Goal: Task Accomplishment & Management: Use online tool/utility

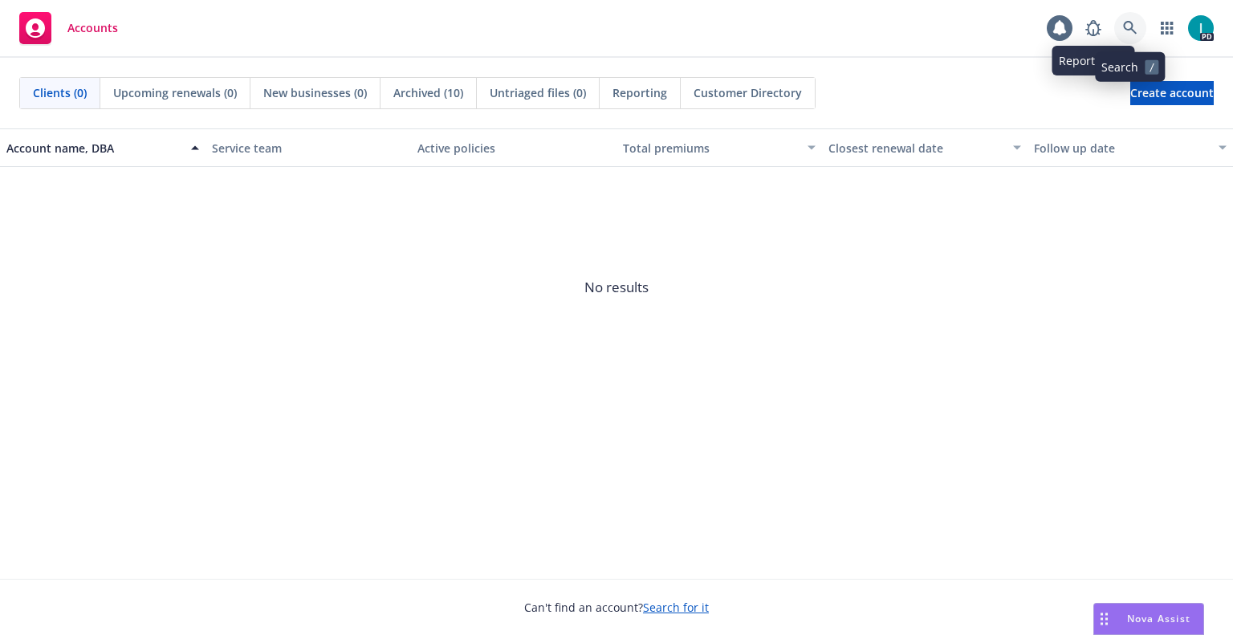
click at [1134, 31] on icon at bounding box center [1130, 28] width 14 height 14
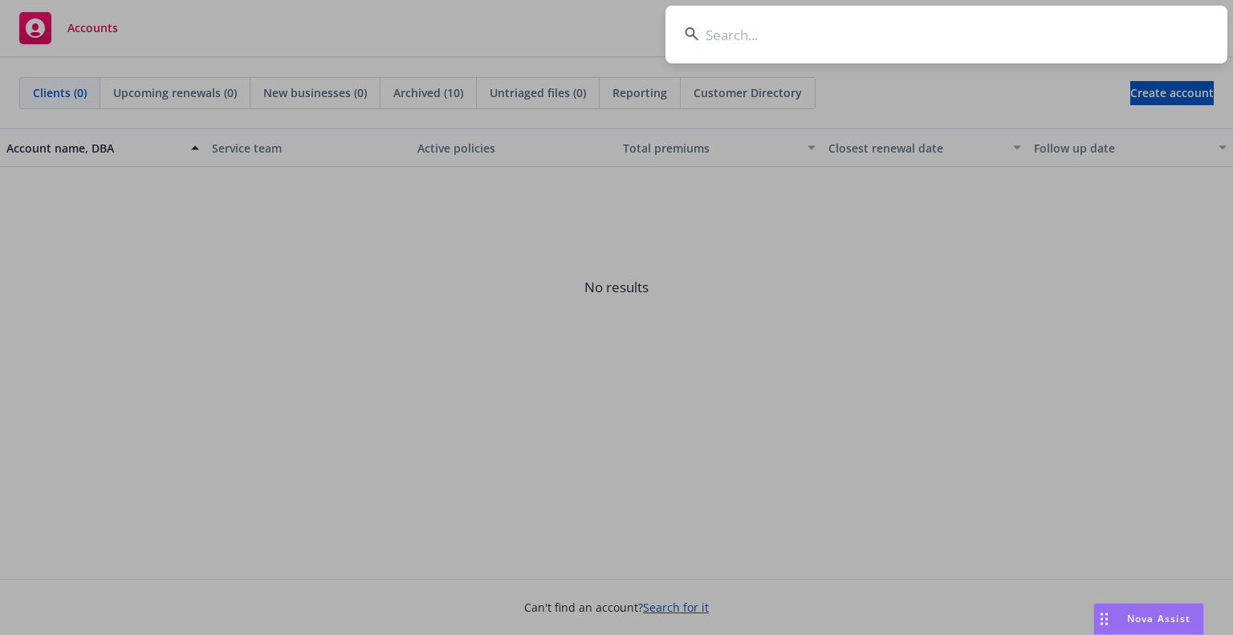
type input "[PERSON_NAME]"
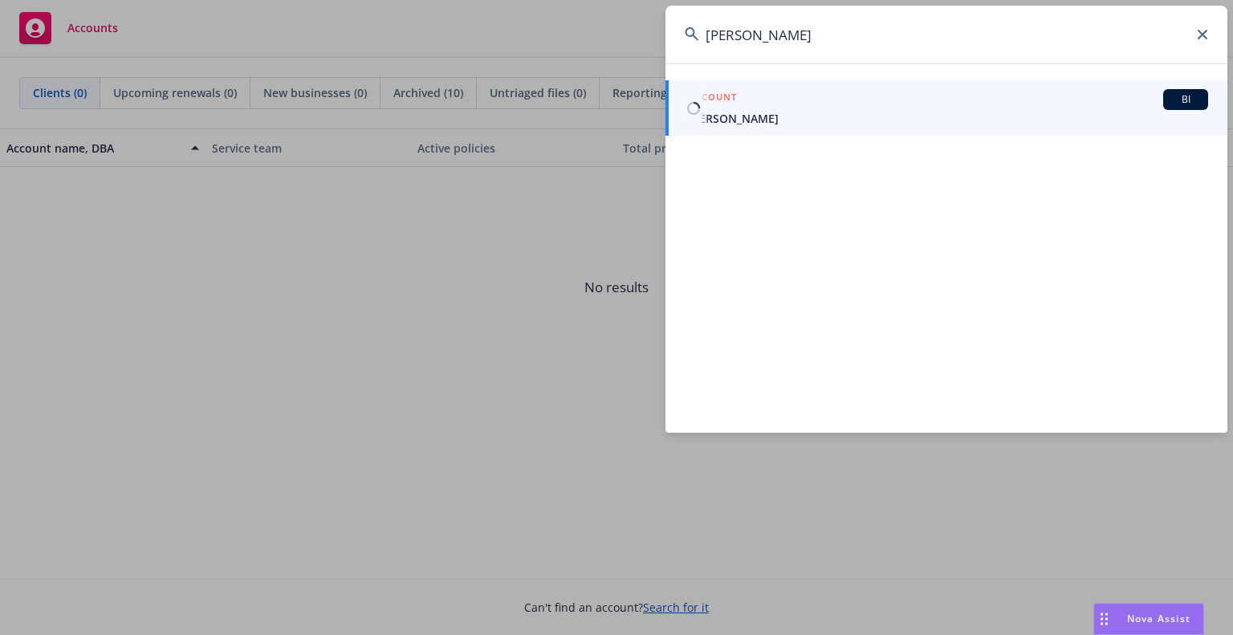
click at [734, 112] on span "[PERSON_NAME]" at bounding box center [948, 118] width 520 height 17
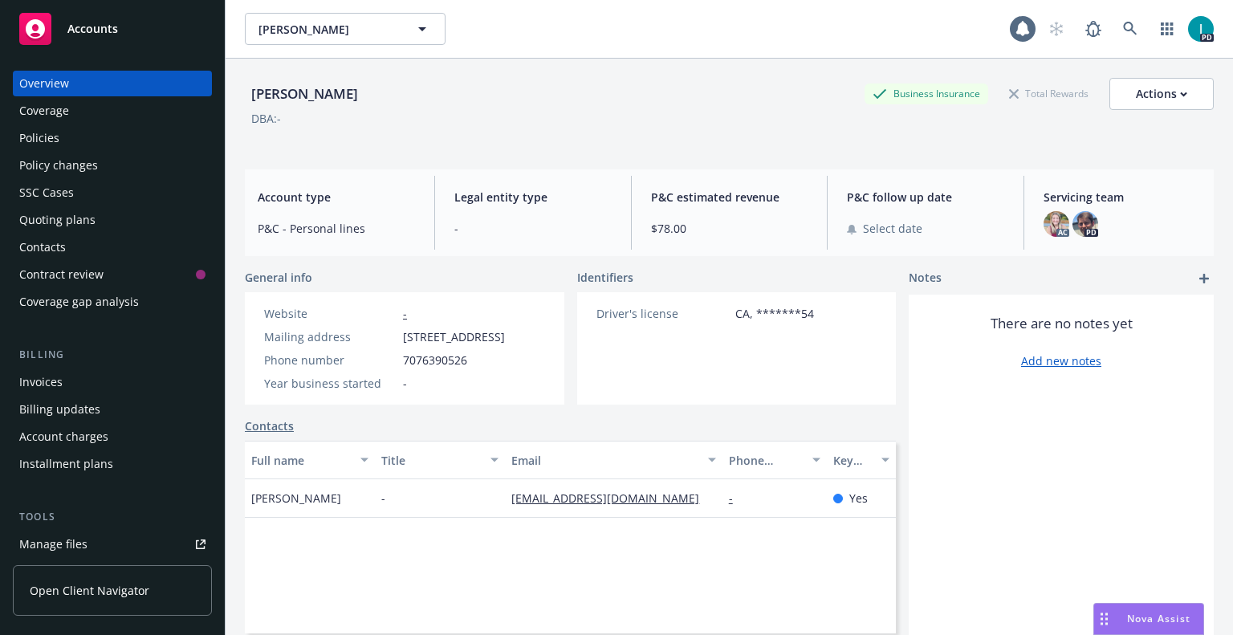
click at [97, 130] on div "Policies" at bounding box center [112, 138] width 186 height 26
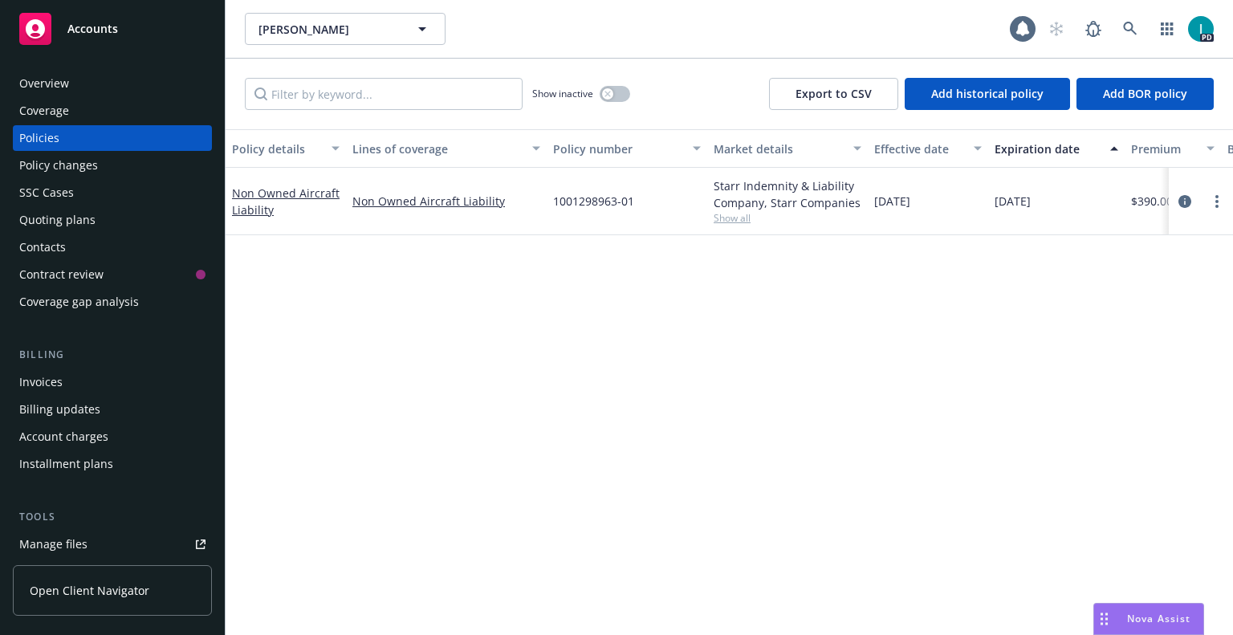
click at [491, 26] on div "[PERSON_NAME] [PERSON_NAME]" at bounding box center [627, 29] width 765 height 32
click at [1131, 22] on icon at bounding box center [1130, 29] width 14 height 14
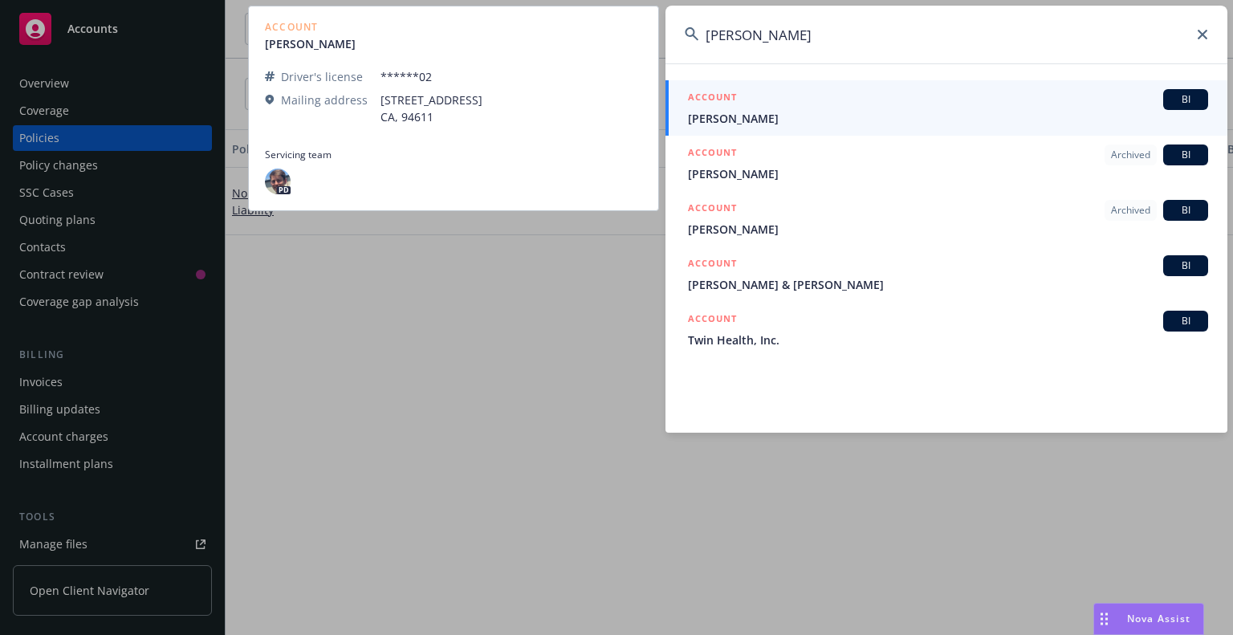
type input "[PERSON_NAME]"
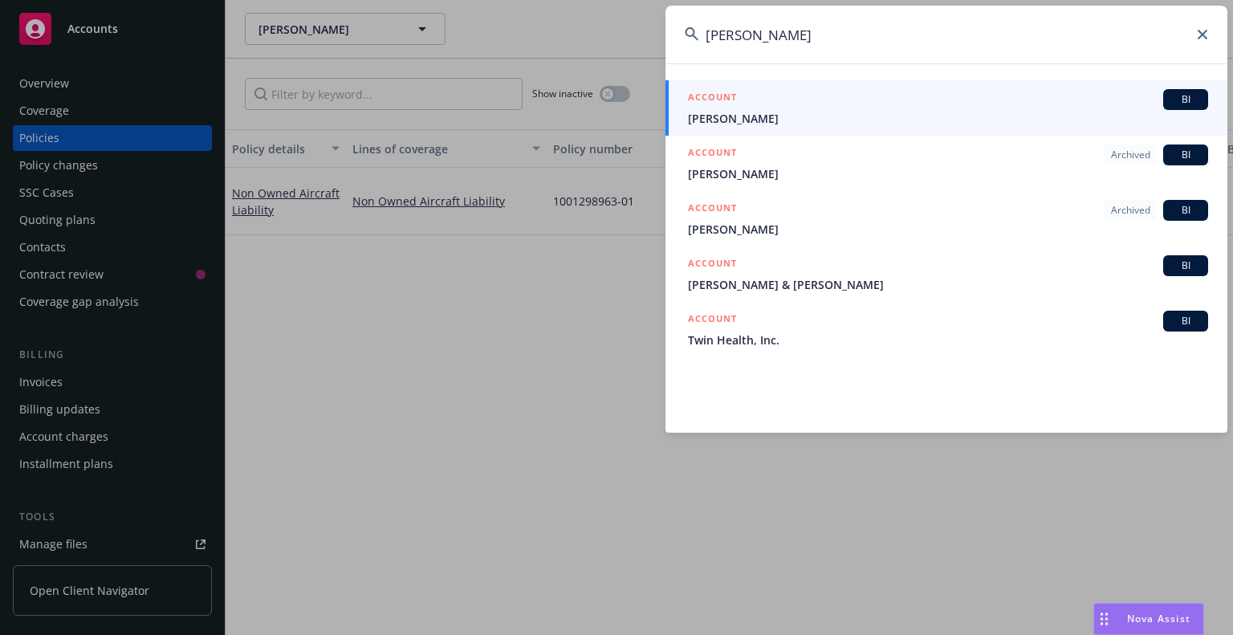
click at [745, 114] on span "[PERSON_NAME]" at bounding box center [948, 118] width 520 height 17
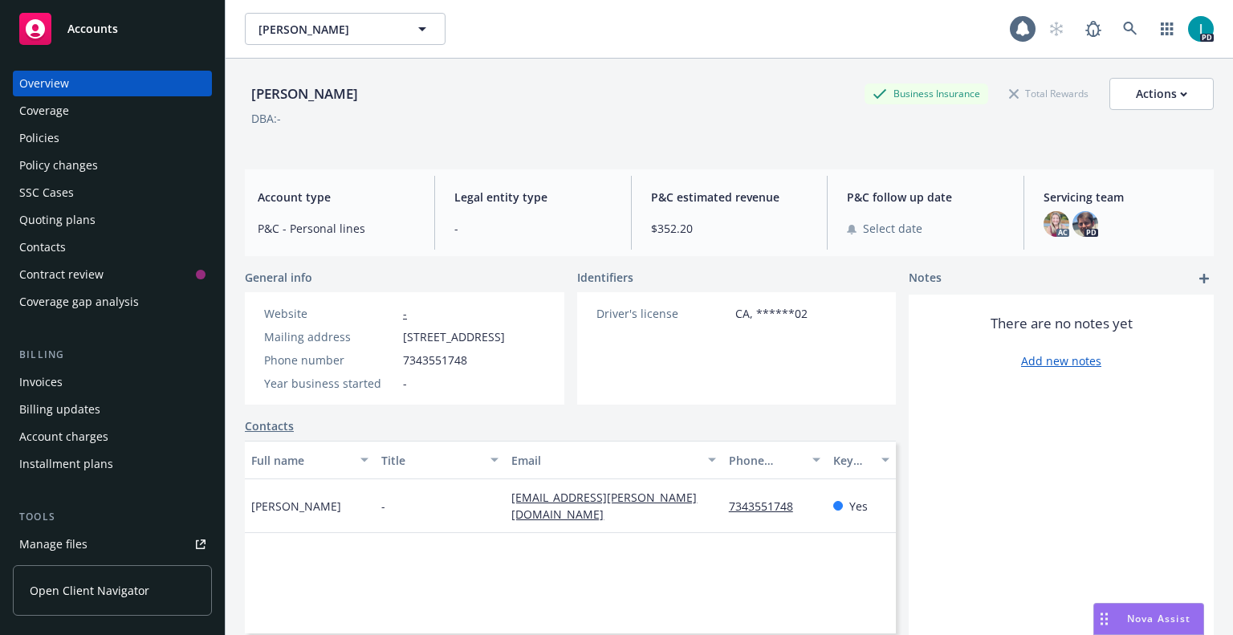
click at [82, 147] on div "Policies" at bounding box center [112, 138] width 186 height 26
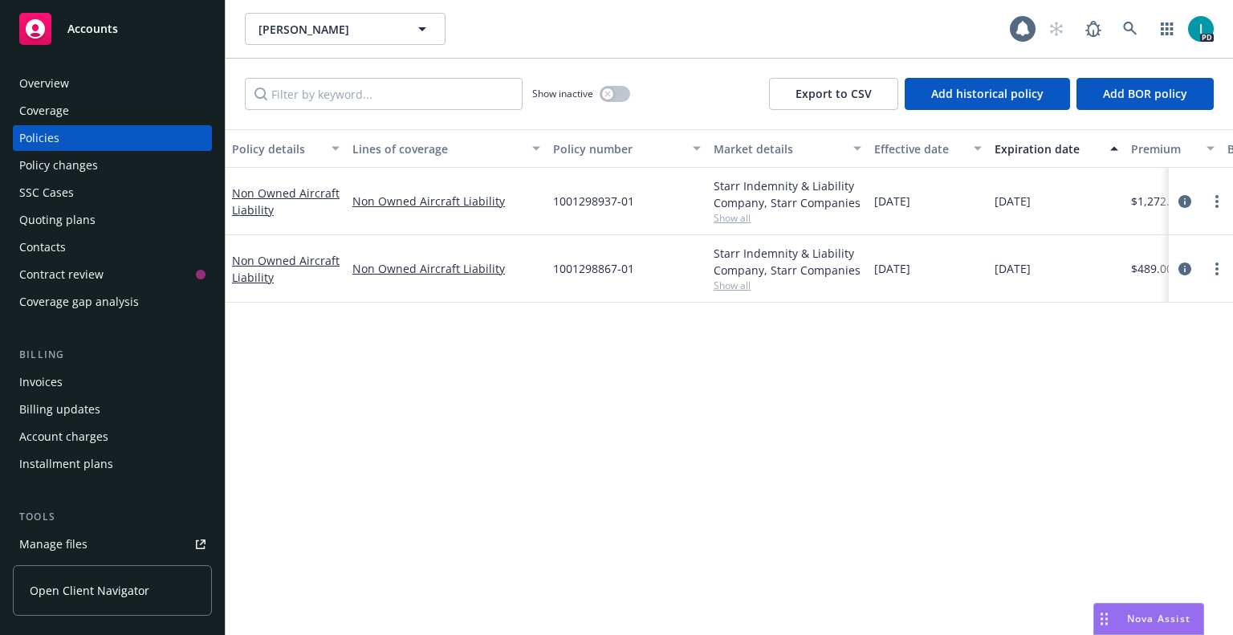
click at [433, 386] on div "Policy details Lines of coverage Policy number Market details Effective date Ex…" at bounding box center [728, 382] width 1007 height 506
click at [591, 384] on div "Policy details Lines of coverage Policy number Market details Effective date Ex…" at bounding box center [728, 382] width 1007 height 506
click at [89, 538] on link "Manage files" at bounding box center [112, 544] width 199 height 26
click at [357, 23] on span "[PERSON_NAME]" at bounding box center [327, 29] width 139 height 17
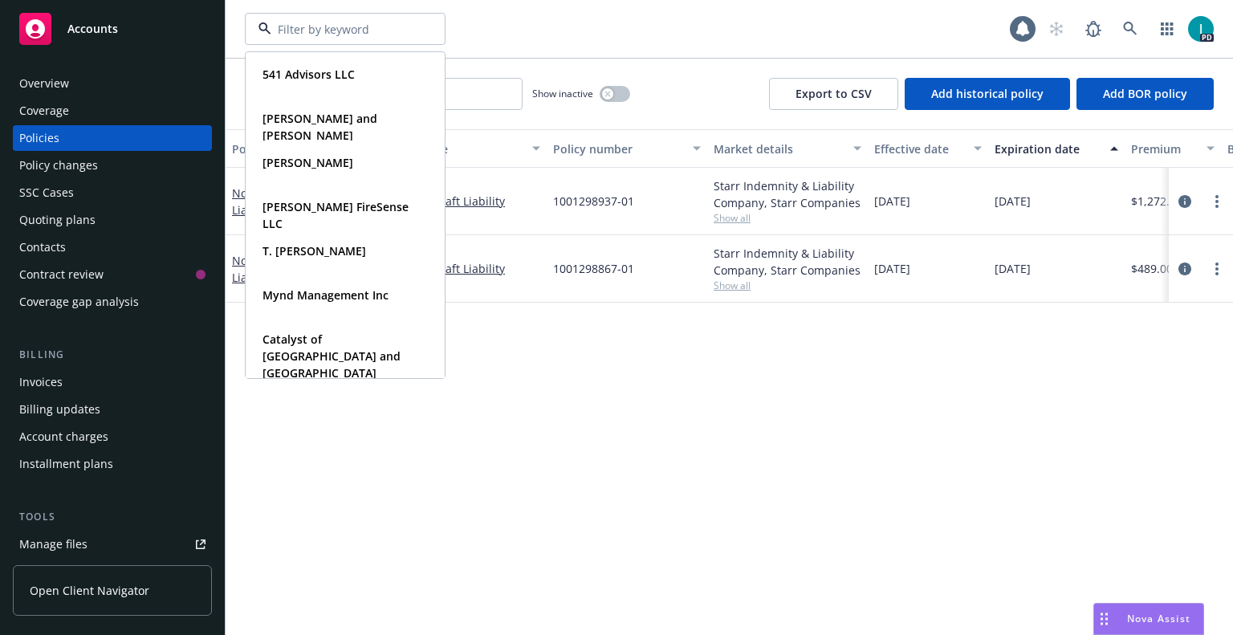
paste input "[PERSON_NAME]"
type input "[PERSON_NAME]"
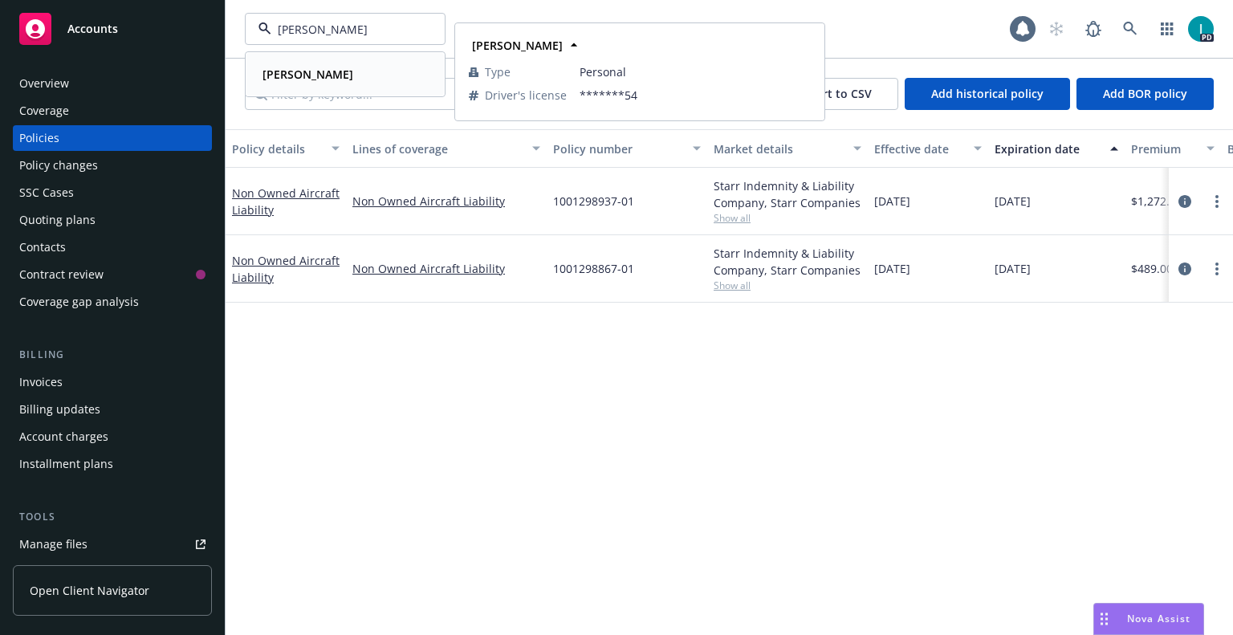
click at [347, 89] on div "Ryan Elledge Type Personal Driver's license *******54" at bounding box center [344, 74] width 197 height 43
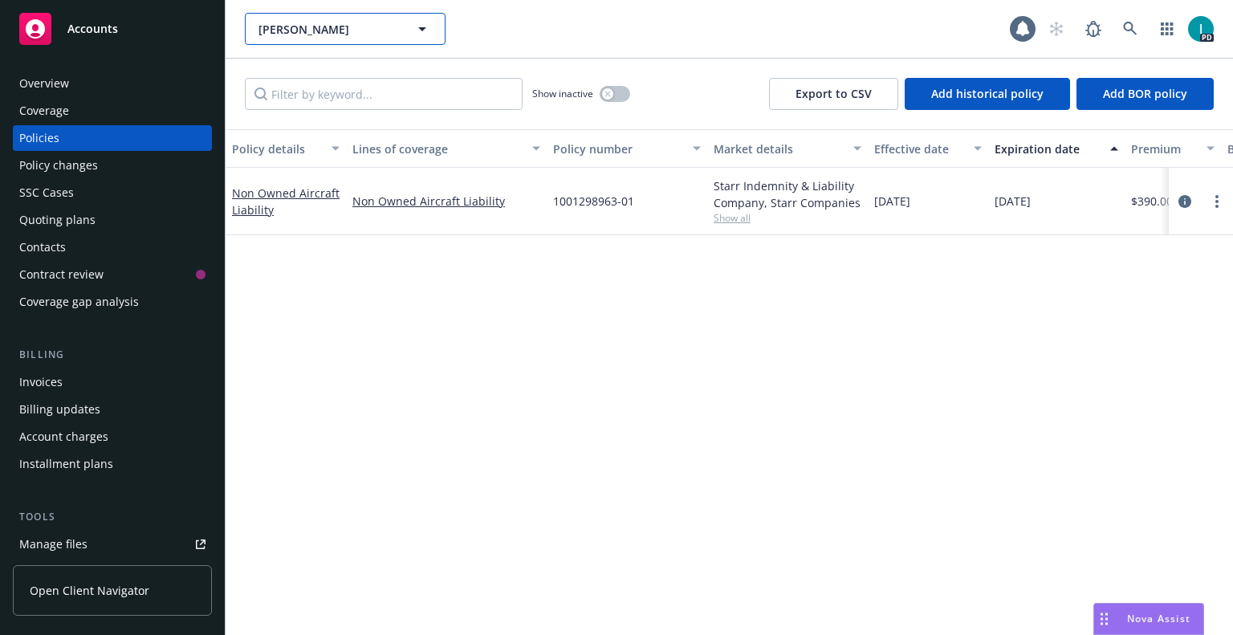
click at [380, 42] on button "Ryan Elledge" at bounding box center [345, 29] width 201 height 32
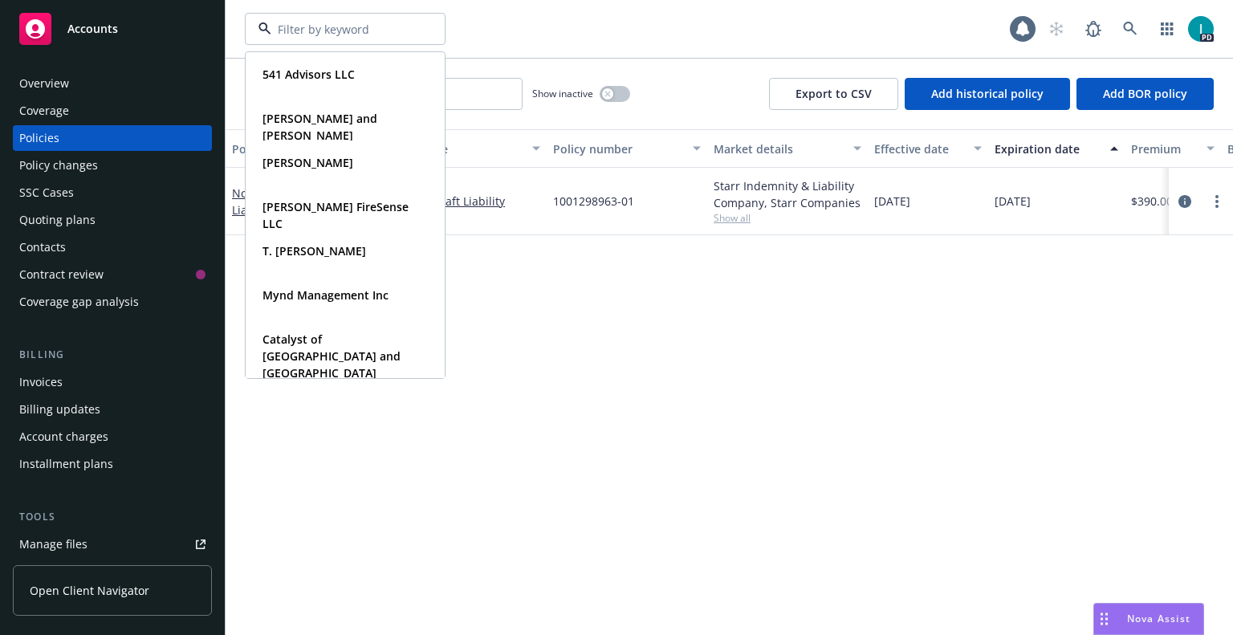
paste input "David Cox"
type input "David Cox"
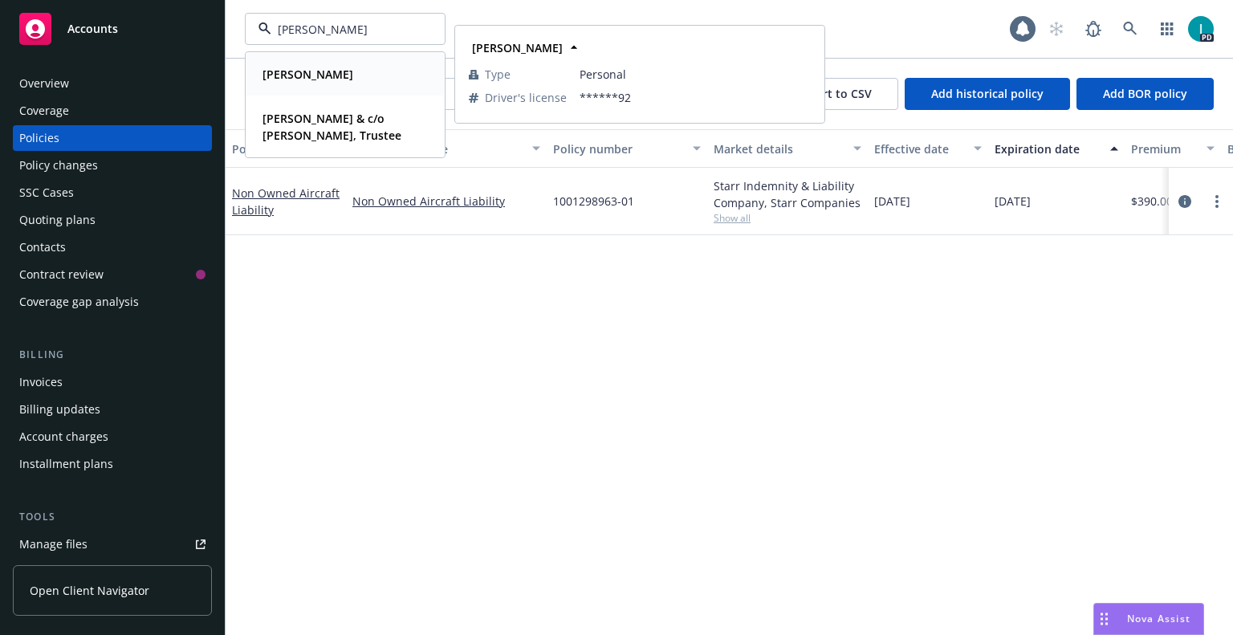
click at [372, 74] on div "David Cox" at bounding box center [345, 74] width 178 height 23
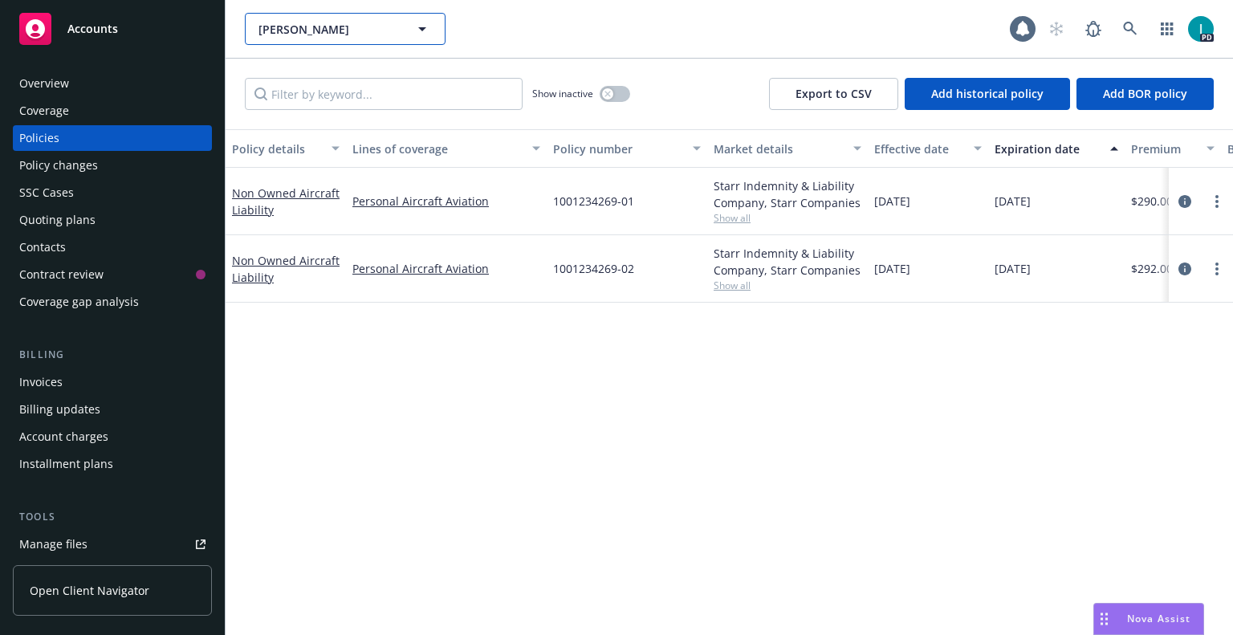
click at [354, 36] on span "David Cox" at bounding box center [327, 29] width 139 height 17
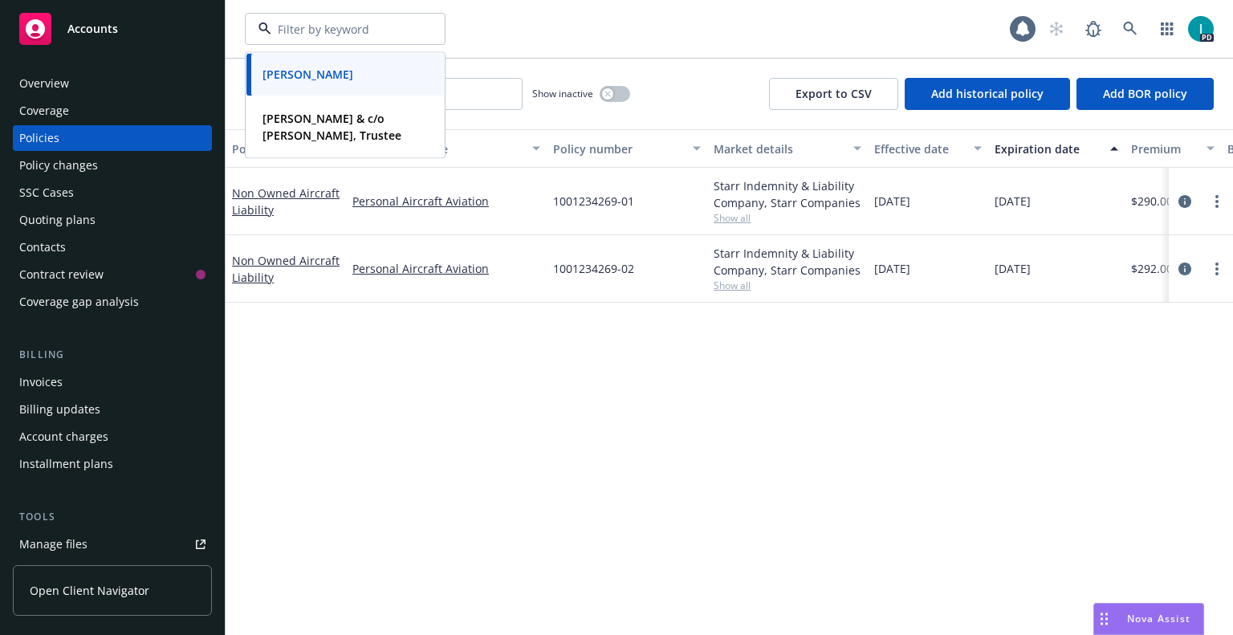
paste input "Chad MacDonald"
type input "Chad MacDonald"
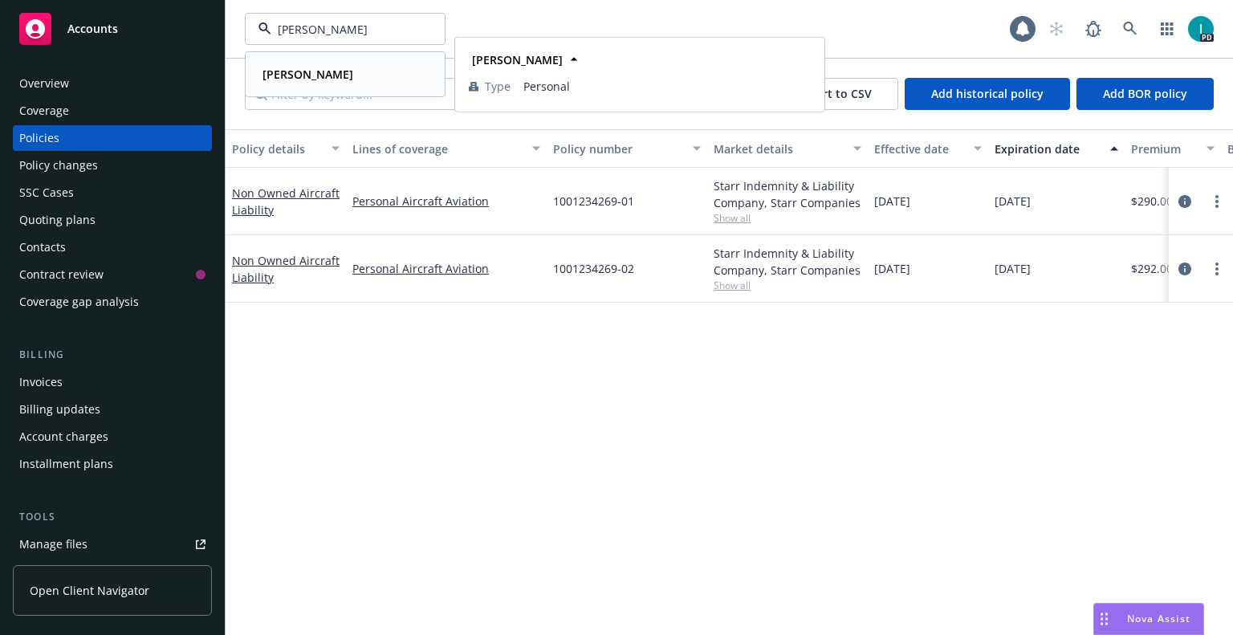
click at [347, 65] on div "Chad MacDonald" at bounding box center [306, 74] width 100 height 23
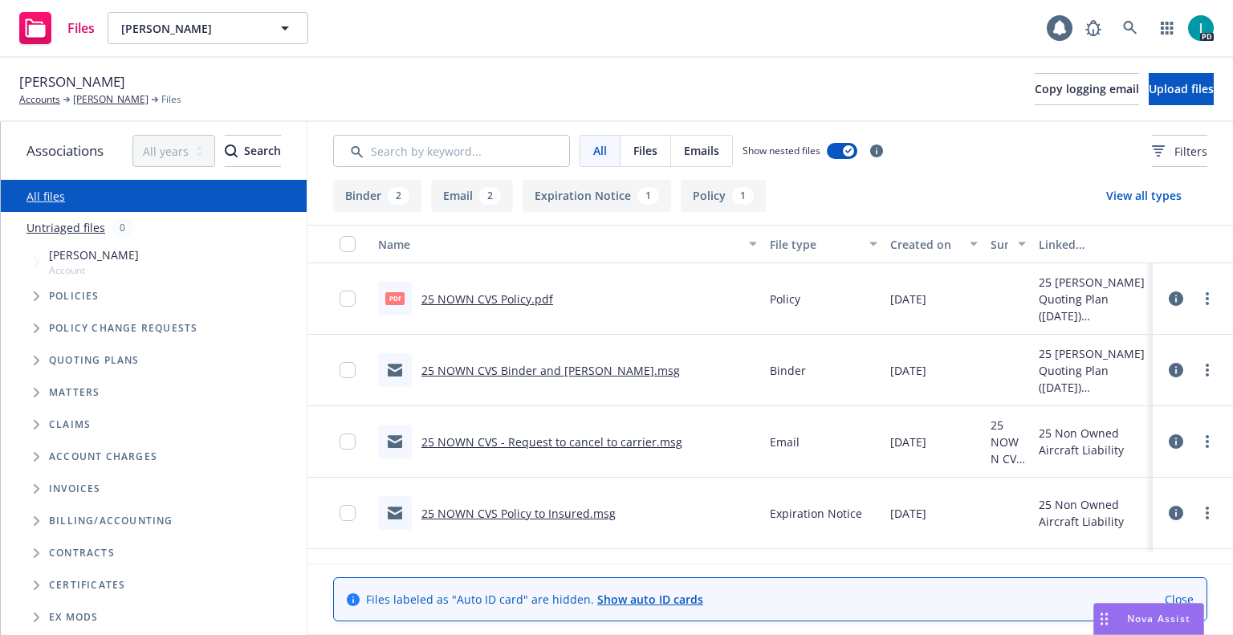
scroll to position [140, 0]
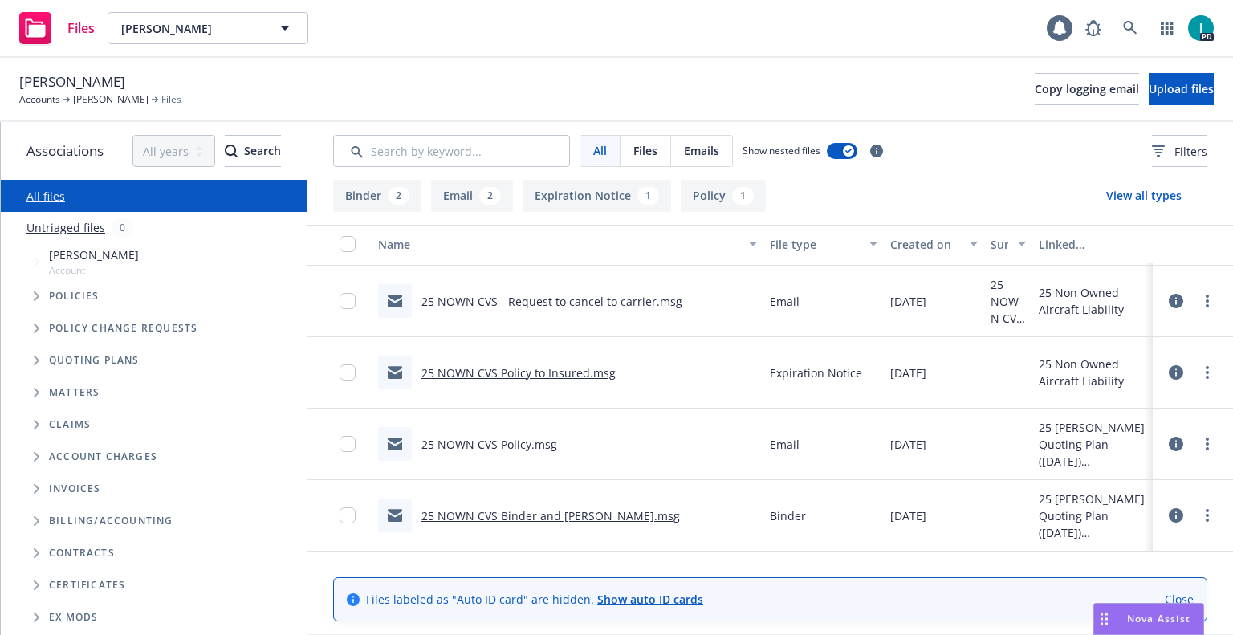
click at [1180, 442] on icon at bounding box center [1175, 444] width 14 height 14
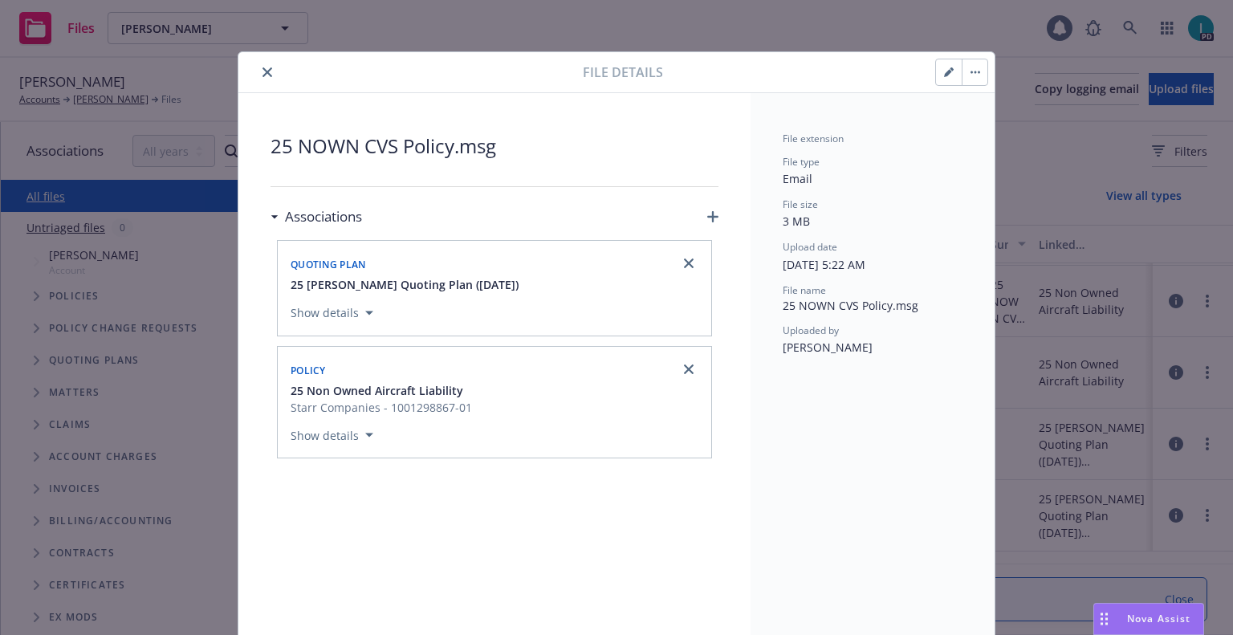
click at [258, 70] on button "close" at bounding box center [267, 72] width 19 height 19
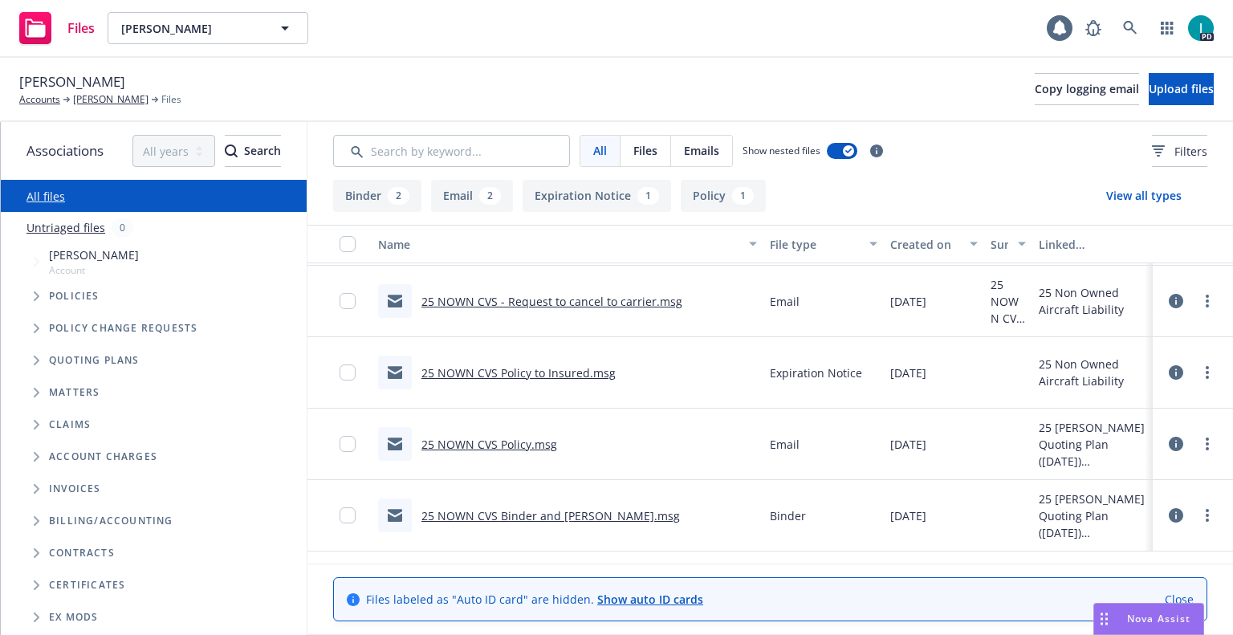
scroll to position [6, 0]
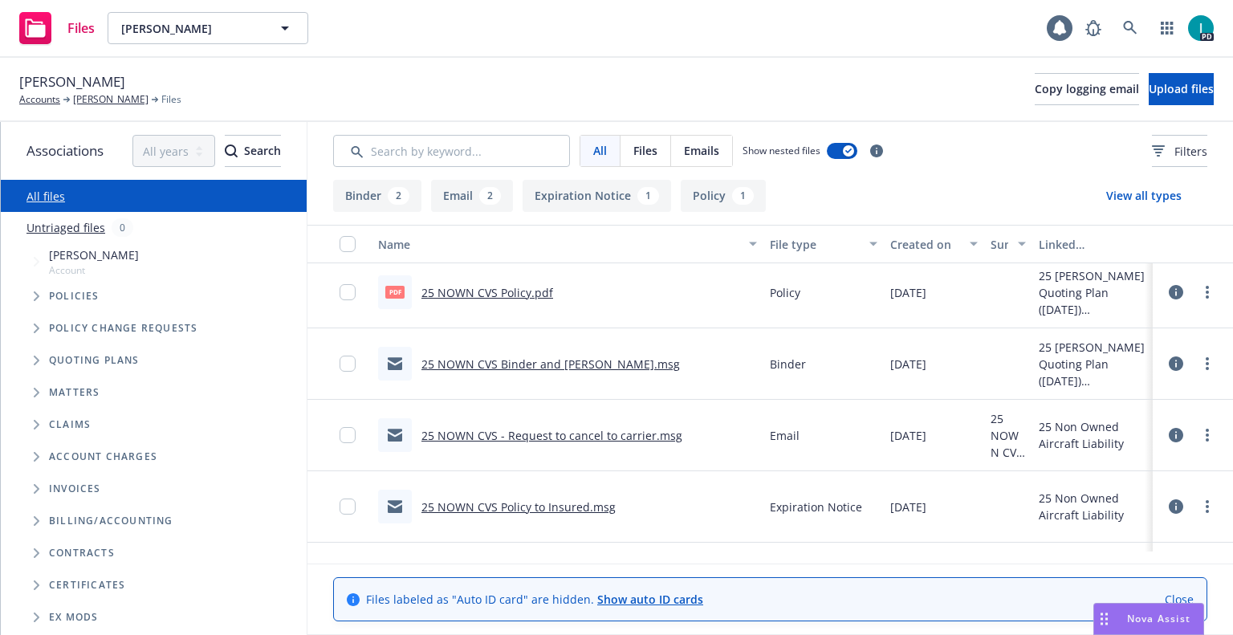
click at [1178, 287] on icon at bounding box center [1175, 292] width 14 height 14
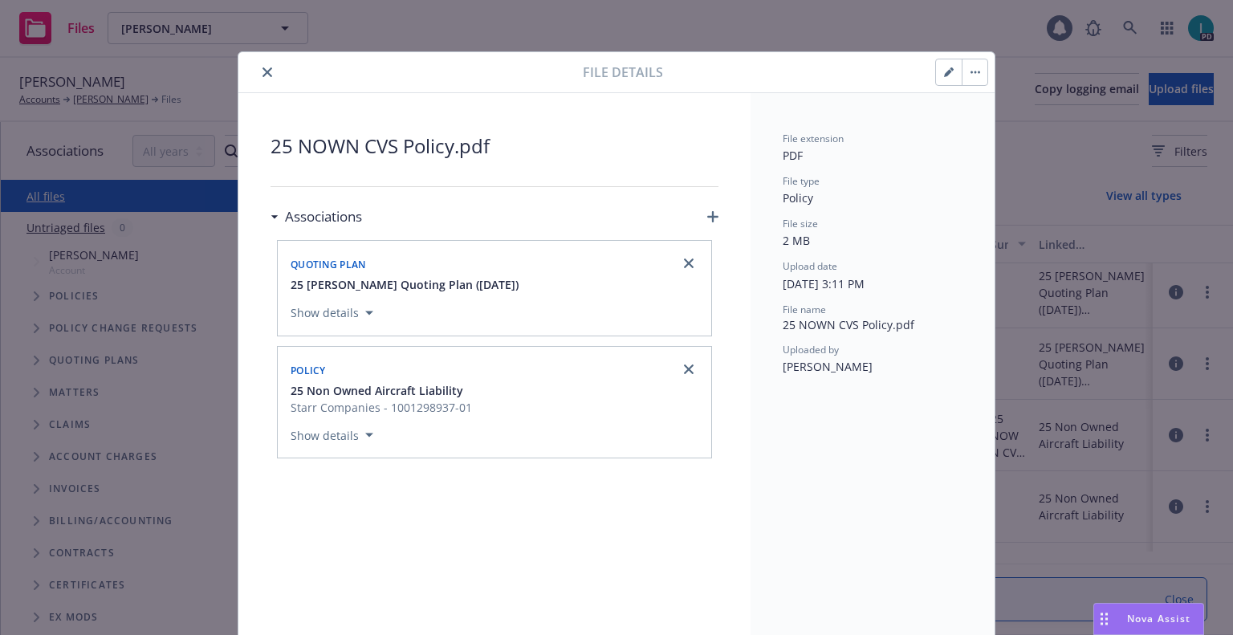
click at [263, 80] on button "close" at bounding box center [267, 72] width 19 height 19
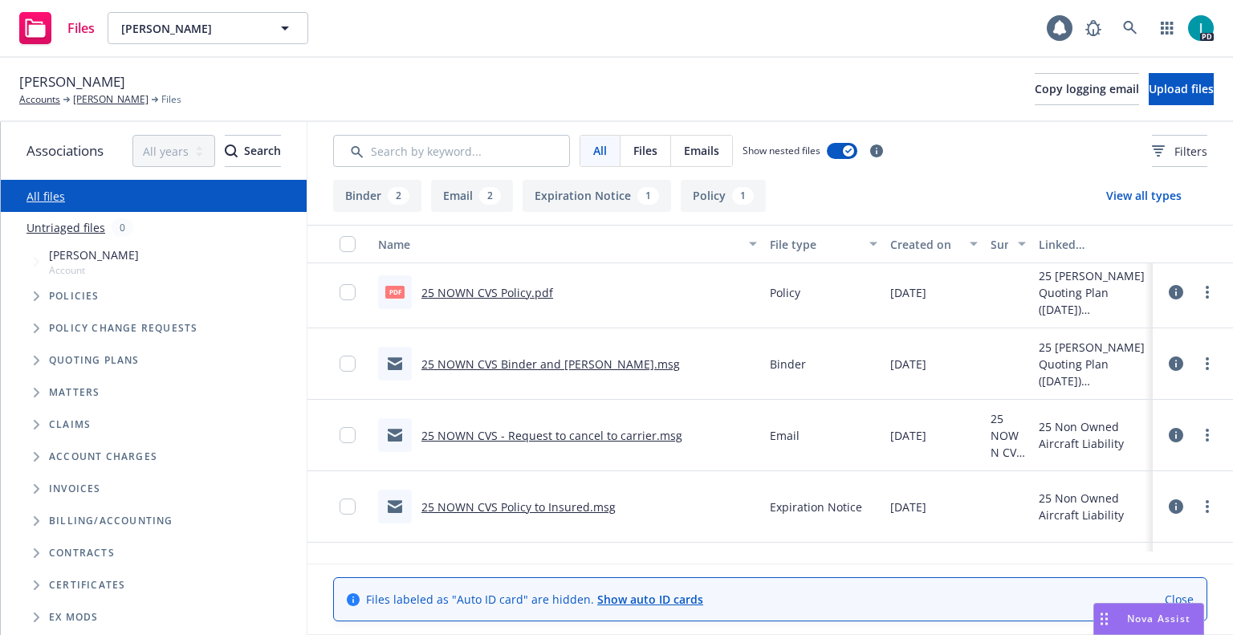
scroll to position [140, 0]
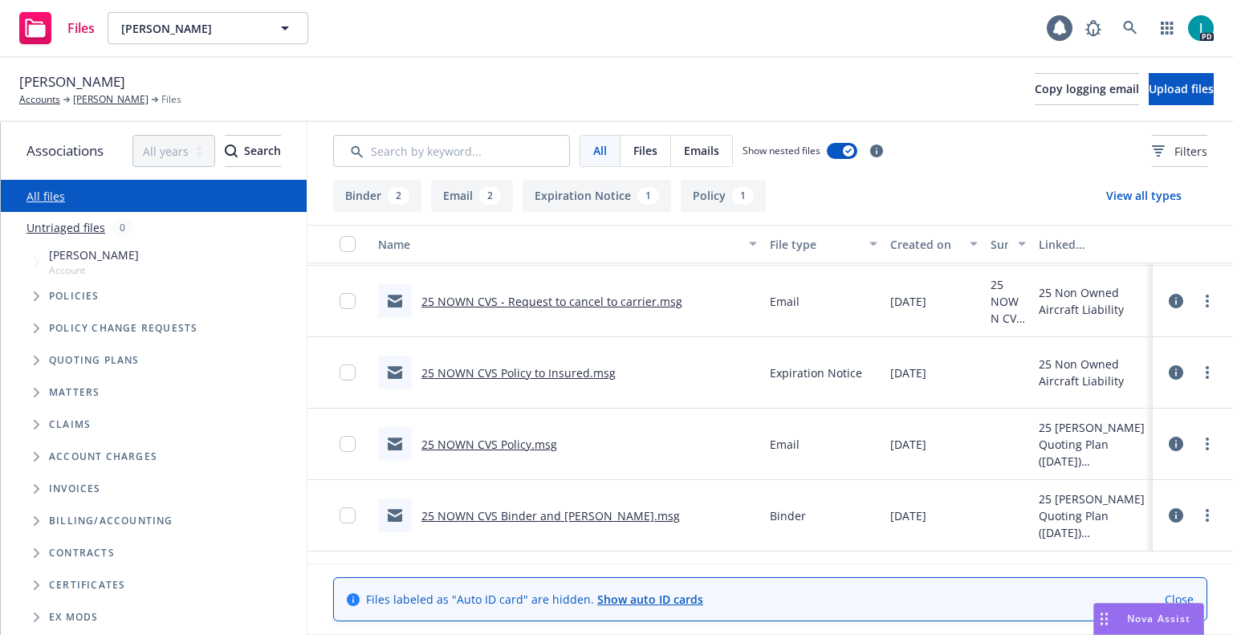
click at [1176, 372] on icon at bounding box center [1175, 372] width 14 height 14
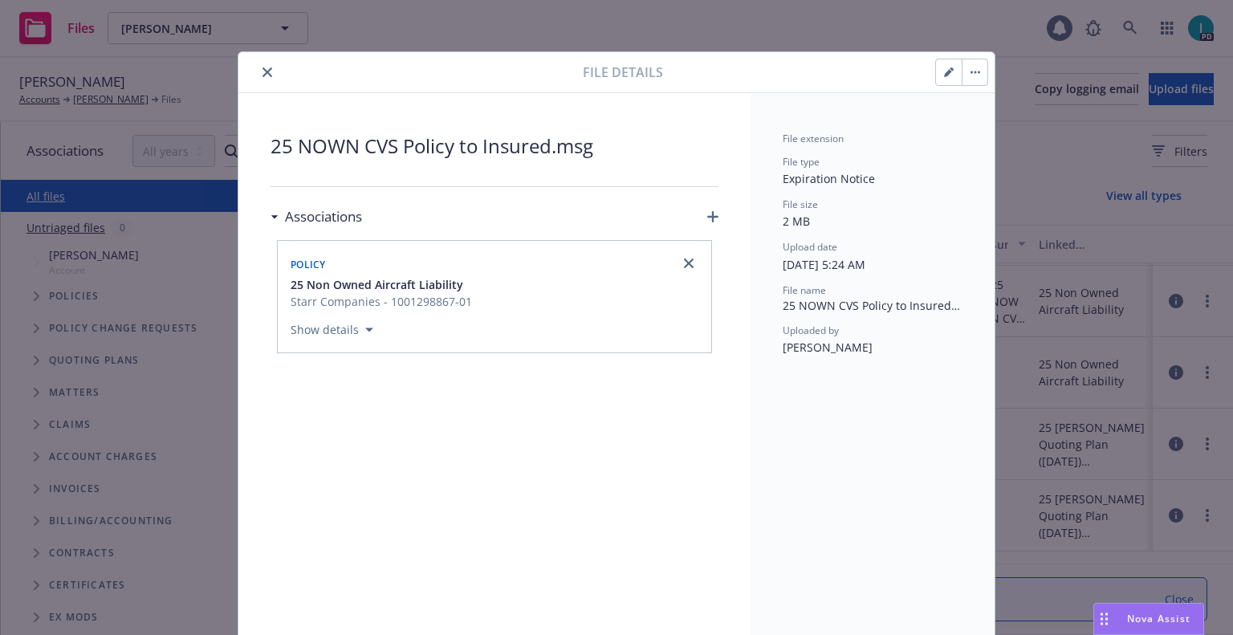
click at [945, 67] on button "button" at bounding box center [949, 72] width 26 height 26
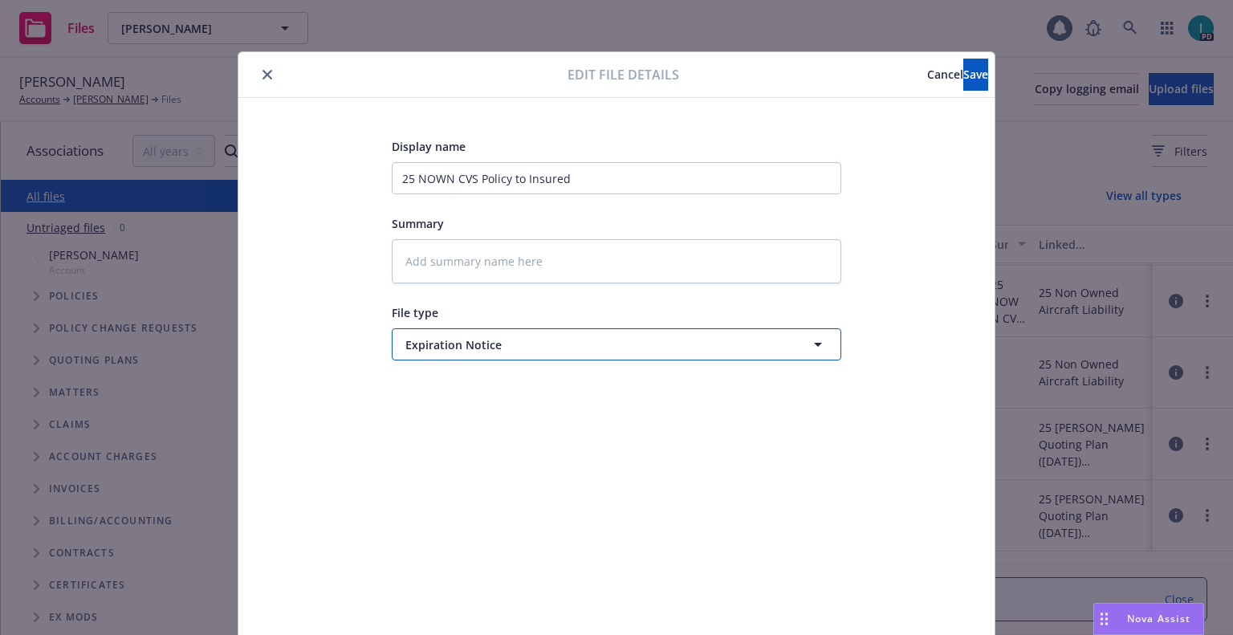
click at [554, 334] on button "Expiration Notice" at bounding box center [616, 344] width 449 height 32
type input "pol"
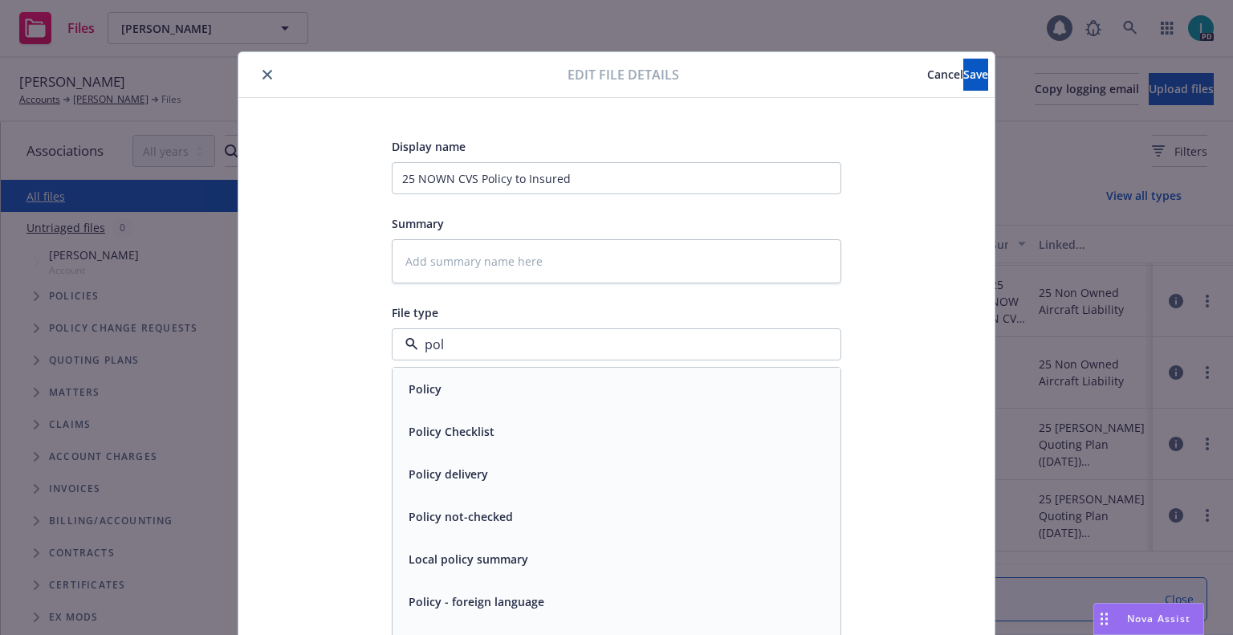
click at [462, 464] on div "Policy delivery" at bounding box center [446, 473] width 89 height 23
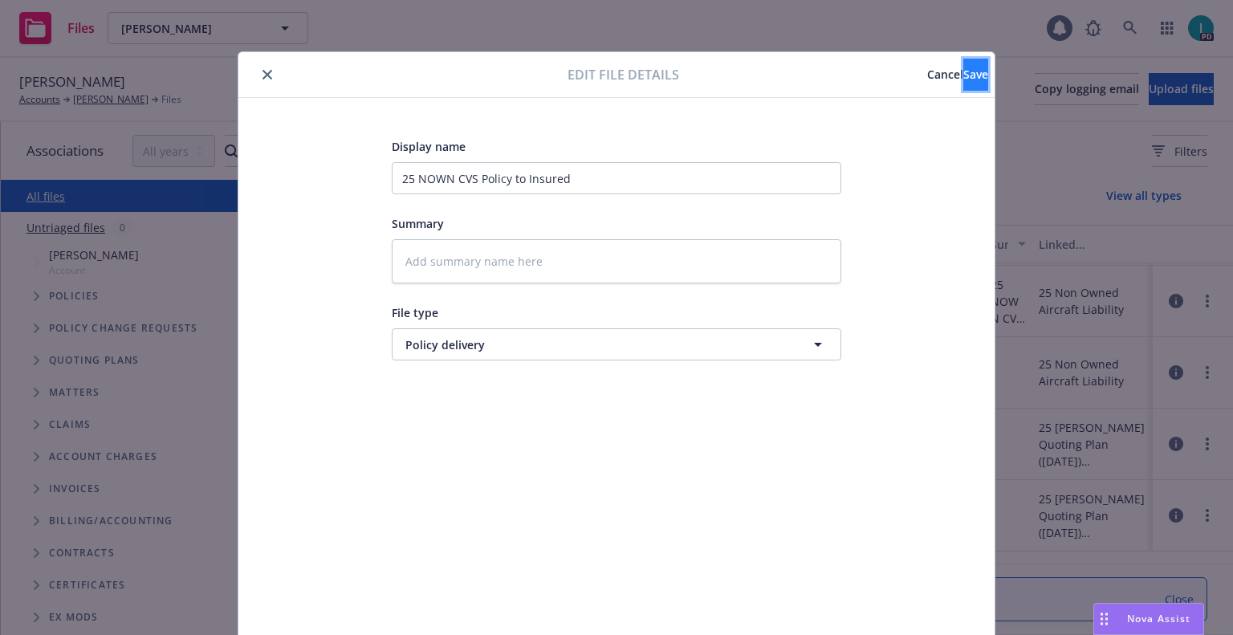
click at [963, 81] on span "Save" at bounding box center [975, 74] width 25 height 15
type textarea "x"
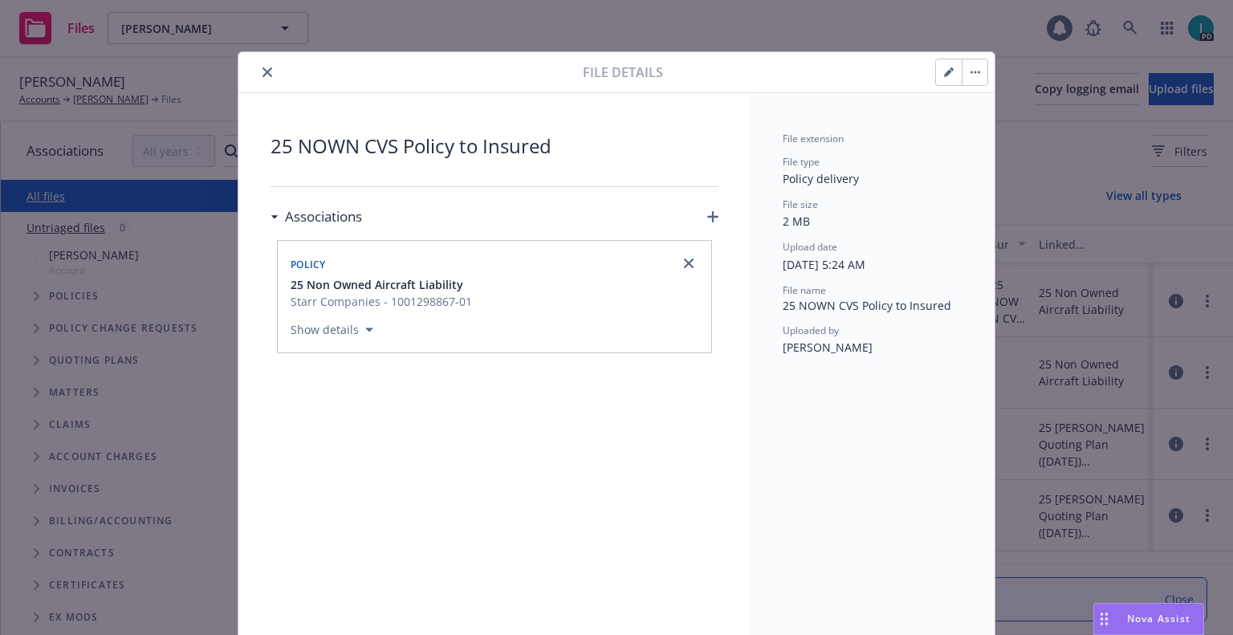
click at [262, 68] on icon "close" at bounding box center [267, 72] width 10 height 10
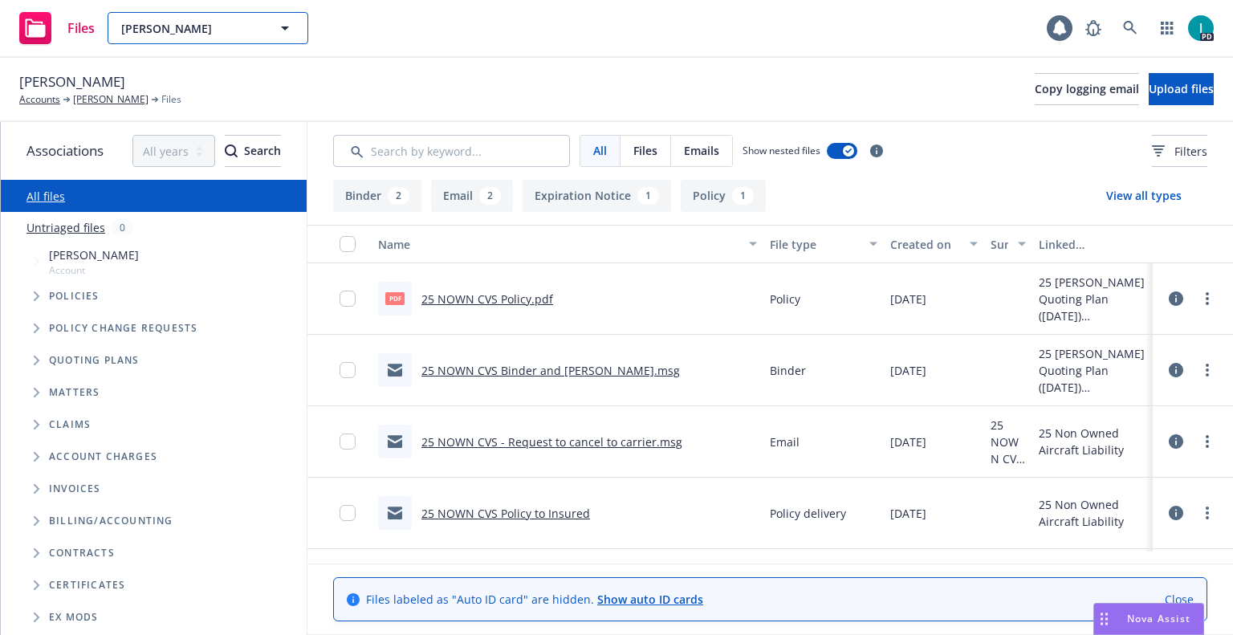
click at [223, 23] on span "[PERSON_NAME]" at bounding box center [190, 28] width 139 height 17
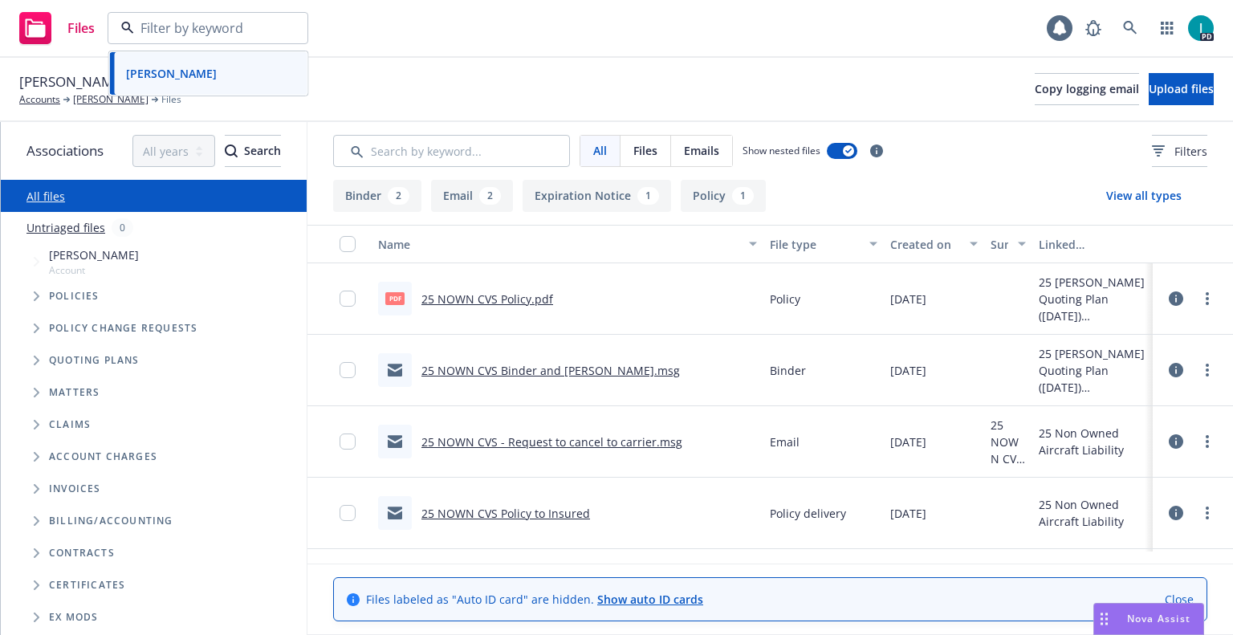
paste input "Christopher Jurney"
type input "Christopher Jurney"
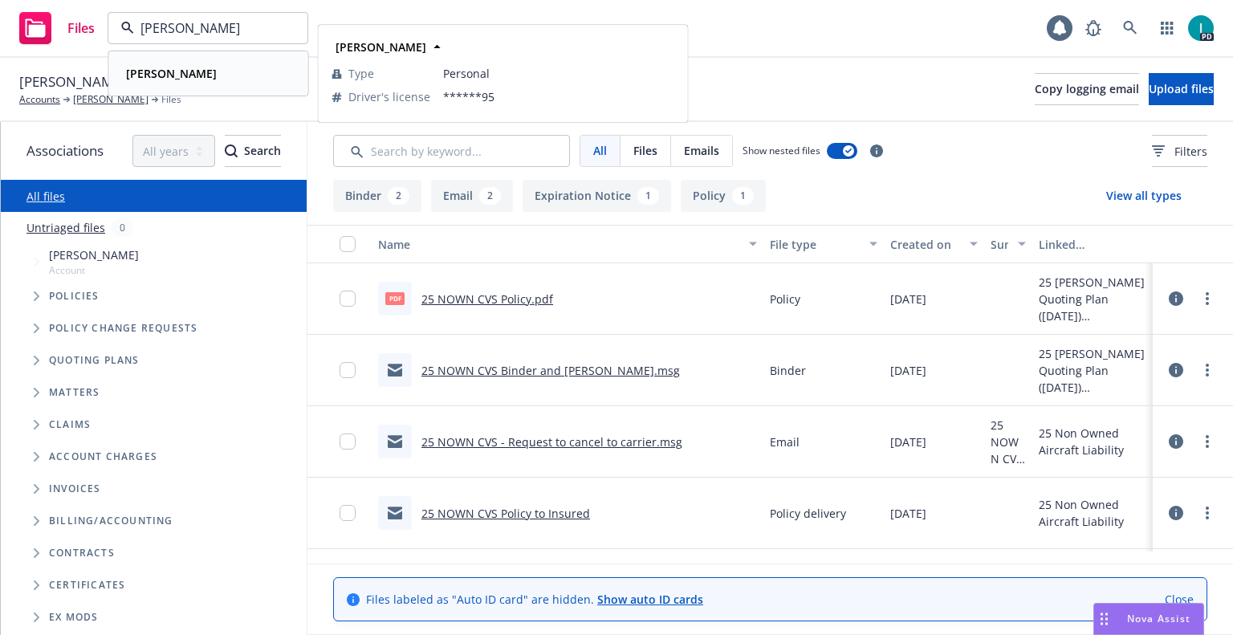
click at [243, 83] on div "Christopher Jurney" at bounding box center [209, 73] width 178 height 23
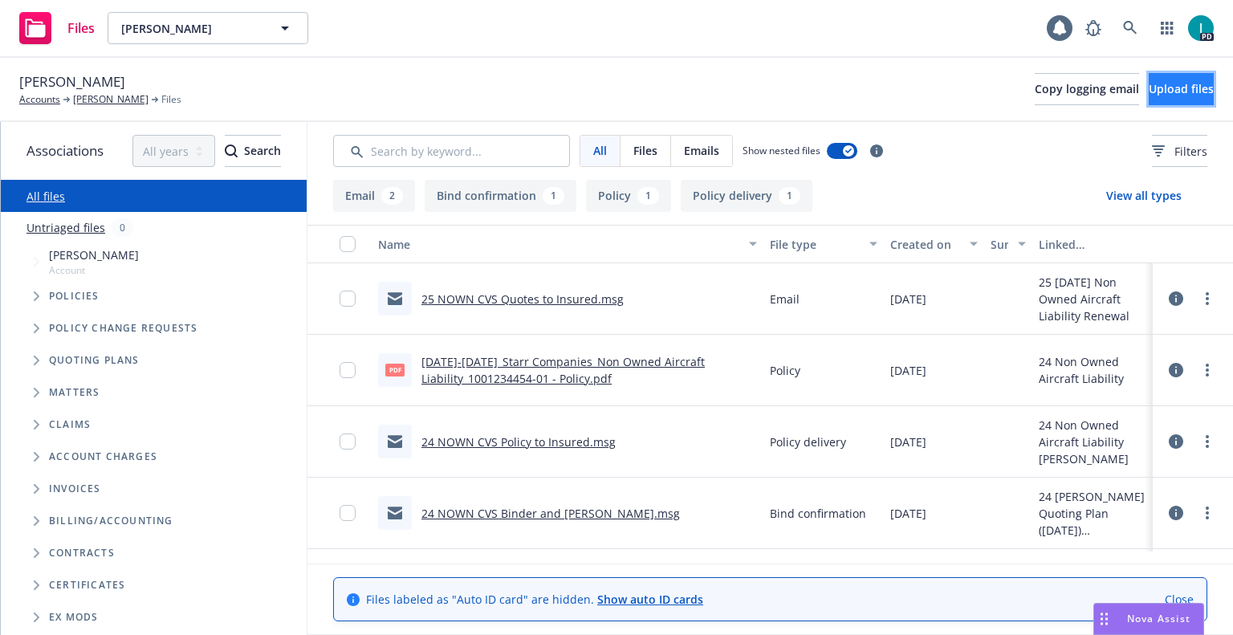
click at [1150, 79] on button "Upload files" at bounding box center [1180, 89] width 65 height 32
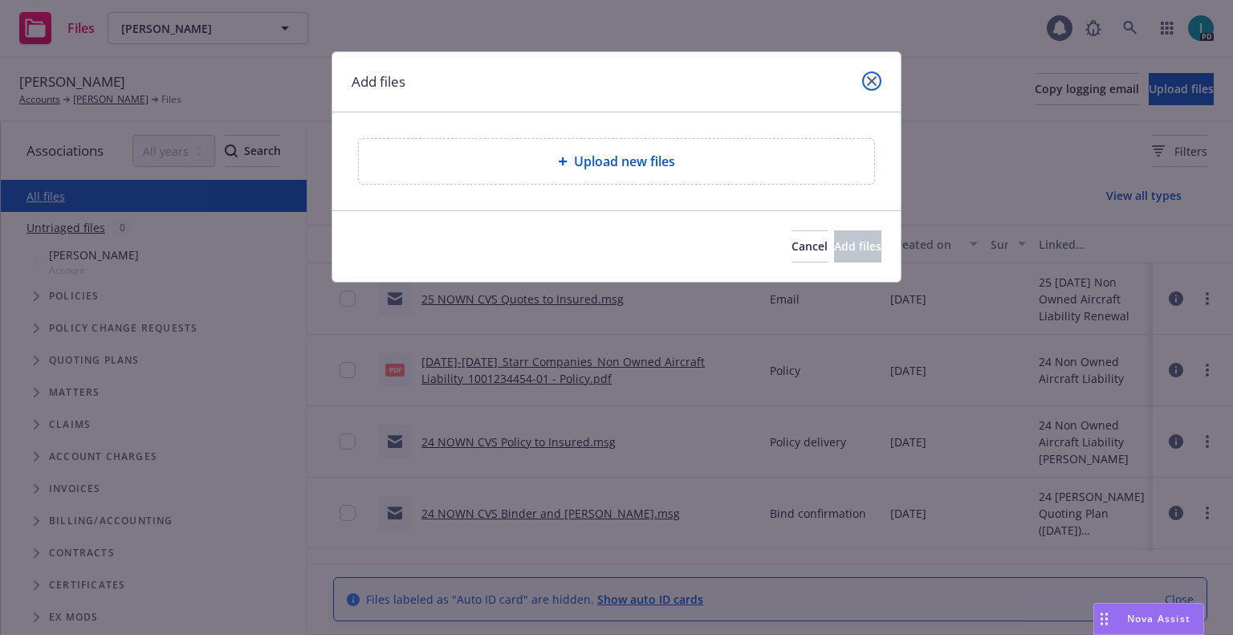
click at [875, 86] on link "close" at bounding box center [871, 80] width 19 height 19
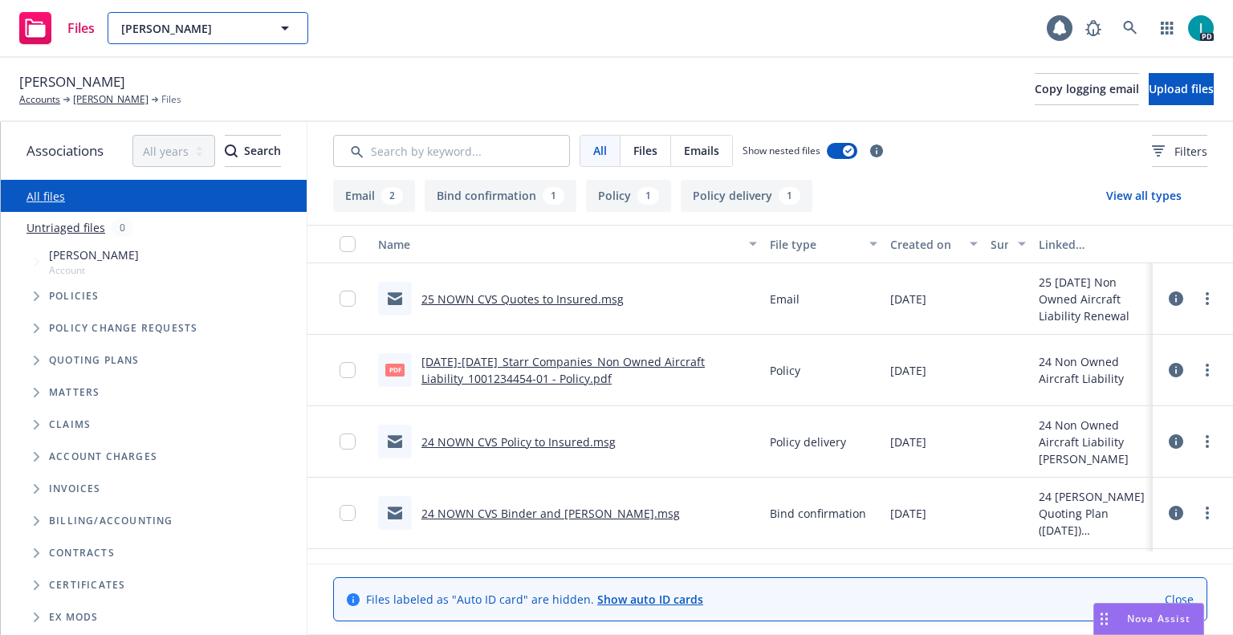
click at [176, 39] on div "Christopher Jurney" at bounding box center [208, 28] width 201 height 32
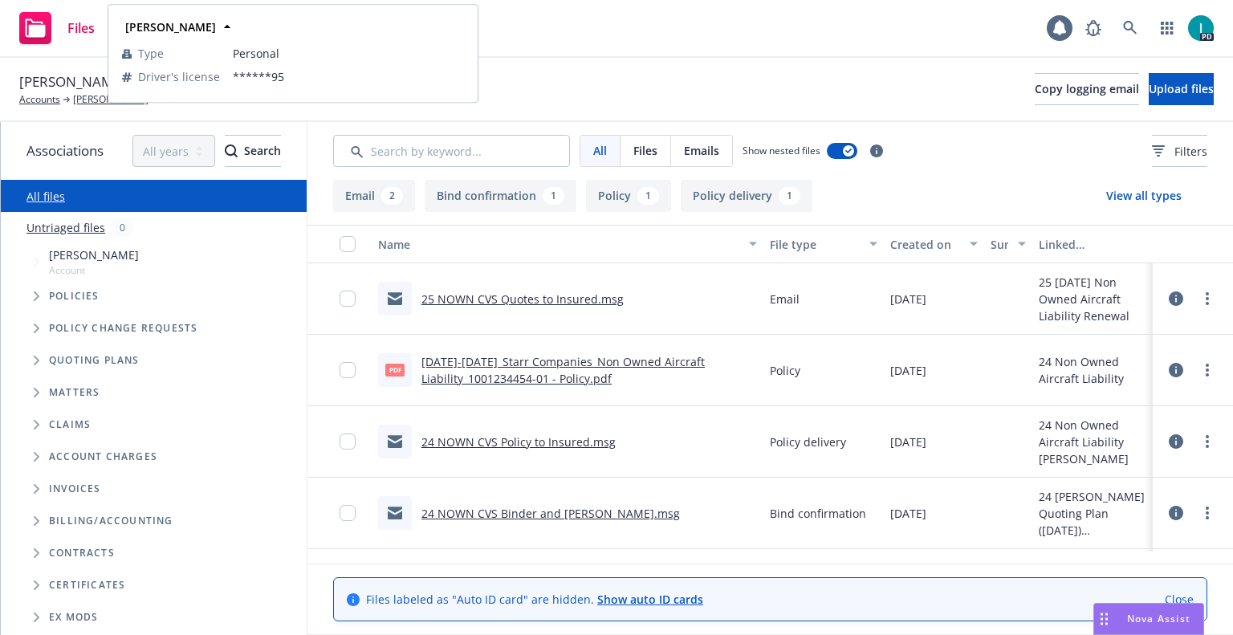
click at [869, 63] on div "Christopher Jurney Accounts Christopher Jurney Files Copy logging email Upload …" at bounding box center [616, 90] width 1233 height 64
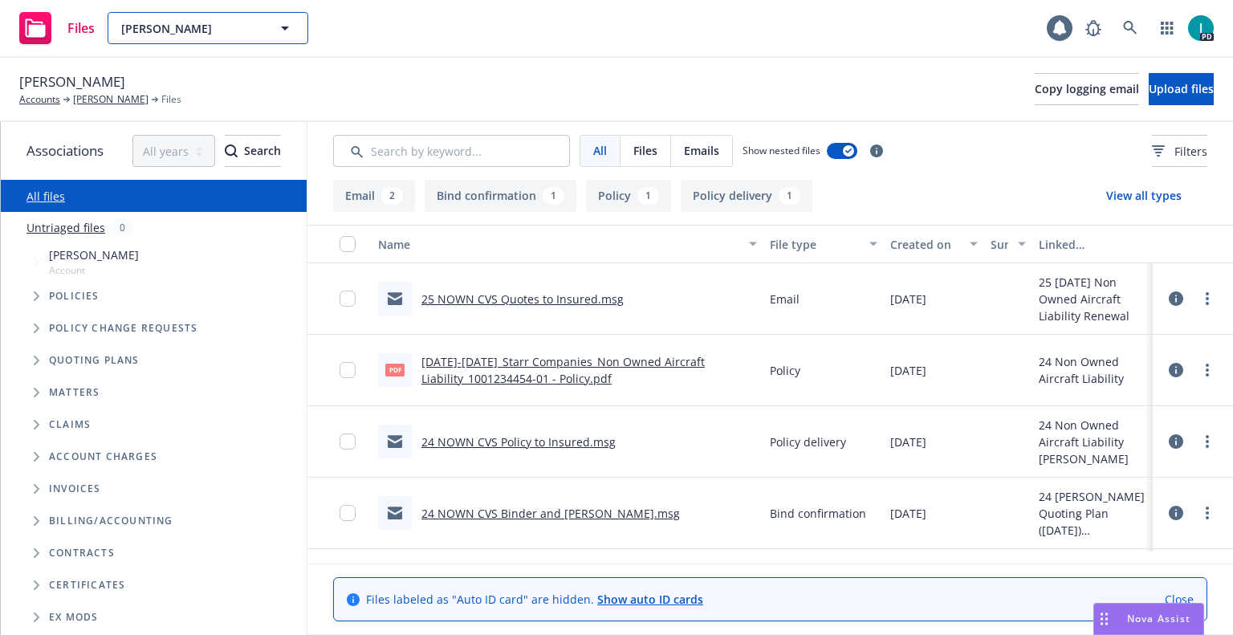
click at [196, 19] on button "Christopher Jurney" at bounding box center [208, 28] width 201 height 32
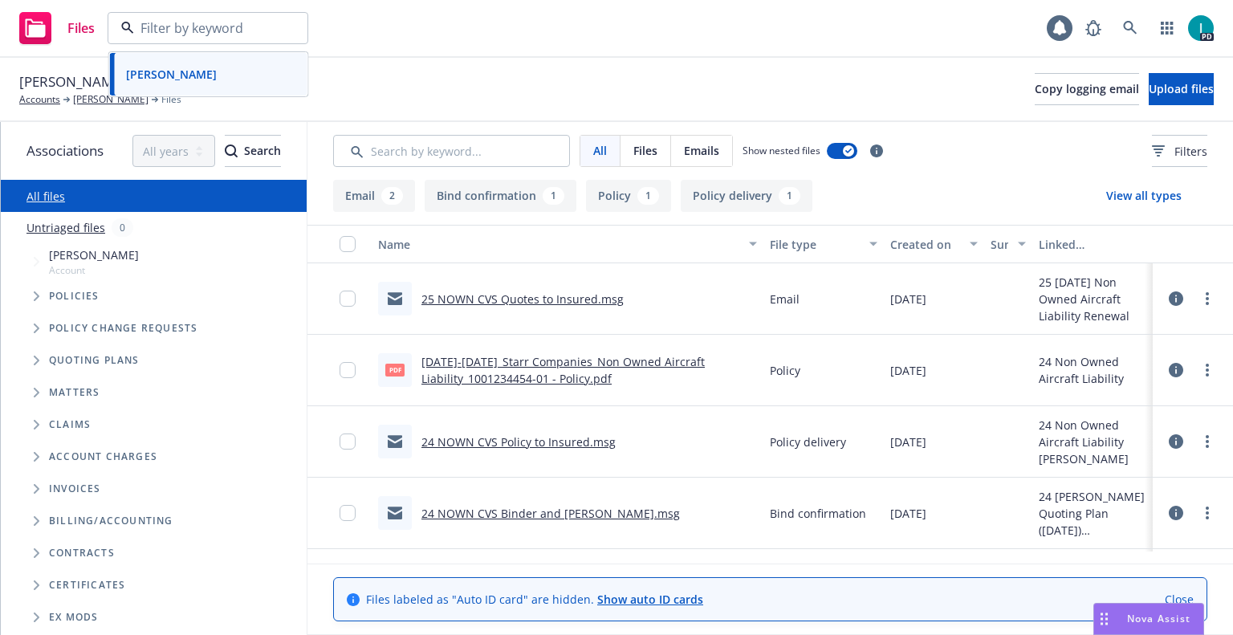
paste input "Vedant Turbhekar"
type input "Vedant Turbhekar"
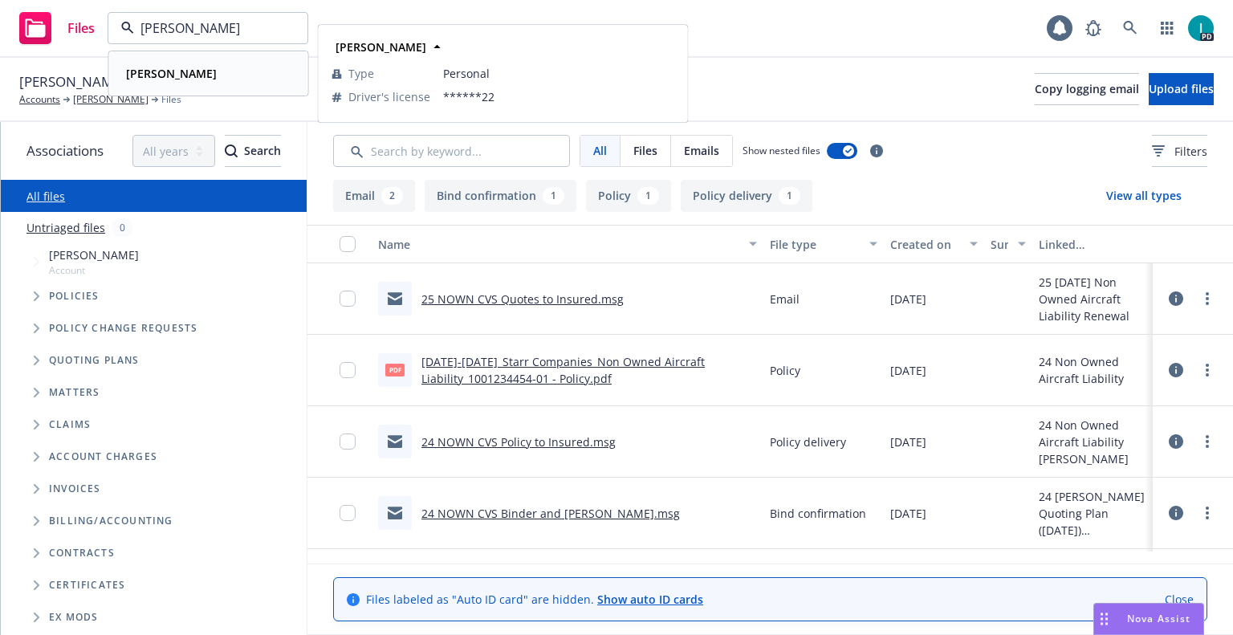
click at [228, 80] on div "Vedant Turbhekar" at bounding box center [209, 73] width 178 height 23
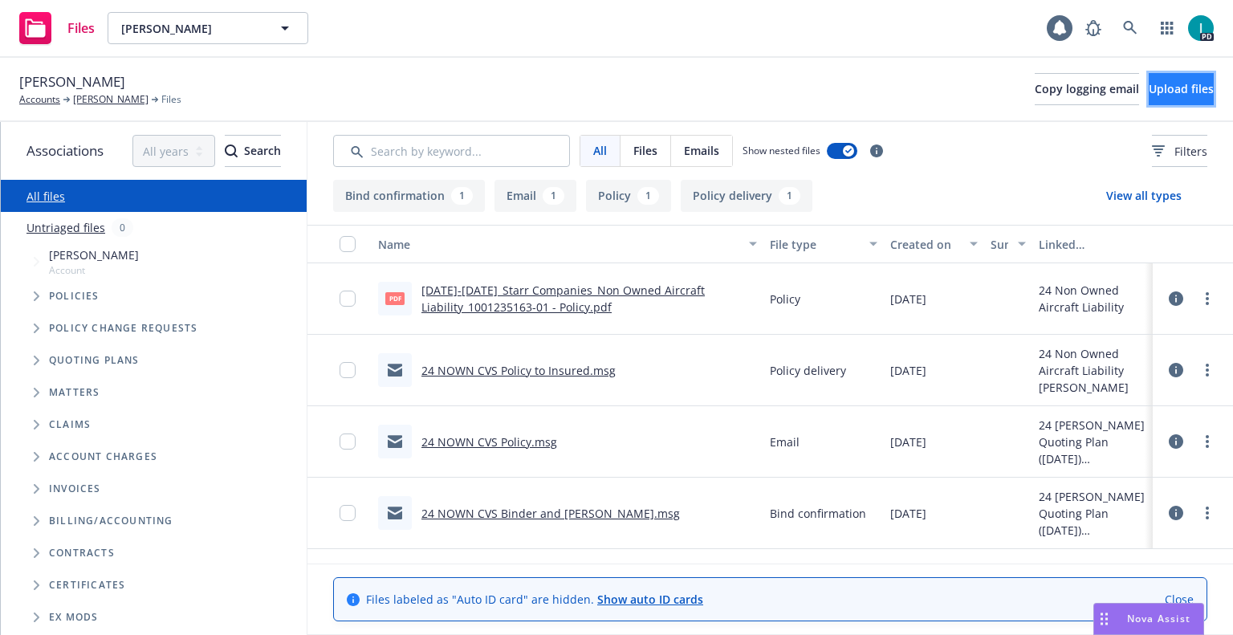
click at [1148, 89] on button "Upload files" at bounding box center [1180, 89] width 65 height 32
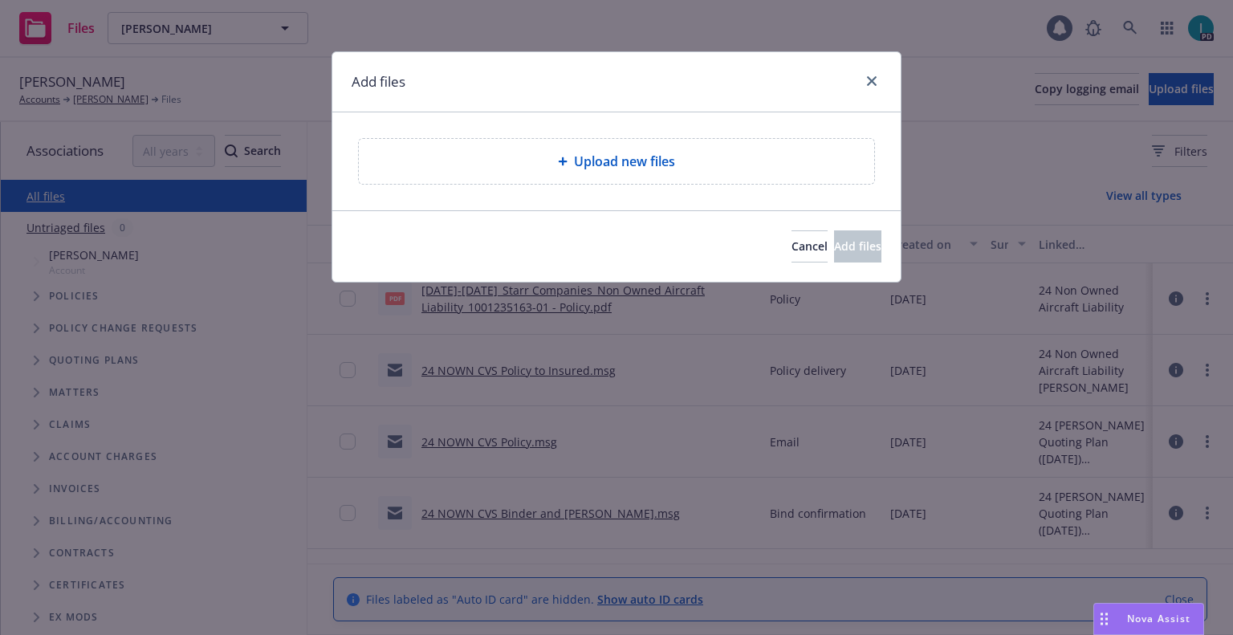
type textarea "x"
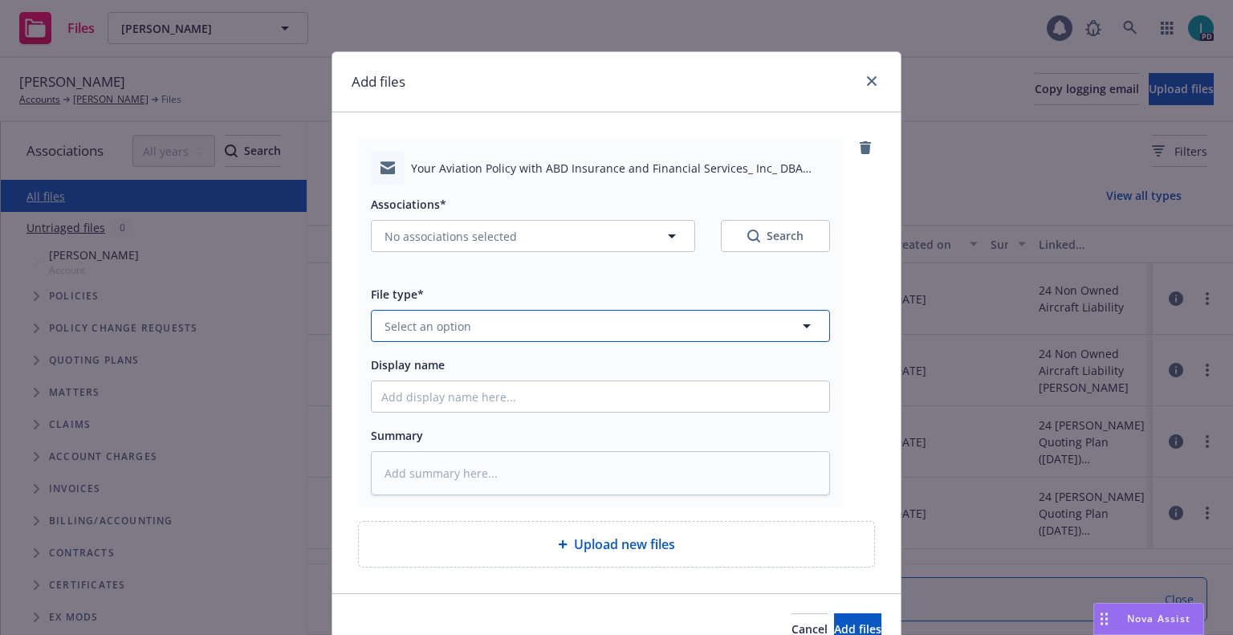
click at [439, 327] on span "Select an option" at bounding box center [427, 326] width 87 height 17
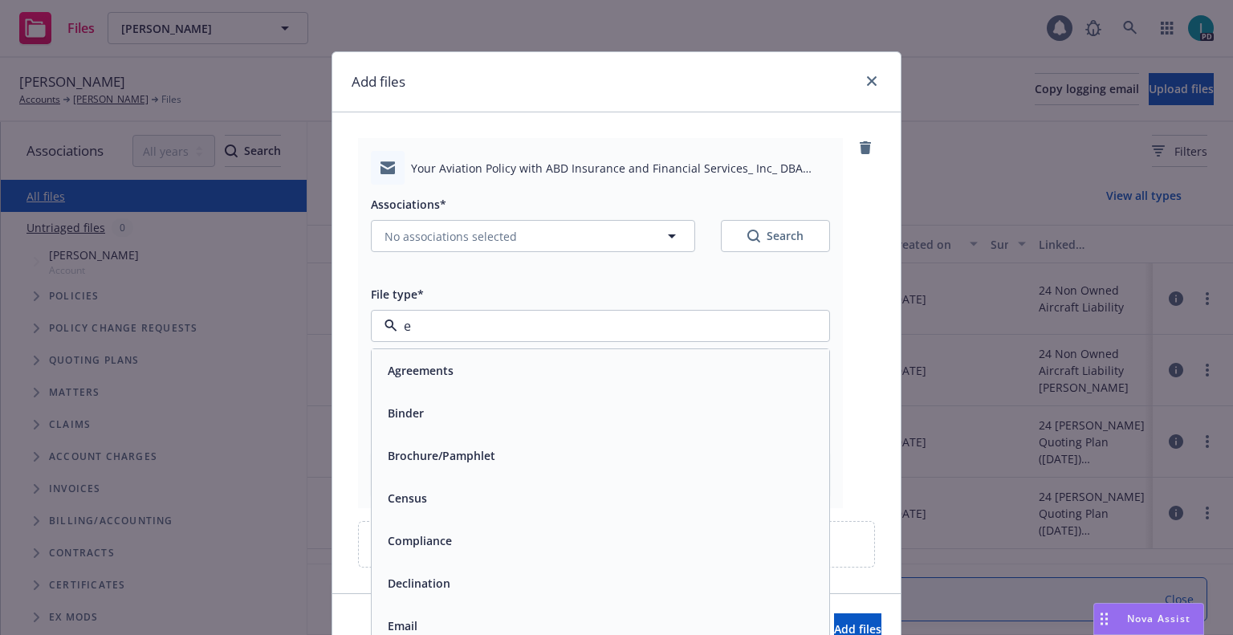
type input "em"
click at [424, 407] on div "Email" at bounding box center [600, 412] width 438 height 23
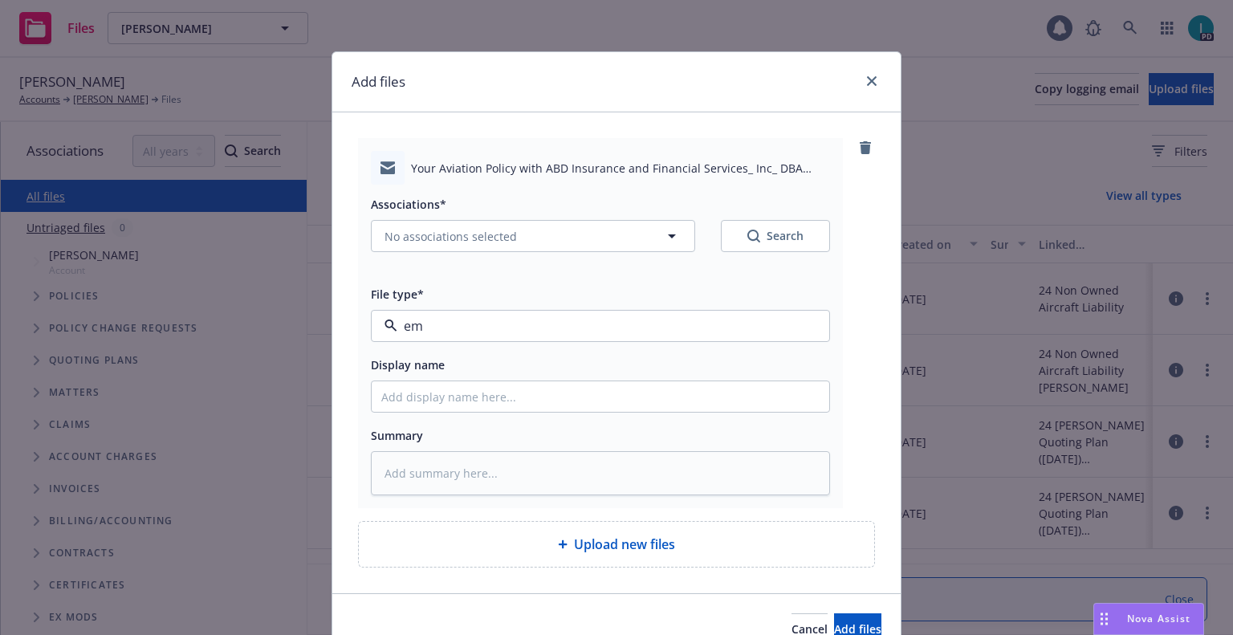
type textarea "x"
click at [449, 390] on input "Display name" at bounding box center [600, 396] width 457 height 30
type input "25 NOWN CVS Quotes to Insured"
click at [433, 244] on span "No associations selected" at bounding box center [450, 236] width 132 height 17
type textarea "x"
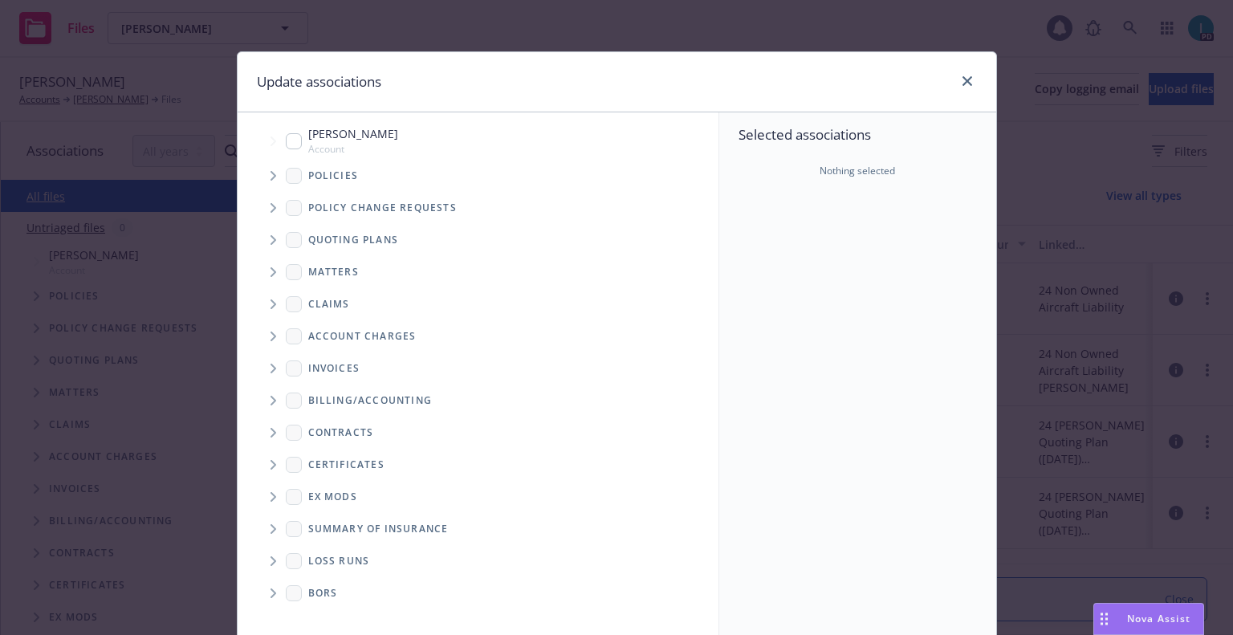
click at [271, 177] on span "Tree Example" at bounding box center [273, 176] width 26 height 26
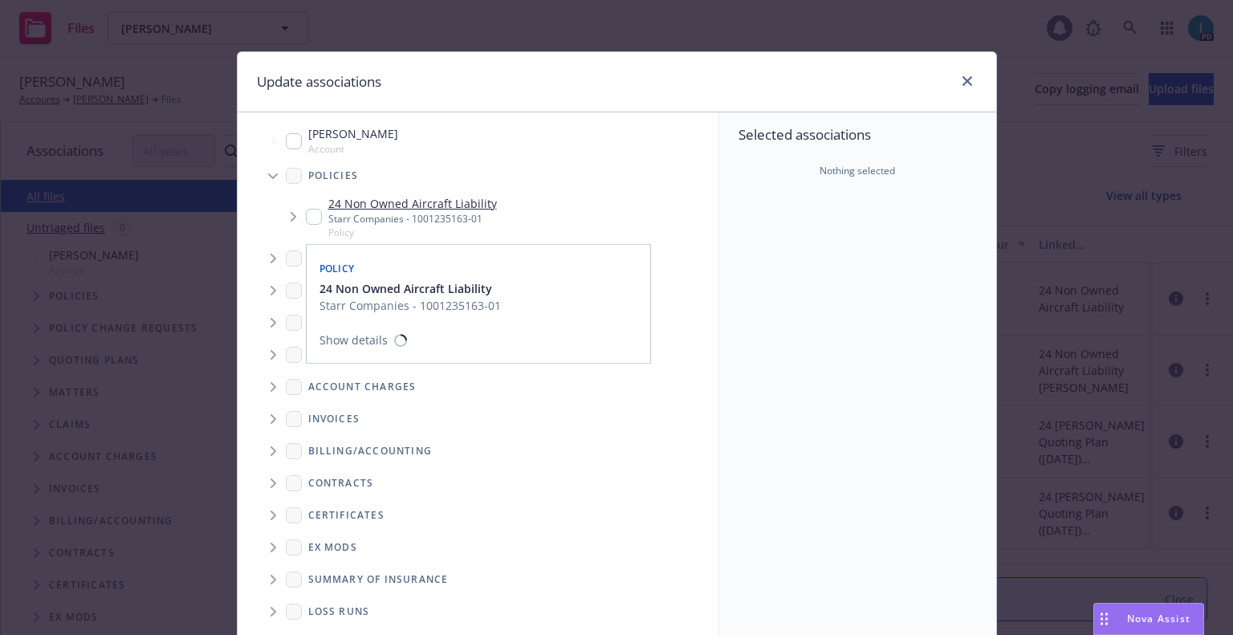
click at [309, 214] on input "Tree Example" at bounding box center [314, 217] width 16 height 16
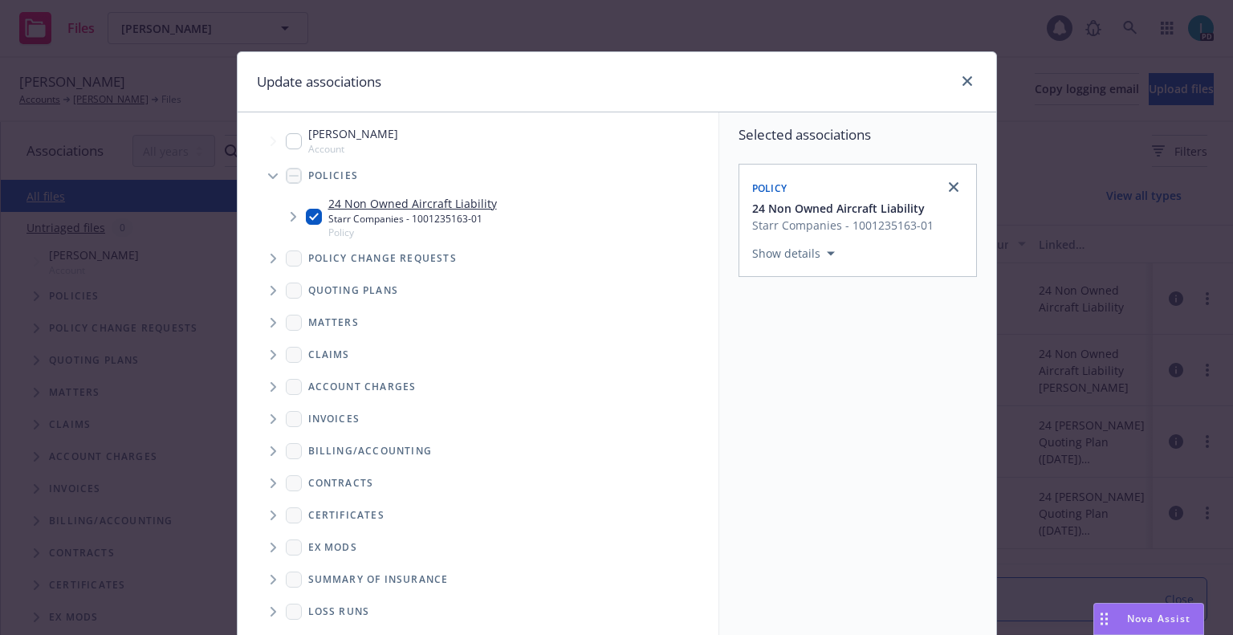
scroll to position [163, 0]
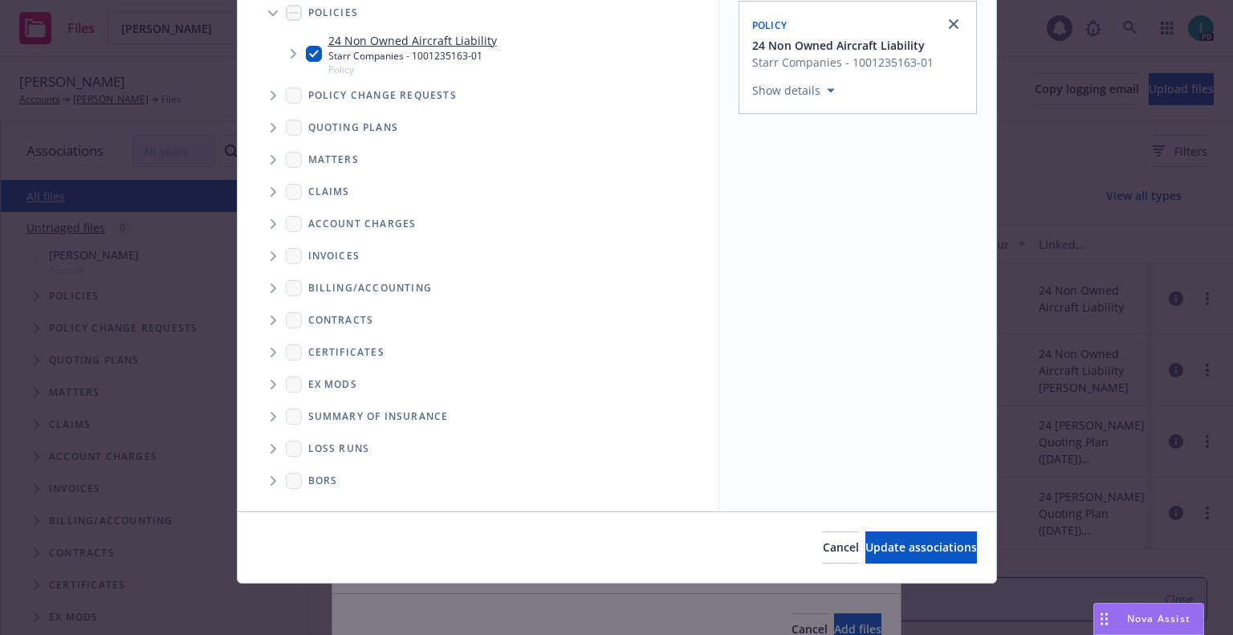
click at [312, 53] on input "Tree Example" at bounding box center [314, 54] width 16 height 16
checkbox input "false"
click at [270, 129] on span "Tree Example" at bounding box center [273, 128] width 26 height 26
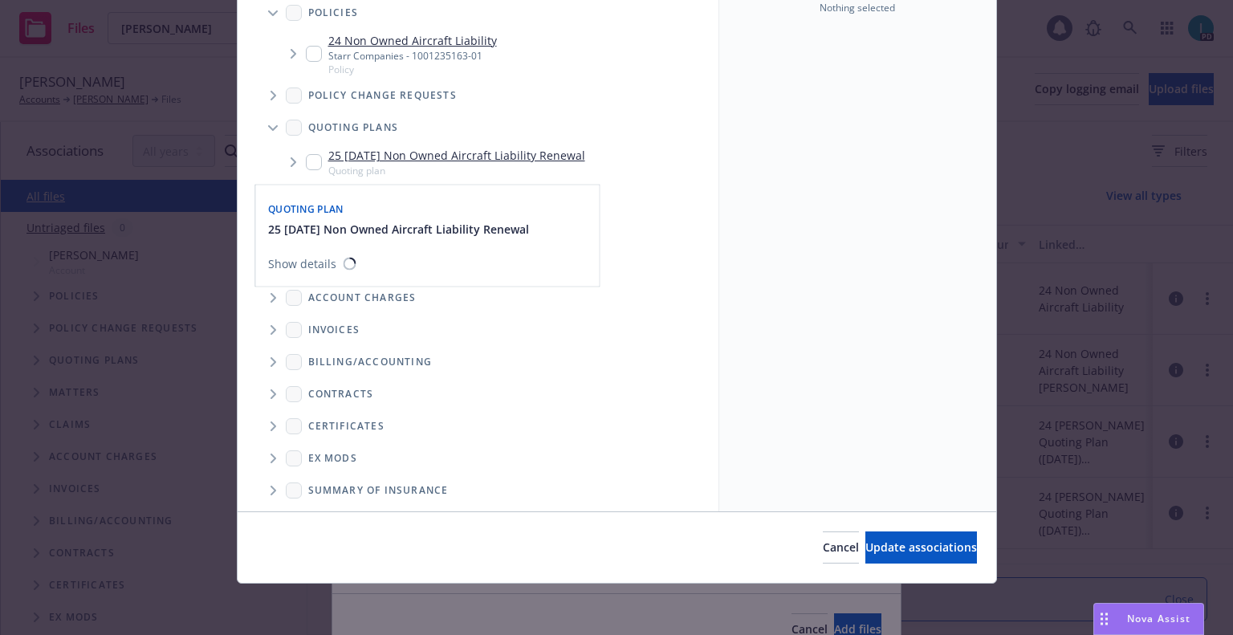
click at [309, 154] on input "Tree Example" at bounding box center [314, 162] width 16 height 16
checkbox input "true"
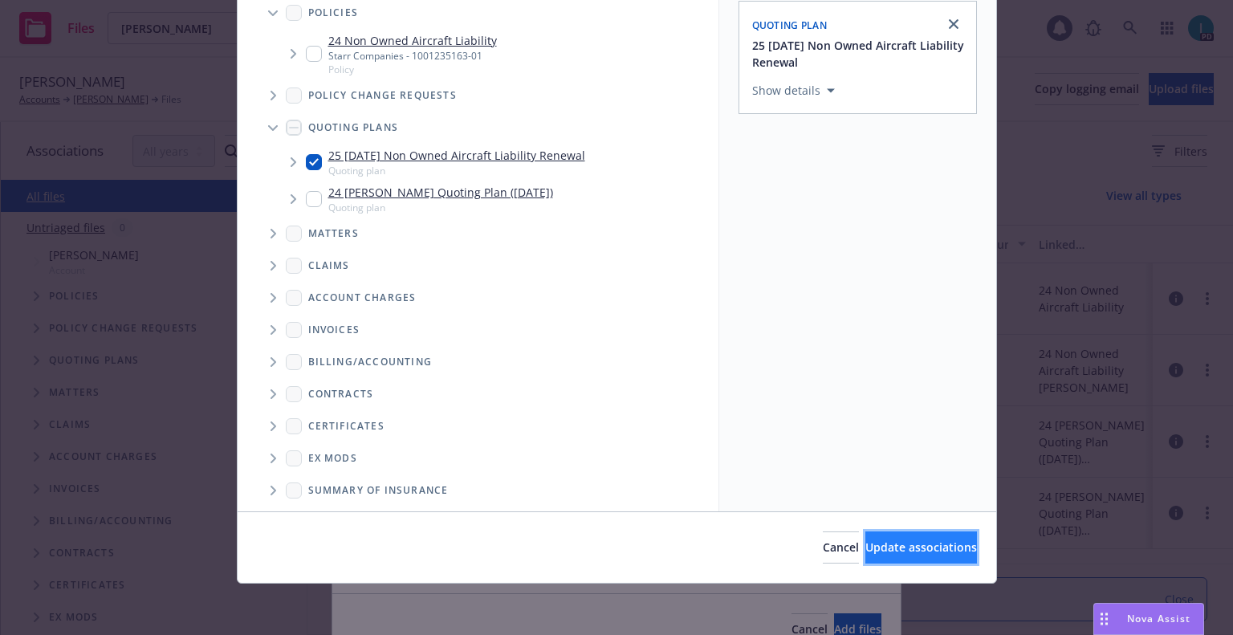
click at [921, 542] on span "Update associations" at bounding box center [921, 546] width 112 height 15
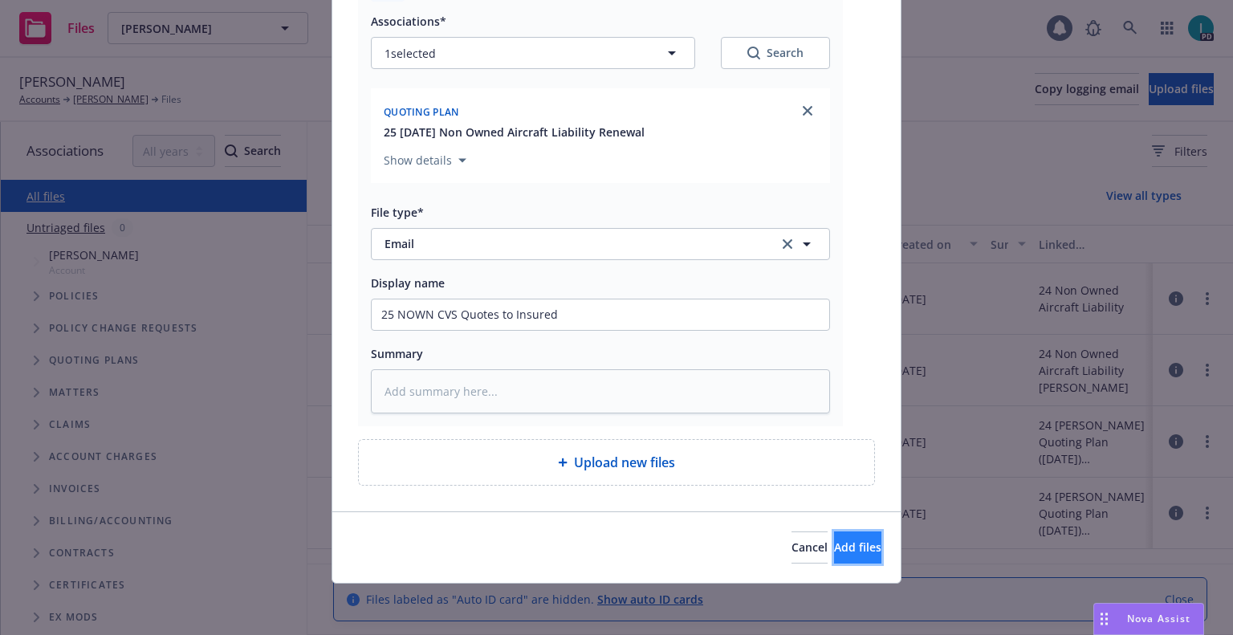
click at [834, 541] on span "Add files" at bounding box center [857, 546] width 47 height 15
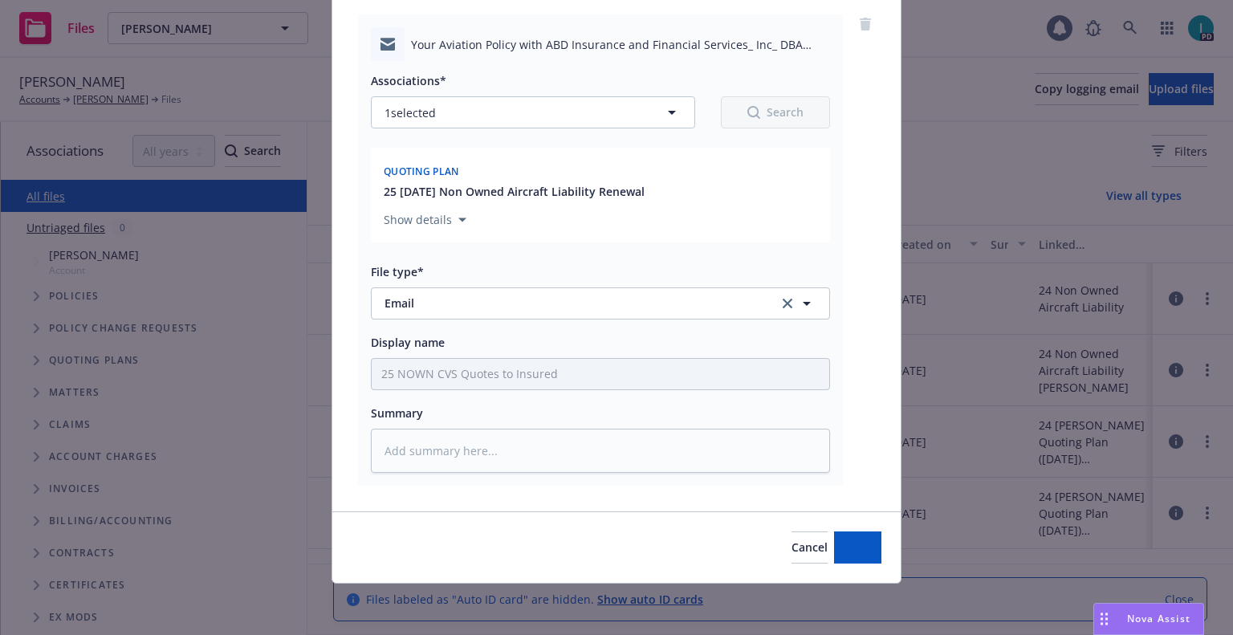
type textarea "x"
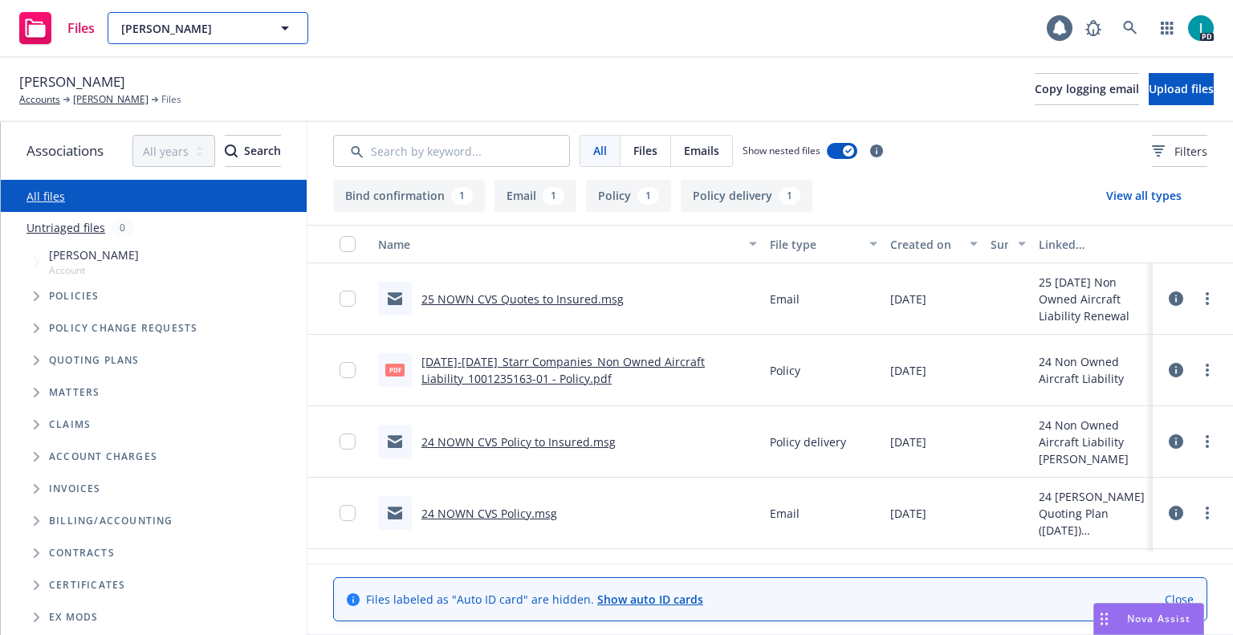
click at [159, 26] on span "Vedant Turbhekar" at bounding box center [190, 28] width 139 height 17
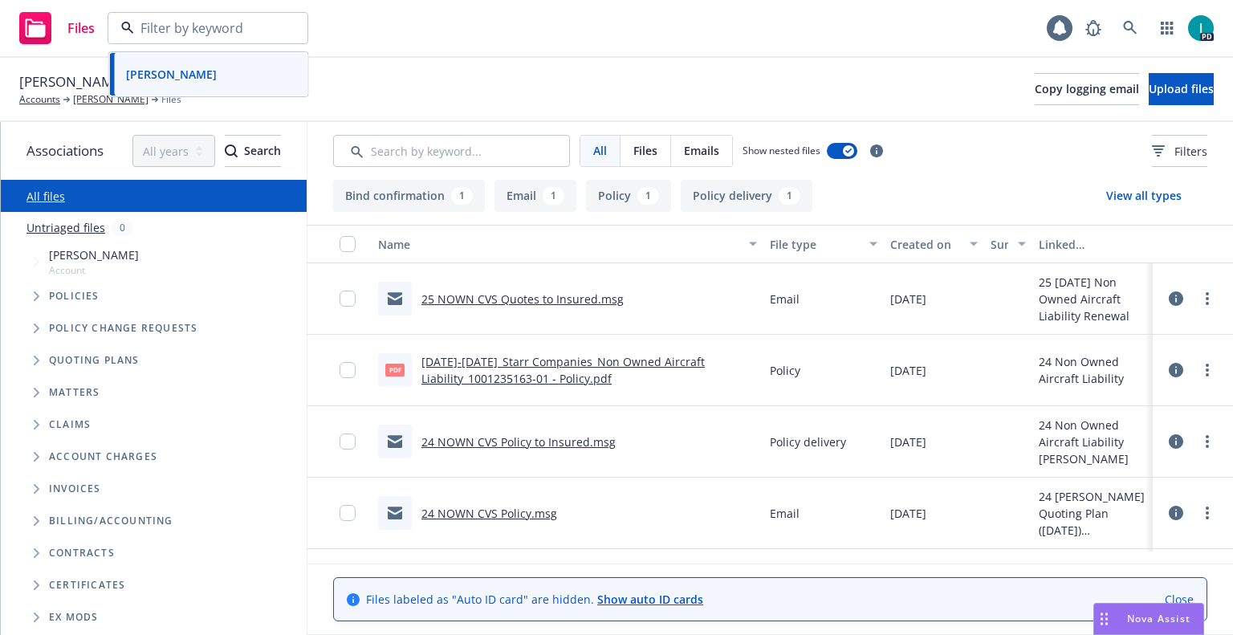
paste input "Carl Jacobs"
type input "Carl Jacobs"
click at [228, 77] on div "Carl Jacobs" at bounding box center [209, 73] width 178 height 23
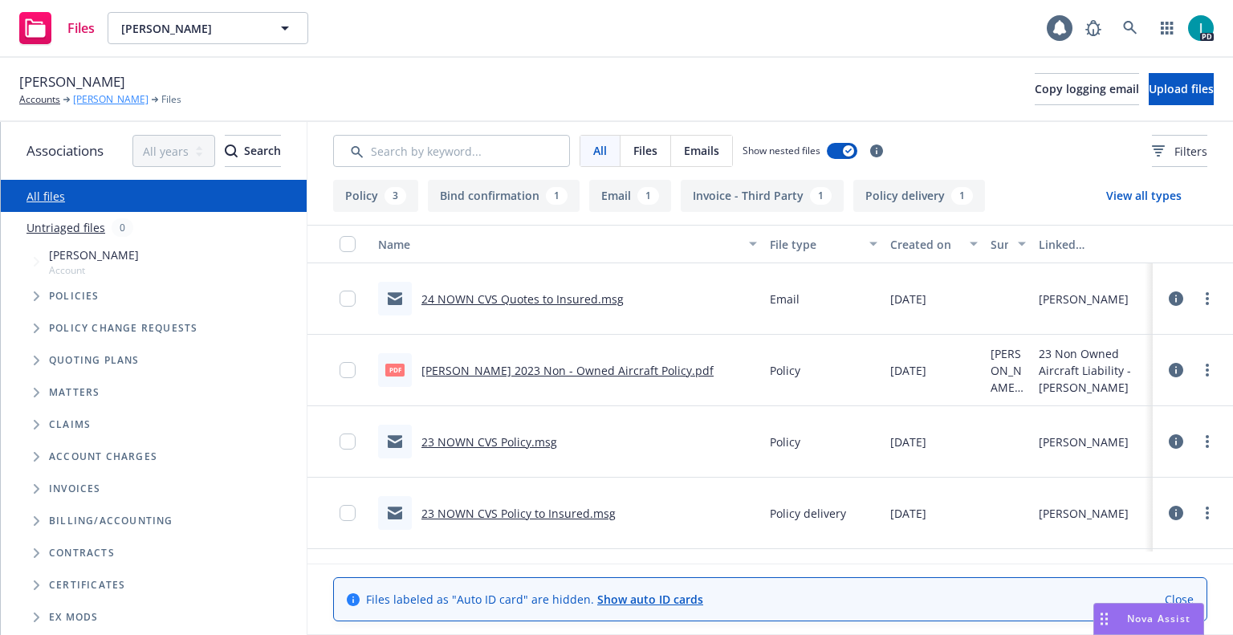
click at [92, 96] on link "Carl Jacobs" at bounding box center [110, 99] width 75 height 14
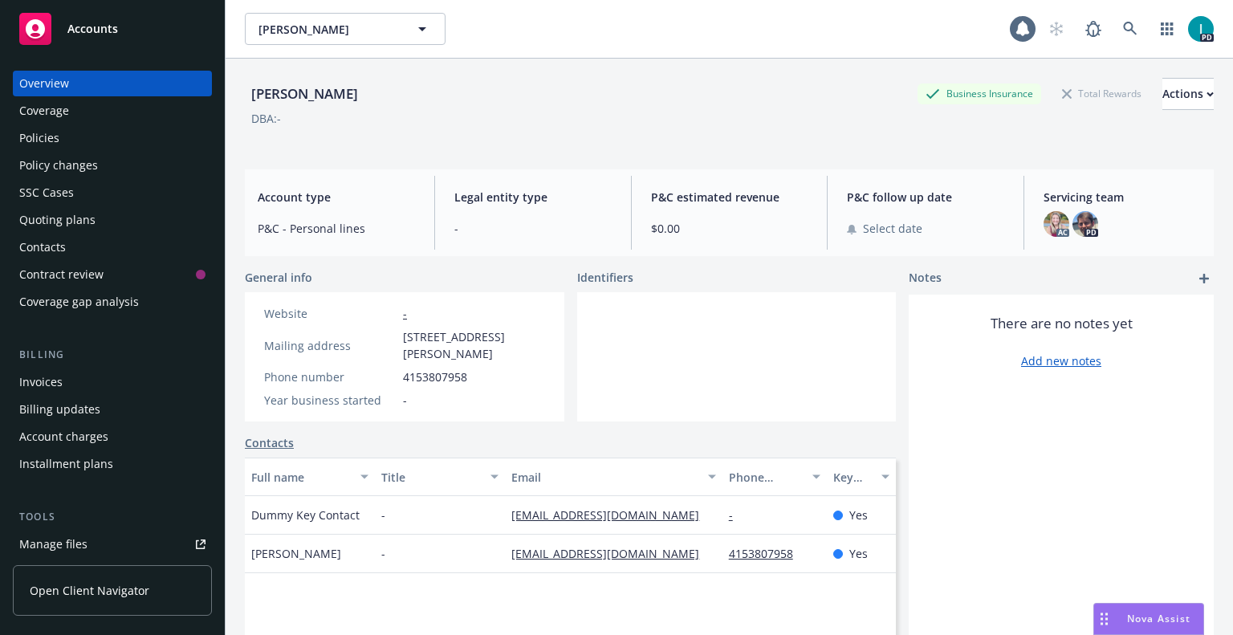
click at [61, 138] on div "Policies" at bounding box center [112, 138] width 186 height 26
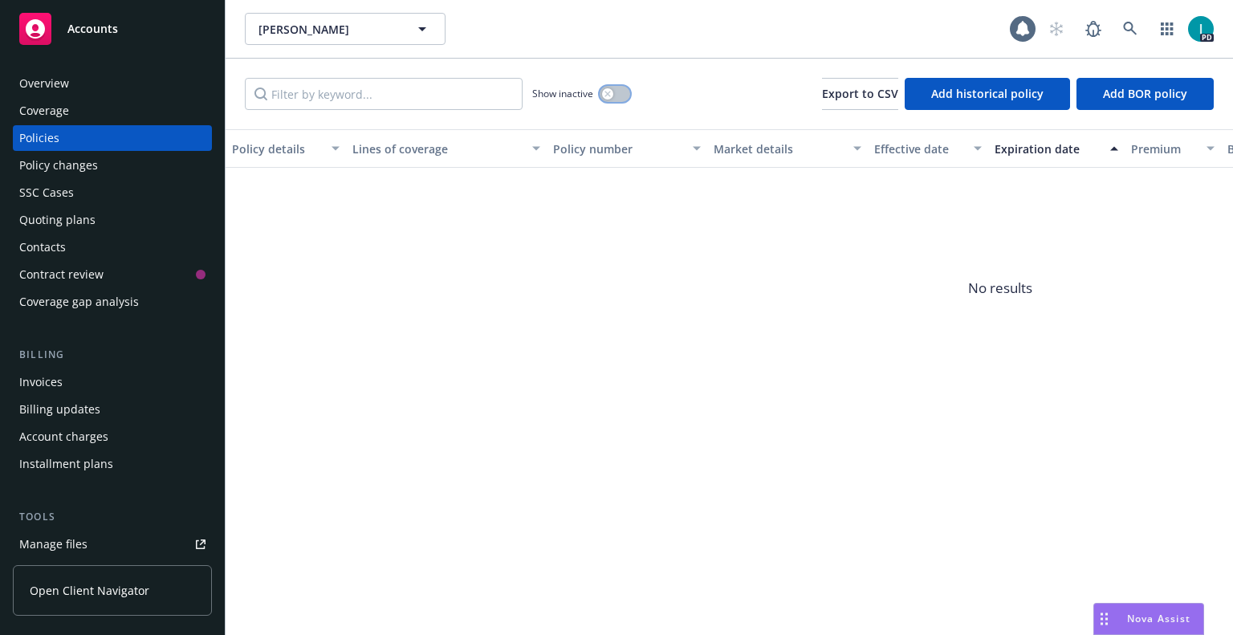
click at [616, 98] on button "button" at bounding box center [614, 94] width 30 height 16
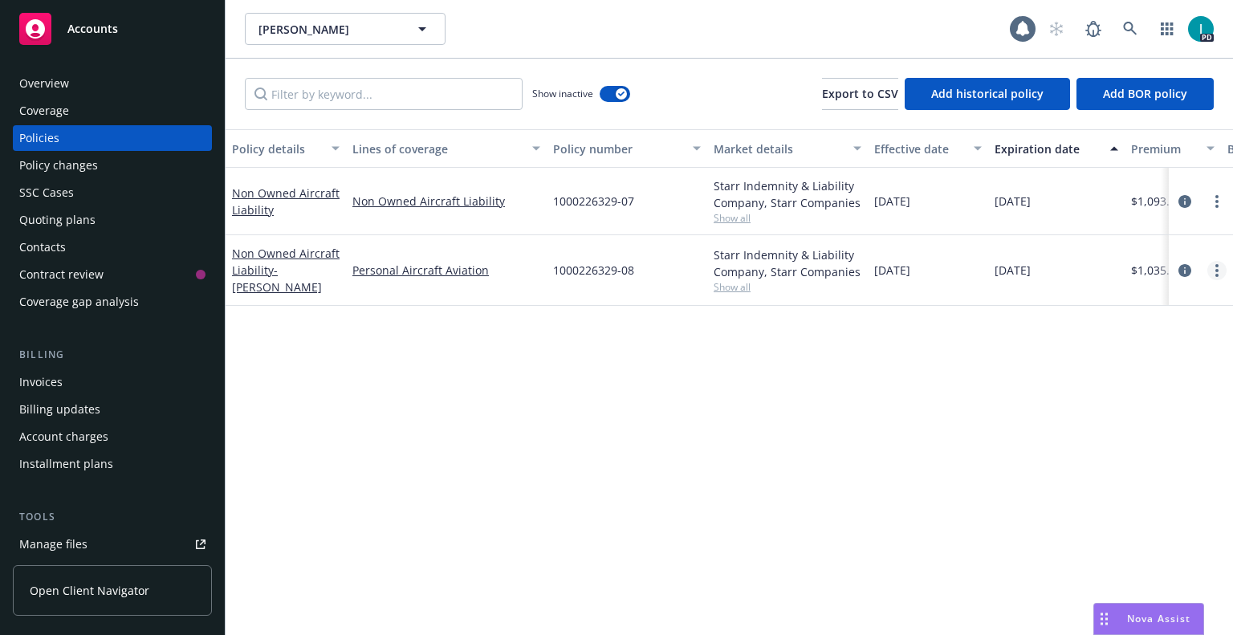
click at [1221, 274] on link "more" at bounding box center [1216, 270] width 19 height 19
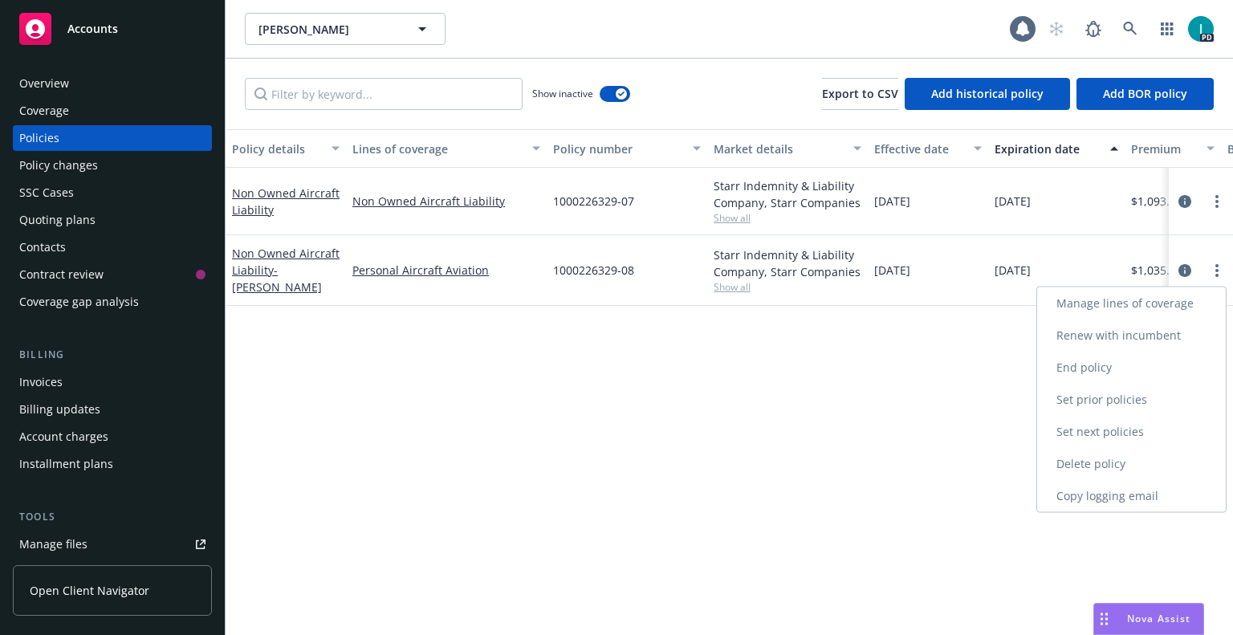
click at [1142, 339] on link "Renew with incumbent" at bounding box center [1131, 335] width 189 height 32
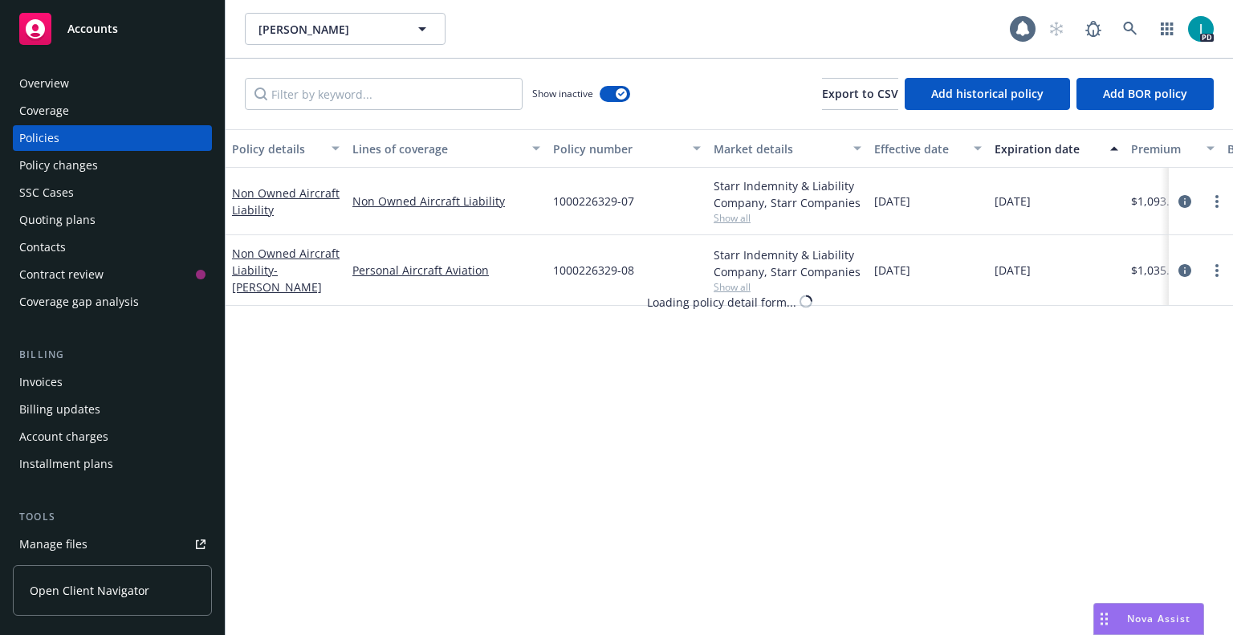
select select "12"
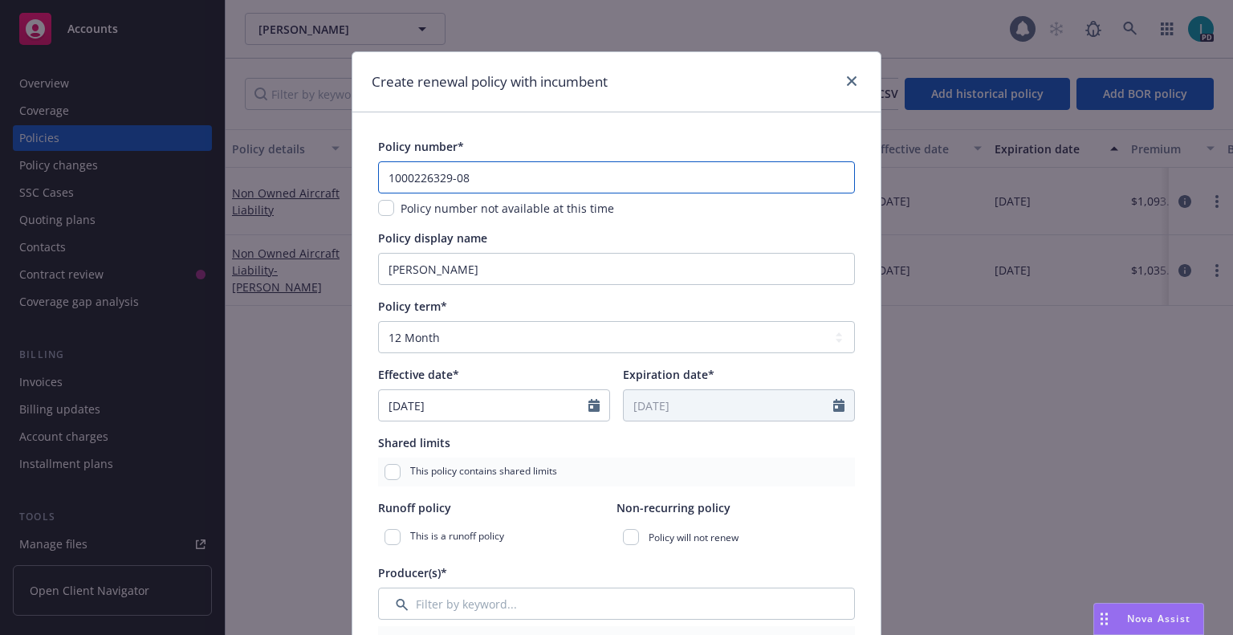
click at [526, 173] on input "1000226329-08" at bounding box center [616, 177] width 477 height 32
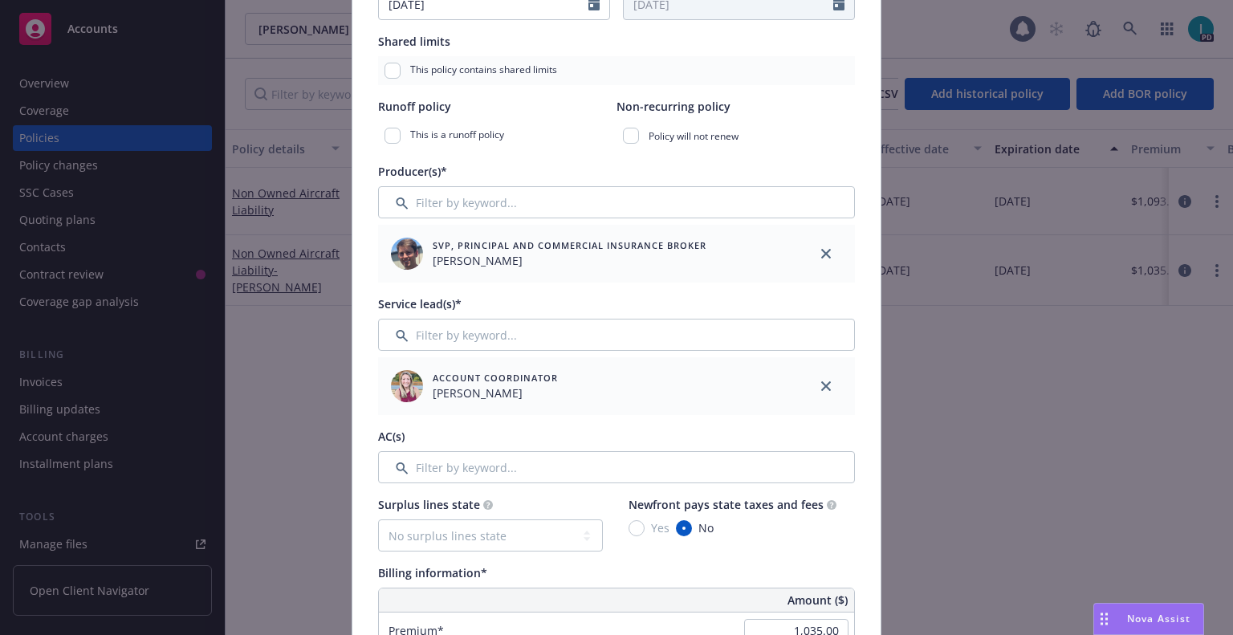
scroll to position [602, 0]
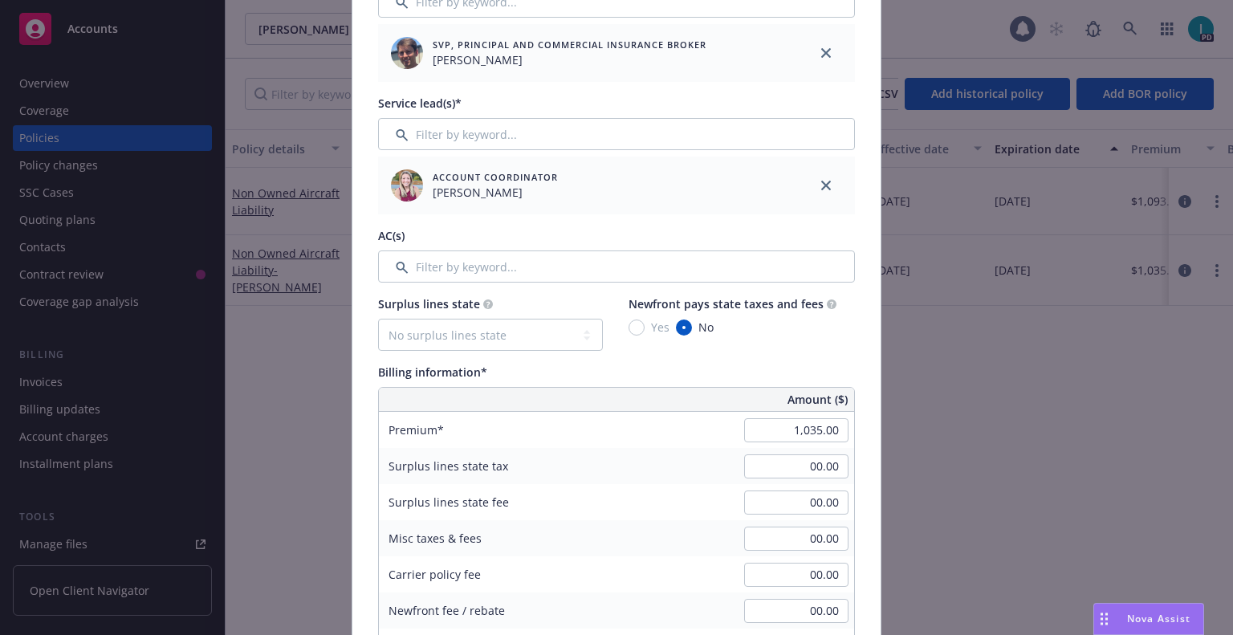
type input "1000226329-09"
click at [525, 375] on div "Billing information*" at bounding box center [616, 371] width 477 height 17
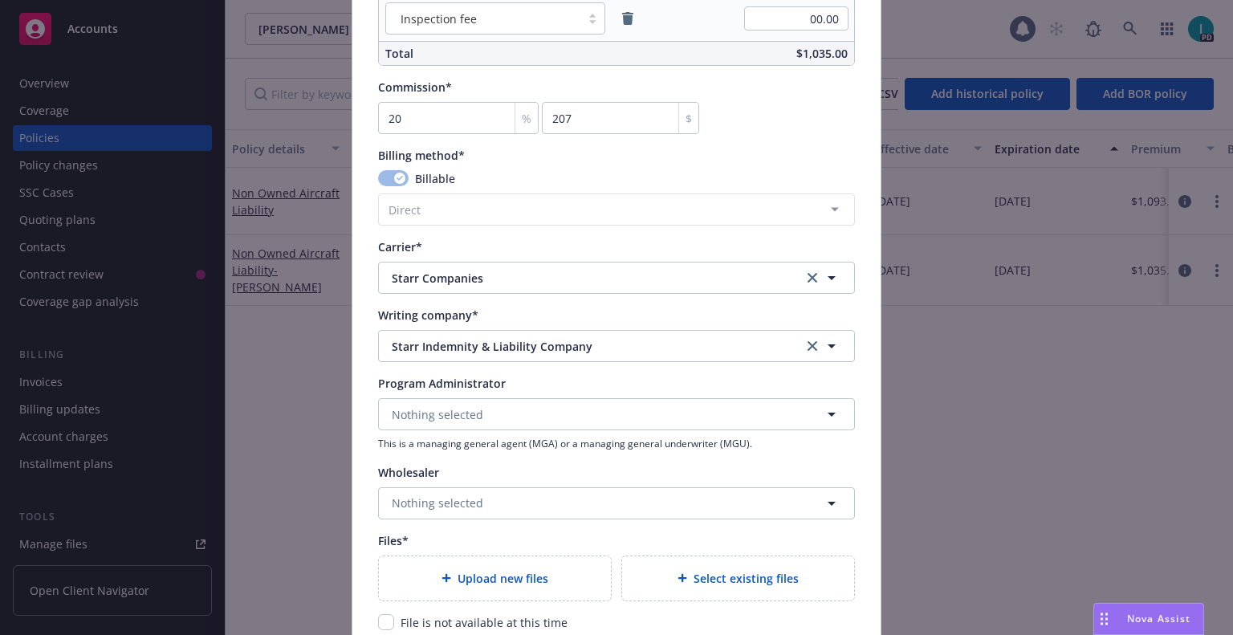
scroll to position [1571, 0]
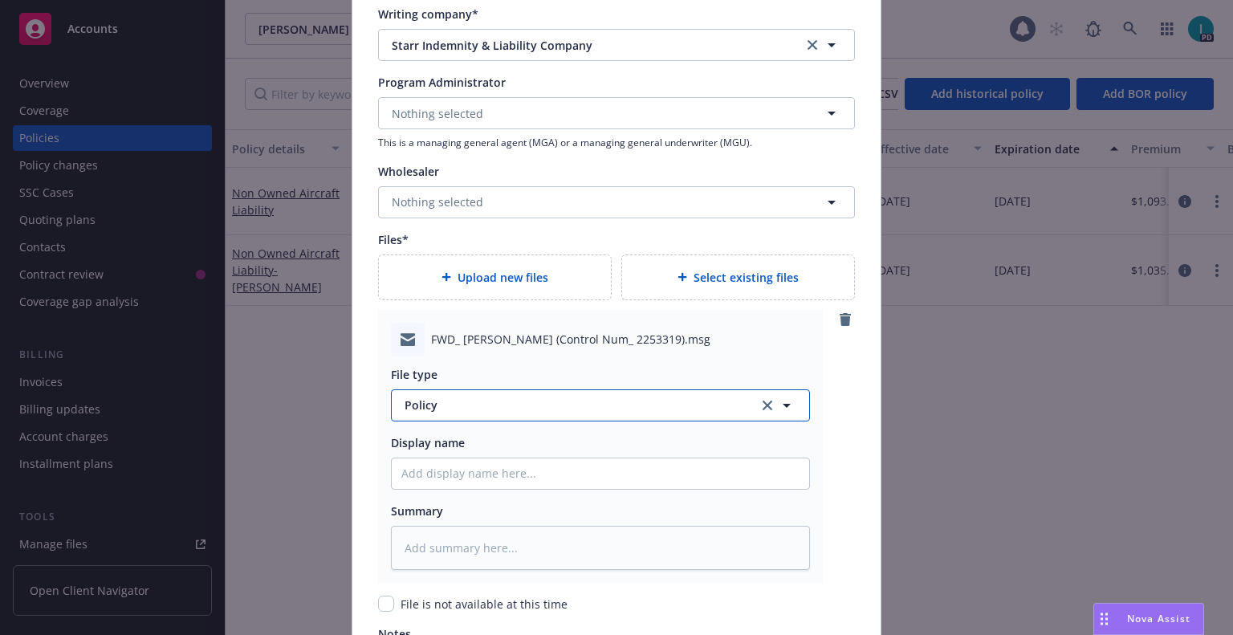
click at [560, 397] on span "Policy" at bounding box center [571, 404] width 335 height 17
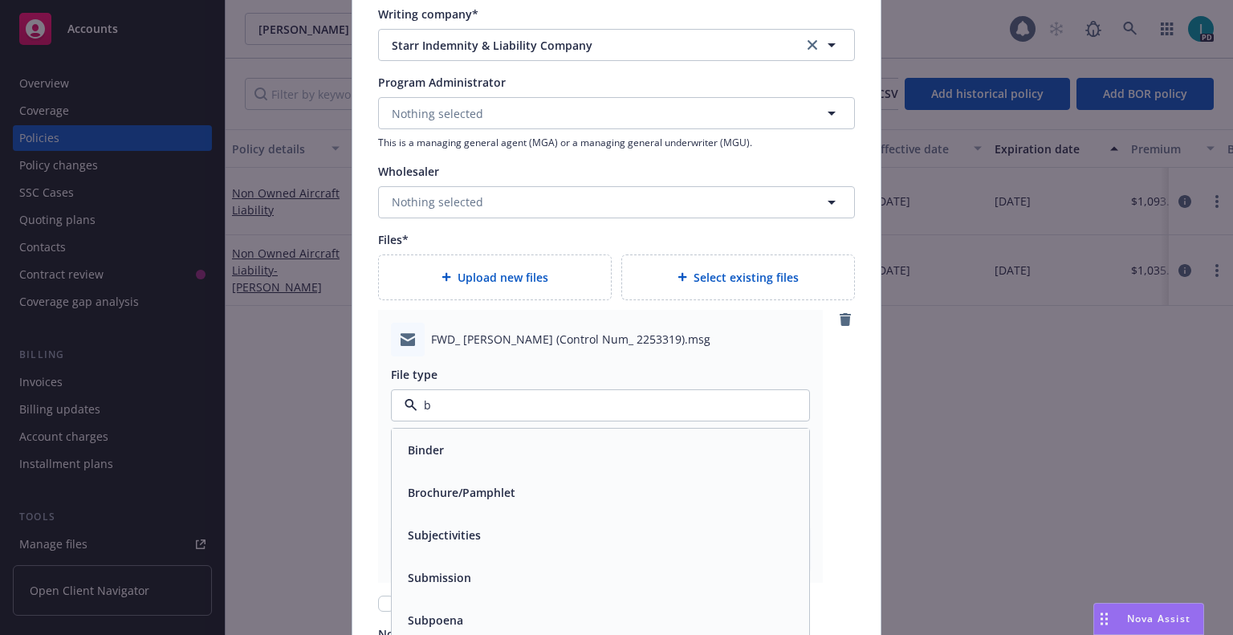
type input "bi"
click at [574, 454] on div "Binder" at bounding box center [600, 449] width 398 height 23
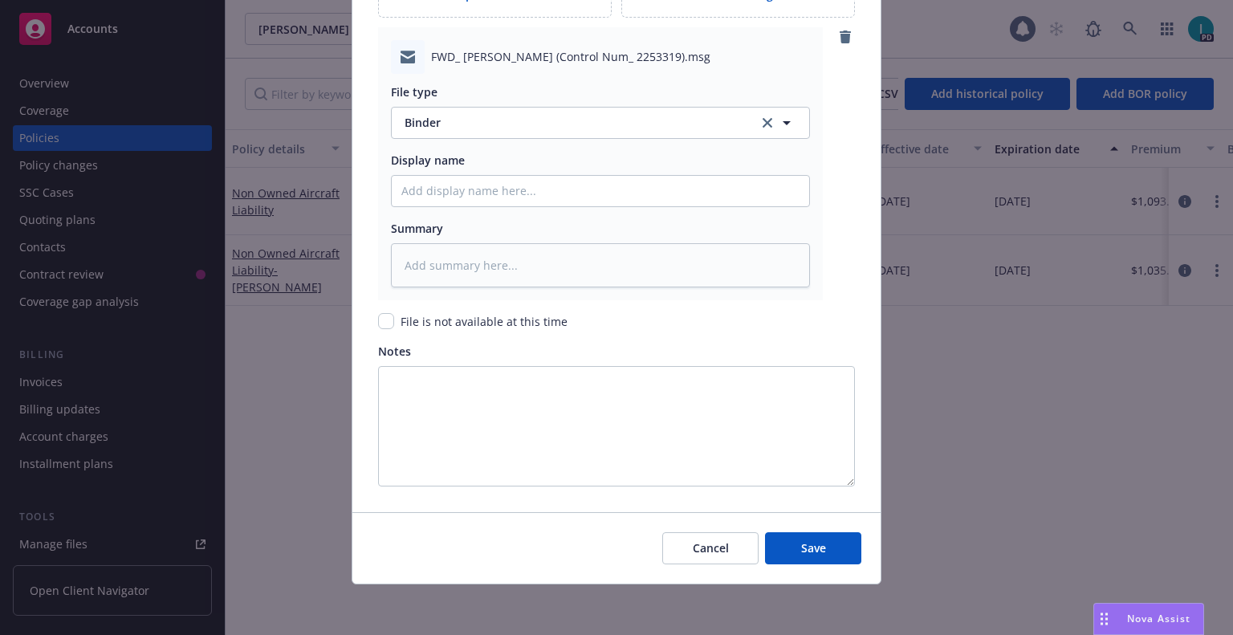
scroll to position [1653, 0]
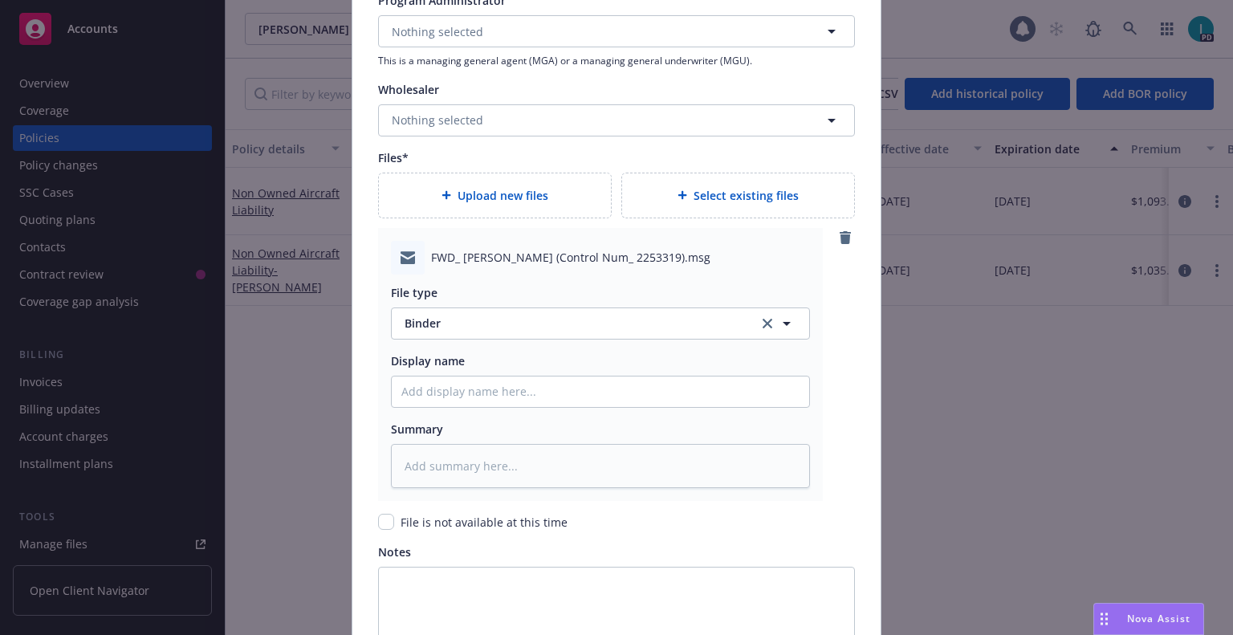
click at [481, 191] on span "Upload new files" at bounding box center [502, 195] width 91 height 17
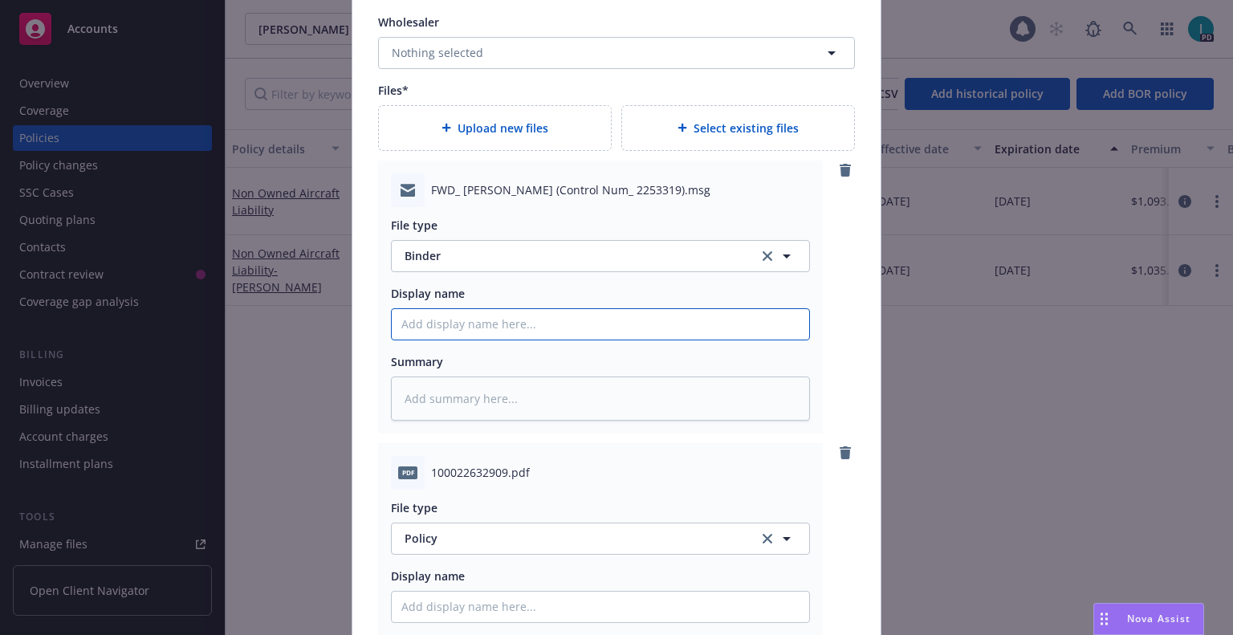
click at [447, 315] on input "Policy display name" at bounding box center [600, 324] width 417 height 30
type textarea "x"
type input "2"
type textarea "x"
type input "25"
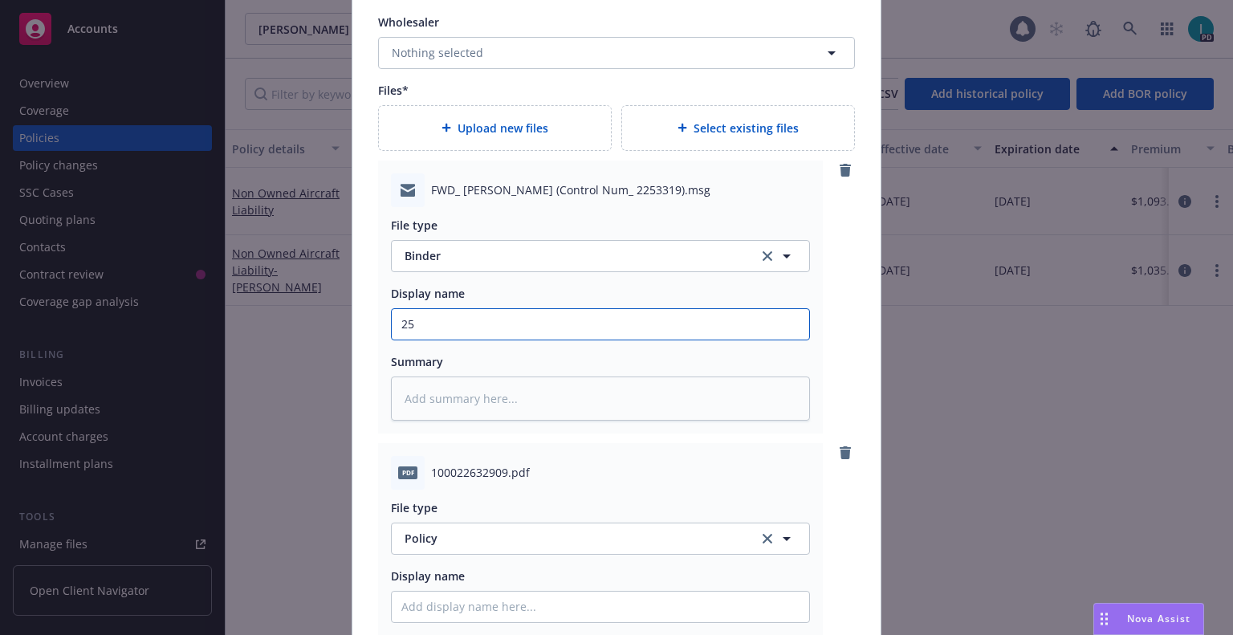
drag, startPoint x: 461, startPoint y: 320, endPoint x: 355, endPoint y: 328, distance: 106.2
type textarea "x"
type input "2"
type textarea "x"
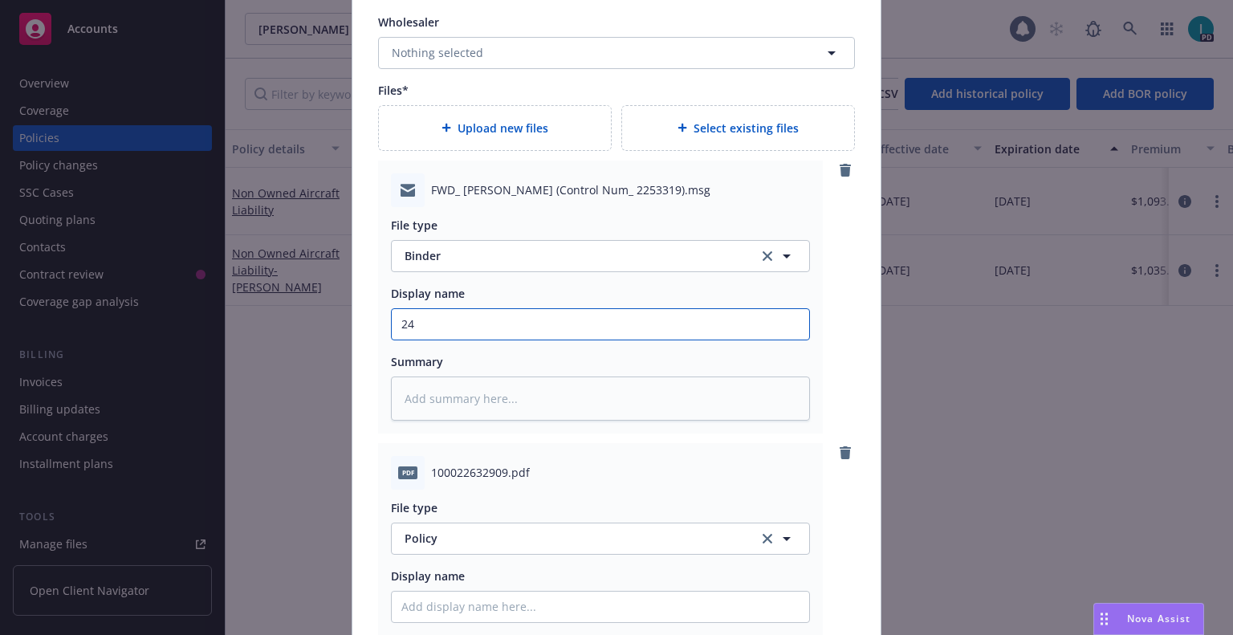
type input "24"
type textarea "x"
type input "24 N"
type textarea "x"
type input "24 NO"
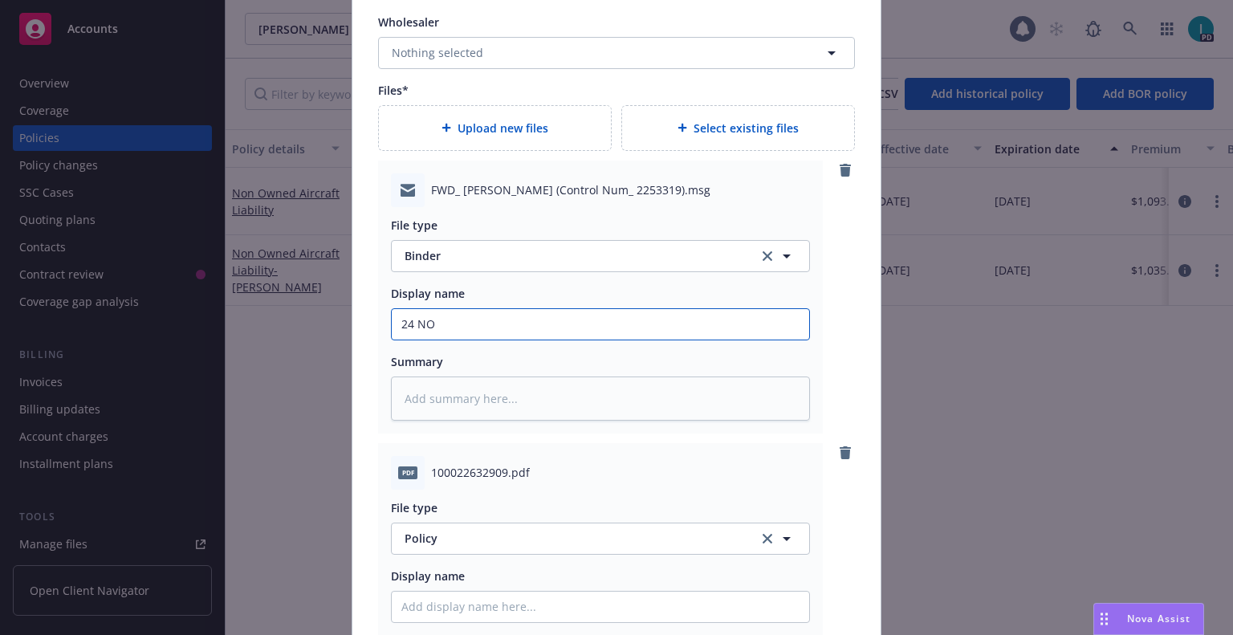
type textarea "x"
type input "24 N"
type textarea "x"
type input "2"
type textarea "x"
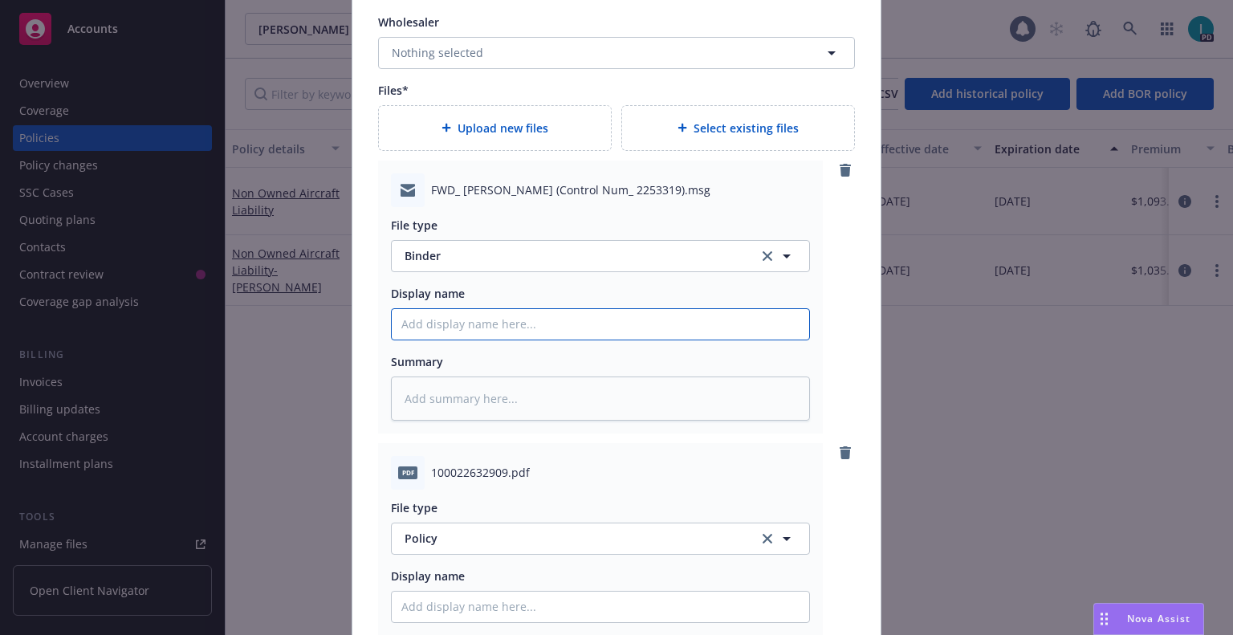
type input "2"
type textarea "x"
type input "25"
type textarea "x"
type input "25 NOWN CVS Binder and Bill"
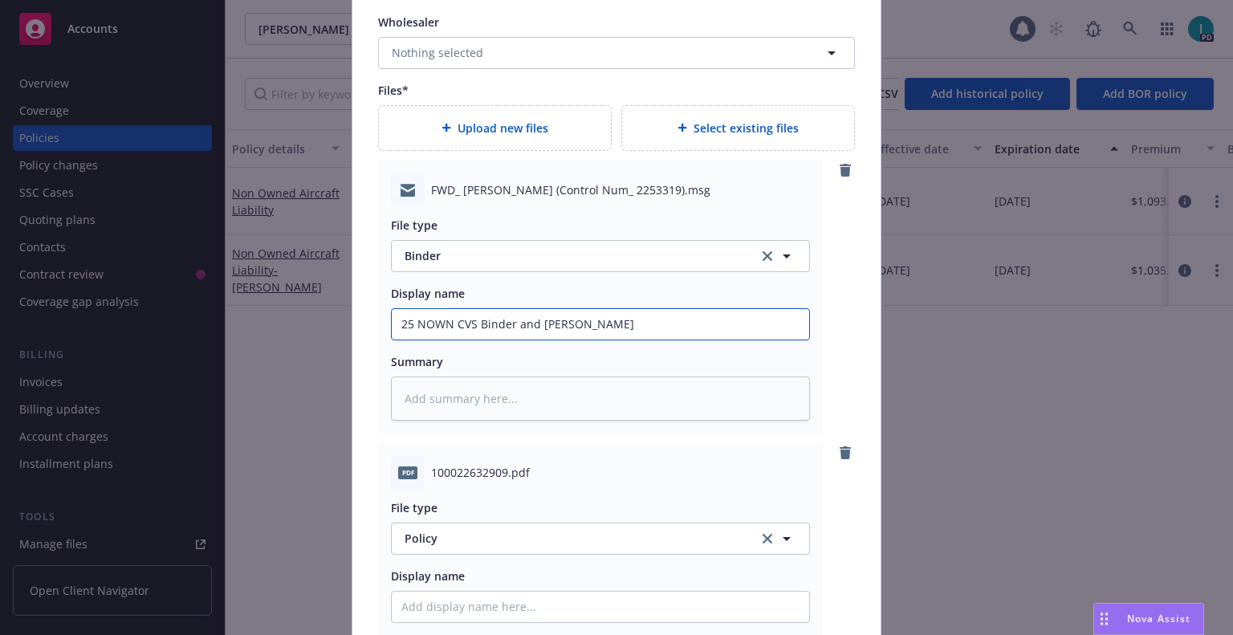
drag, startPoint x: 476, startPoint y: 318, endPoint x: 294, endPoint y: 331, distance: 182.6
click at [294, 331] on div "Create renewal policy with incumbent Policy number* 1000226329-09 Policy number…" at bounding box center [616, 317] width 1233 height 635
click at [450, 339] on input "Policy display name" at bounding box center [600, 324] width 417 height 30
paste input "25 NOWN CVS"
type textarea "x"
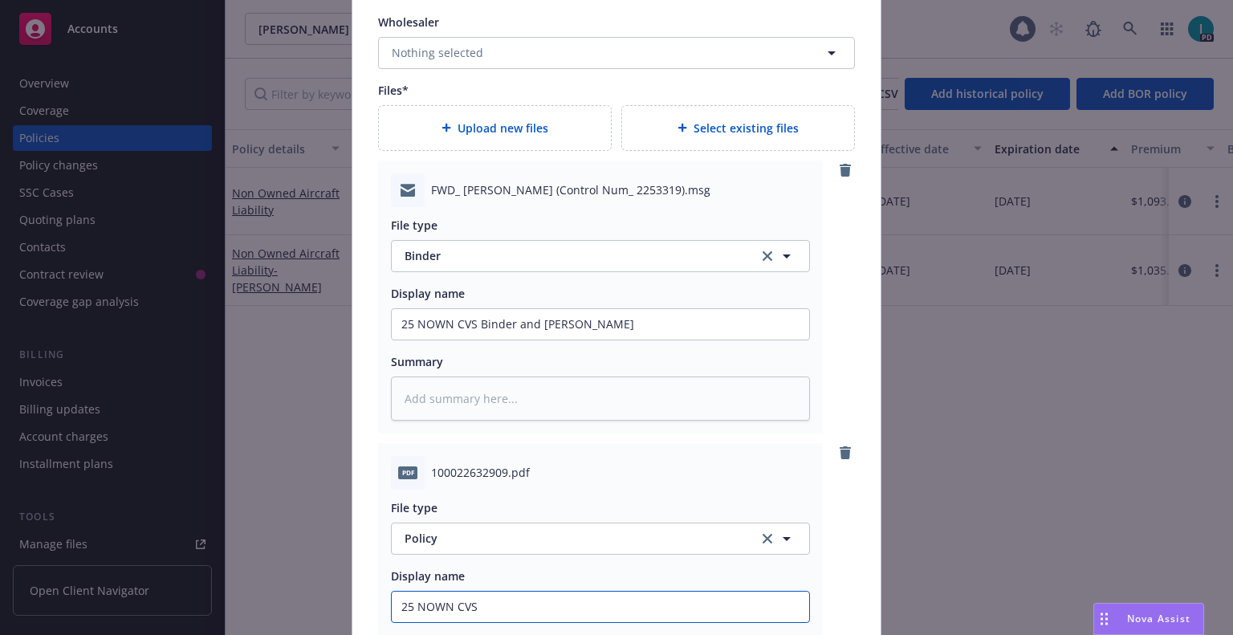
type input "25 NOWN CVS Policy"
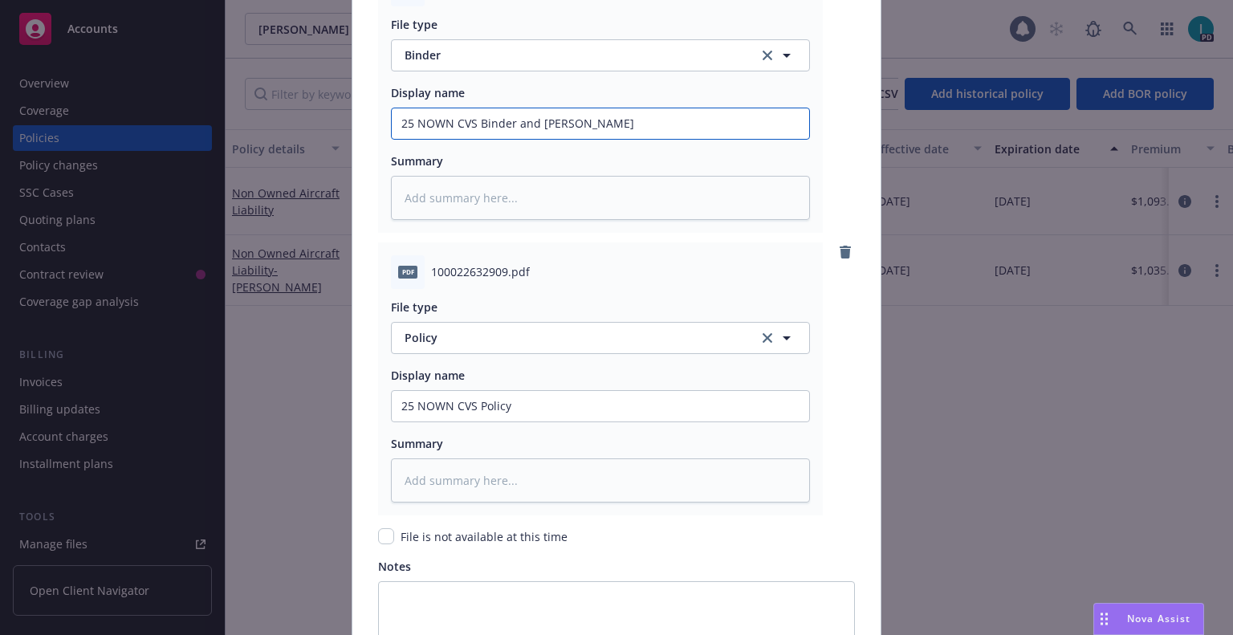
click at [401, 116] on input "25 NOWN CVS Binder and Bill" at bounding box center [600, 123] width 417 height 30
type textarea "x"
type input "2NOWN CVS Binder and Bill"
type textarea "x"
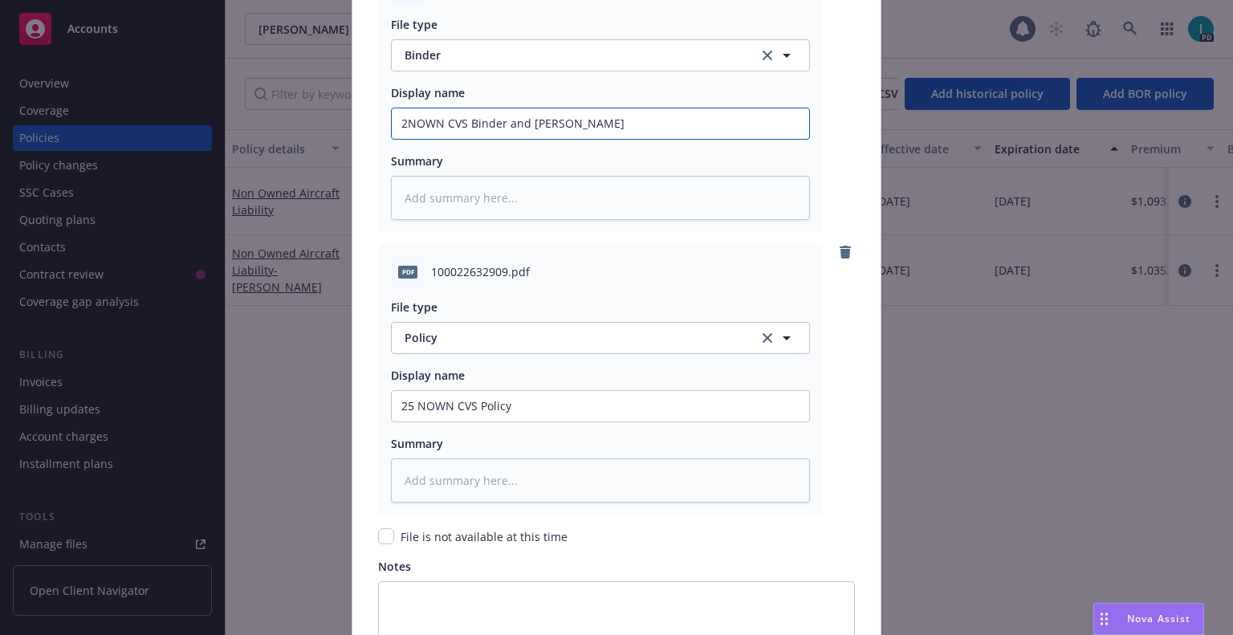
type input "24NOWN CVS Binder and Bill"
type textarea "x"
type input "24 NOWN CVS Binder and Bill"
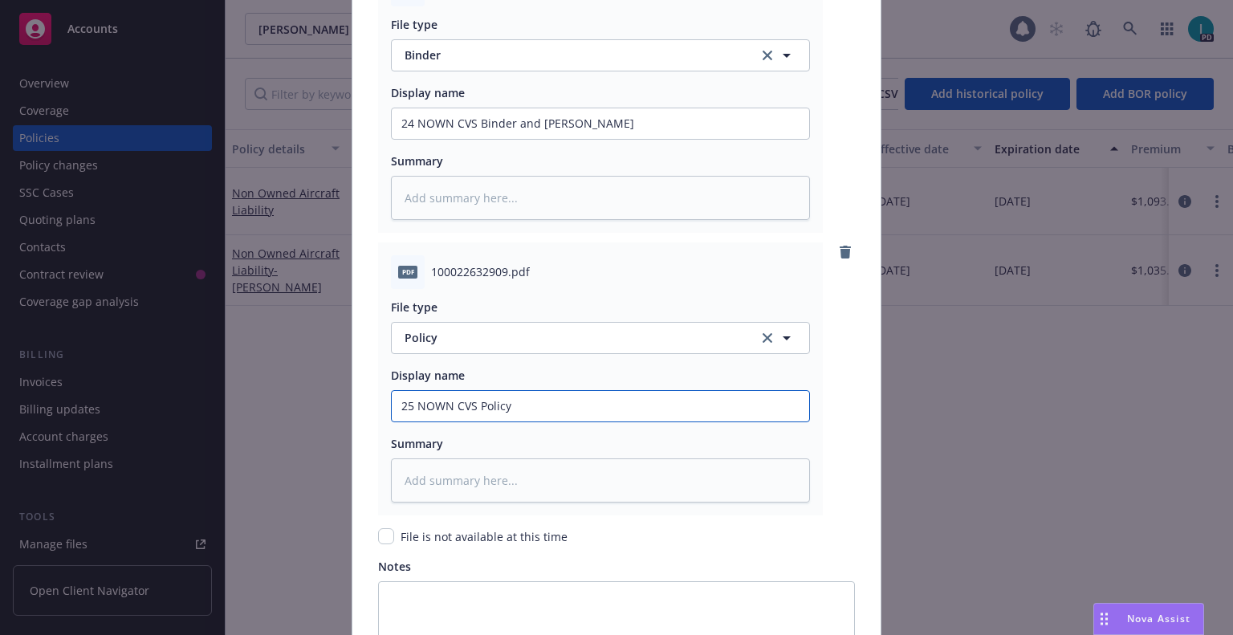
click at [402, 139] on input "25 NOWN CVS Policy" at bounding box center [600, 123] width 417 height 30
type textarea "x"
type input "2 NOWN CVS Policy"
type textarea "x"
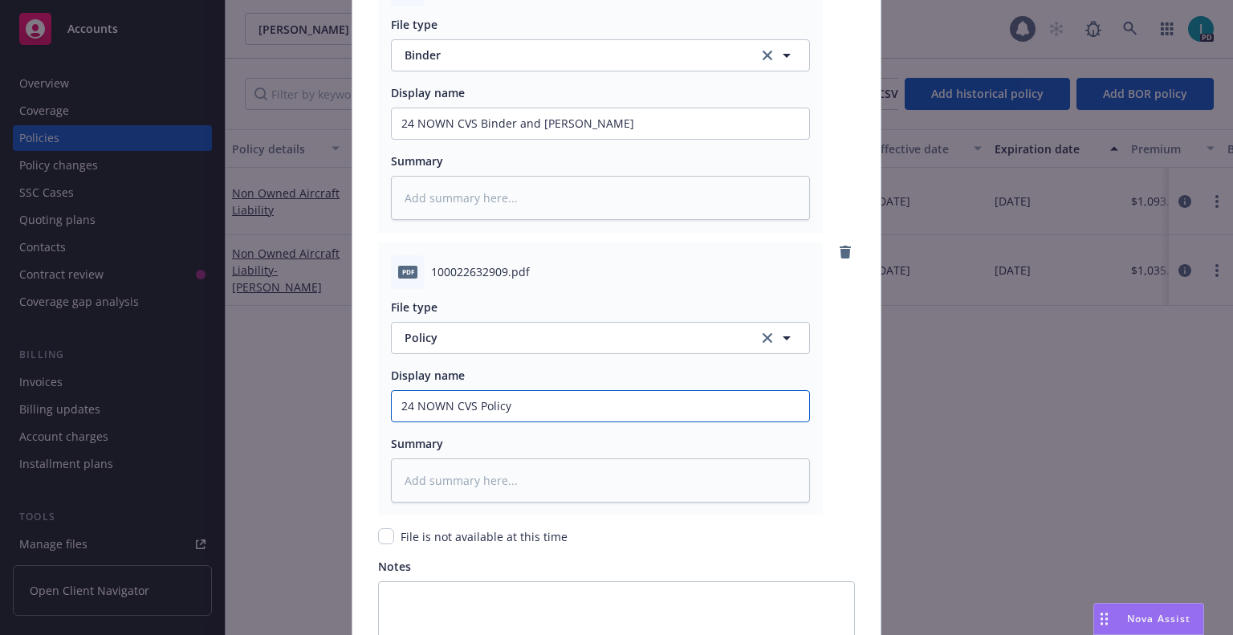
type input "24 NOWN CVS Policy"
type textarea "x"
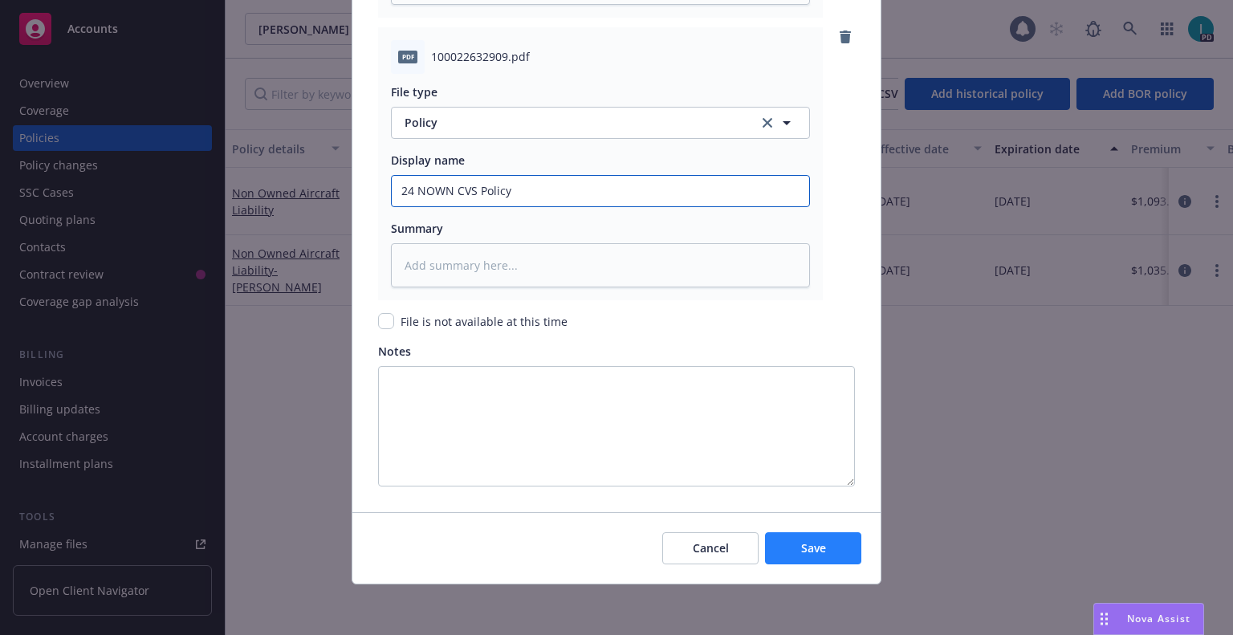
type input "24 NOWN CVS Policy"
click at [814, 549] on span "Save" at bounding box center [813, 547] width 25 height 15
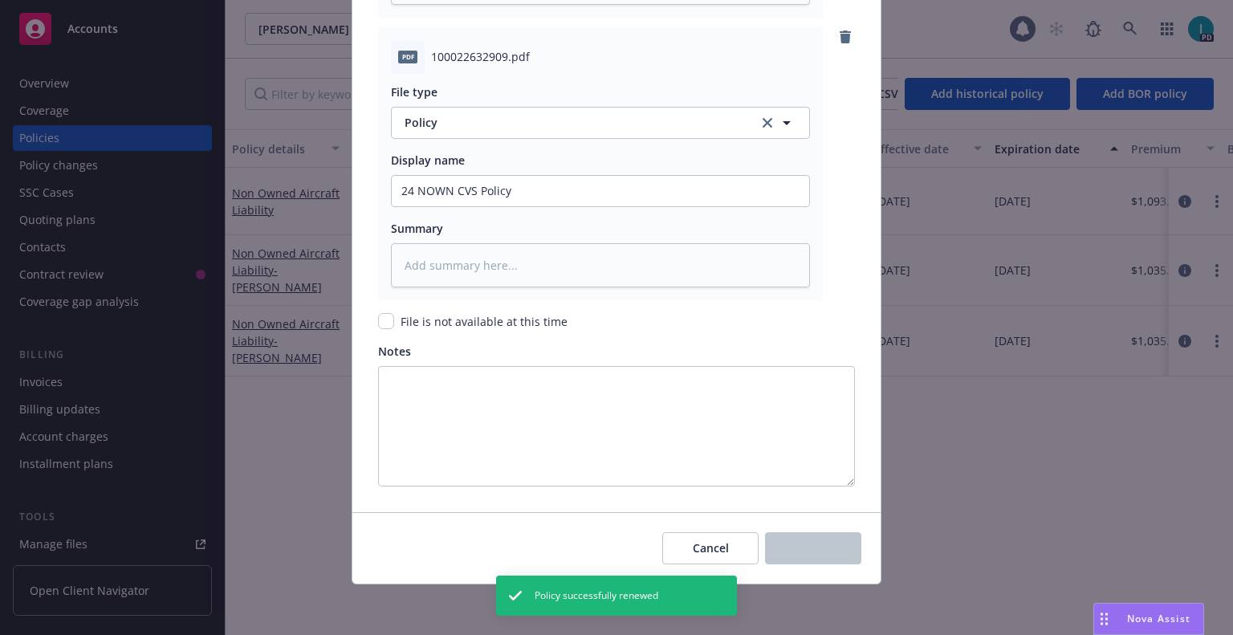
type textarea "x"
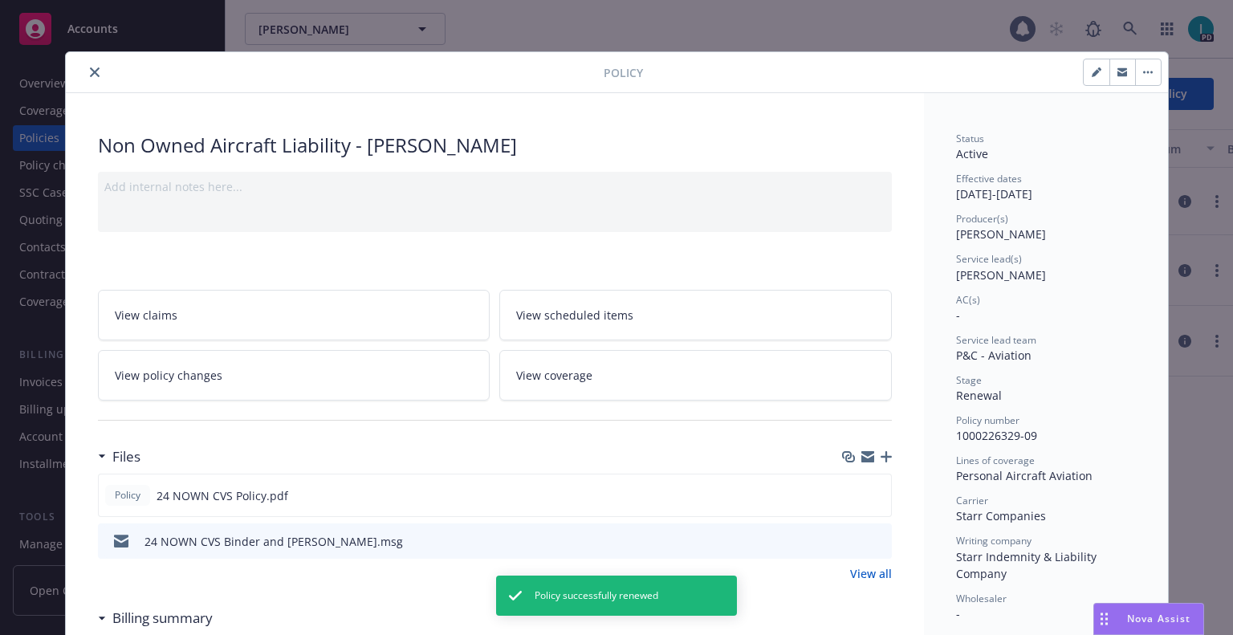
click at [93, 70] on button "close" at bounding box center [94, 72] width 19 height 19
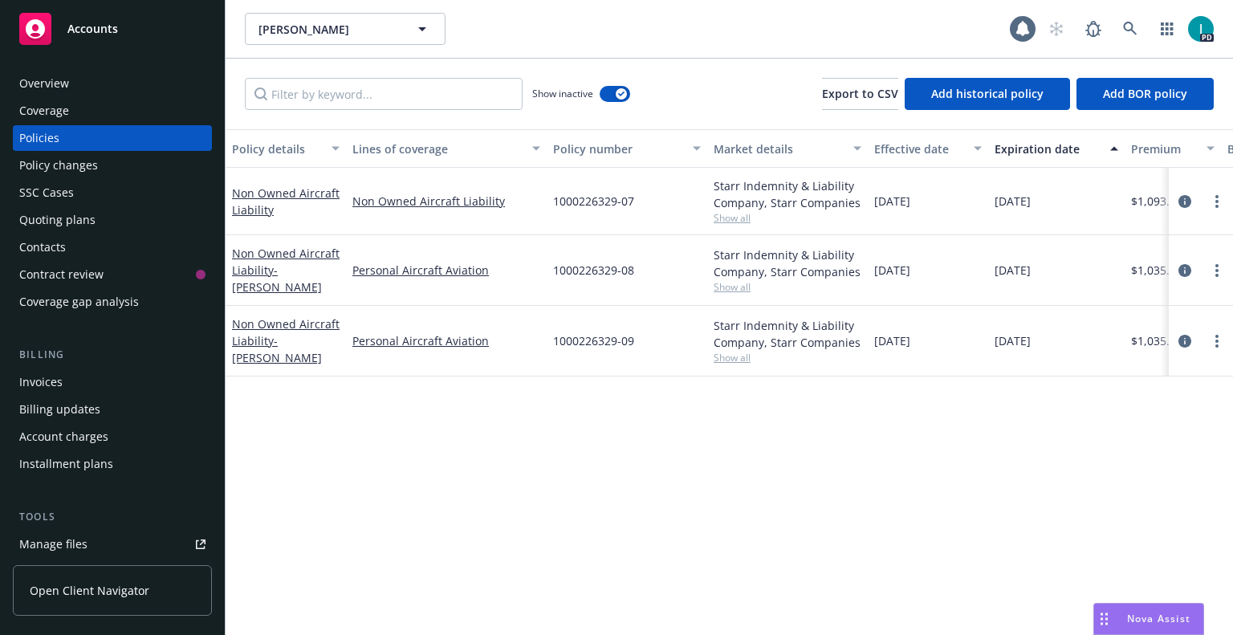
click at [371, 498] on div "Policy details Lines of coverage Policy number Market details Effective date Ex…" at bounding box center [728, 382] width 1007 height 506
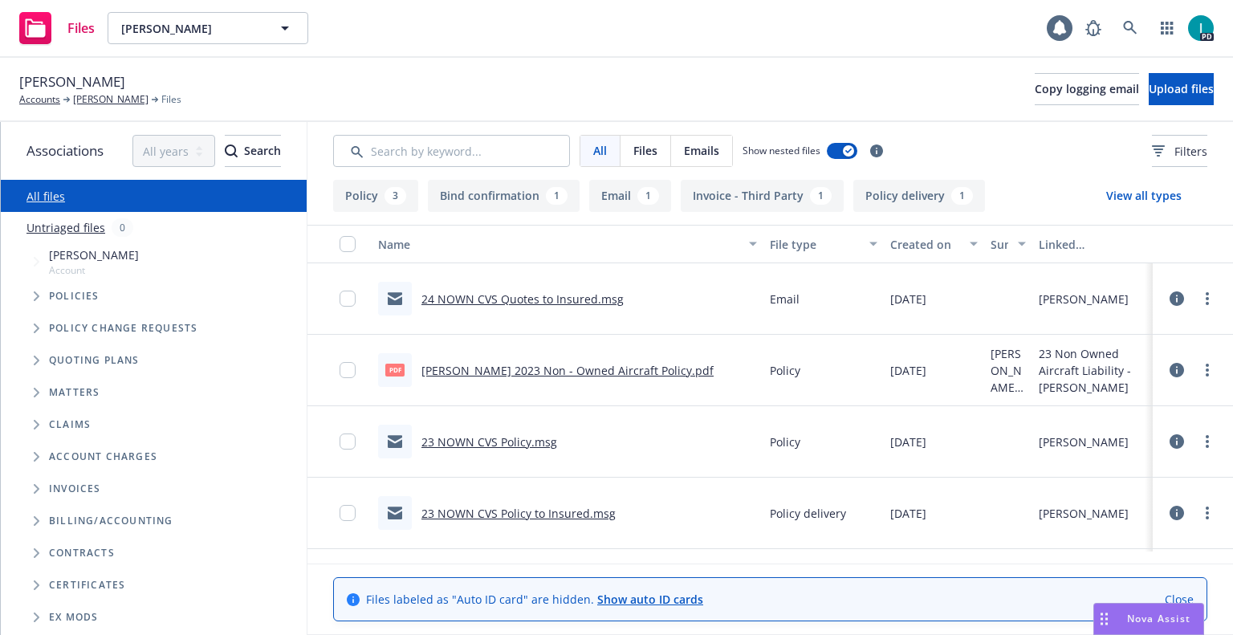
click at [565, 53] on div "Files Carl Jacobs Carl Jacobs 1 PD" at bounding box center [616, 29] width 1233 height 58
click at [148, 32] on span "[PERSON_NAME]" at bounding box center [190, 28] width 139 height 17
paste input "Alexandra McGill"
type input "Alexandra McGill"
click at [245, 79] on div "Alexandra McGill" at bounding box center [209, 73] width 178 height 23
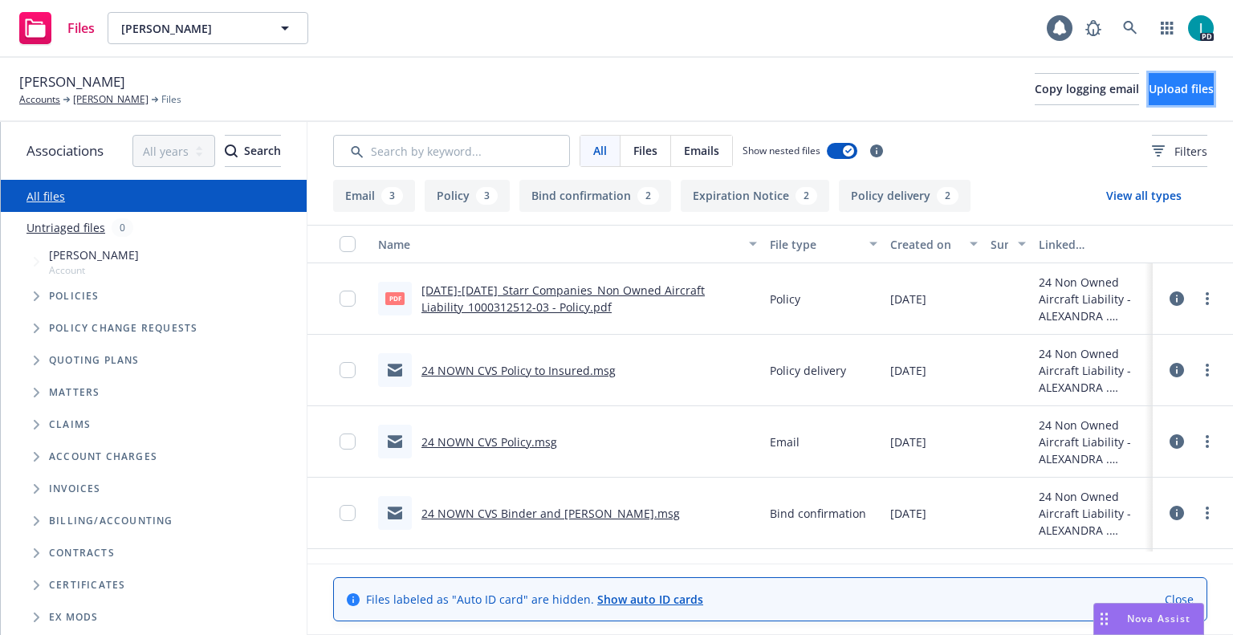
click at [1166, 92] on span "Upload files" at bounding box center [1180, 88] width 65 height 15
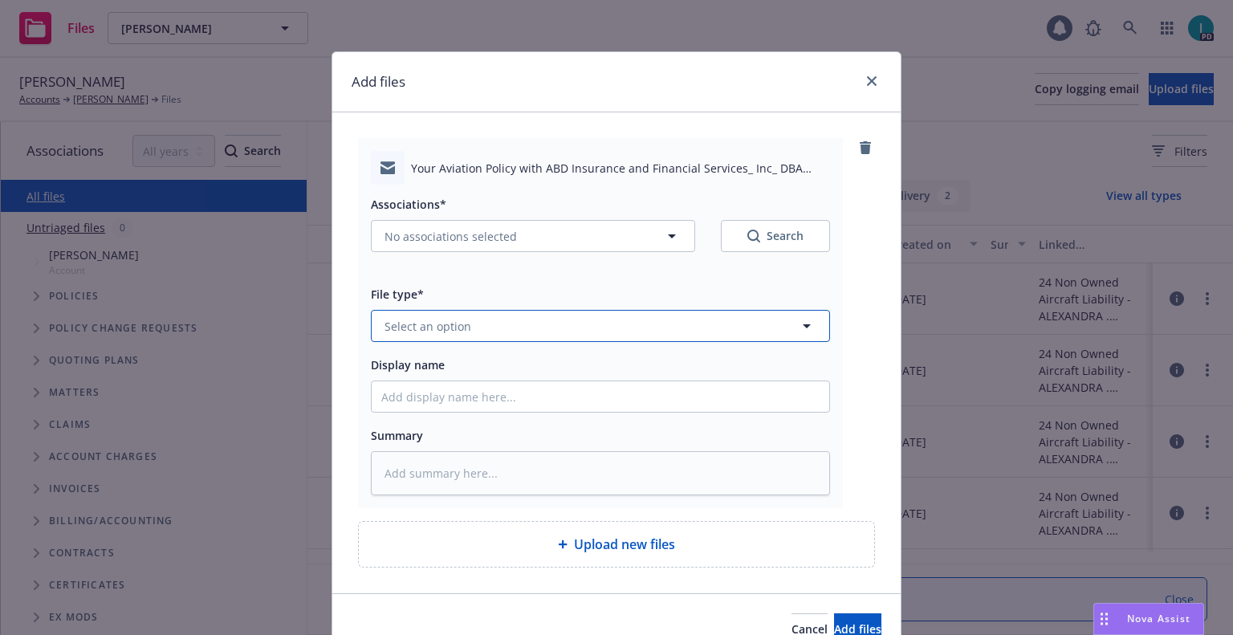
click at [506, 322] on button "Select an option" at bounding box center [600, 326] width 459 height 32
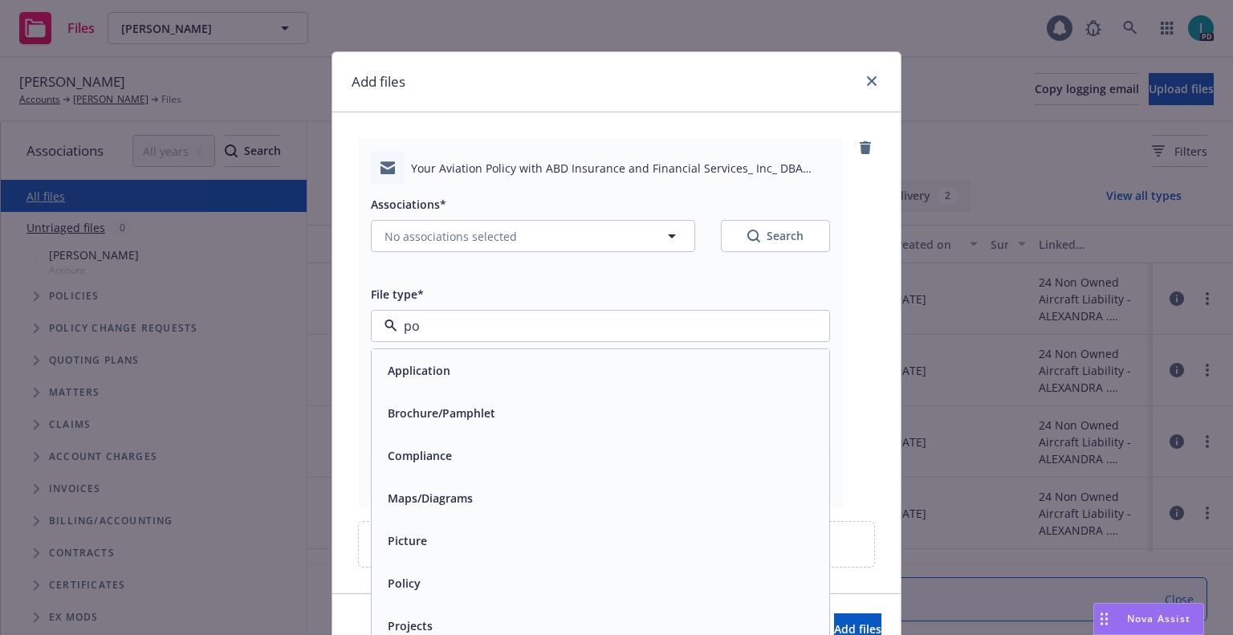
type input "pol"
click at [429, 452] on span "Policy delivery" at bounding box center [427, 455] width 79 height 17
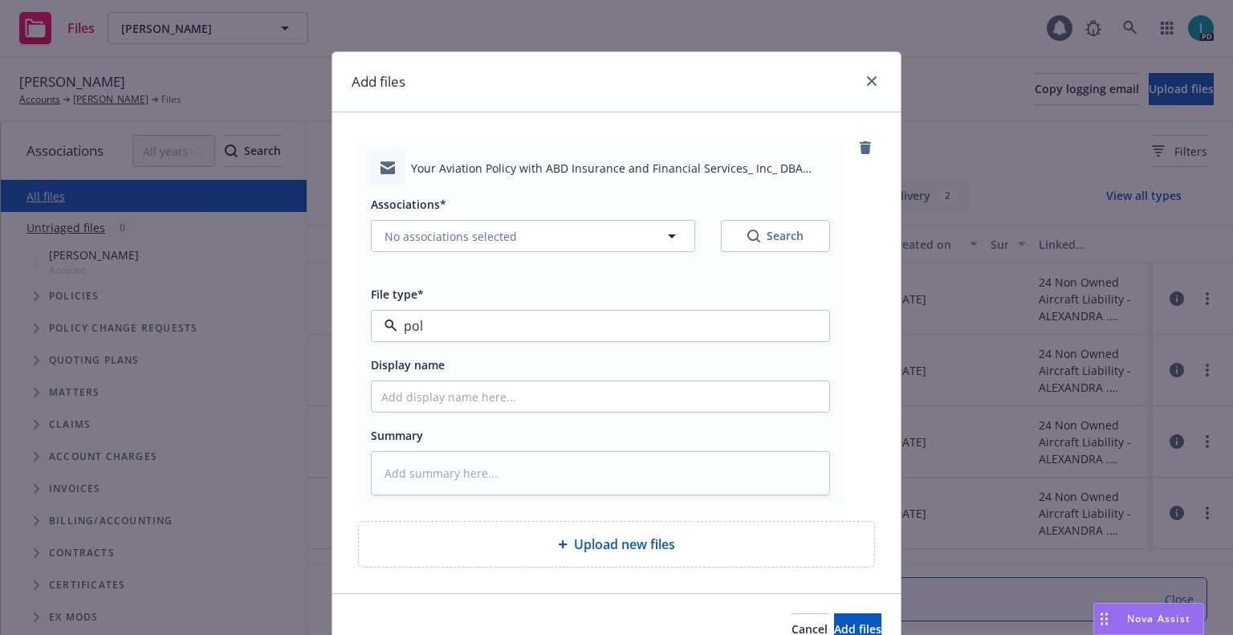
type textarea "x"
type input "Policy delivery"
click at [438, 404] on input "Display name" at bounding box center [600, 396] width 457 height 30
type textarea "x"
type input "2"
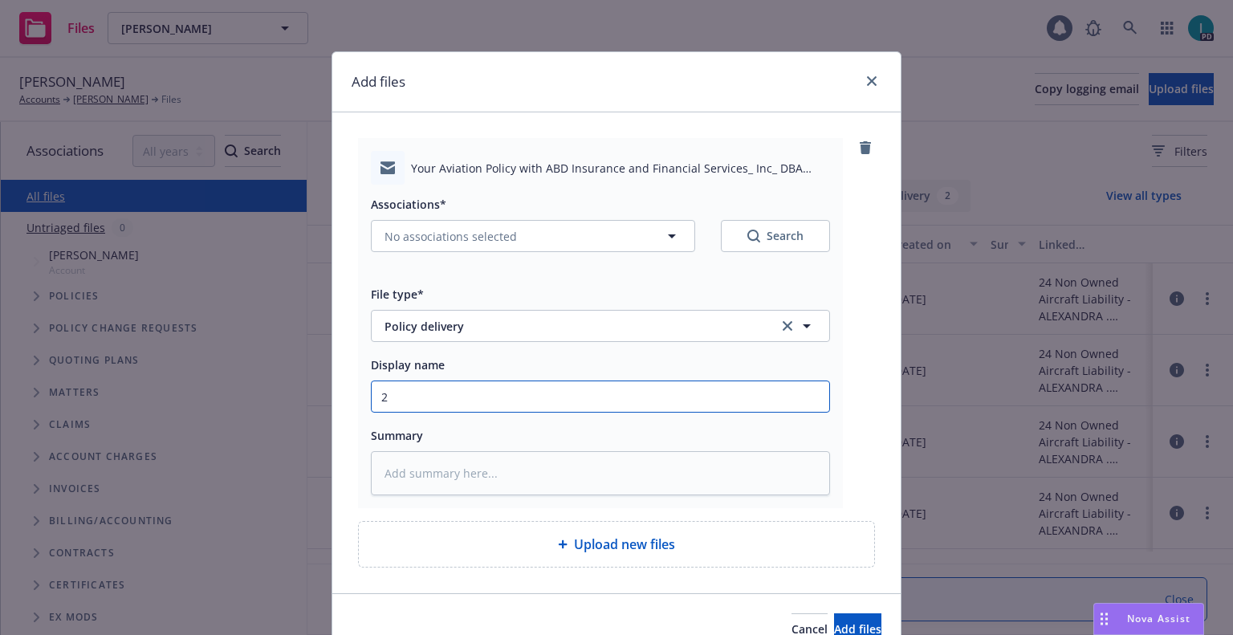
type textarea "x"
type input "25"
type textarea "x"
type input "25"
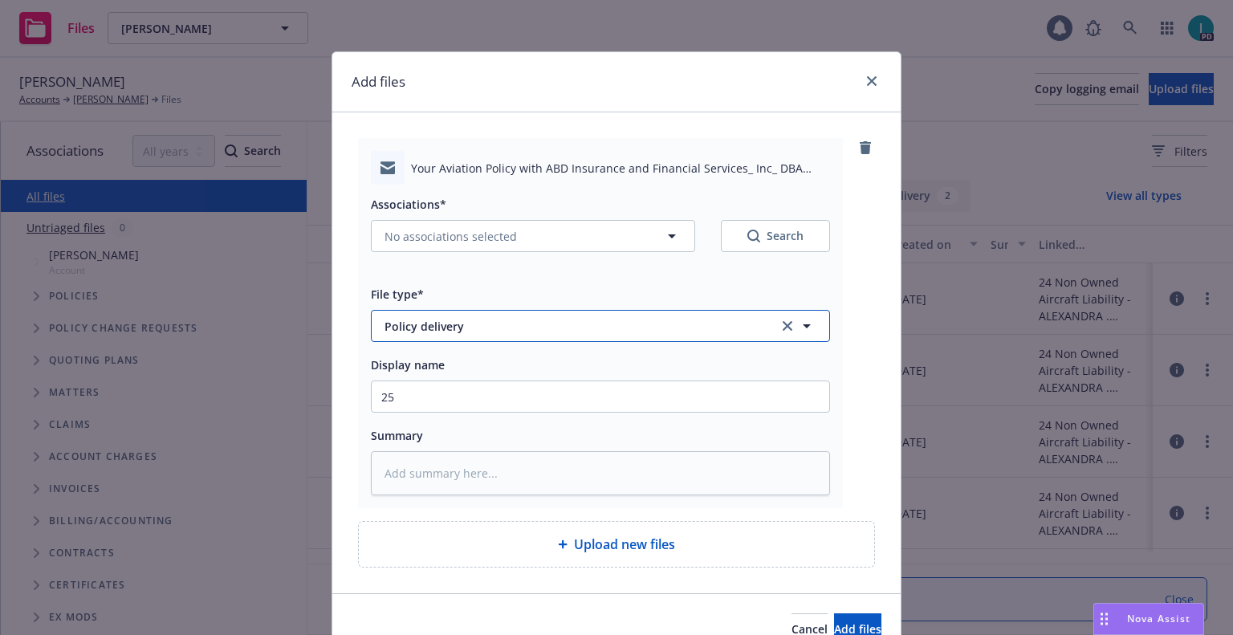
click at [457, 311] on button "Policy delivery" at bounding box center [600, 326] width 459 height 32
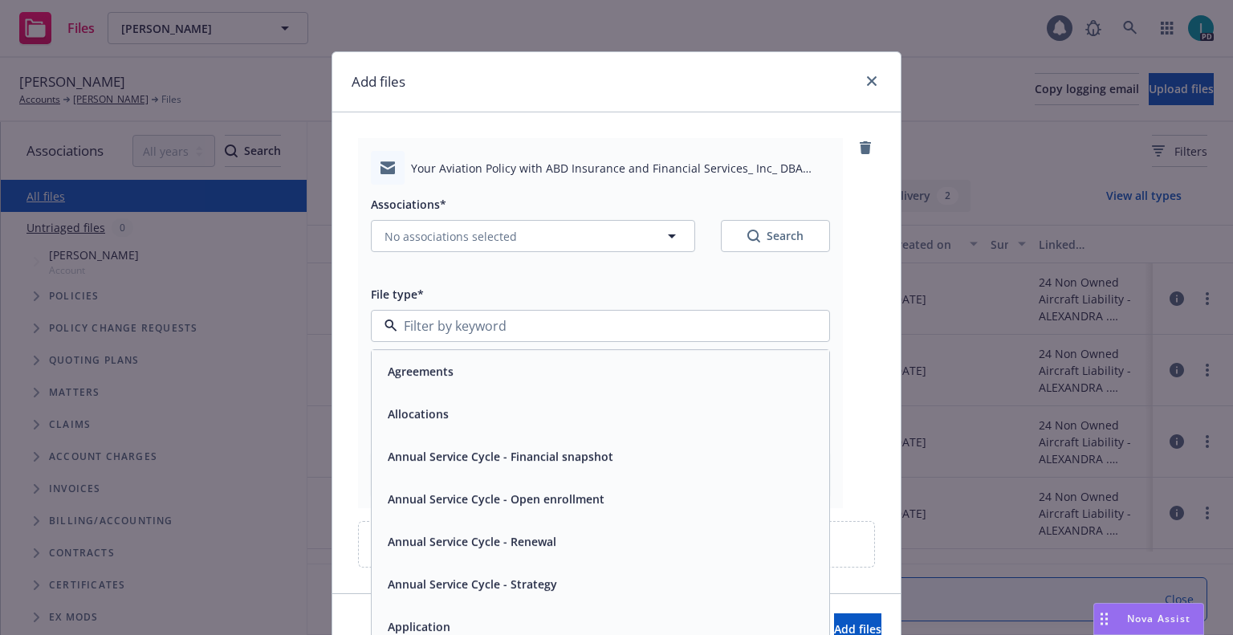
click at [460, 327] on input at bounding box center [597, 325] width 400 height 19
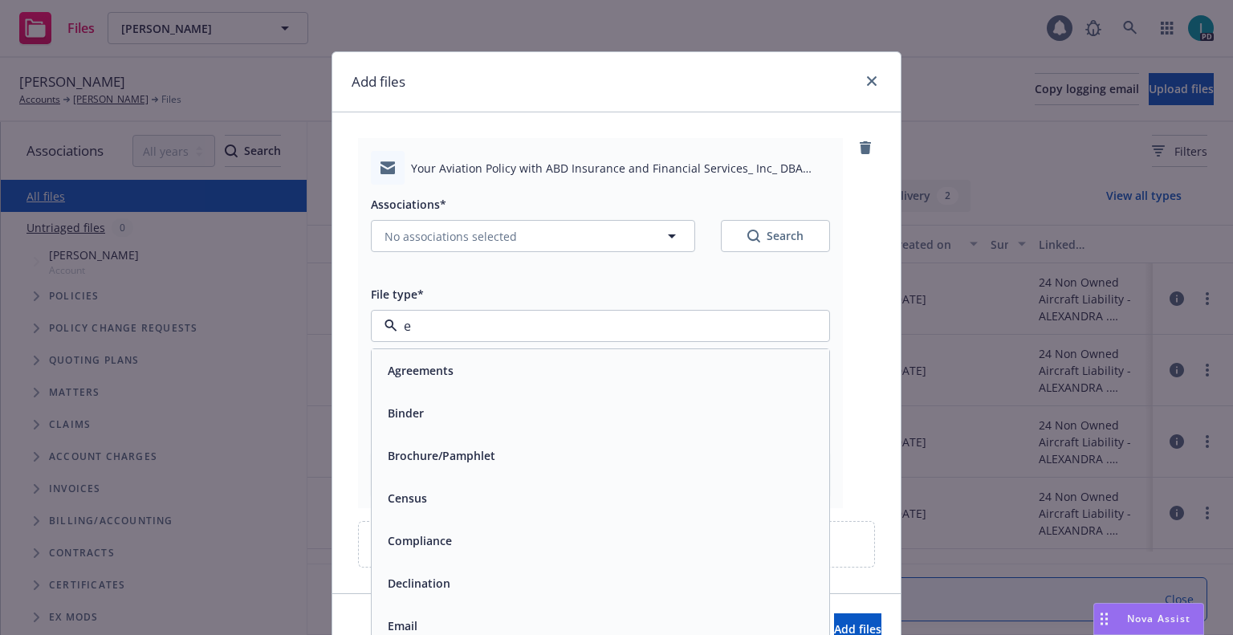
type input "em"
click at [412, 417] on div "Email" at bounding box center [400, 412] width 39 height 23
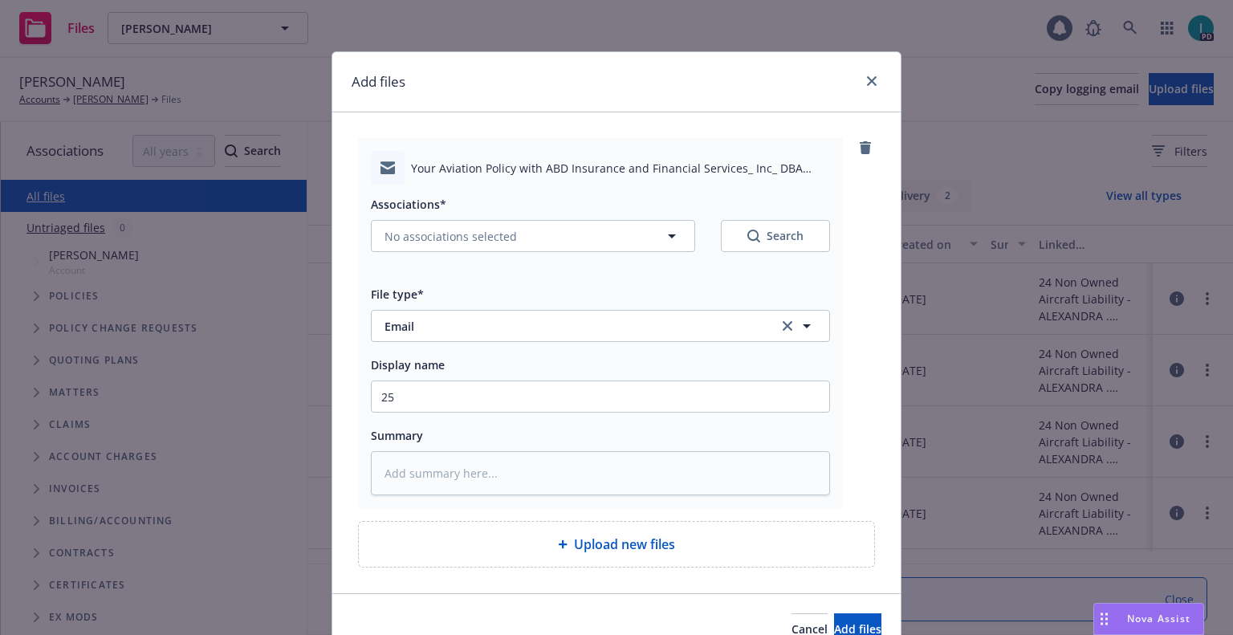
type textarea "x"
click at [429, 393] on input "25" at bounding box center [600, 396] width 457 height 30
type input "25 NOWN CVS Quotes to Insured"
click at [445, 245] on button "No associations selected" at bounding box center [533, 236] width 324 height 32
type textarea "x"
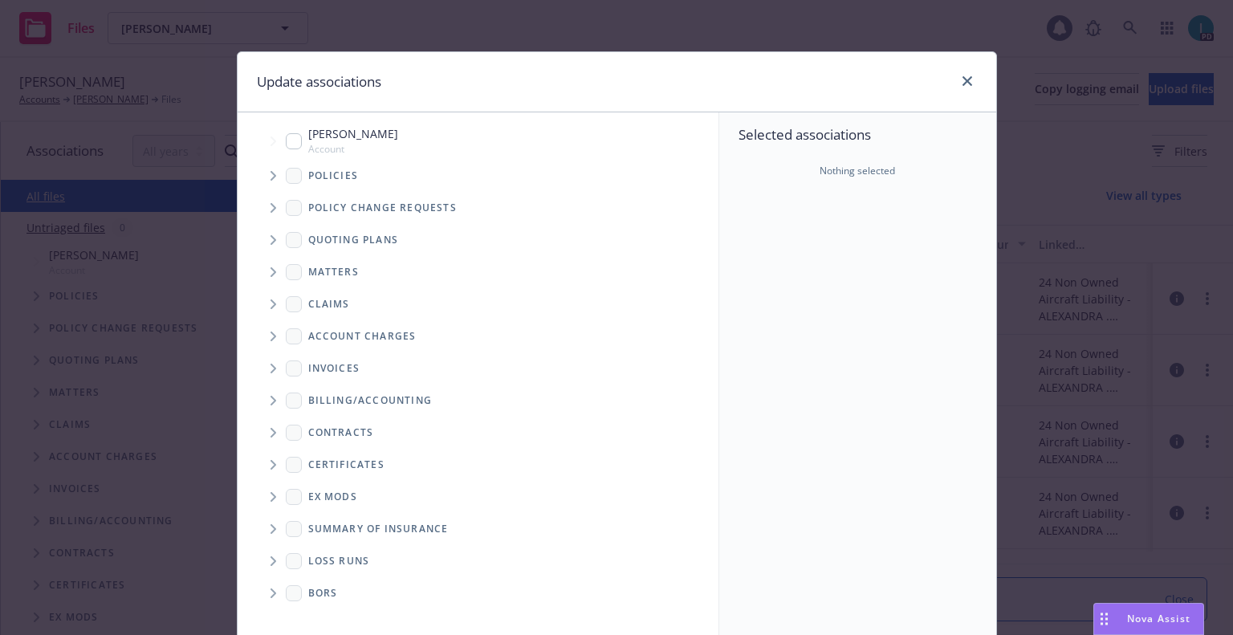
click at [260, 178] on span "Tree Example" at bounding box center [273, 176] width 26 height 26
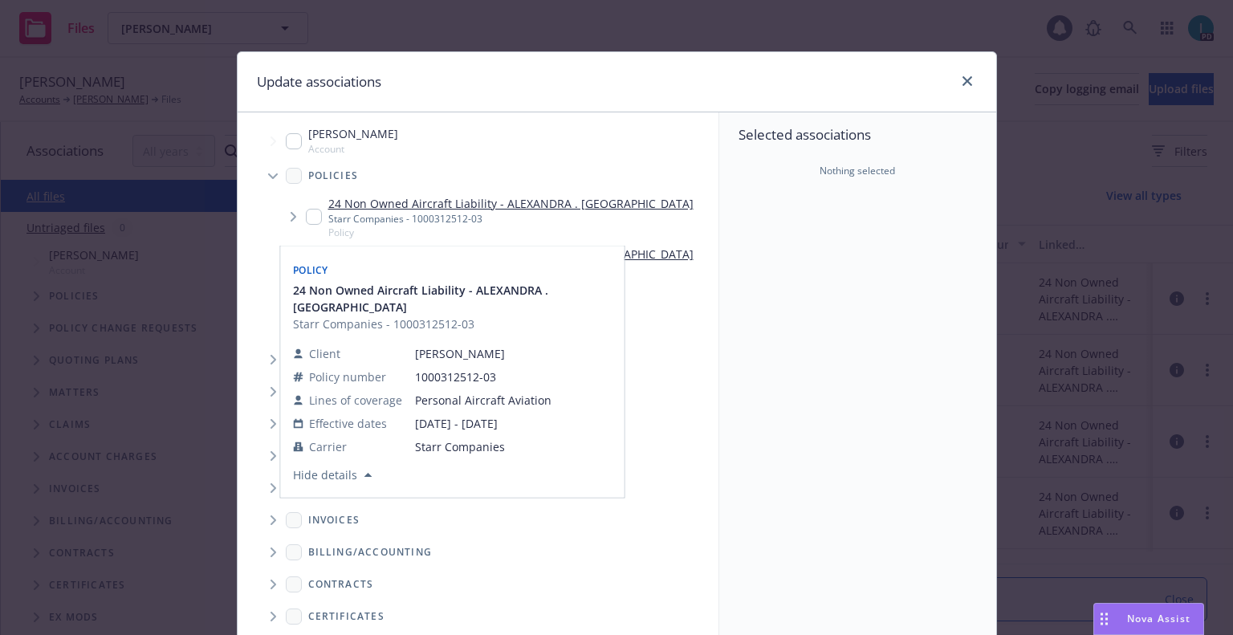
click at [306, 213] on input "Tree Example" at bounding box center [314, 217] width 16 height 16
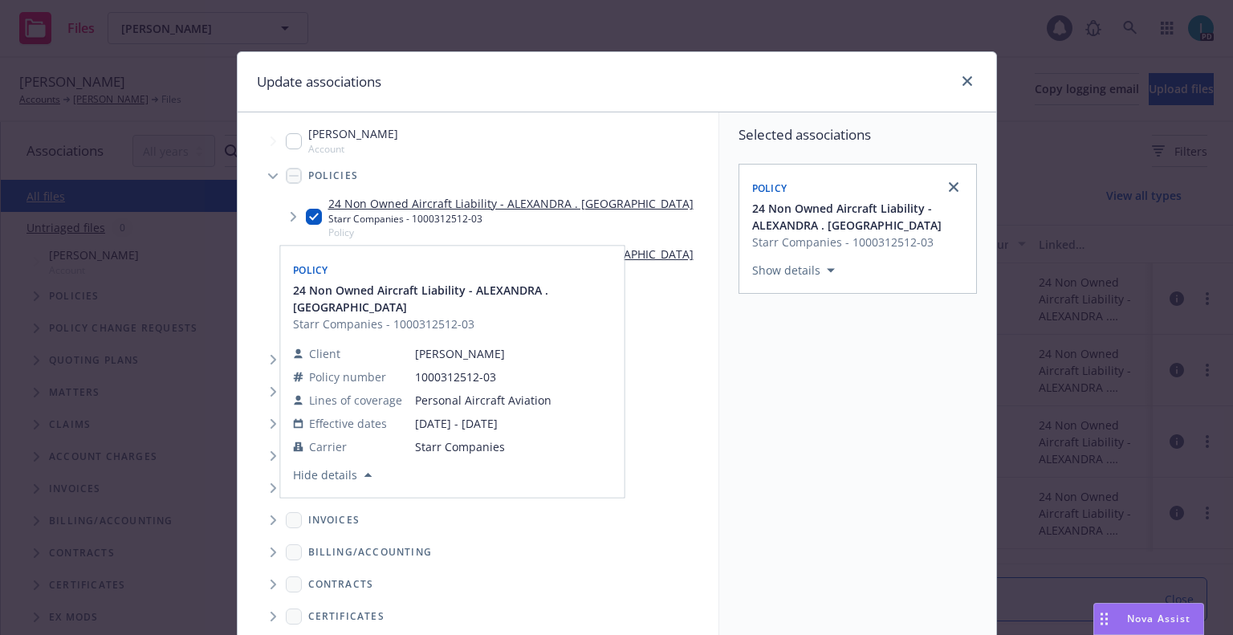
click at [306, 213] on input "Tree Example" at bounding box center [314, 217] width 16 height 16
checkbox input "false"
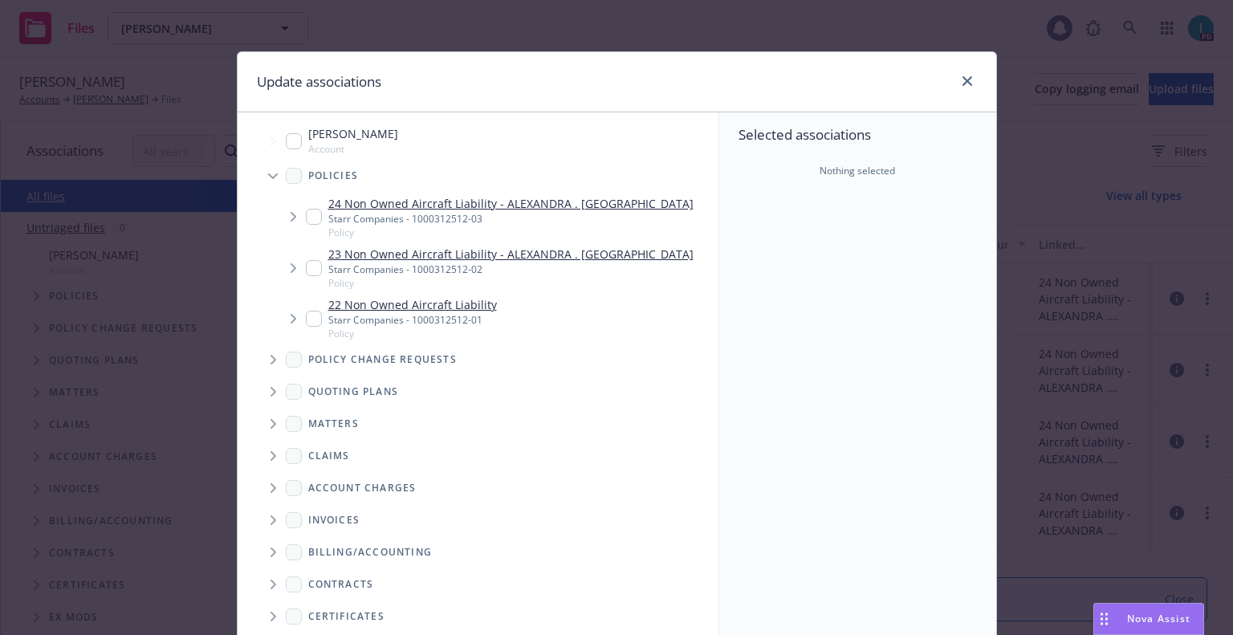
click at [263, 363] on span "Tree Example" at bounding box center [273, 360] width 26 height 26
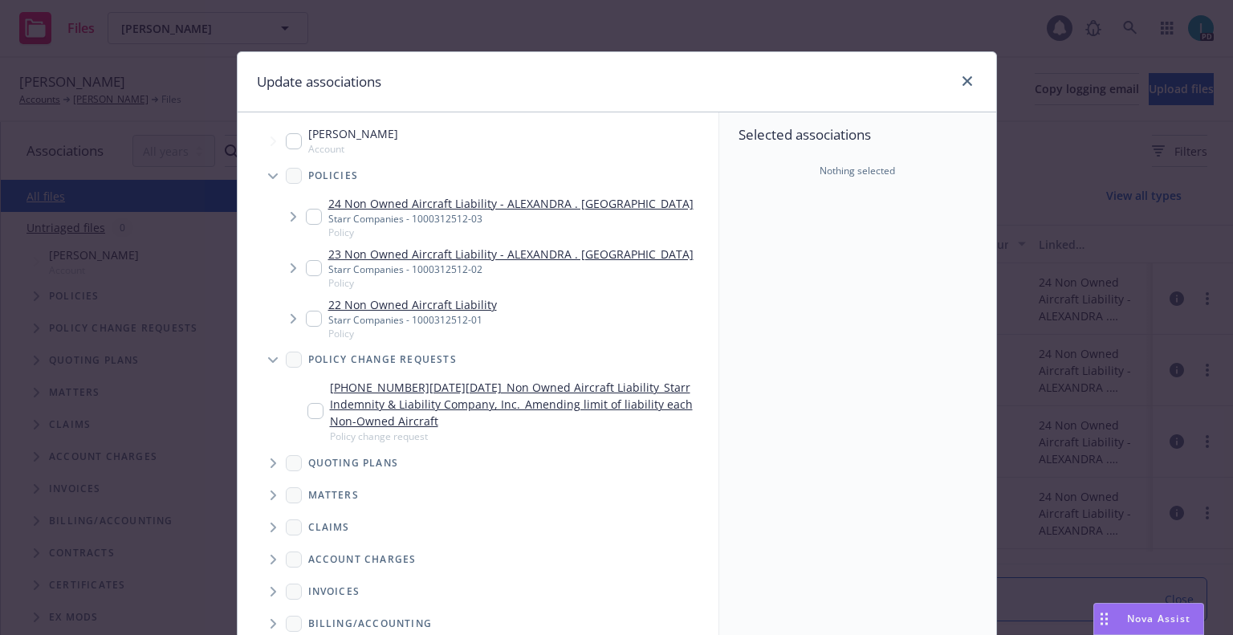
click at [307, 403] on input "Tree Example" at bounding box center [315, 411] width 16 height 16
checkbox input "true"
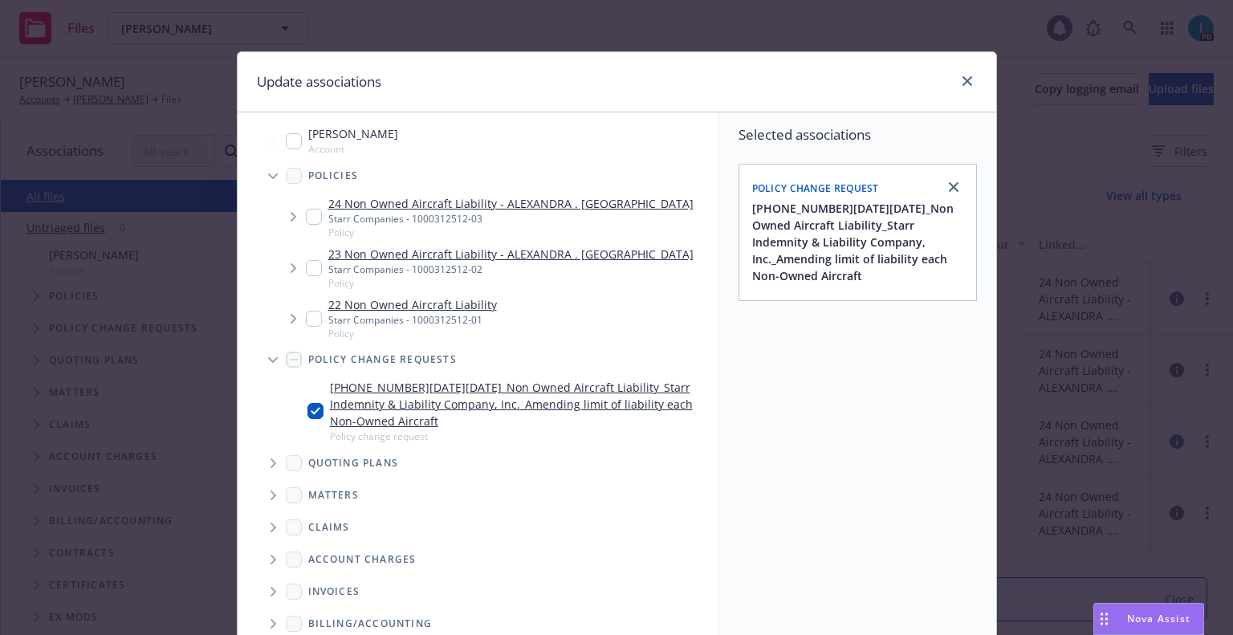
scroll to position [163, 0]
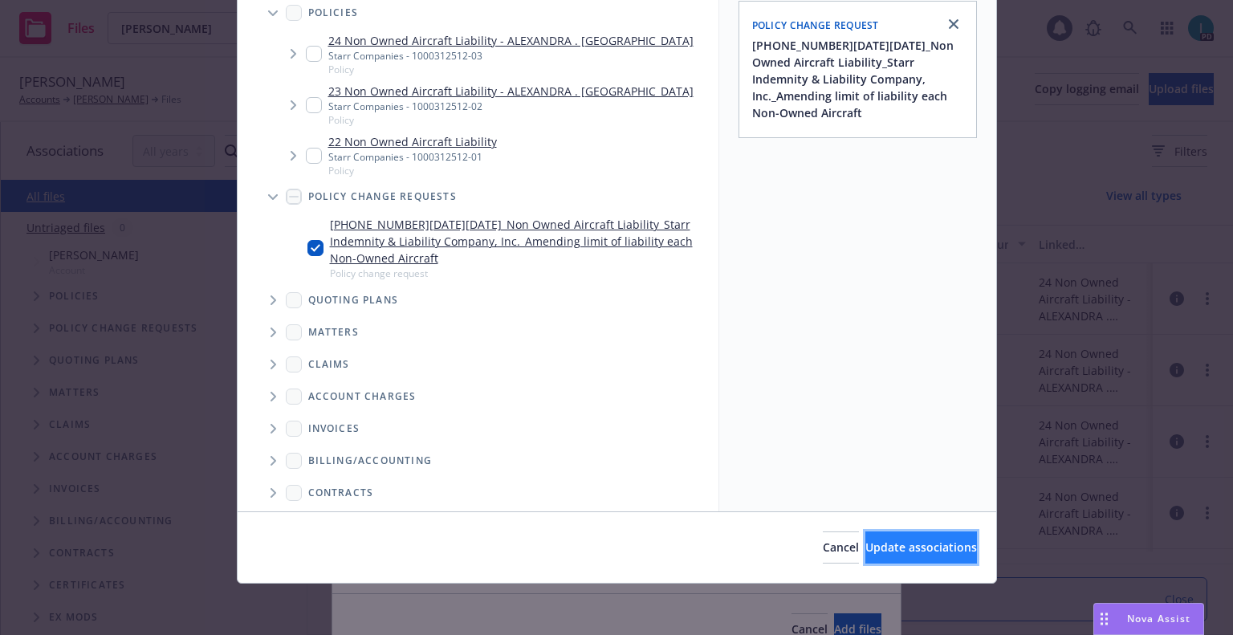
click at [865, 546] on span "Update associations" at bounding box center [921, 546] width 112 height 15
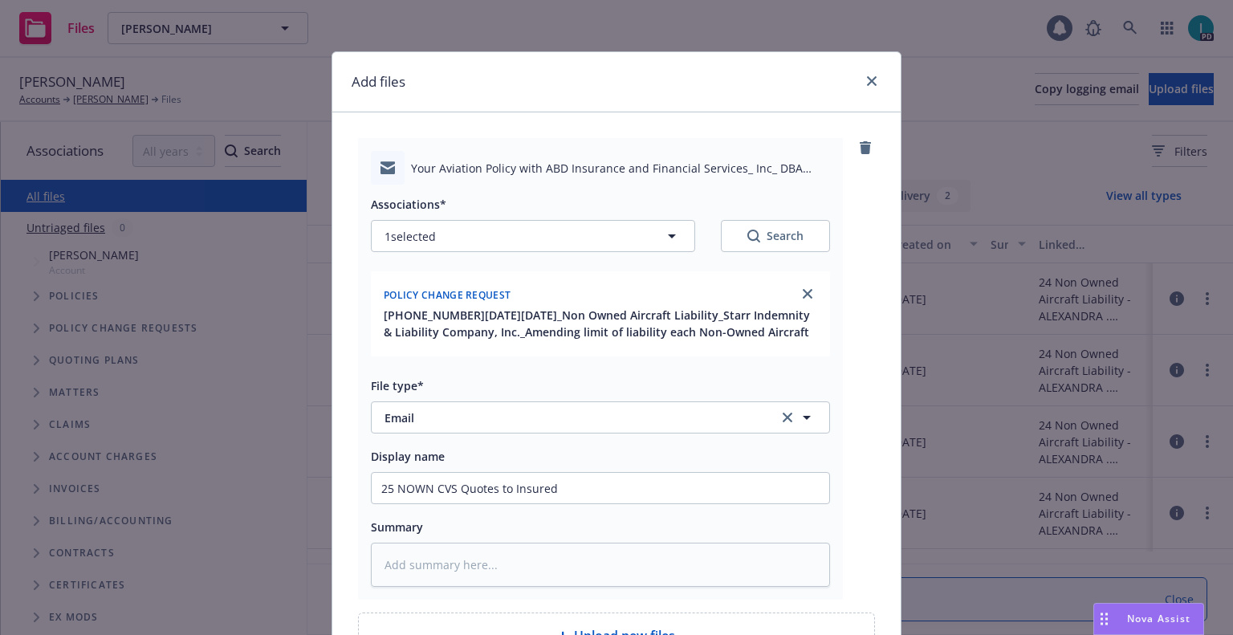
scroll to position [173, 0]
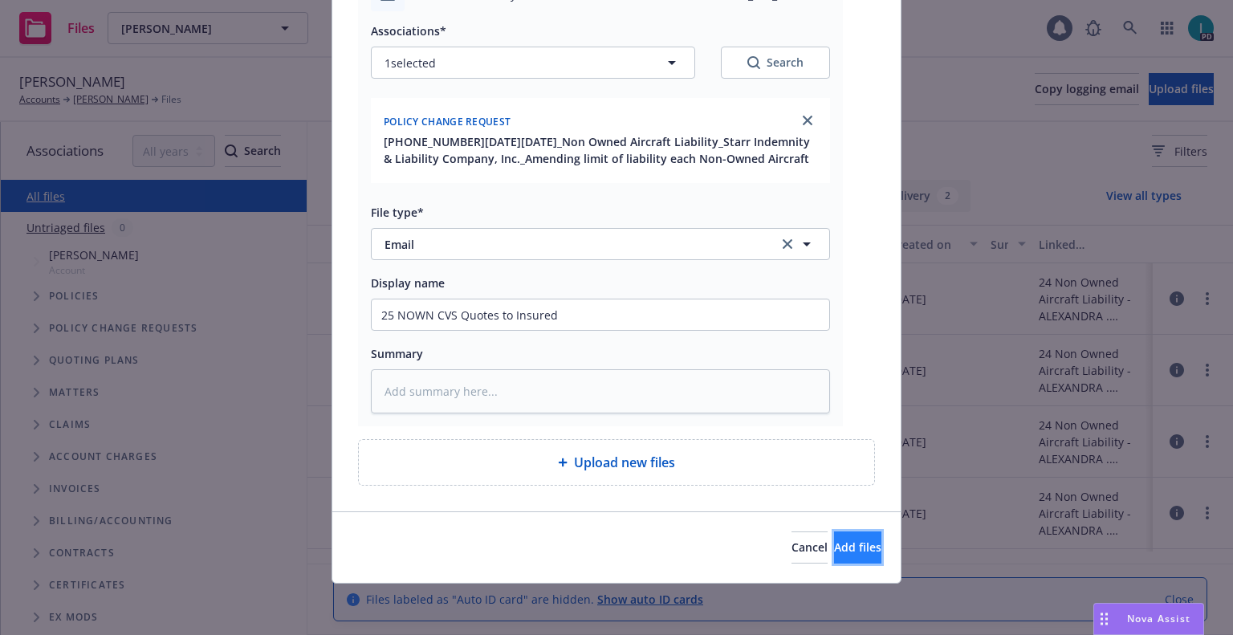
click at [835, 543] on span "Add files" at bounding box center [857, 546] width 47 height 15
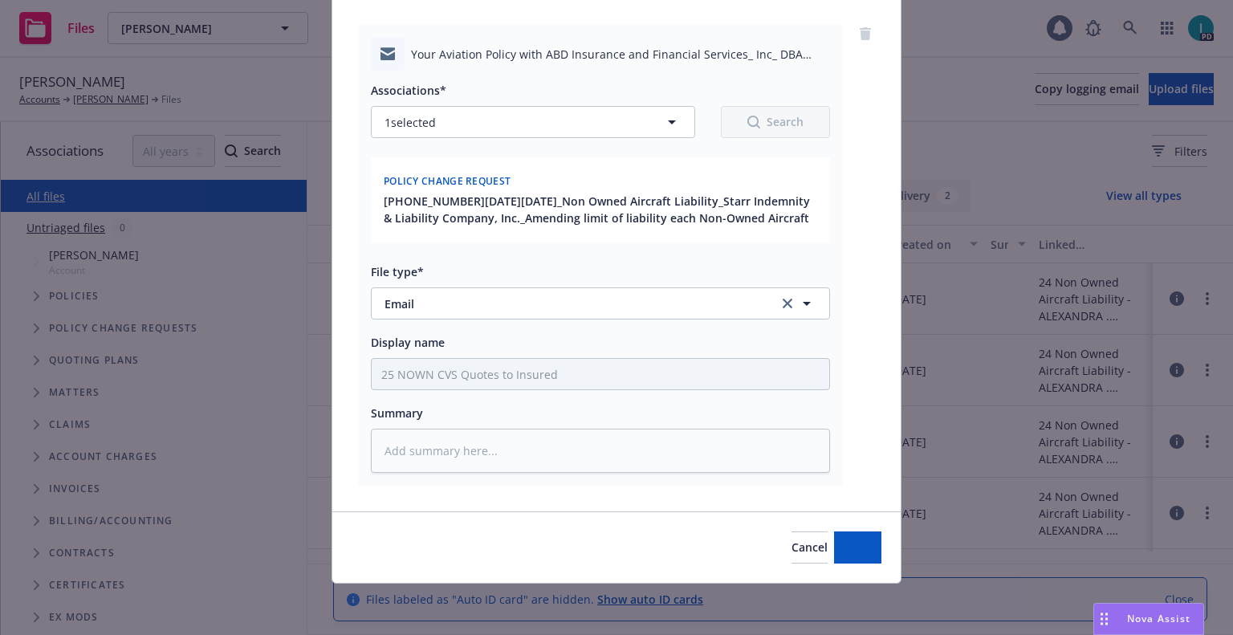
scroll to position [114, 0]
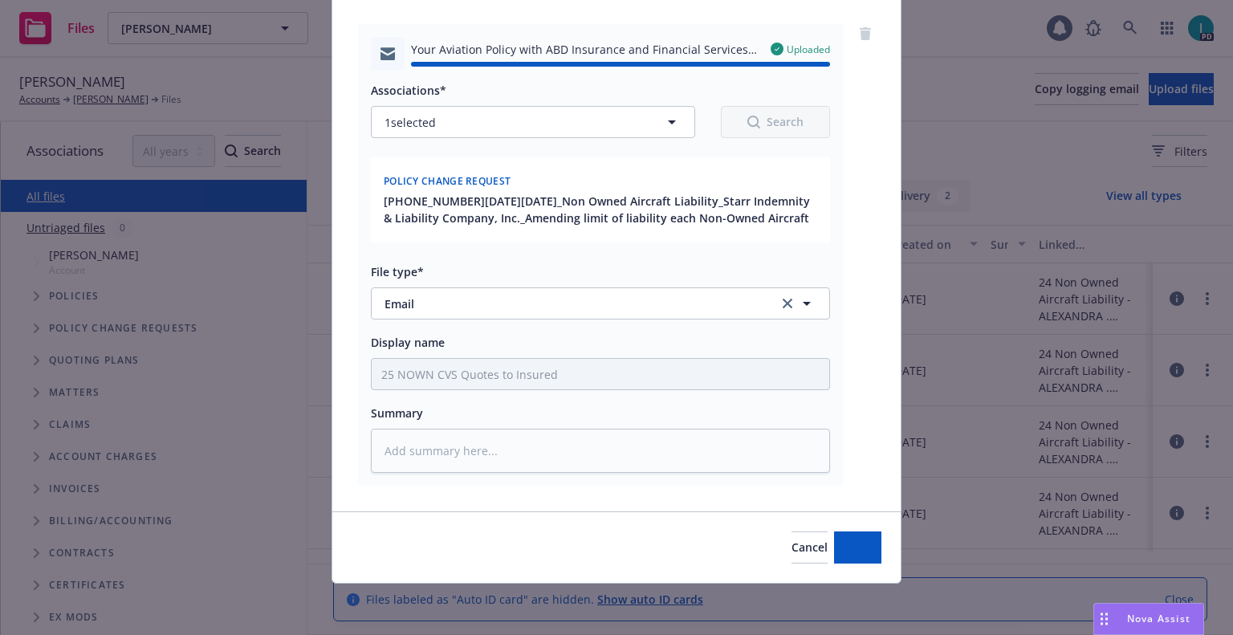
type textarea "x"
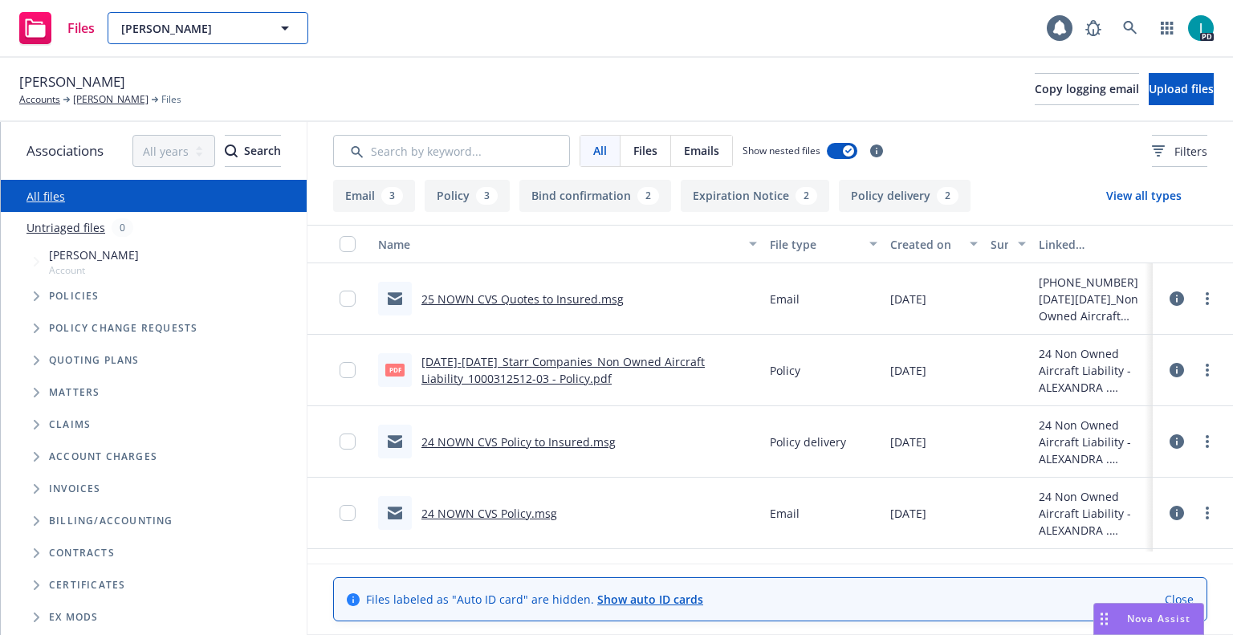
click at [229, 25] on span "Alexandra McGill" at bounding box center [190, 28] width 139 height 17
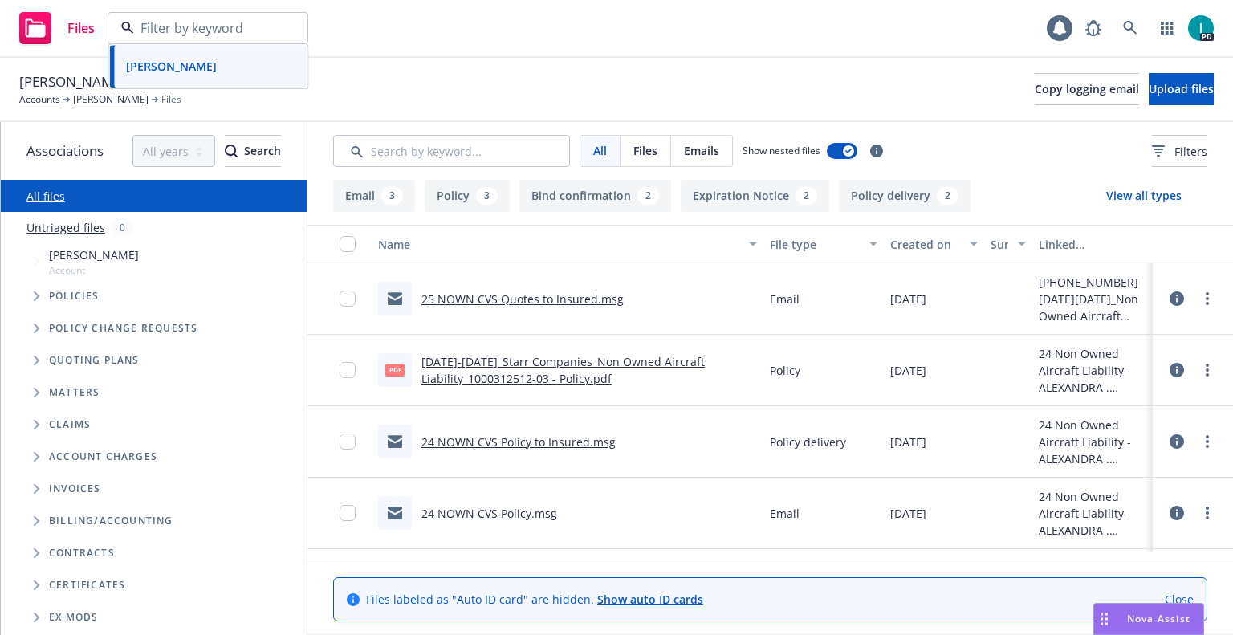
paste input "Nikolas David"
type input "Nikolas David"
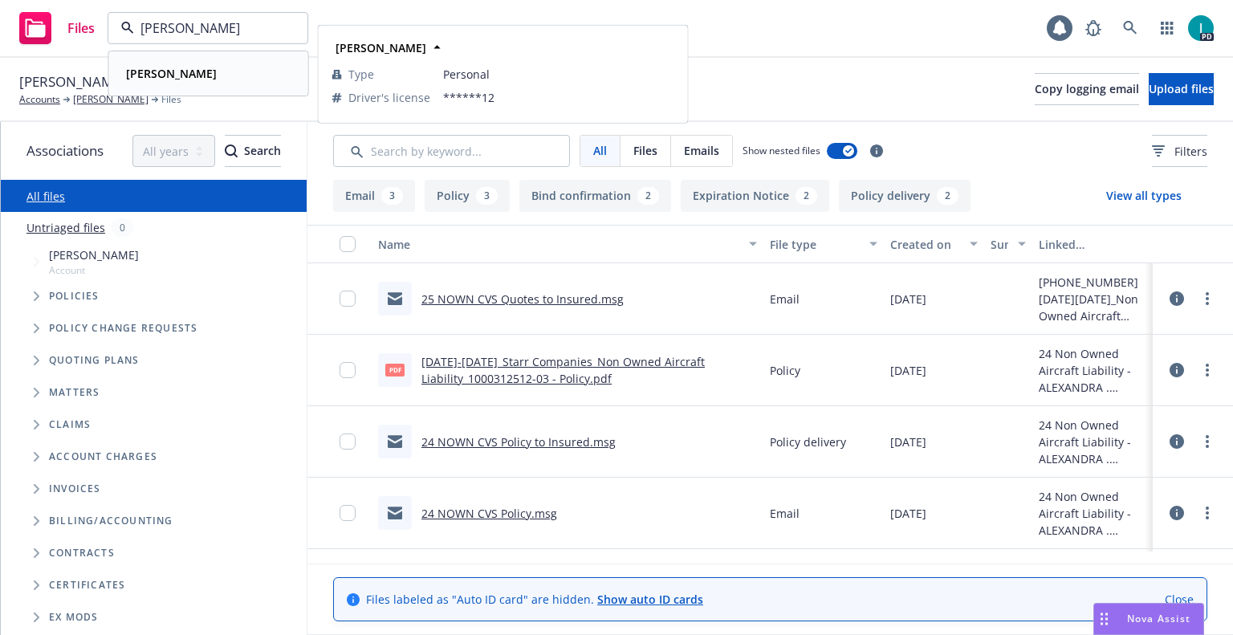
click at [213, 67] on div "Nikolas David" at bounding box center [209, 73] width 178 height 23
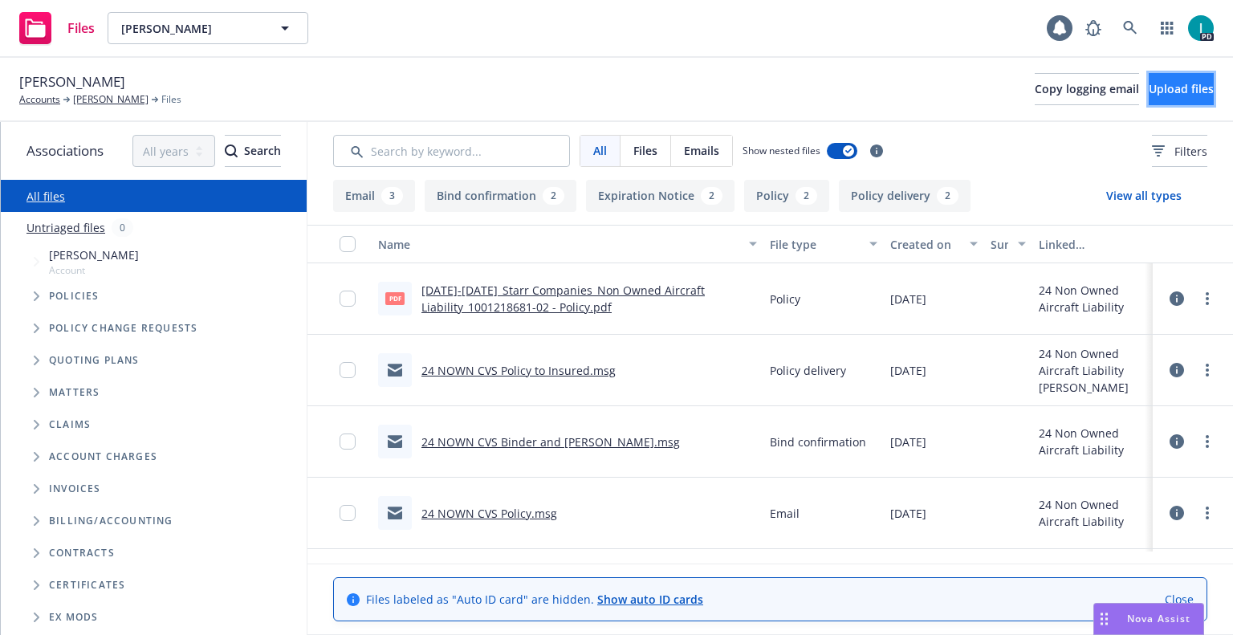
click at [1171, 87] on span "Upload files" at bounding box center [1180, 88] width 65 height 15
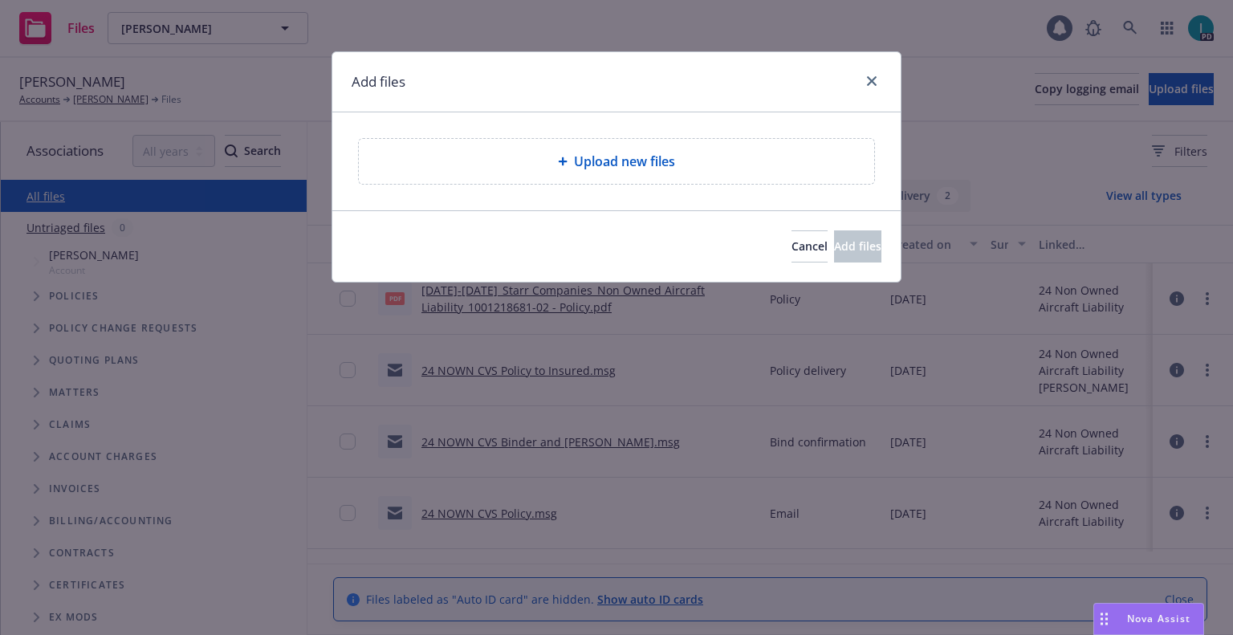
type textarea "x"
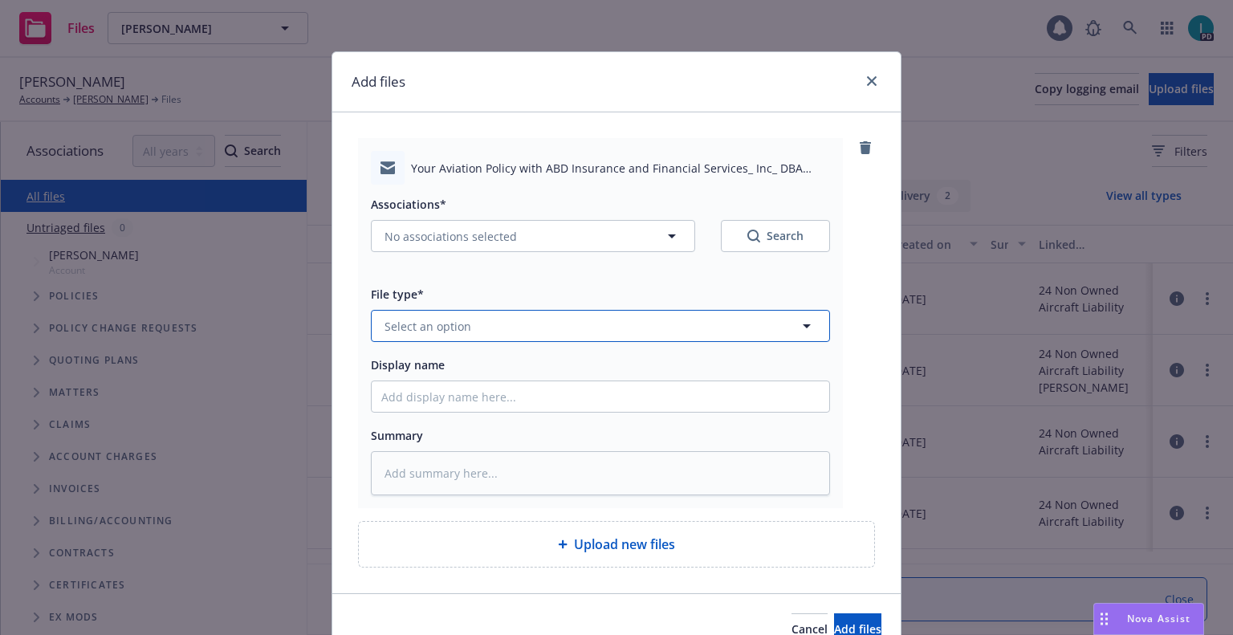
click at [506, 325] on button "Select an option" at bounding box center [600, 326] width 459 height 32
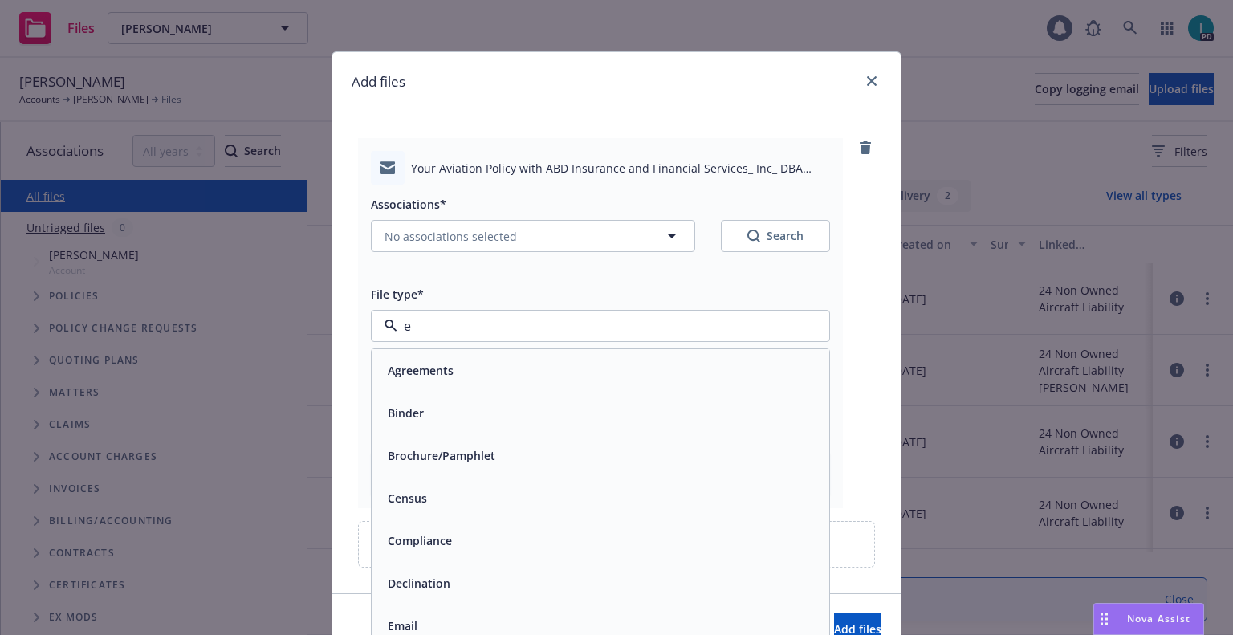
type input "em"
click at [428, 401] on div "Email" at bounding box center [600, 412] width 438 height 23
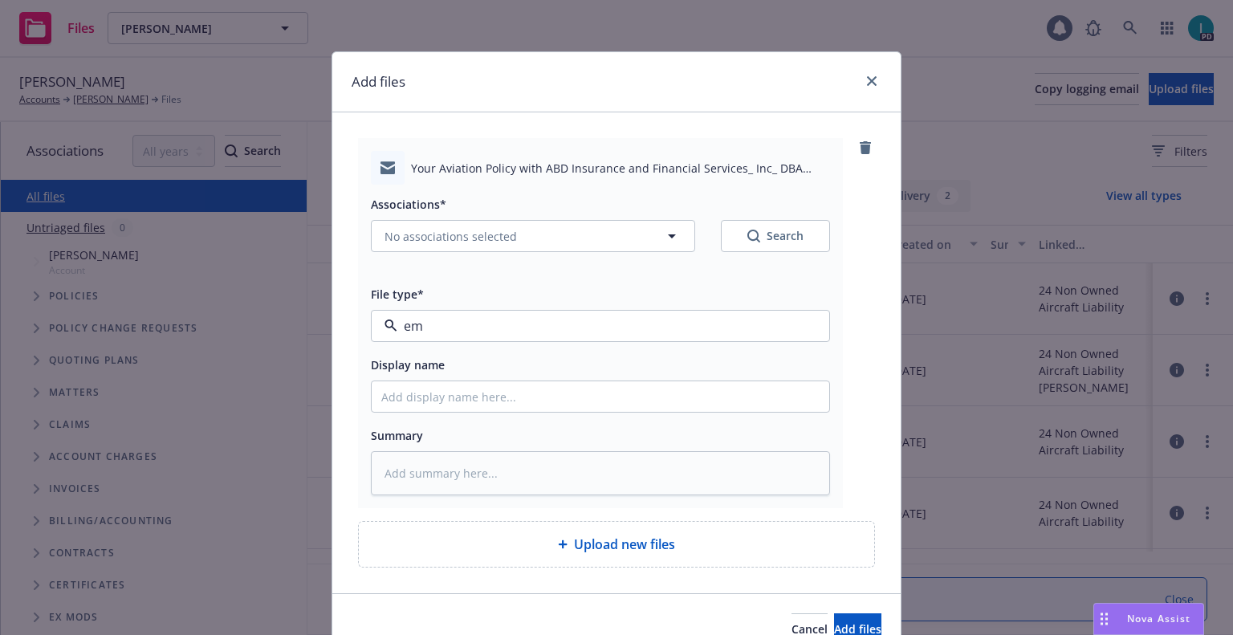
type textarea "x"
click at [428, 401] on input "Display name" at bounding box center [600, 396] width 457 height 30
type input "25 NOWN CVS Quotes to Insured"
click at [501, 225] on button "No associations selected" at bounding box center [533, 236] width 324 height 32
type textarea "x"
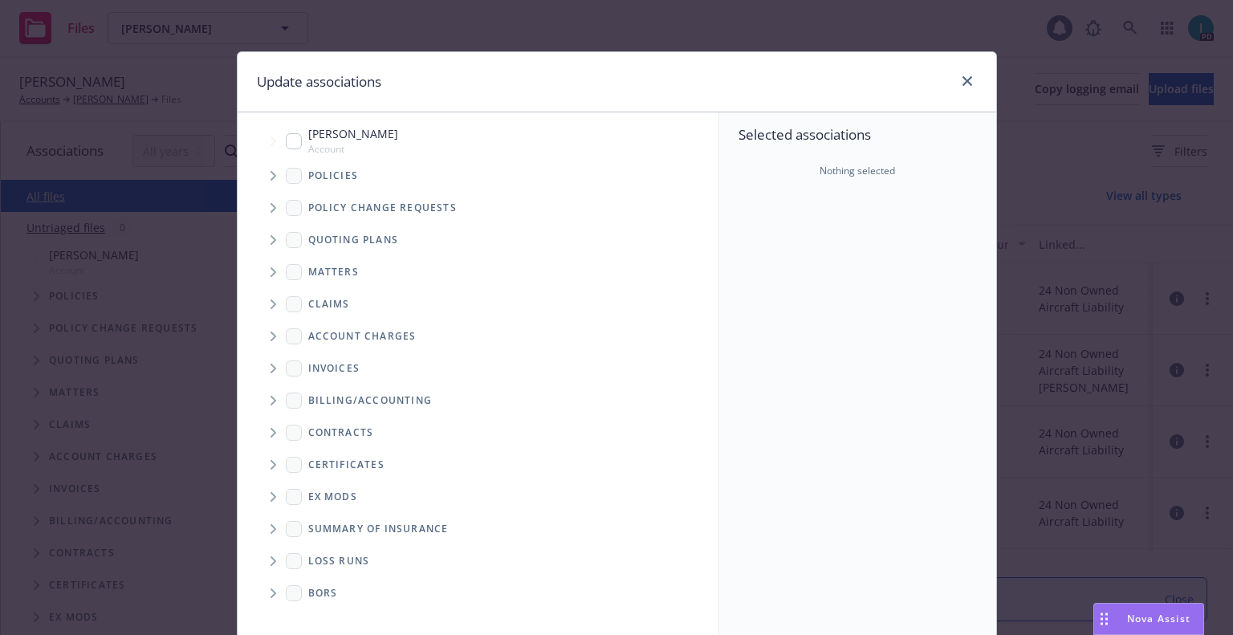
click at [264, 170] on span "Tree Example" at bounding box center [273, 176] width 26 height 26
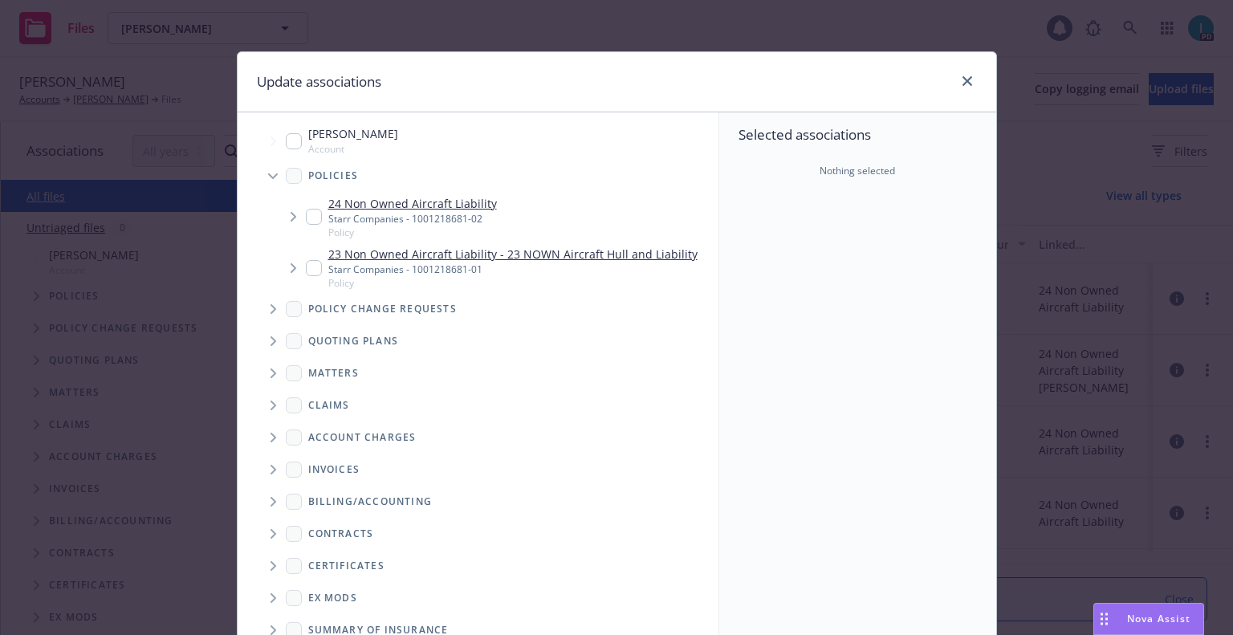
click at [306, 209] on input "Tree Example" at bounding box center [314, 217] width 16 height 16
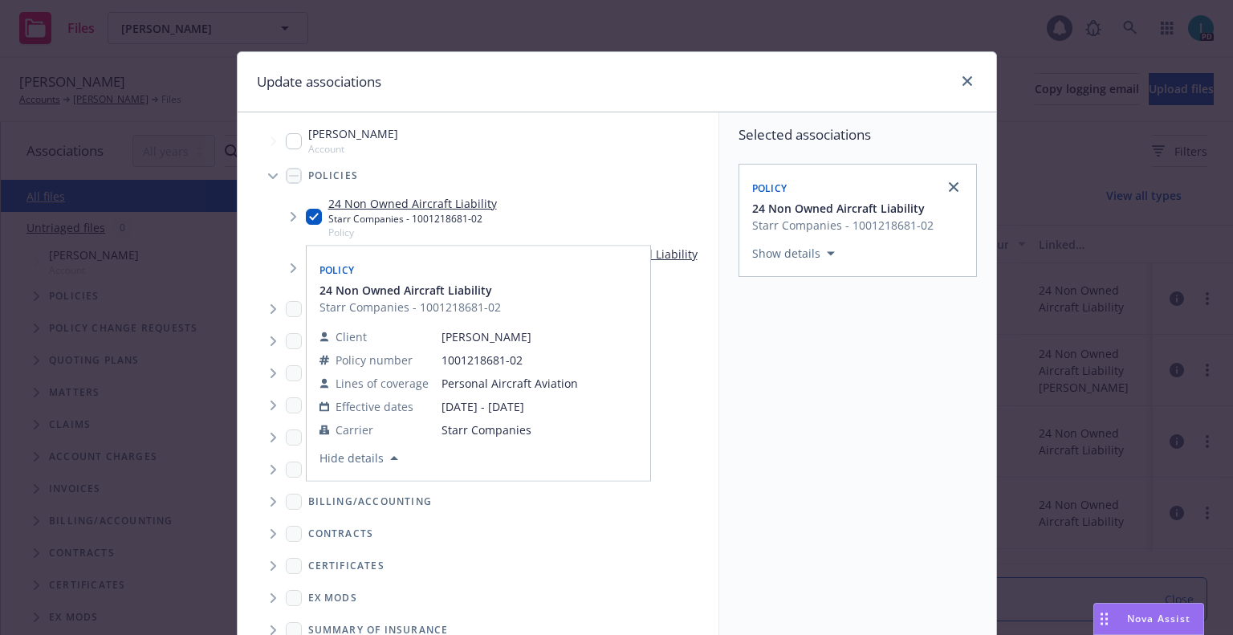
click at [306, 221] on input "Tree Example" at bounding box center [314, 217] width 16 height 16
checkbox input "false"
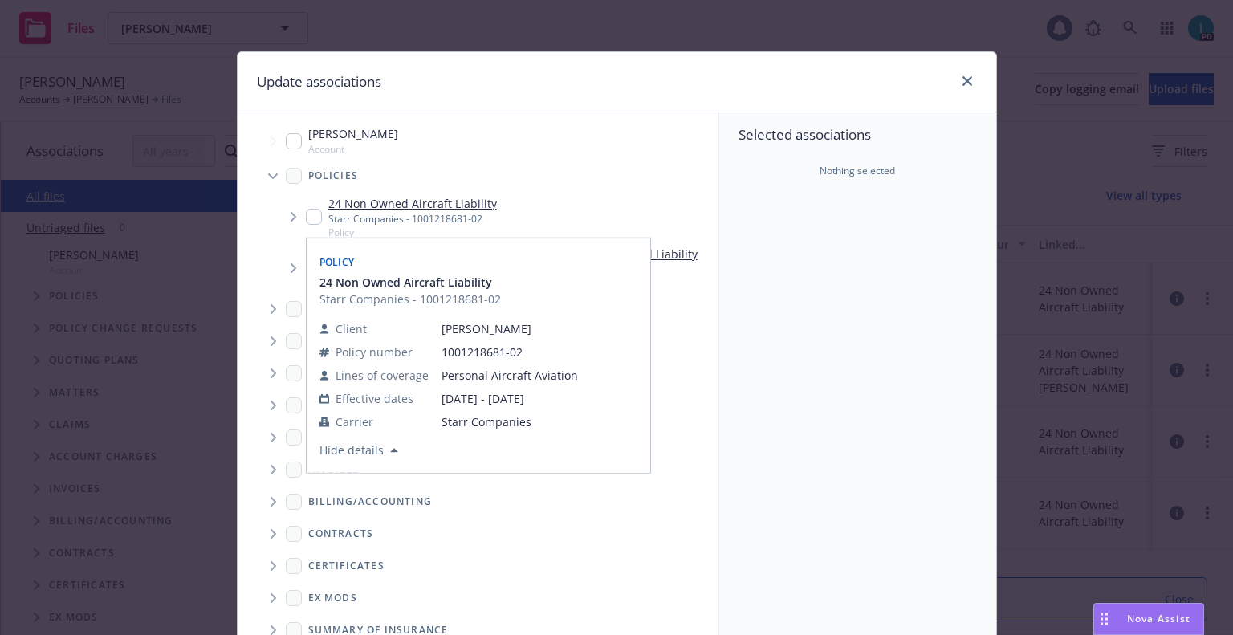
click at [263, 312] on span "Tree Example" at bounding box center [273, 309] width 26 height 26
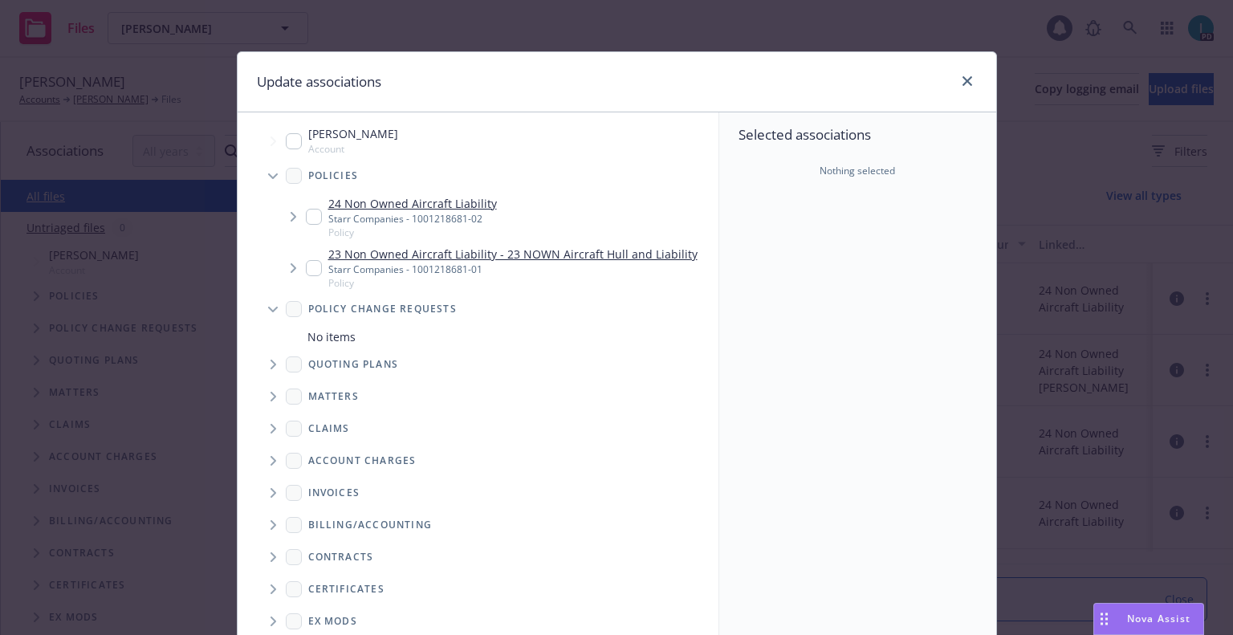
click at [274, 356] on span "Tree Example" at bounding box center [273, 364] width 26 height 26
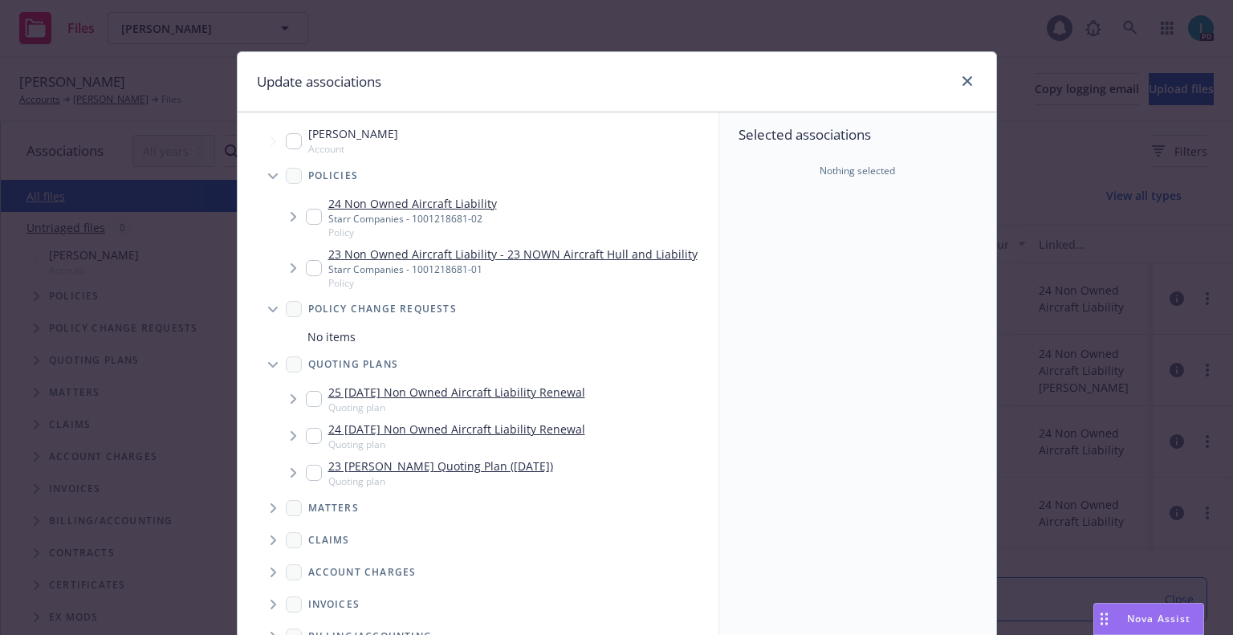
click at [310, 401] on input "Tree Example" at bounding box center [314, 399] width 16 height 16
checkbox input "true"
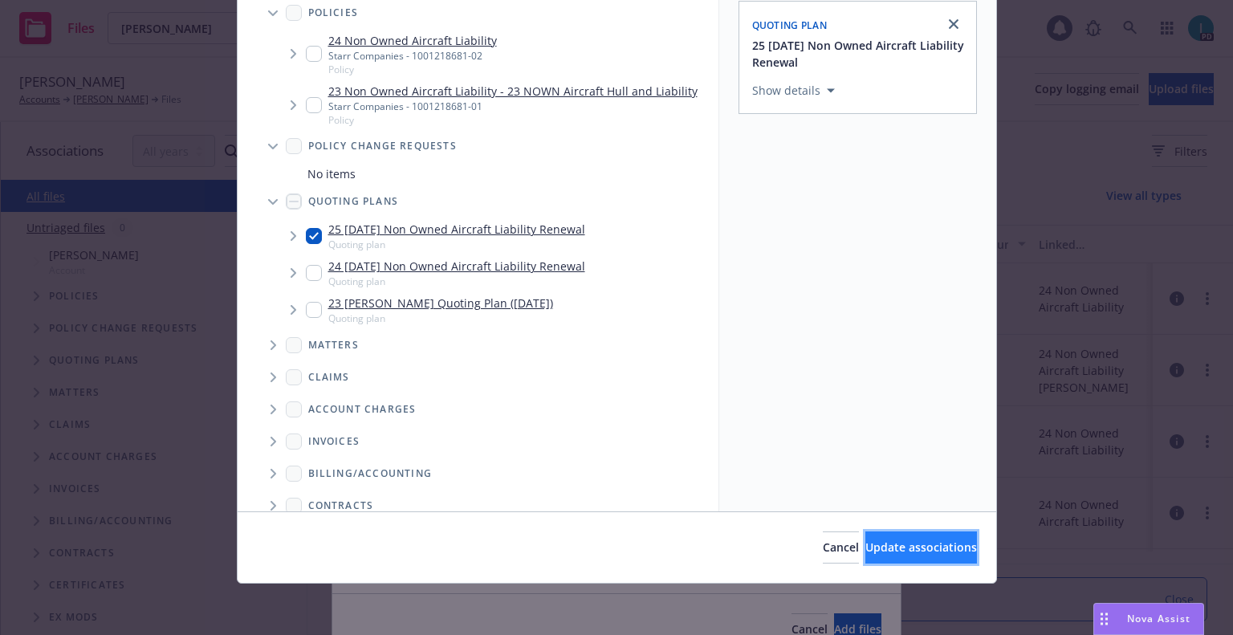
click at [889, 546] on span "Update associations" at bounding box center [921, 546] width 112 height 15
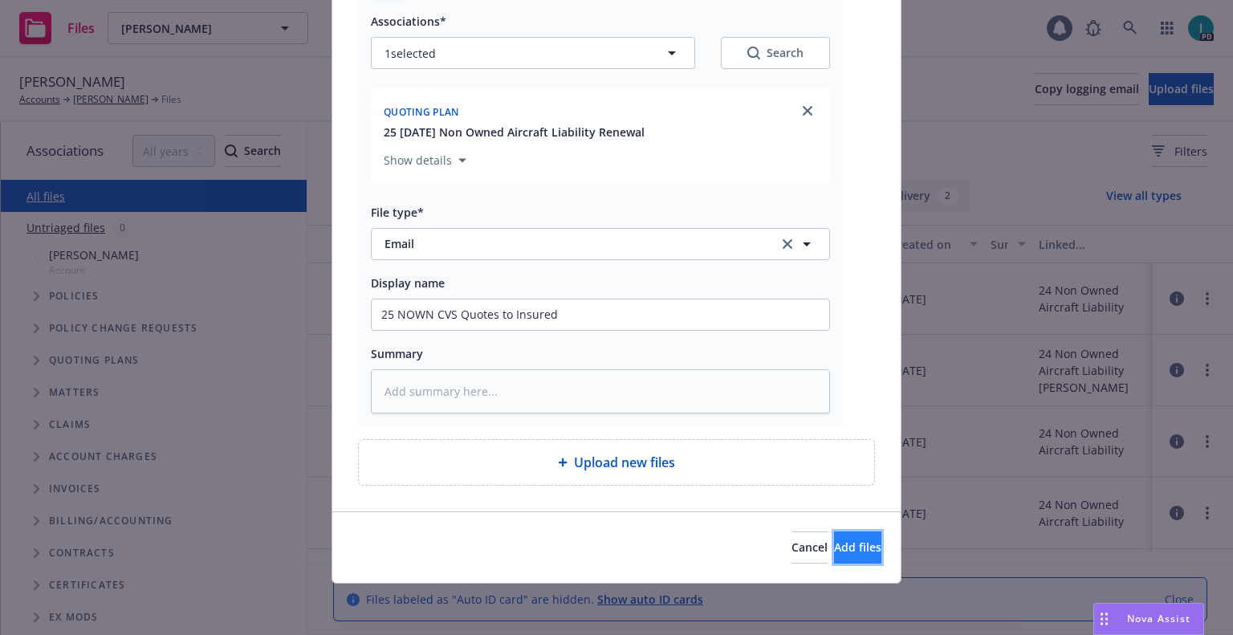
click at [834, 549] on span "Add files" at bounding box center [857, 546] width 47 height 15
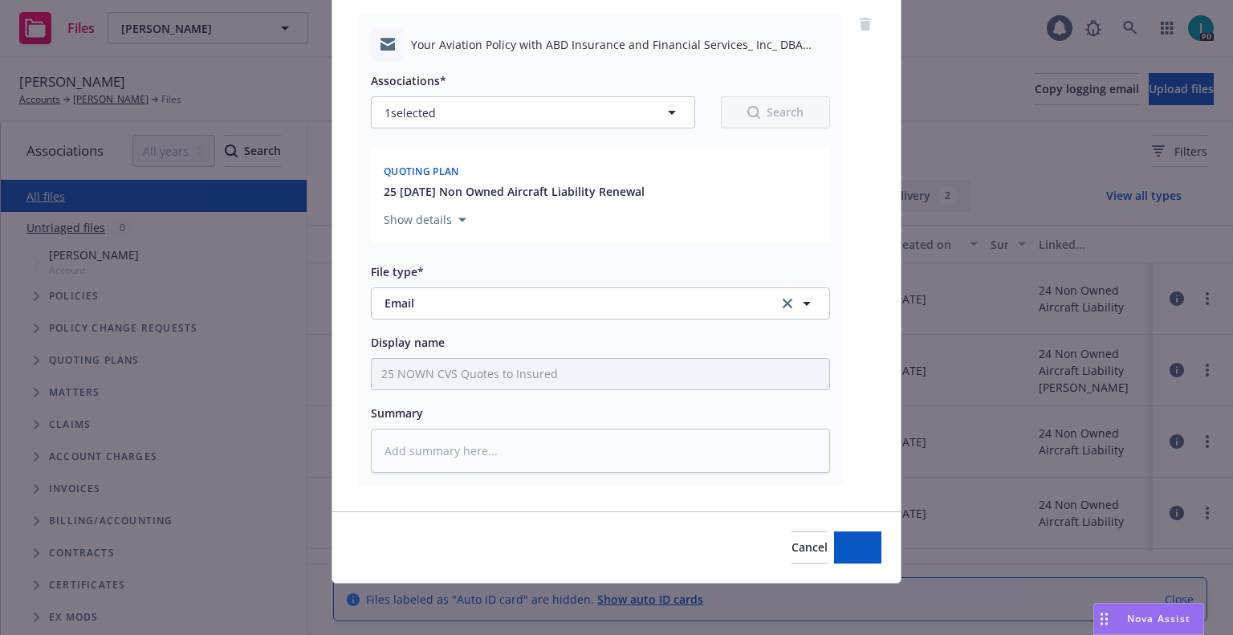
scroll to position [124, 0]
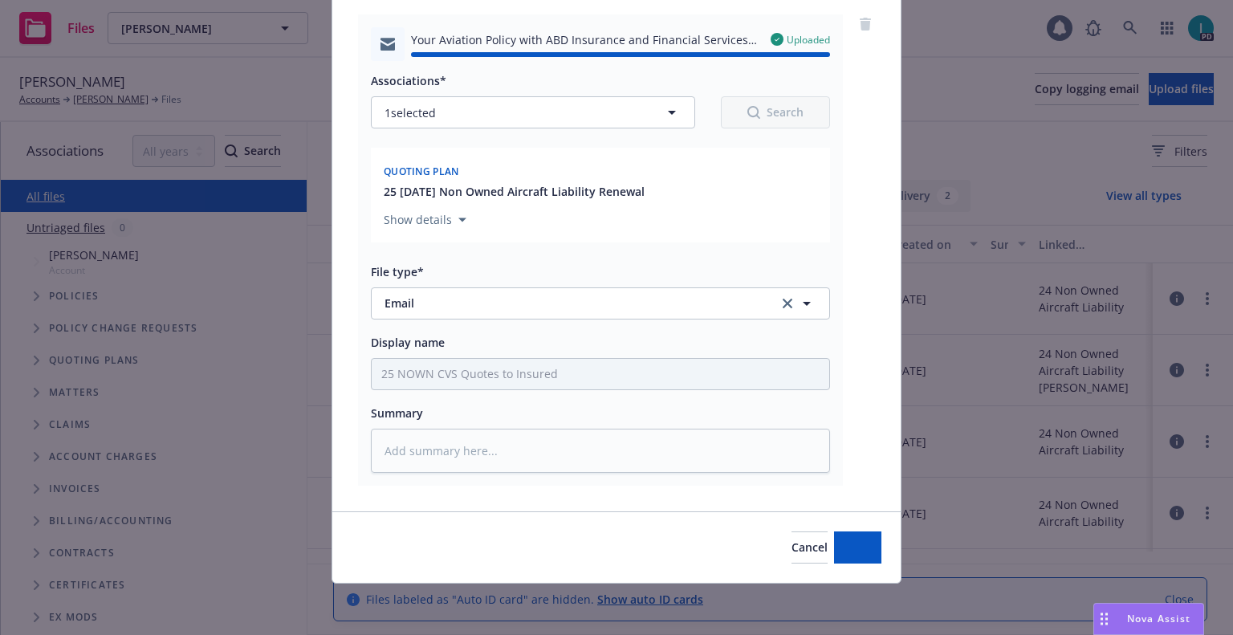
type textarea "x"
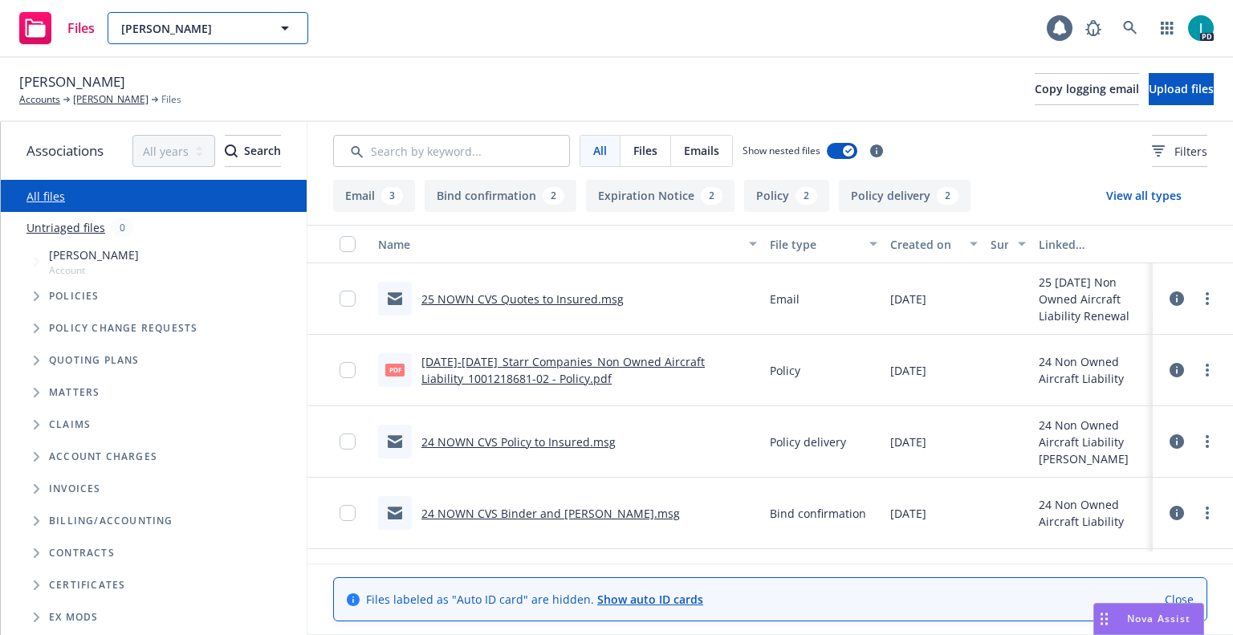
click at [234, 30] on span "Nikolas David" at bounding box center [190, 28] width 139 height 17
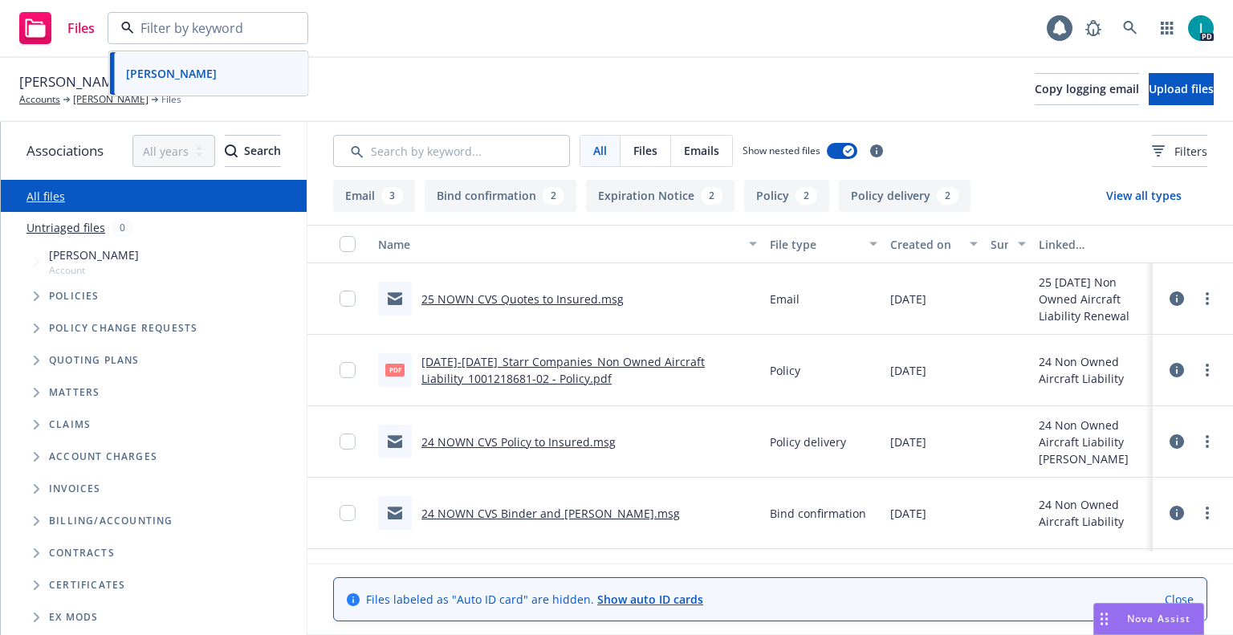
paste input "Brian Main"
type input "Brian Main"
click at [248, 76] on div "Brian Main" at bounding box center [209, 73] width 178 height 23
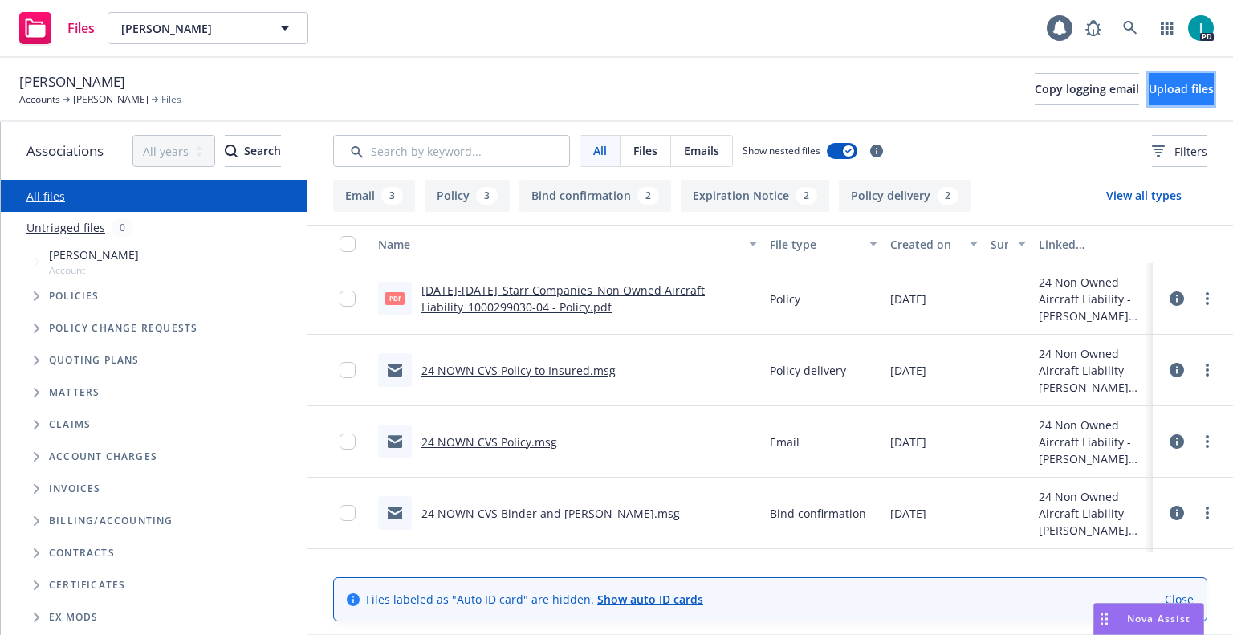
click at [1148, 78] on button "Upload files" at bounding box center [1180, 89] width 65 height 32
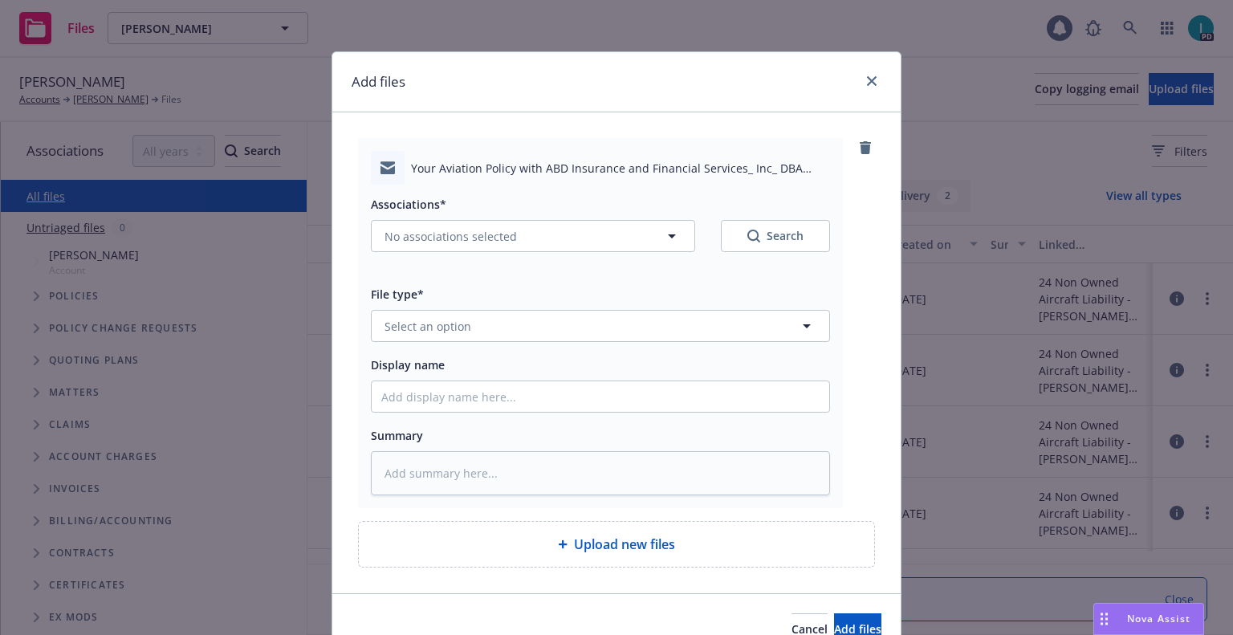
type textarea "x"
click at [457, 315] on button "Select an option" at bounding box center [600, 326] width 459 height 32
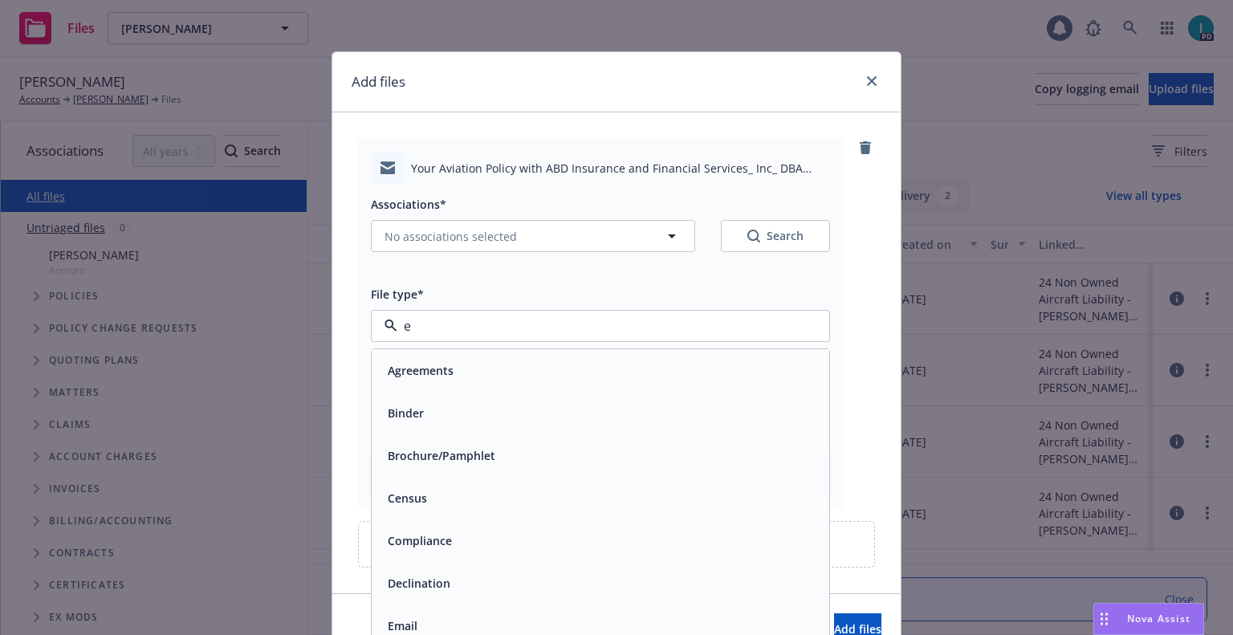
type input "ex"
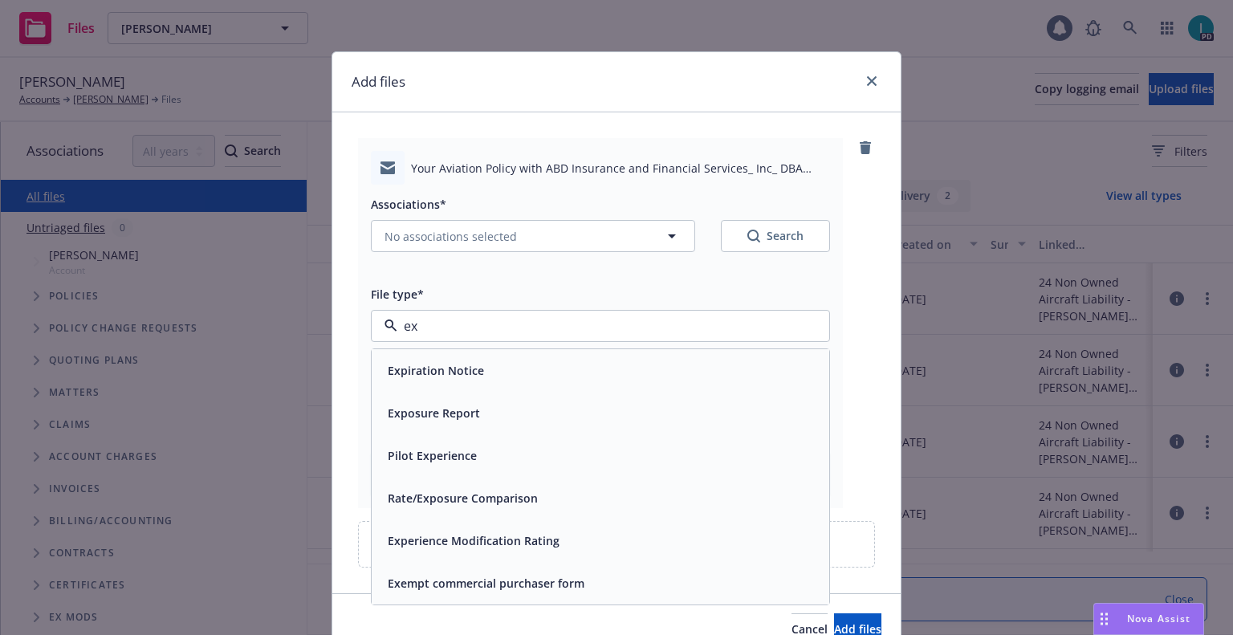
click at [451, 372] on span "Expiration Notice" at bounding box center [436, 370] width 96 height 17
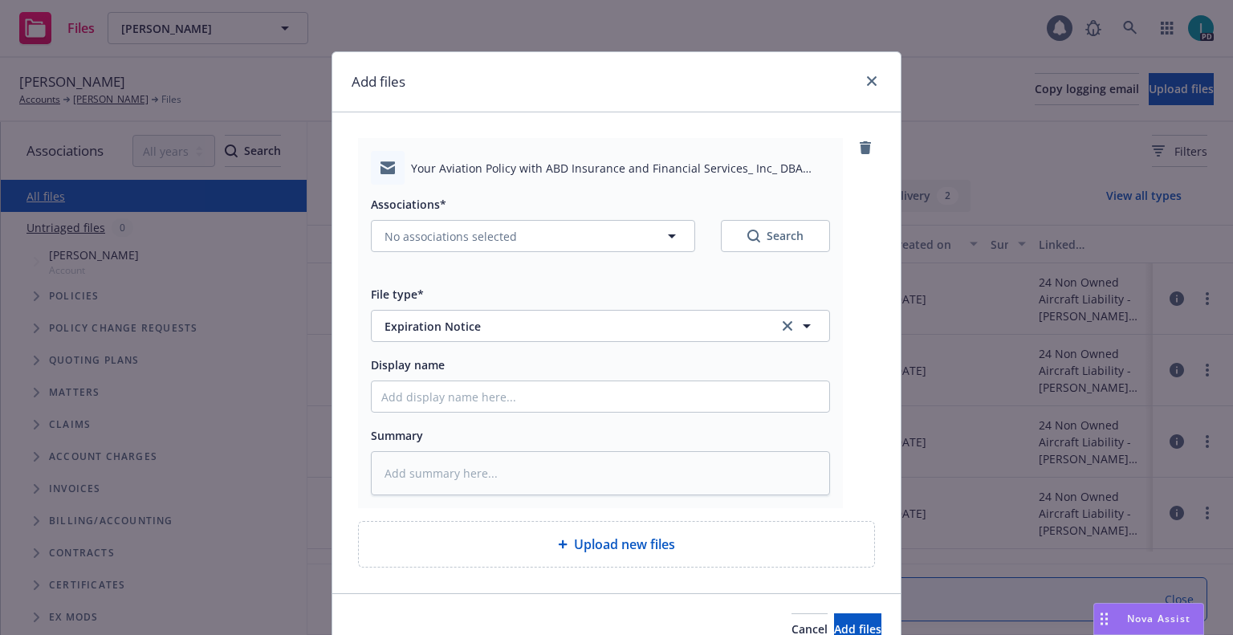
type textarea "x"
click at [468, 319] on span "Expiration Notice" at bounding box center [570, 326] width 372 height 17
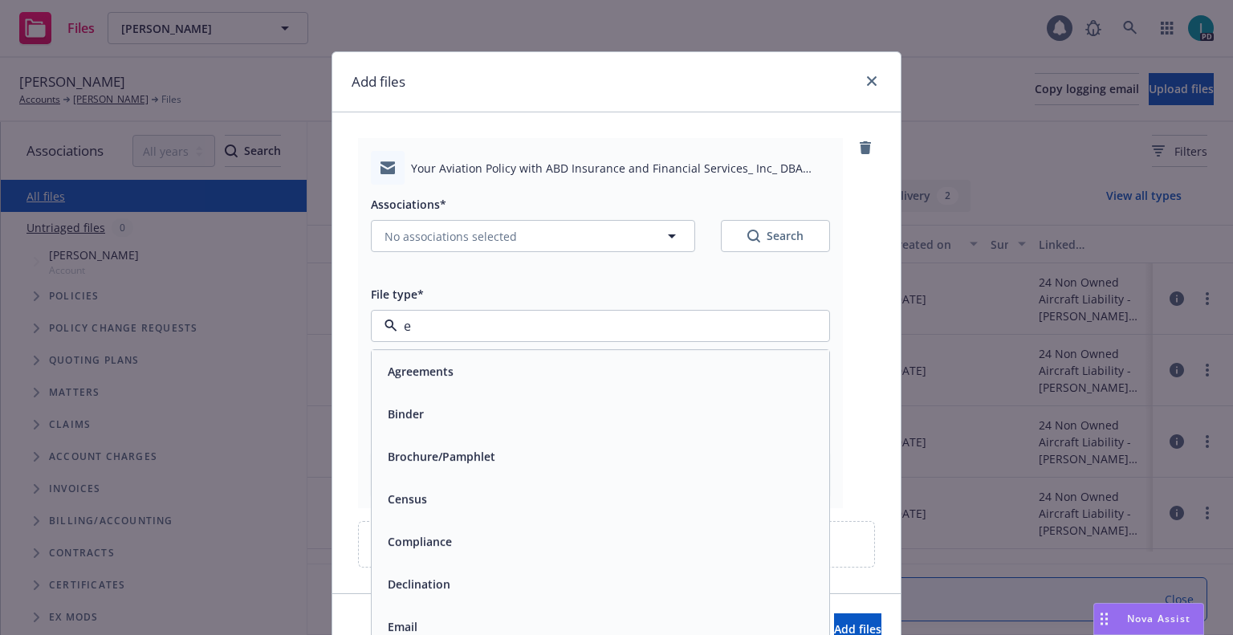
type input "em"
click at [416, 404] on div "Email" at bounding box center [600, 412] width 438 height 23
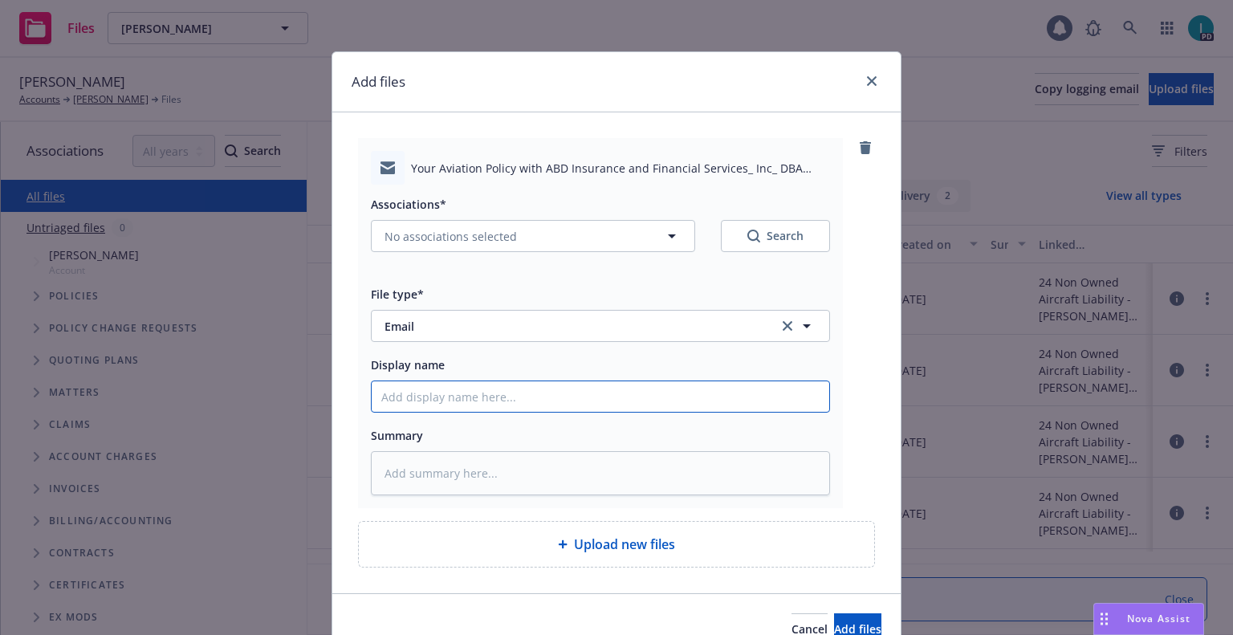
click at [413, 392] on input "Display name" at bounding box center [600, 396] width 457 height 30
type textarea "x"
type input "2"
type textarea "x"
type input "25"
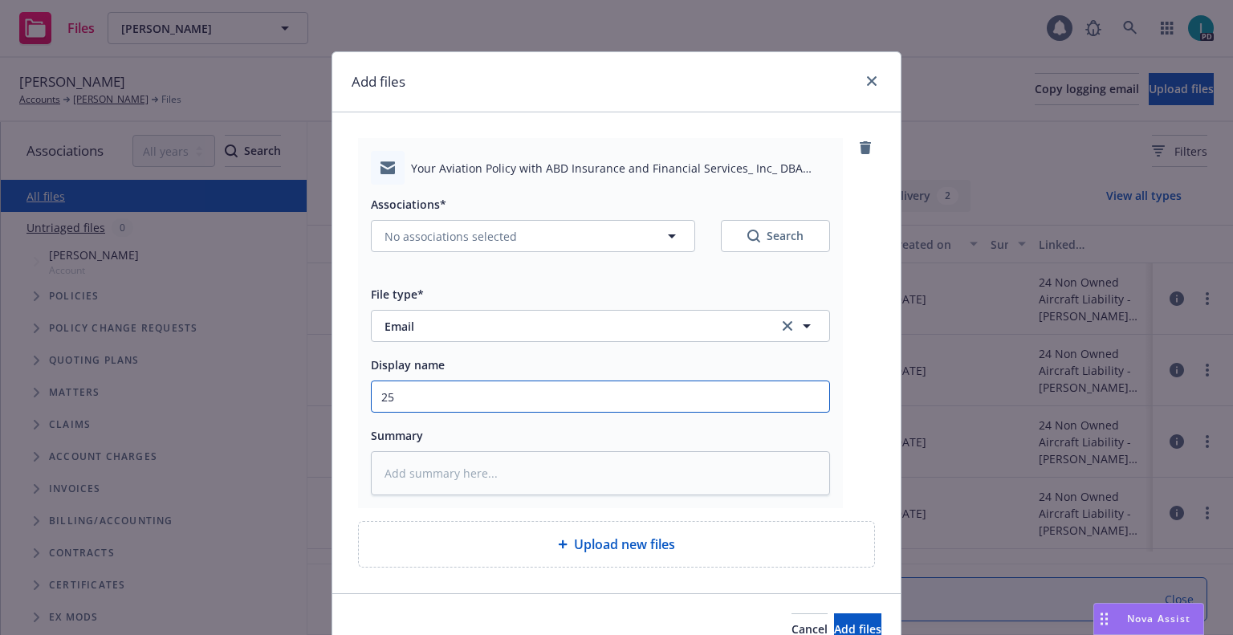
type textarea "x"
type input "25 NOWN CVS Quotes to Insured"
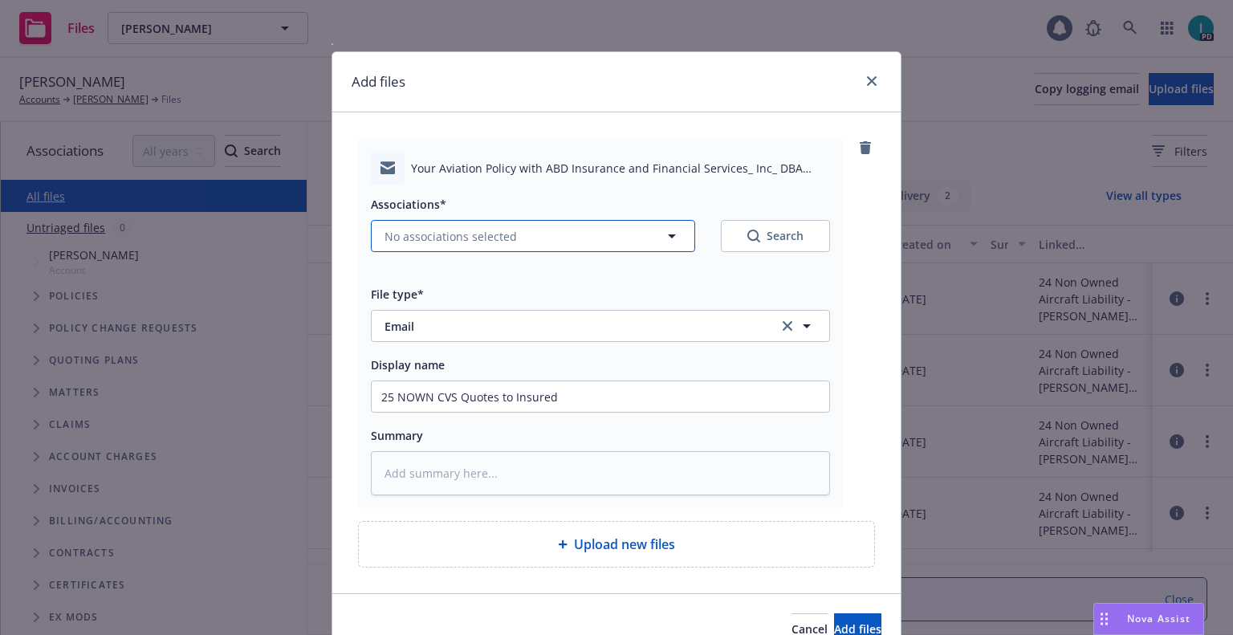
click at [428, 245] on button "No associations selected" at bounding box center [533, 236] width 324 height 32
type textarea "x"
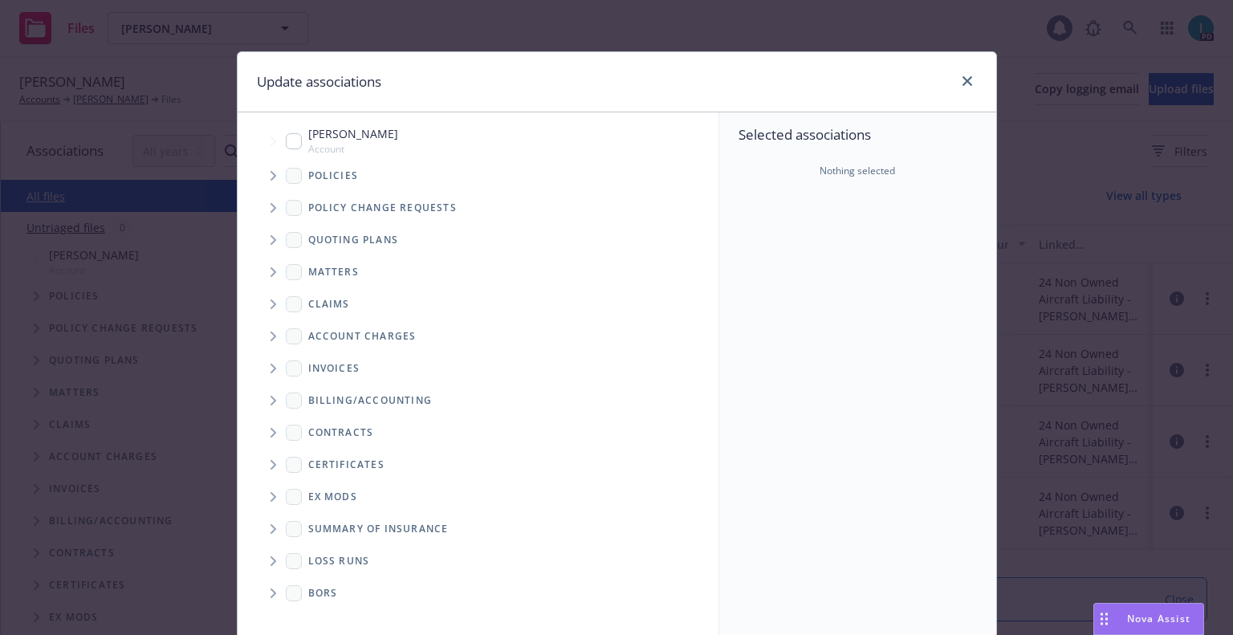
click at [274, 185] on span "Tree Example" at bounding box center [273, 176] width 26 height 26
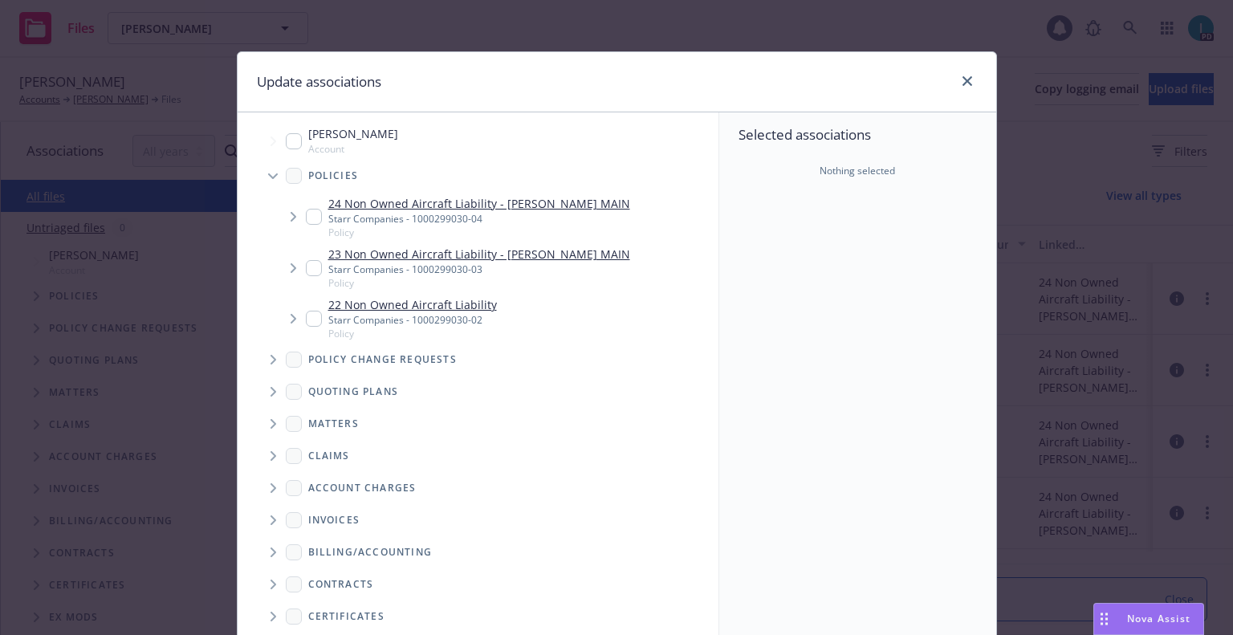
click at [309, 225] on input "Tree Example" at bounding box center [314, 217] width 16 height 16
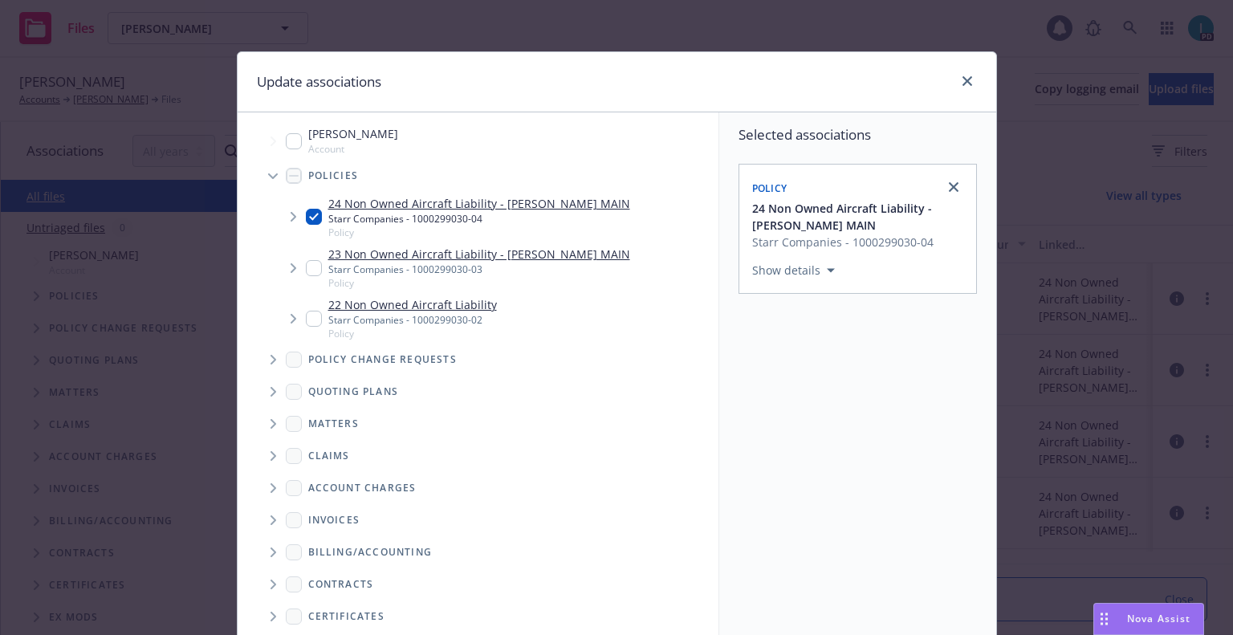
click at [308, 222] on input "Tree Example" at bounding box center [314, 217] width 16 height 16
checkbox input "false"
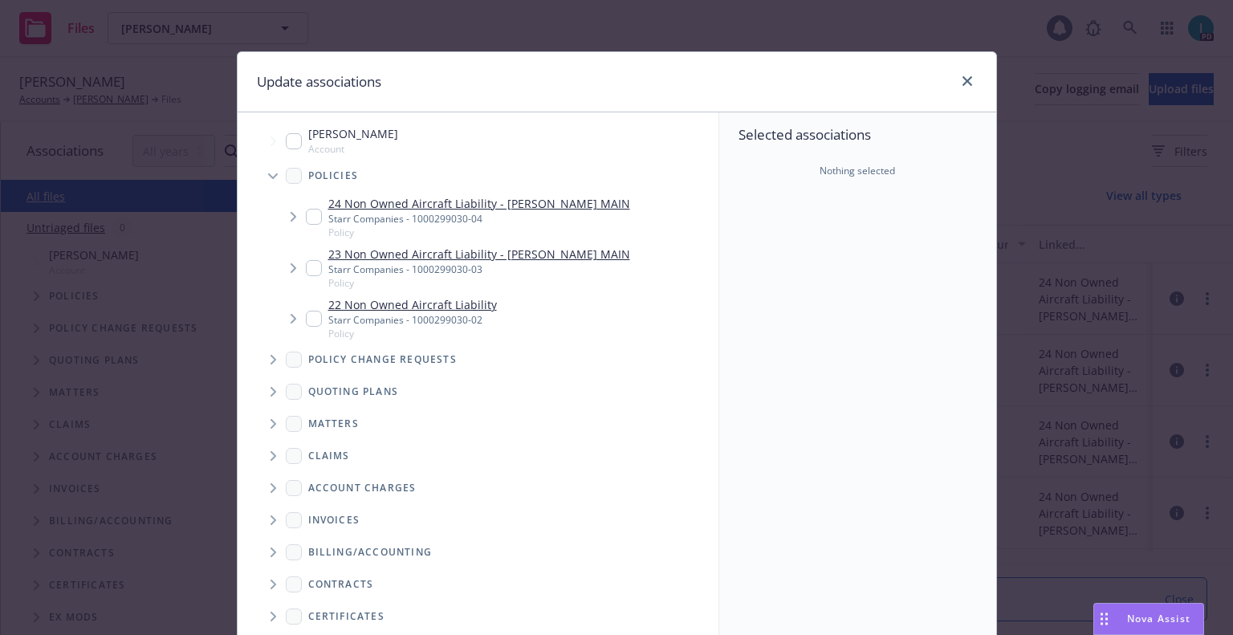
click at [270, 388] on icon "Tree Example" at bounding box center [273, 392] width 6 height 10
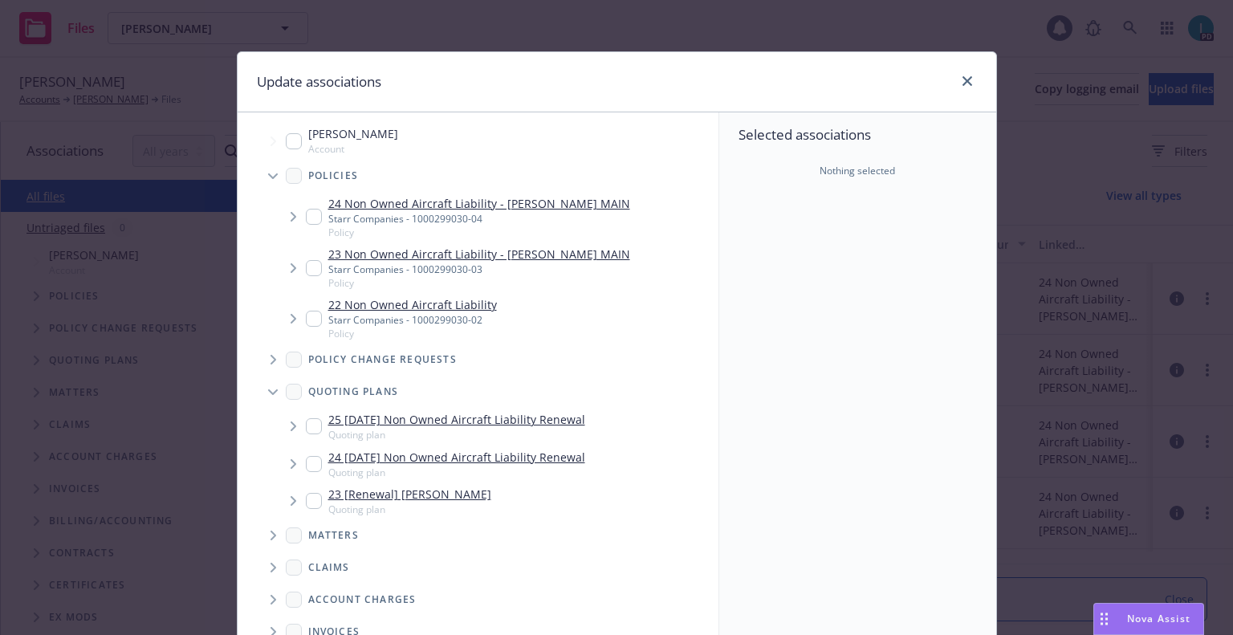
click at [306, 430] on input "Tree Example" at bounding box center [314, 426] width 16 height 16
checkbox input "true"
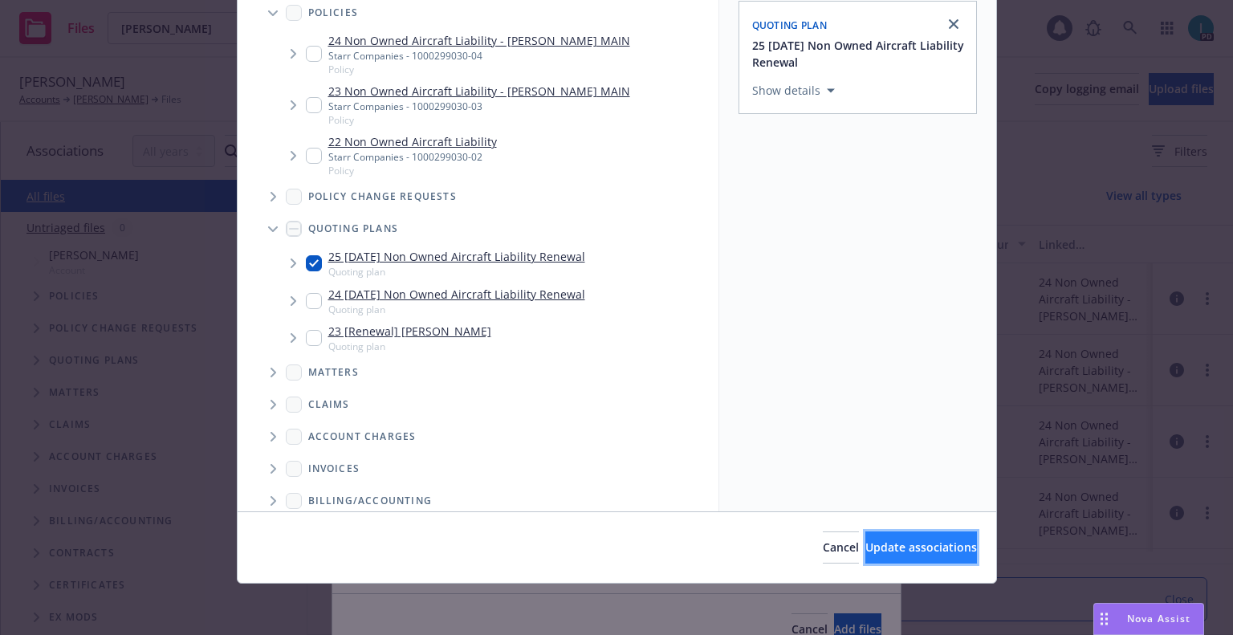
click at [865, 538] on button "Update associations" at bounding box center [921, 547] width 112 height 32
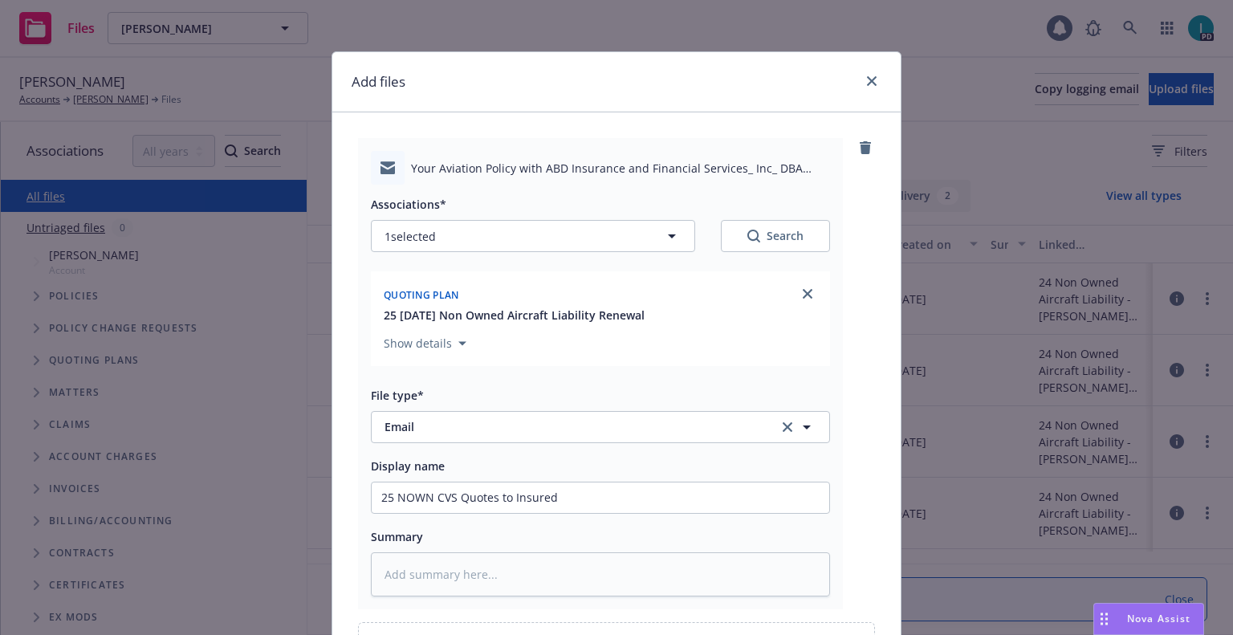
scroll to position [183, 0]
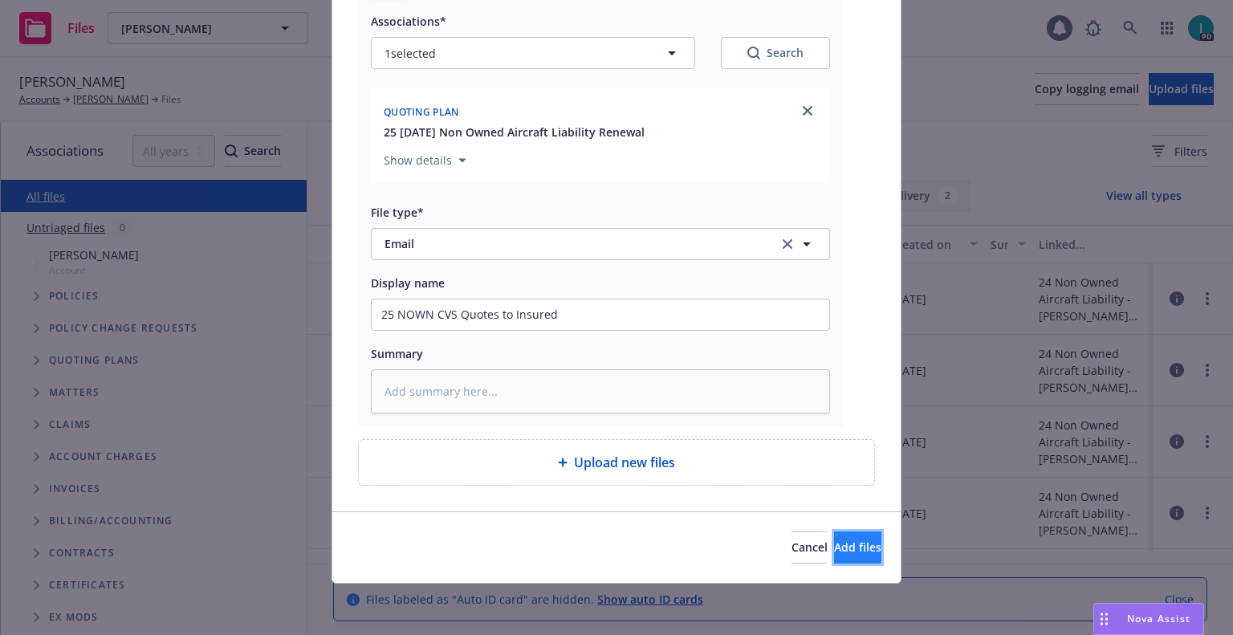
click at [834, 554] on span "Add files" at bounding box center [857, 546] width 47 height 15
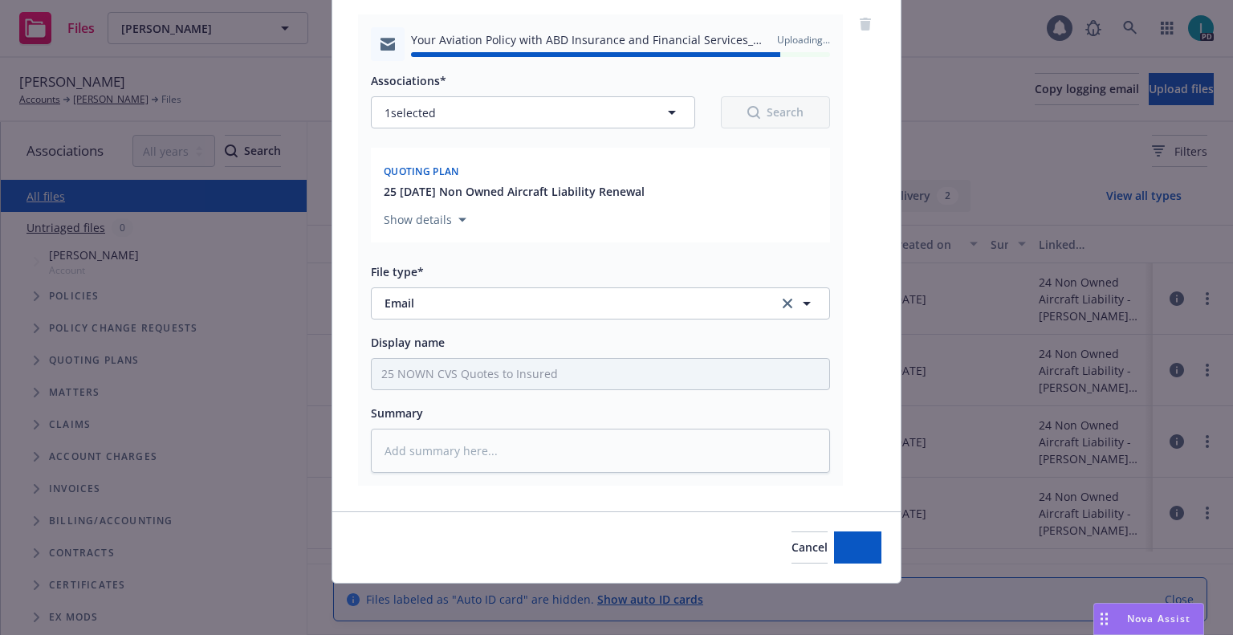
type textarea "x"
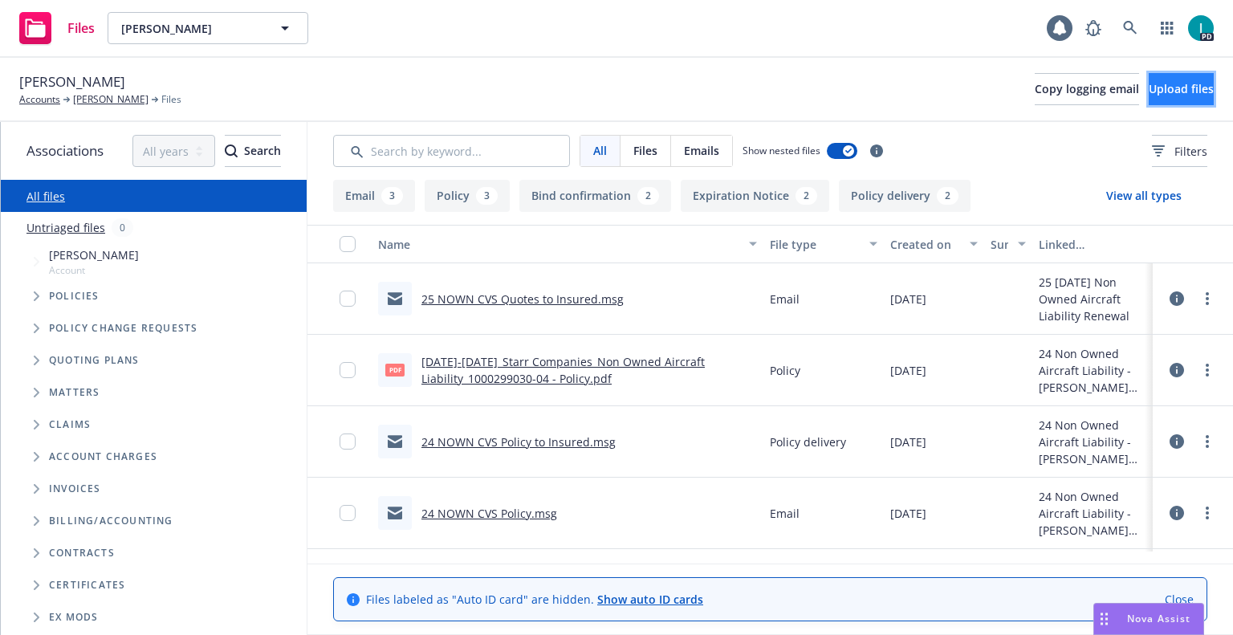
click at [1148, 93] on button "Upload files" at bounding box center [1180, 89] width 65 height 32
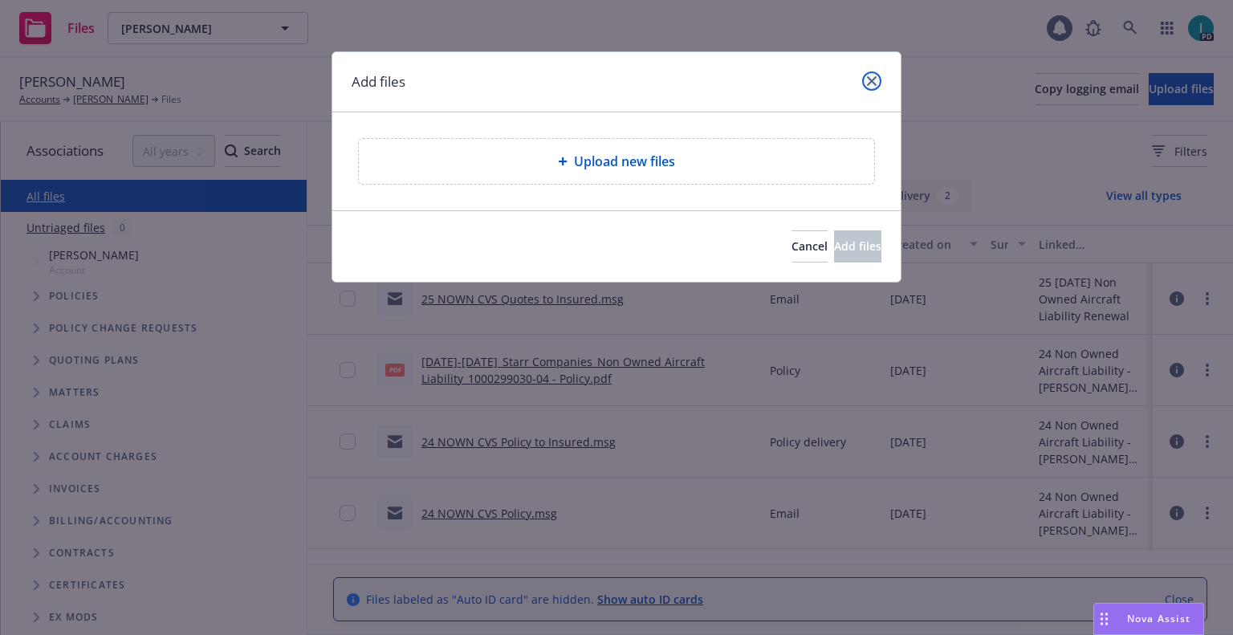
click at [874, 87] on link "close" at bounding box center [871, 80] width 19 height 19
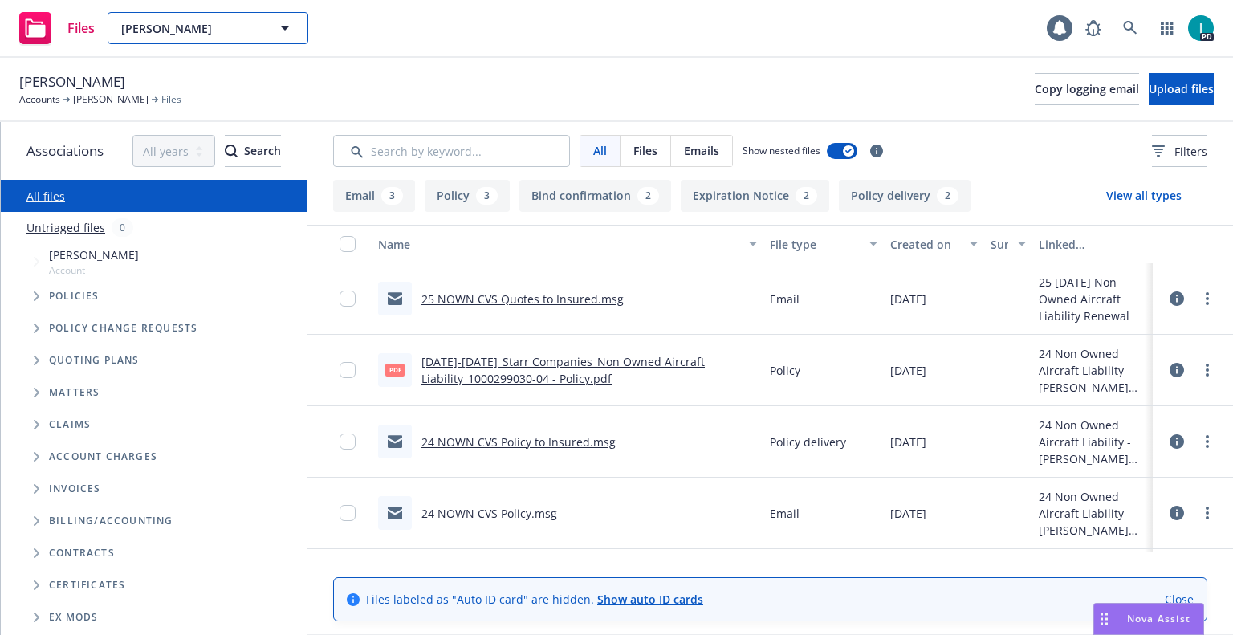
click at [204, 29] on span "Brian Main" at bounding box center [190, 28] width 139 height 17
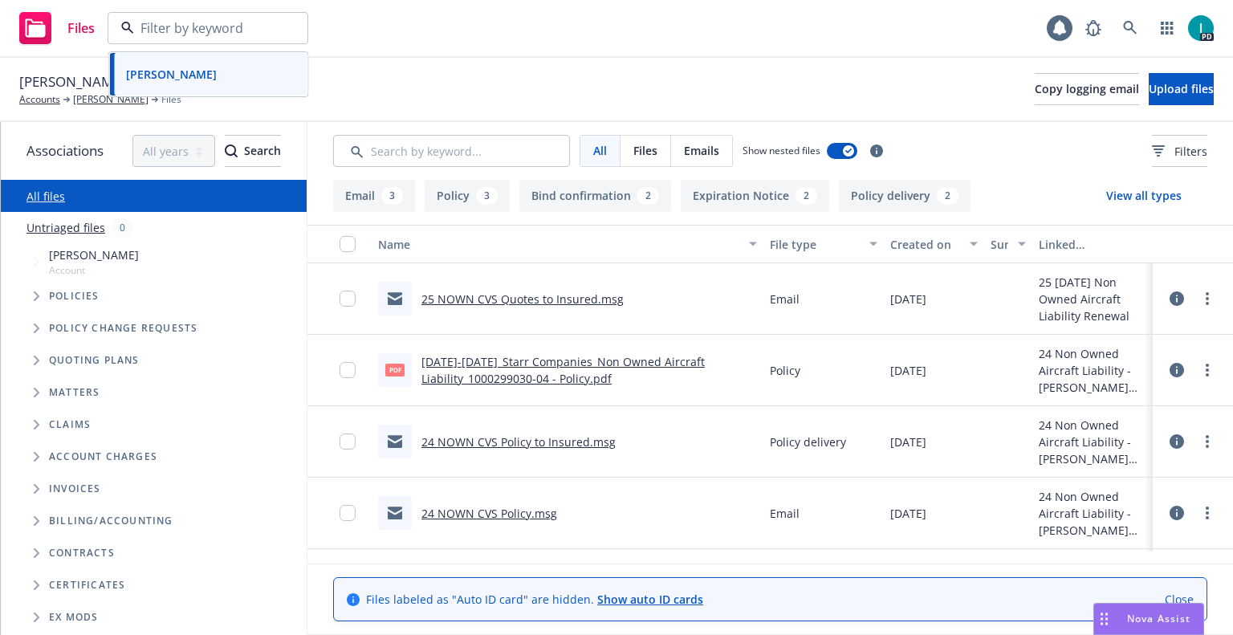
paste input "Jack Lee"
type input "Jack Lee"
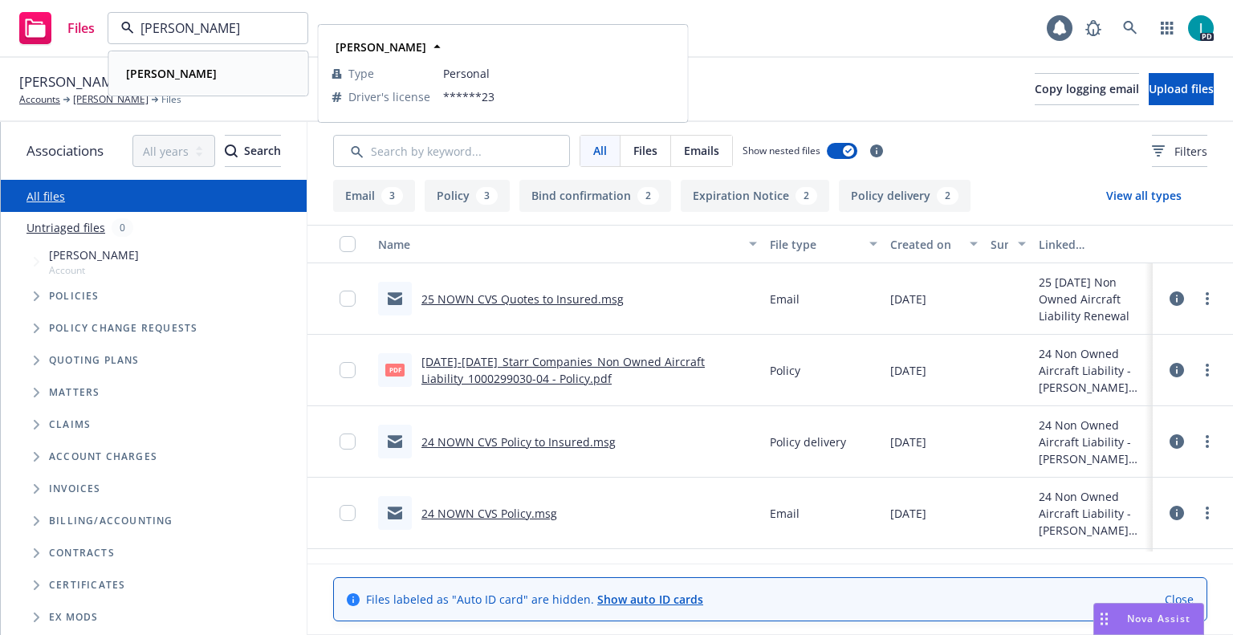
click at [222, 81] on div "Jack Lee" at bounding box center [209, 73] width 178 height 23
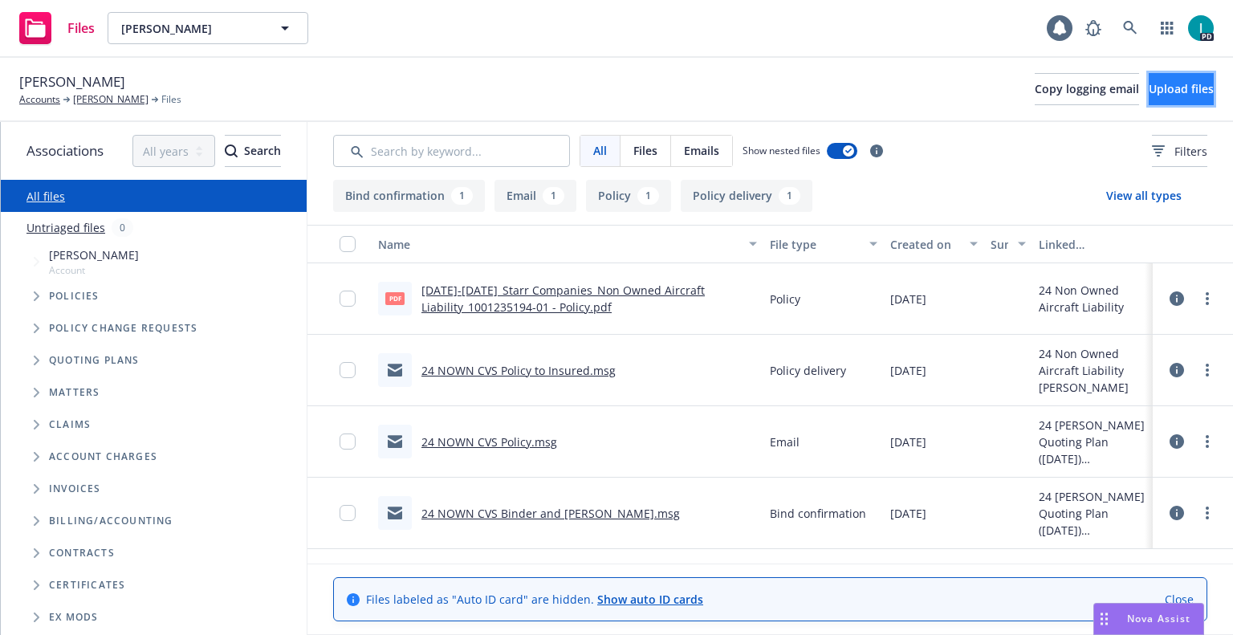
click at [1148, 91] on span "Upload files" at bounding box center [1180, 88] width 65 height 15
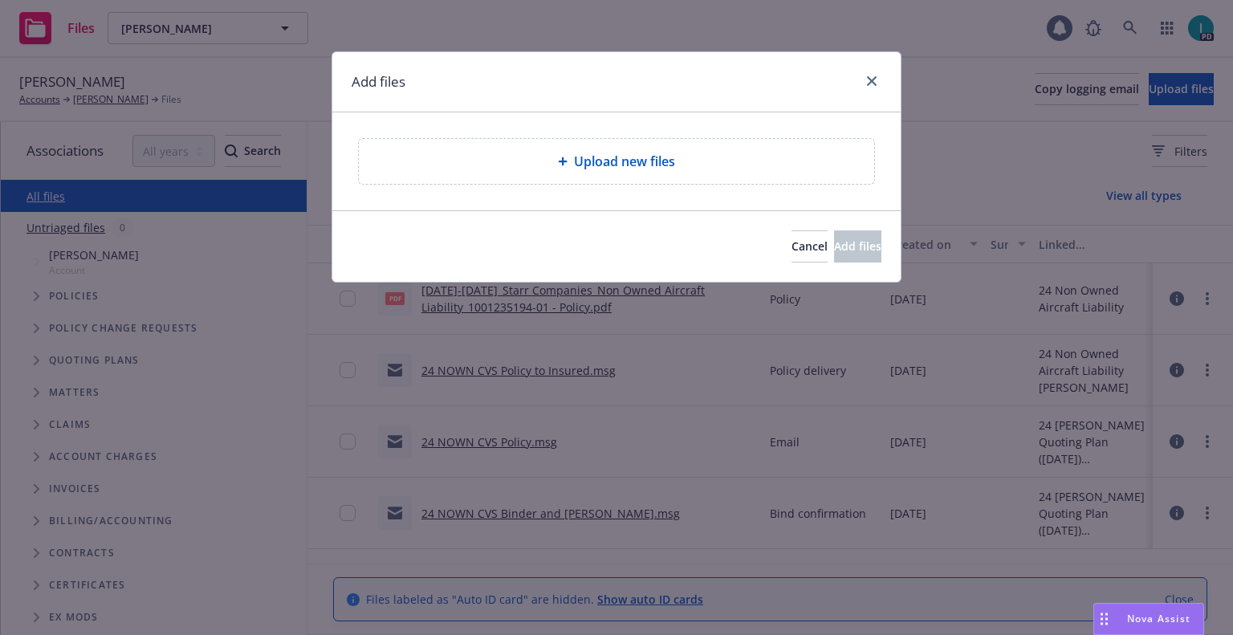
type textarea "x"
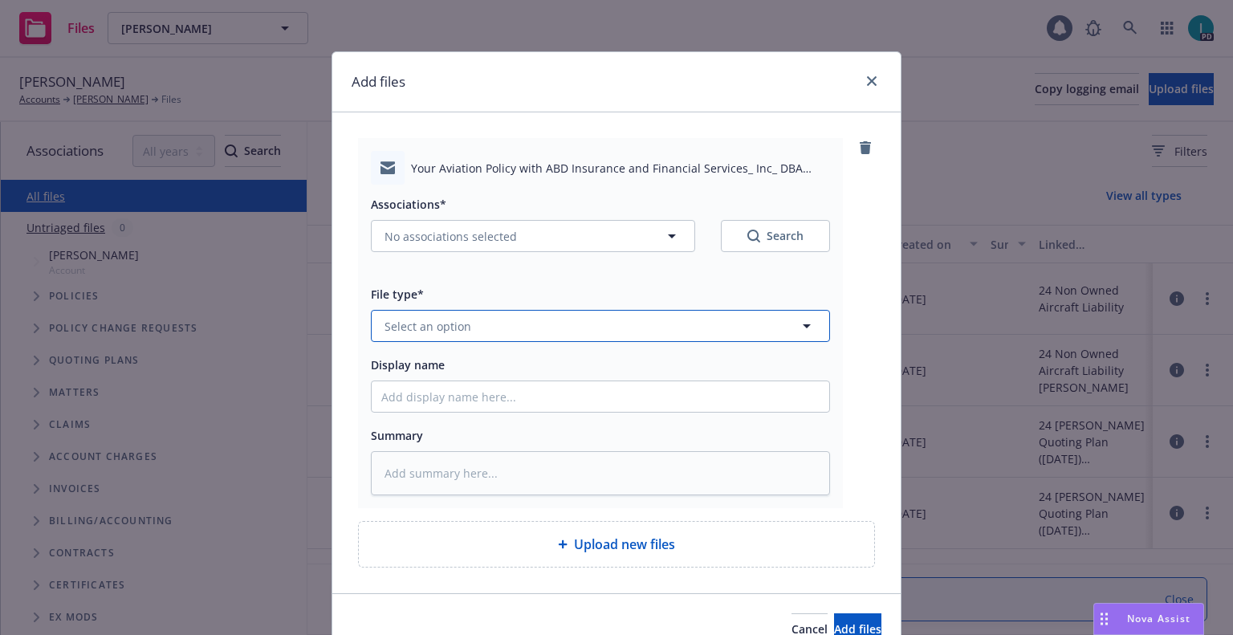
click at [469, 324] on button "Select an option" at bounding box center [600, 326] width 459 height 32
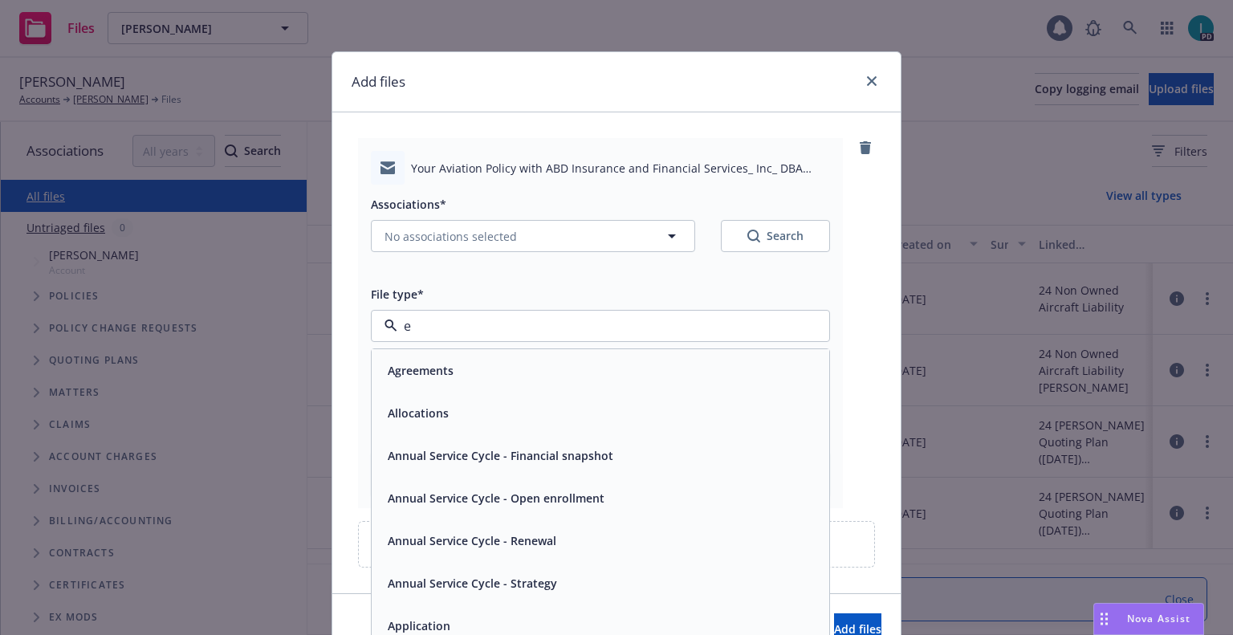
type input "em"
click at [447, 418] on div "Email" at bounding box center [600, 412] width 438 height 23
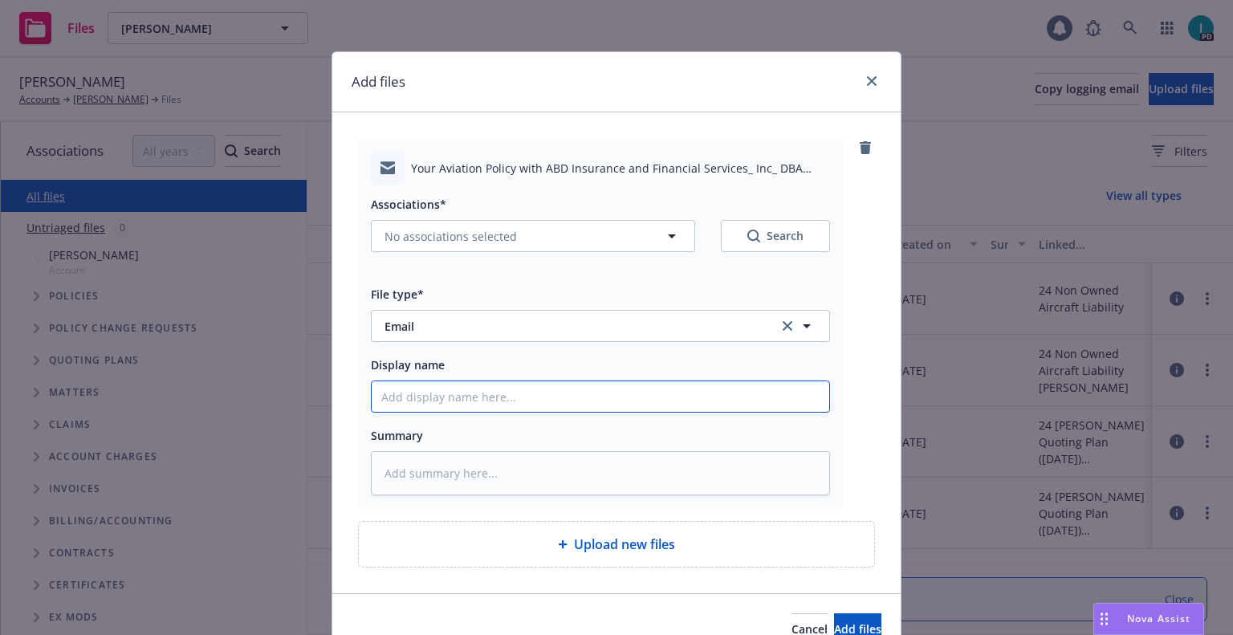
click at [447, 399] on input "Display name" at bounding box center [600, 396] width 457 height 30
type textarea "x"
type input "2"
type textarea "x"
type input "25"
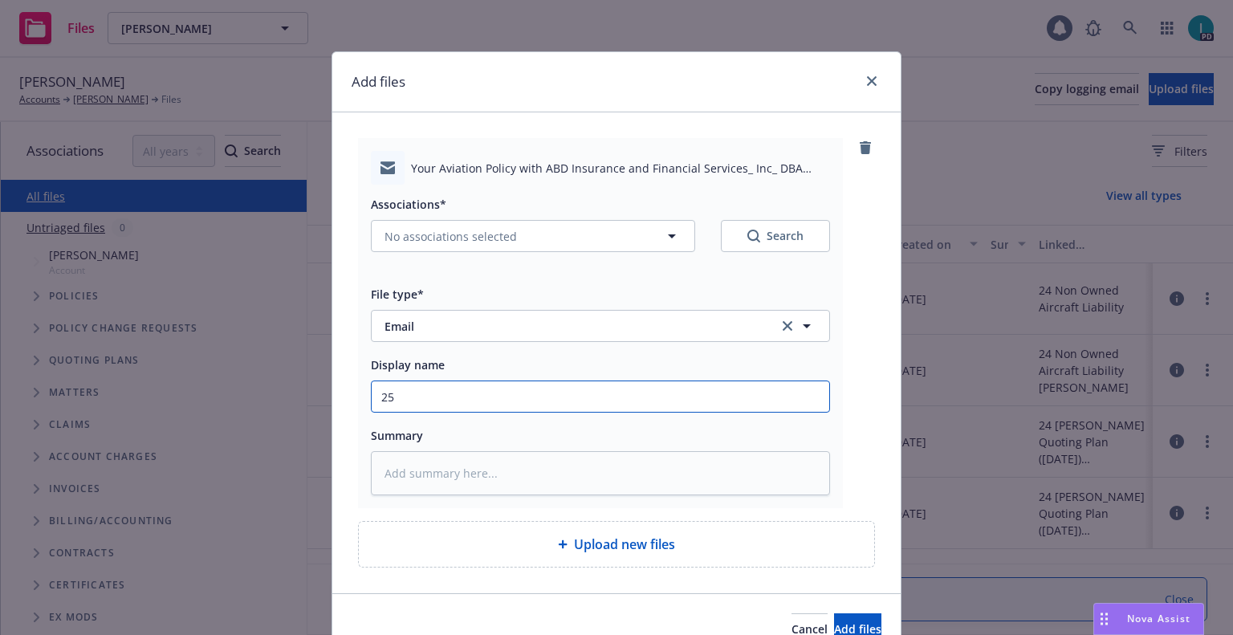
type textarea "x"
type input "25 NOWN CVS Quotes to Insured"
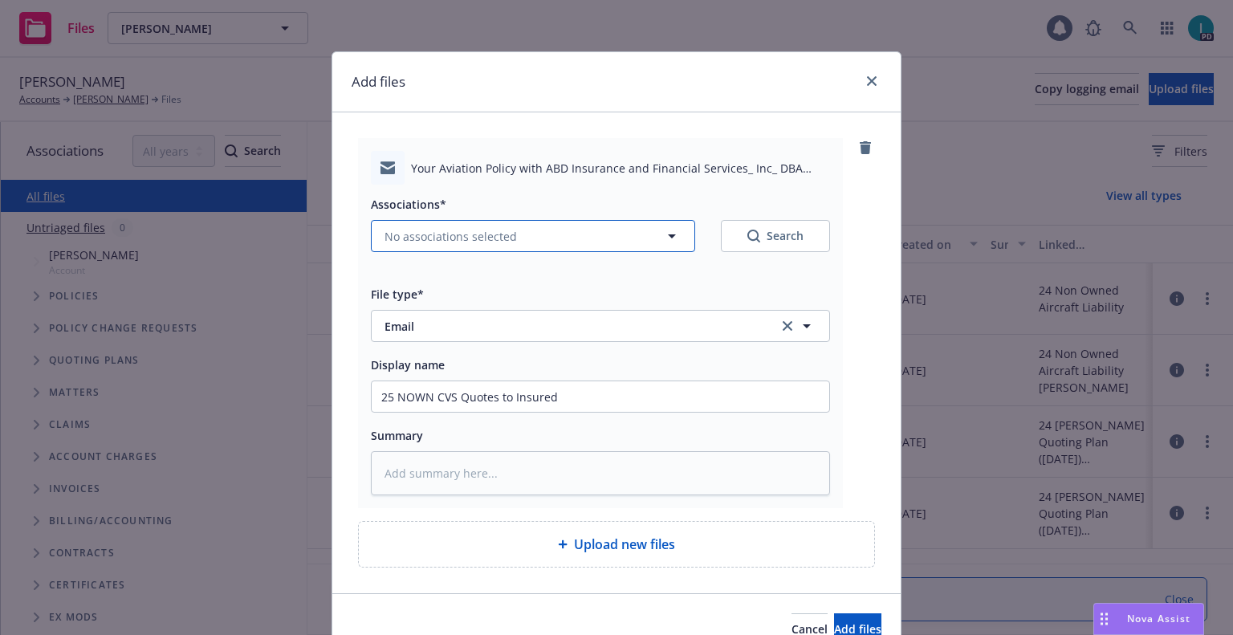
click at [421, 230] on span "No associations selected" at bounding box center [450, 236] width 132 height 17
type textarea "x"
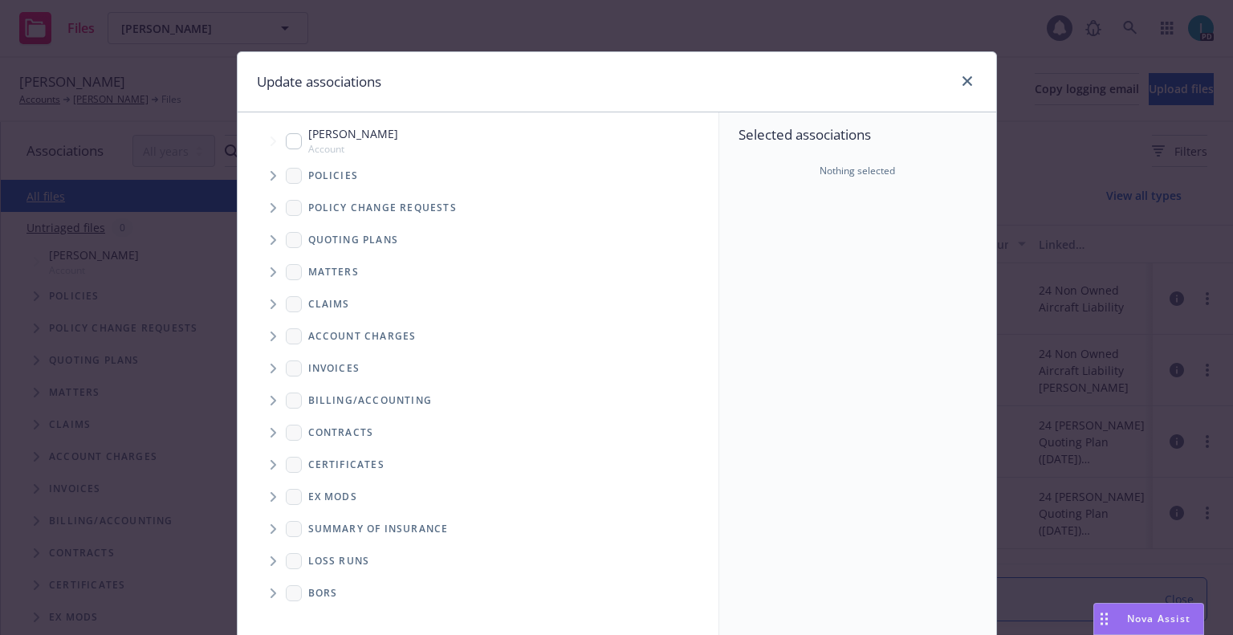
click at [270, 238] on icon "Tree Example" at bounding box center [273, 240] width 6 height 10
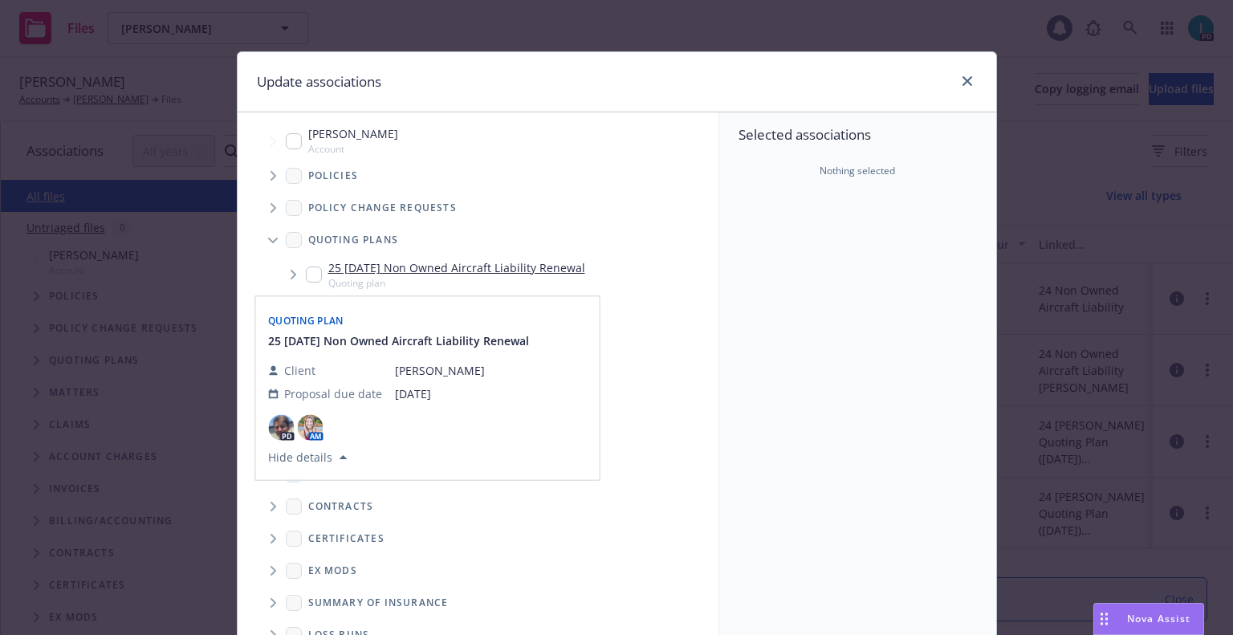
click at [307, 270] on input "Tree Example" at bounding box center [314, 274] width 16 height 16
checkbox input "true"
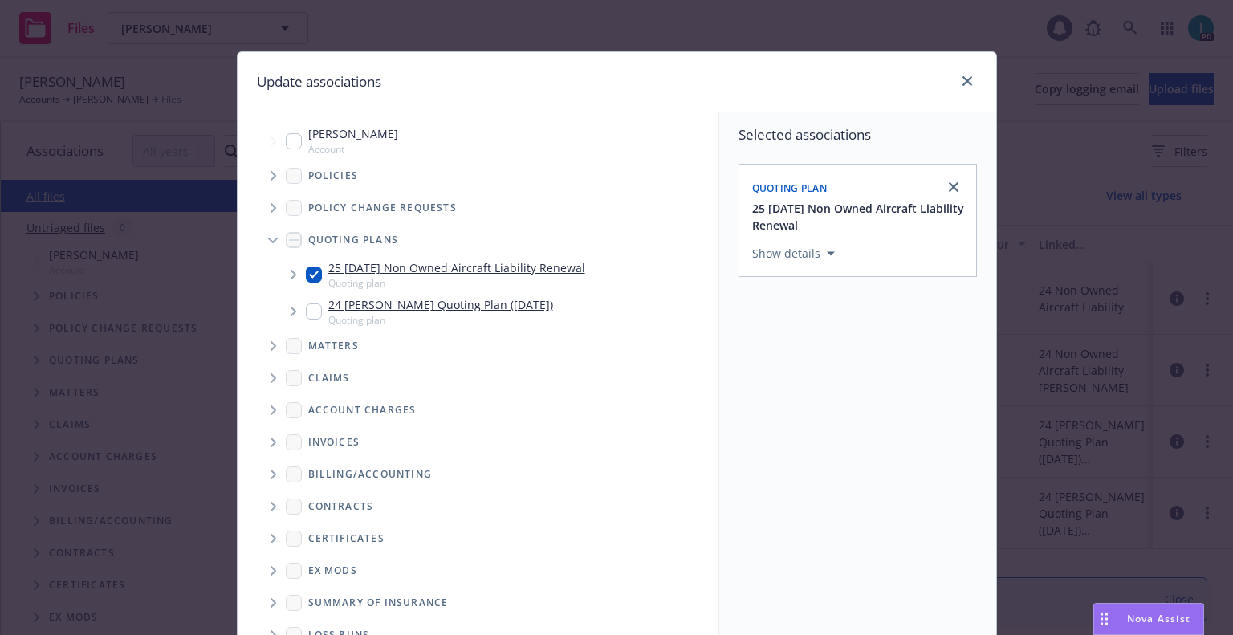
scroll to position [163, 0]
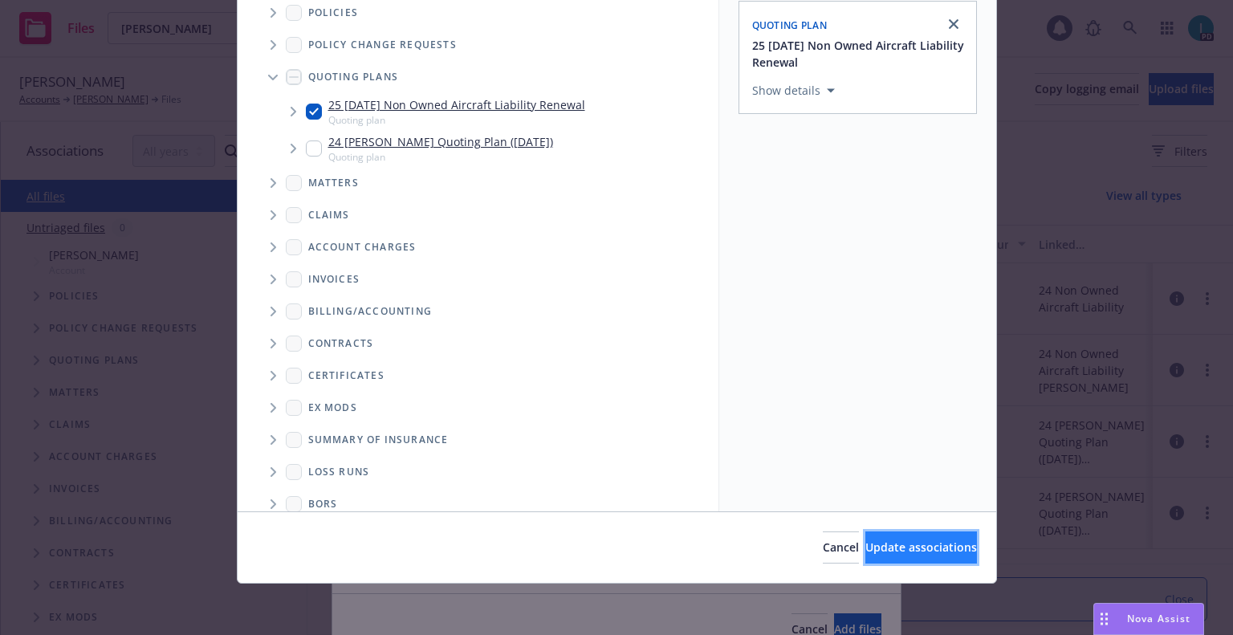
click at [865, 556] on button "Update associations" at bounding box center [921, 547] width 112 height 32
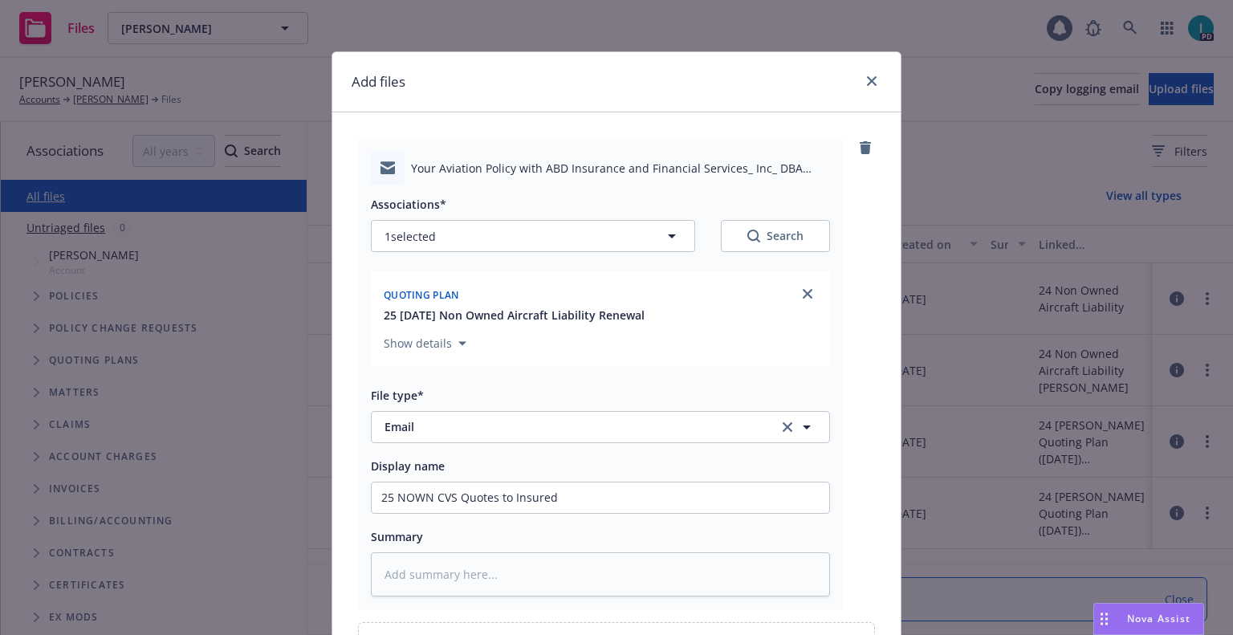
scroll to position [183, 0]
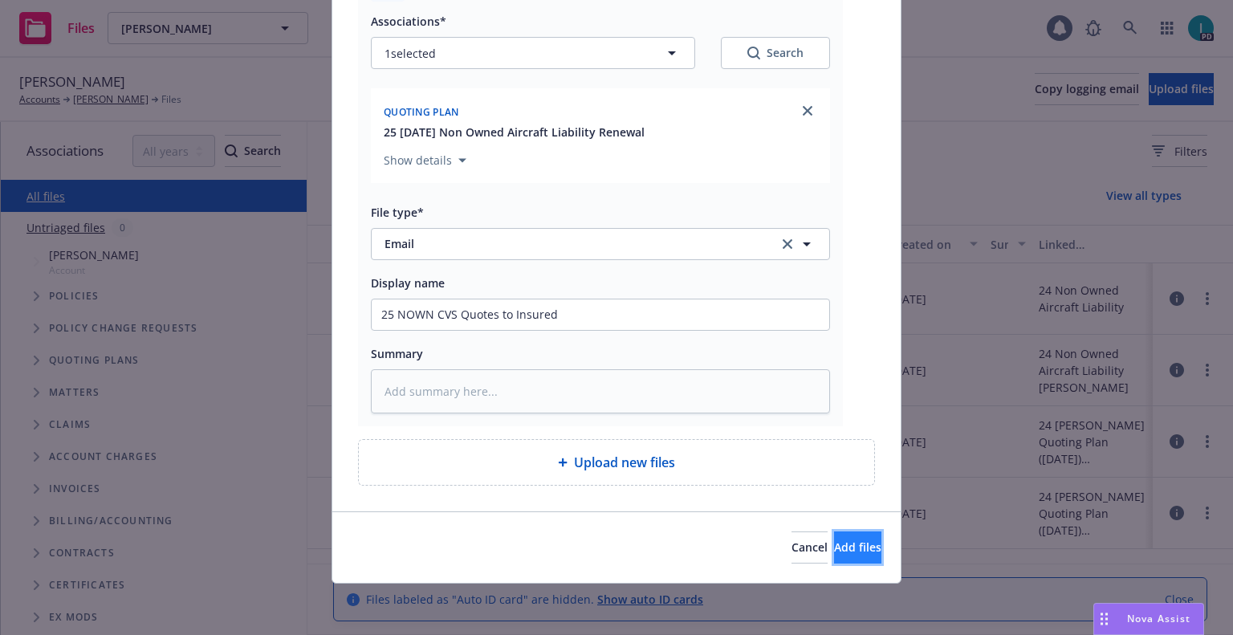
click at [846, 556] on button "Add files" at bounding box center [857, 547] width 47 height 32
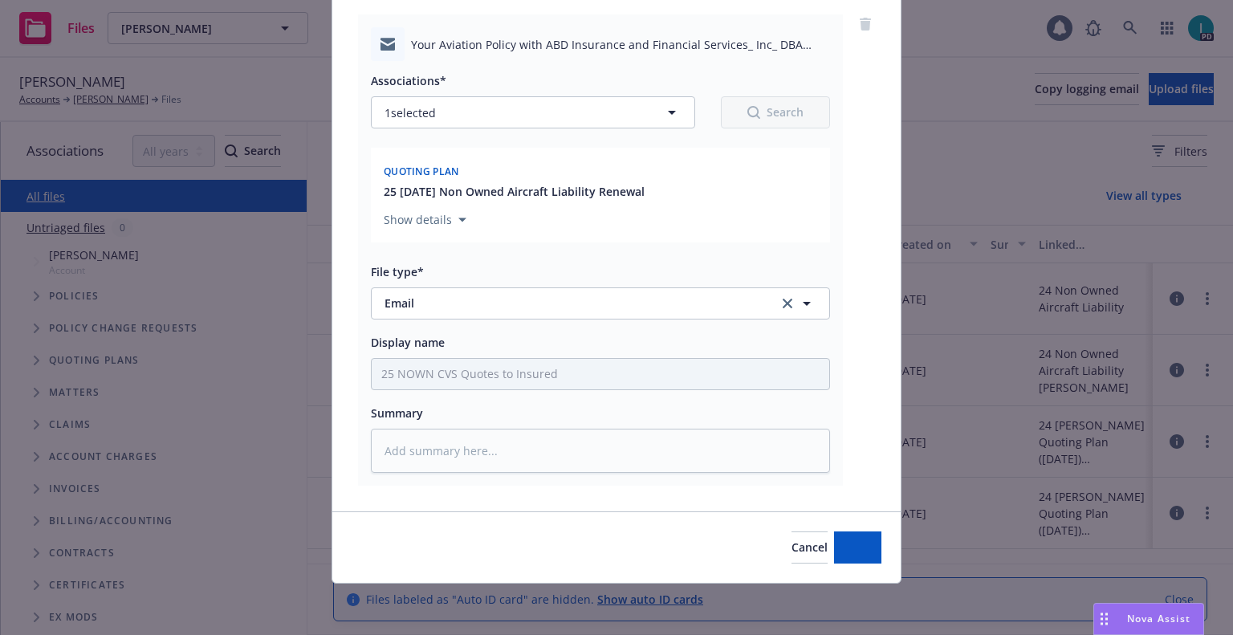
scroll to position [124, 0]
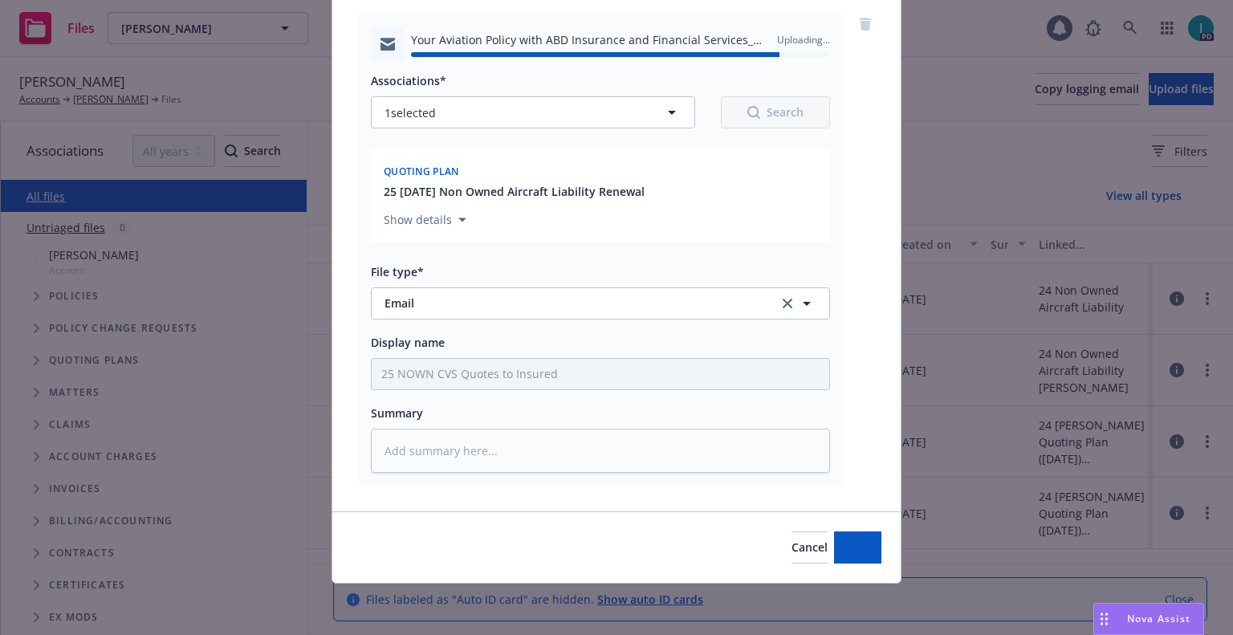
type textarea "x"
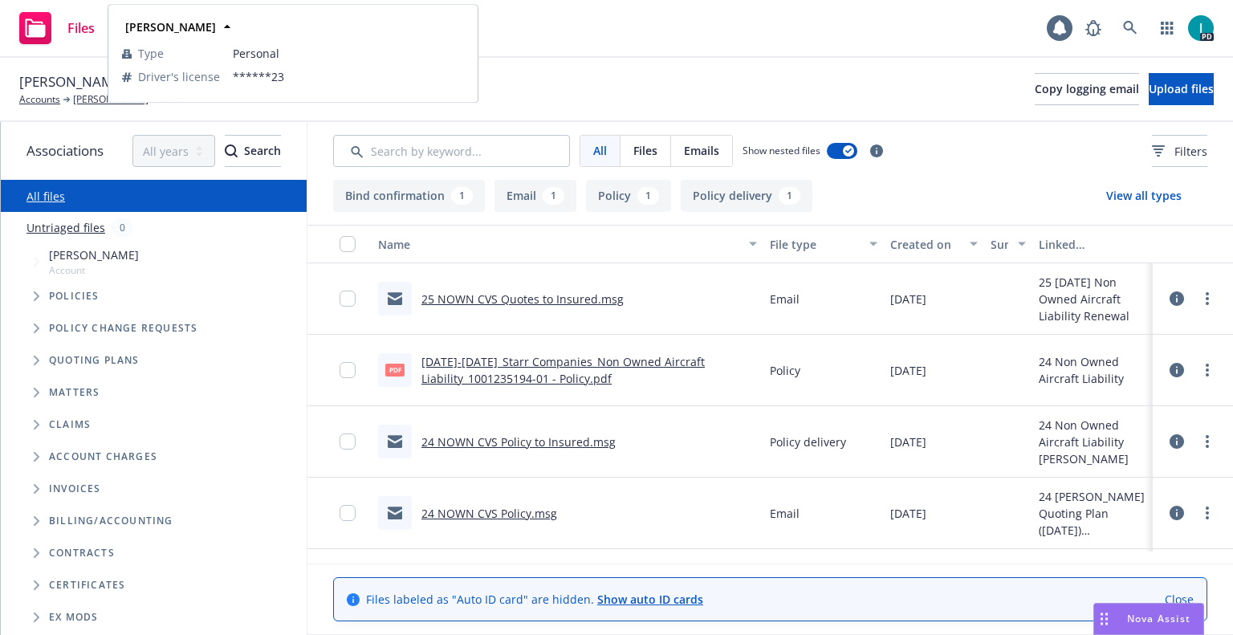
click at [250, 30] on div "Jack Lee" at bounding box center [293, 26] width 348 height 23
click at [628, 70] on div "Jack Lee Accounts Jack Lee Files Copy logging email Upload files" at bounding box center [616, 90] width 1233 height 64
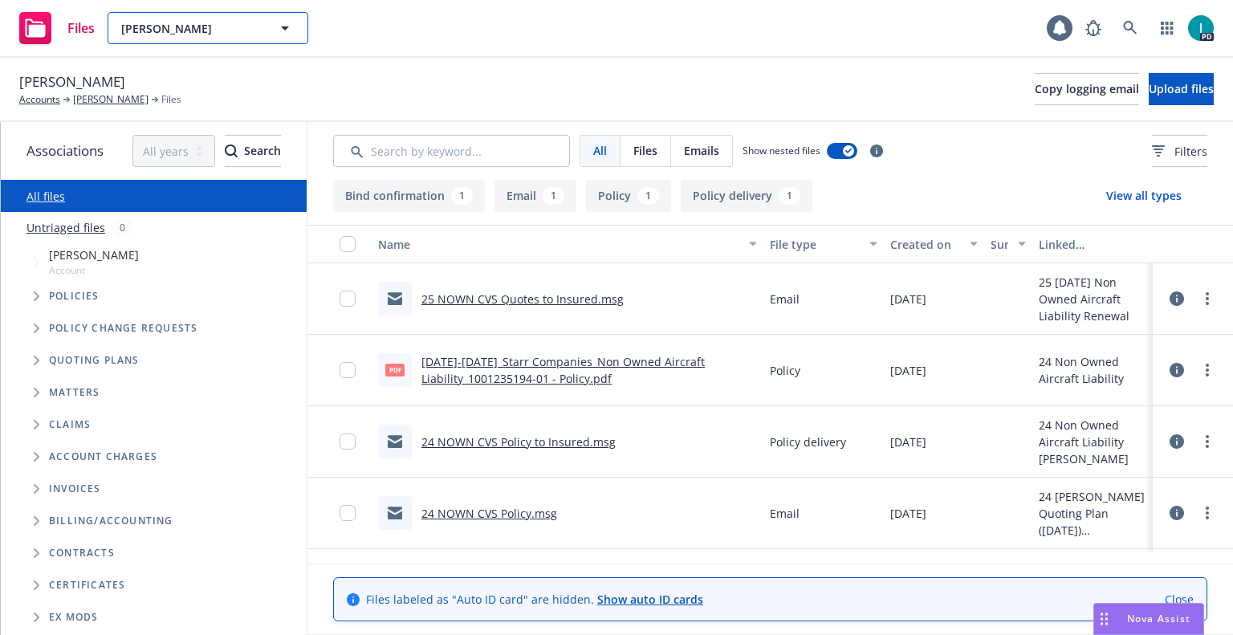
click at [164, 32] on span "Jack Lee" at bounding box center [190, 28] width 139 height 17
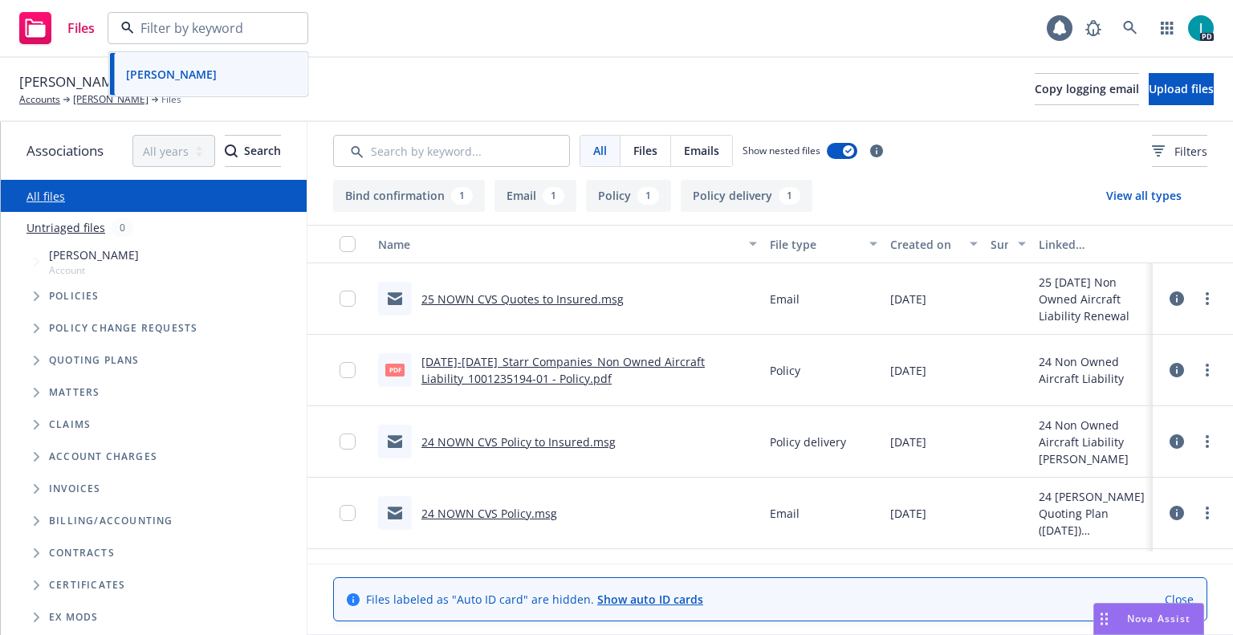
paste input "Logan Pierce"
type input "Logan Pierce"
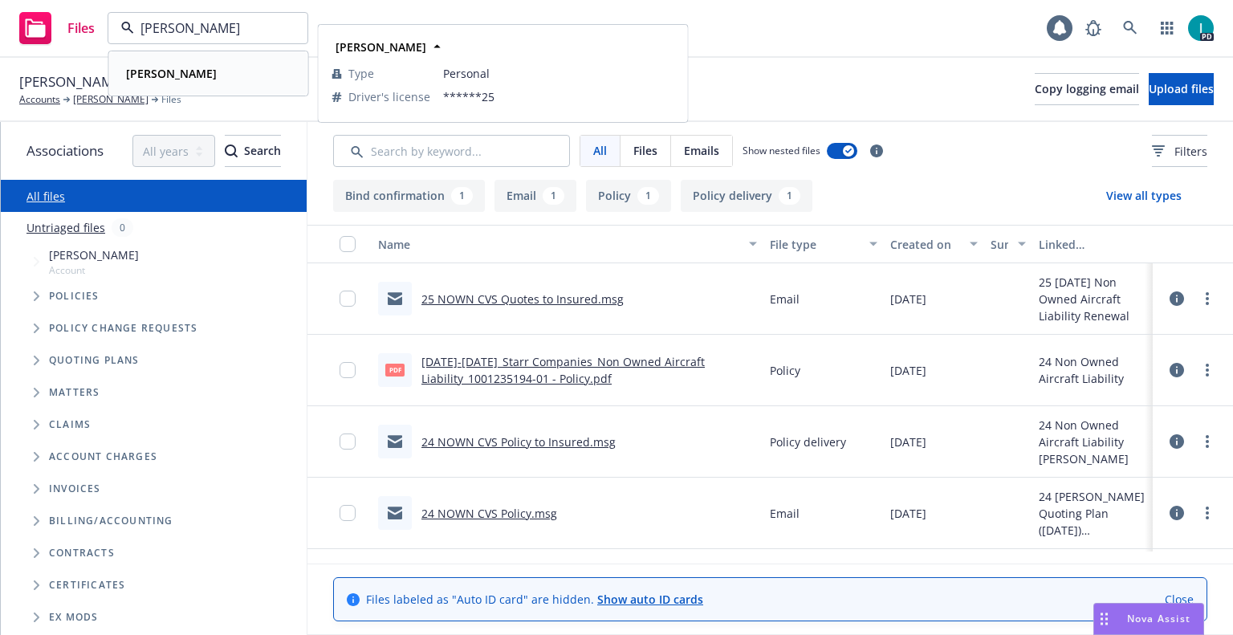
click at [205, 79] on div "Logan Pierce" at bounding box center [209, 73] width 178 height 23
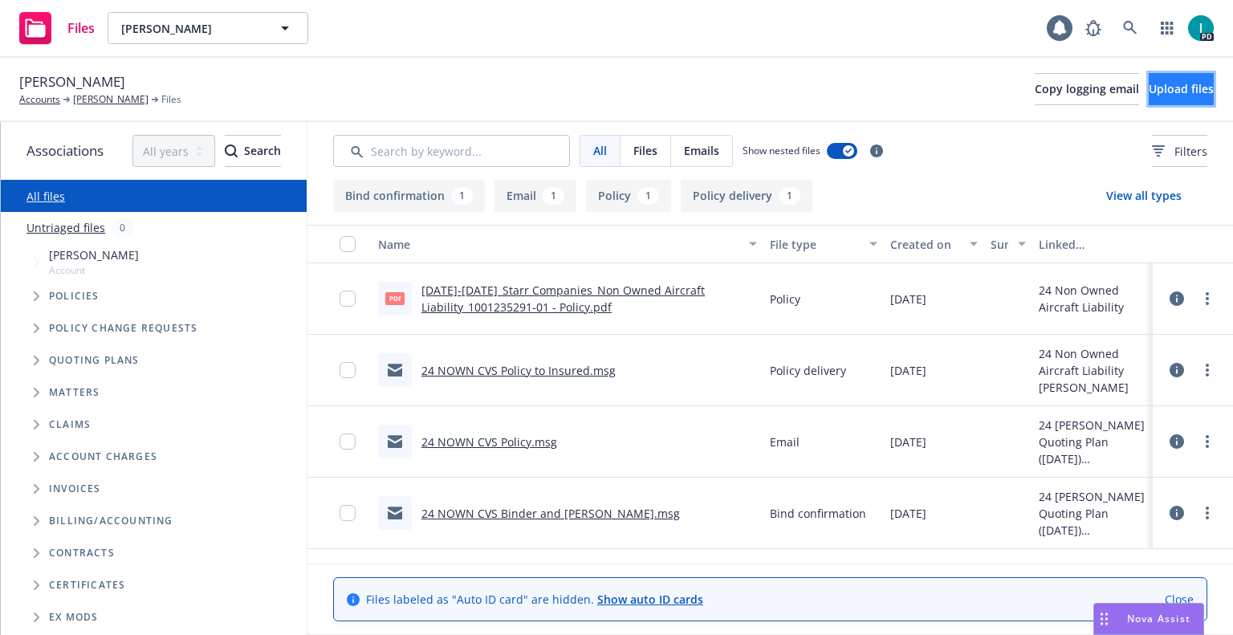
click at [1163, 97] on button "Upload files" at bounding box center [1180, 89] width 65 height 32
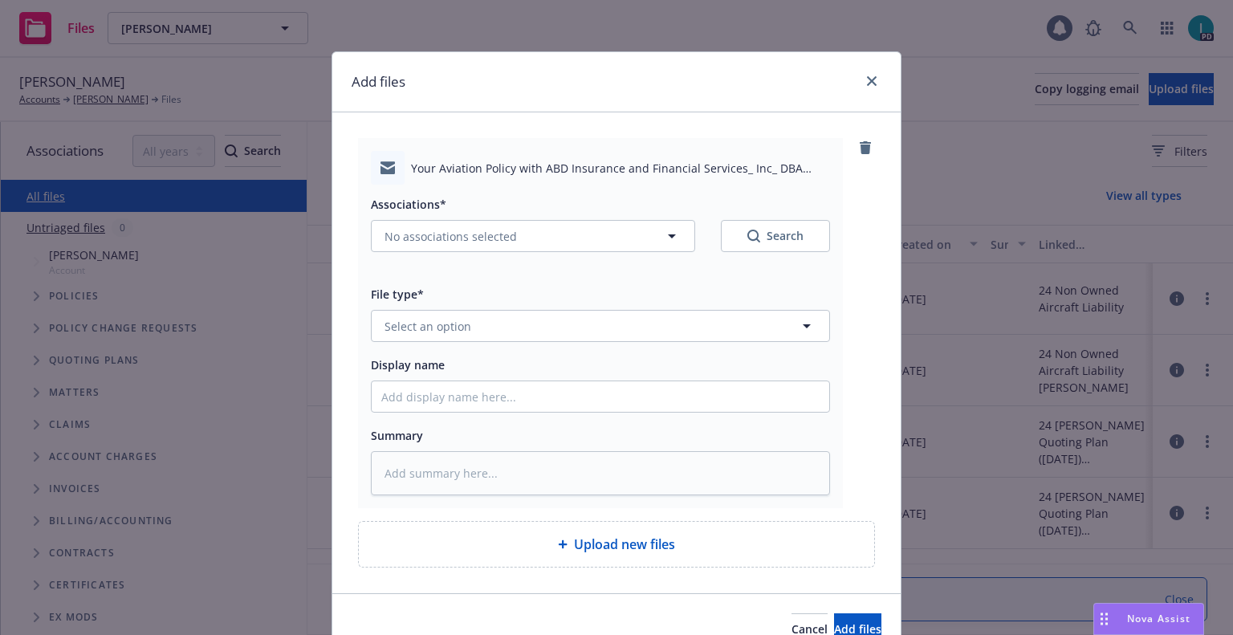
type textarea "x"
click at [440, 326] on span "Select an option" at bounding box center [427, 326] width 87 height 17
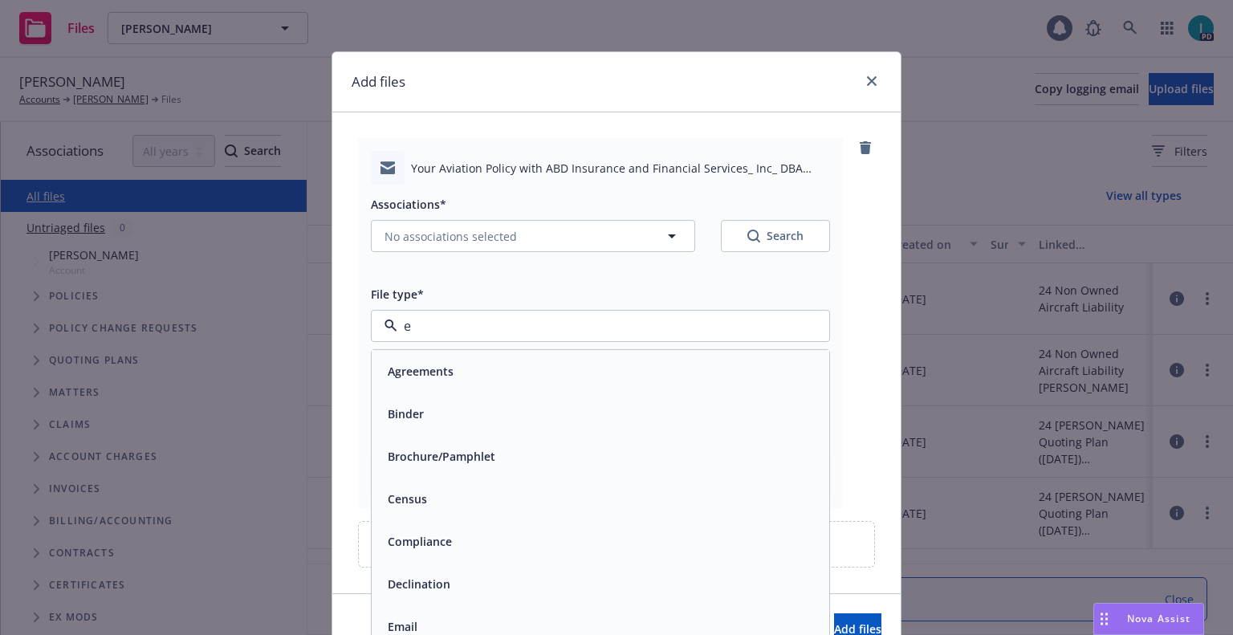
type input "ex"
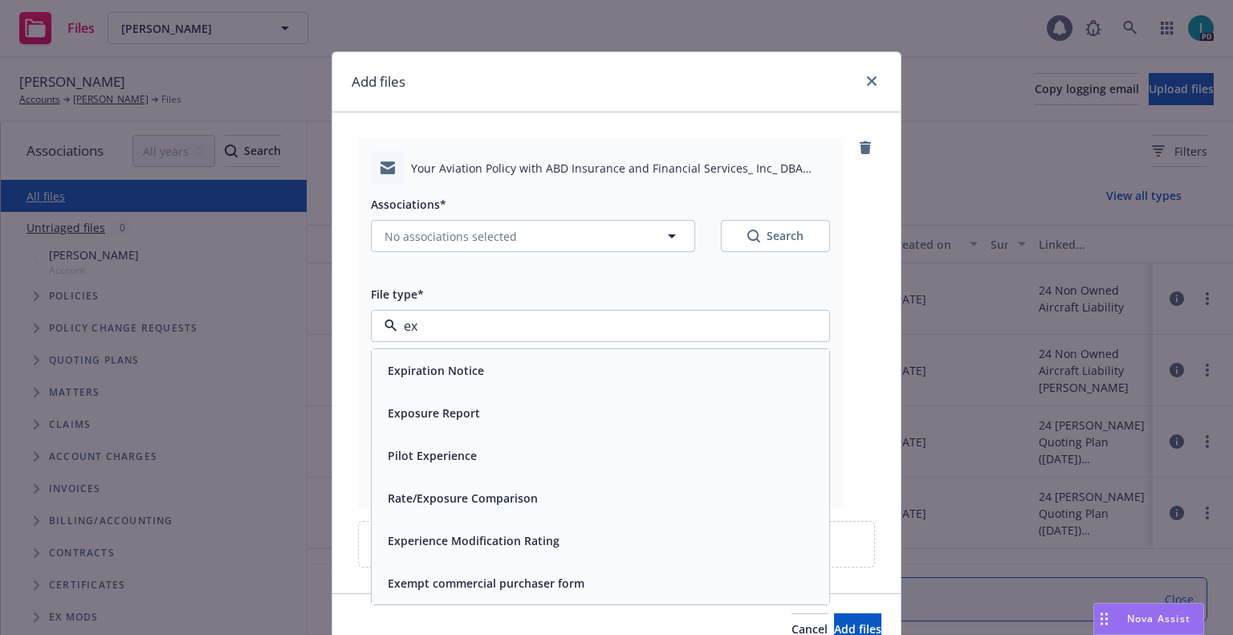
click at [458, 371] on span "Expiration Notice" at bounding box center [436, 370] width 96 height 17
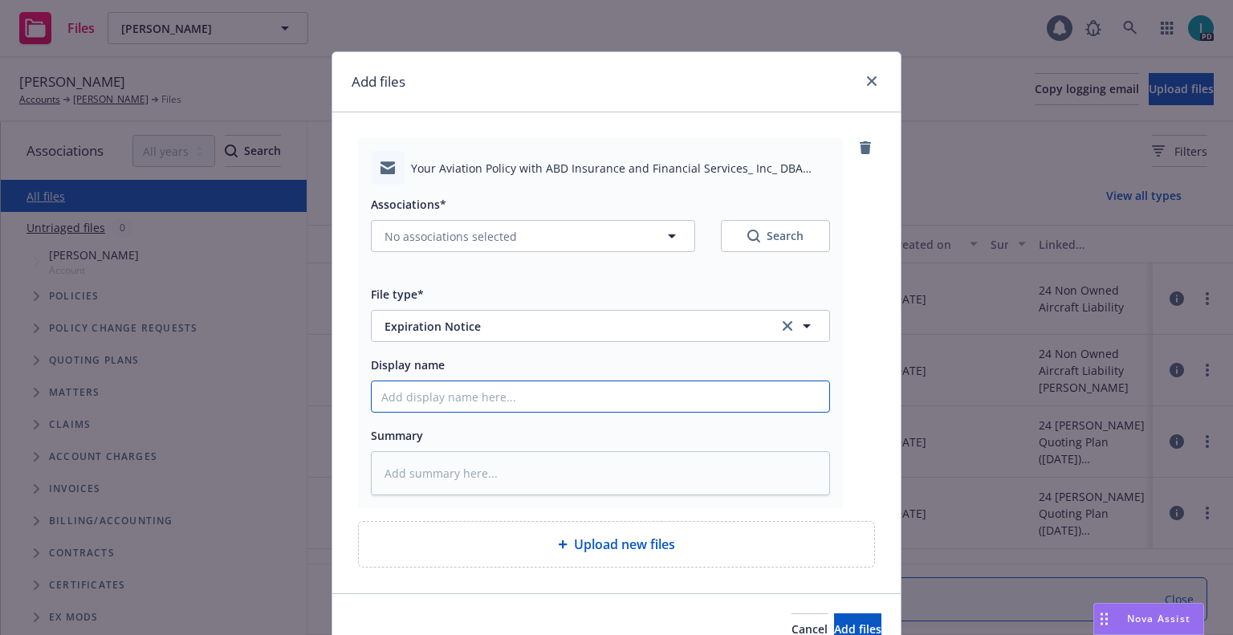
click at [444, 398] on input "Display name" at bounding box center [600, 396] width 457 height 30
type textarea "x"
type input "2"
type textarea "x"
type input "24"
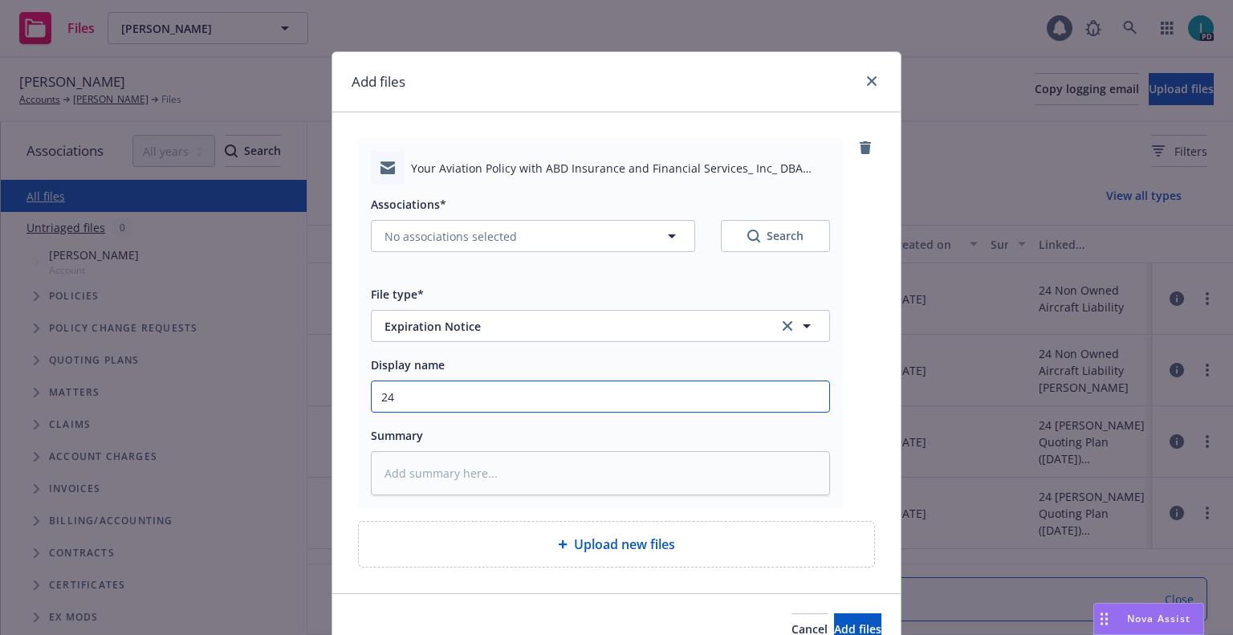
drag, startPoint x: 469, startPoint y: 401, endPoint x: 315, endPoint y: 401, distance: 154.9
click at [315, 401] on div "Add files Your Aviation Policy with ABD Insurance and Financial Services_ Inc_ …" at bounding box center [616, 317] width 1233 height 635
type textarea "x"
type input "3"
type textarea "x"
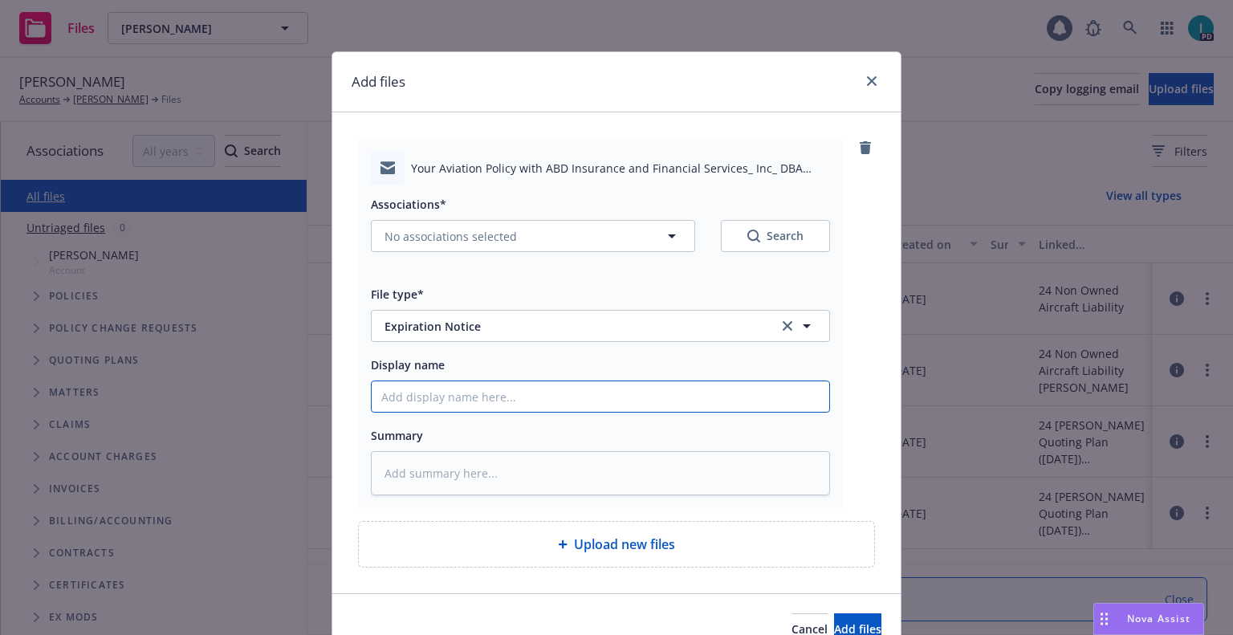
type input "2"
type textarea "x"
type input "25"
type textarea "x"
type input "25 NOWN CVS Quotes to Insured"
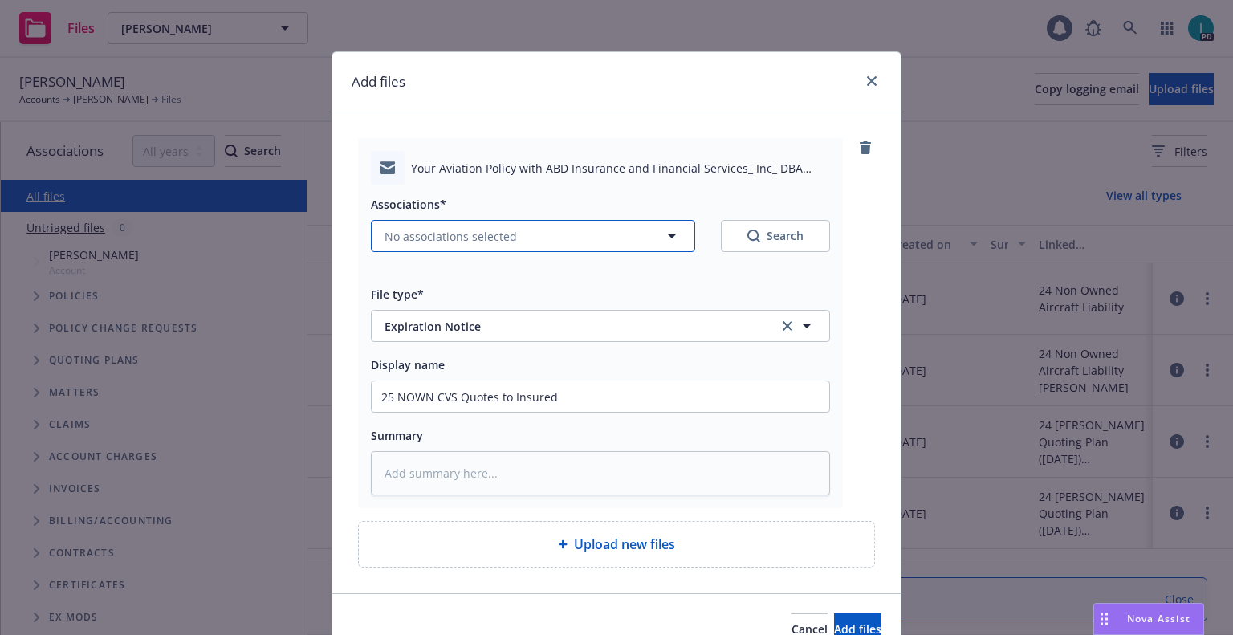
click at [484, 242] on span "No associations selected" at bounding box center [450, 236] width 132 height 17
type textarea "x"
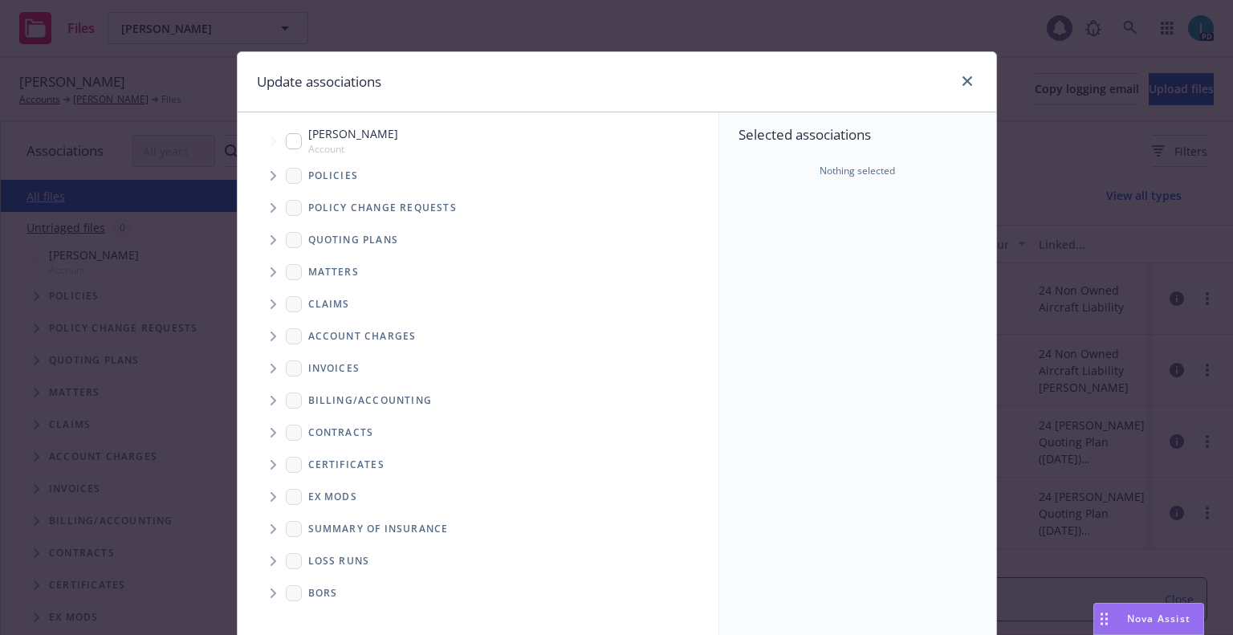
click at [272, 242] on span "Tree Example" at bounding box center [273, 240] width 26 height 26
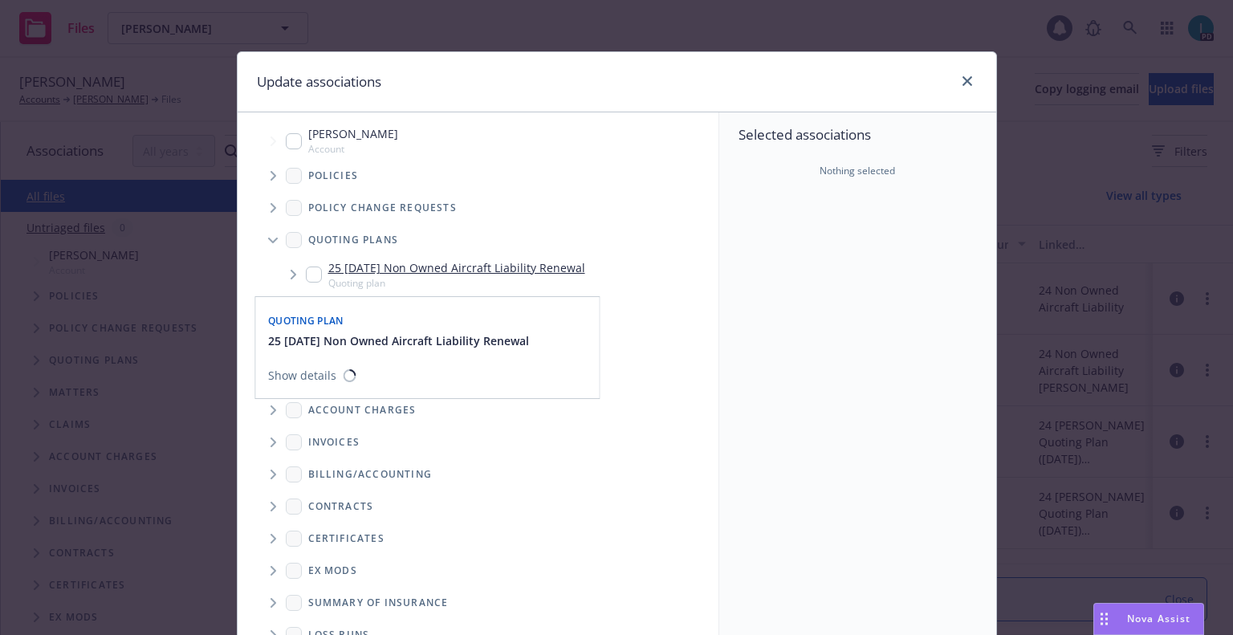
click at [308, 277] on input "Tree Example" at bounding box center [314, 274] width 16 height 16
checkbox input "true"
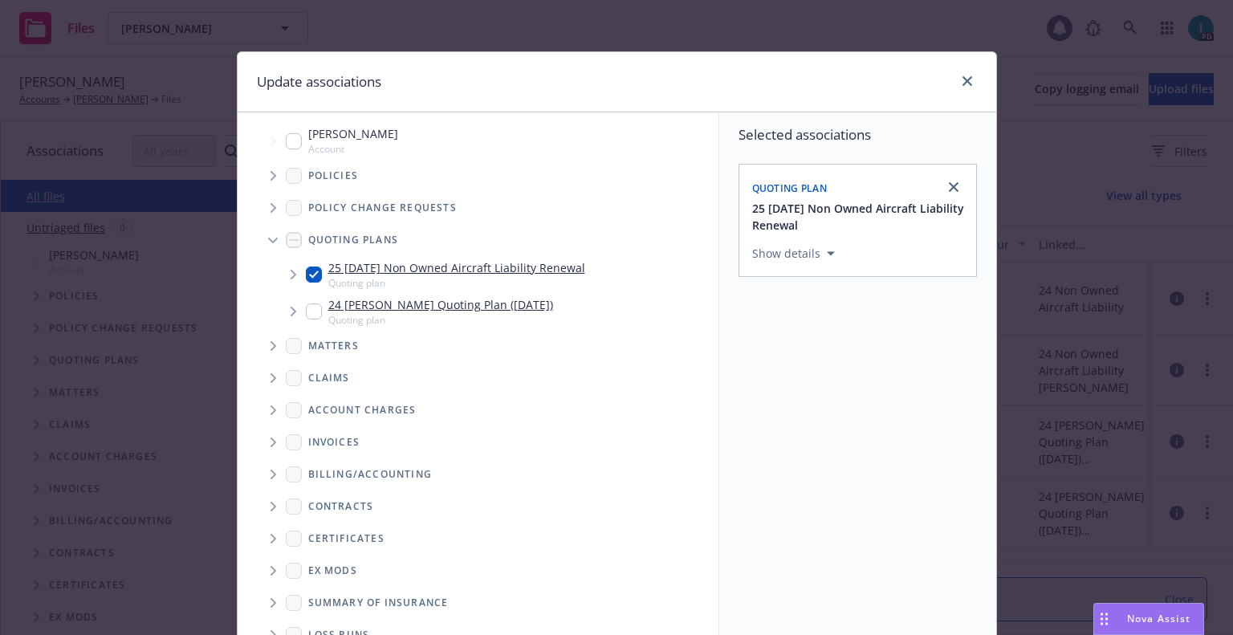
scroll to position [163, 0]
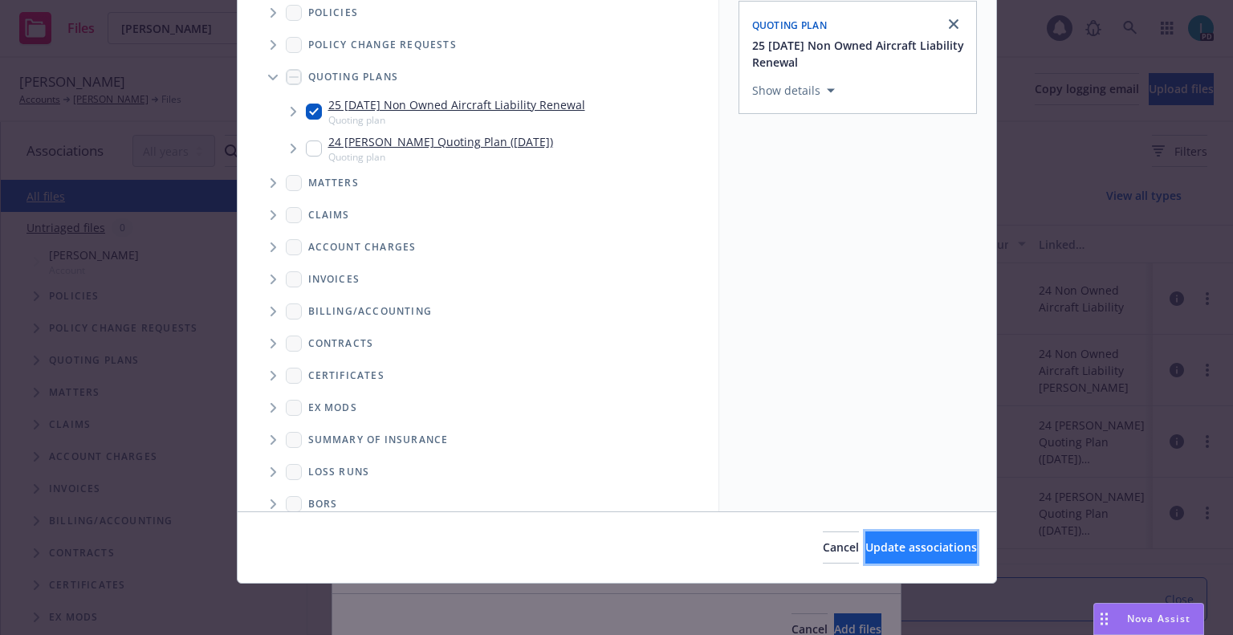
click at [924, 540] on span "Update associations" at bounding box center [921, 546] width 112 height 15
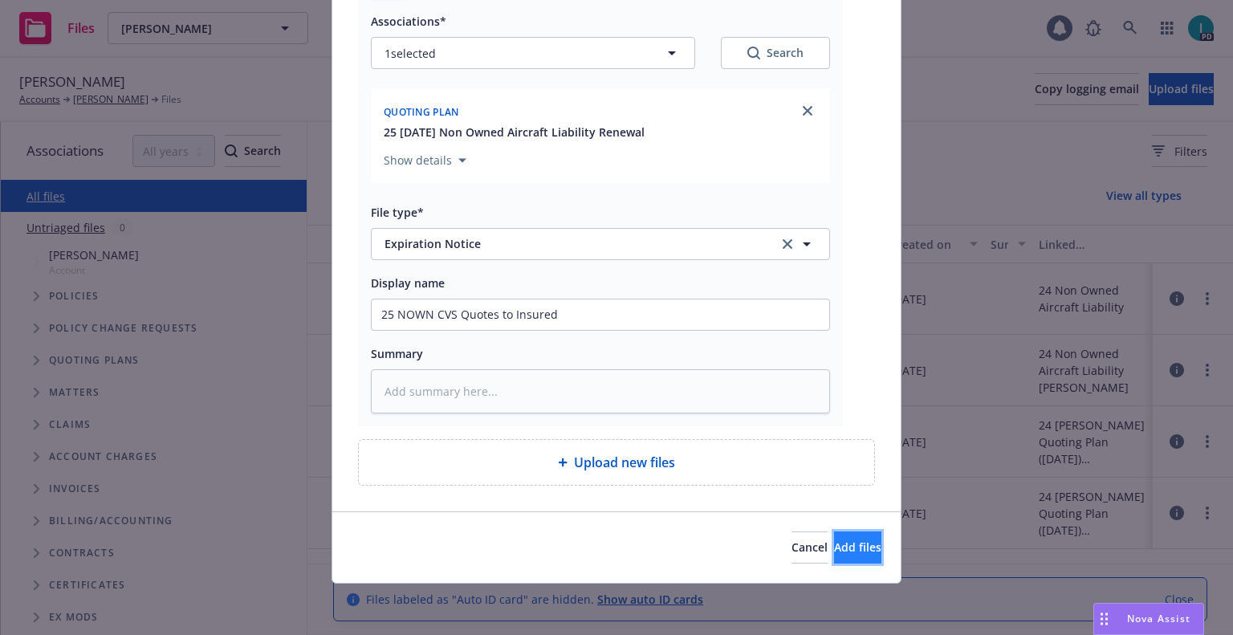
click at [851, 542] on button "Add files" at bounding box center [857, 547] width 47 height 32
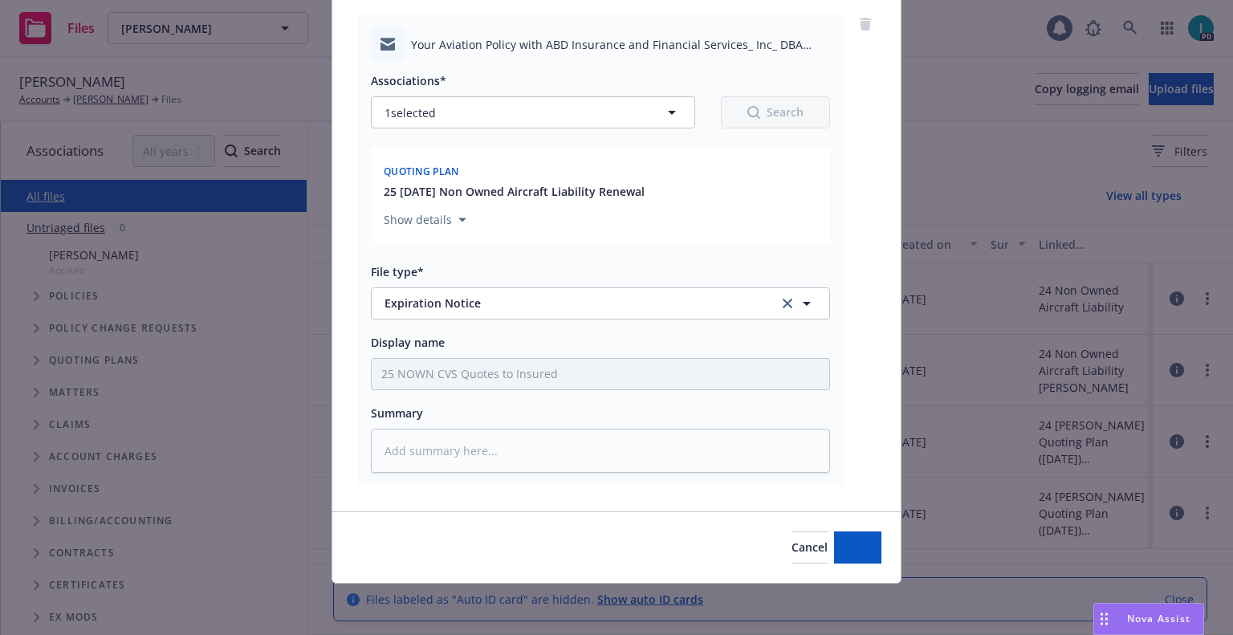
scroll to position [124, 0]
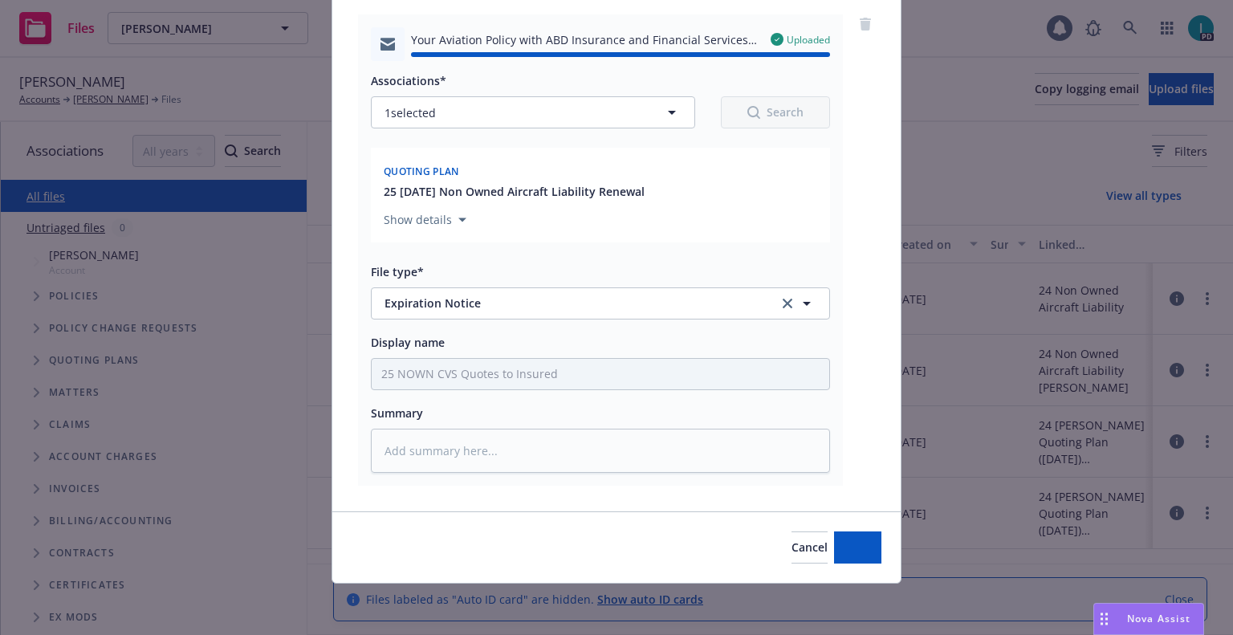
type textarea "x"
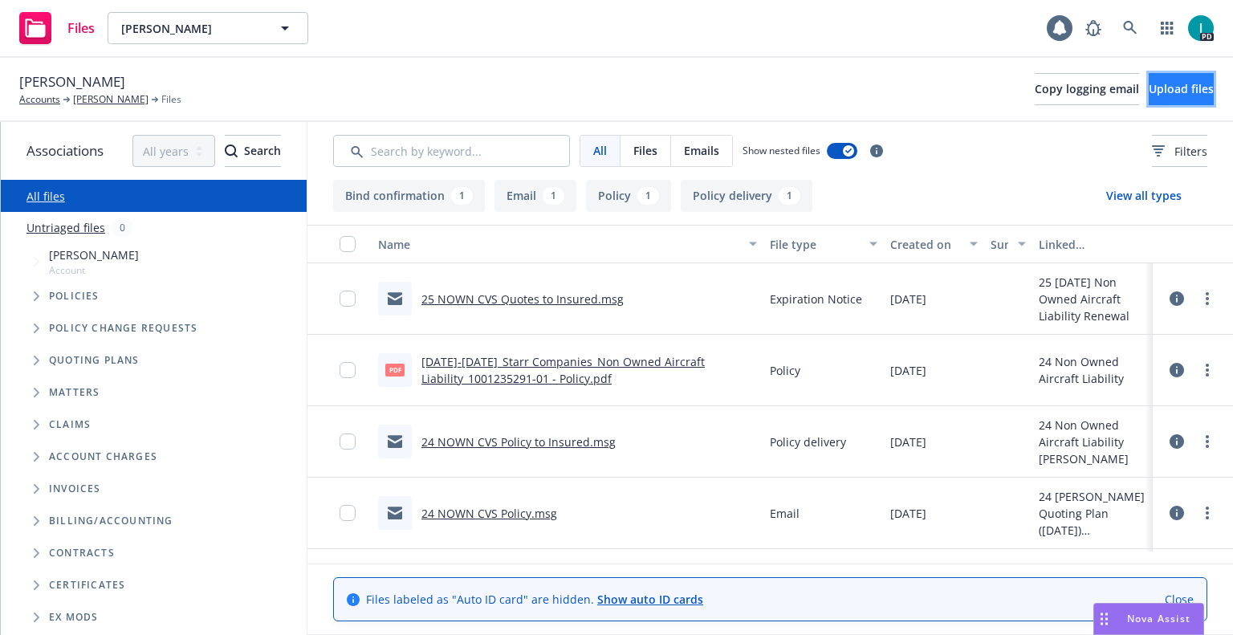
click at [1179, 98] on button "Upload files" at bounding box center [1180, 89] width 65 height 32
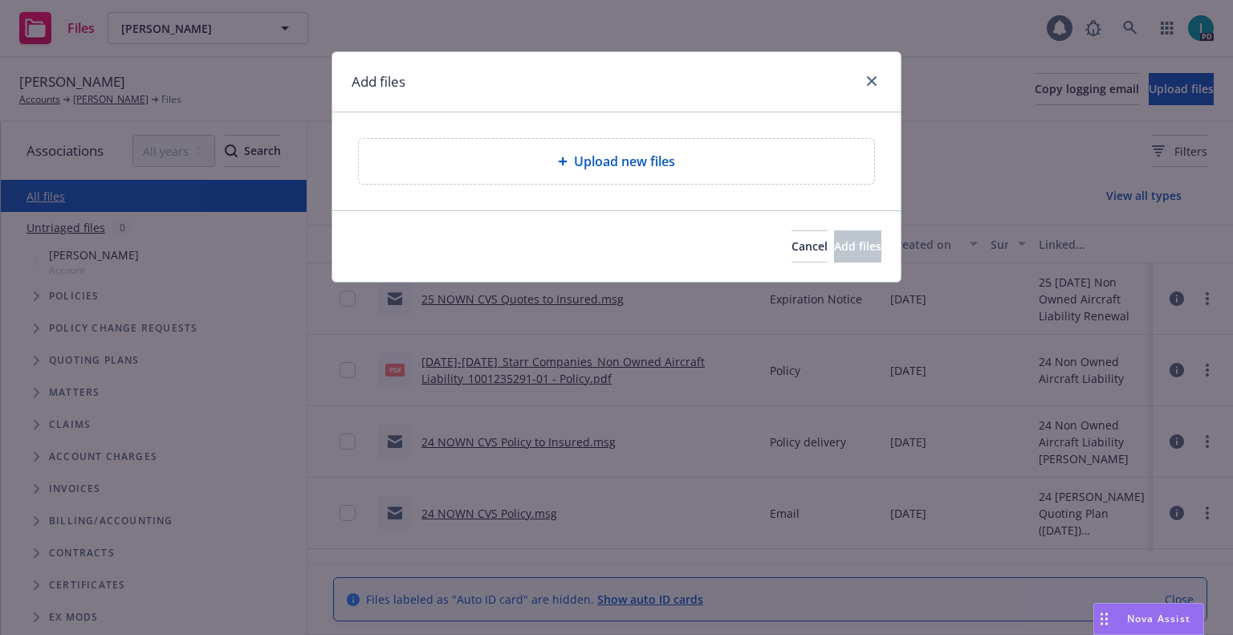
click at [477, 83] on div "Add files" at bounding box center [616, 82] width 568 height 60
click at [863, 72] on div at bounding box center [868, 81] width 26 height 21
click at [877, 83] on link "close" at bounding box center [871, 80] width 19 height 19
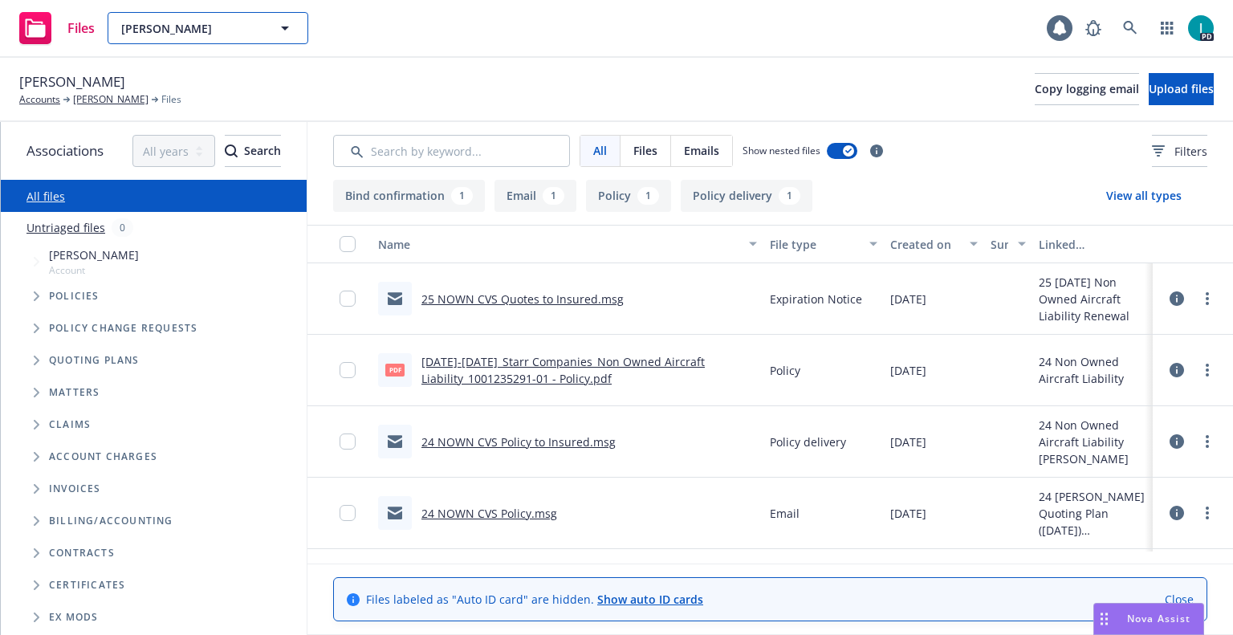
click at [185, 30] on div "Logan Pierce" at bounding box center [208, 28] width 201 height 32
click at [174, 36] on span "Logan Pierce" at bounding box center [190, 28] width 139 height 17
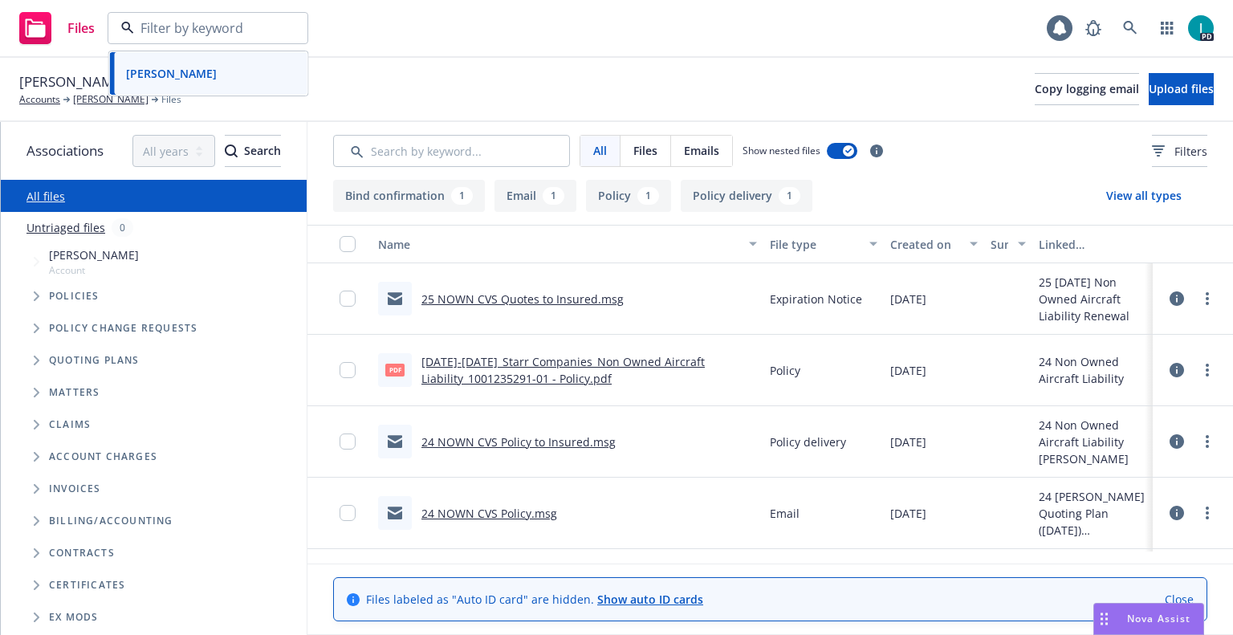
paste input "Orhan Gul"
type input "Orhan Gul"
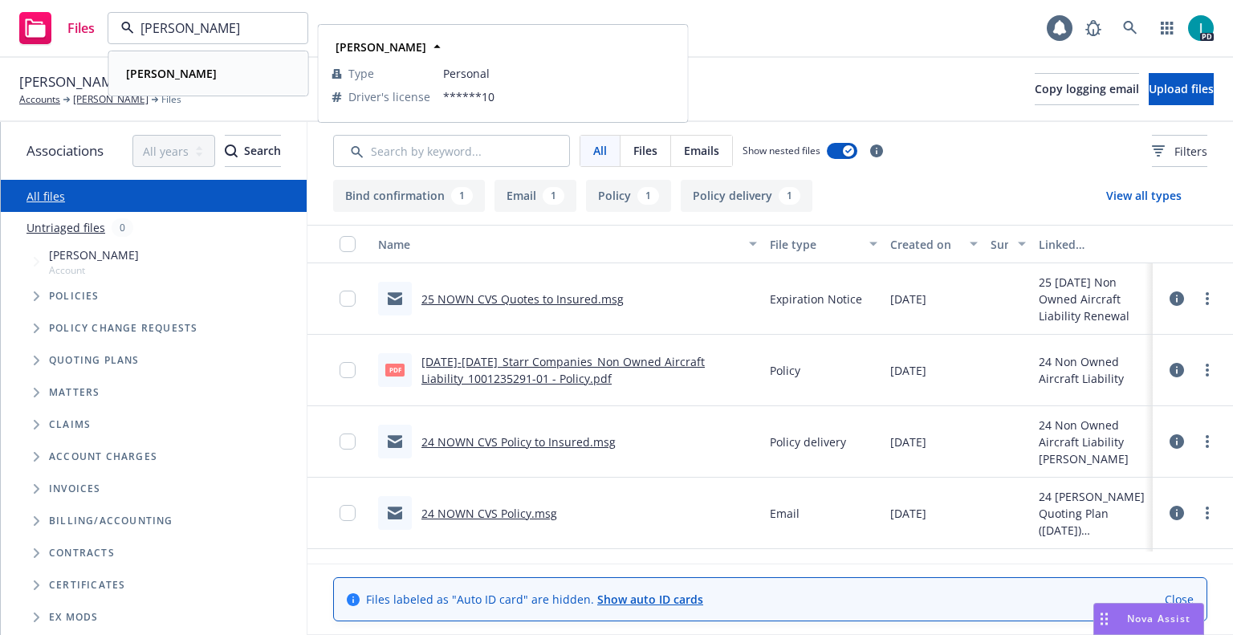
click at [213, 69] on div "Orhan Gul" at bounding box center [209, 73] width 178 height 23
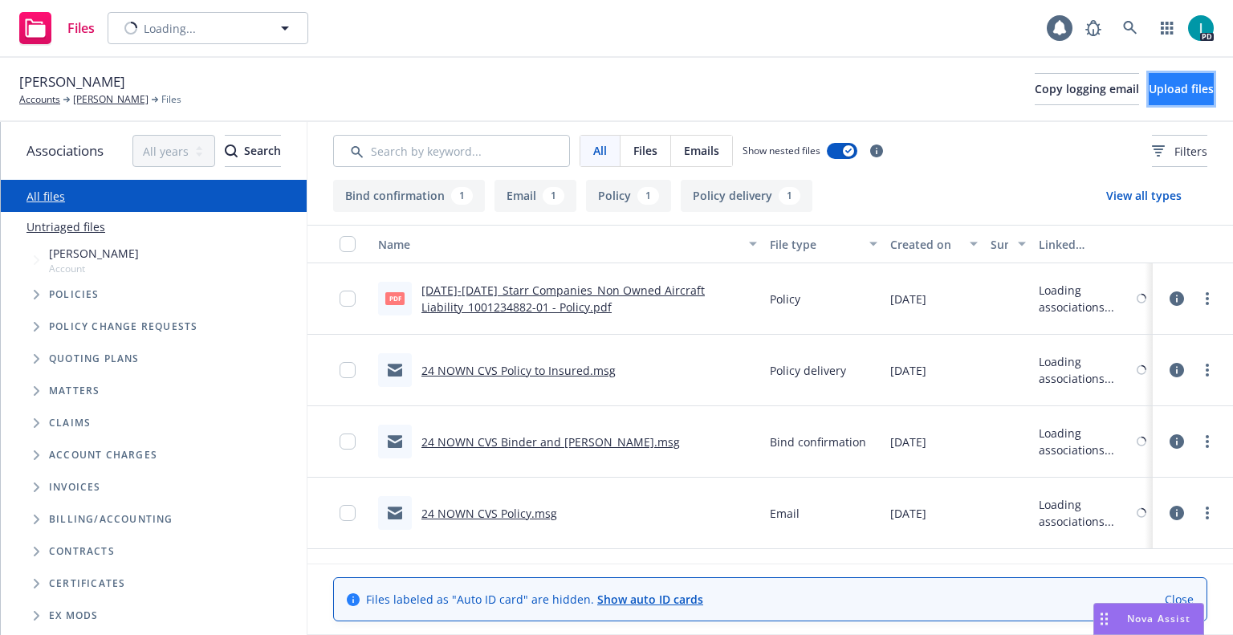
click at [1148, 84] on span "Upload files" at bounding box center [1180, 88] width 65 height 15
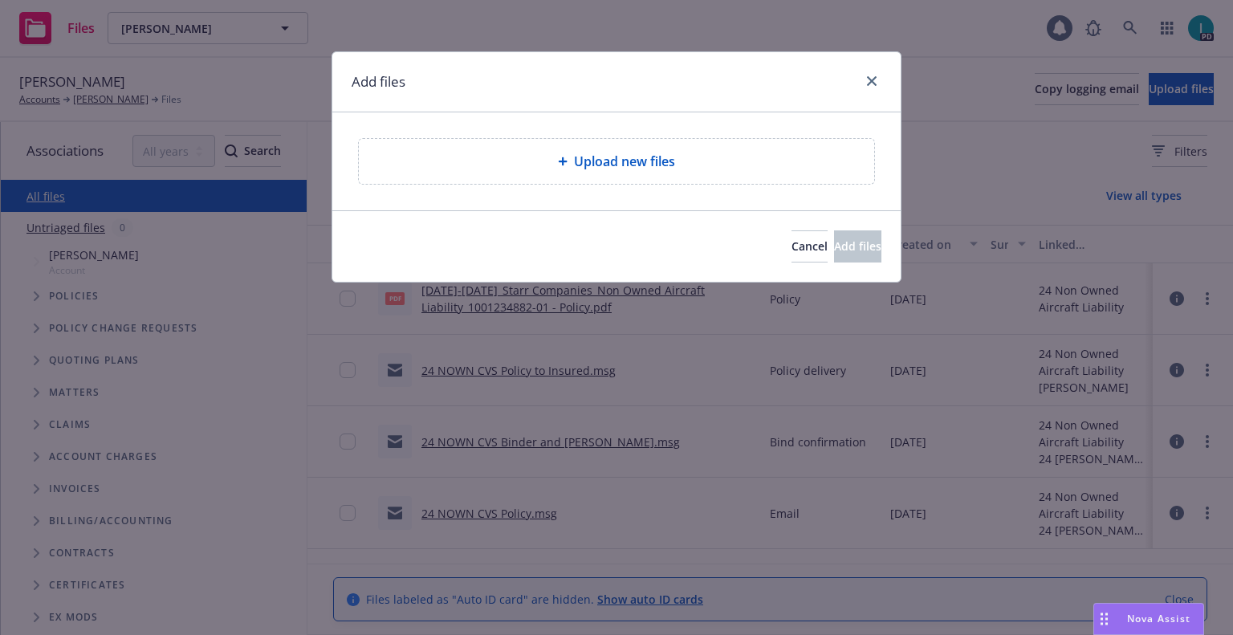
type textarea "x"
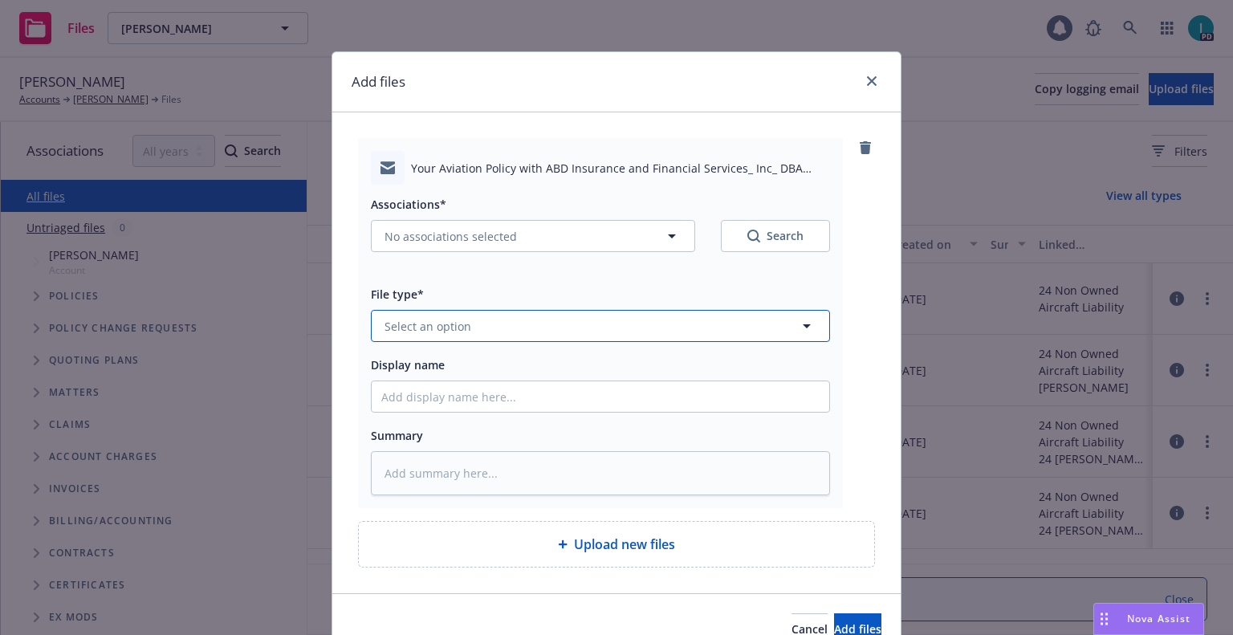
click at [455, 312] on button "Select an option" at bounding box center [600, 326] width 459 height 32
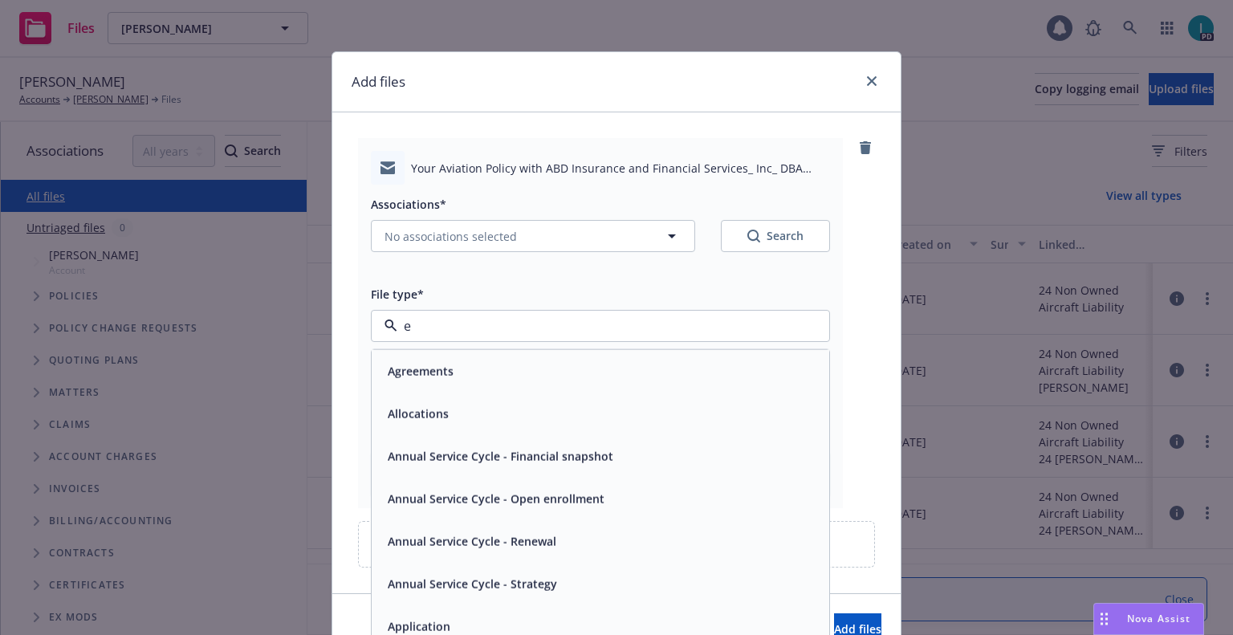
type input "em"
click at [427, 375] on span "Agreements" at bounding box center [421, 370] width 66 height 17
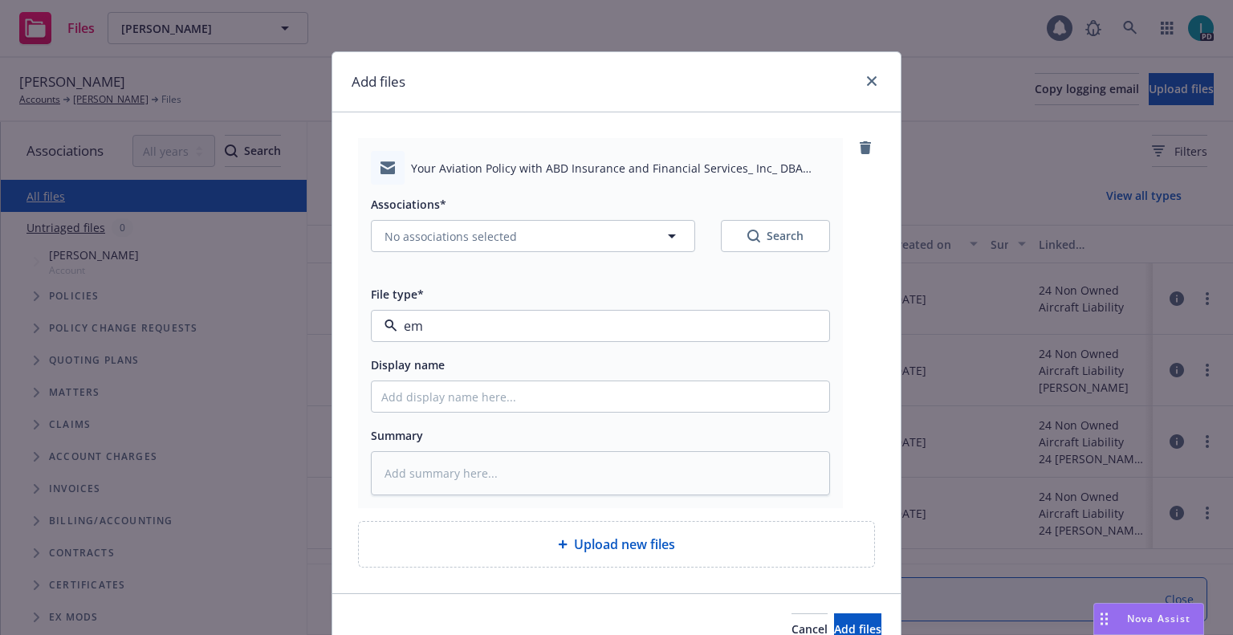
type textarea "x"
click at [452, 335] on button "Agreements" at bounding box center [600, 326] width 459 height 32
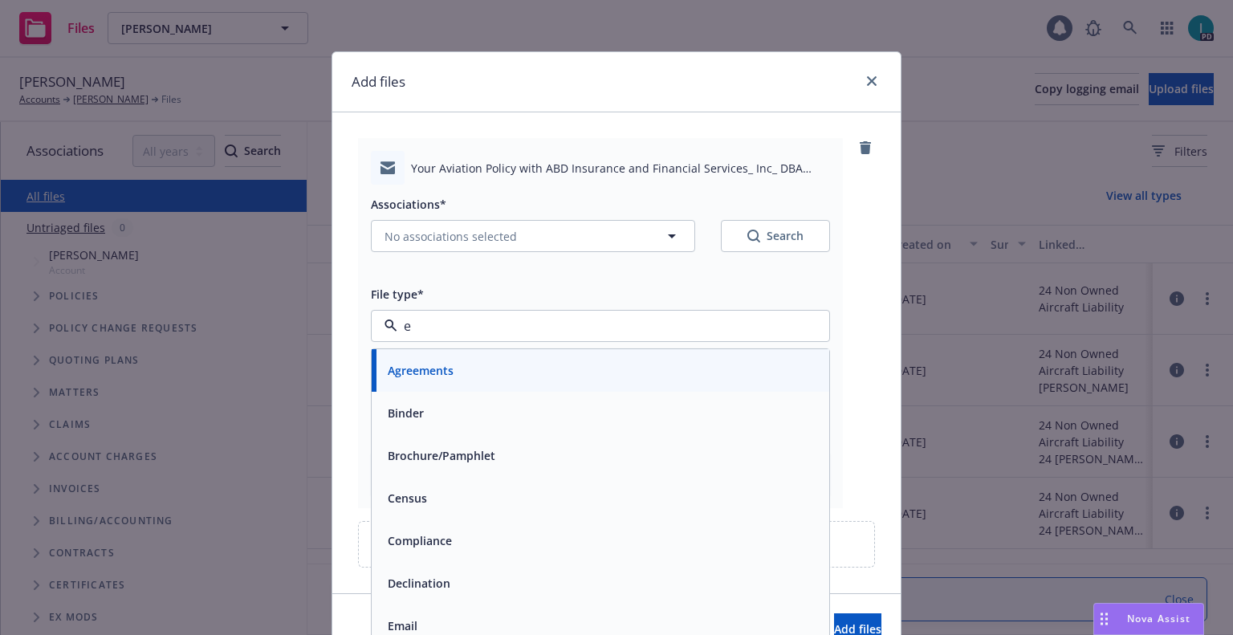
type input "em"
click at [416, 403] on div "Email" at bounding box center [600, 412] width 438 height 23
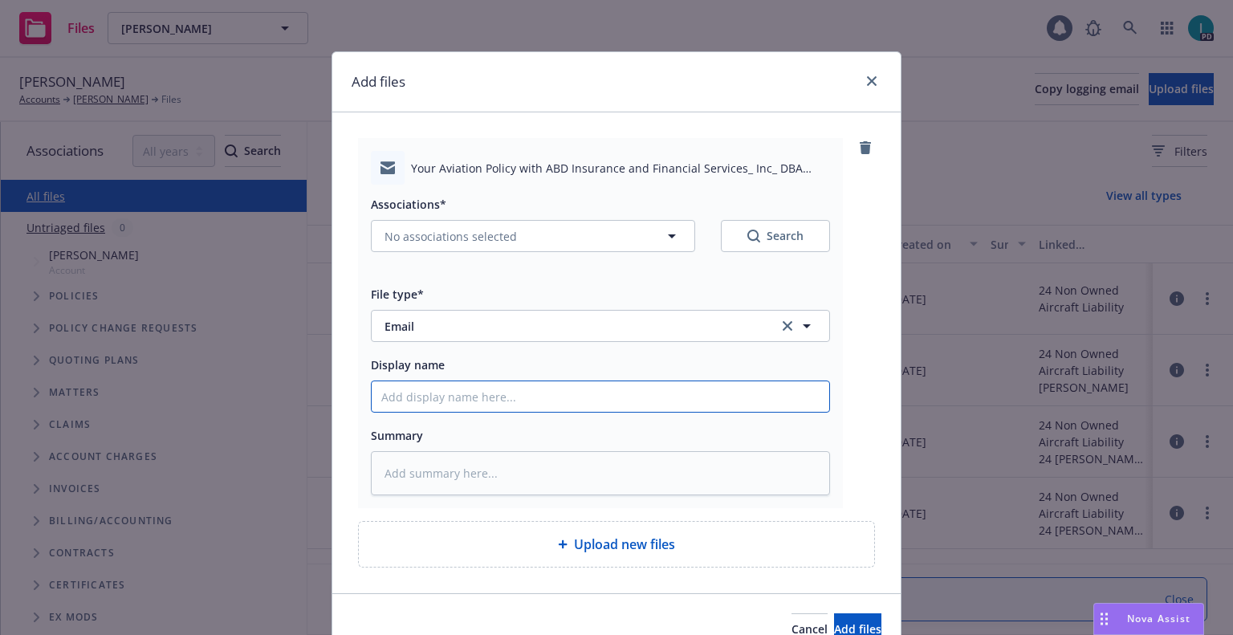
click at [416, 404] on input "Display name" at bounding box center [600, 396] width 457 height 30
type textarea "x"
type input "2"
type textarea "x"
type input "25 NOWN CVS Quotes to Insured"
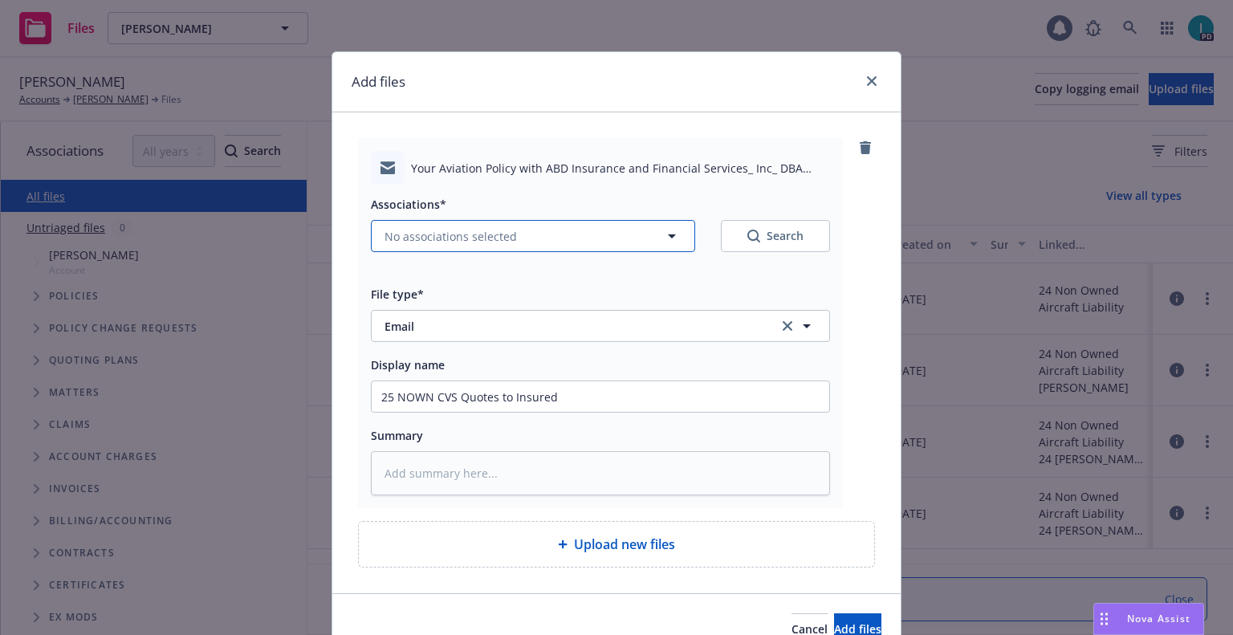
click at [475, 233] on span "No associations selected" at bounding box center [450, 236] width 132 height 17
type textarea "x"
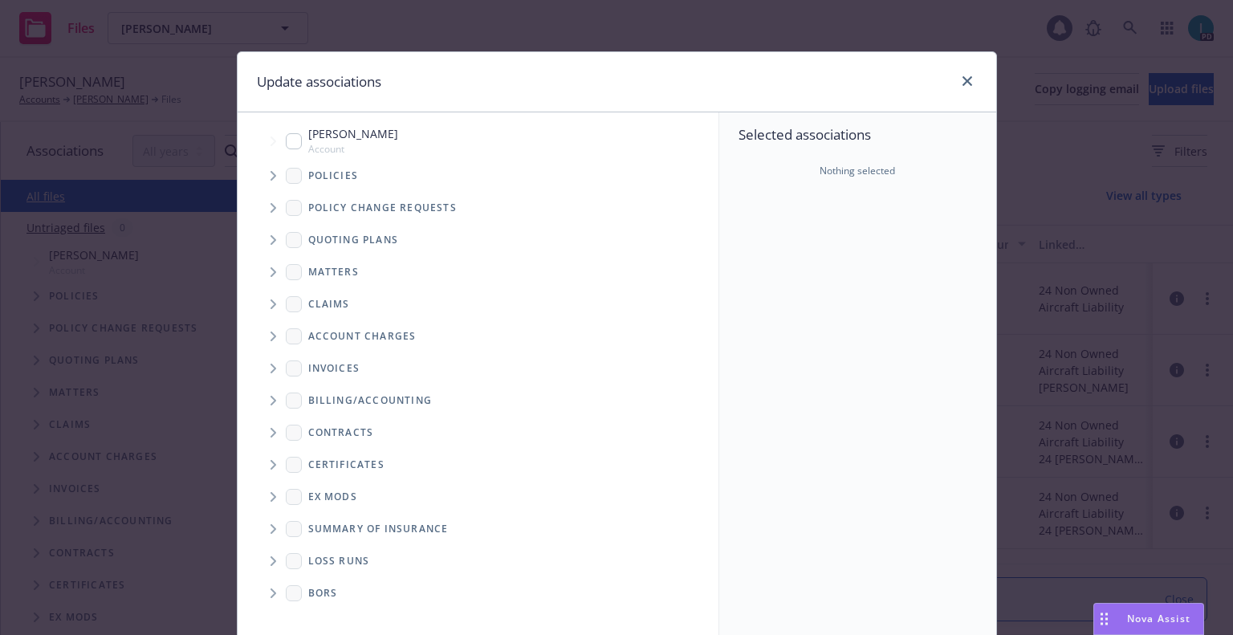
click at [275, 242] on span "Tree Example" at bounding box center [273, 240] width 26 height 26
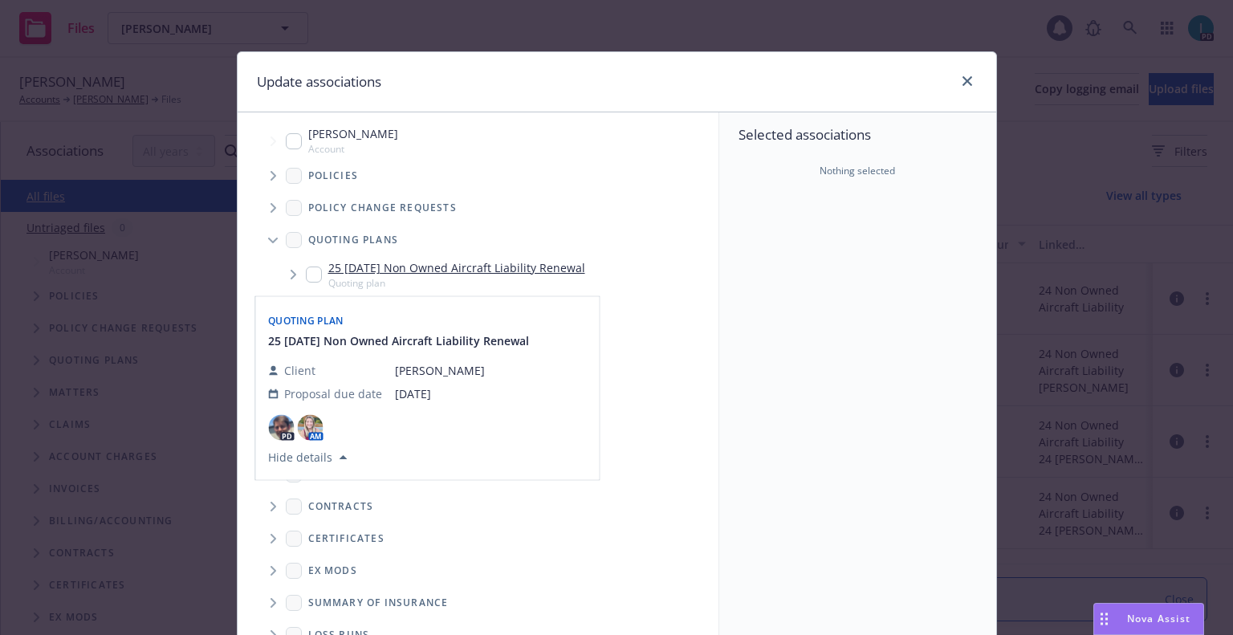
click at [307, 277] on input "Tree Example" at bounding box center [314, 274] width 16 height 16
checkbox input "true"
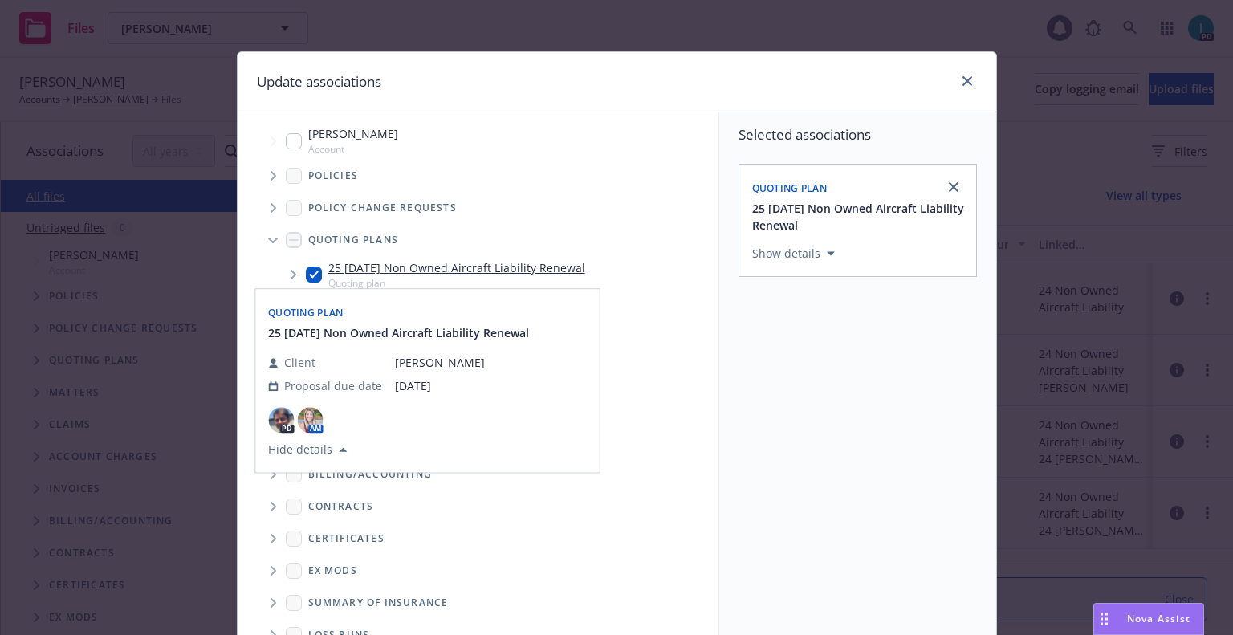
scroll to position [163, 0]
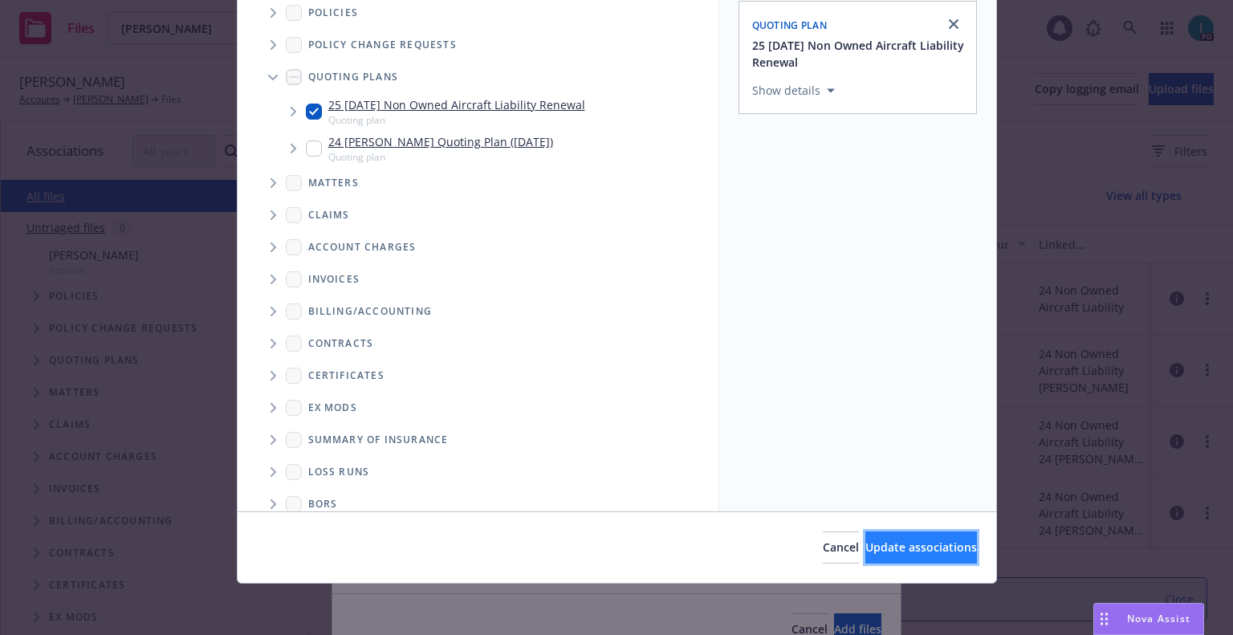
click at [883, 550] on span "Update associations" at bounding box center [921, 546] width 112 height 15
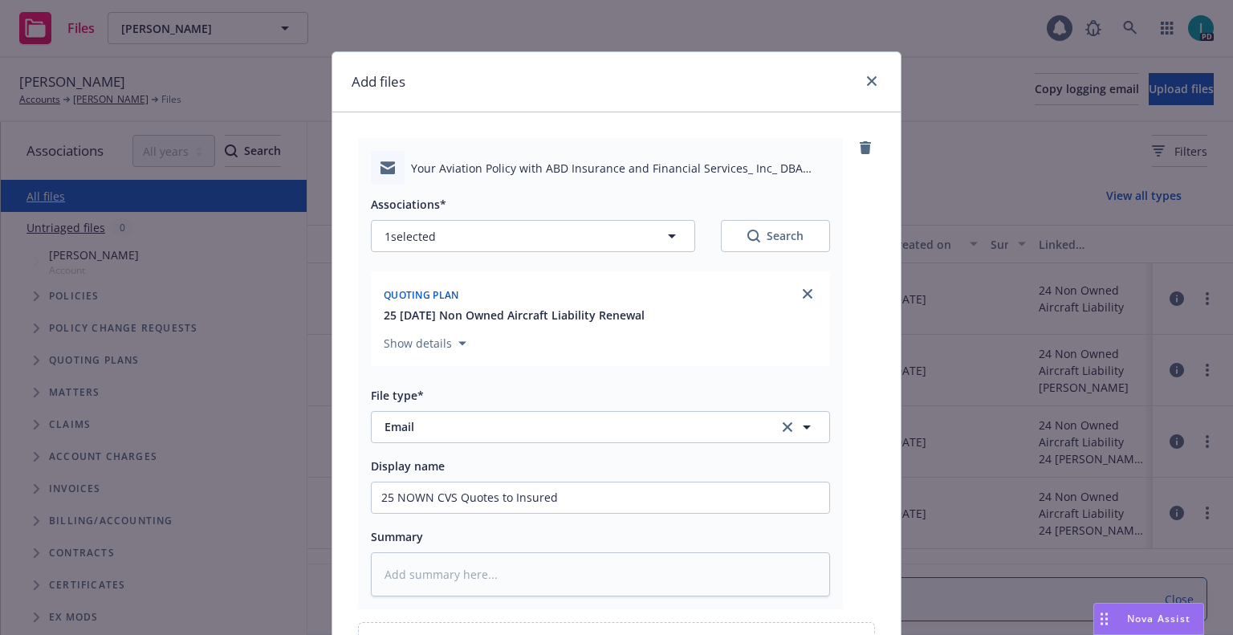
scroll to position [183, 0]
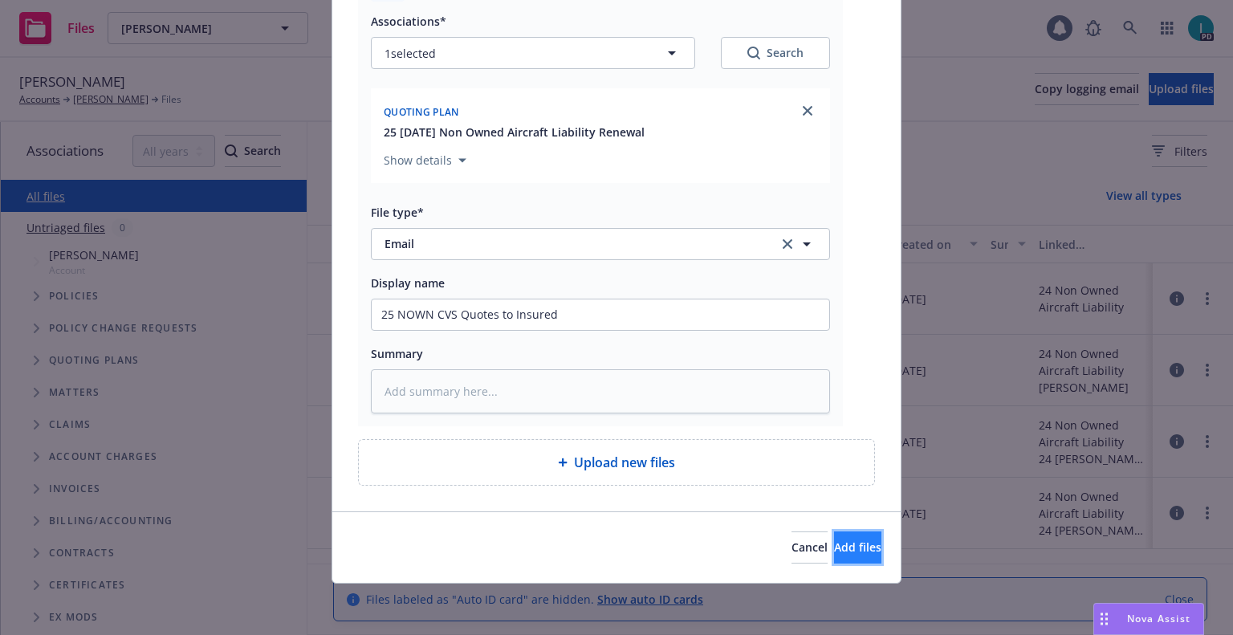
click at [834, 537] on button "Add files" at bounding box center [857, 547] width 47 height 32
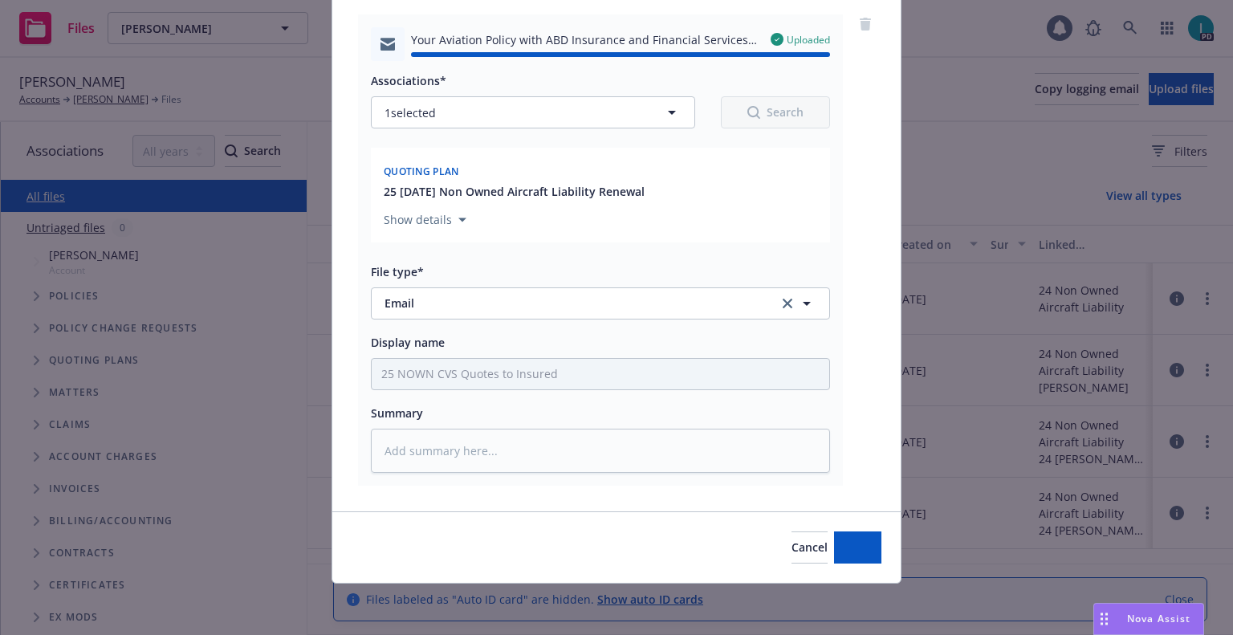
type textarea "x"
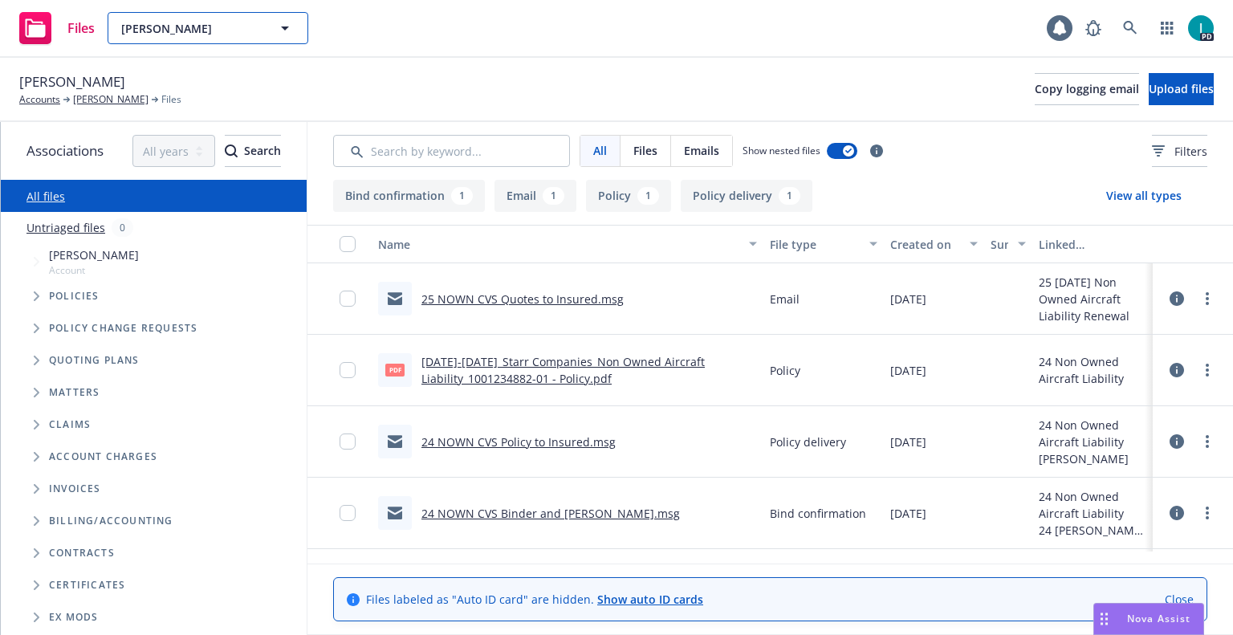
click at [211, 21] on span "Orhan Gul" at bounding box center [190, 28] width 139 height 17
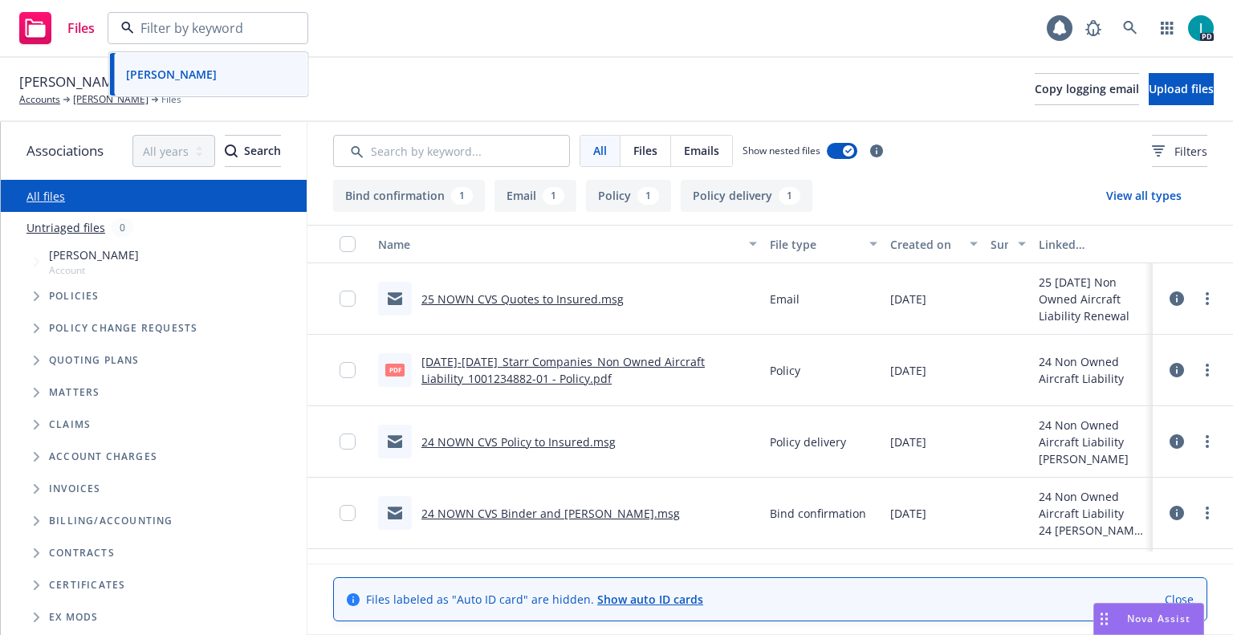
paste input "Jared Frosig"
type input "Jared Frosig"
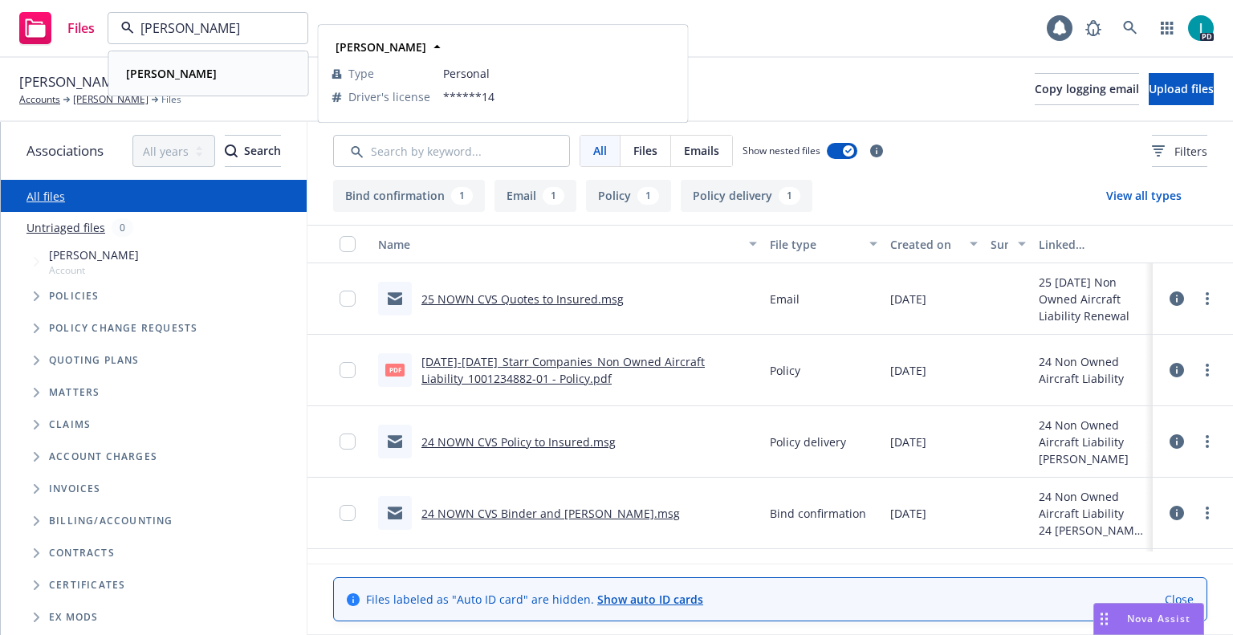
click at [200, 75] on div "Jared Frosig" at bounding box center [209, 73] width 178 height 23
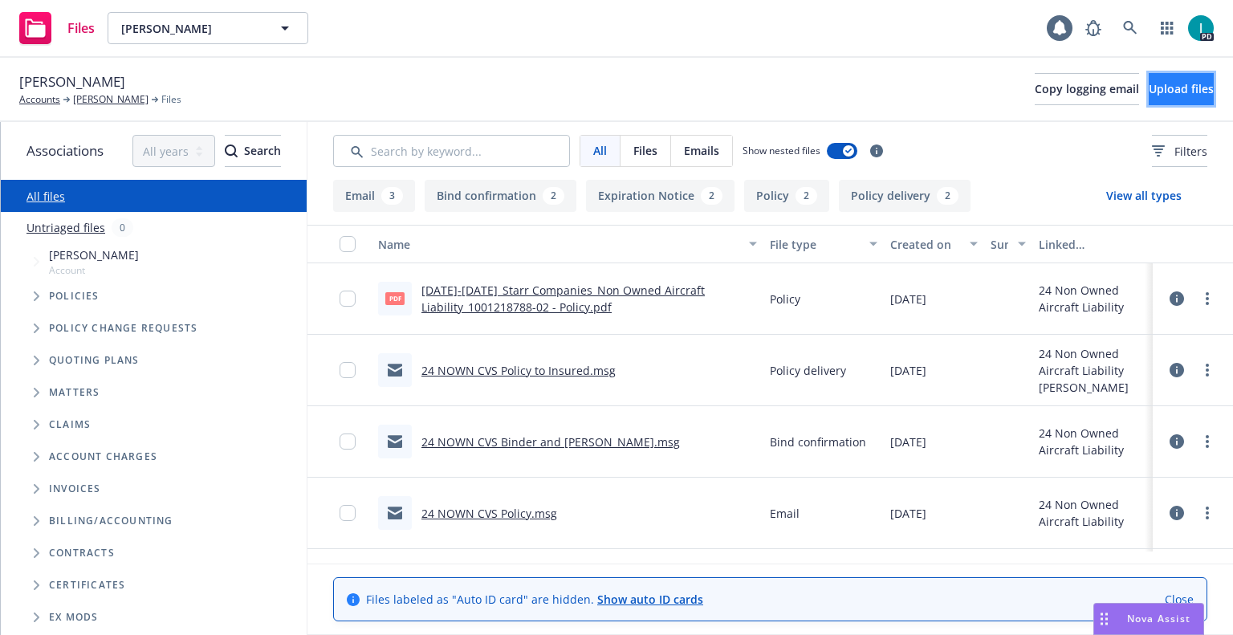
click at [1152, 89] on span "Upload files" at bounding box center [1180, 88] width 65 height 15
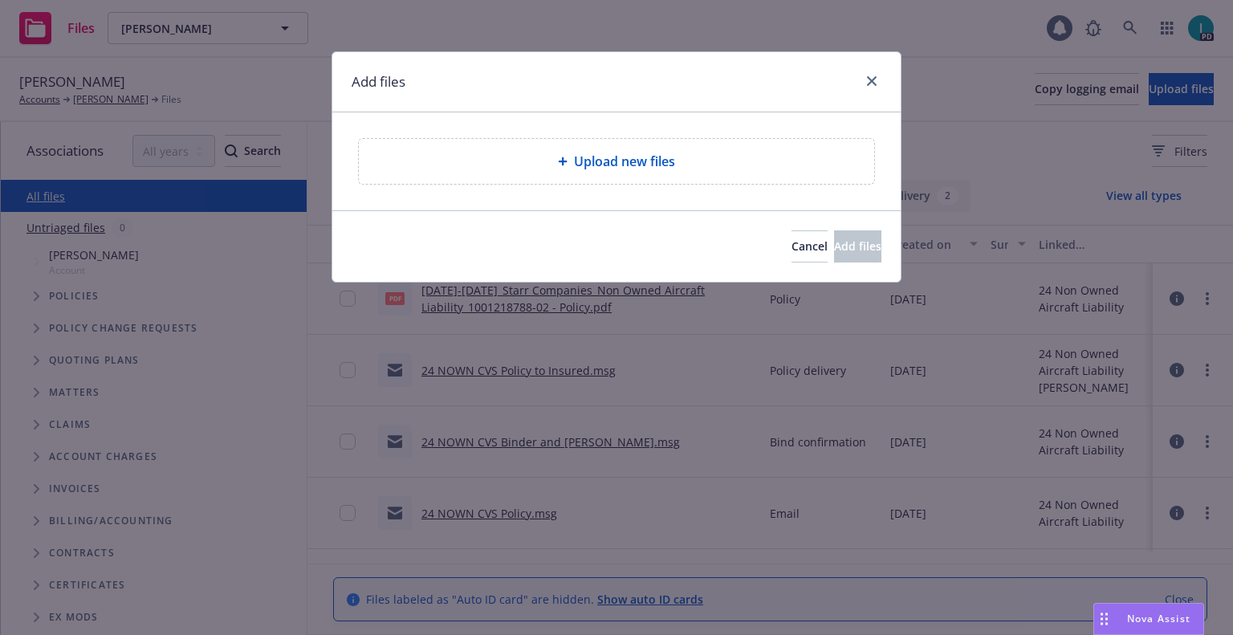
type textarea "x"
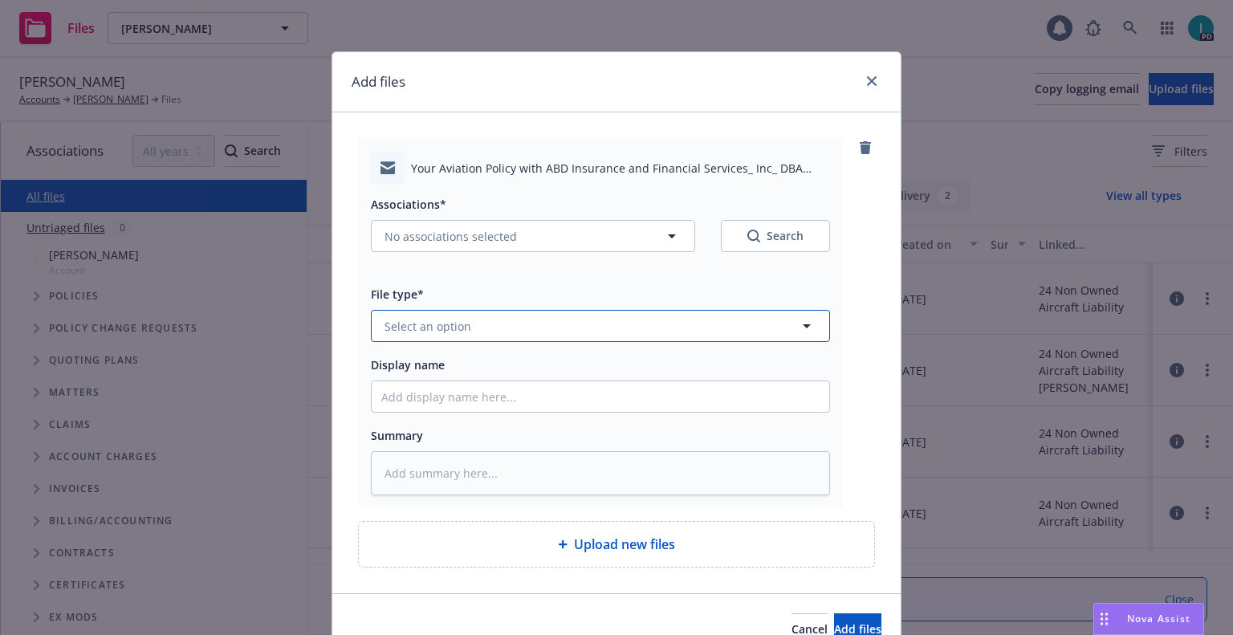
click at [413, 330] on span "Select an option" at bounding box center [427, 326] width 87 height 17
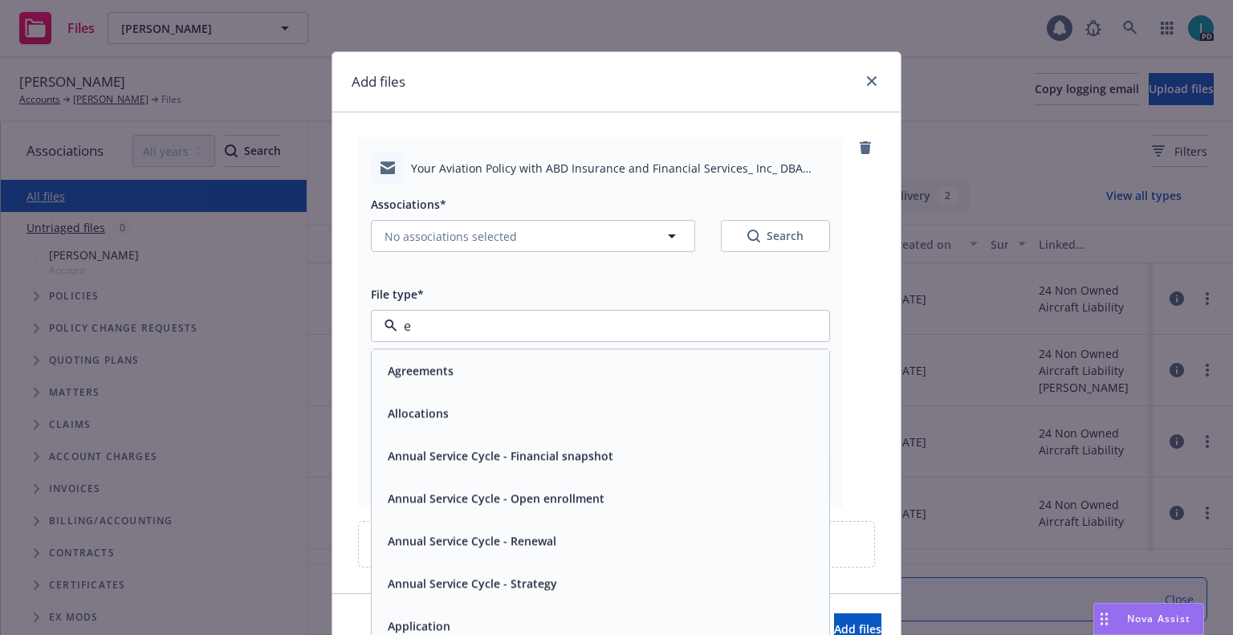
type input "ex"
click at [445, 372] on span "Expiration Notice" at bounding box center [436, 370] width 96 height 17
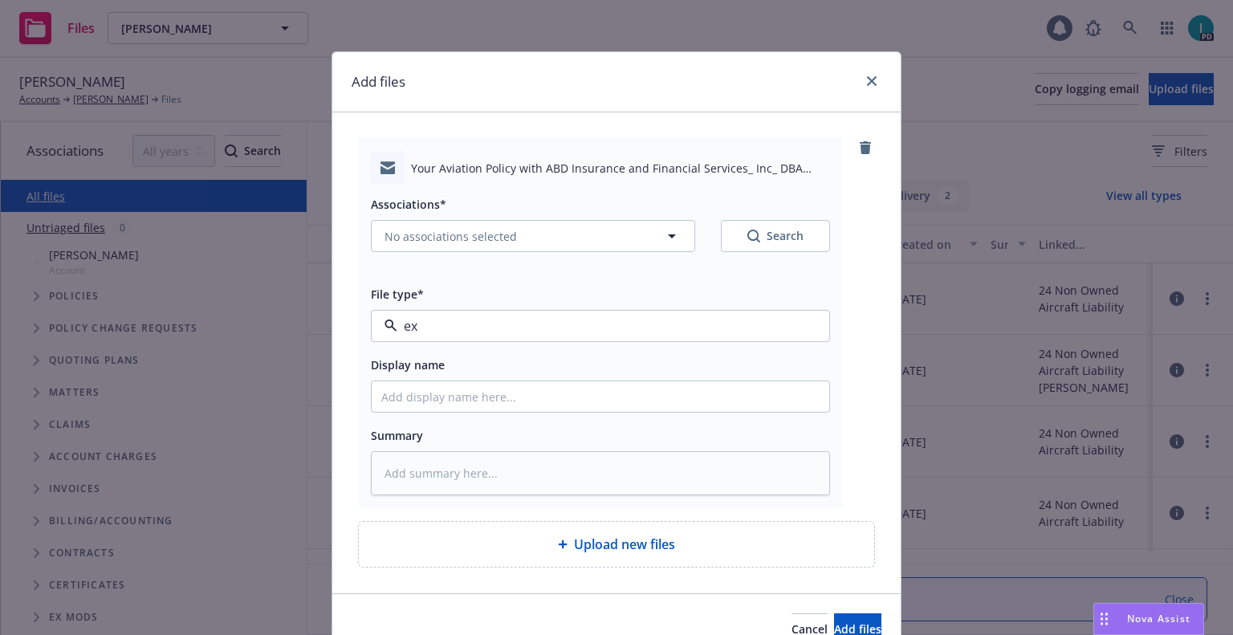
type textarea "x"
click at [451, 388] on input "Display name" at bounding box center [600, 396] width 457 height 30
click at [471, 340] on button "Expiration Notice" at bounding box center [600, 326] width 459 height 32
type input "eem"
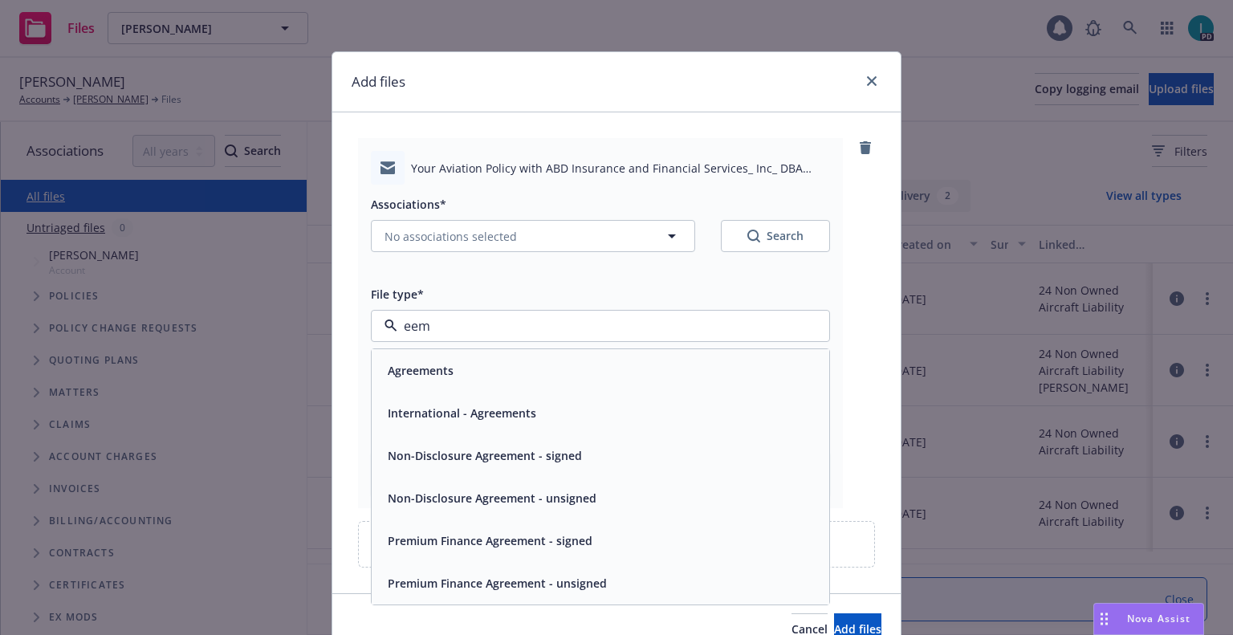
click at [464, 332] on input "eem" at bounding box center [597, 325] width 400 height 19
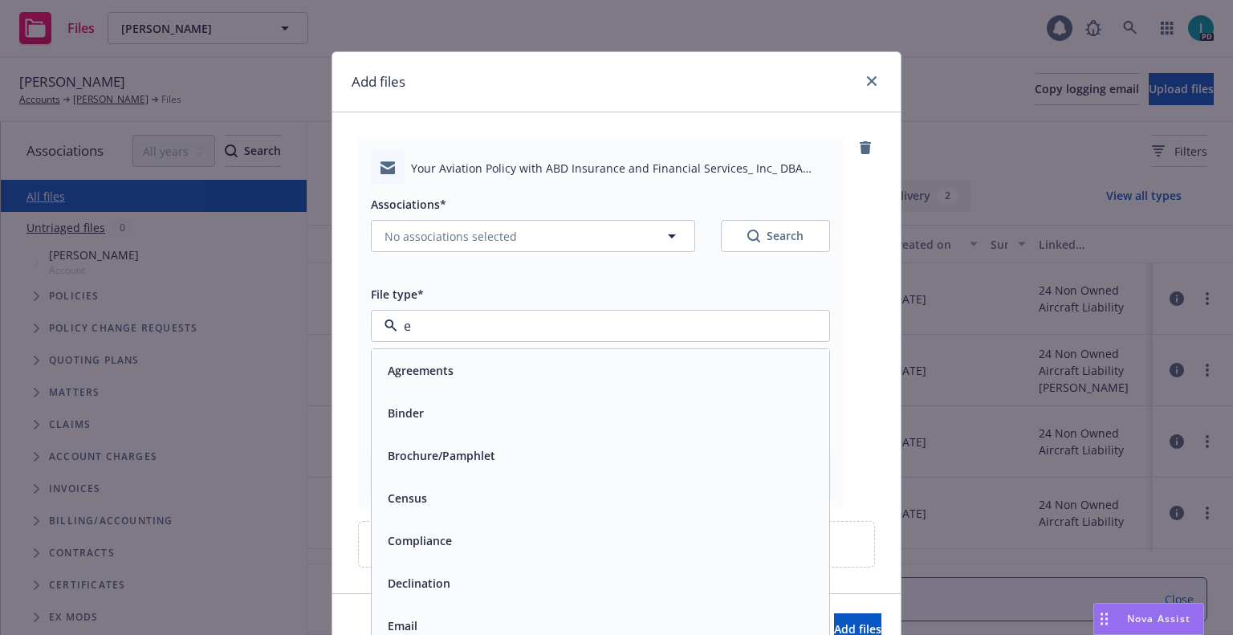
type input "em"
click at [400, 417] on span "Email" at bounding box center [403, 412] width 30 height 17
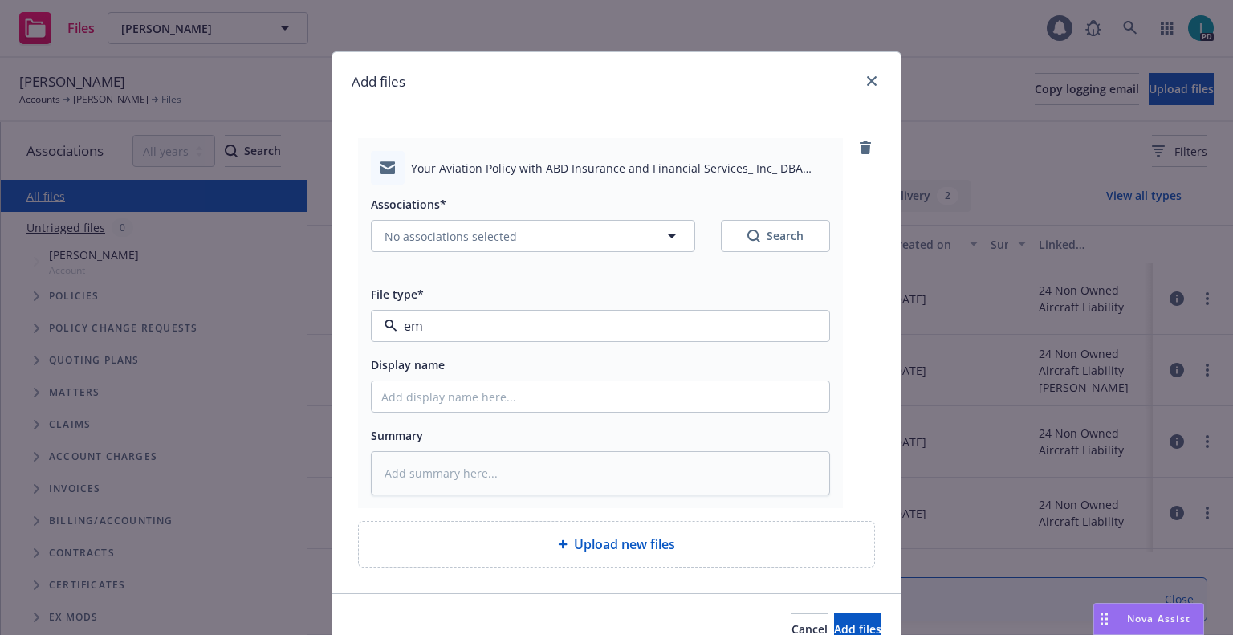
type textarea "x"
click at [428, 397] on input "Display name" at bounding box center [600, 396] width 457 height 30
type input "25 NOWN CVS Quotes to Insured"
click at [444, 238] on span "No associations selected" at bounding box center [450, 236] width 132 height 17
type textarea "x"
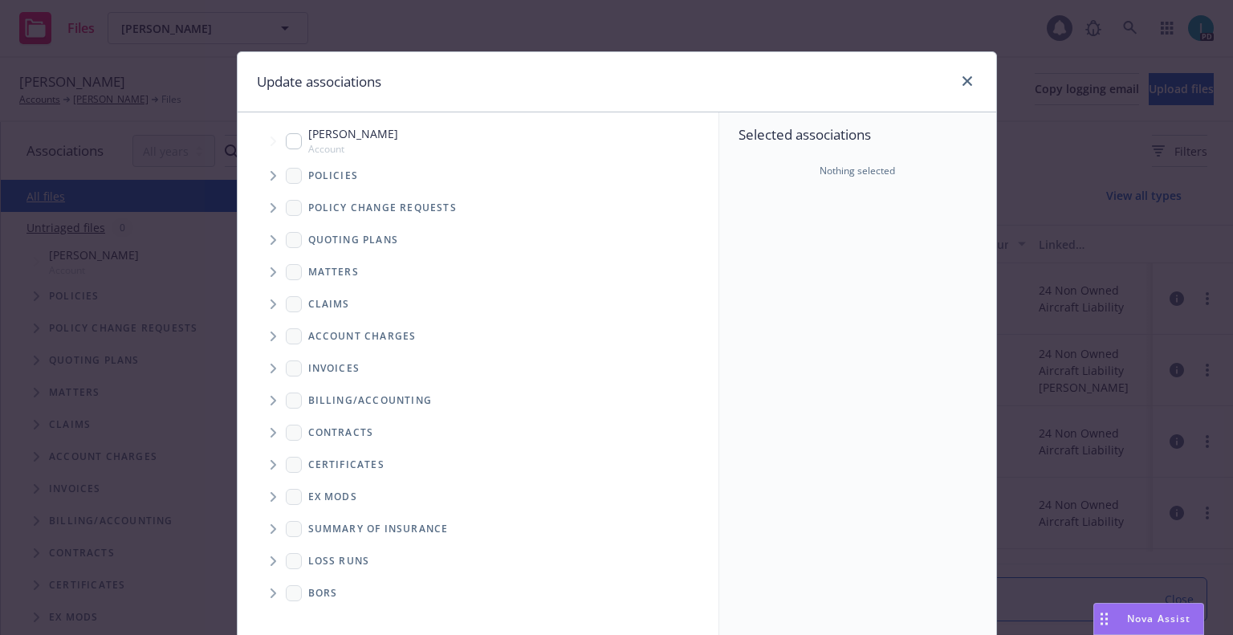
click at [270, 178] on icon "Tree Example" at bounding box center [273, 176] width 6 height 10
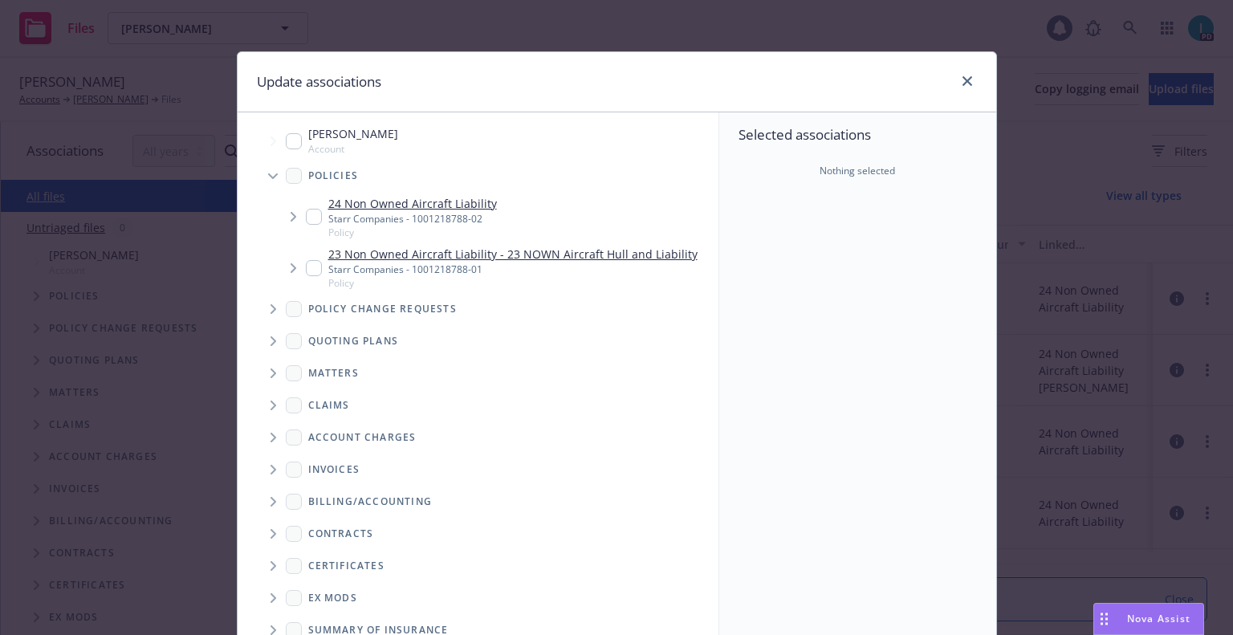
click at [270, 351] on span "Tree Example" at bounding box center [273, 341] width 26 height 26
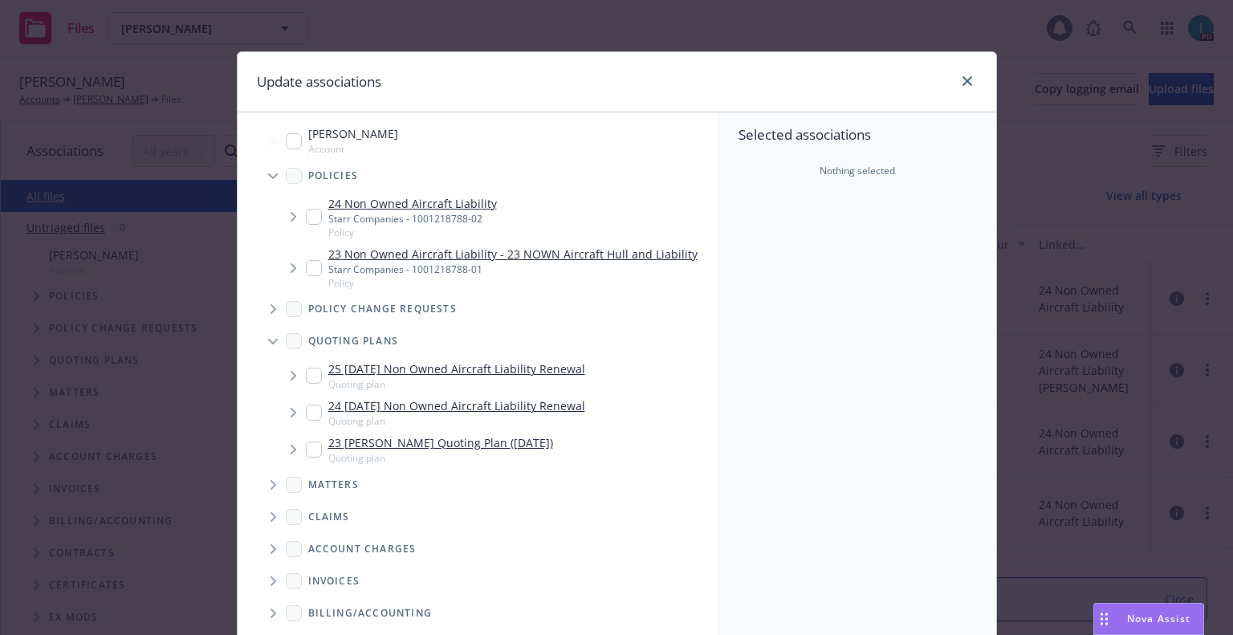
click at [307, 372] on input "Tree Example" at bounding box center [314, 376] width 16 height 16
checkbox input "true"
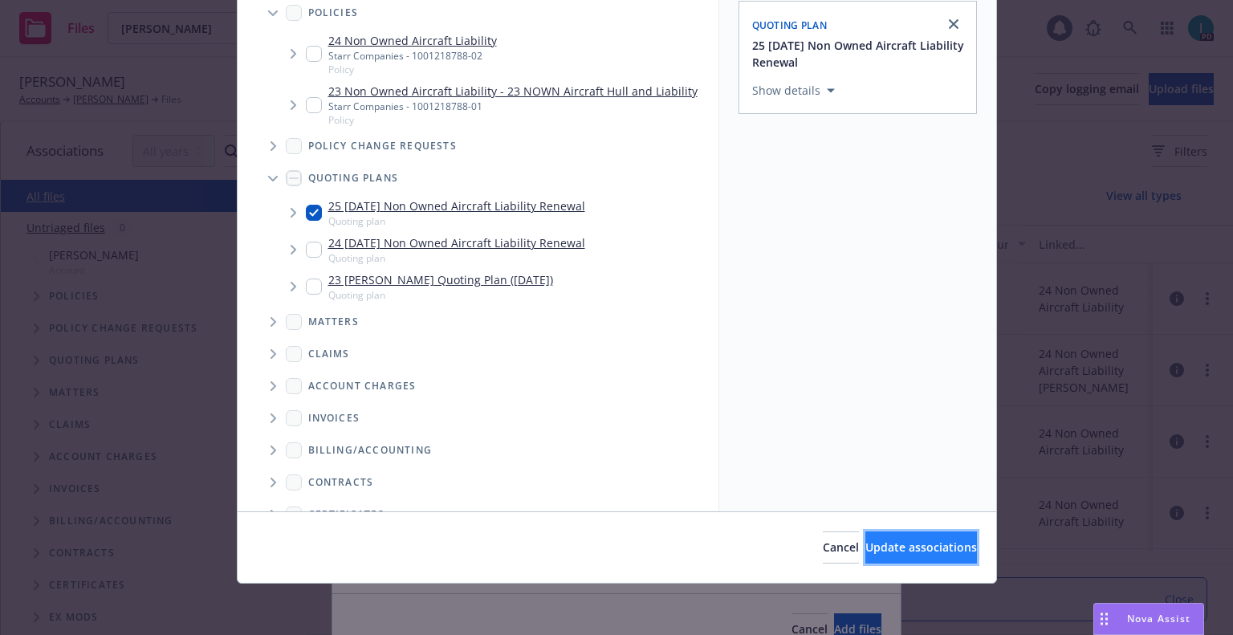
click at [898, 551] on span "Update associations" at bounding box center [921, 546] width 112 height 15
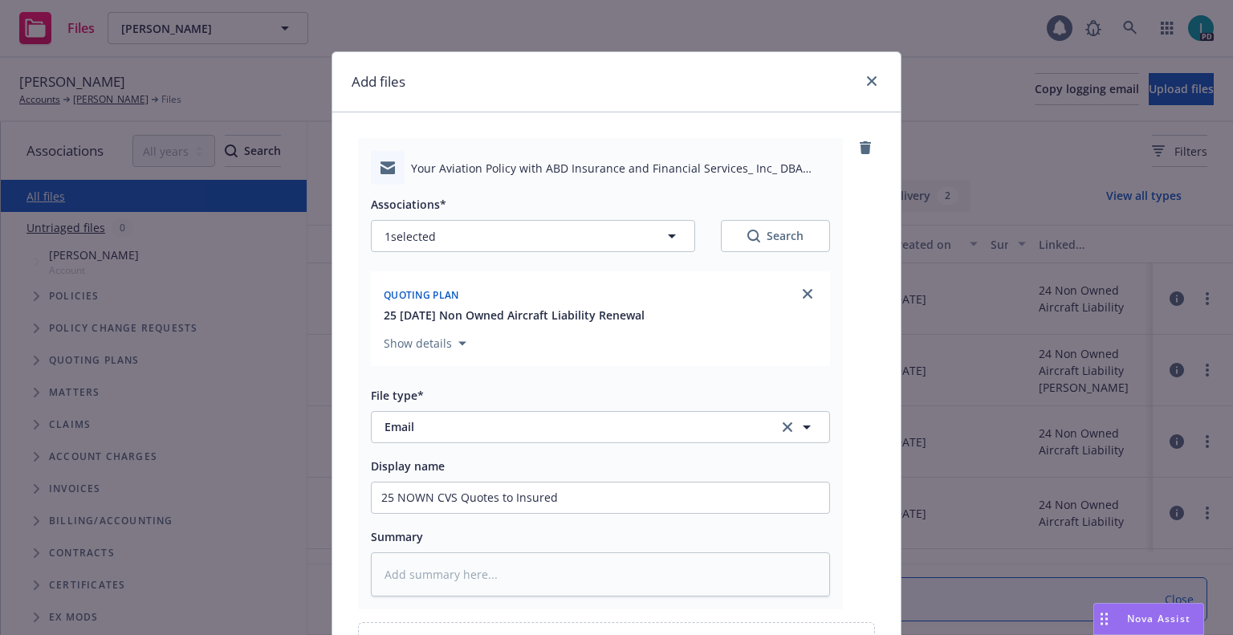
scroll to position [183, 0]
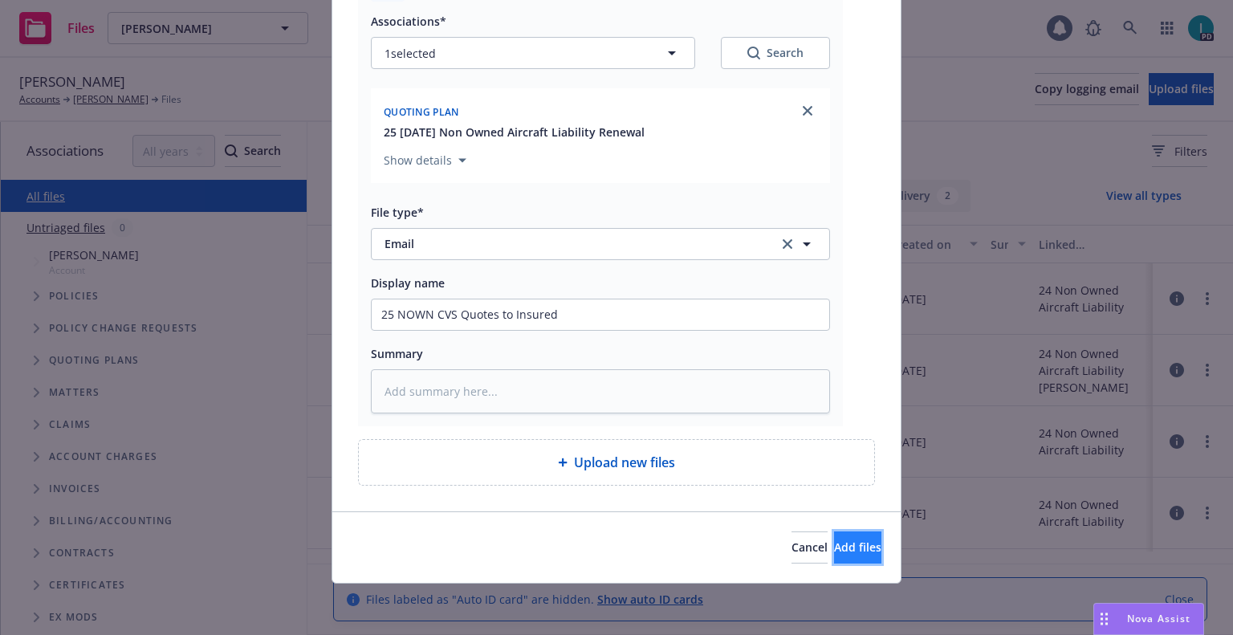
click at [834, 531] on button "Add files" at bounding box center [857, 547] width 47 height 32
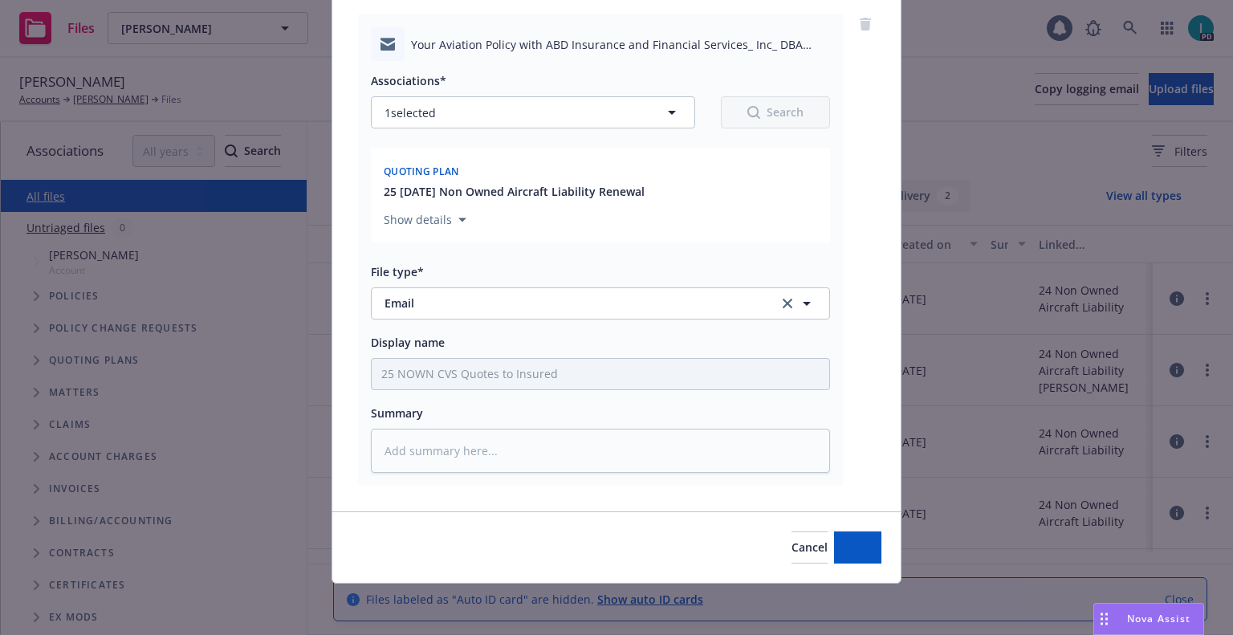
scroll to position [124, 0]
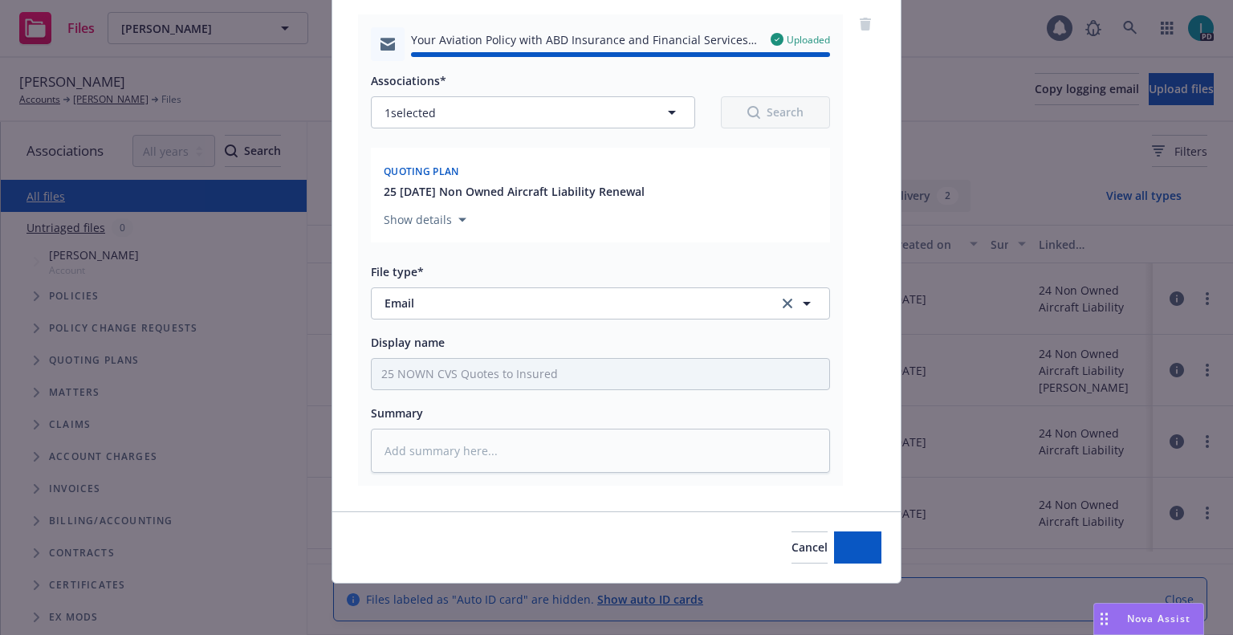
type textarea "x"
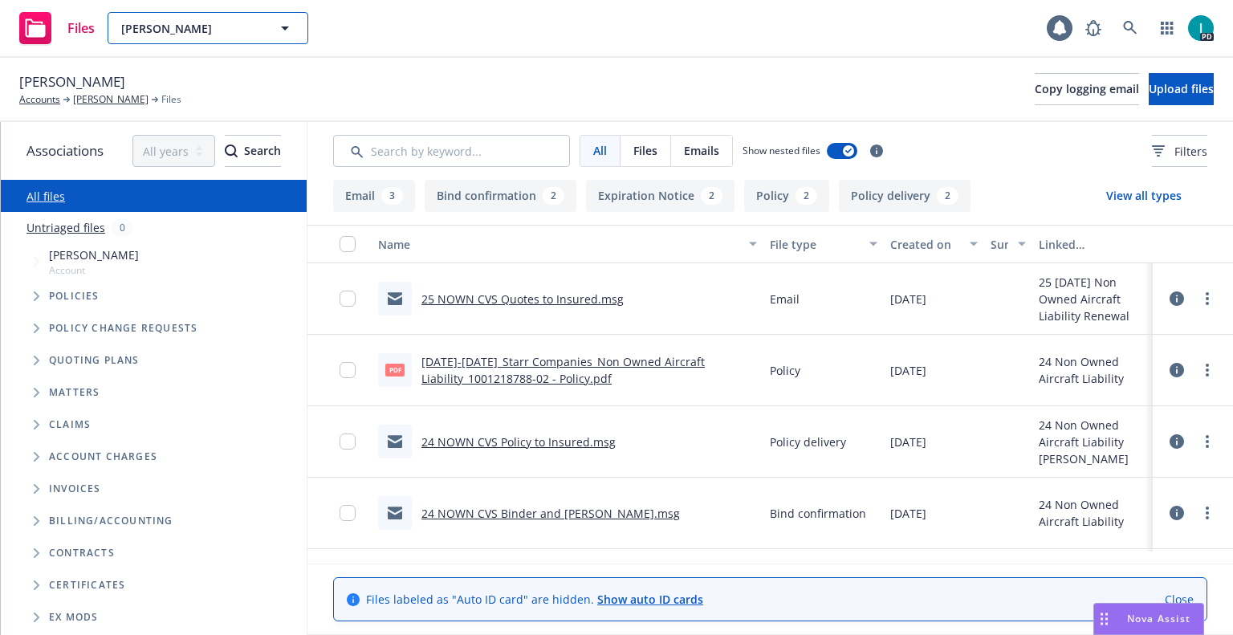
click at [169, 36] on span "Jared Frosig" at bounding box center [190, 28] width 139 height 17
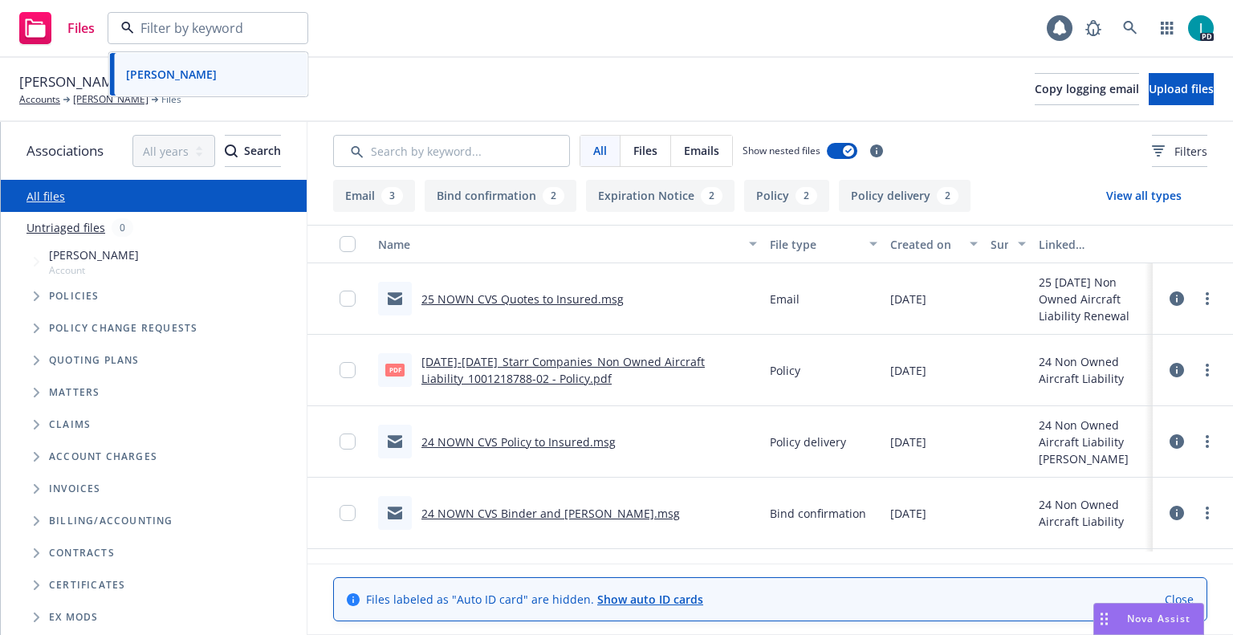
paste input "Christopher Jurney"
type input "Christopher Jurney"
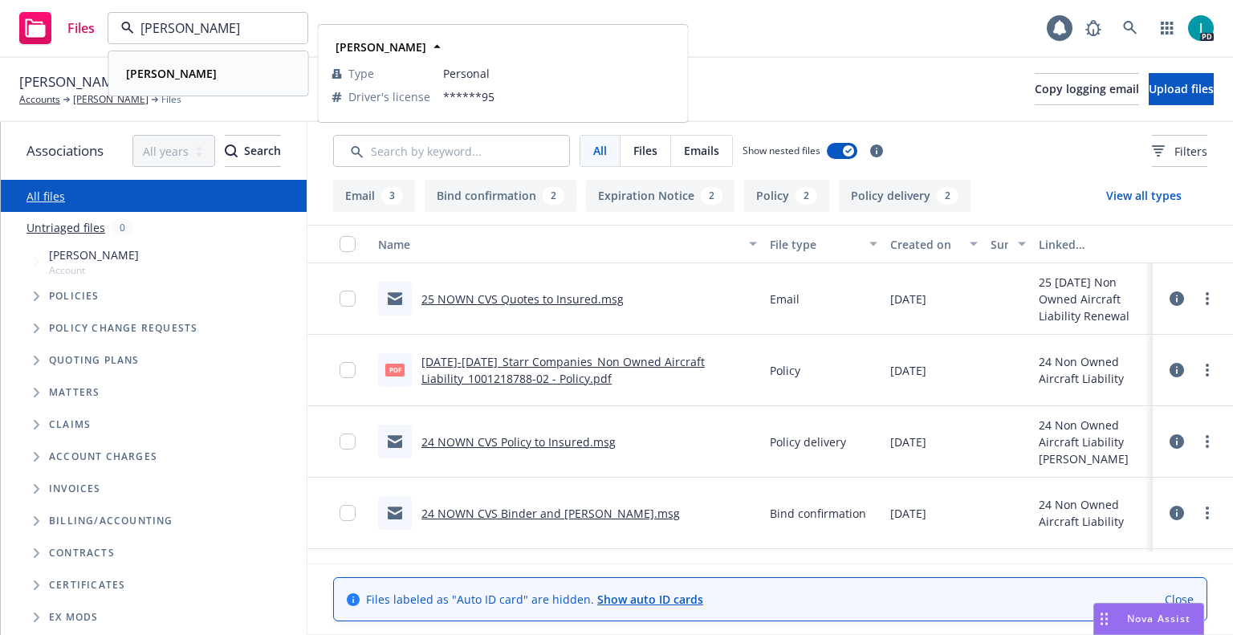
click at [198, 70] on strong "Christopher Jurney" at bounding box center [171, 73] width 91 height 15
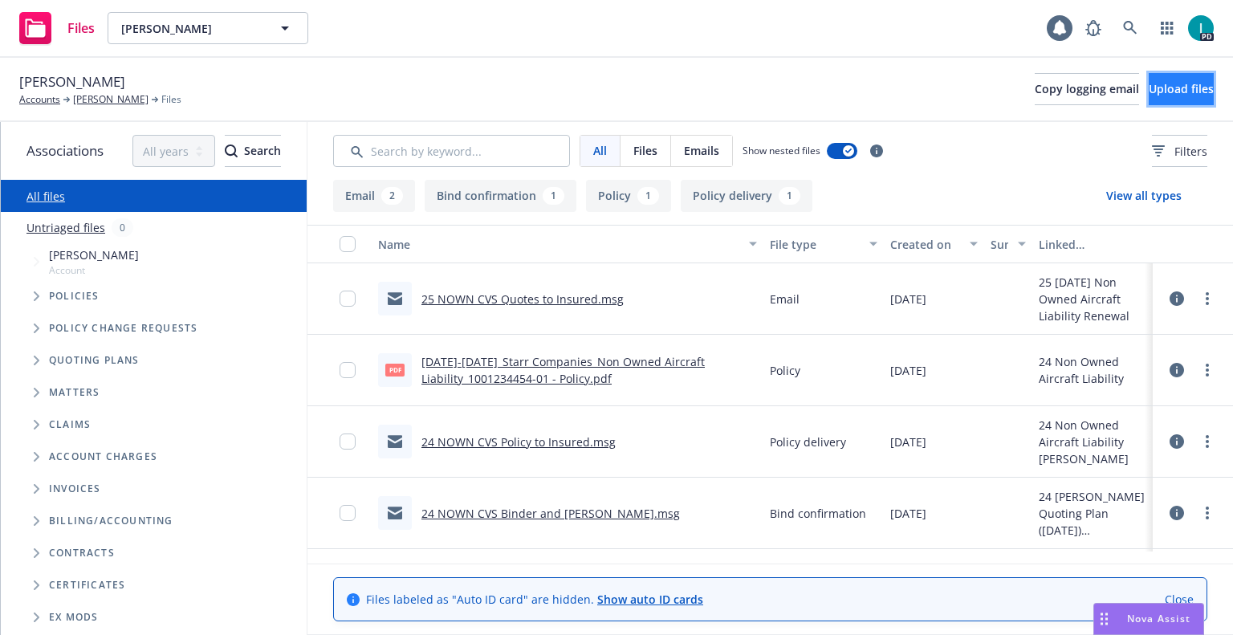
click at [1148, 91] on span "Upload files" at bounding box center [1180, 88] width 65 height 15
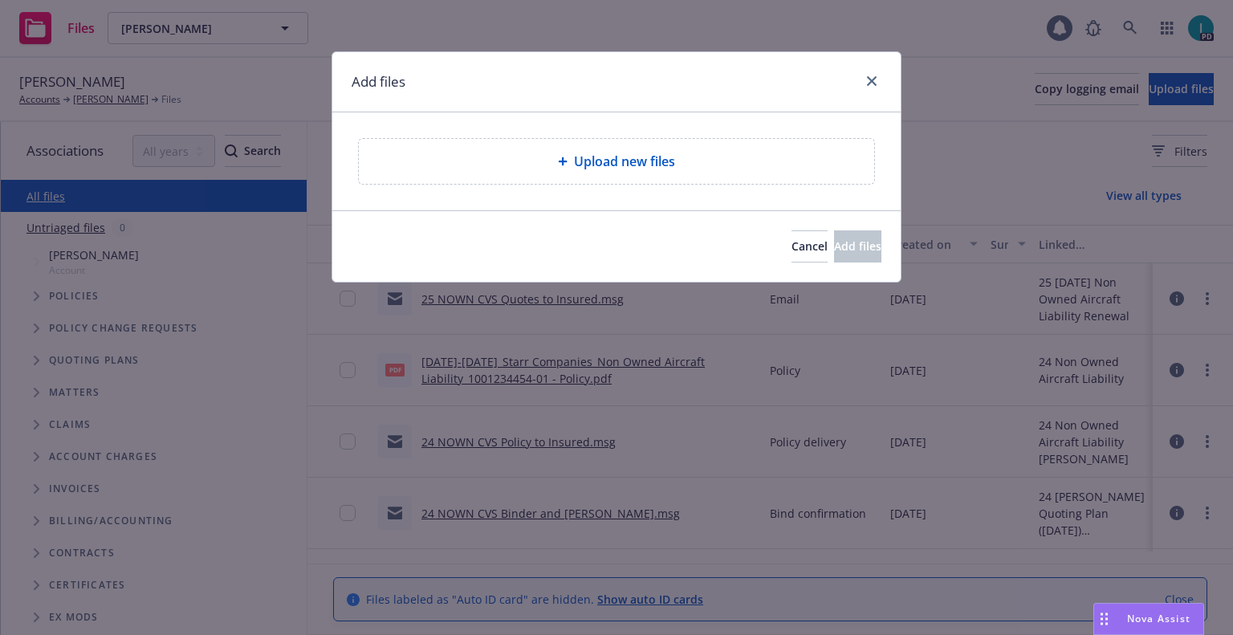
type textarea "x"
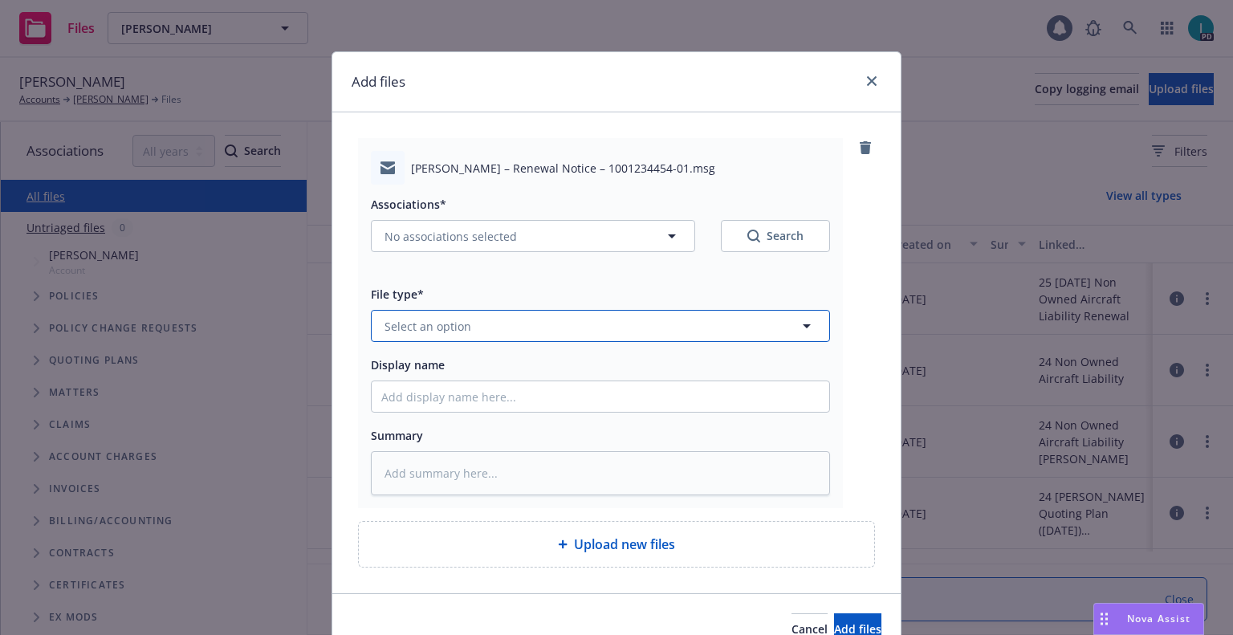
click at [501, 334] on button "Select an option" at bounding box center [600, 326] width 459 height 32
type input "bi"
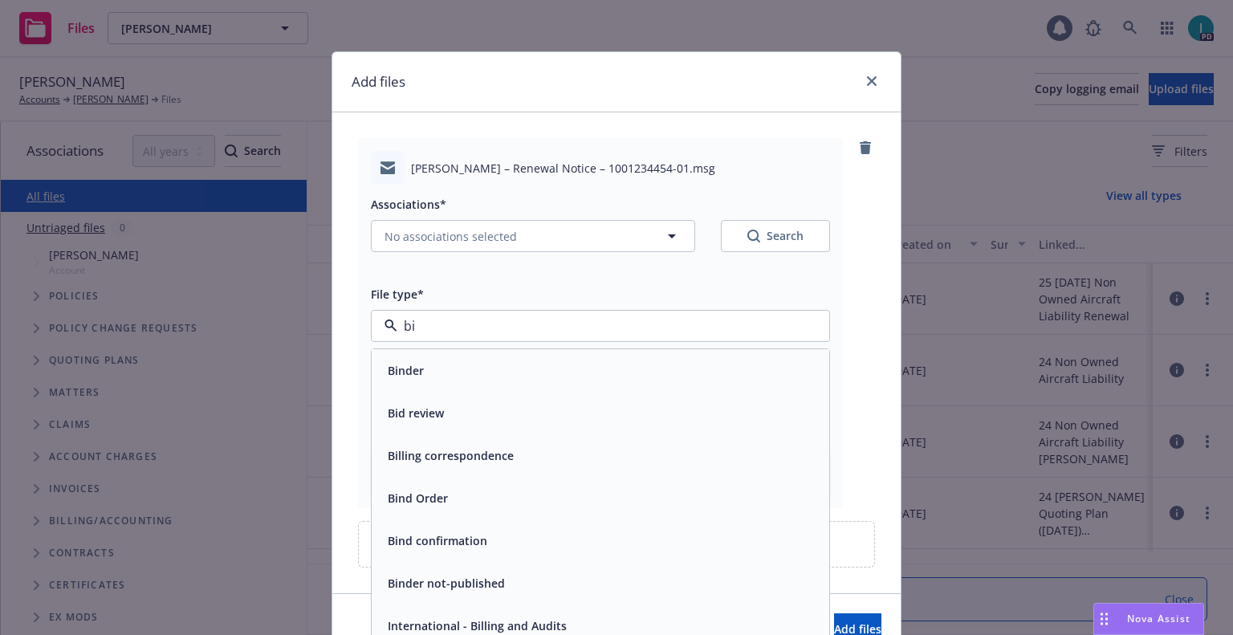
click at [501, 334] on input "bi" at bounding box center [597, 325] width 400 height 19
type input "ex"
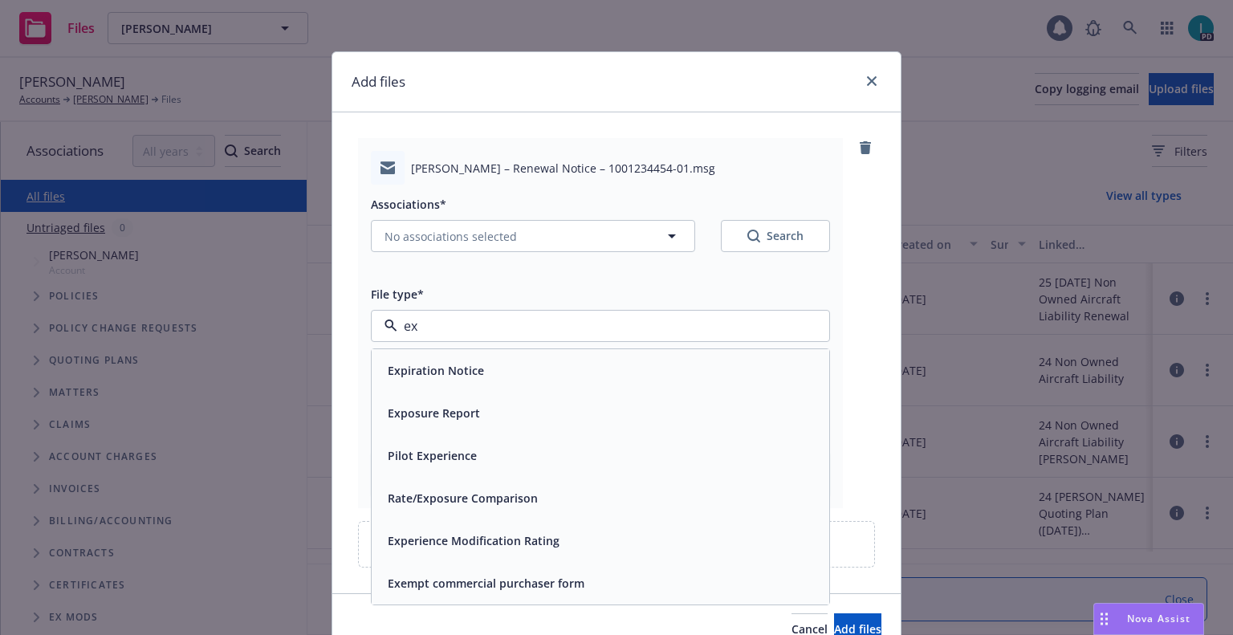
click at [448, 382] on div "Expiration Notice" at bounding box center [434, 370] width 106 height 23
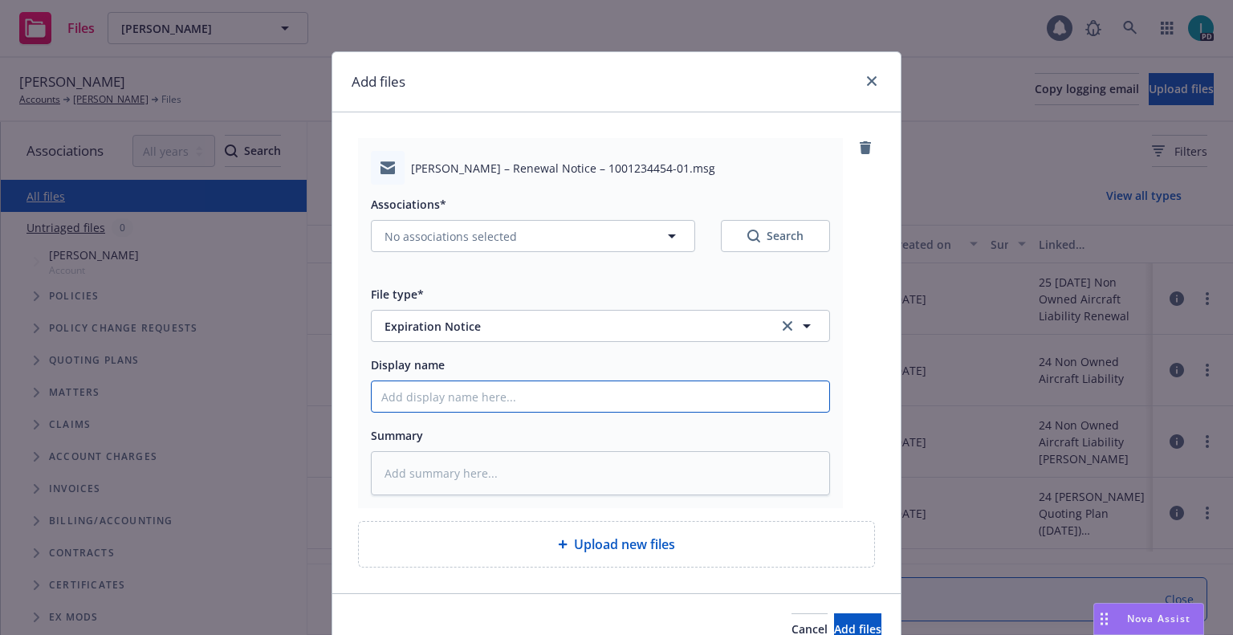
click at [433, 396] on input "Display name" at bounding box center [600, 396] width 457 height 30
type textarea "x"
type input "2"
type textarea "x"
type input "25"
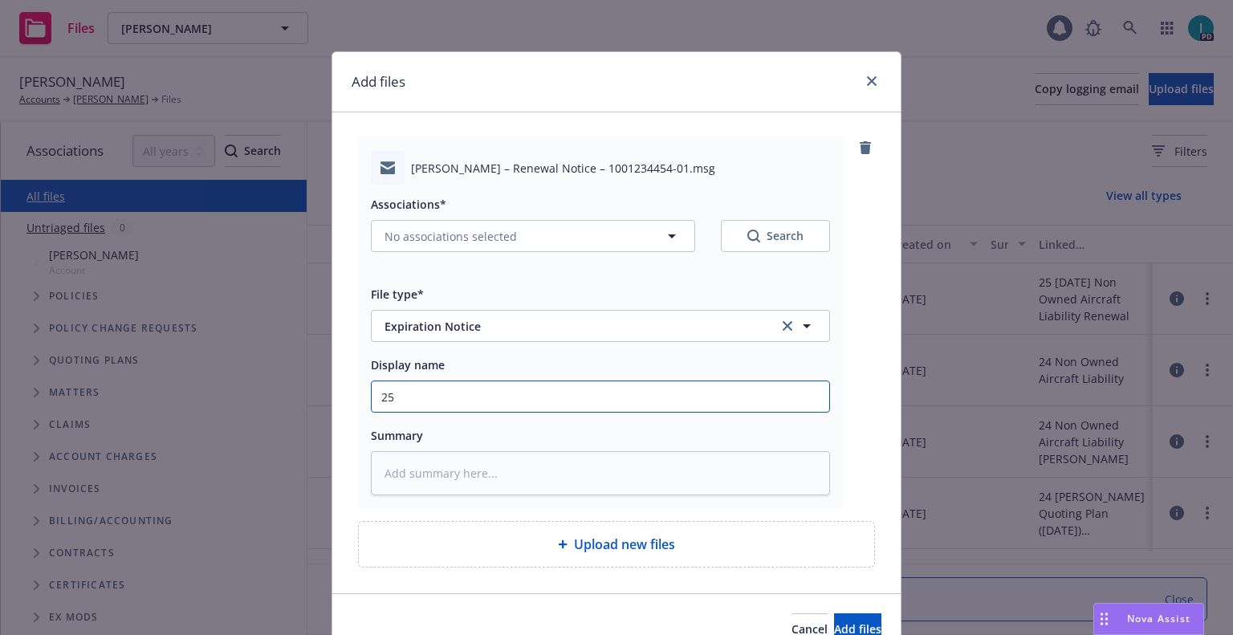
click at [433, 396] on input "25" at bounding box center [600, 396] width 457 height 30
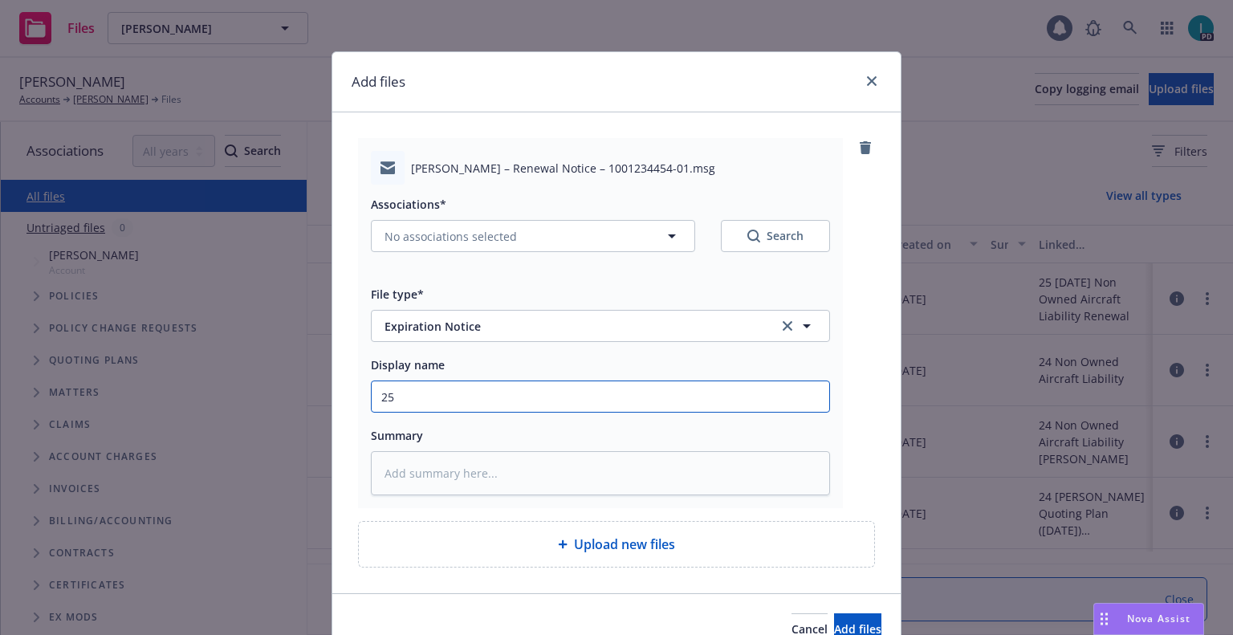
type textarea "x"
type input "2"
type textarea "x"
type input "24"
type textarea "x"
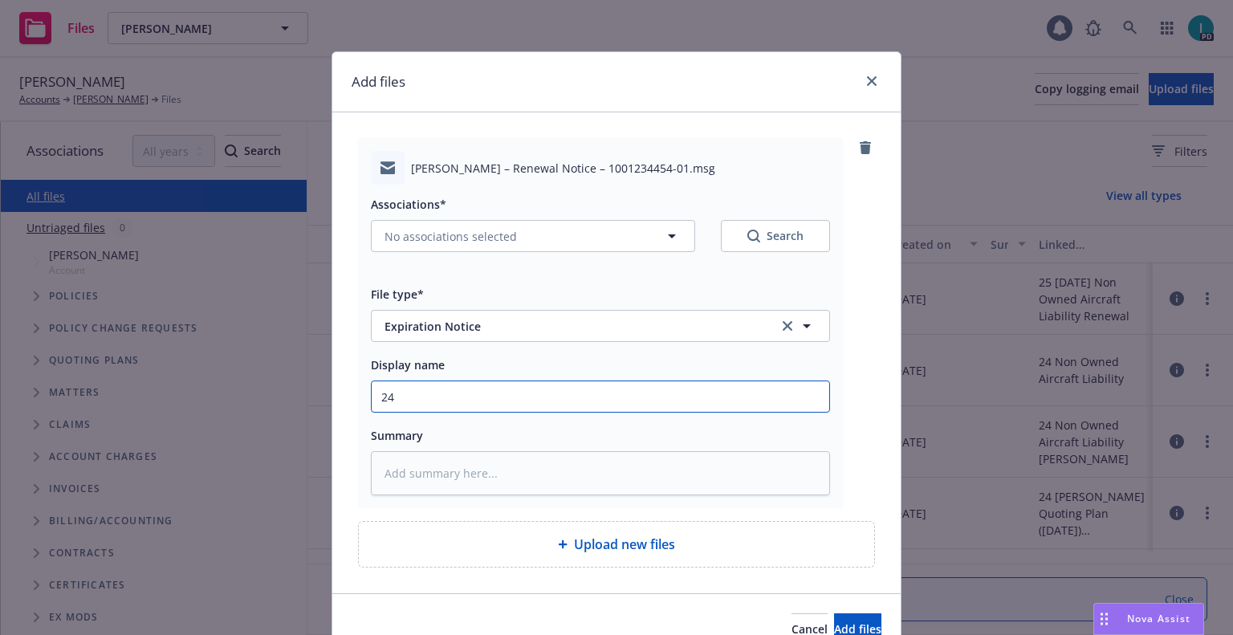
type input "24 NOWN CVS Renewal Notice"
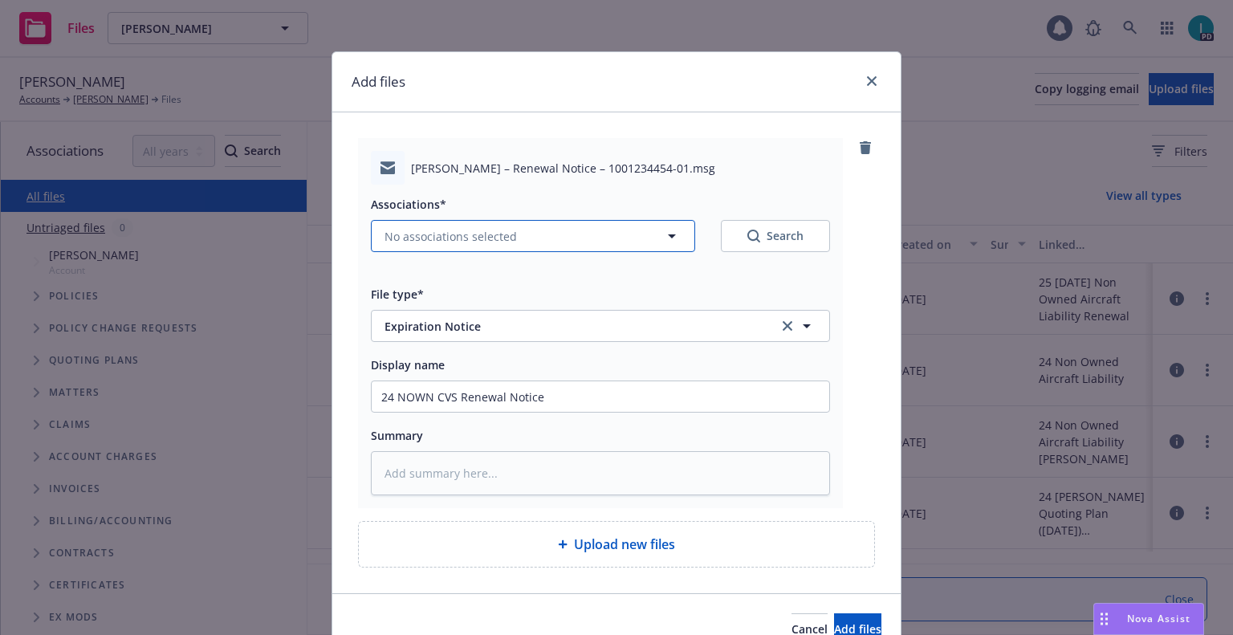
click at [464, 242] on span "No associations selected" at bounding box center [450, 236] width 132 height 17
type textarea "x"
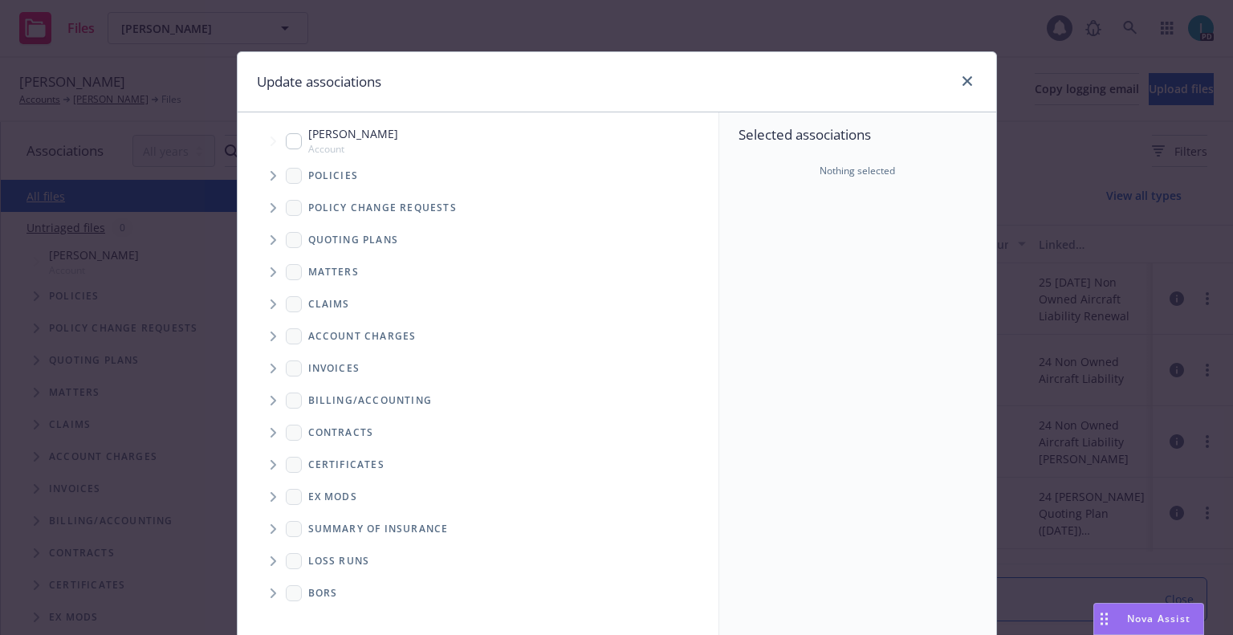
click at [267, 169] on span "Tree Example" at bounding box center [273, 176] width 26 height 26
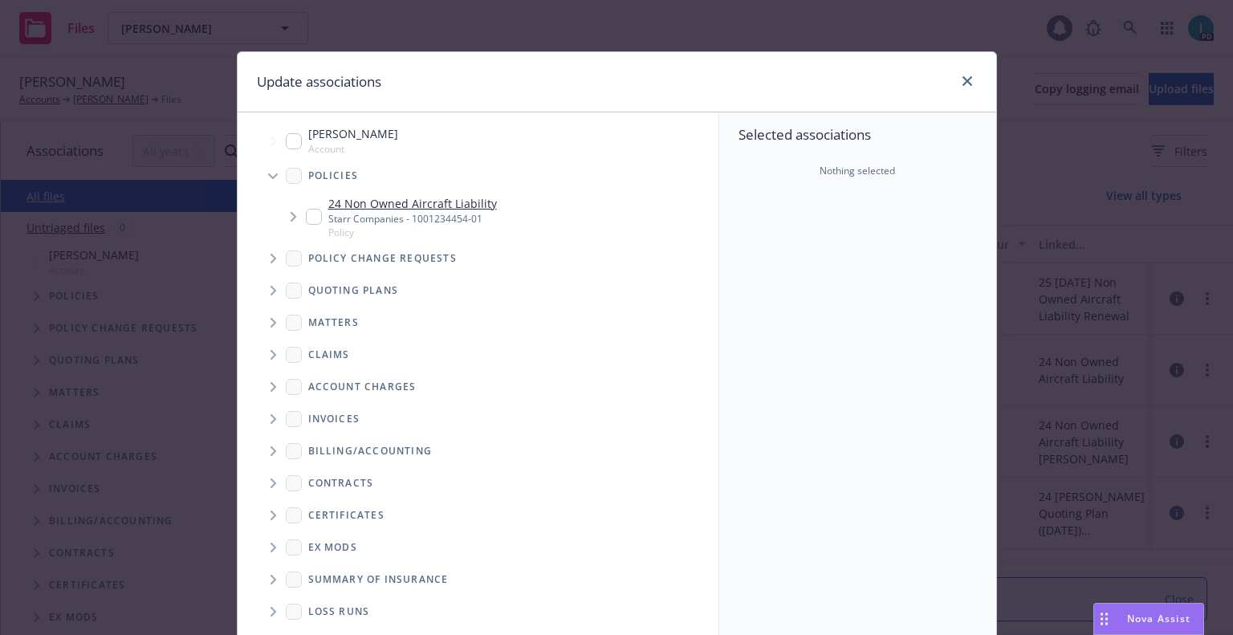
click at [307, 219] on input "Tree Example" at bounding box center [314, 217] width 16 height 16
checkbox input "true"
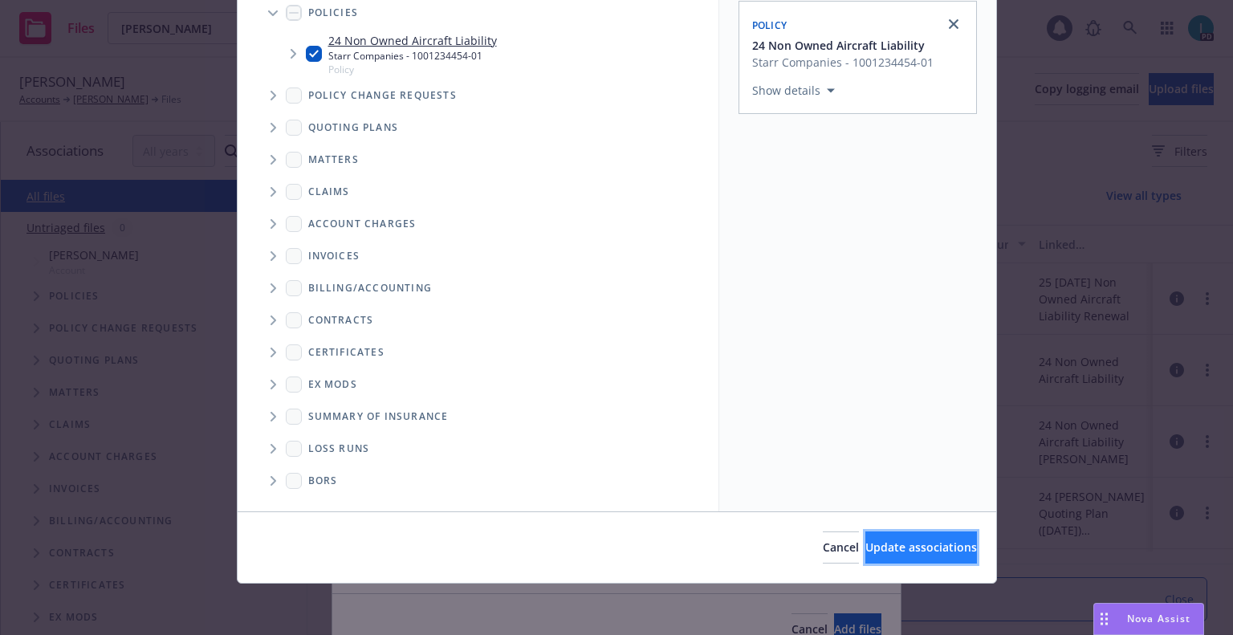
click at [874, 560] on button "Update associations" at bounding box center [921, 547] width 112 height 32
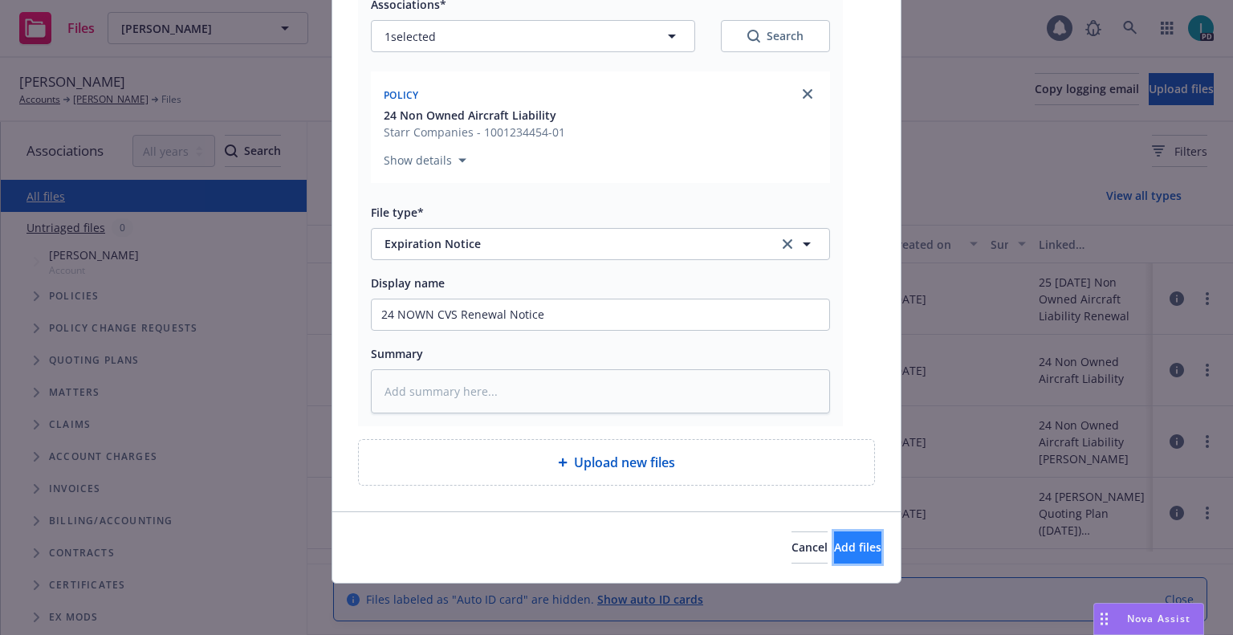
click at [847, 542] on span "Add files" at bounding box center [857, 546] width 47 height 15
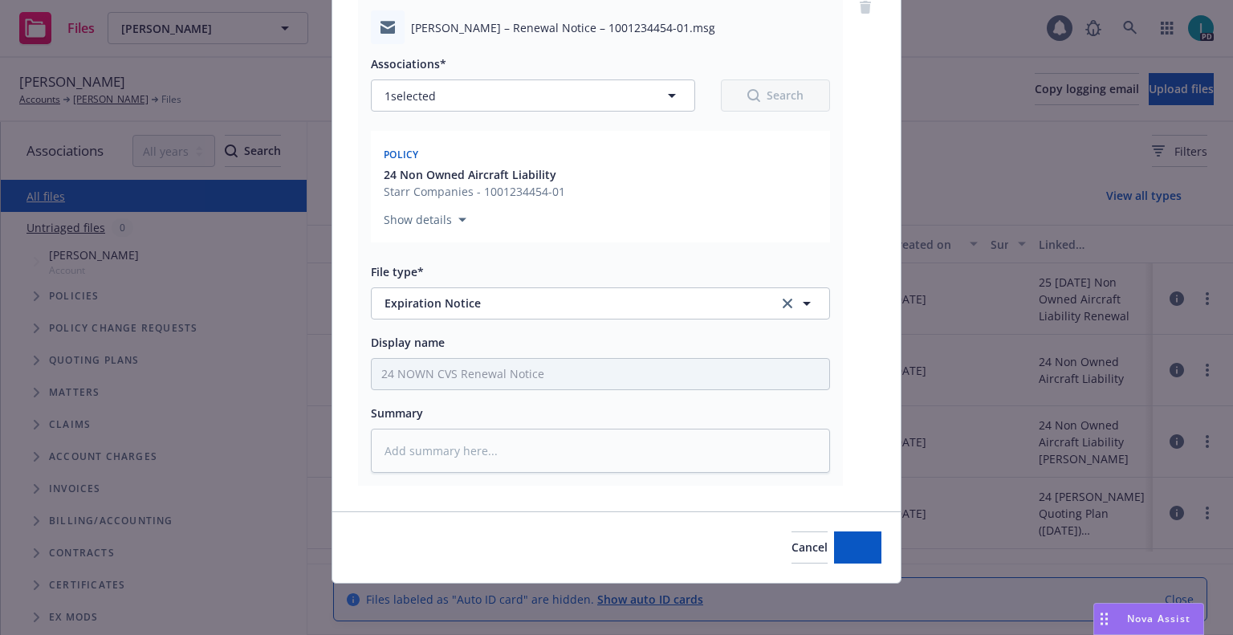
scroll to position [140, 0]
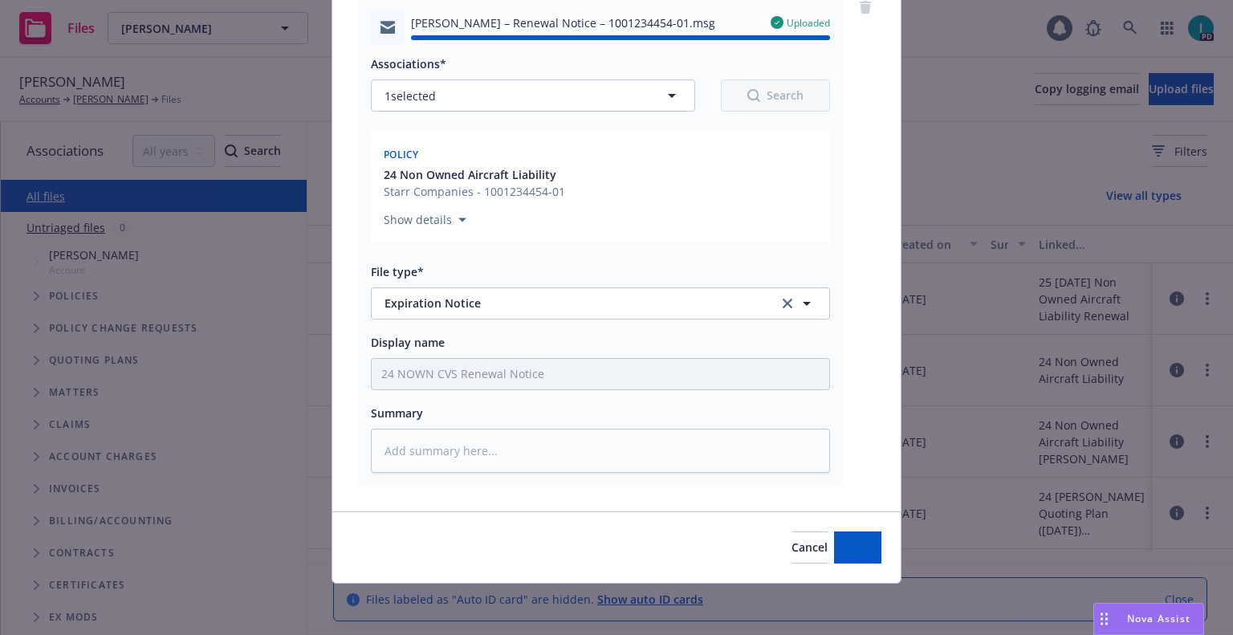
type textarea "x"
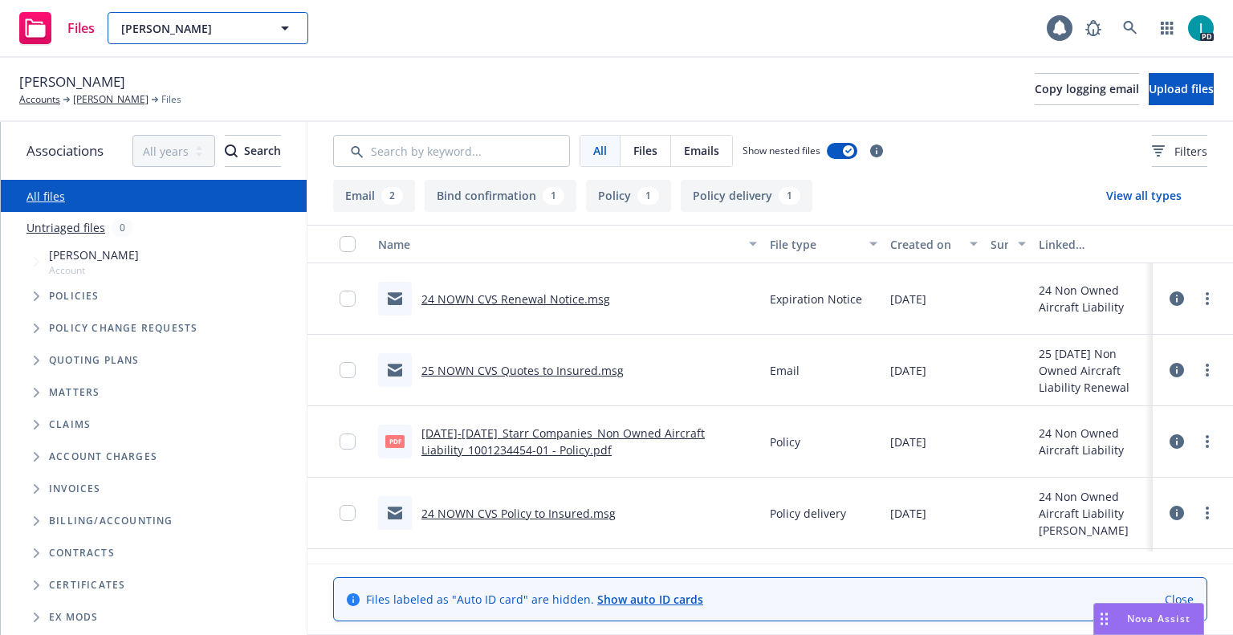
click at [161, 35] on span "Christopher Jurney" at bounding box center [190, 28] width 139 height 17
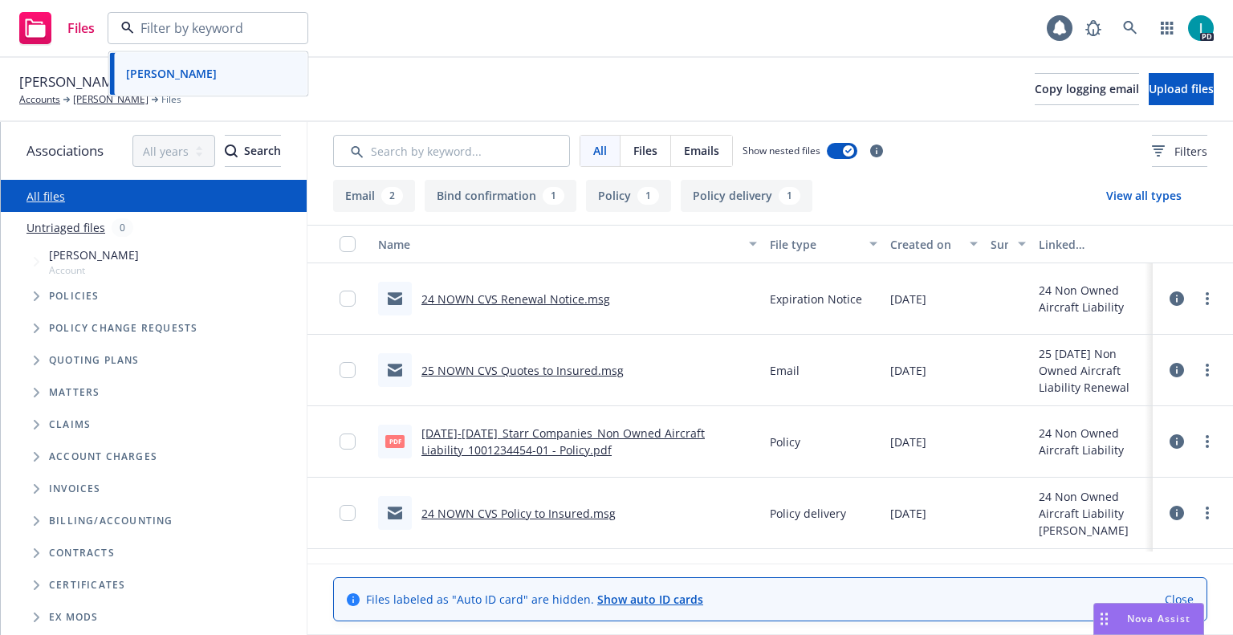
paste input "Dylan Beal"
type input "Dylan Beal"
click at [207, 80] on div "Dylan Beal" at bounding box center [209, 73] width 178 height 23
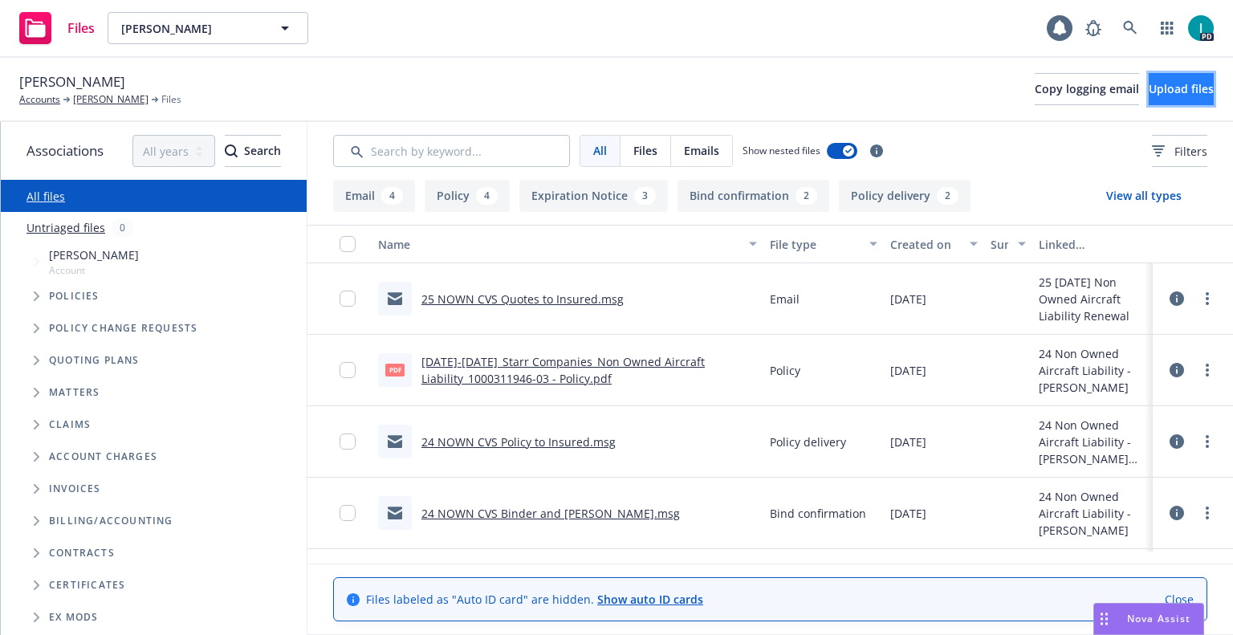
click at [1167, 89] on span "Upload files" at bounding box center [1180, 88] width 65 height 15
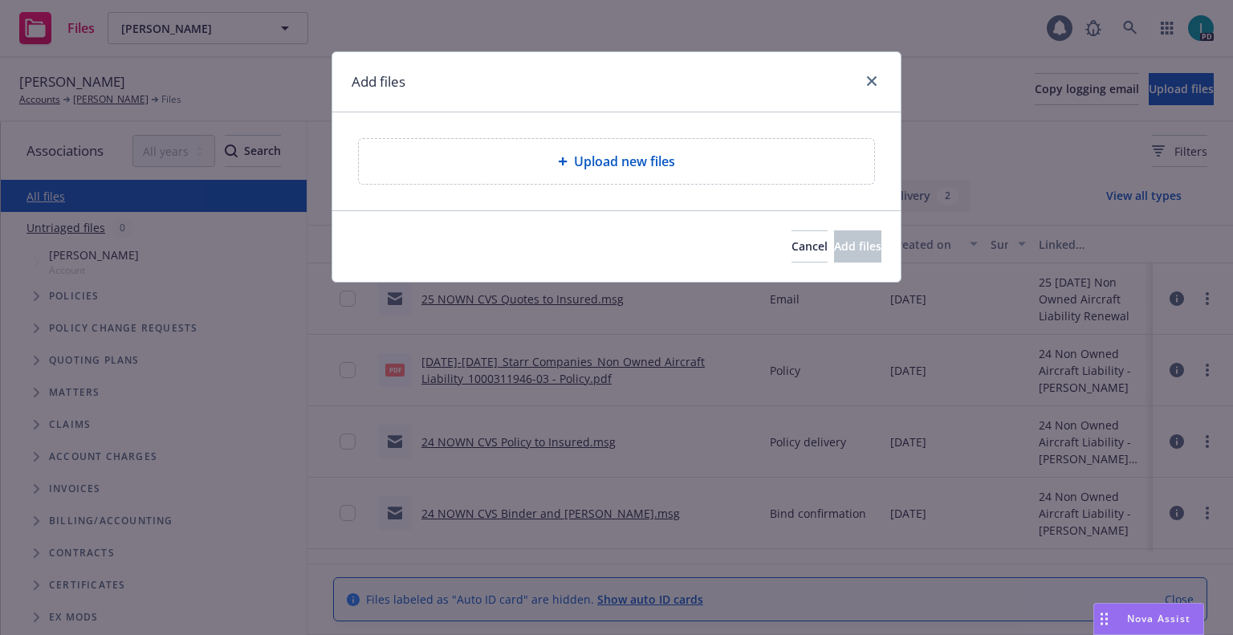
type textarea "x"
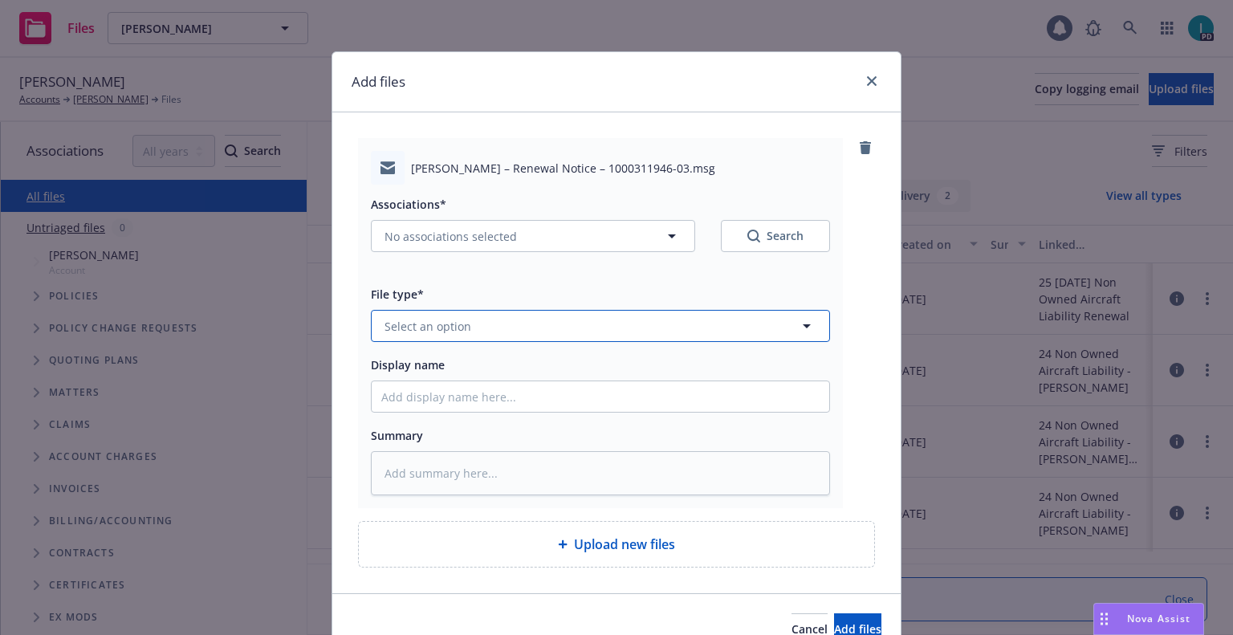
click at [453, 322] on span "Select an option" at bounding box center [427, 326] width 87 height 17
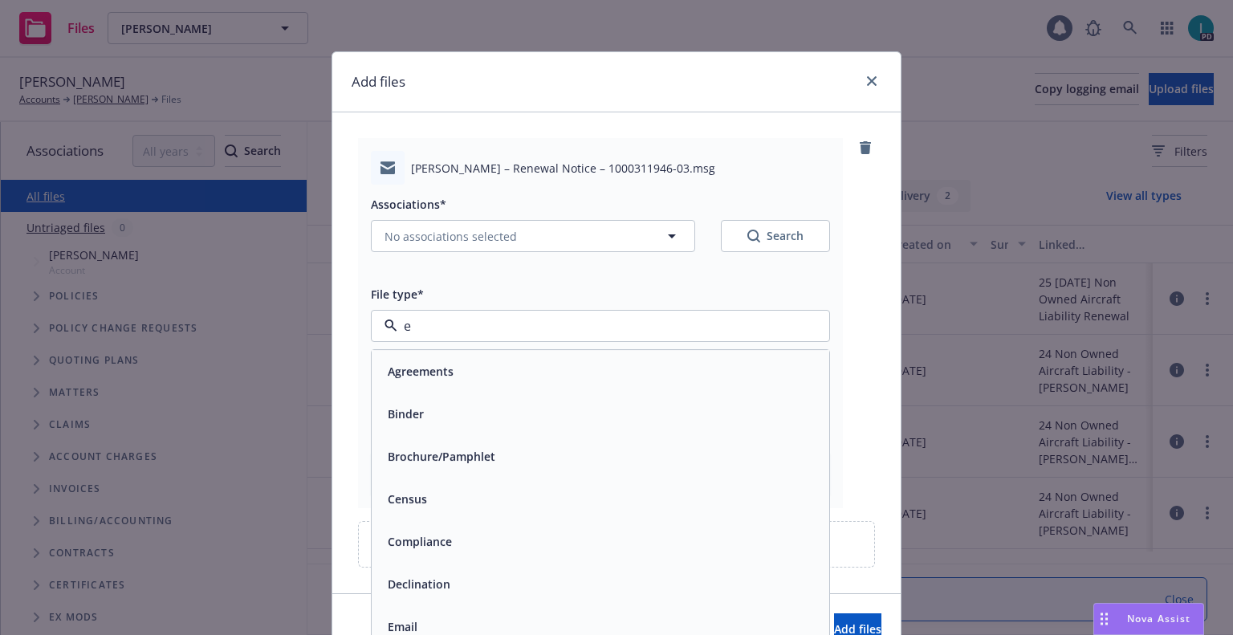
type input "ex"
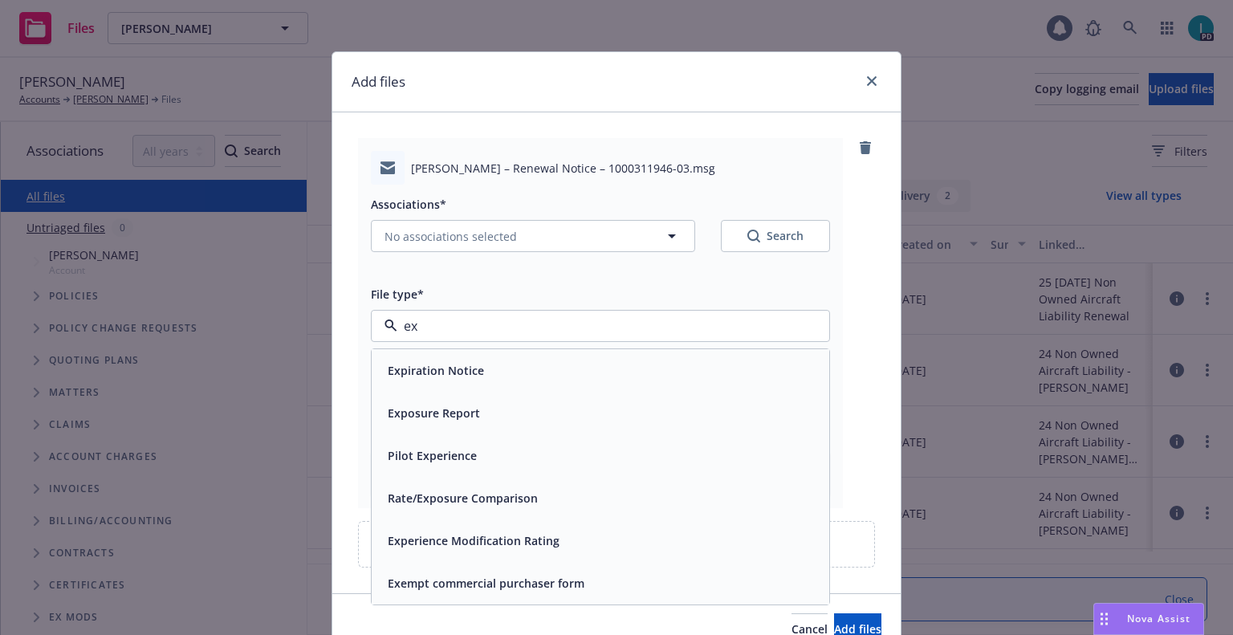
click at [439, 361] on div "Expiration Notice" at bounding box center [434, 370] width 106 height 23
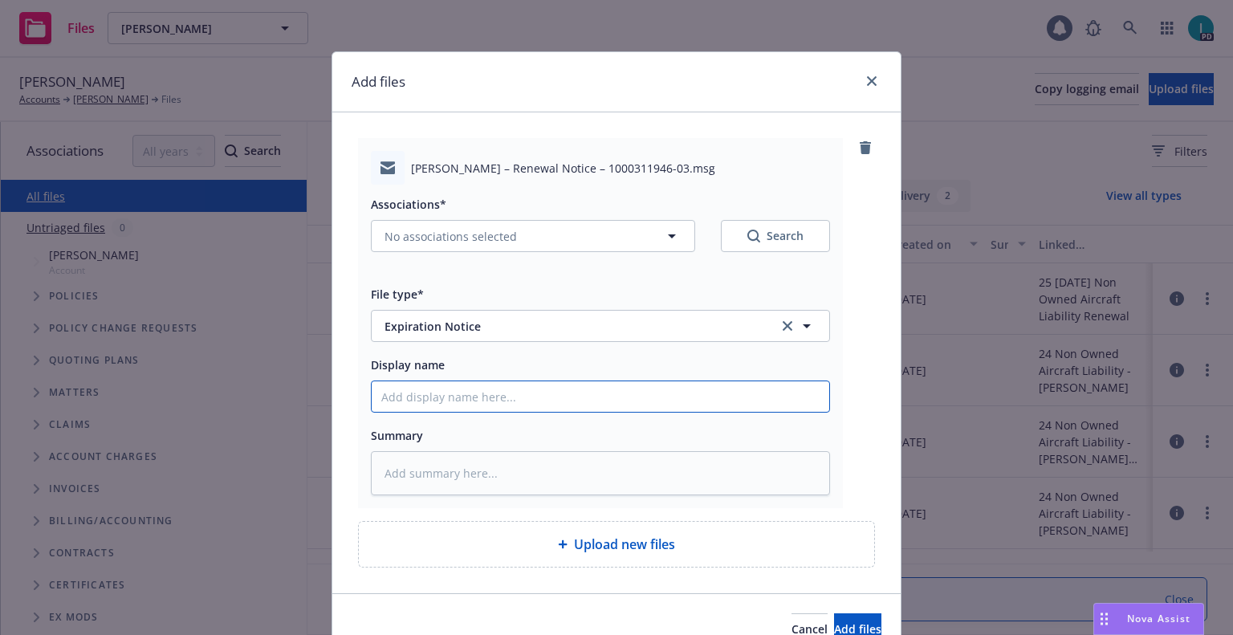
click at [423, 410] on input "Display name" at bounding box center [600, 396] width 457 height 30
type textarea "x"
type input "2"
type textarea "x"
type input "24"
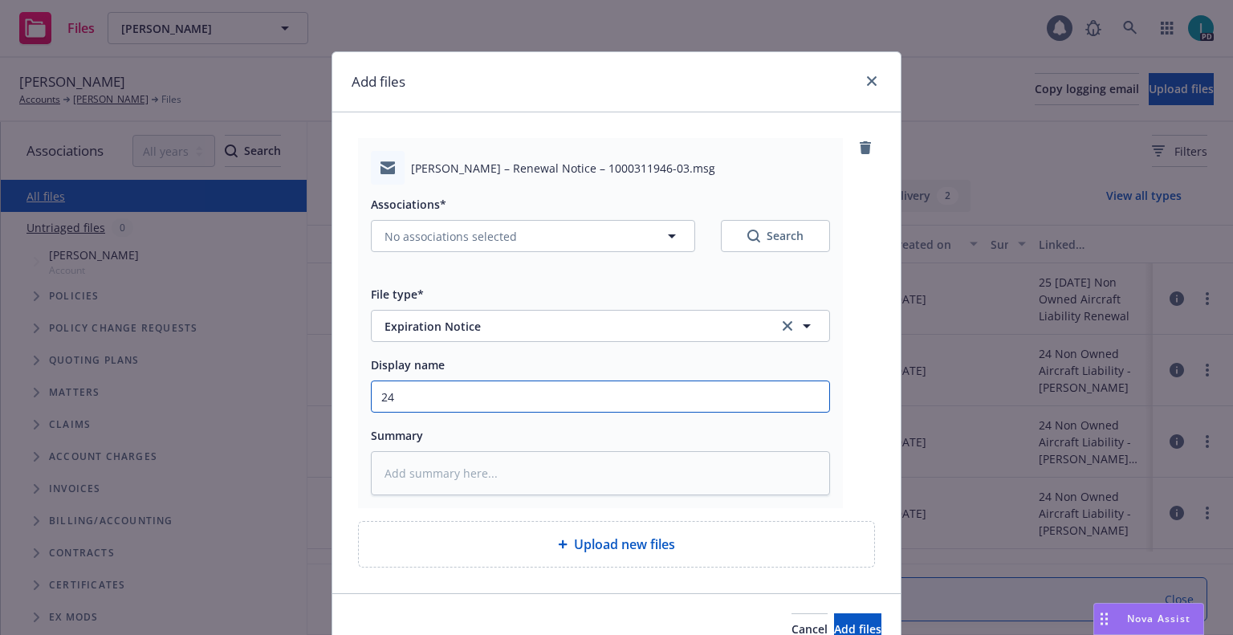
type textarea "x"
type input "24 NOWN CVS Renewal Notice"
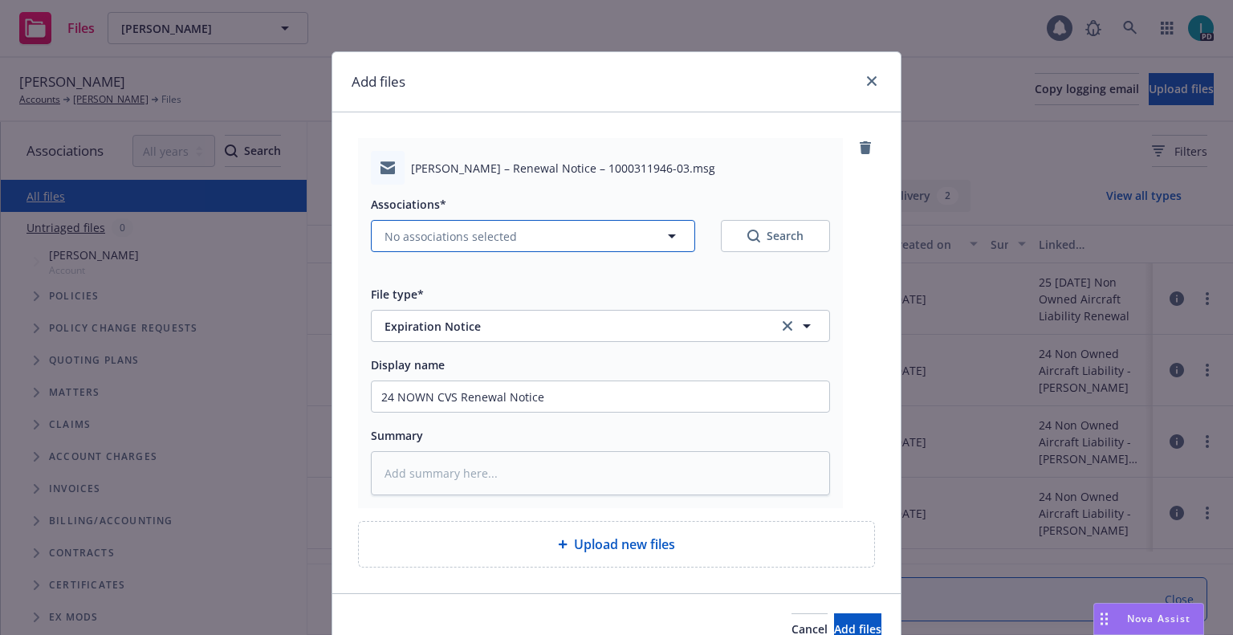
click at [451, 239] on span "No associations selected" at bounding box center [450, 236] width 132 height 17
type textarea "x"
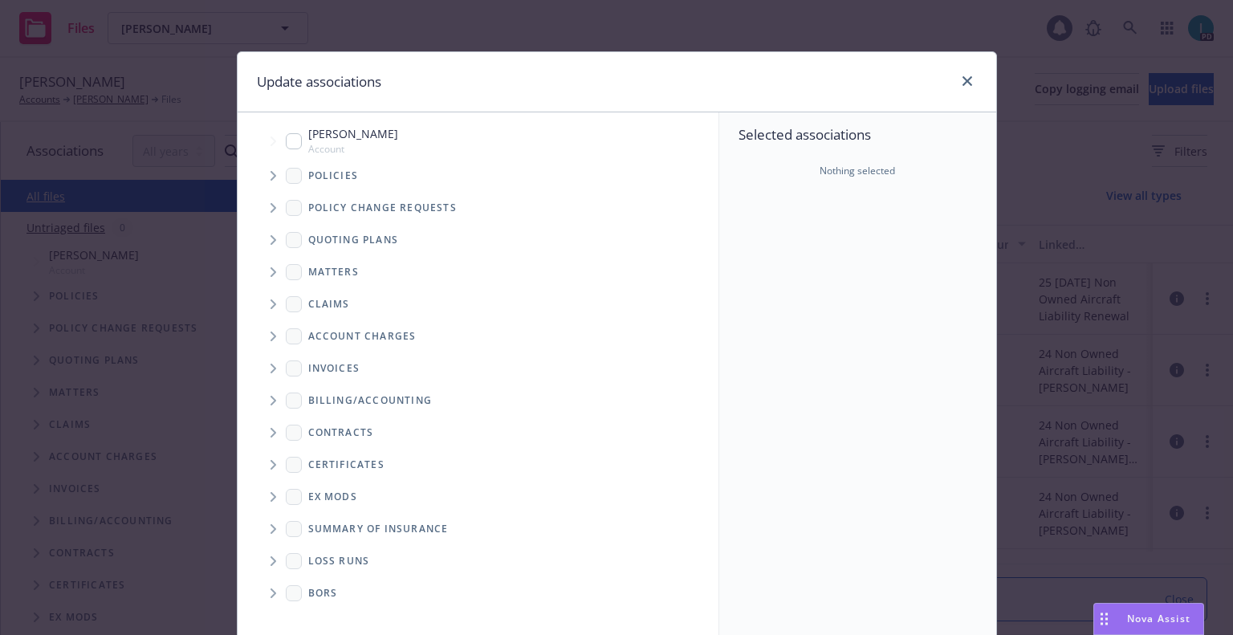
click at [270, 175] on icon "Tree Example" at bounding box center [273, 176] width 6 height 10
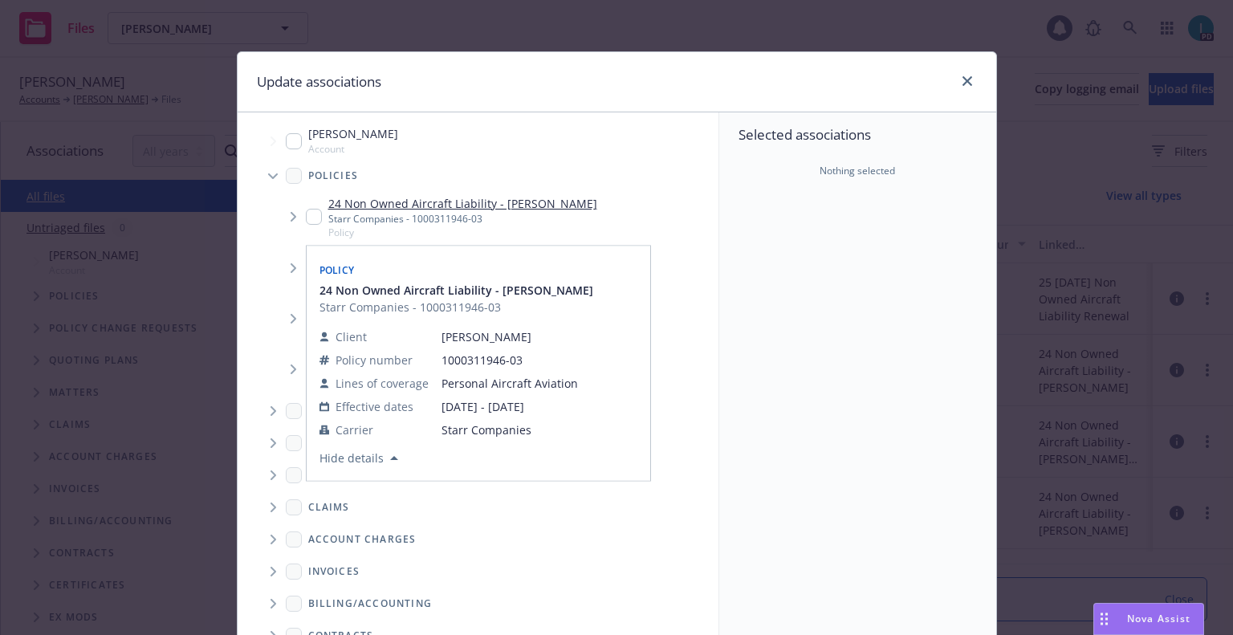
click at [306, 207] on div "24 Non Owned Aircraft Liability - DYLAN A. BEAL Starr Companies - 1000311946-03…" at bounding box center [451, 217] width 291 height 44
checkbox input "true"
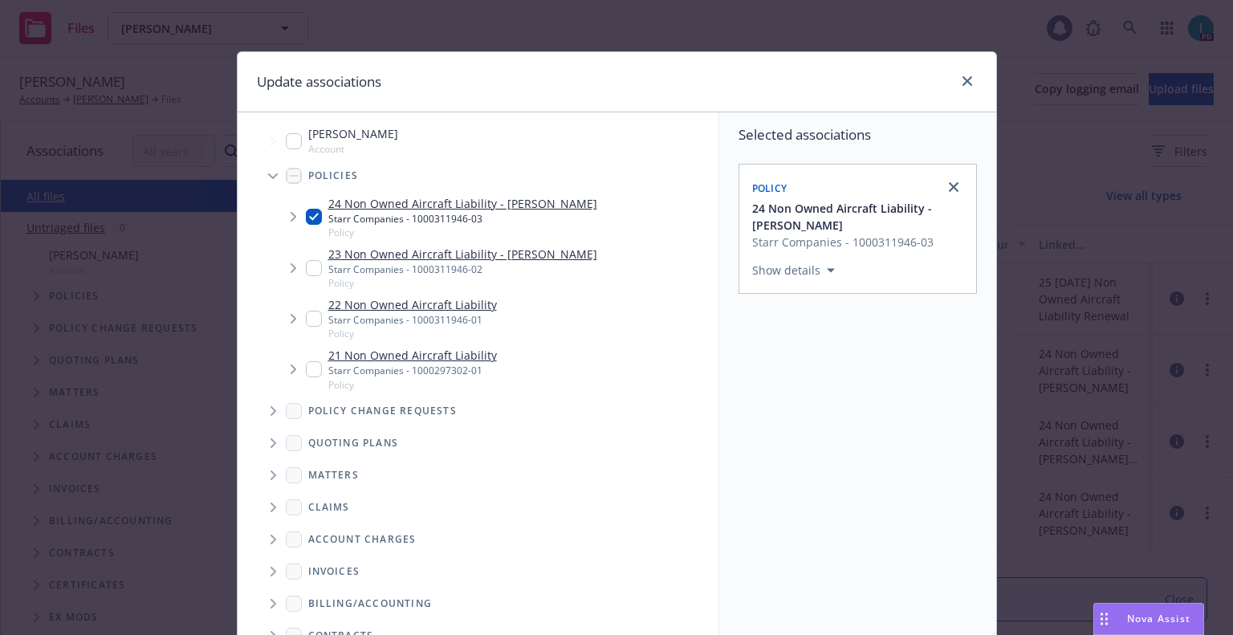
scroll to position [163, 0]
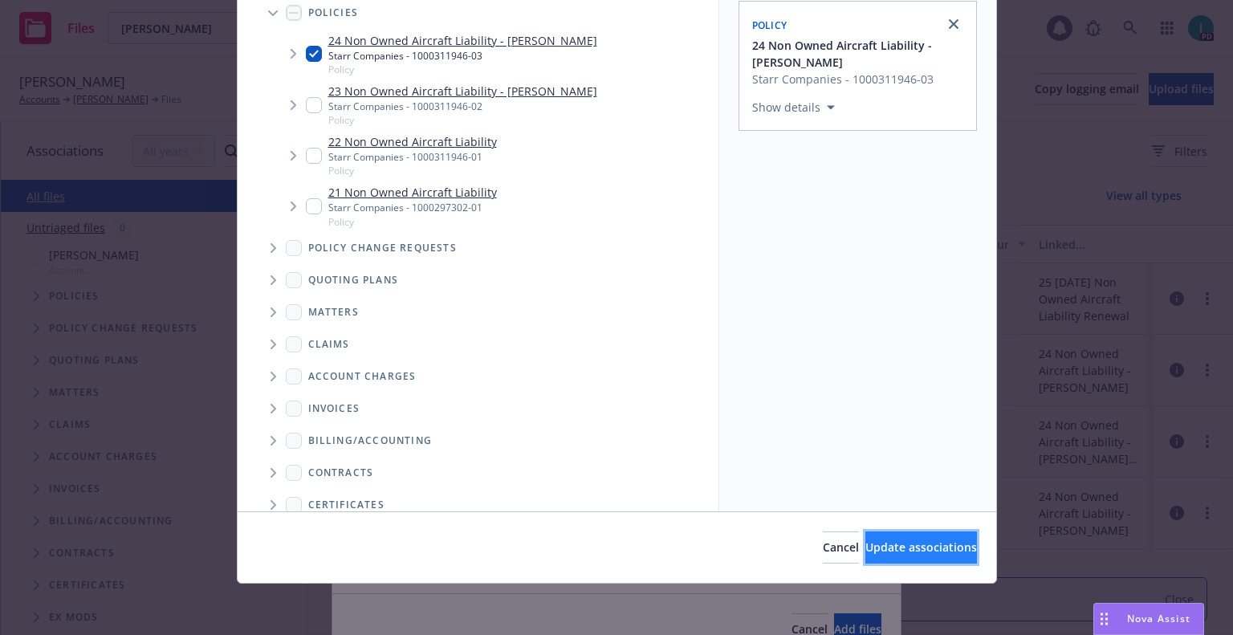
click at [865, 555] on button "Update associations" at bounding box center [921, 547] width 112 height 32
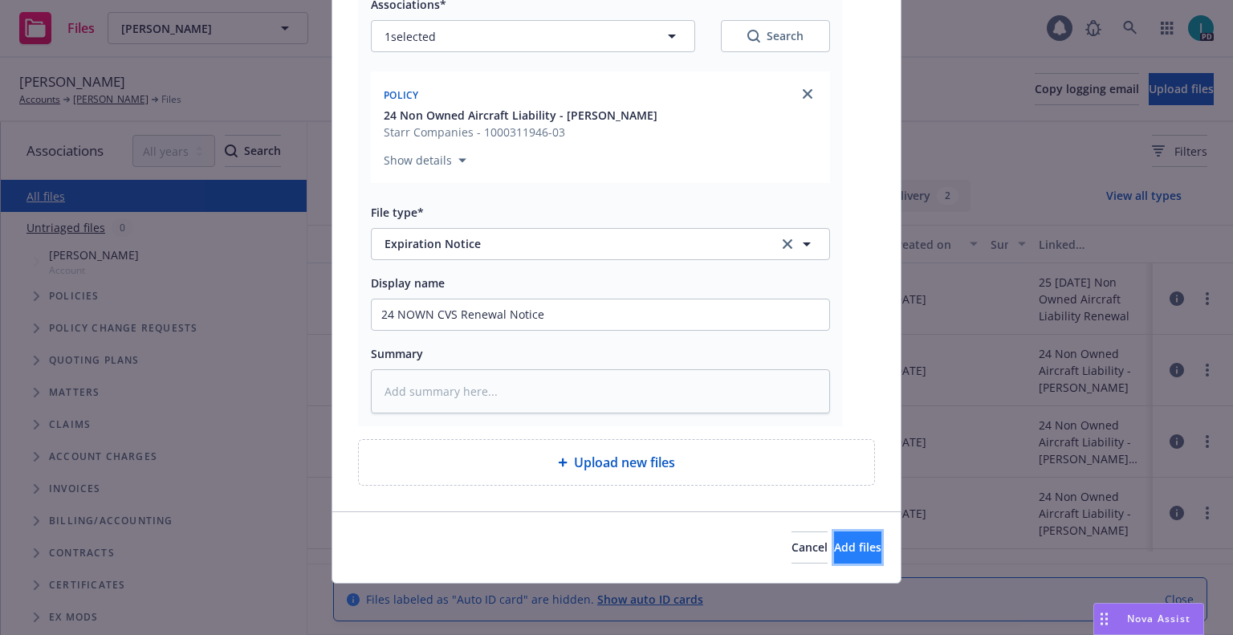
click at [843, 542] on span "Add files" at bounding box center [857, 546] width 47 height 15
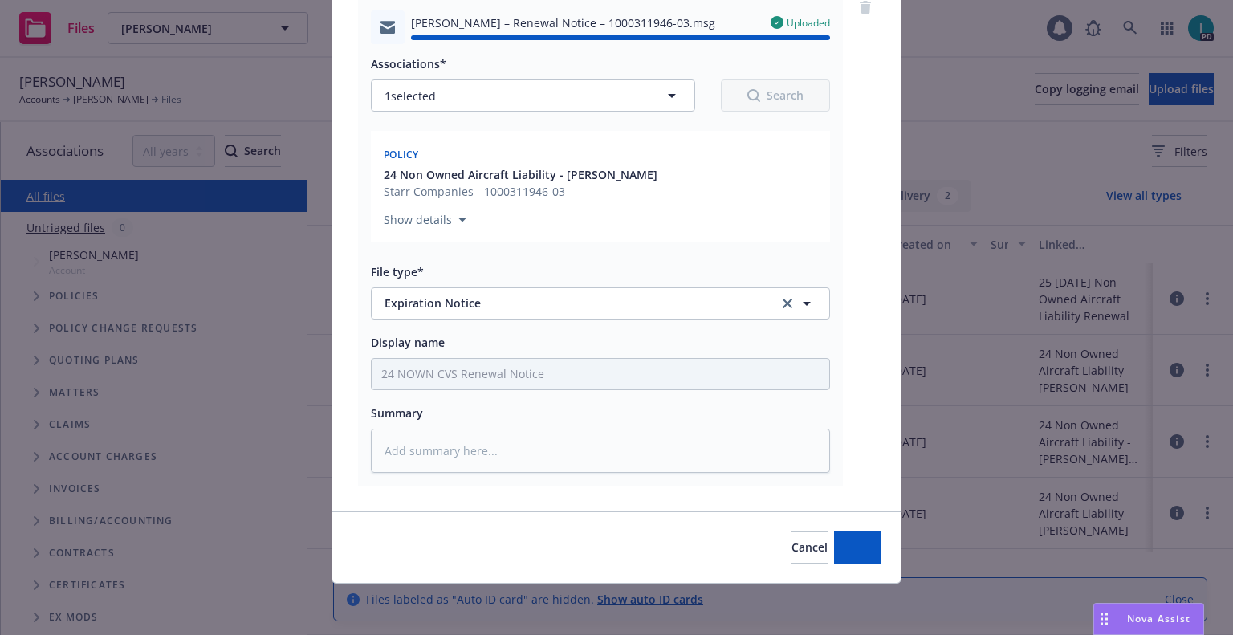
type textarea "x"
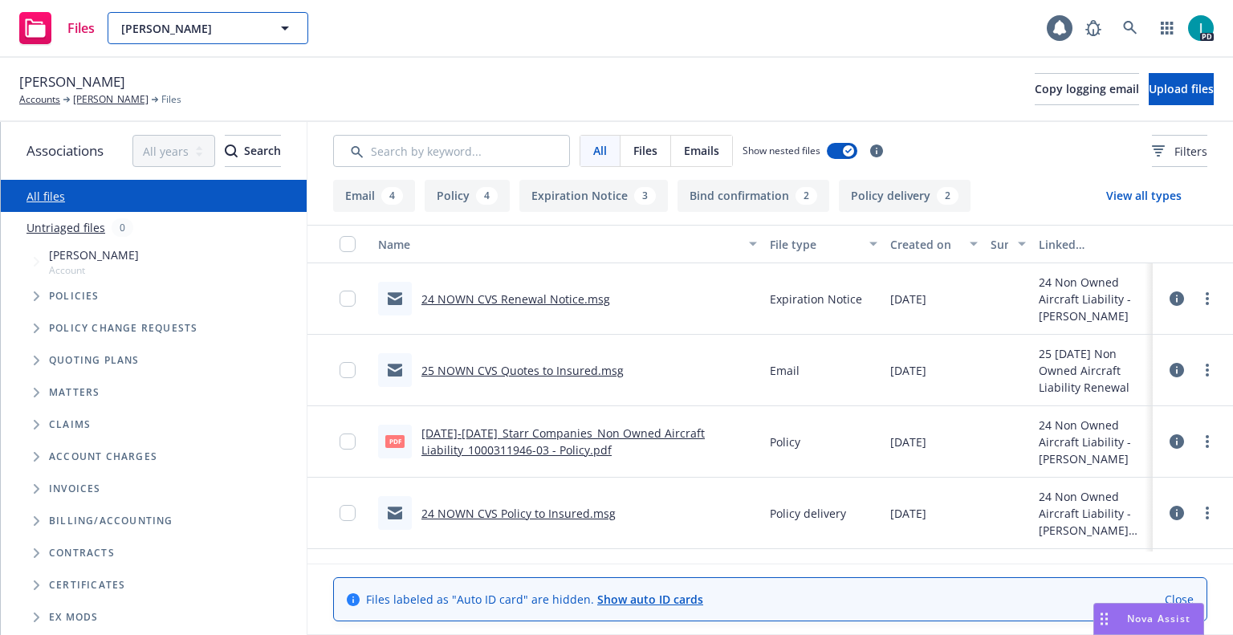
click at [160, 34] on span "Dylan Beal" at bounding box center [190, 28] width 139 height 17
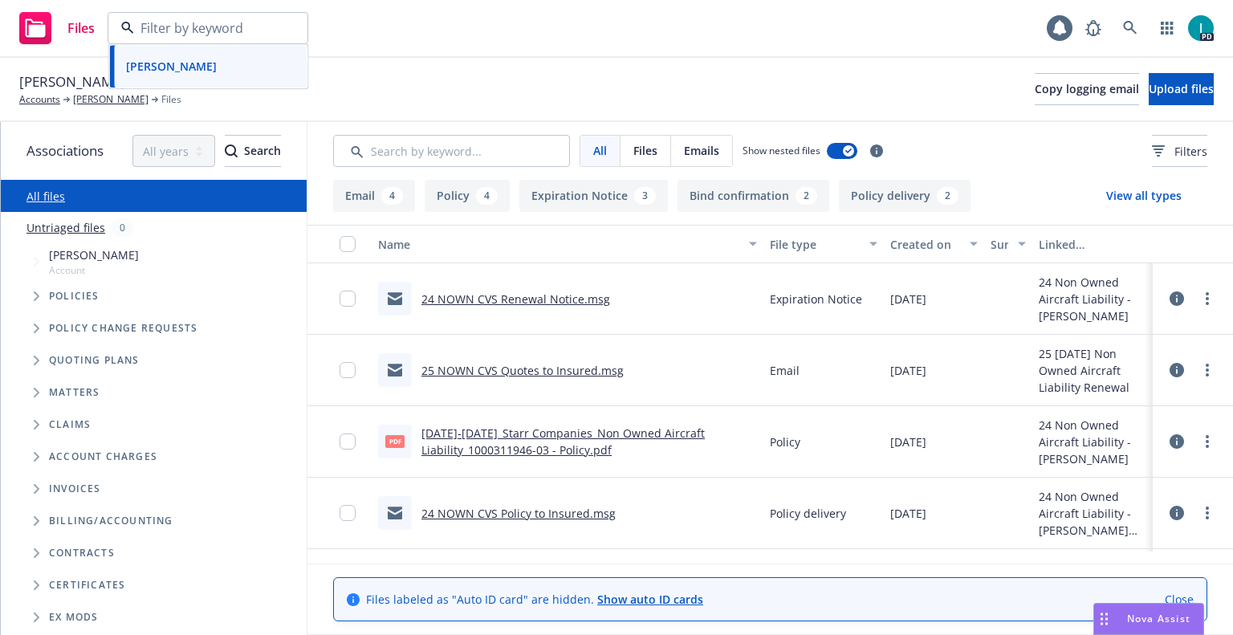
paste input "Scott Bertram"
type input "Scott Bertram"
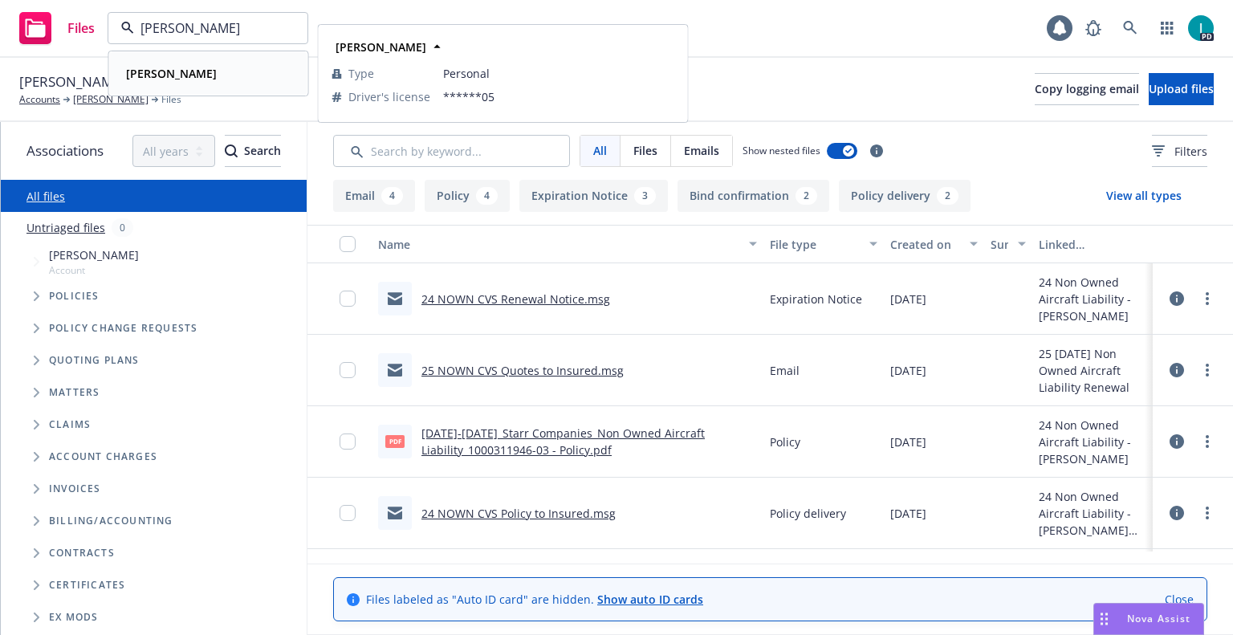
click at [202, 63] on div "Scott Bertram" at bounding box center [170, 73] width 100 height 23
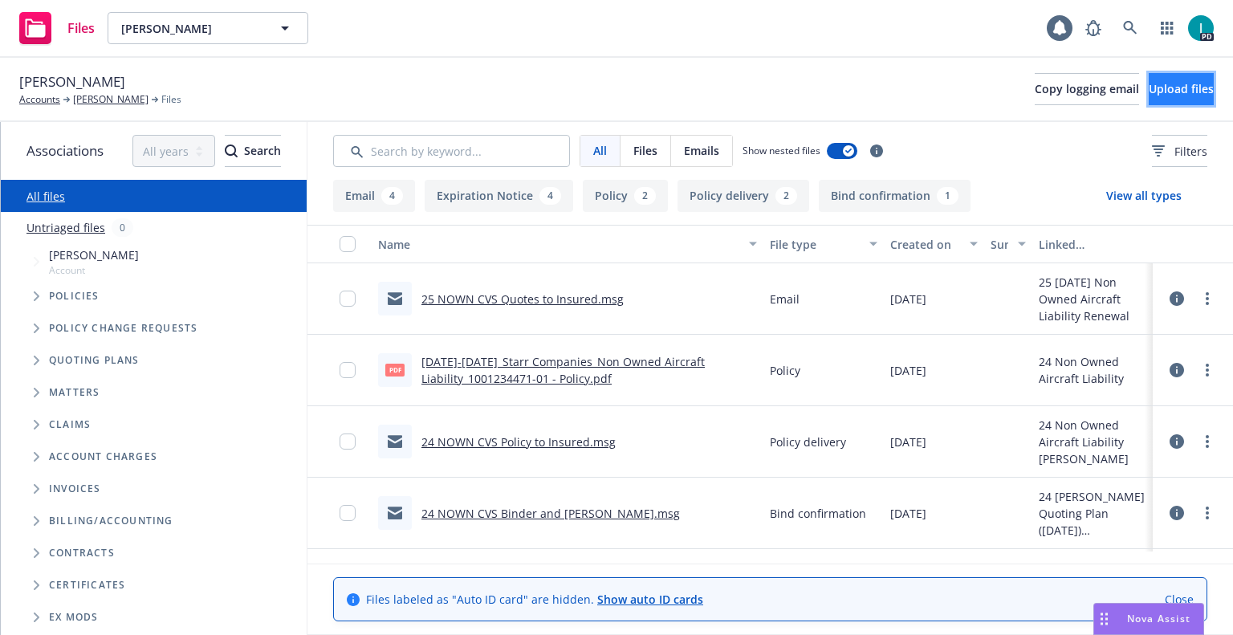
click at [1159, 87] on span "Upload files" at bounding box center [1180, 88] width 65 height 15
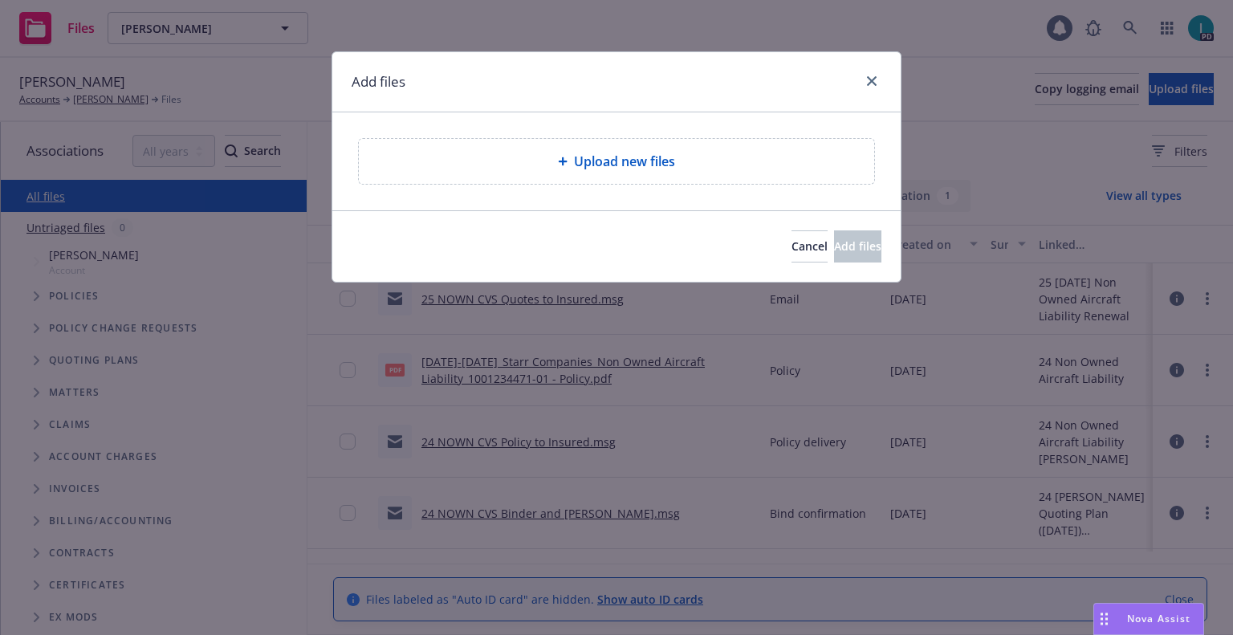
type textarea "x"
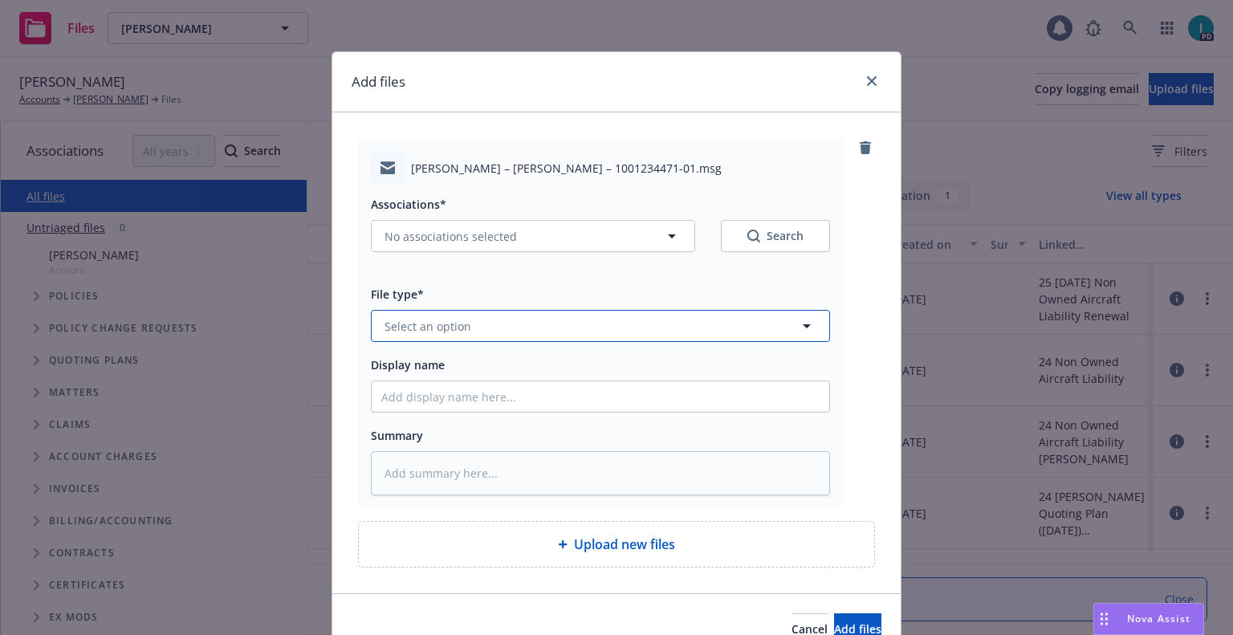
click at [448, 320] on span "Select an option" at bounding box center [427, 326] width 87 height 17
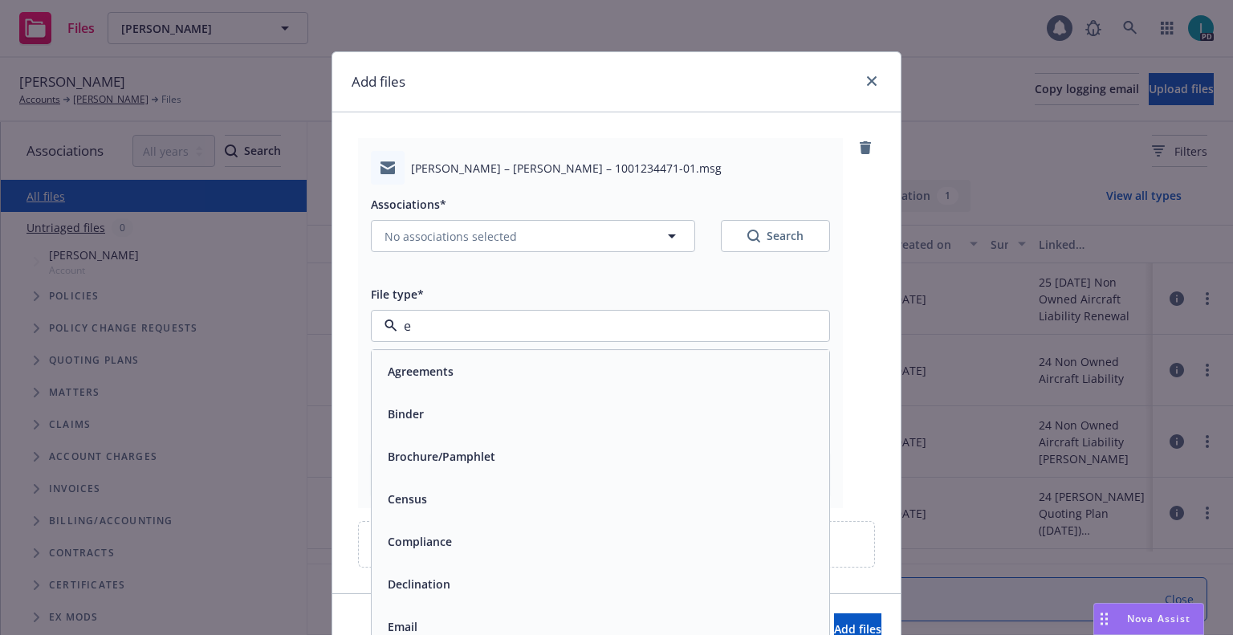
type input "ex"
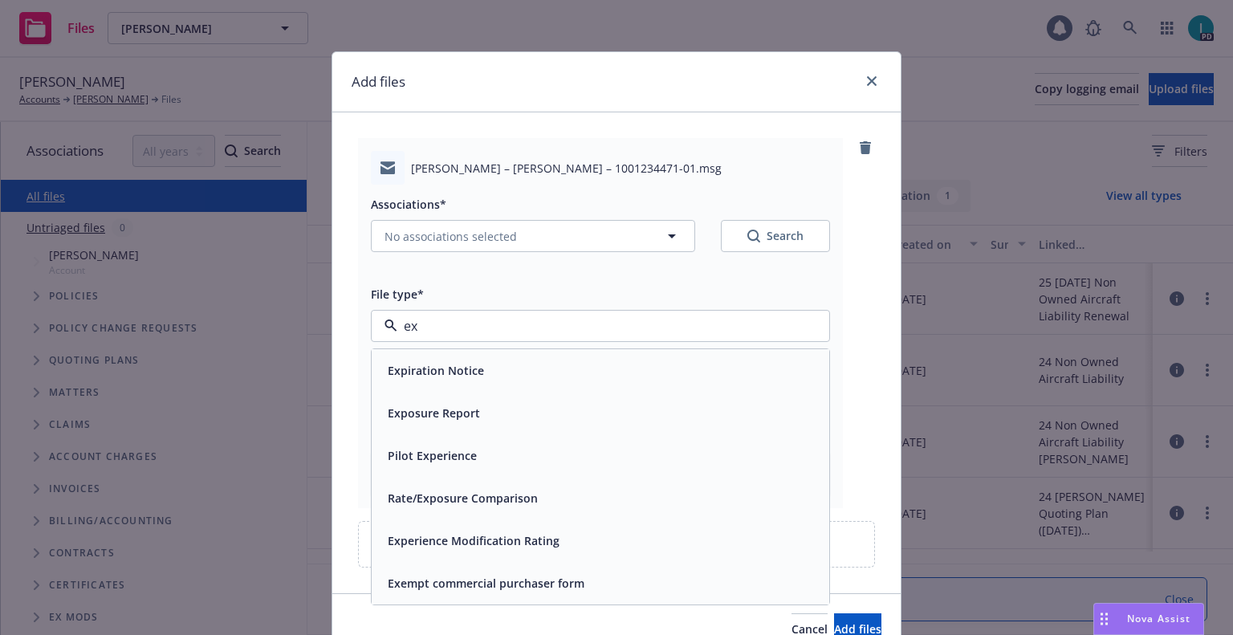
click at [452, 359] on div "Expiration Notice" at bounding box center [434, 370] width 106 height 23
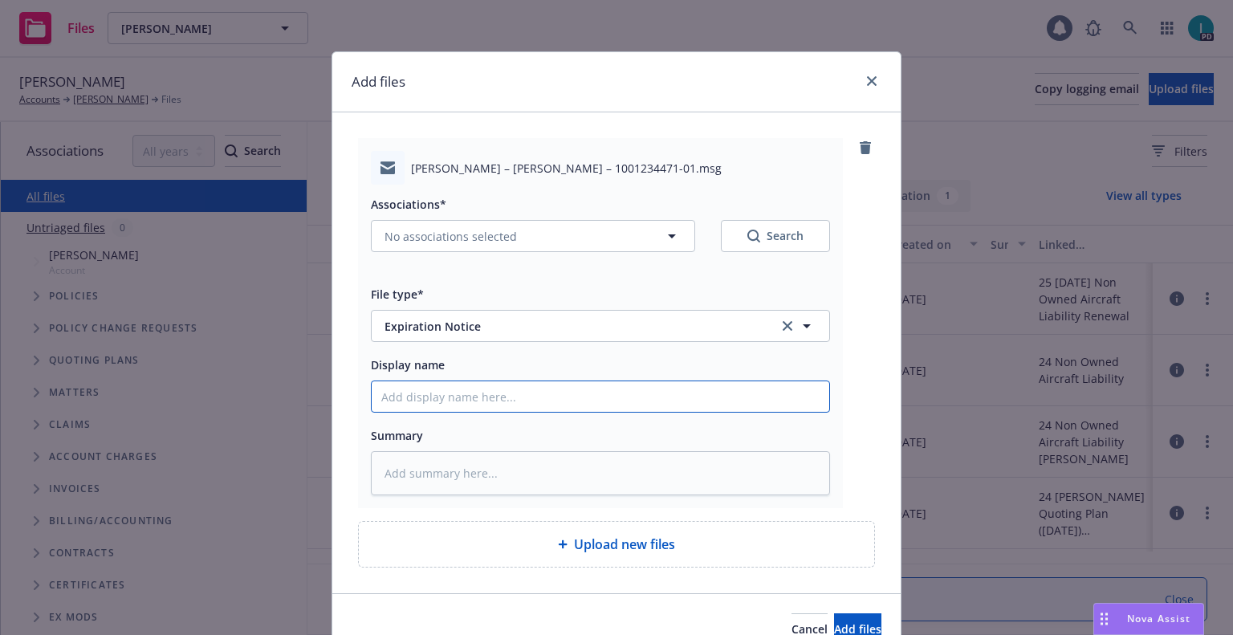
click at [446, 392] on input "Display name" at bounding box center [600, 396] width 457 height 30
type textarea "x"
type input "2"
type textarea "x"
type input "24"
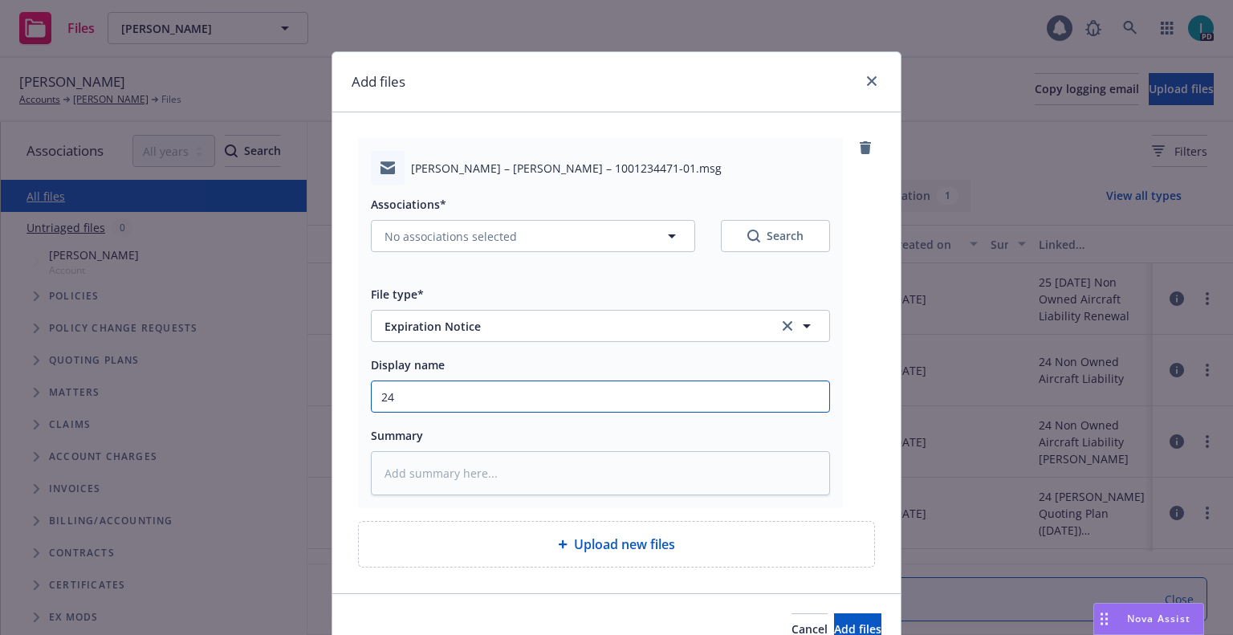
type textarea "x"
type input "24 NOWN CVS Renewal Notice"
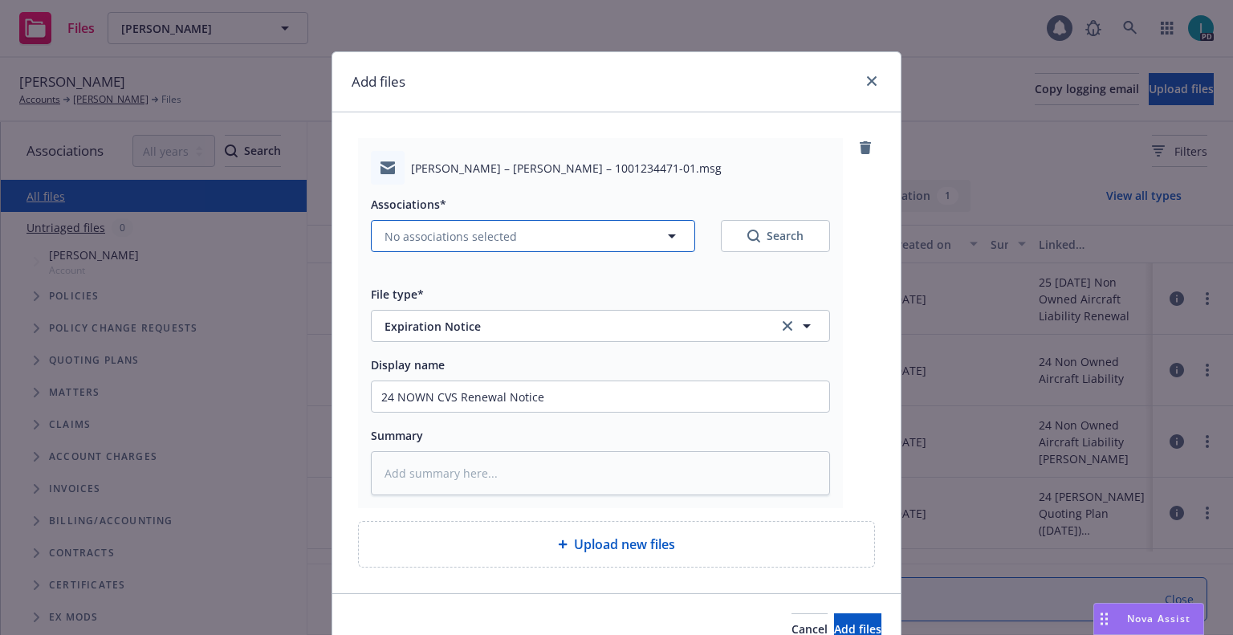
click at [476, 240] on span "No associations selected" at bounding box center [450, 236] width 132 height 17
type textarea "x"
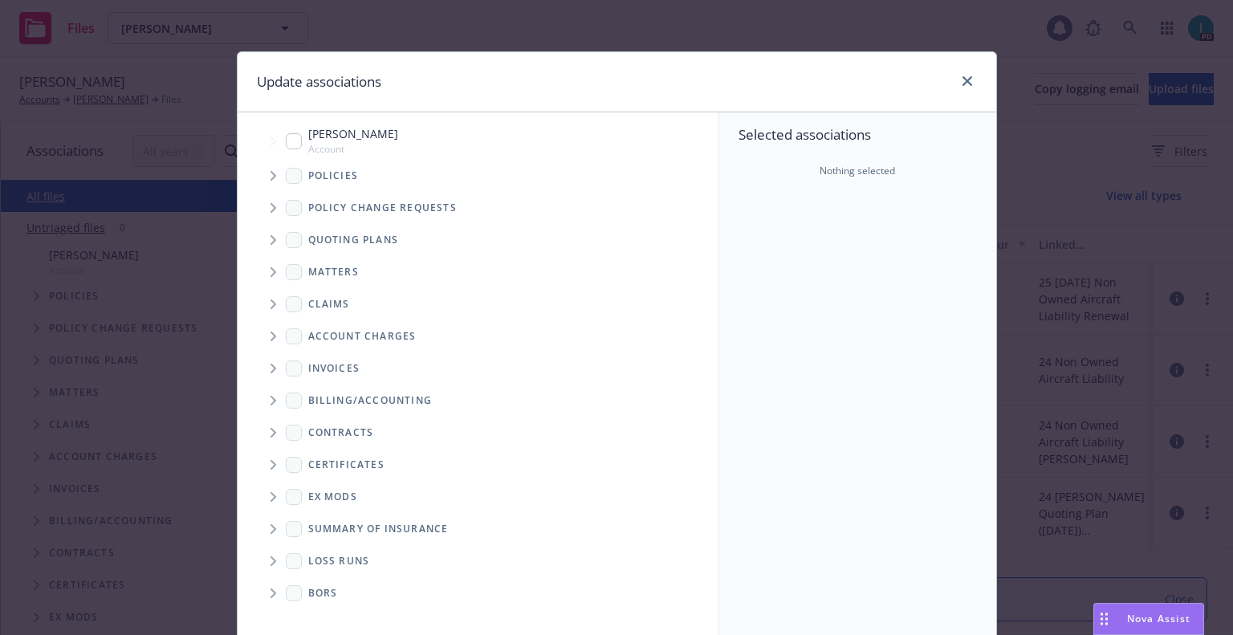
click at [268, 169] on span "Tree Example" at bounding box center [273, 176] width 26 height 26
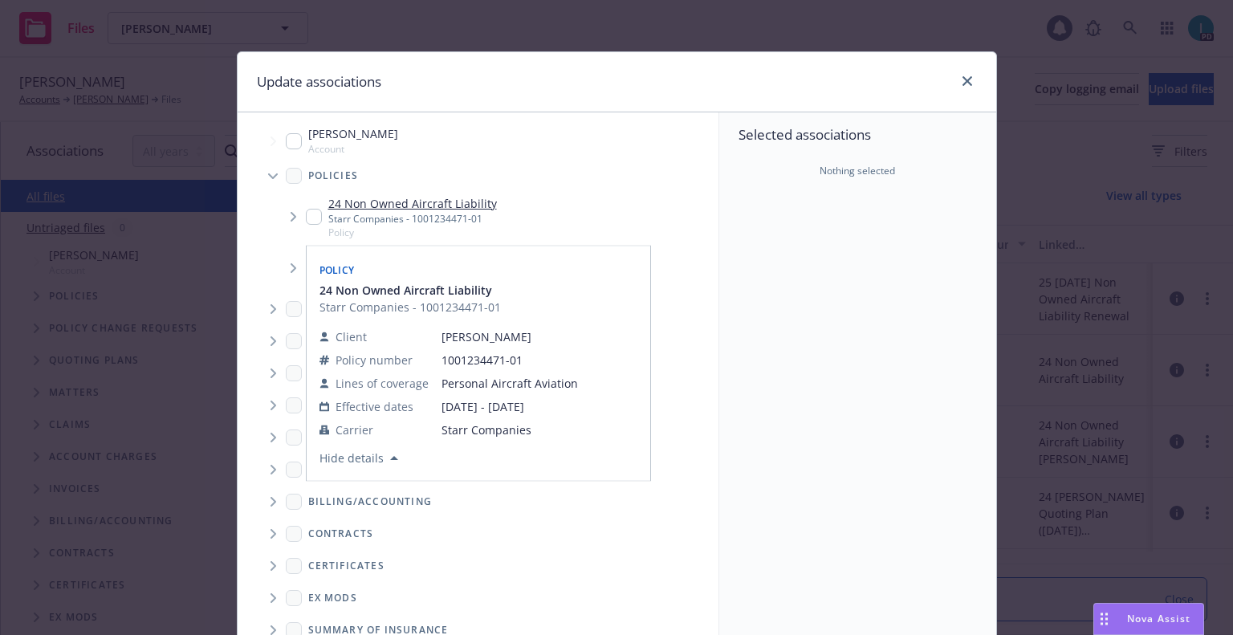
click at [306, 222] on input "Tree Example" at bounding box center [314, 217] width 16 height 16
checkbox input "true"
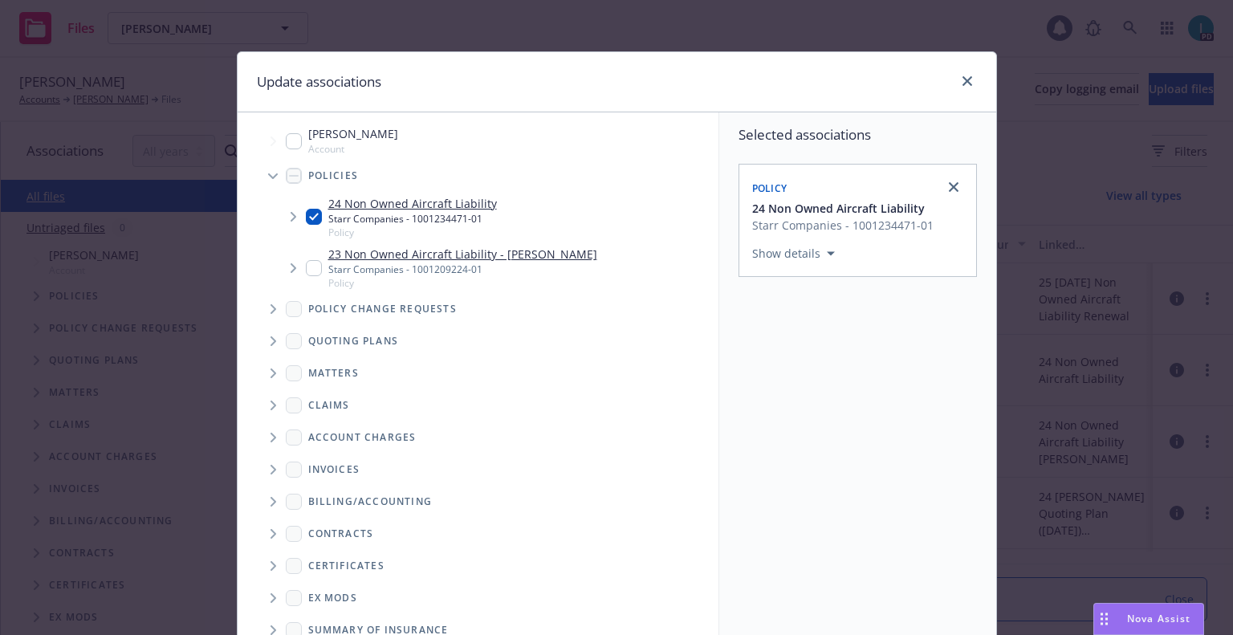
scroll to position [163, 0]
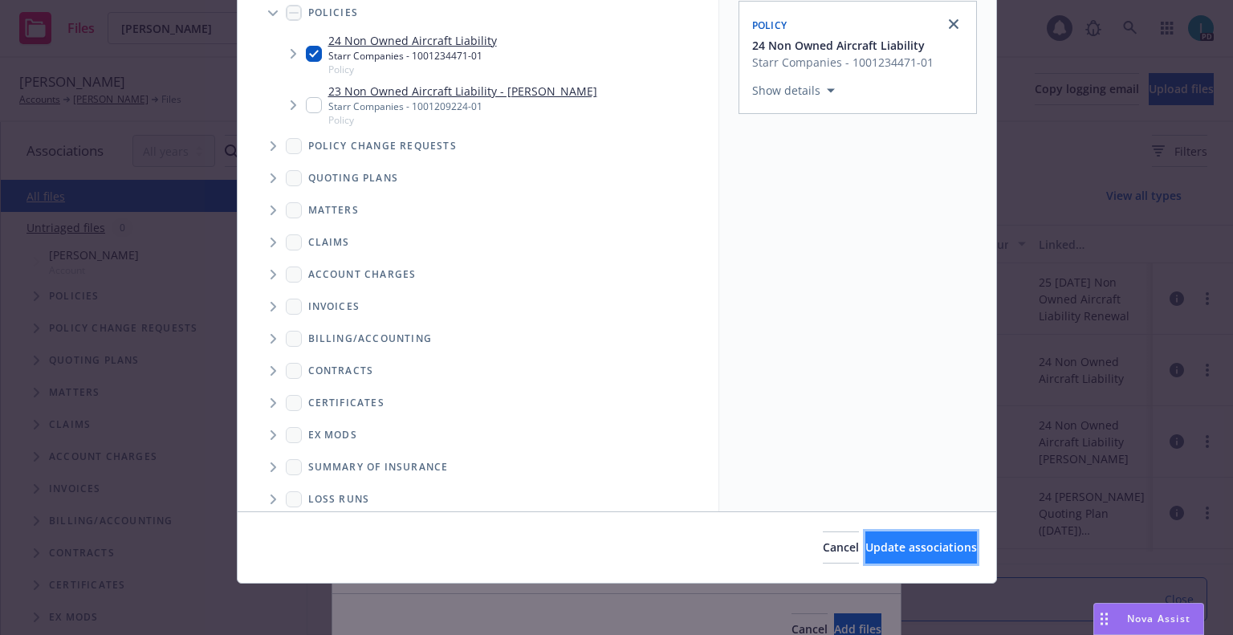
click at [880, 555] on button "Update associations" at bounding box center [921, 547] width 112 height 32
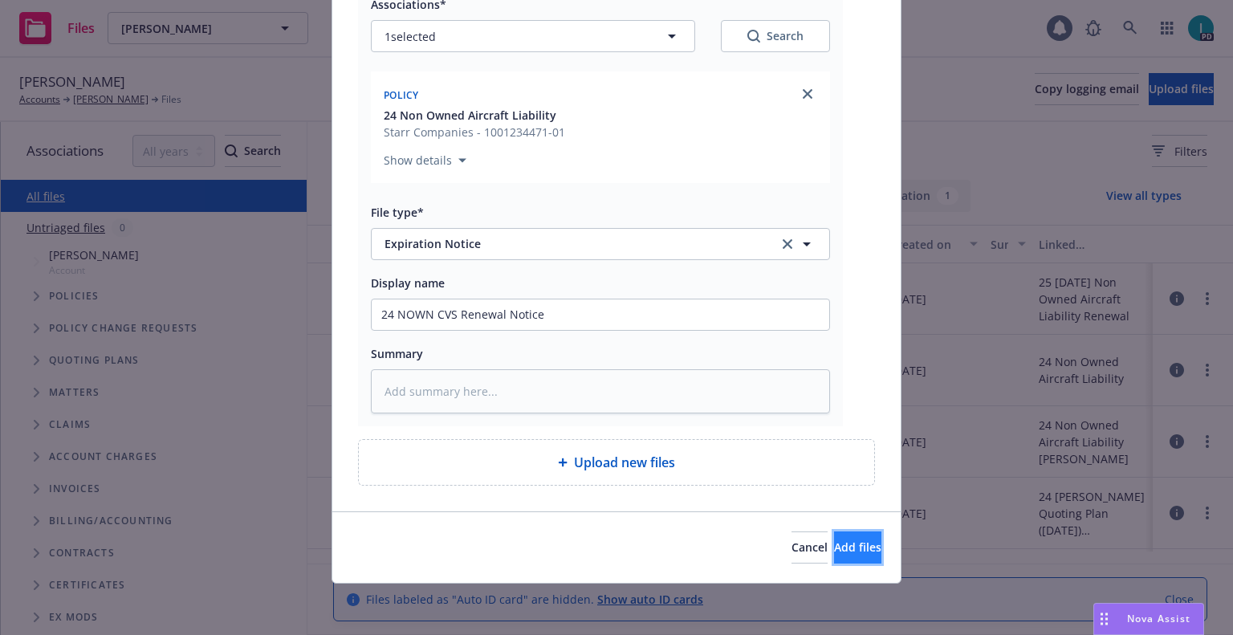
click at [834, 561] on button "Add files" at bounding box center [857, 547] width 47 height 32
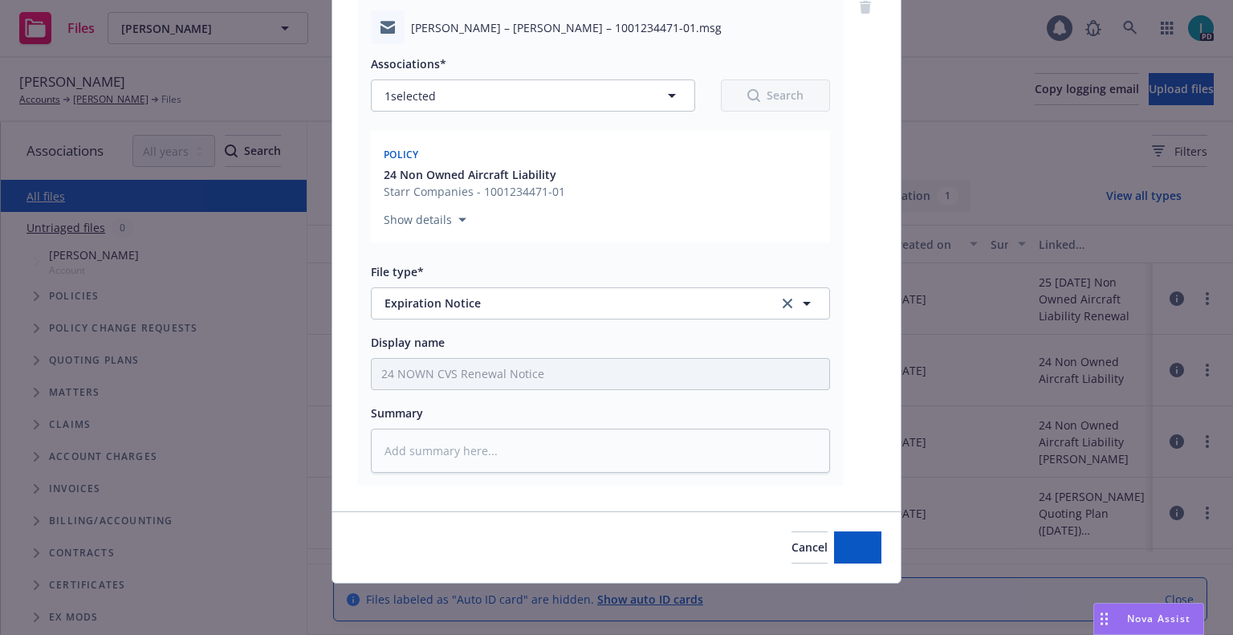
scroll to position [140, 0]
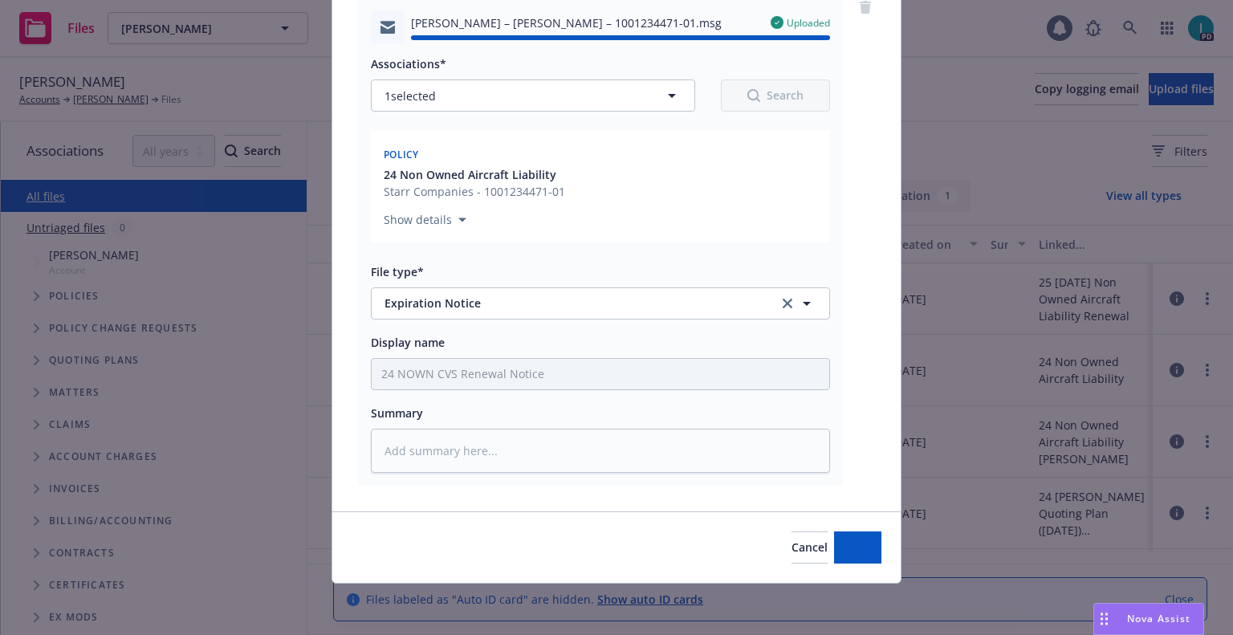
type textarea "x"
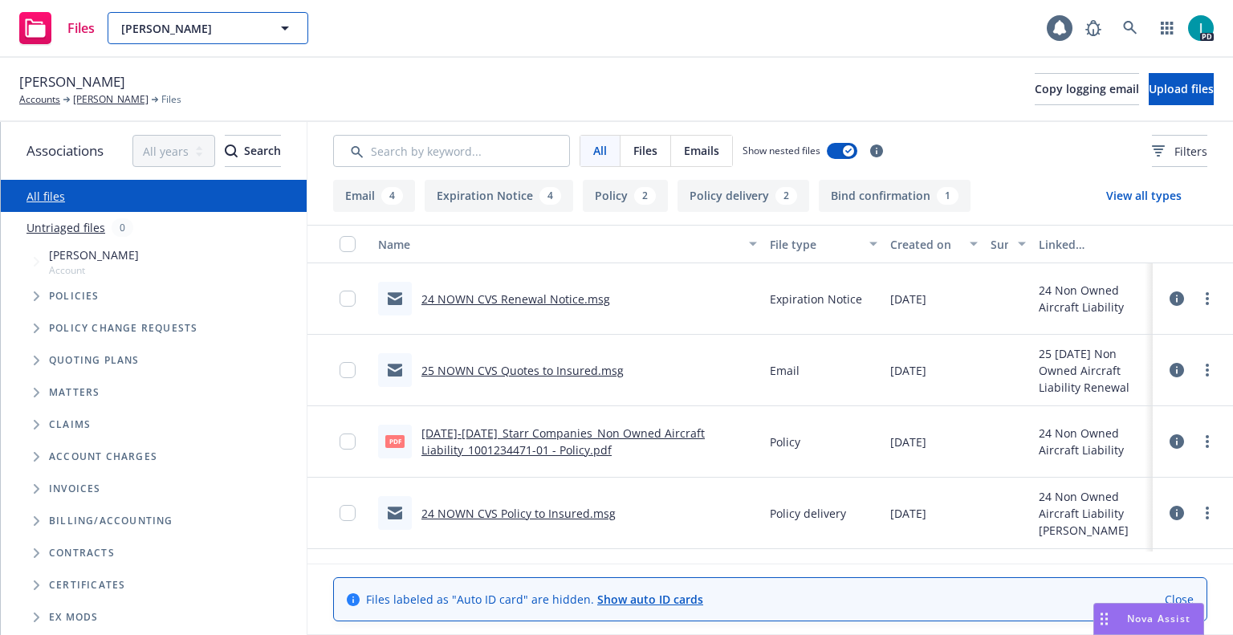
click at [161, 23] on span "Scott Bertram" at bounding box center [190, 28] width 139 height 17
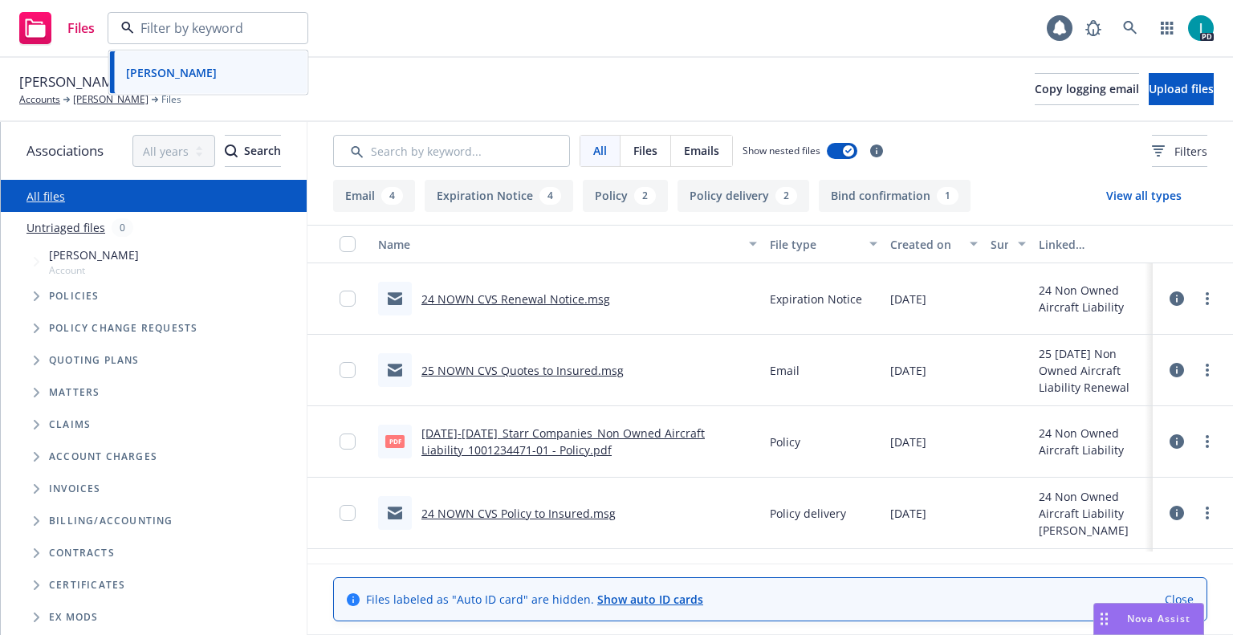
paste input "Logan Clements"
type input "Logan Clements"
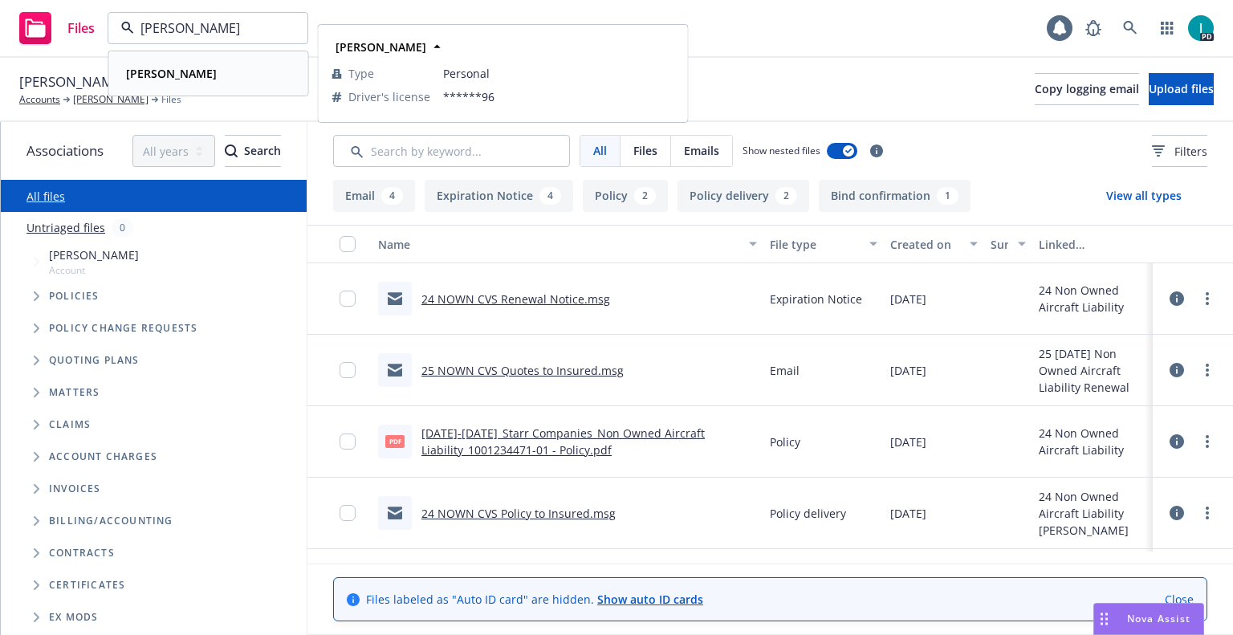
click at [232, 71] on div "Logan Clements" at bounding box center [209, 73] width 178 height 23
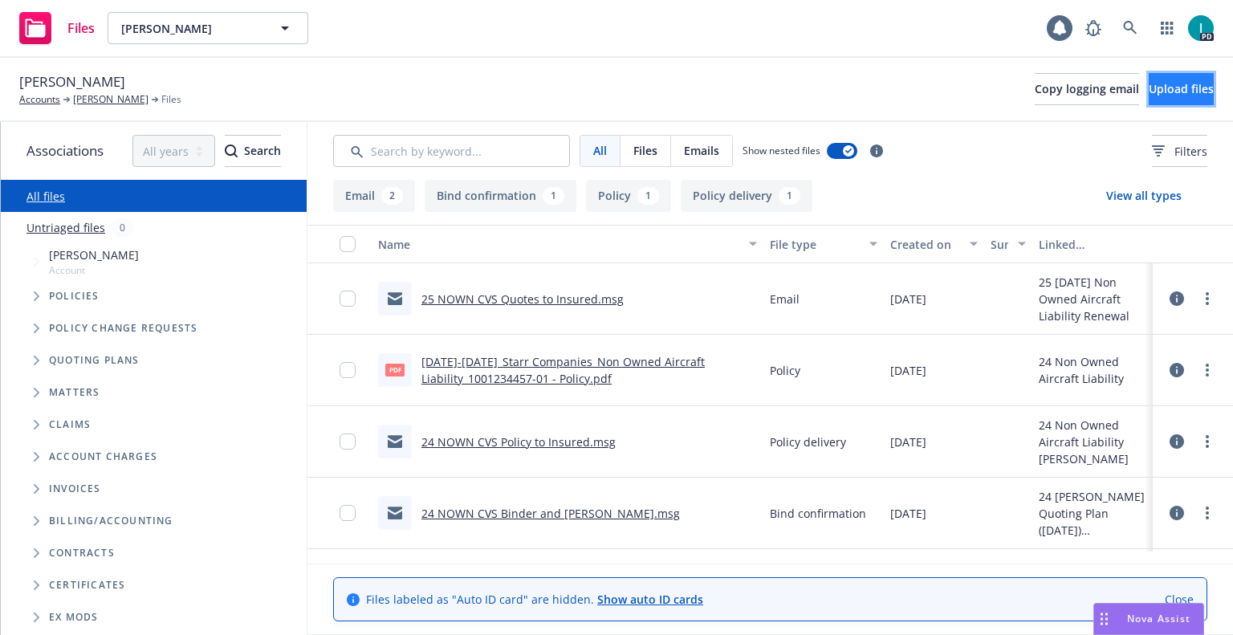
click at [1180, 87] on span "Upload files" at bounding box center [1180, 88] width 65 height 15
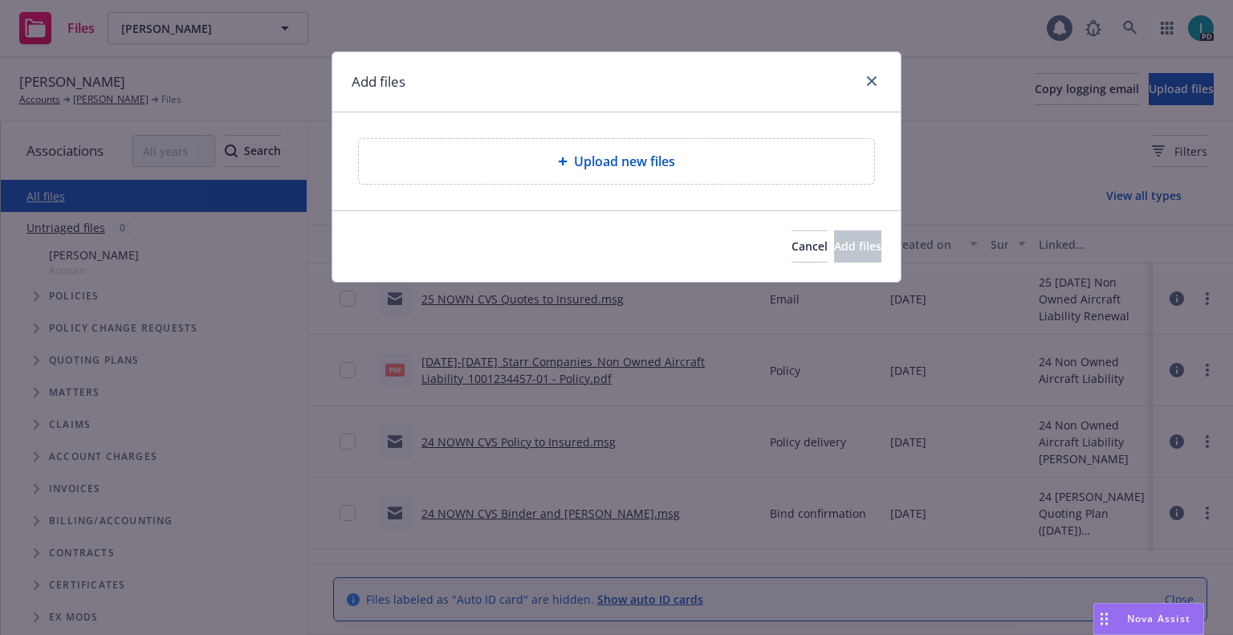
type textarea "x"
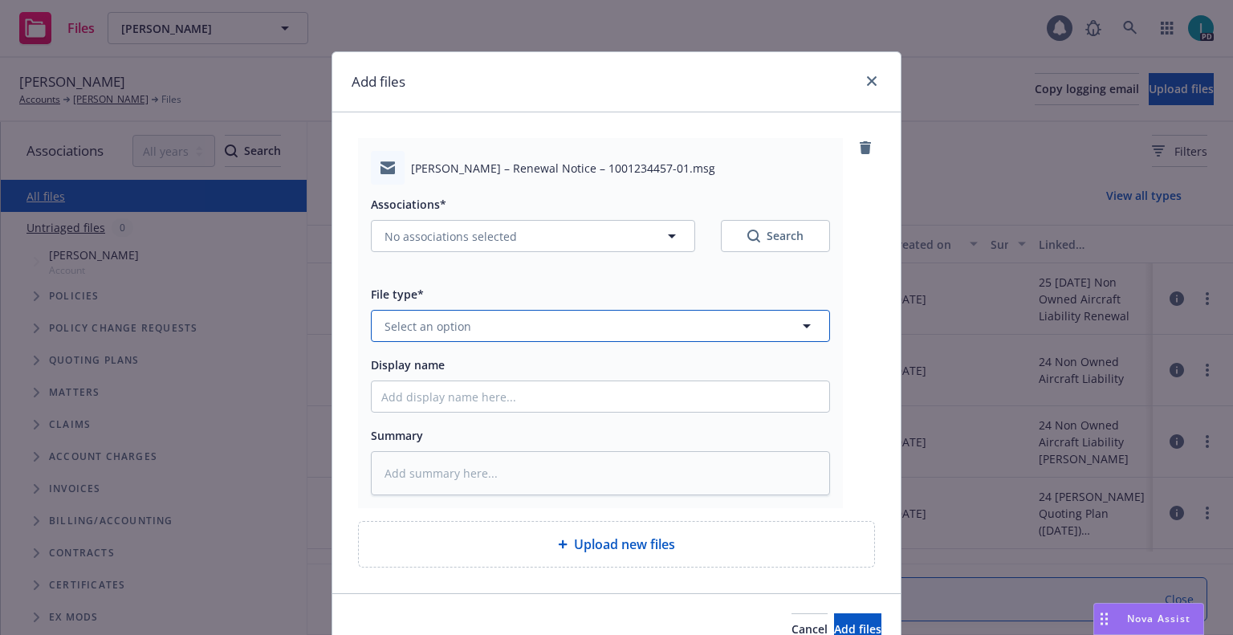
click at [424, 319] on span "Select an option" at bounding box center [427, 326] width 87 height 17
type input "ex"
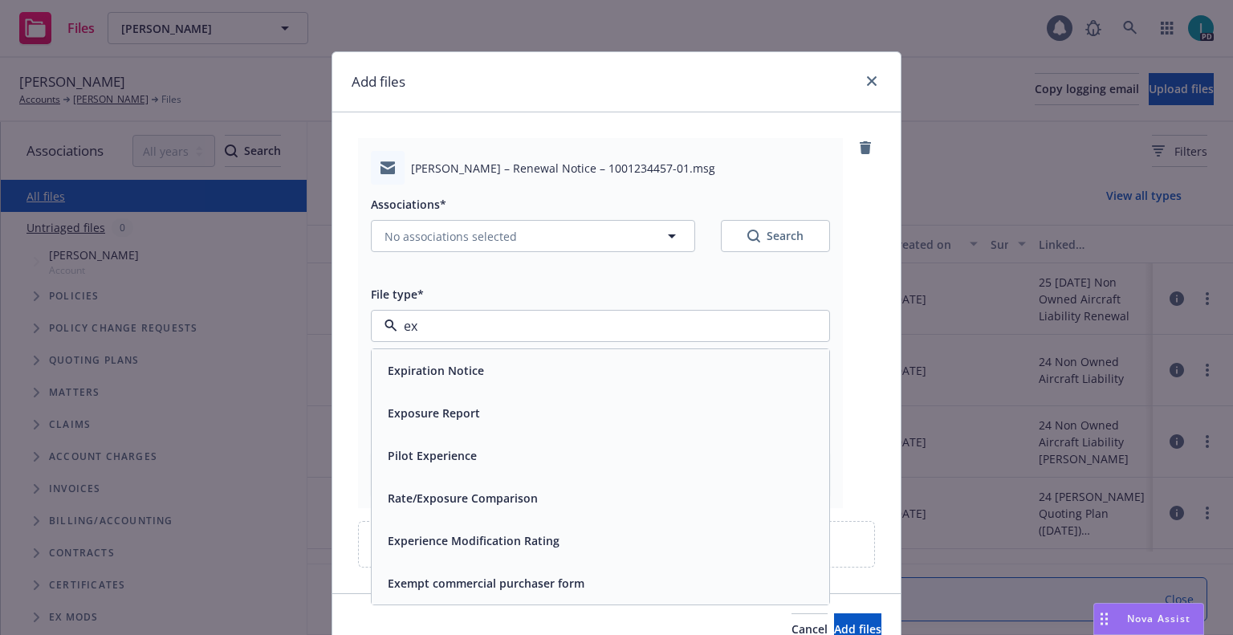
click at [436, 367] on span "Expiration Notice" at bounding box center [436, 370] width 96 height 17
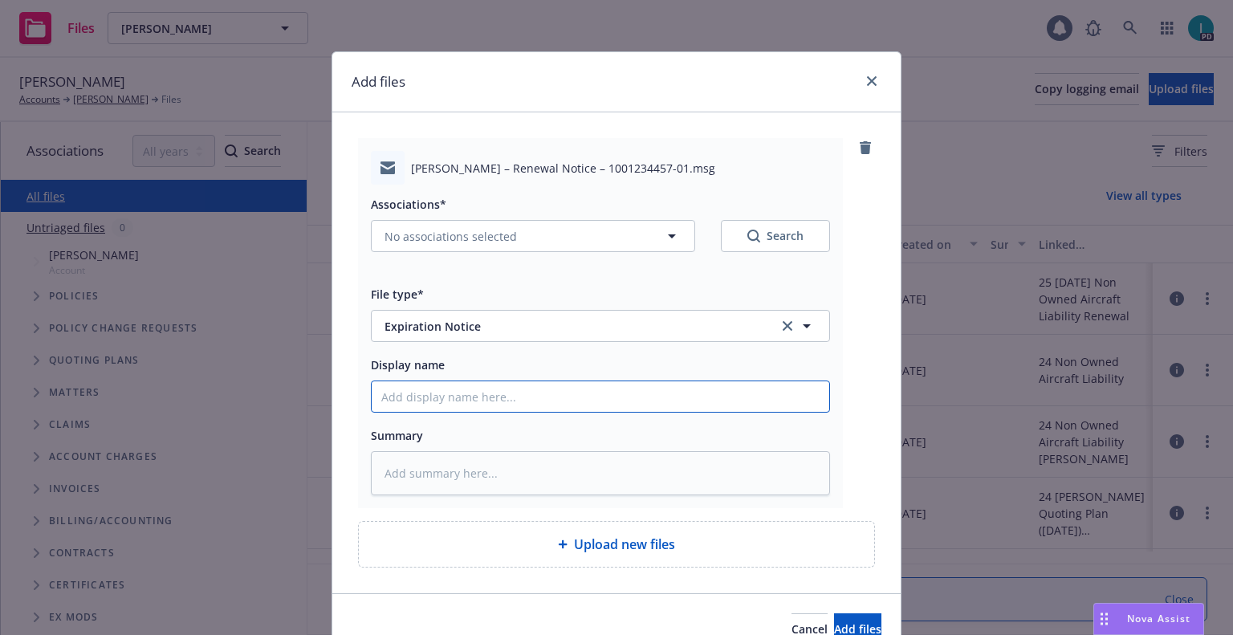
click at [425, 400] on input "Display name" at bounding box center [600, 396] width 457 height 30
type textarea "x"
type input "2"
type textarea "x"
type input "24"
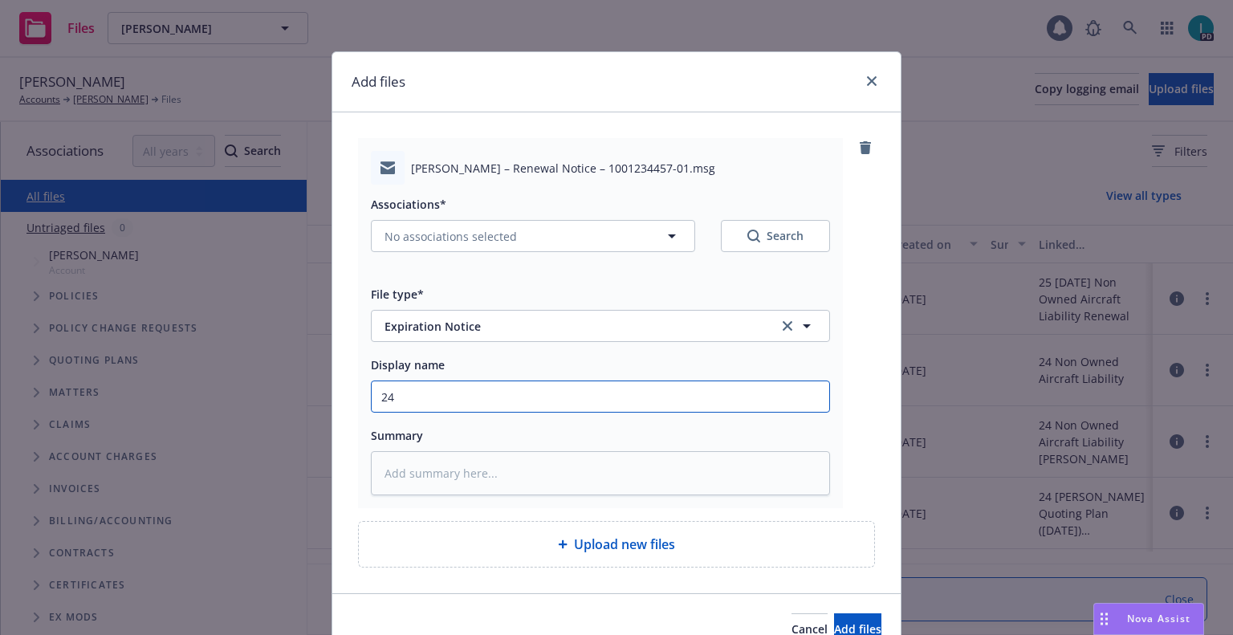
type textarea "x"
type input "24 NOWN CVS Renewal Notice"
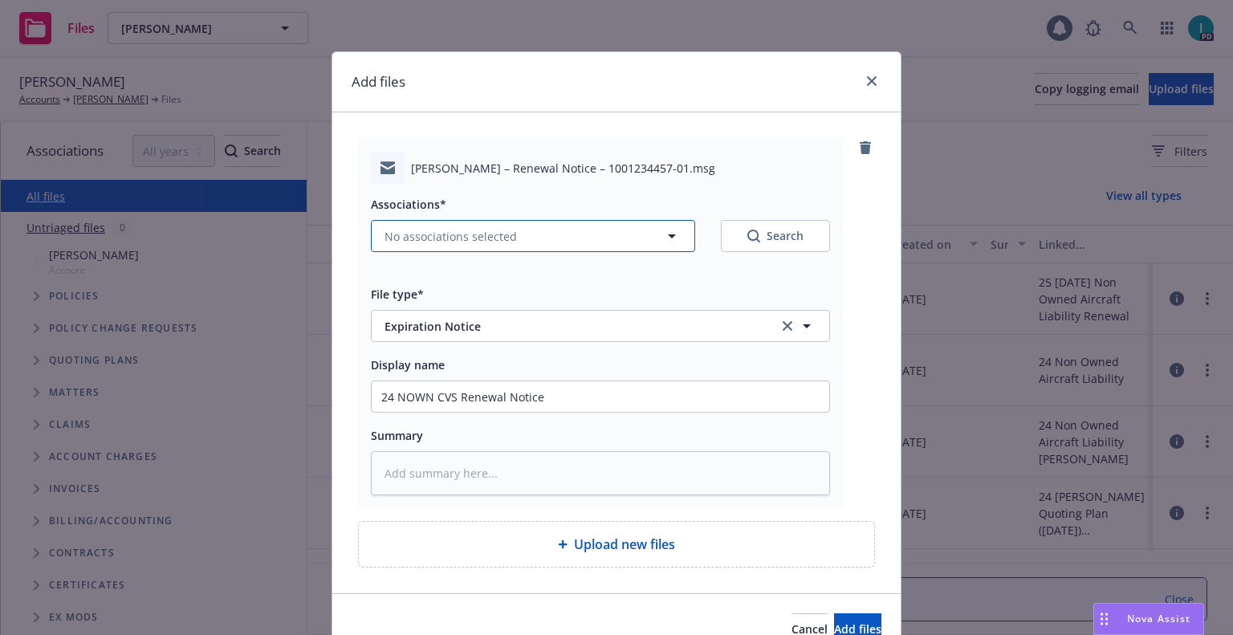
click at [448, 231] on span "No associations selected" at bounding box center [450, 236] width 132 height 17
type textarea "x"
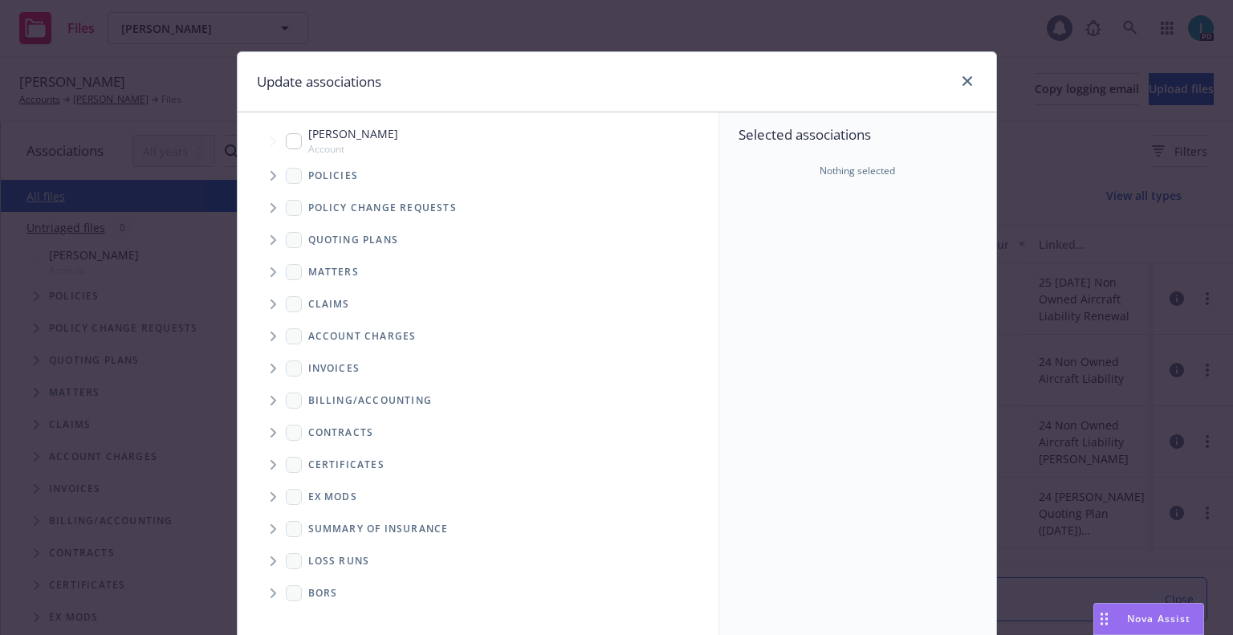
click at [270, 173] on icon "Tree Example" at bounding box center [273, 176] width 6 height 10
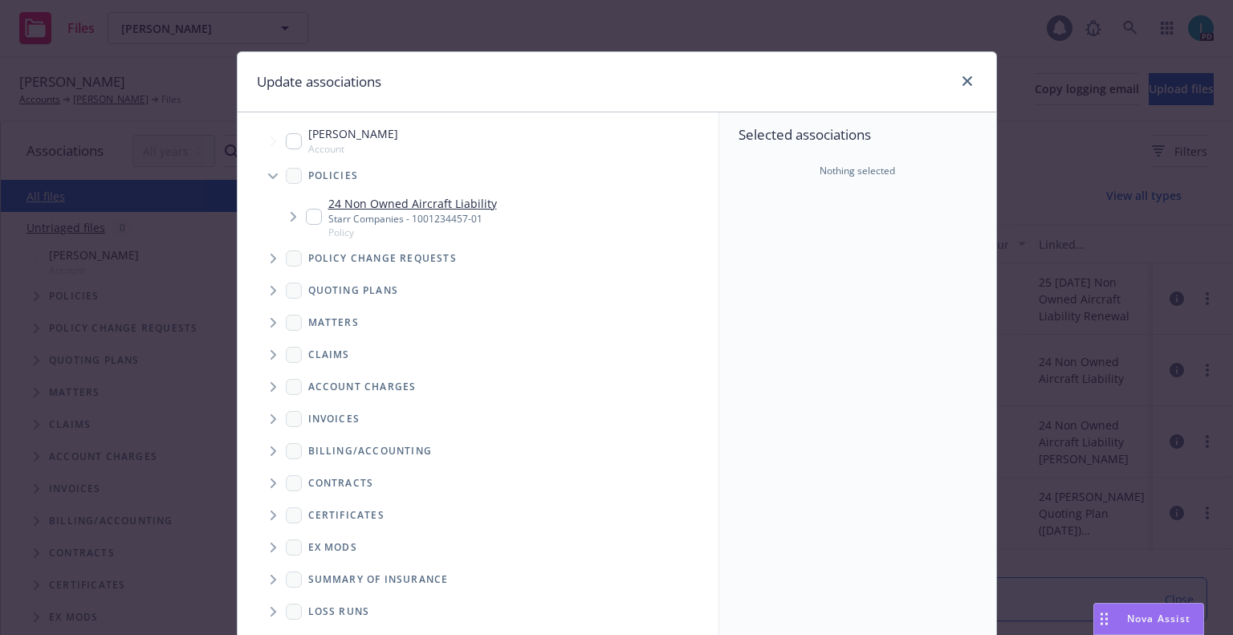
click at [306, 221] on input "Tree Example" at bounding box center [314, 217] width 16 height 16
checkbox input "true"
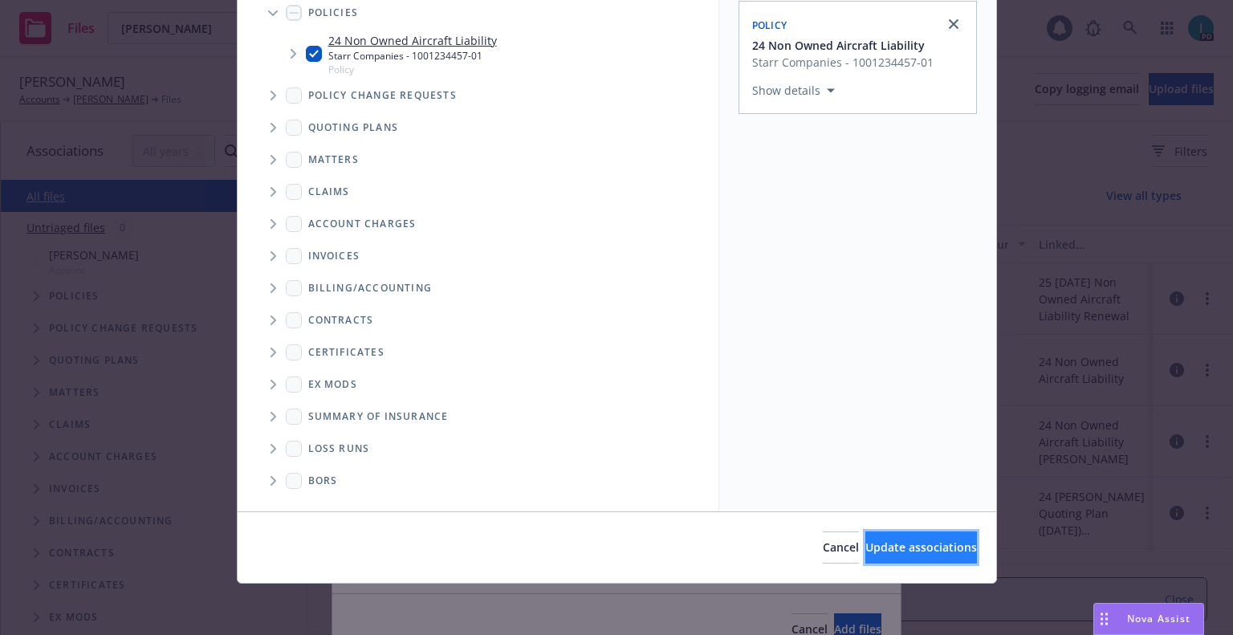
click at [930, 558] on button "Update associations" at bounding box center [921, 547] width 112 height 32
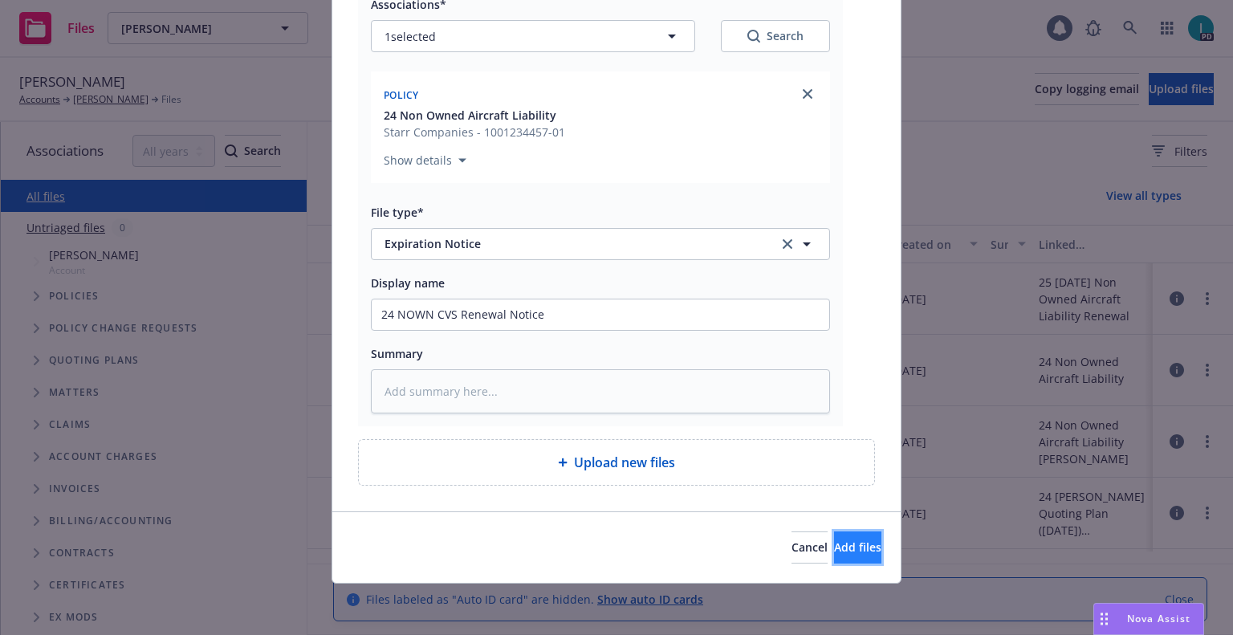
click at [834, 562] on button "Add files" at bounding box center [857, 547] width 47 height 32
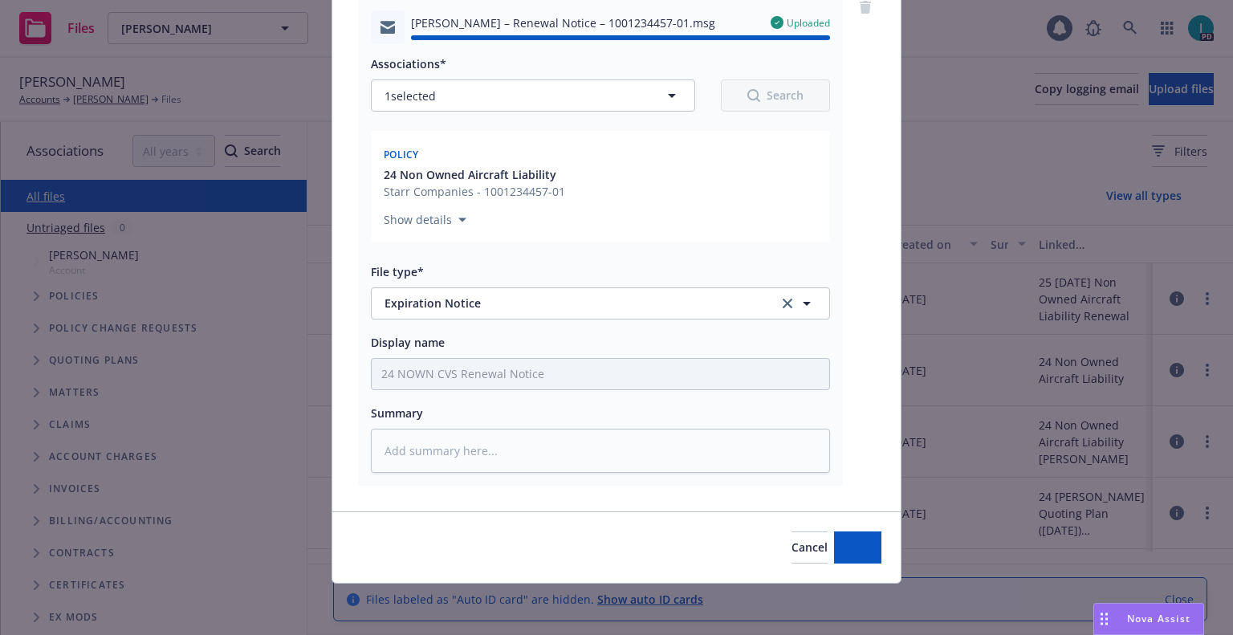
type textarea "x"
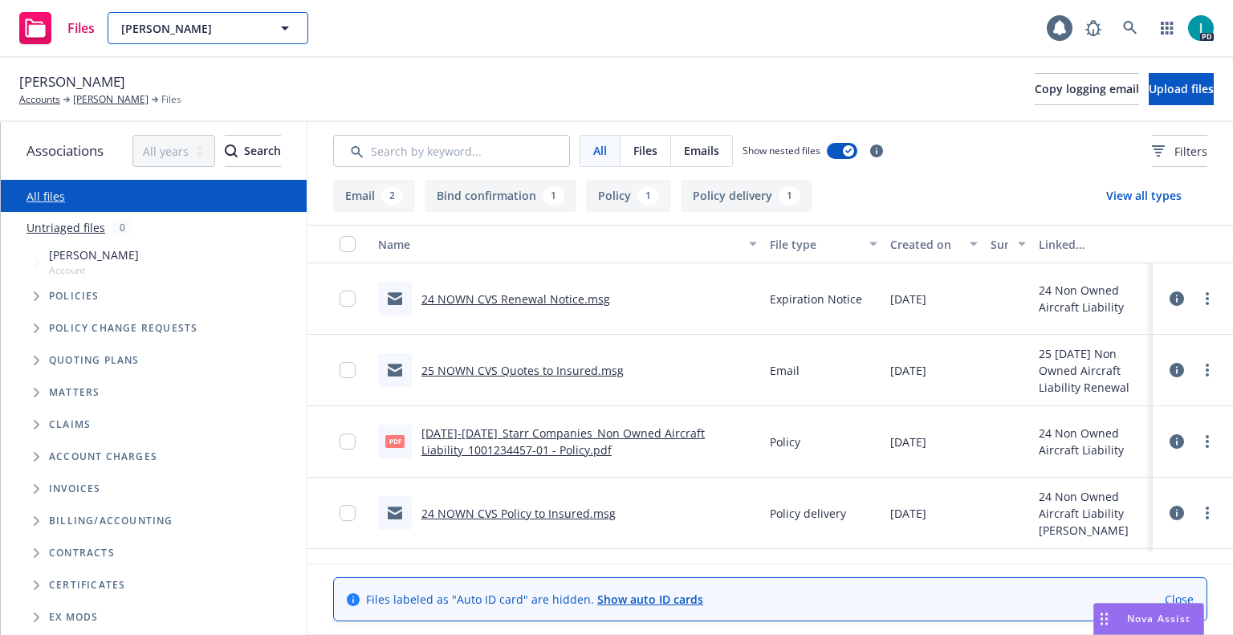
click at [210, 28] on span "Logan Clements" at bounding box center [190, 28] width 139 height 17
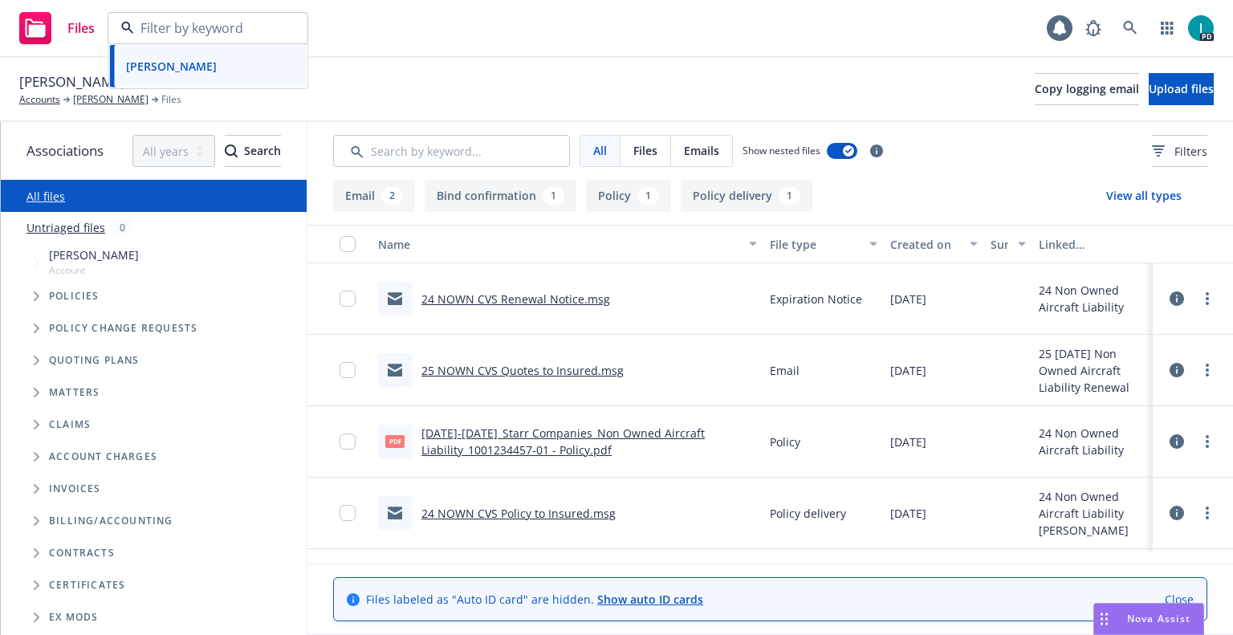
paste input "Mason Erickson"
type input "Mason Erickson"
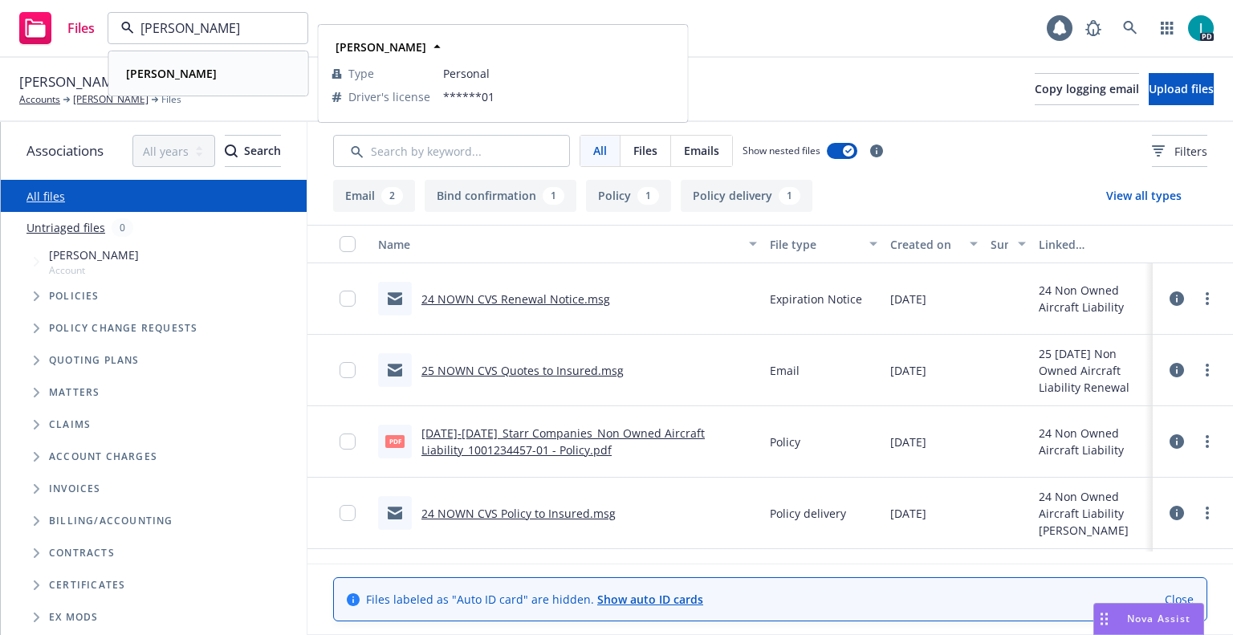
click at [225, 65] on div "Mason Erickson" at bounding box center [209, 73] width 178 height 23
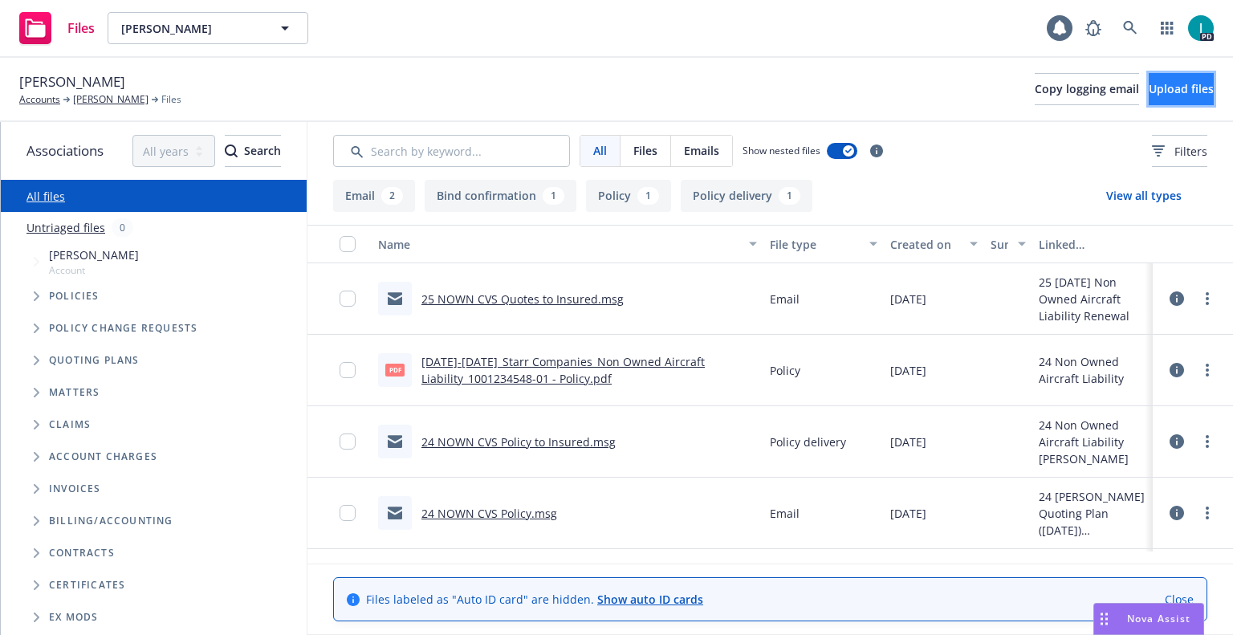
click at [1148, 90] on span "Upload files" at bounding box center [1180, 88] width 65 height 15
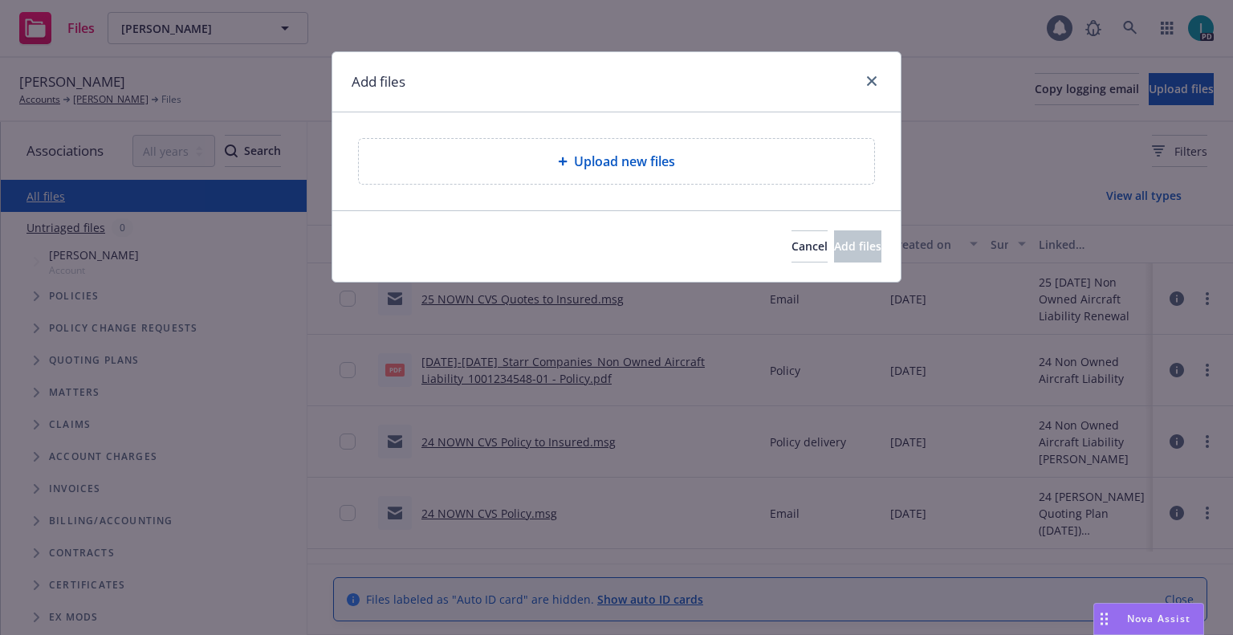
type textarea "x"
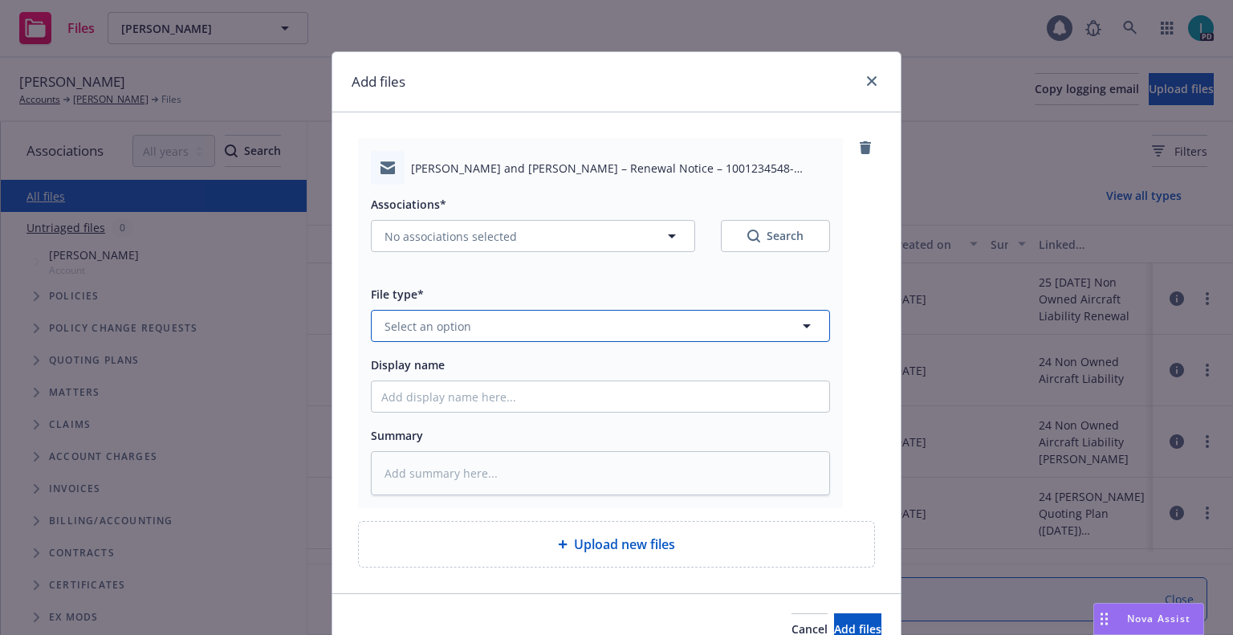
click at [442, 323] on span "Select an option" at bounding box center [427, 326] width 87 height 17
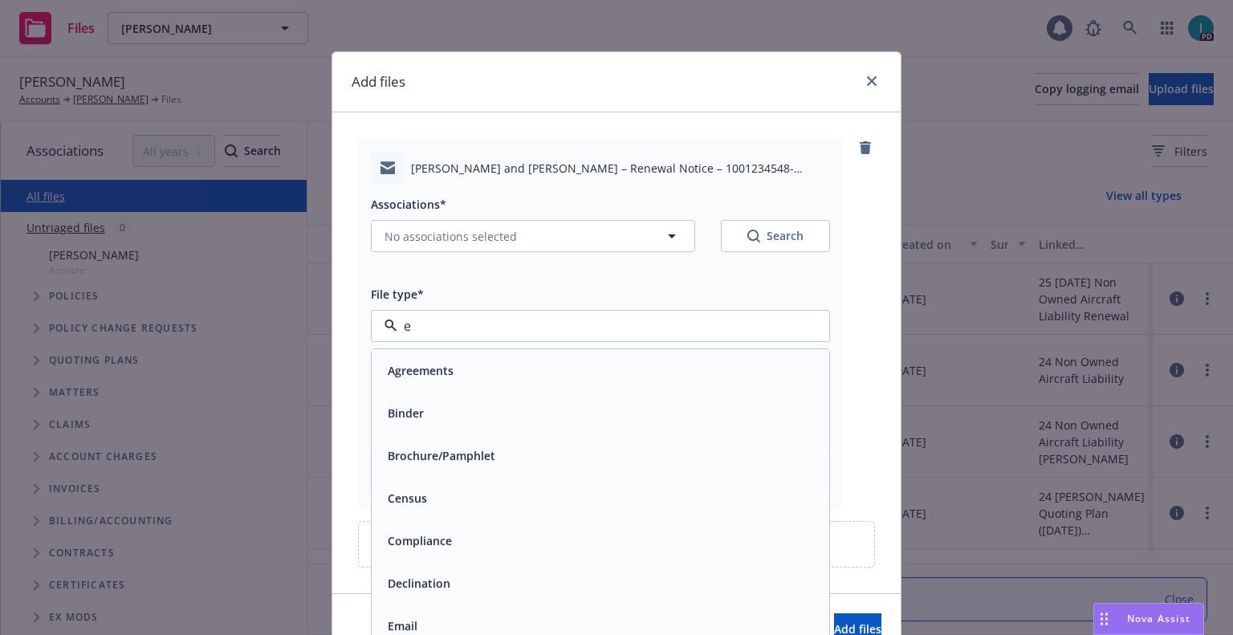
type input "ex"
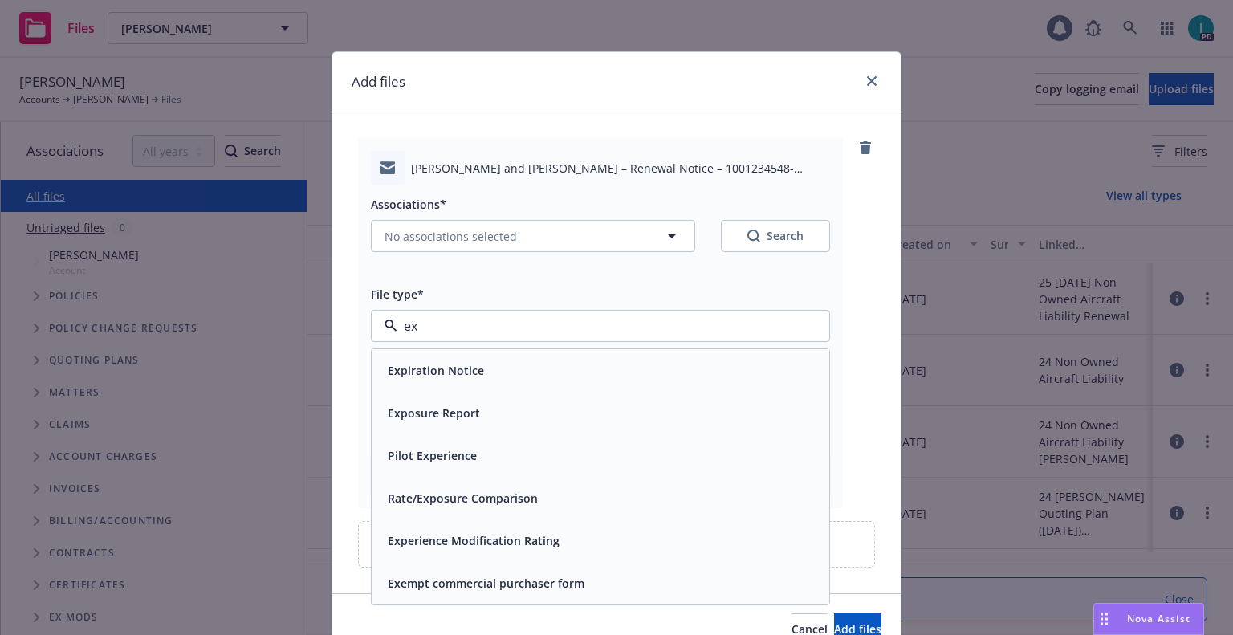
click at [462, 360] on div "Expiration Notice" at bounding box center [434, 370] width 106 height 23
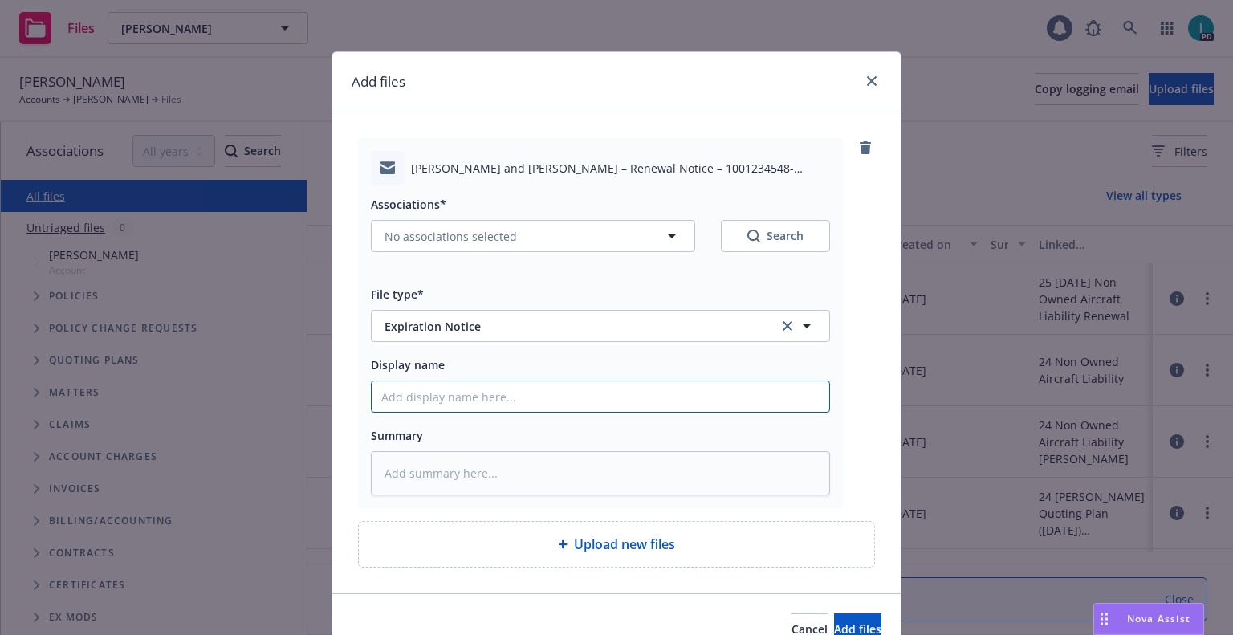
click at [441, 406] on input "Display name" at bounding box center [600, 396] width 457 height 30
type textarea "x"
type input "2"
type textarea "x"
type input "24"
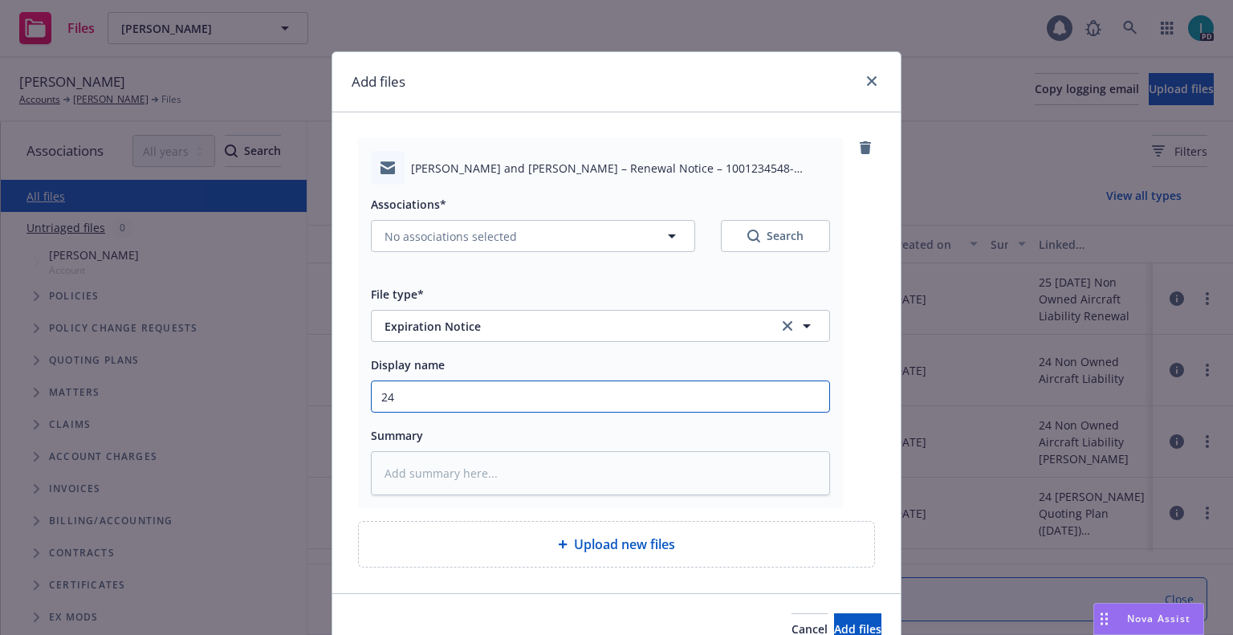
type textarea "x"
type input "24 NOWN CVS Renewal Notice"
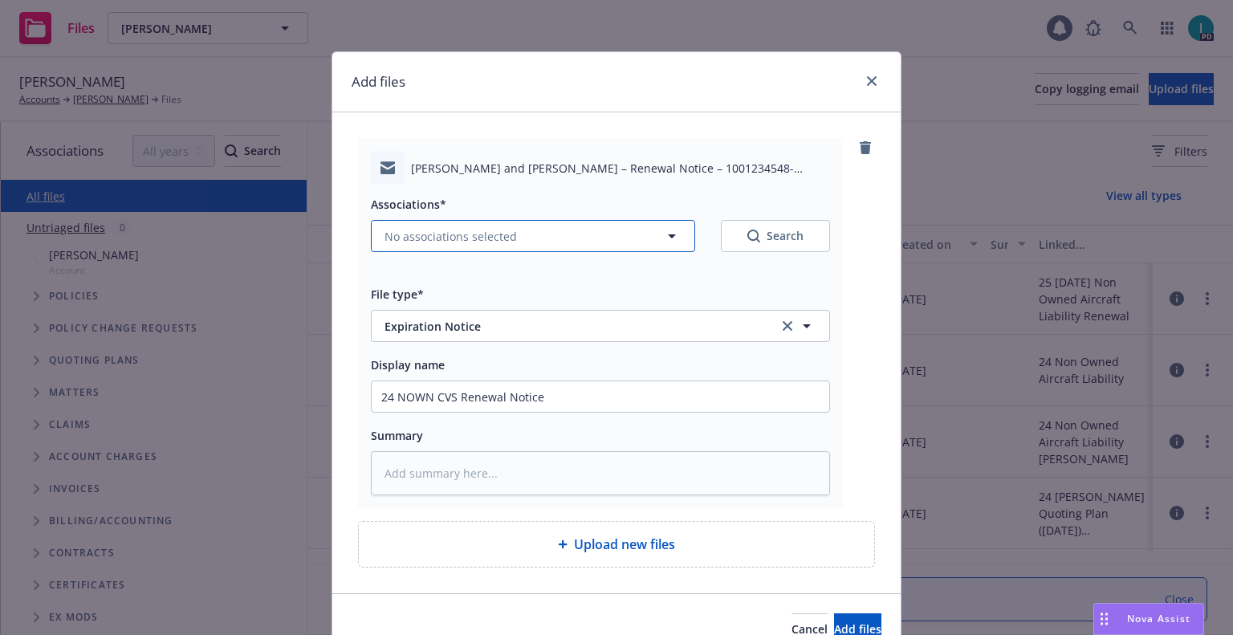
click at [441, 234] on span "No associations selected" at bounding box center [450, 236] width 132 height 17
type textarea "x"
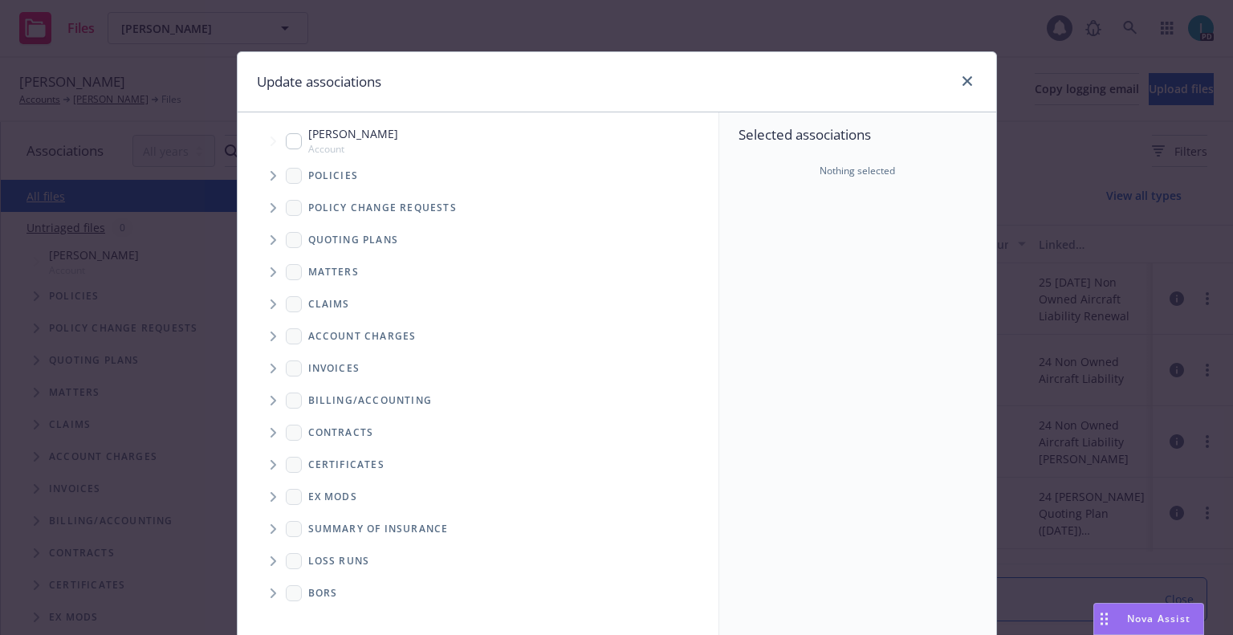
click at [274, 170] on span "Tree Example" at bounding box center [273, 176] width 26 height 26
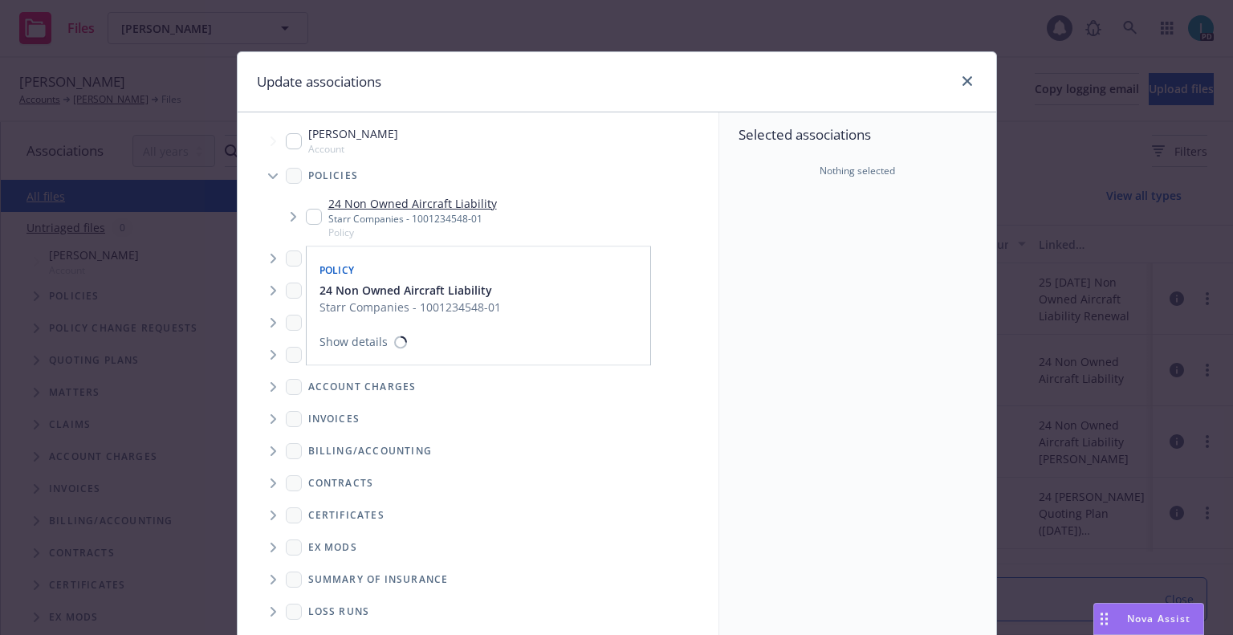
click at [309, 215] on input "Tree Example" at bounding box center [314, 217] width 16 height 16
checkbox input "true"
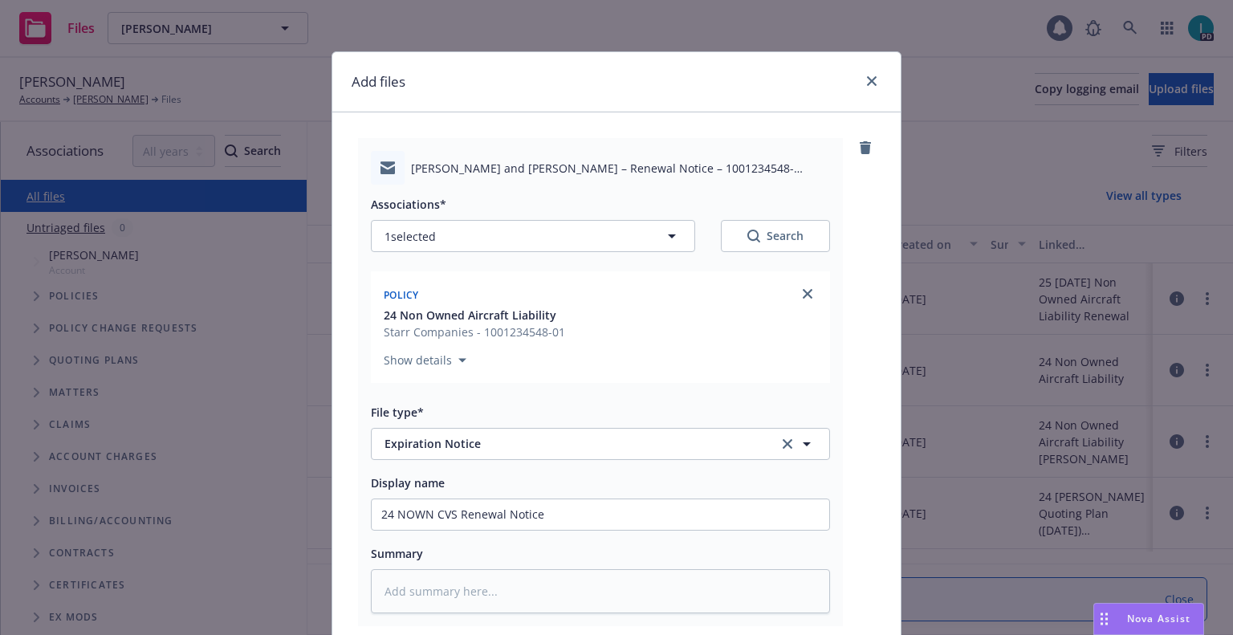
scroll to position [200, 0]
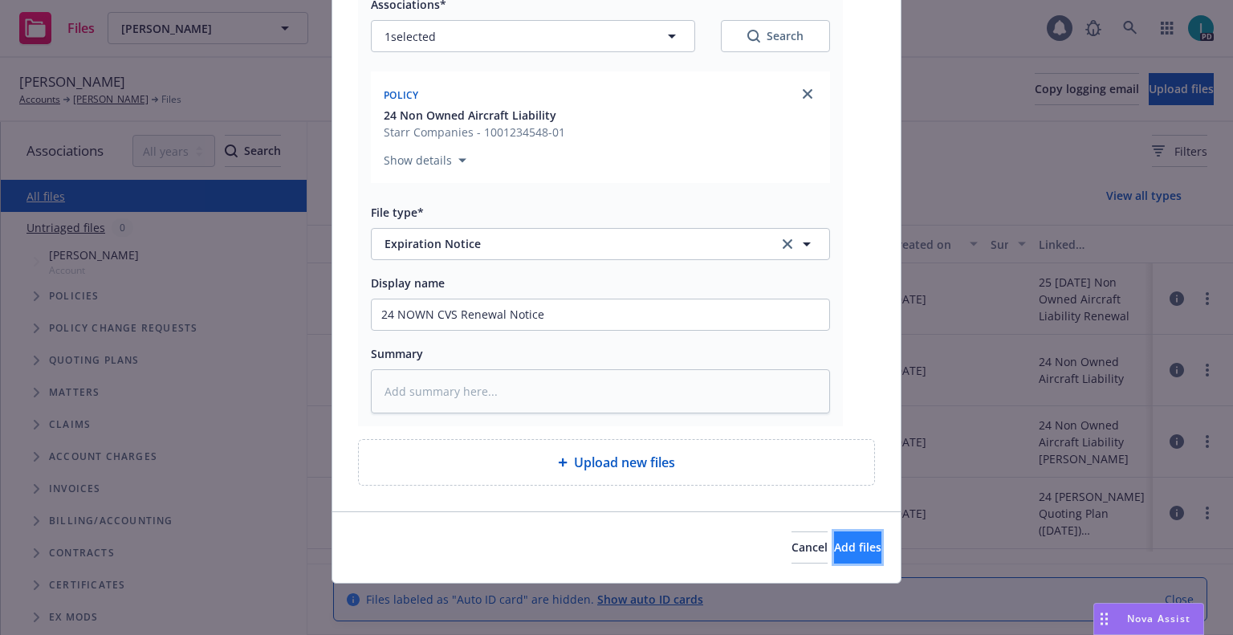
click at [834, 536] on button "Add files" at bounding box center [857, 547] width 47 height 32
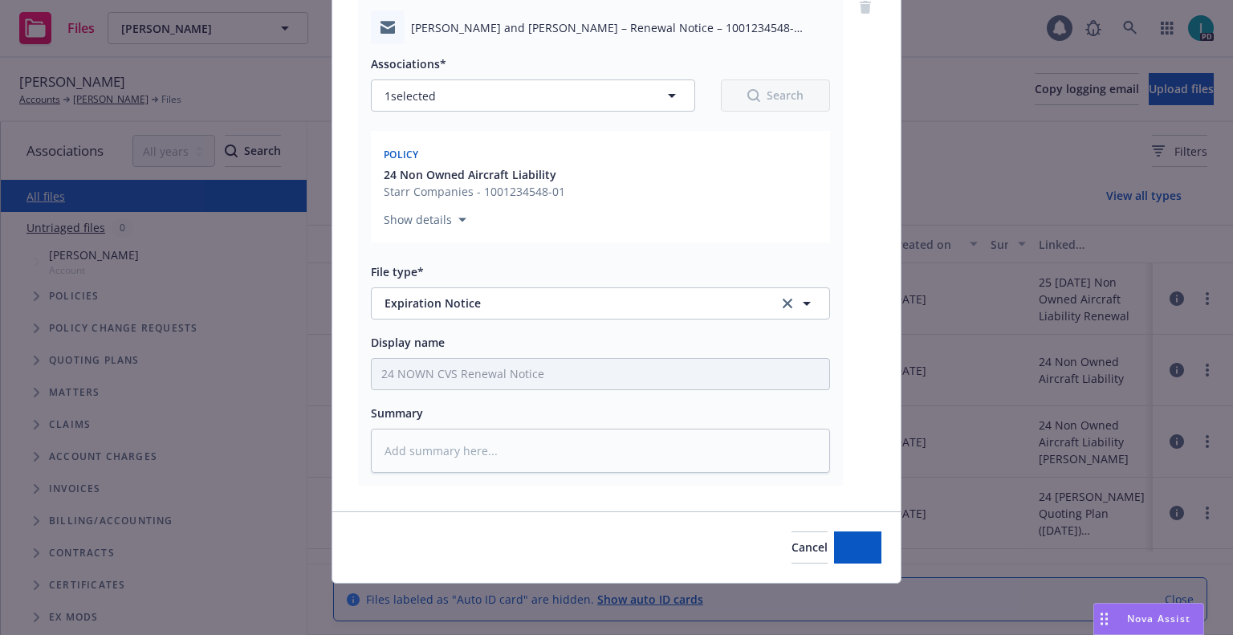
scroll to position [140, 0]
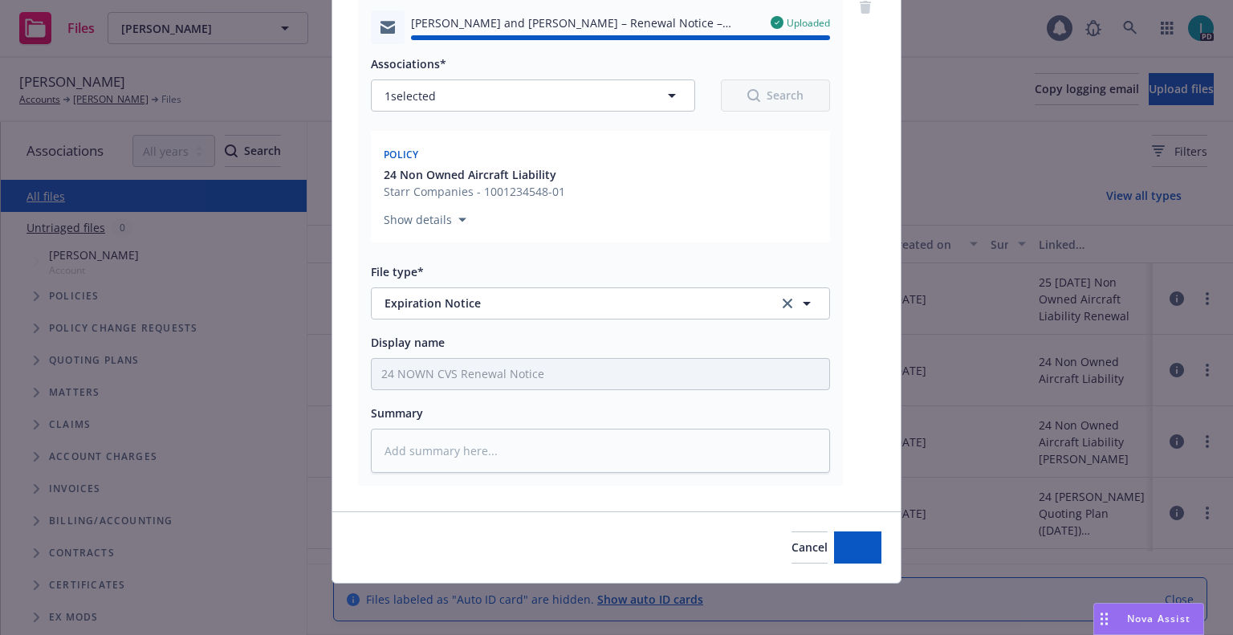
type textarea "x"
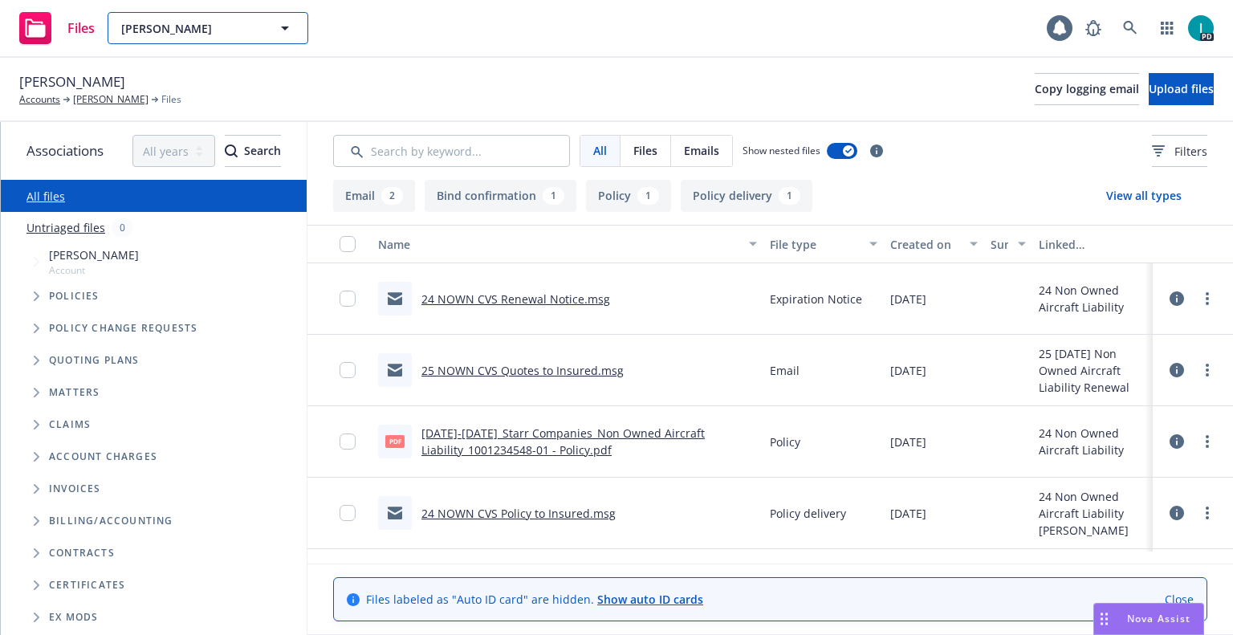
click at [220, 27] on span "Mason Erickson" at bounding box center [190, 28] width 139 height 17
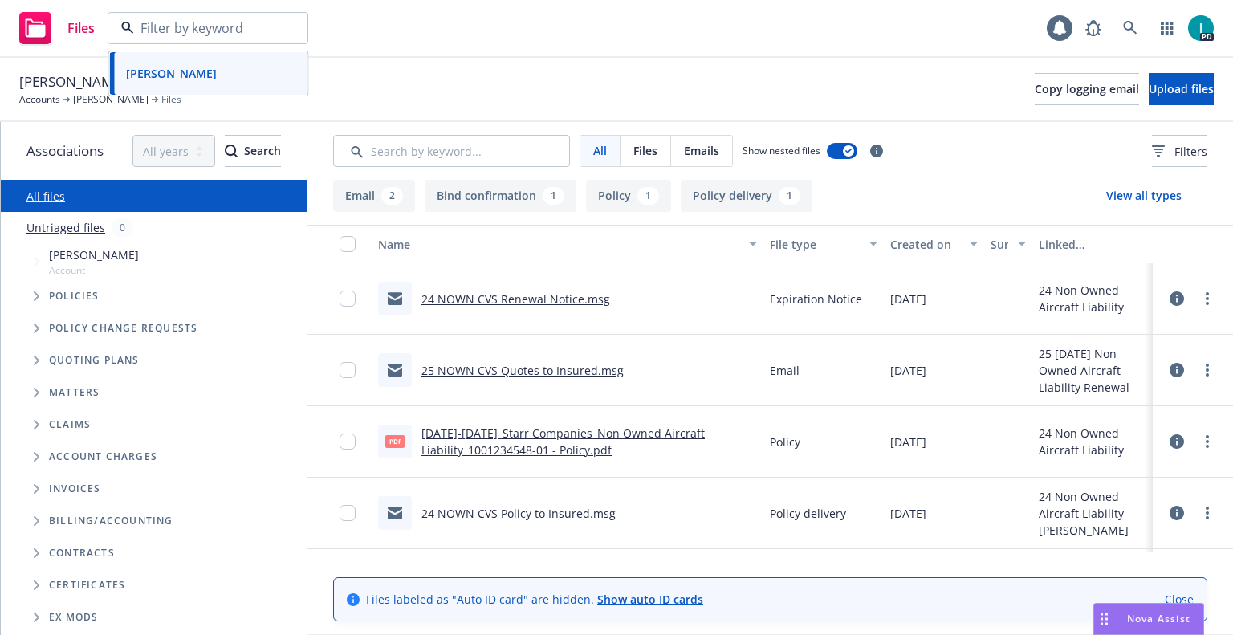
paste input "Stephan Wenger"
type input "Stephan Wenger"
click at [221, 67] on div "Stephan Wenger" at bounding box center [209, 73] width 178 height 23
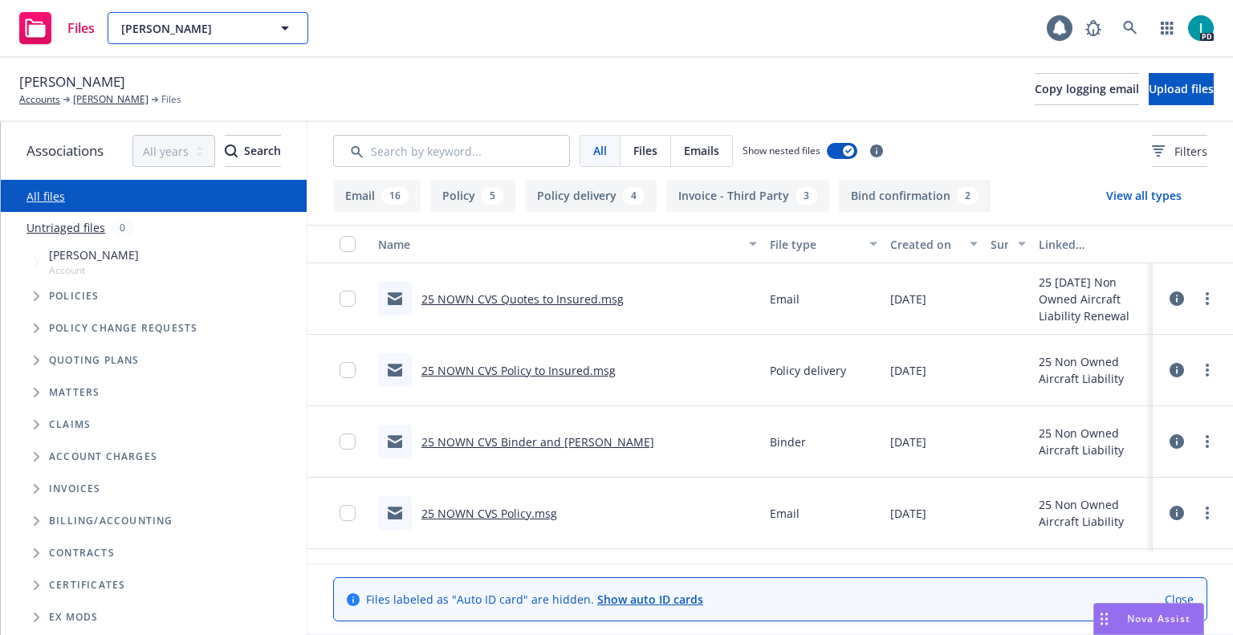
click at [199, 24] on span "Stephan Wenger" at bounding box center [190, 28] width 139 height 17
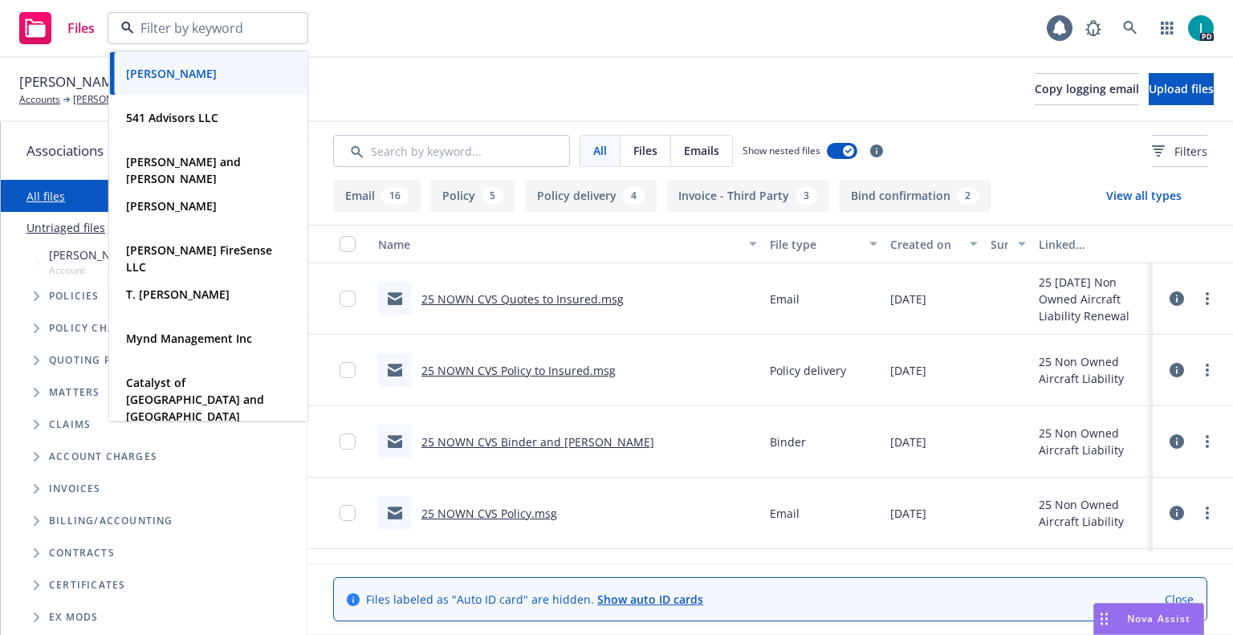
paste input "Dylan Harris"
type input "Dylan Harris"
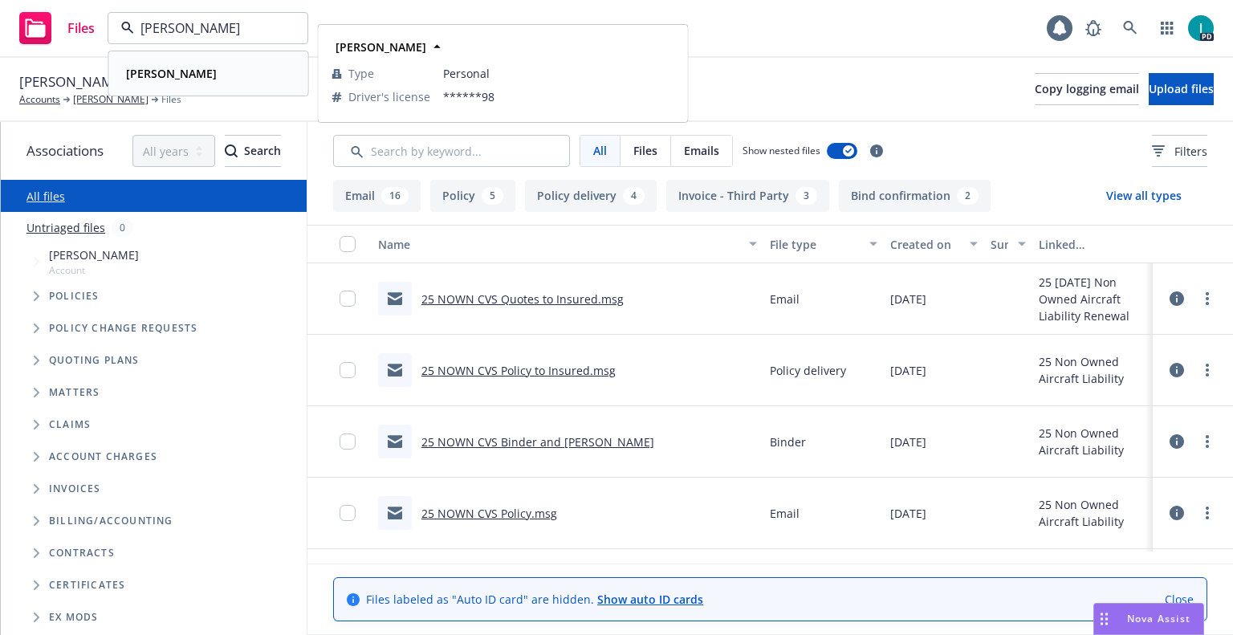
click at [213, 69] on div "Dylan Harris" at bounding box center [209, 73] width 178 height 23
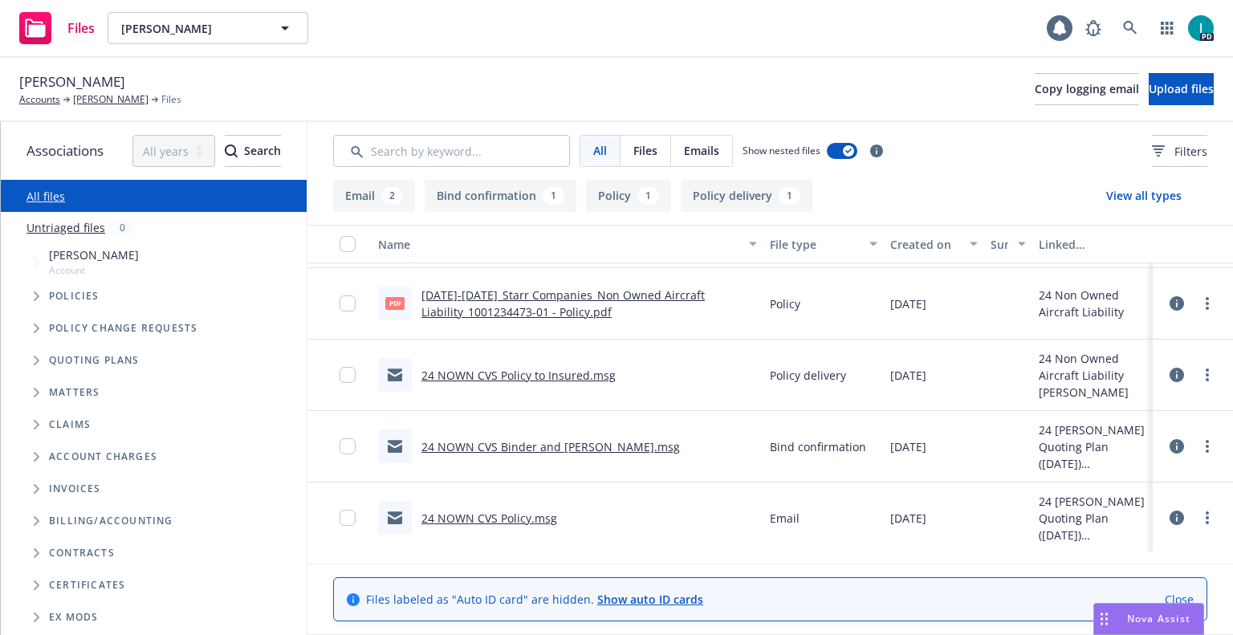
scroll to position [69, 0]
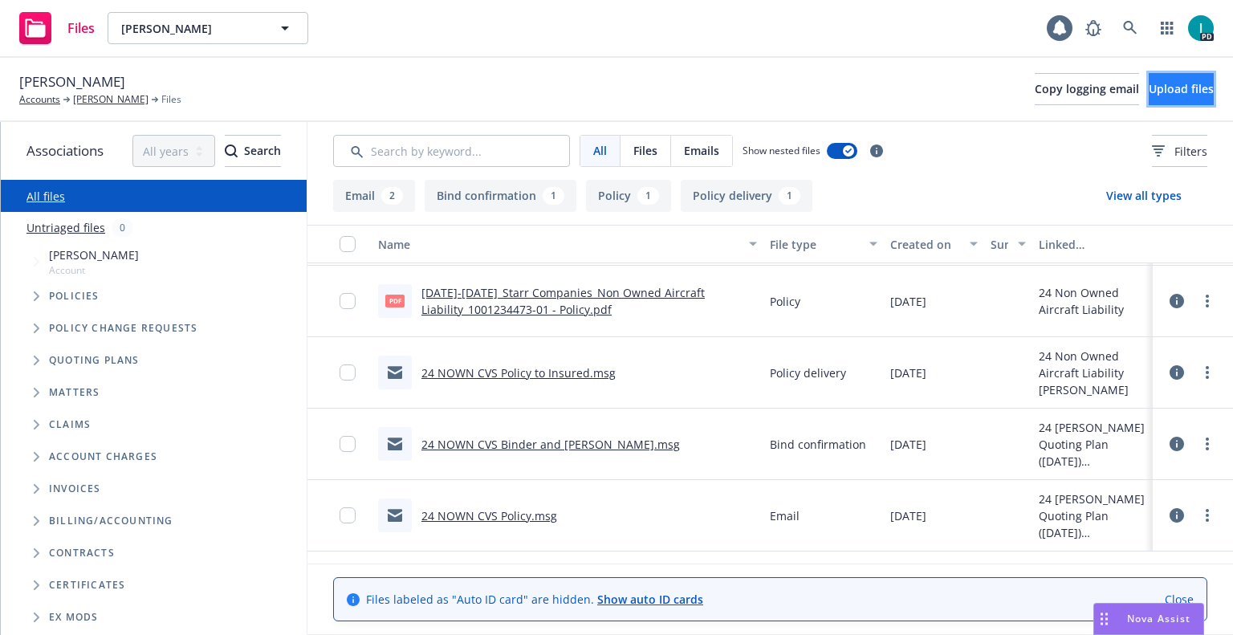
click at [1148, 95] on span "Upload files" at bounding box center [1180, 88] width 65 height 15
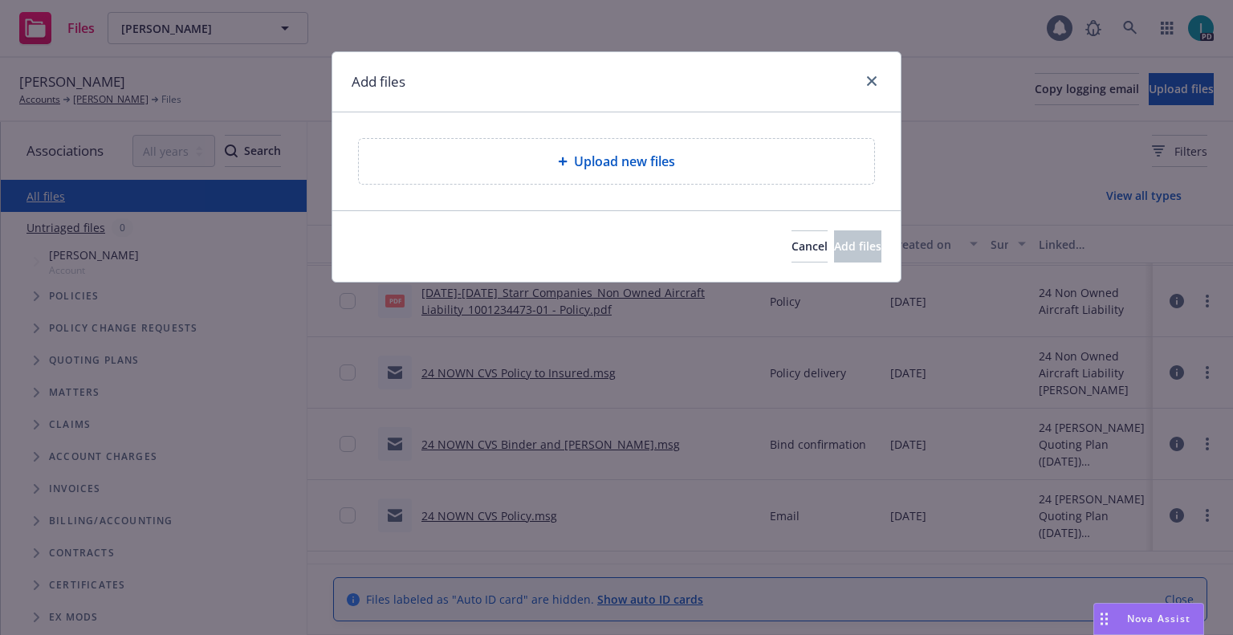
type textarea "x"
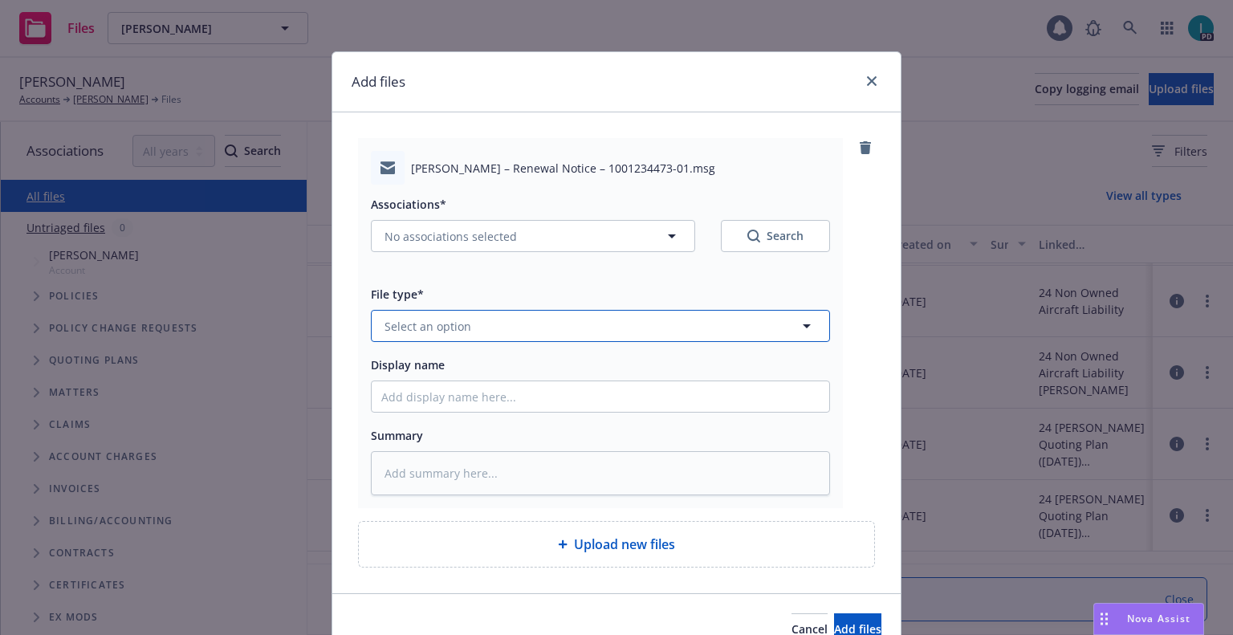
click at [397, 323] on span "Select an option" at bounding box center [427, 326] width 87 height 17
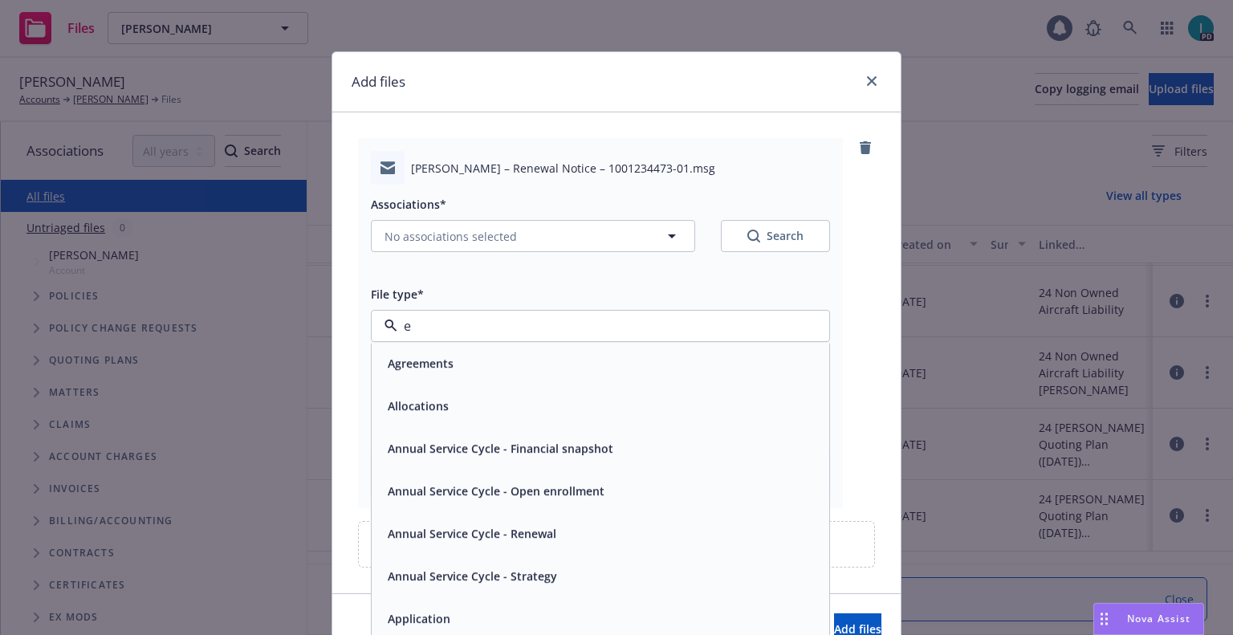
type input "ex"
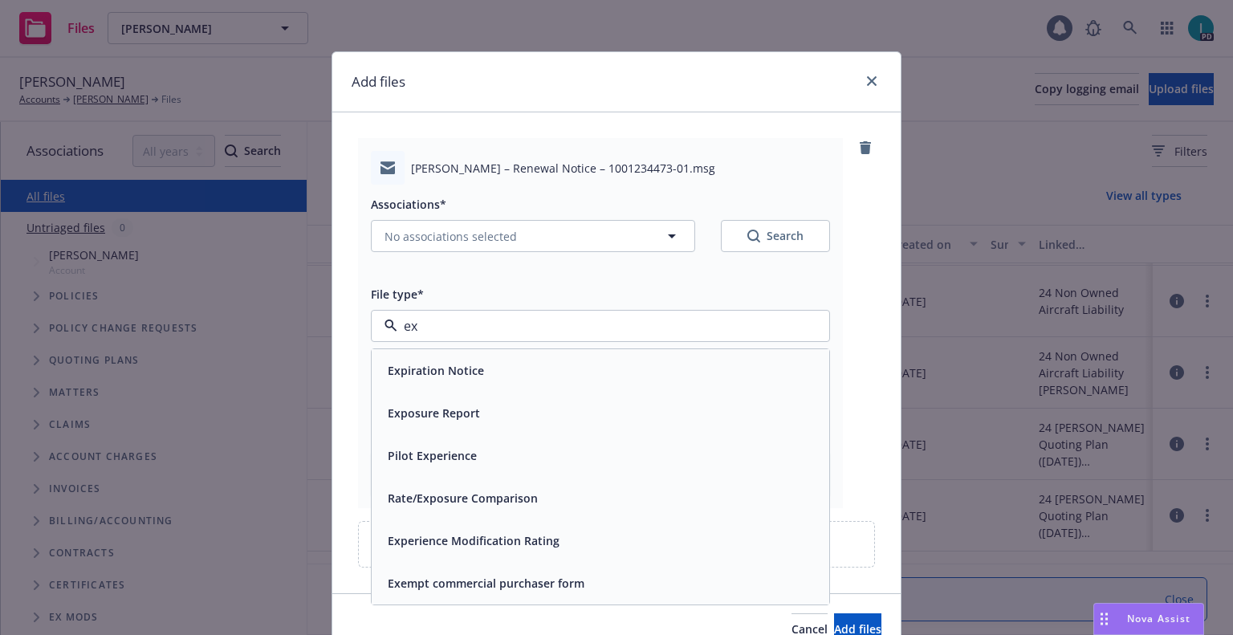
click at [441, 363] on span "Expiration Notice" at bounding box center [436, 370] width 96 height 17
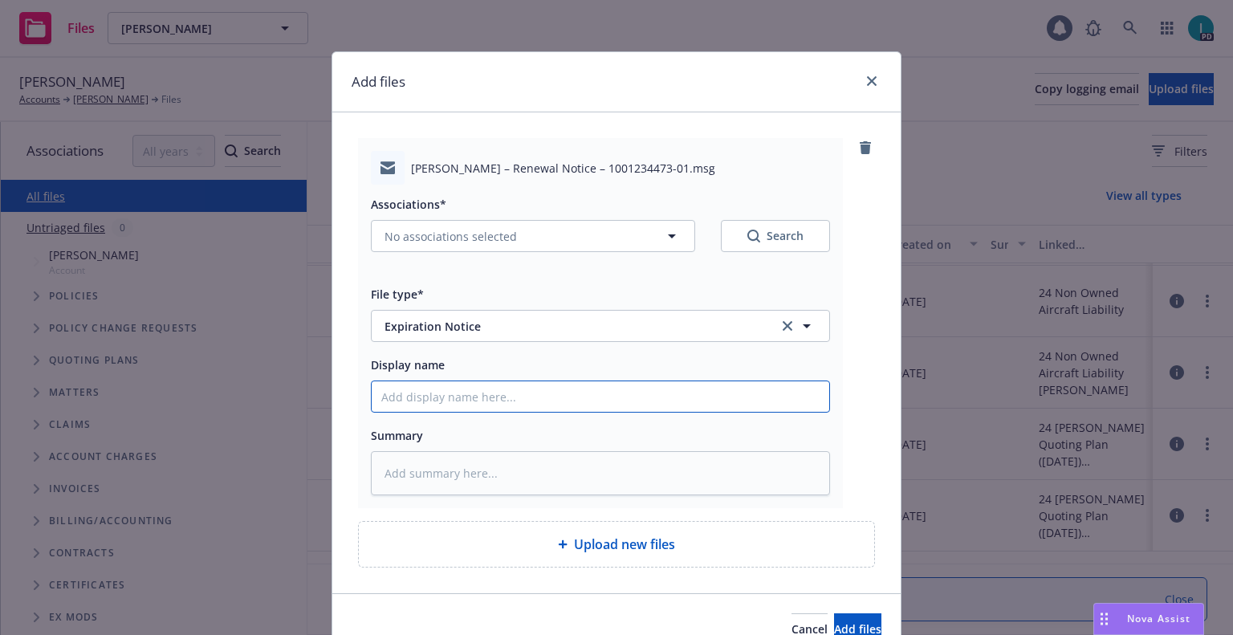
click at [443, 394] on input "Display name" at bounding box center [600, 396] width 457 height 30
type textarea "x"
type input "2"
type textarea "x"
type input "24"
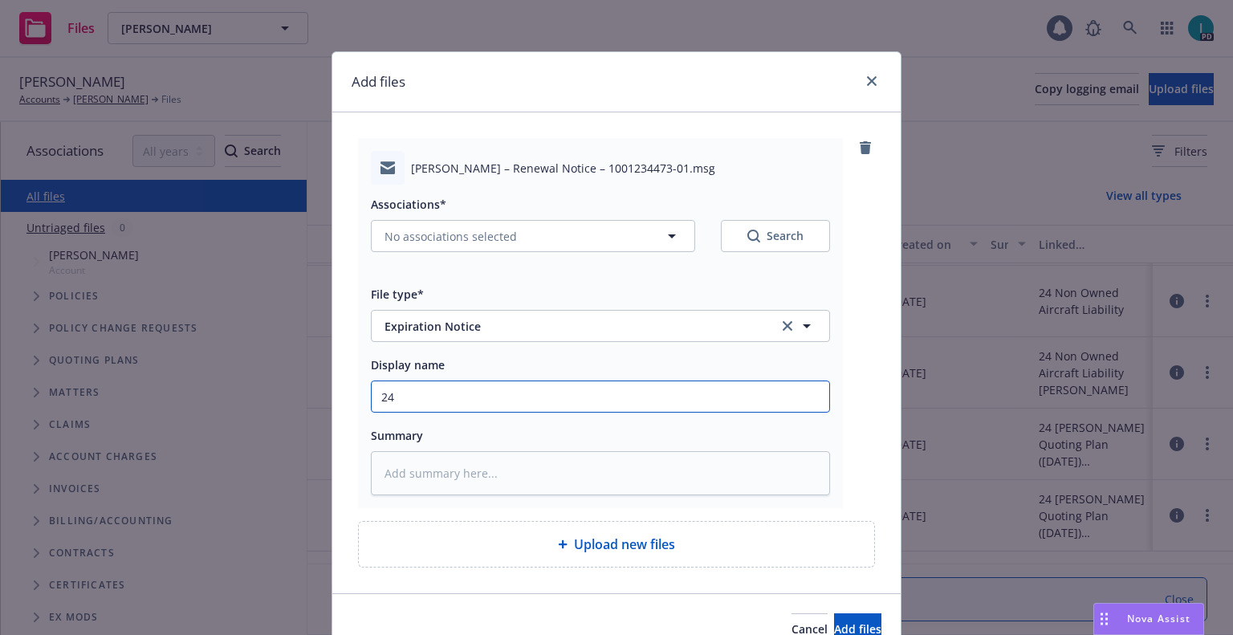
type textarea "x"
type input "24 NOWN CVS Renewal Notice"
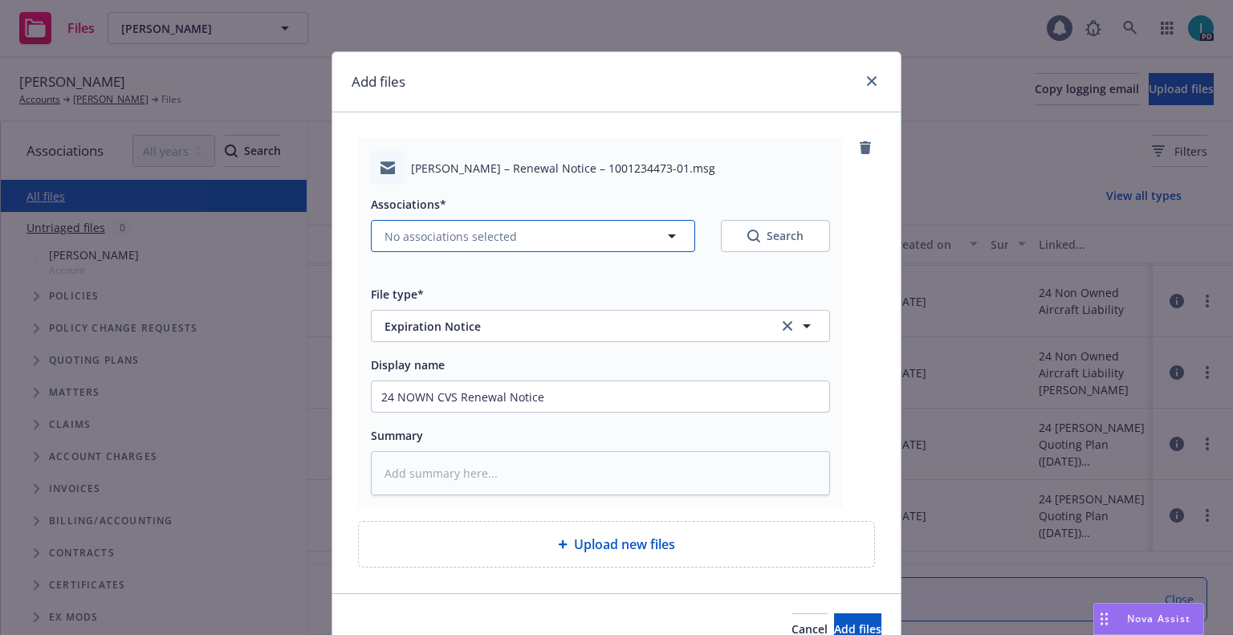
click at [424, 229] on span "No associations selected" at bounding box center [450, 236] width 132 height 17
type textarea "x"
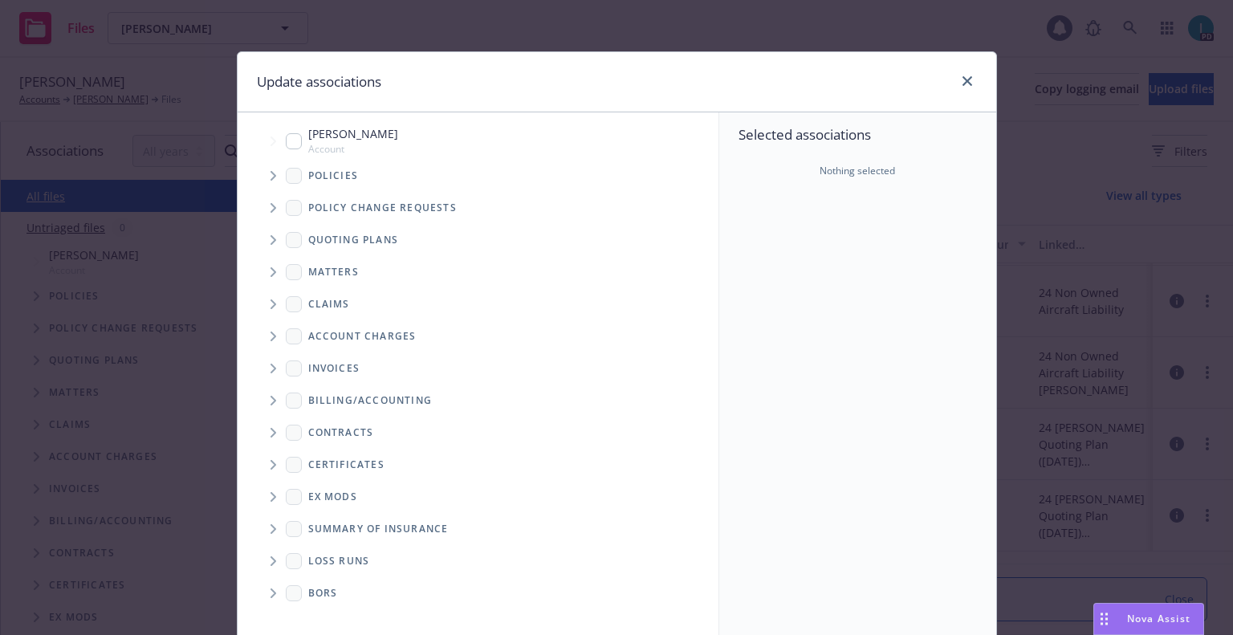
click at [272, 170] on span "Tree Example" at bounding box center [273, 176] width 26 height 26
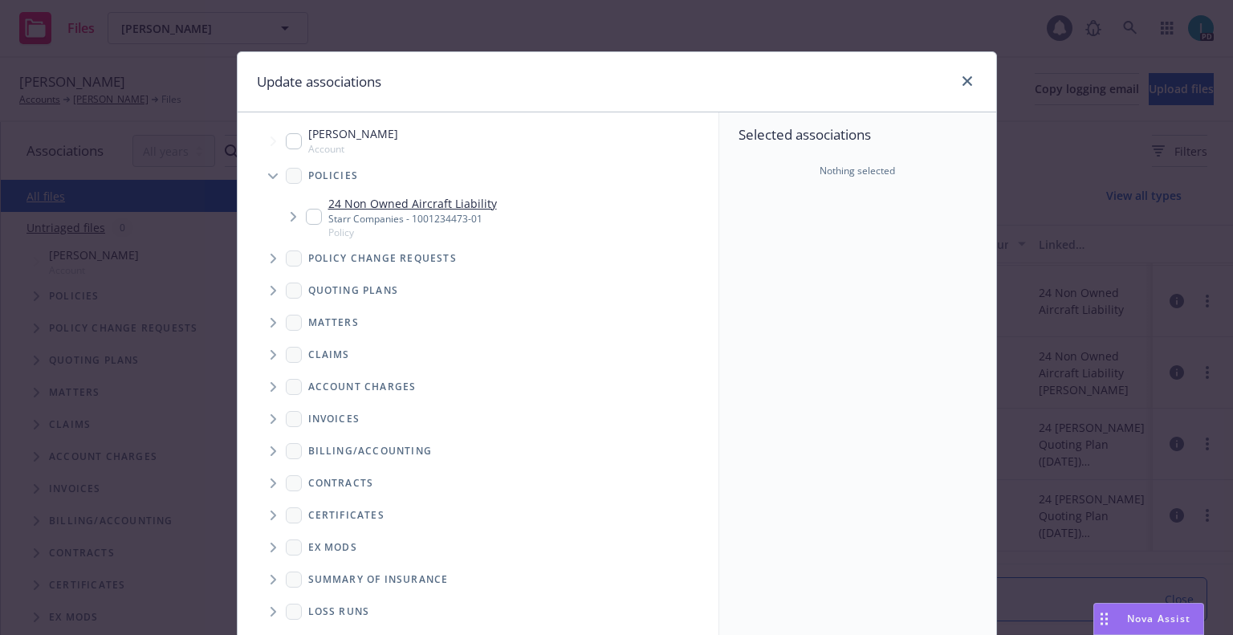
click at [306, 221] on input "Tree Example" at bounding box center [314, 217] width 16 height 16
checkbox input "true"
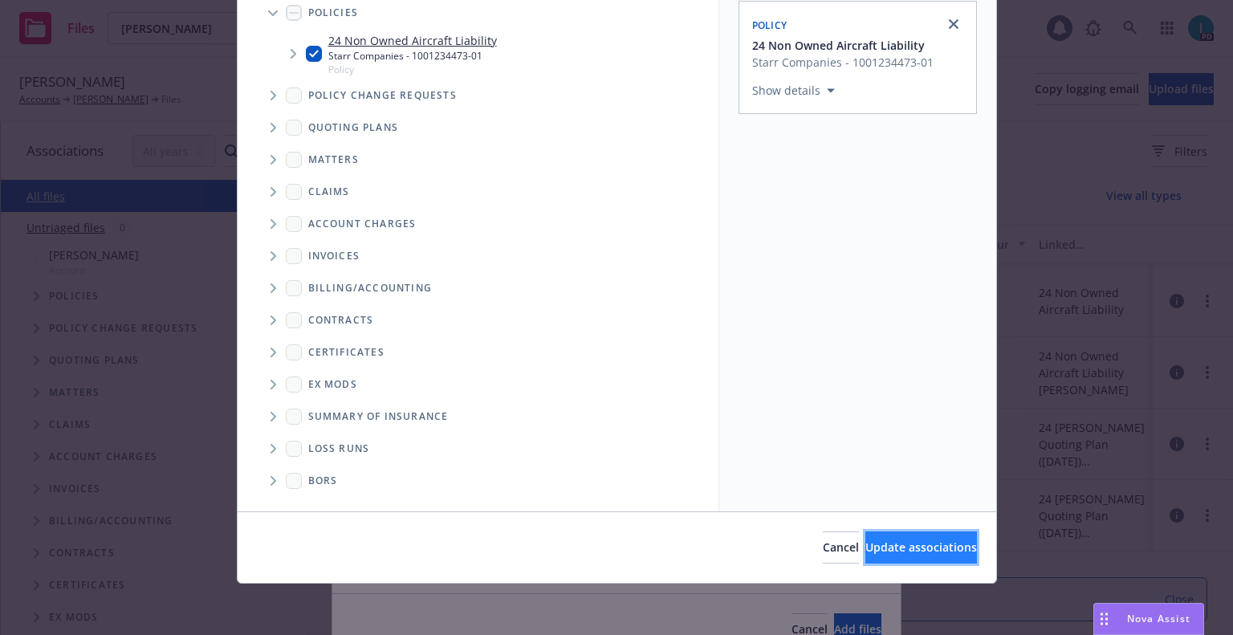
click at [886, 542] on span "Update associations" at bounding box center [921, 546] width 112 height 15
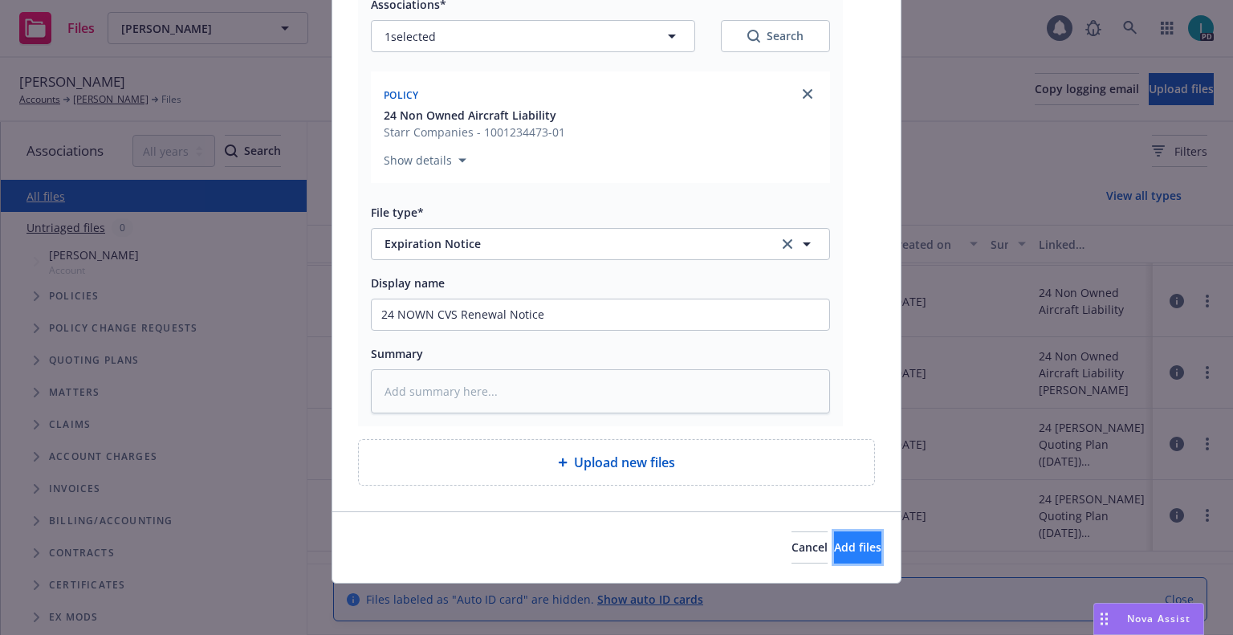
click at [838, 558] on button "Add files" at bounding box center [857, 547] width 47 height 32
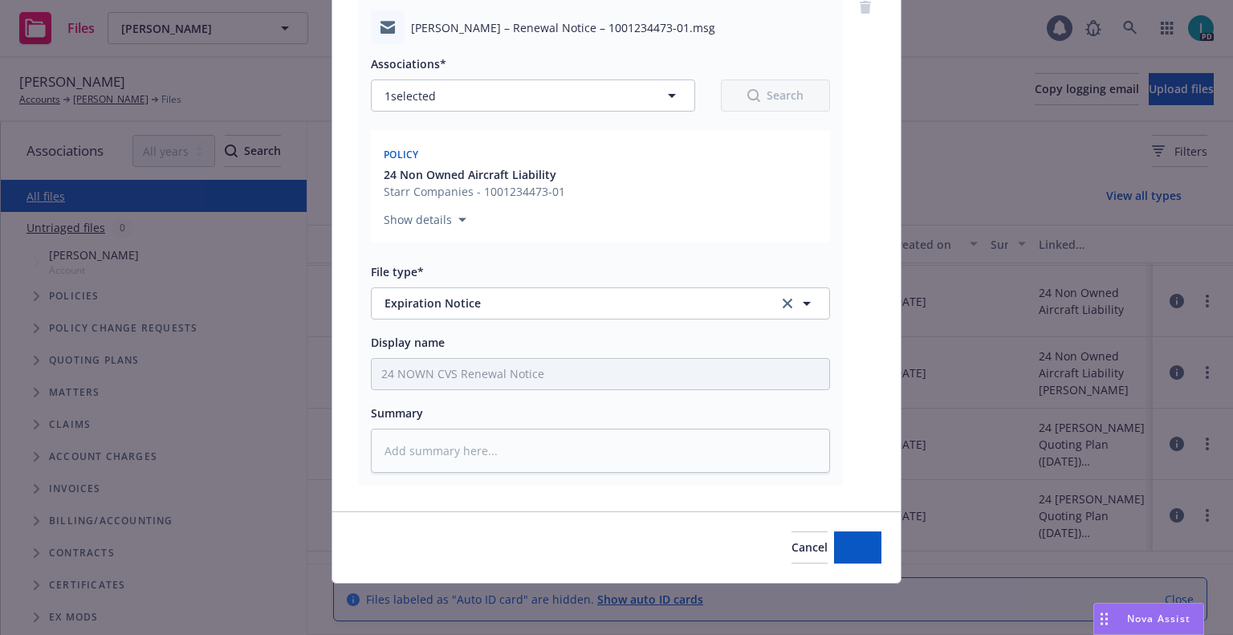
scroll to position [140, 0]
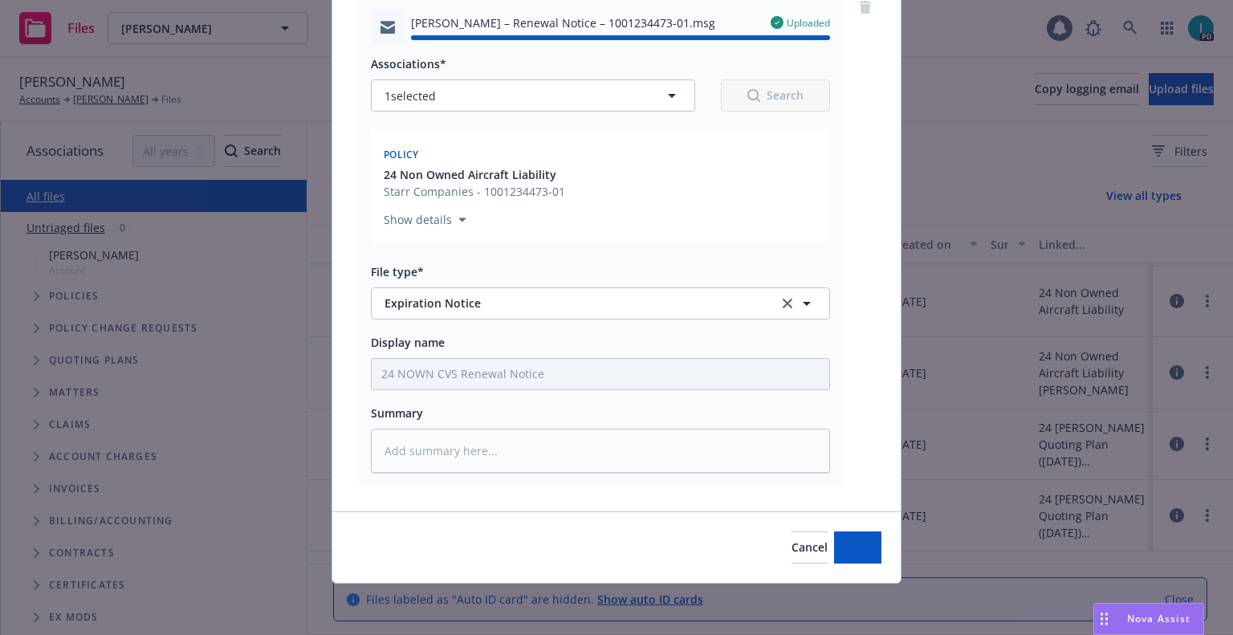
type textarea "x"
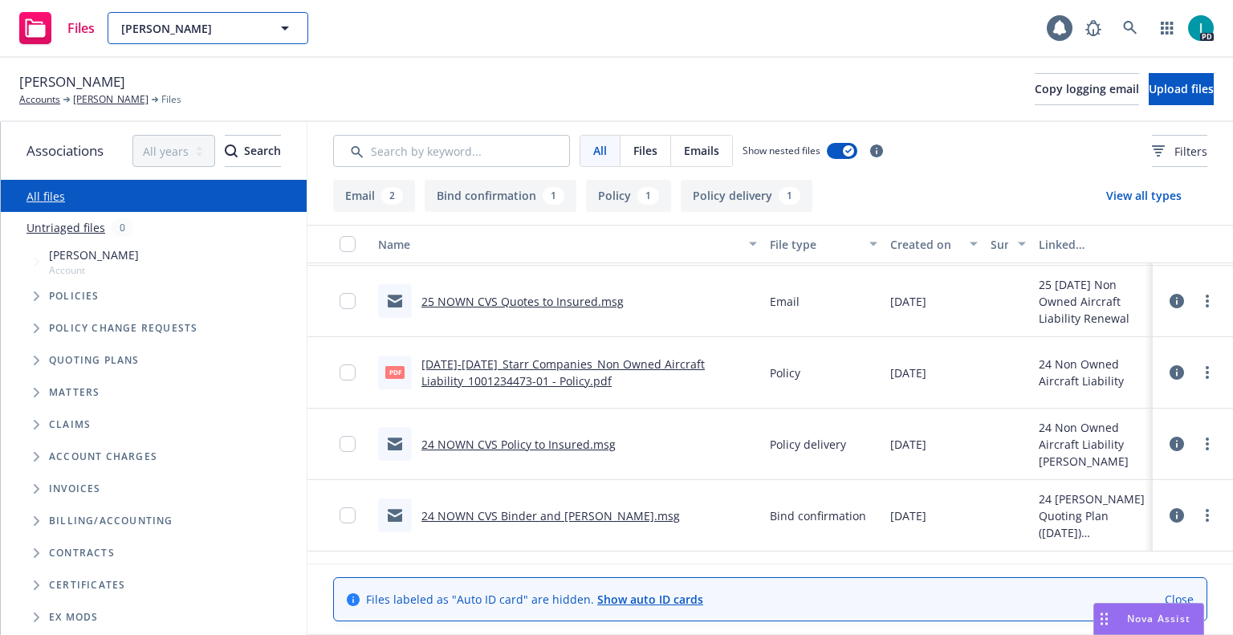
click at [219, 26] on span "Dylan Harris" at bounding box center [190, 28] width 139 height 17
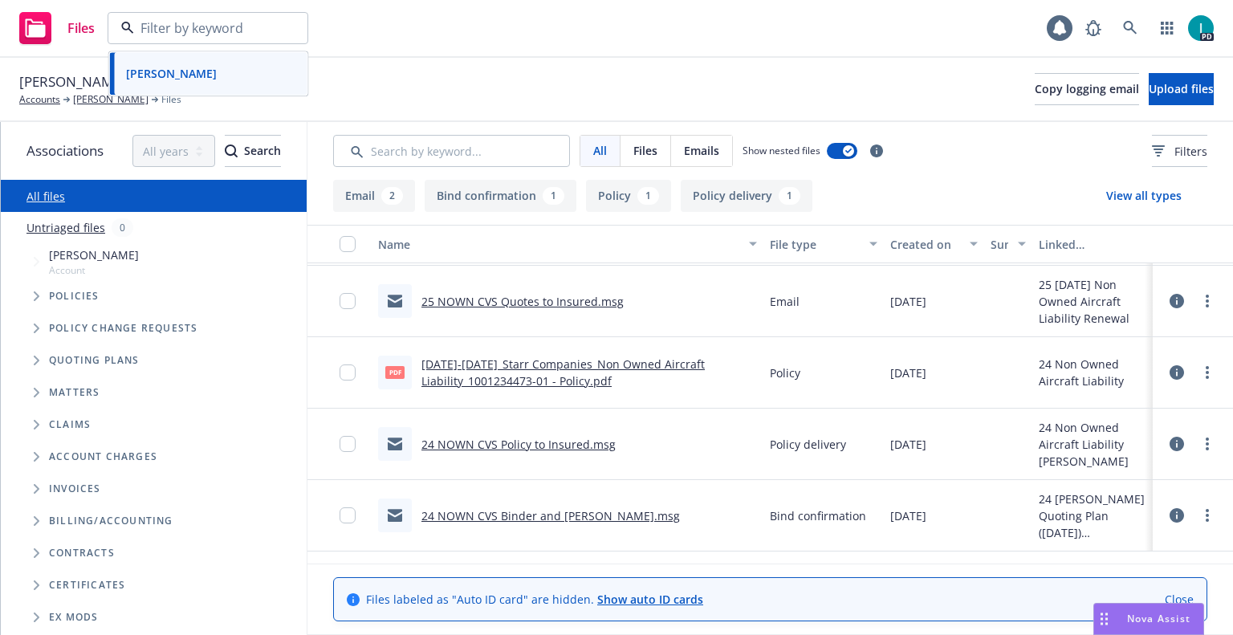
paste input "Tyler Galloway"
type input "Tyler Galloway"
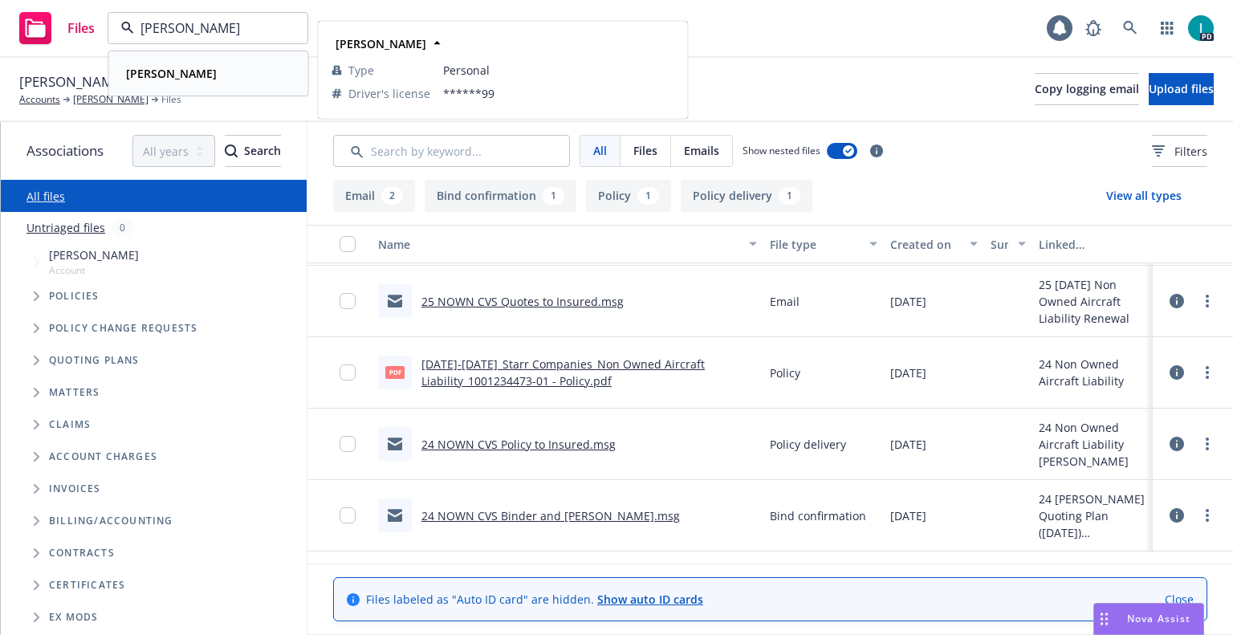
click at [237, 59] on div "Tyler Galloway Type Personal Driver's license ******99" at bounding box center [208, 73] width 197 height 43
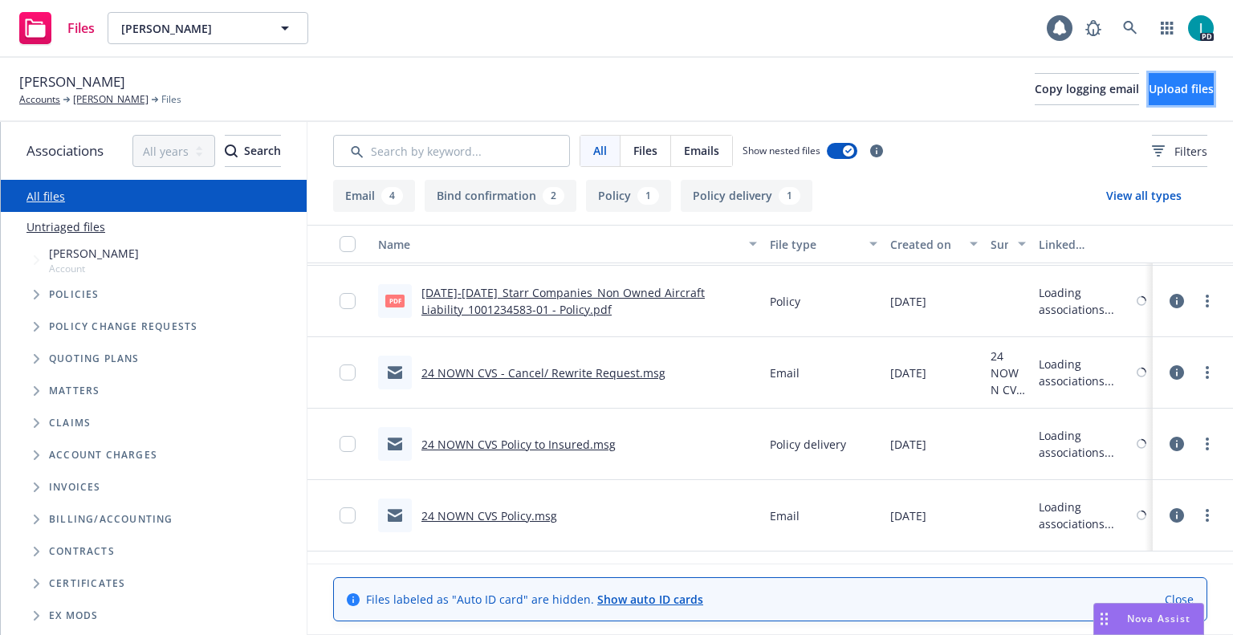
click at [1148, 87] on span "Upload files" at bounding box center [1180, 88] width 65 height 15
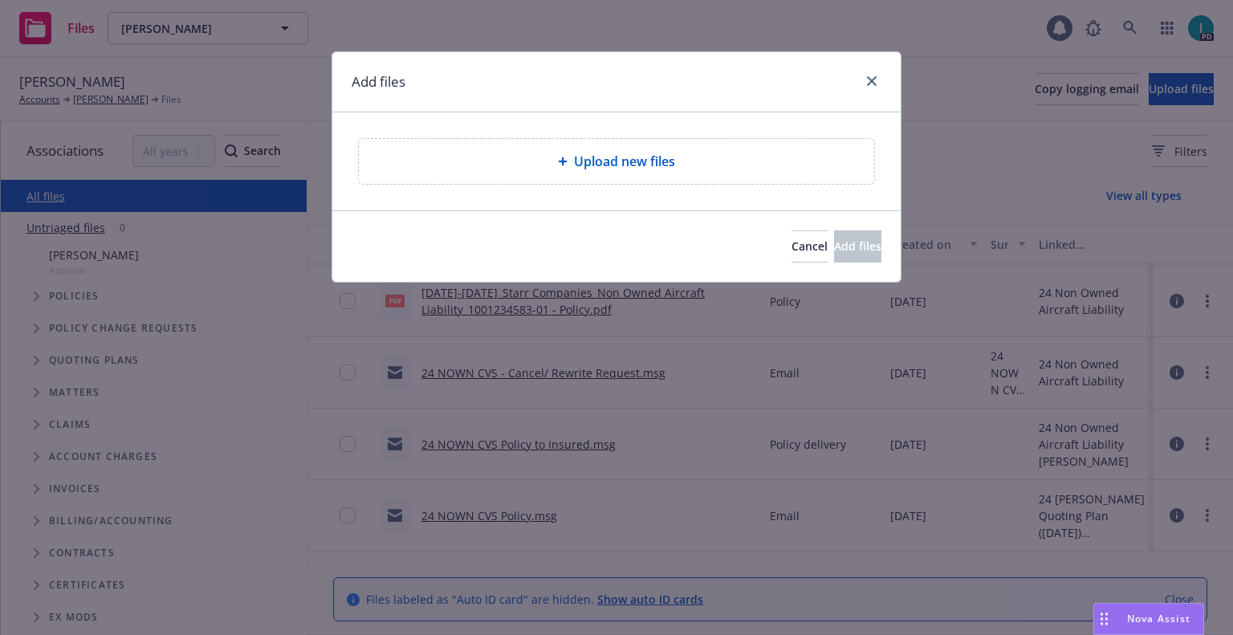
type textarea "x"
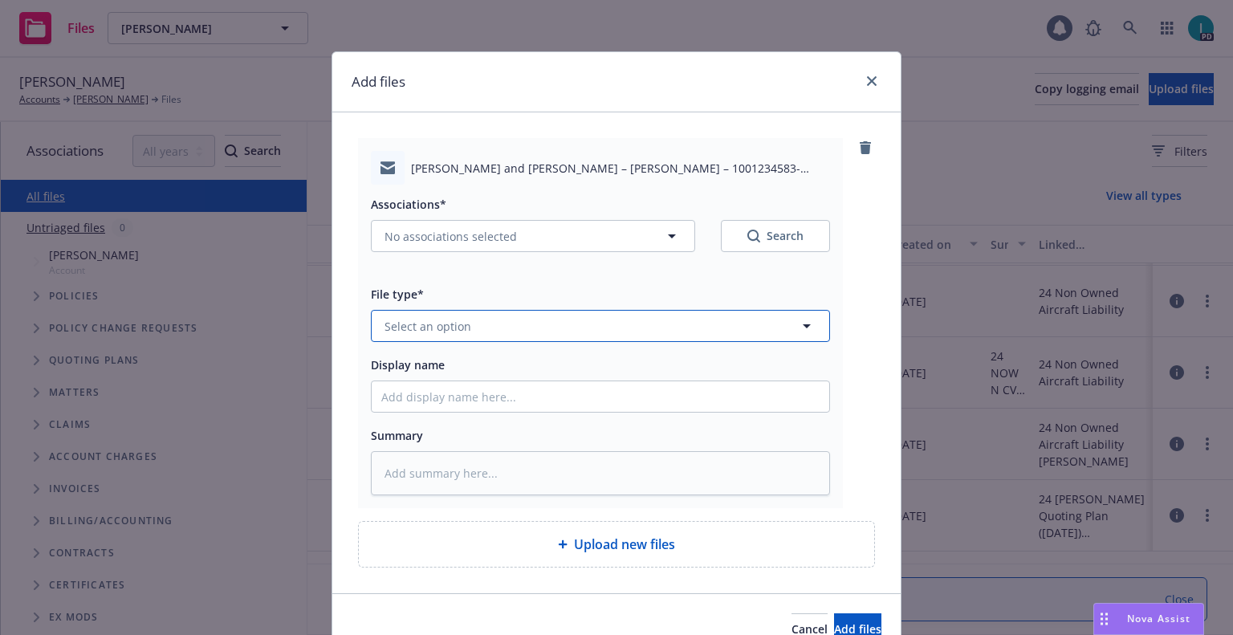
click at [425, 335] on button "Select an option" at bounding box center [600, 326] width 459 height 32
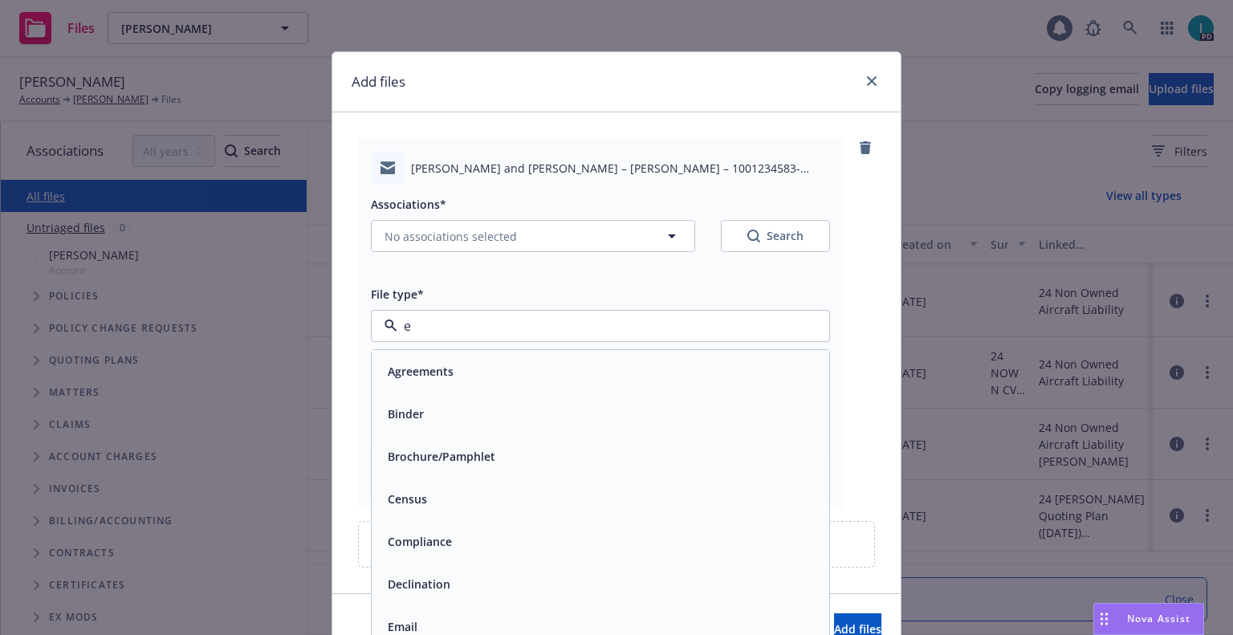
type input "ex"
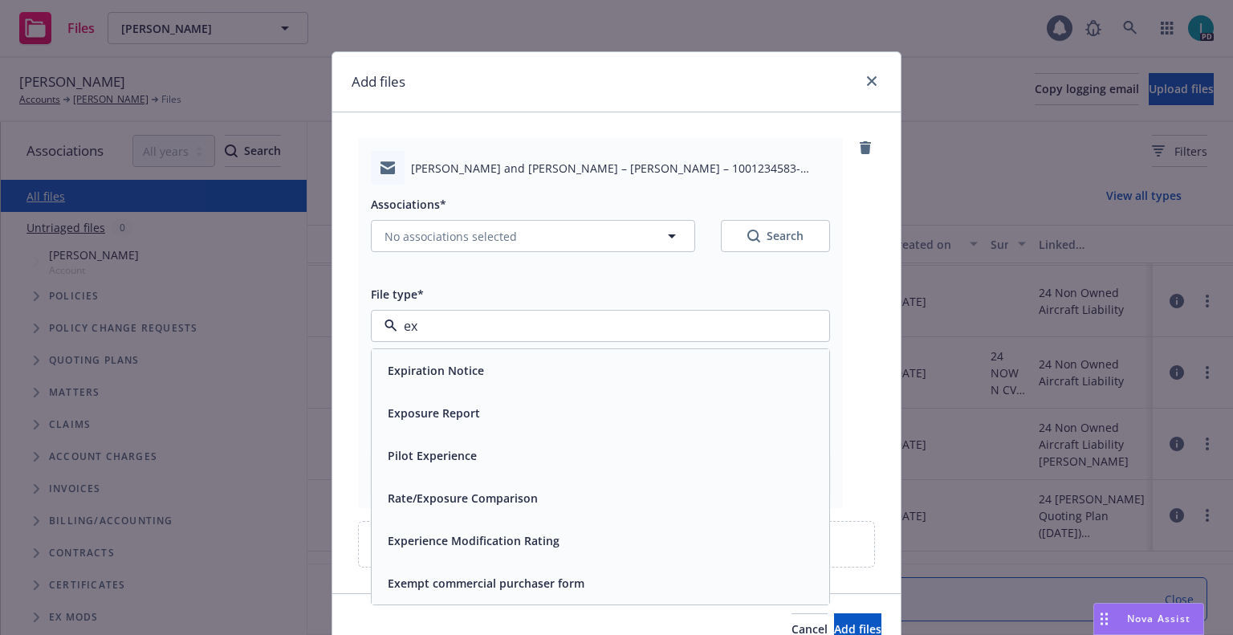
click at [456, 370] on span "Expiration Notice" at bounding box center [436, 370] width 96 height 17
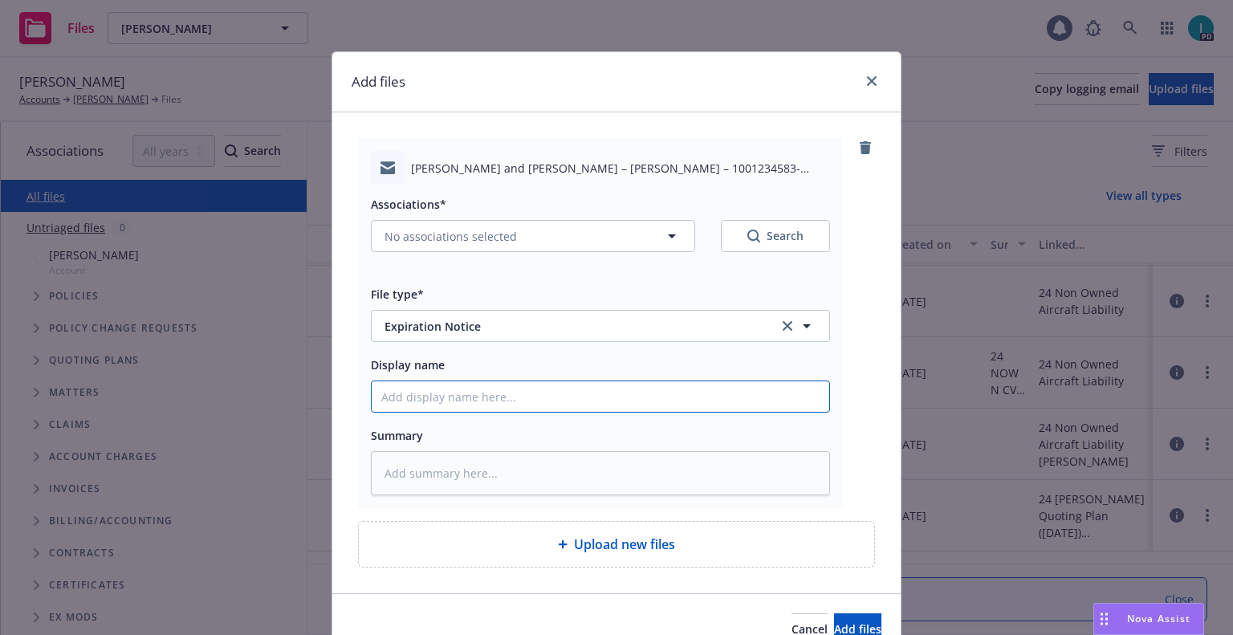
click at [450, 388] on input "Display name" at bounding box center [600, 396] width 457 height 30
type textarea "x"
type input "2"
type textarea "x"
type input "24"
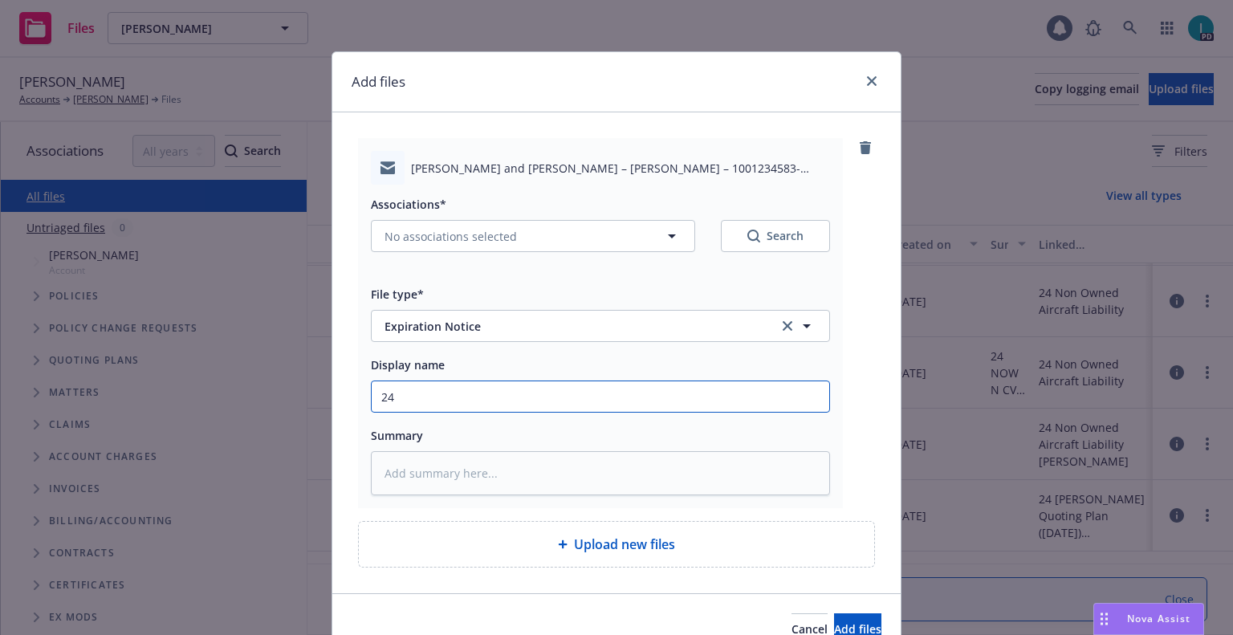
type textarea "x"
type input "24 NOWN CVS Renewal Notice"
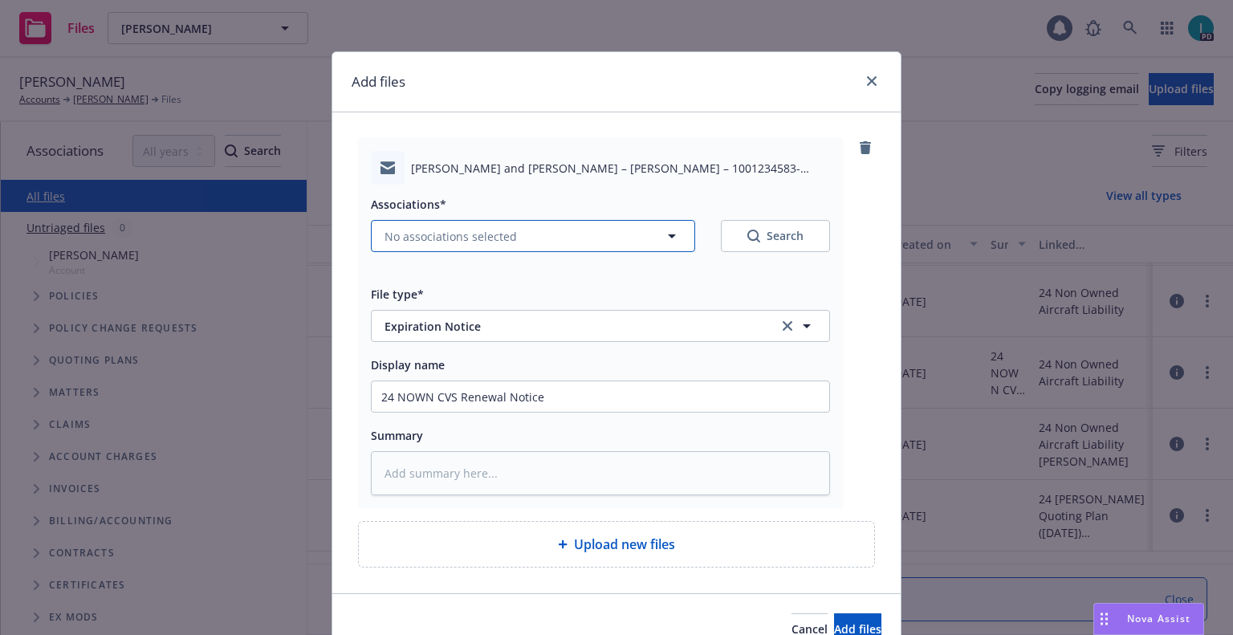
click at [431, 226] on button "No associations selected" at bounding box center [533, 236] width 324 height 32
type textarea "x"
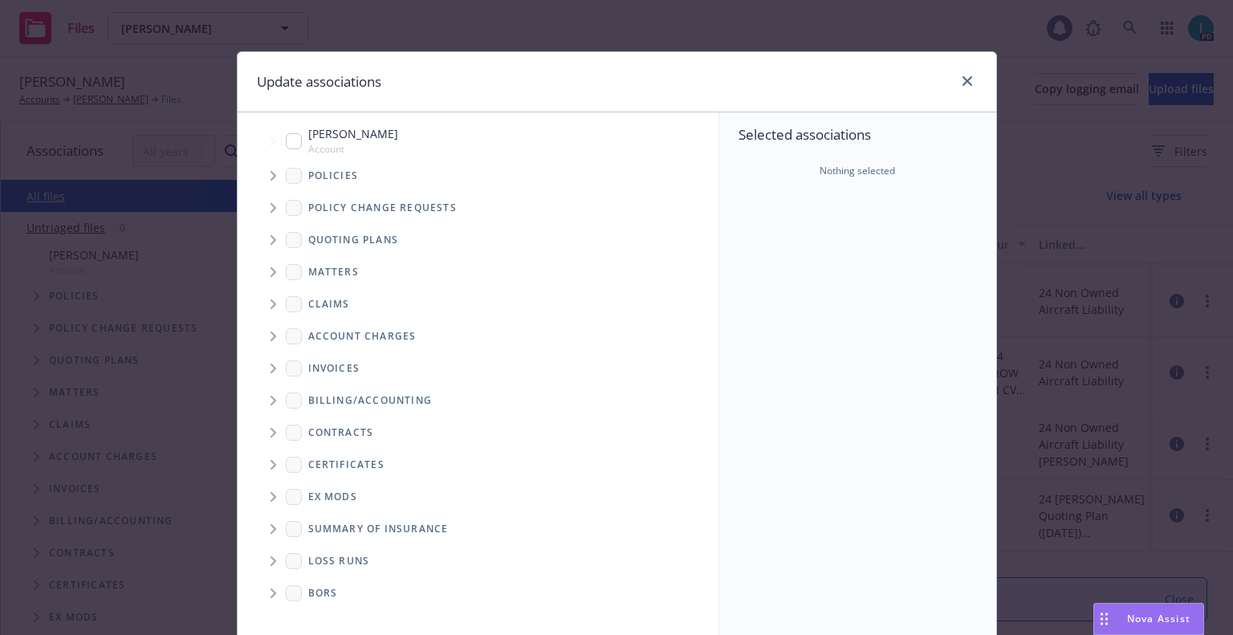
click at [270, 180] on icon "Tree Example" at bounding box center [273, 176] width 6 height 10
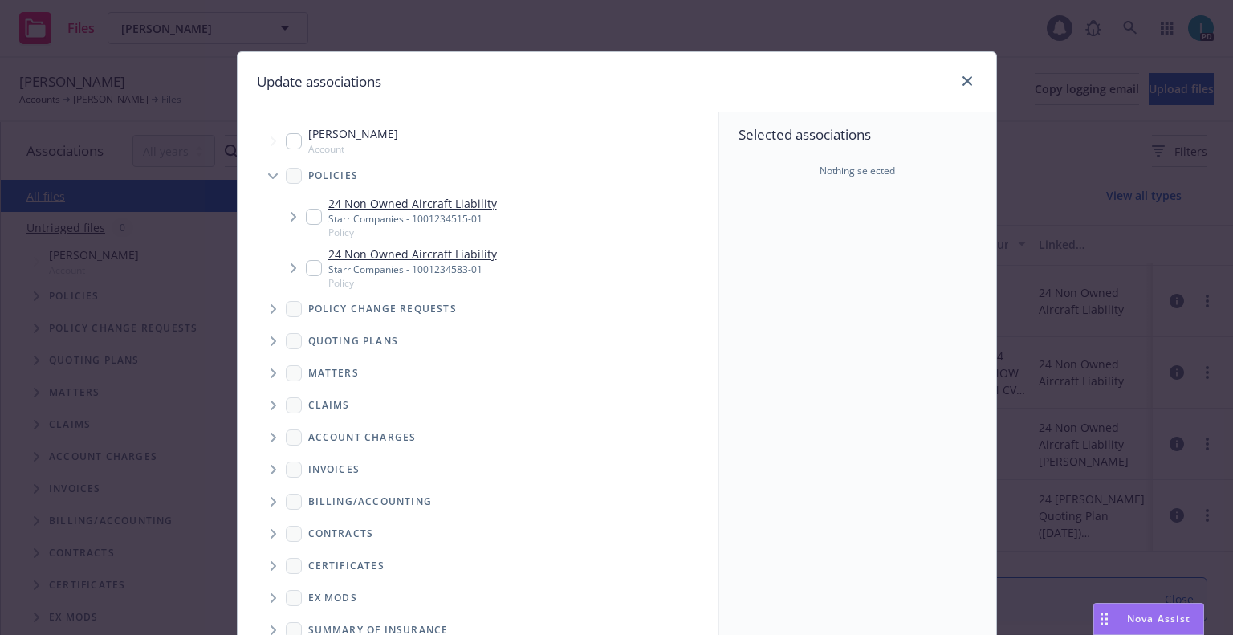
click at [306, 223] on input "Tree Example" at bounding box center [314, 217] width 16 height 16
checkbox input "true"
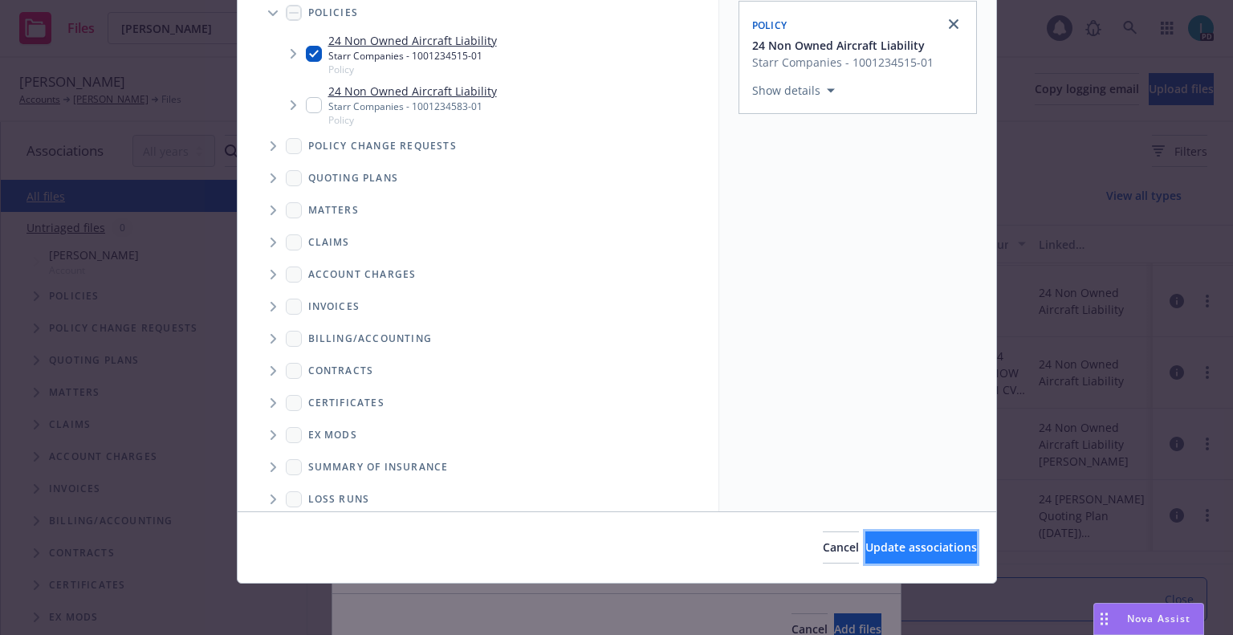
click at [865, 556] on button "Update associations" at bounding box center [921, 547] width 112 height 32
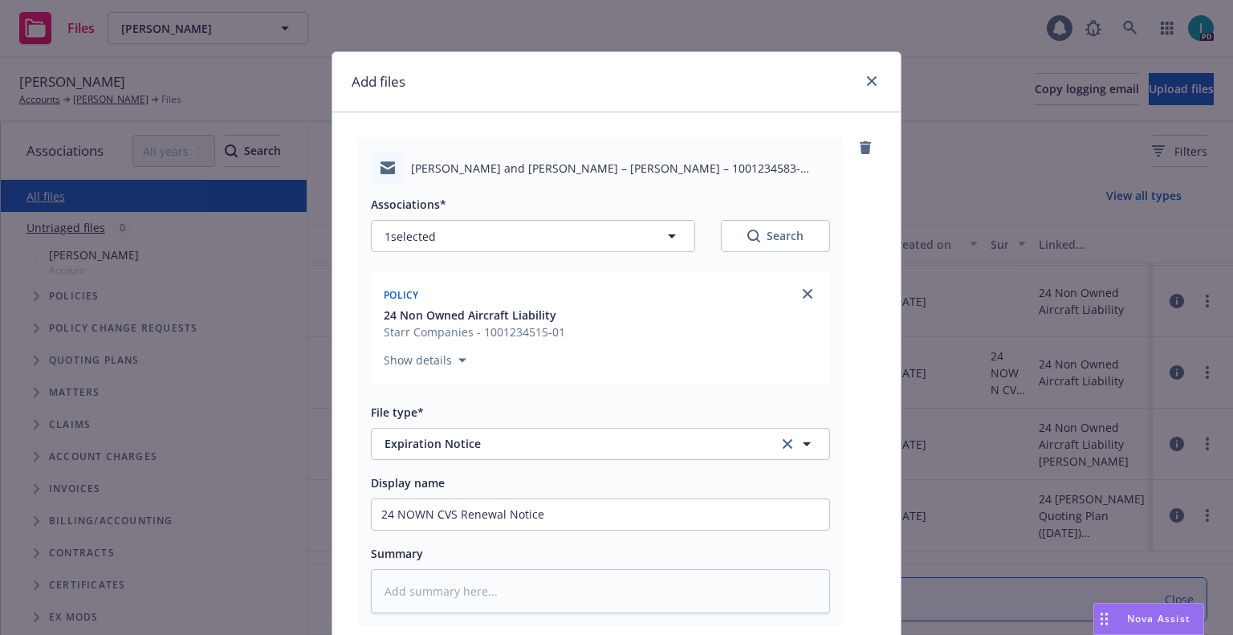
scroll to position [200, 0]
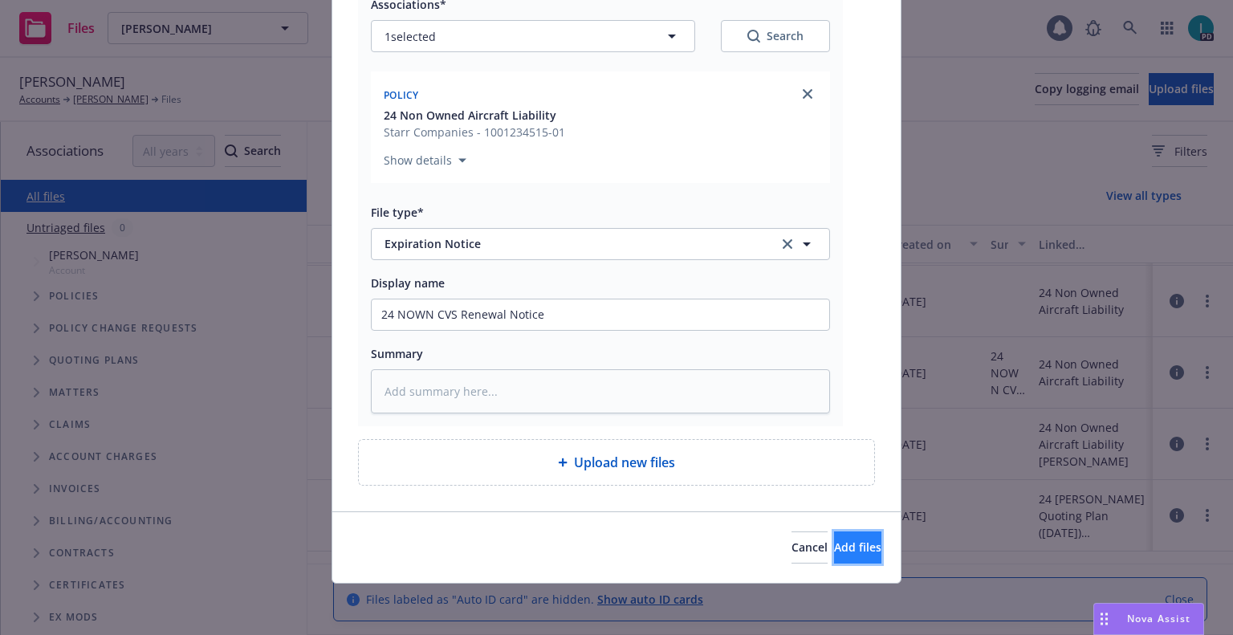
click at [834, 558] on button "Add files" at bounding box center [857, 547] width 47 height 32
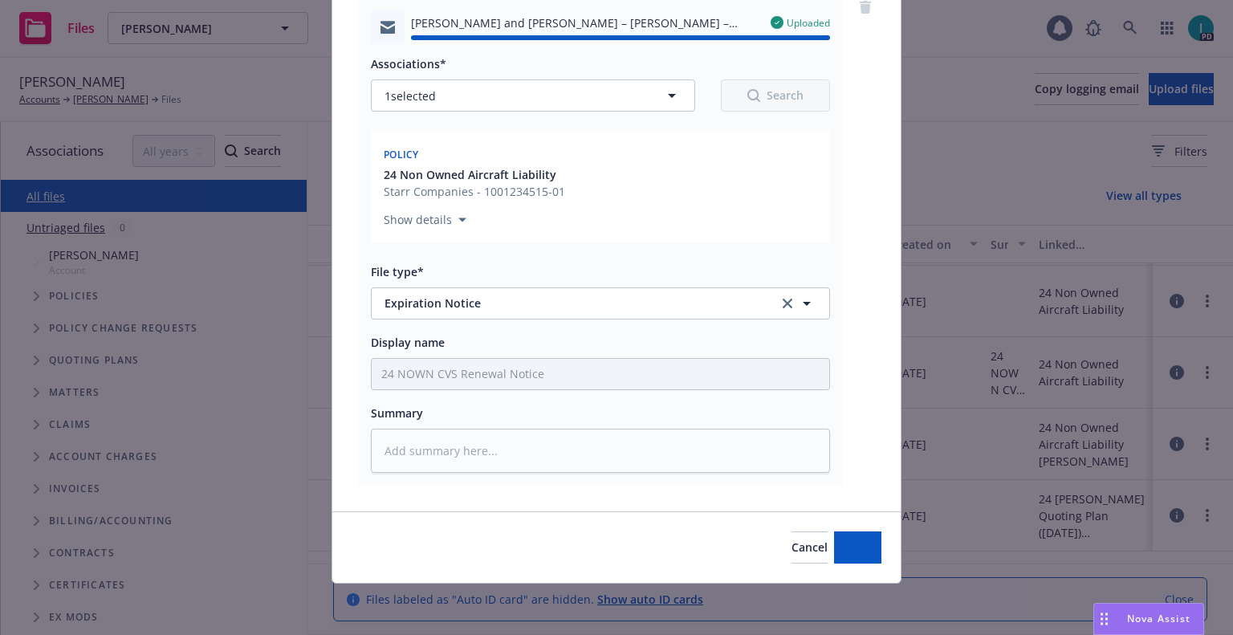
type textarea "x"
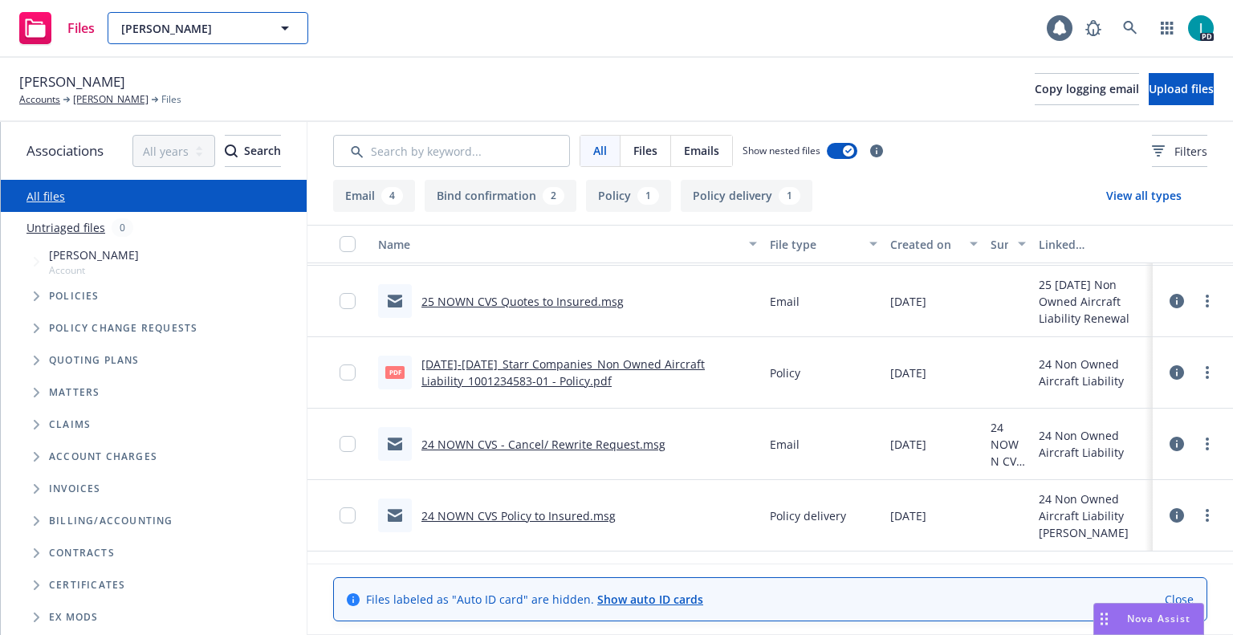
click at [172, 21] on span "Tyler Galloway" at bounding box center [190, 28] width 139 height 17
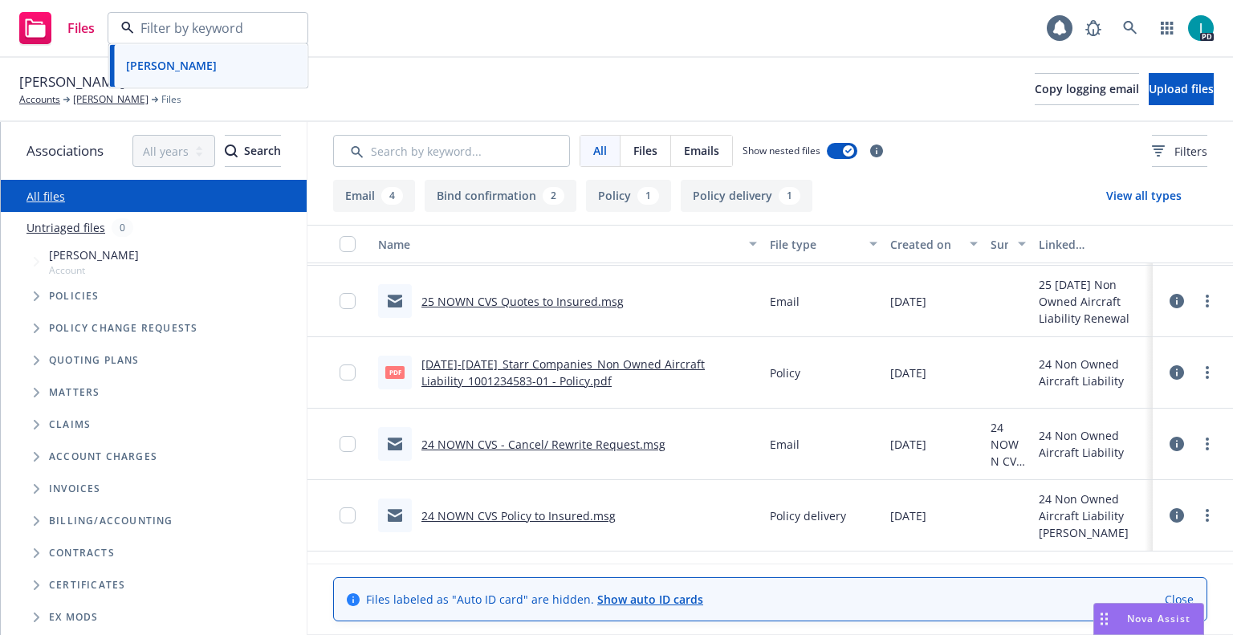
paste input "Kayden Ruiz"
type input "Kayden Ruiz"
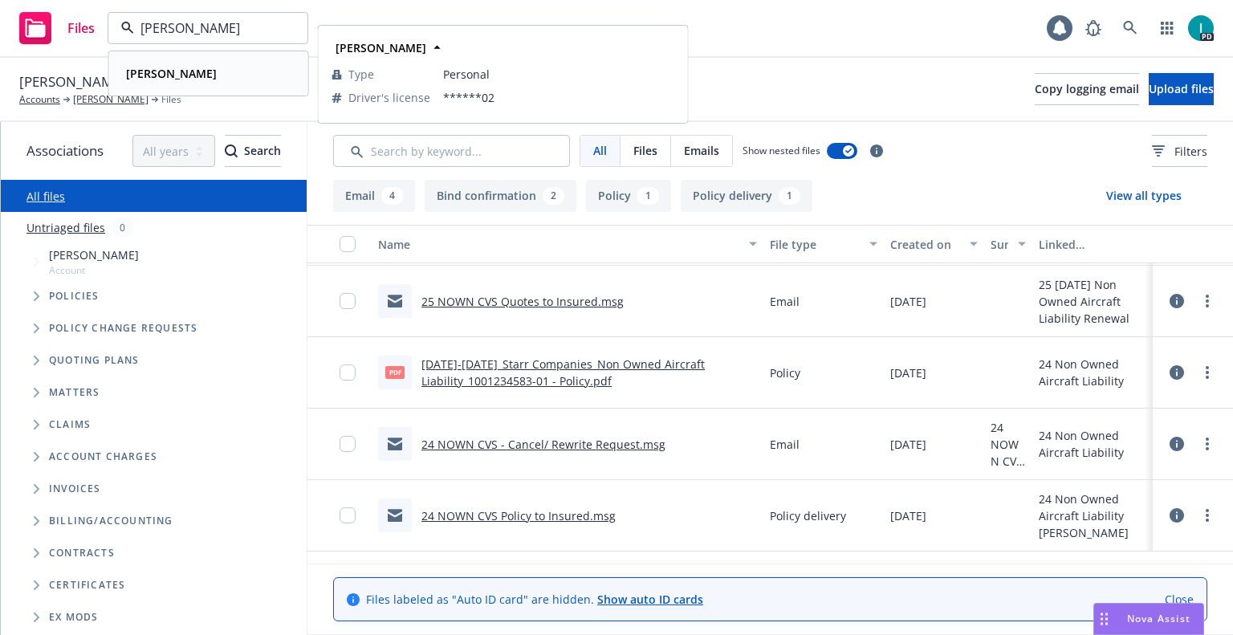
click at [164, 59] on div "Kayden Ruiz Type Personal Driver's license ******02" at bounding box center [208, 73] width 197 height 43
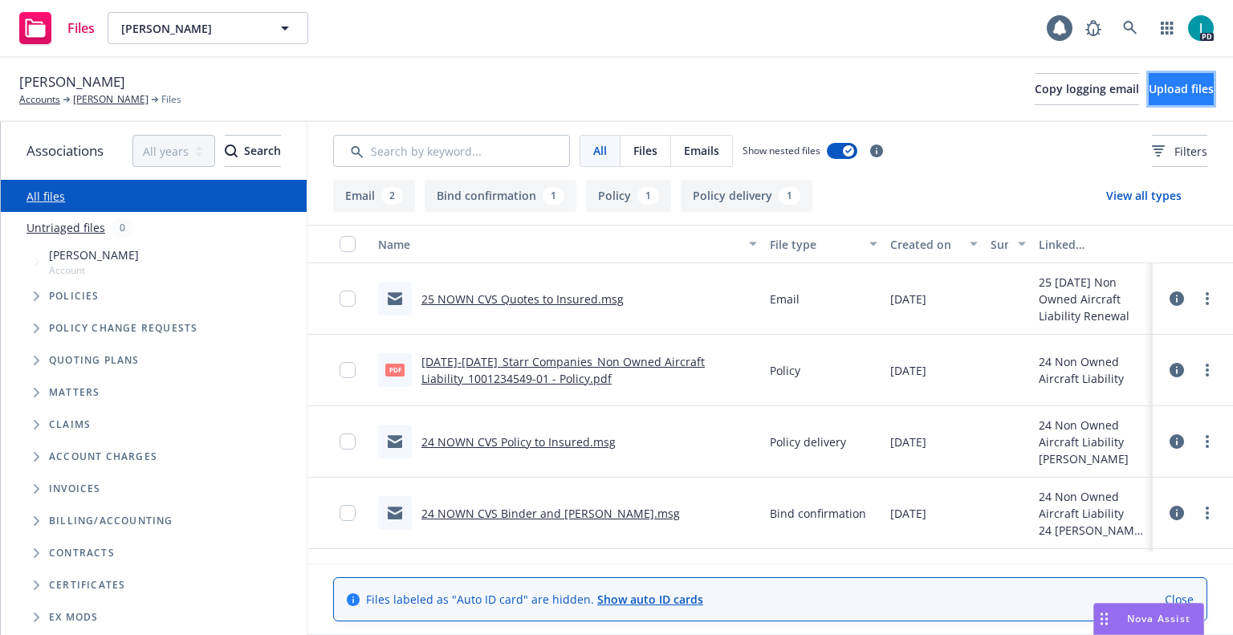
click at [1148, 97] on button "Upload files" at bounding box center [1180, 89] width 65 height 32
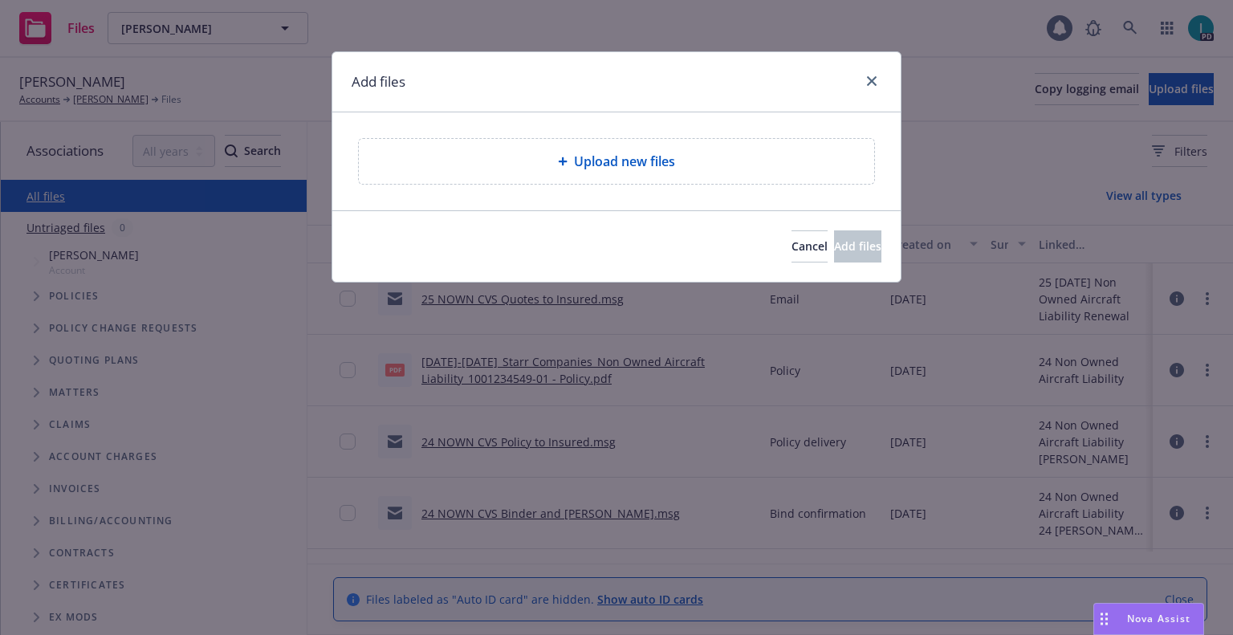
type textarea "x"
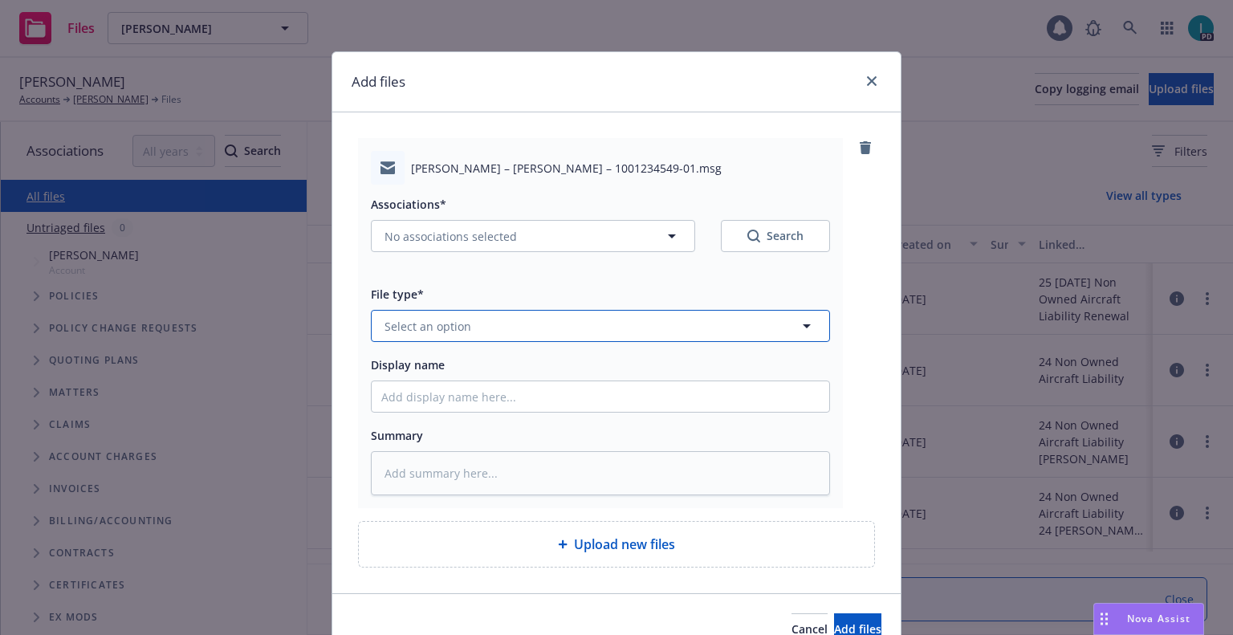
click at [434, 317] on button "Select an option" at bounding box center [600, 326] width 459 height 32
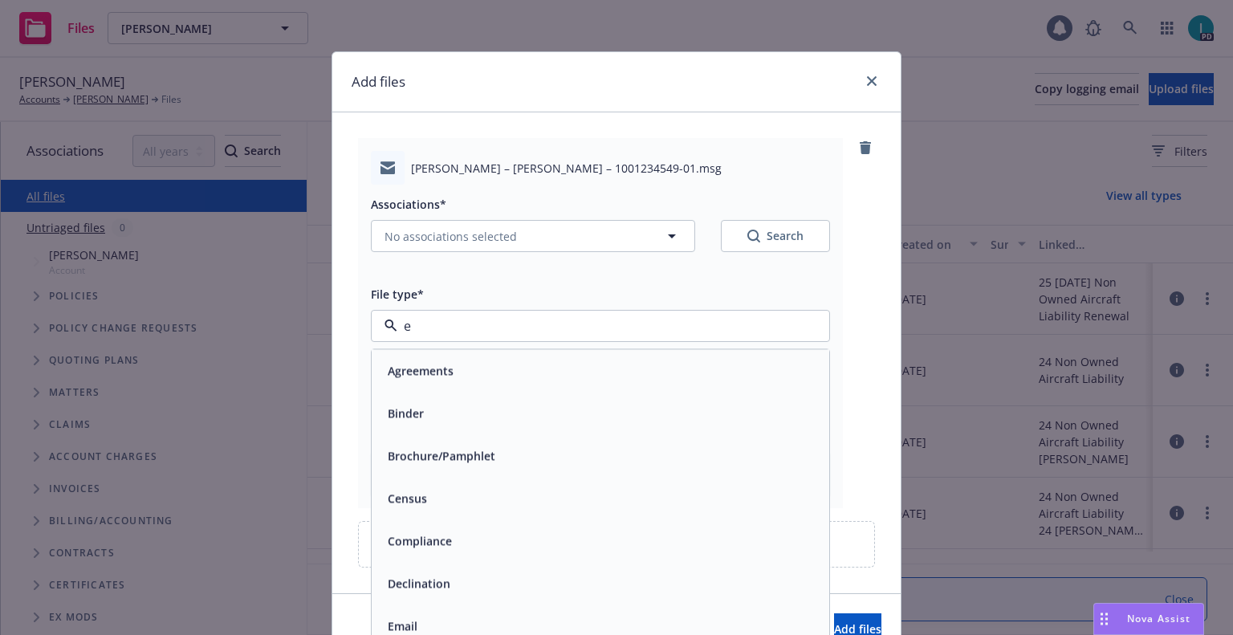
type input "ex"
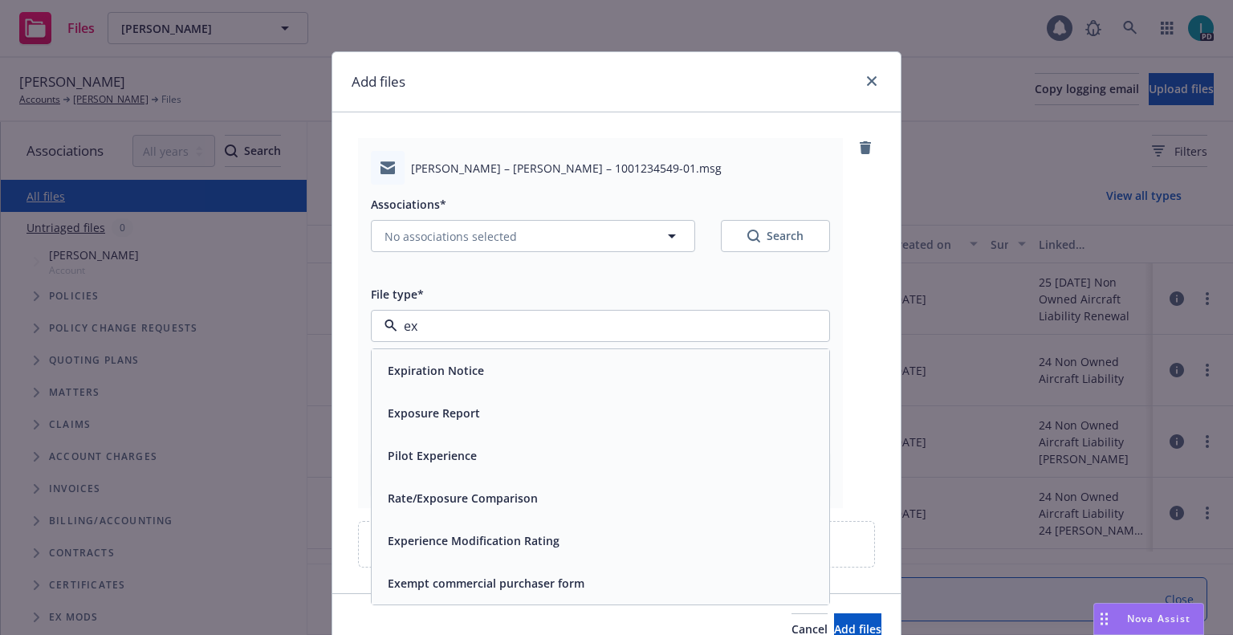
click at [453, 363] on span "Expiration Notice" at bounding box center [436, 370] width 96 height 17
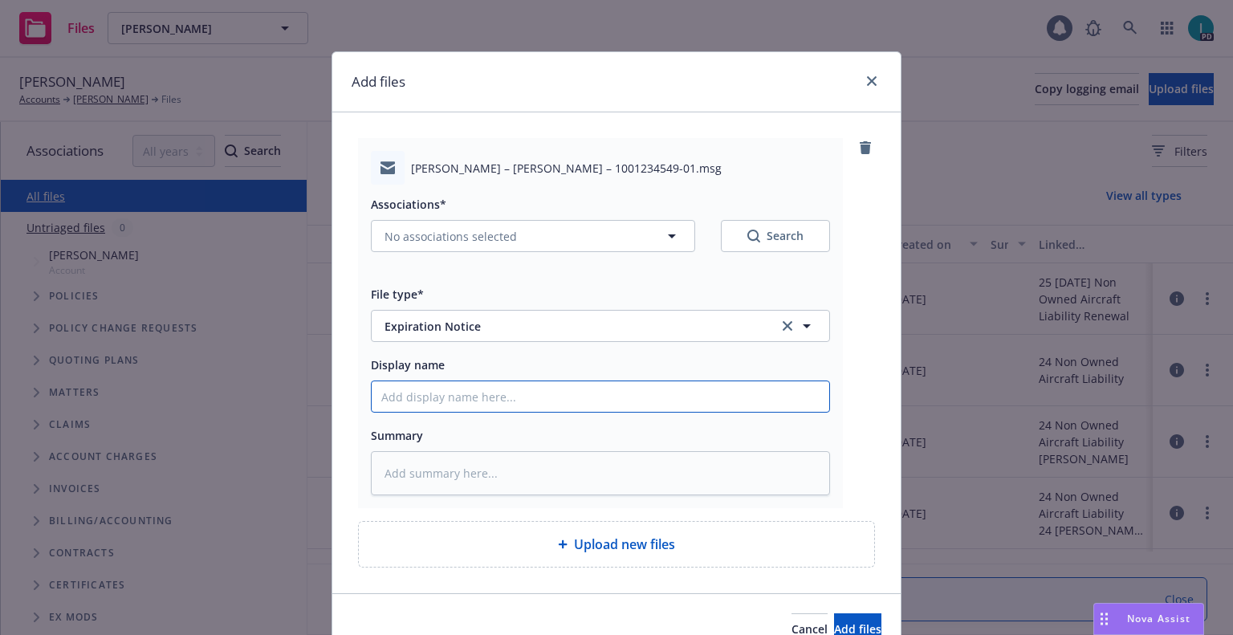
click at [456, 390] on input "Display name" at bounding box center [600, 396] width 457 height 30
type textarea "x"
type input "2"
type textarea "x"
type input "24"
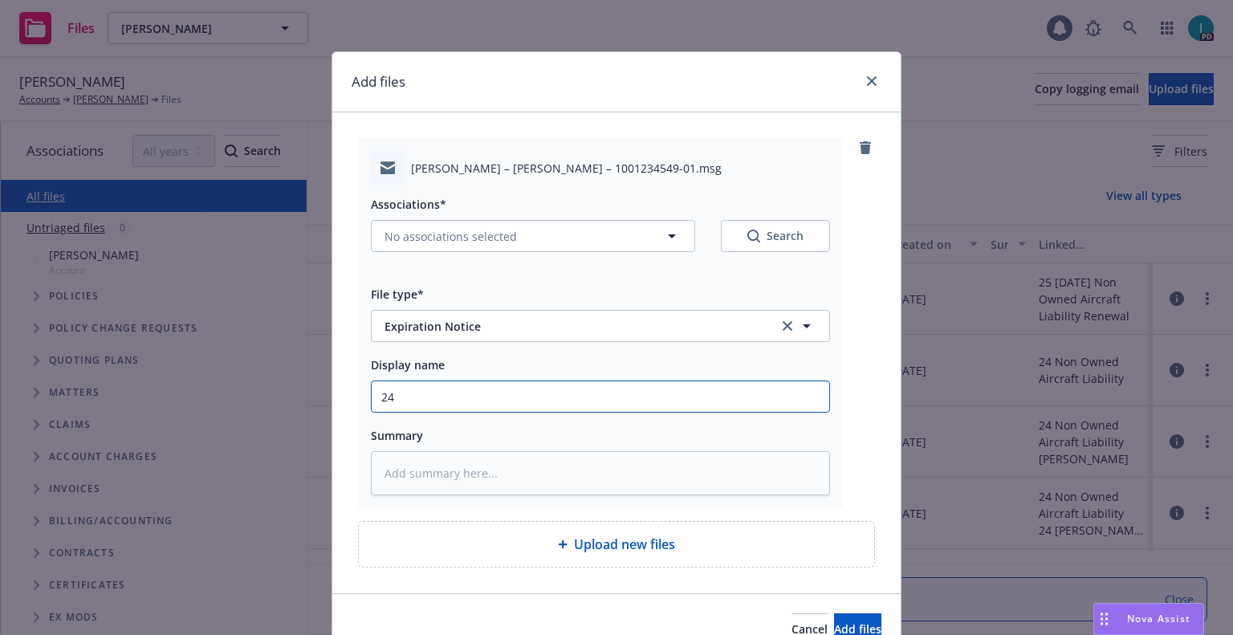
type textarea "x"
type input "24 NOWN CVS Renewal Notice"
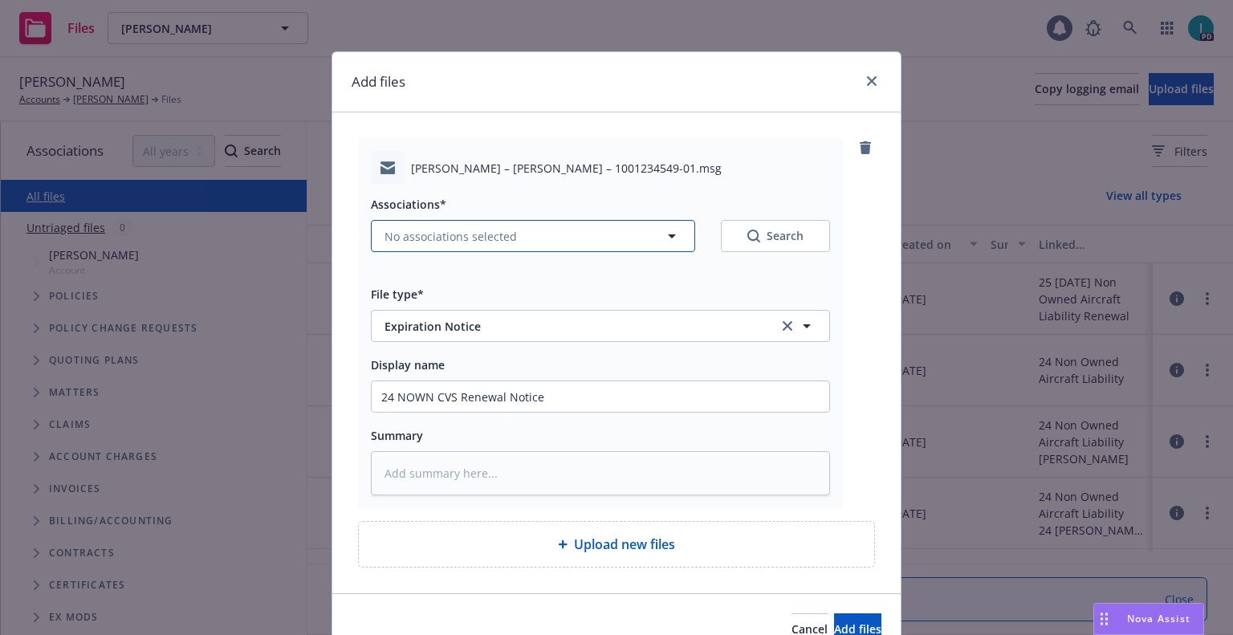
click at [457, 236] on span "No associations selected" at bounding box center [450, 236] width 132 height 17
type textarea "x"
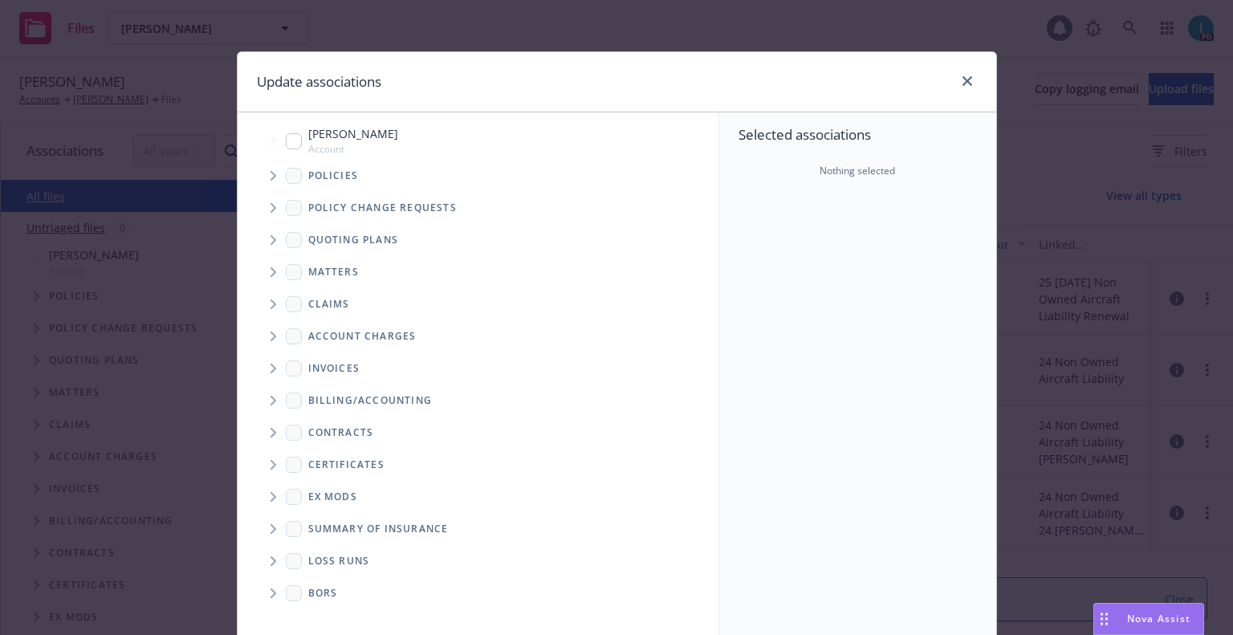
click at [270, 176] on icon "Tree Example" at bounding box center [273, 176] width 6 height 10
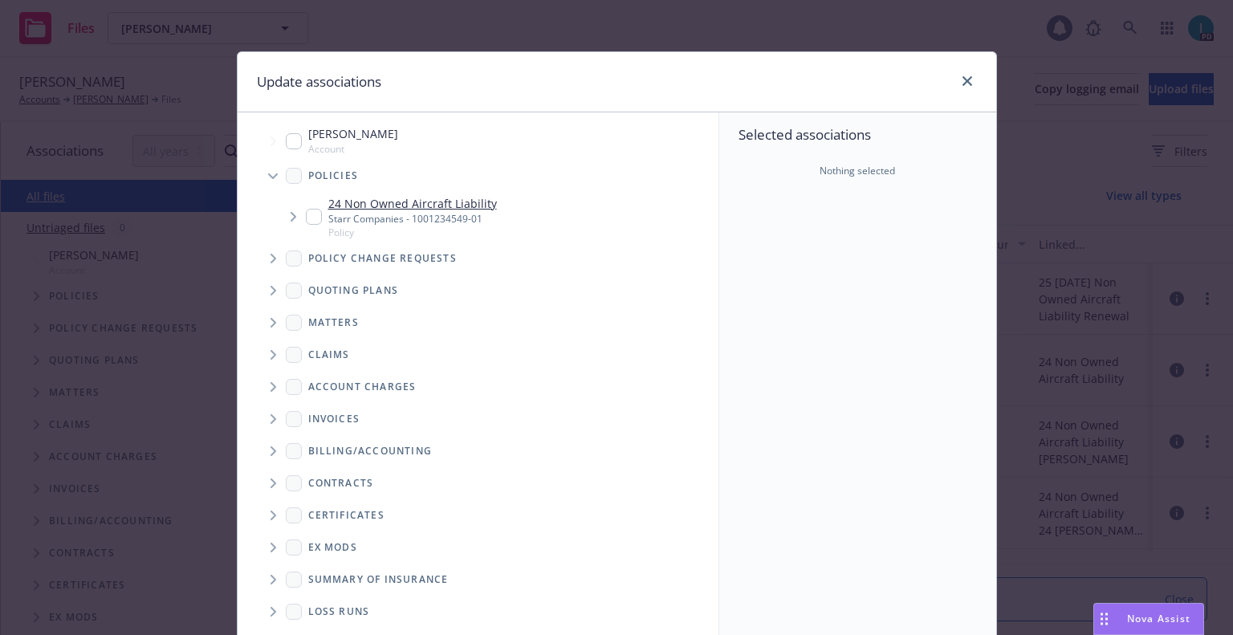
click at [307, 217] on input "Tree Example" at bounding box center [314, 217] width 16 height 16
checkbox input "true"
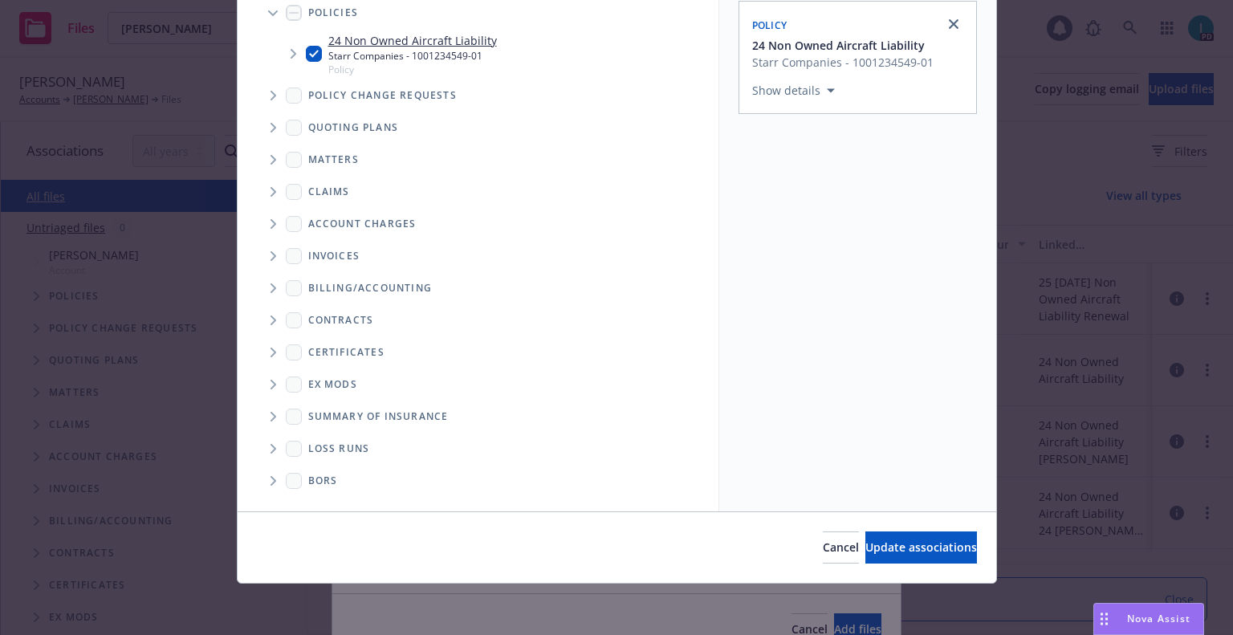
click at [887, 530] on div "Cancel Update associations" at bounding box center [617, 546] width 758 height 71
click at [887, 532] on button "Update associations" at bounding box center [921, 547] width 112 height 32
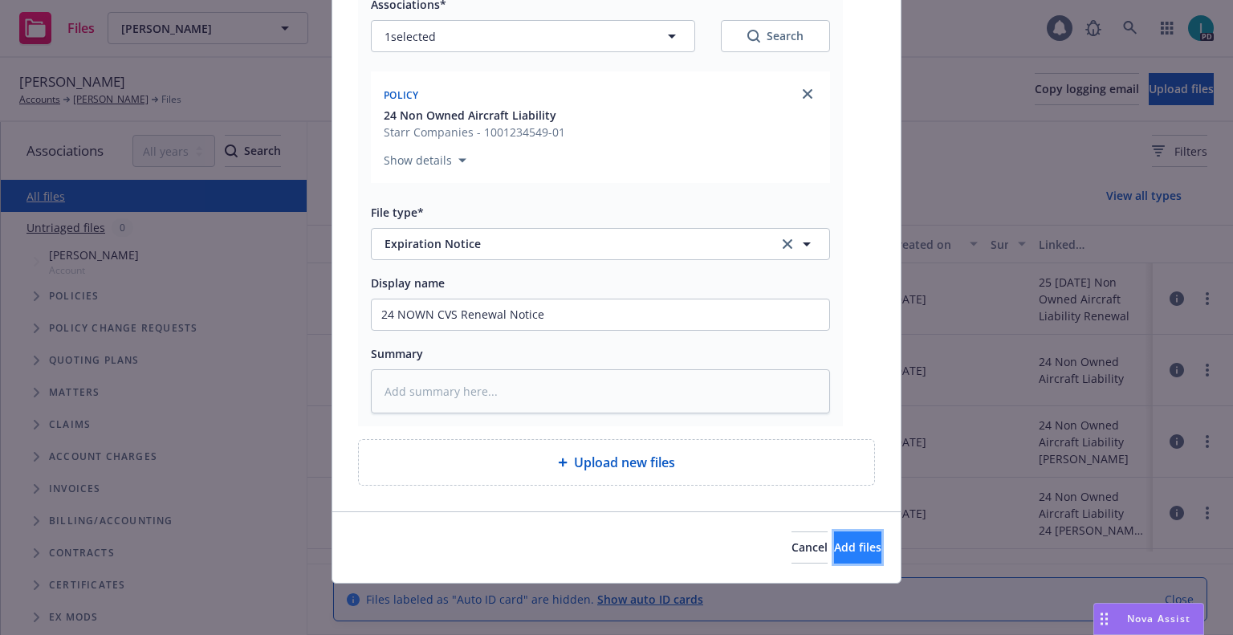
click at [834, 541] on span "Add files" at bounding box center [857, 546] width 47 height 15
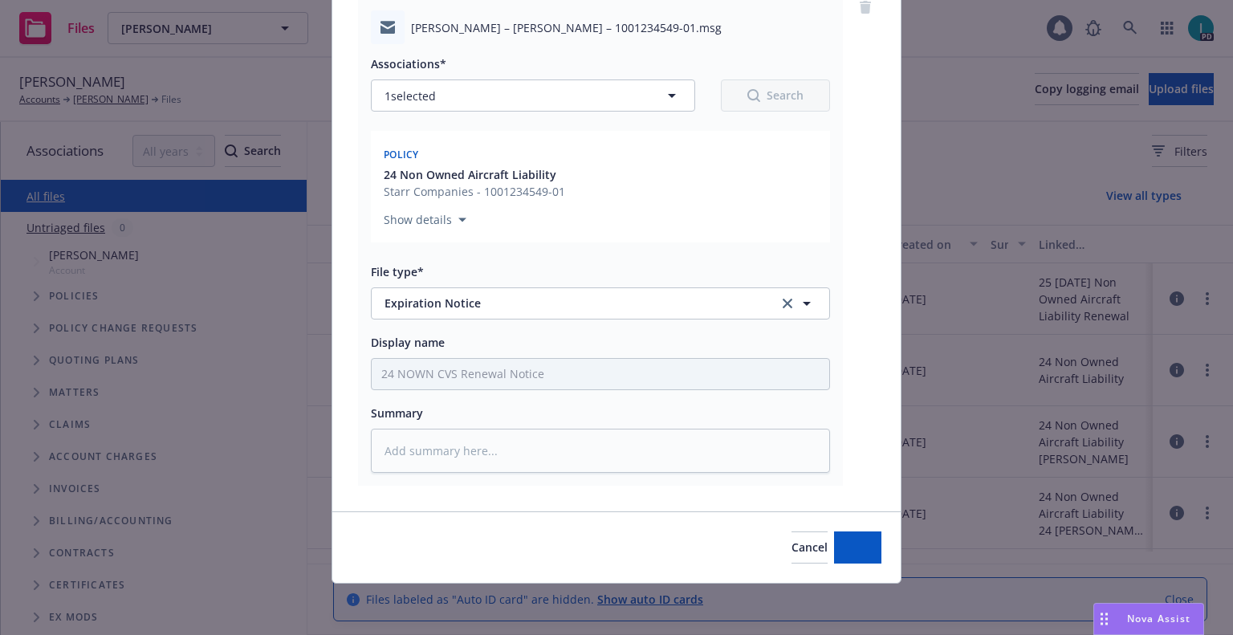
scroll to position [140, 0]
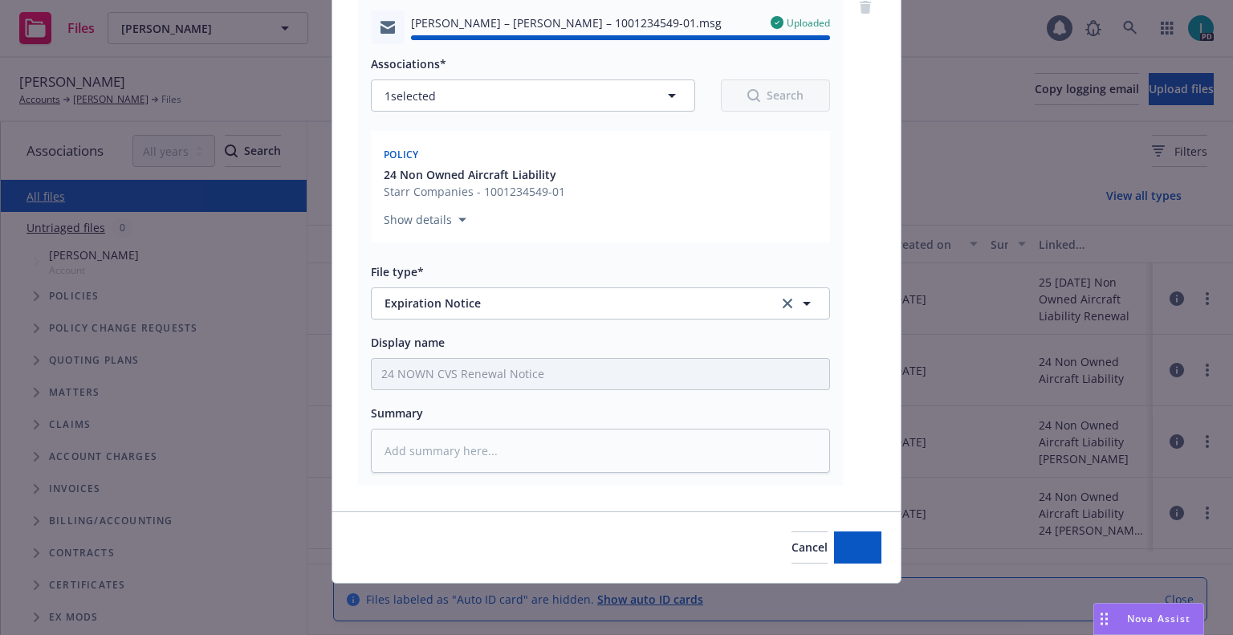
type textarea "x"
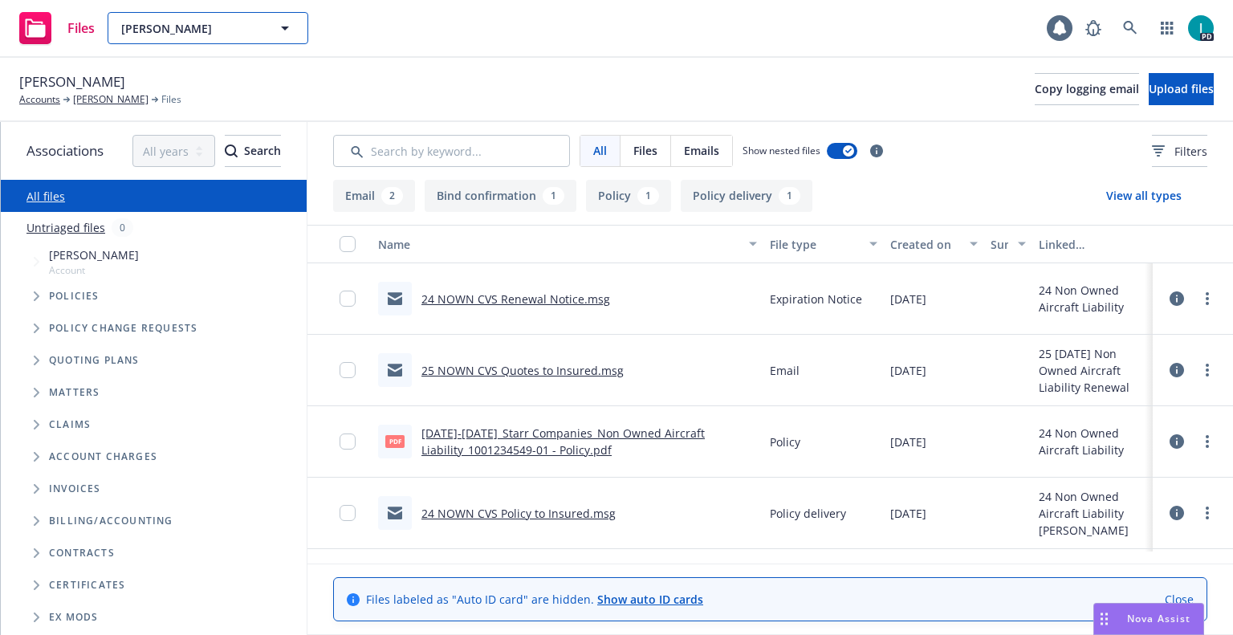
click at [222, 25] on div "Kayden Ruiz" at bounding box center [208, 28] width 201 height 32
click at [553, 45] on div "Files Kayden Ruiz Kayden Ruiz Kayden Ruiz Type Personal Driver's license ******…" at bounding box center [616, 29] width 1233 height 58
click at [206, 26] on span "Kayden Ruiz" at bounding box center [190, 28] width 139 height 17
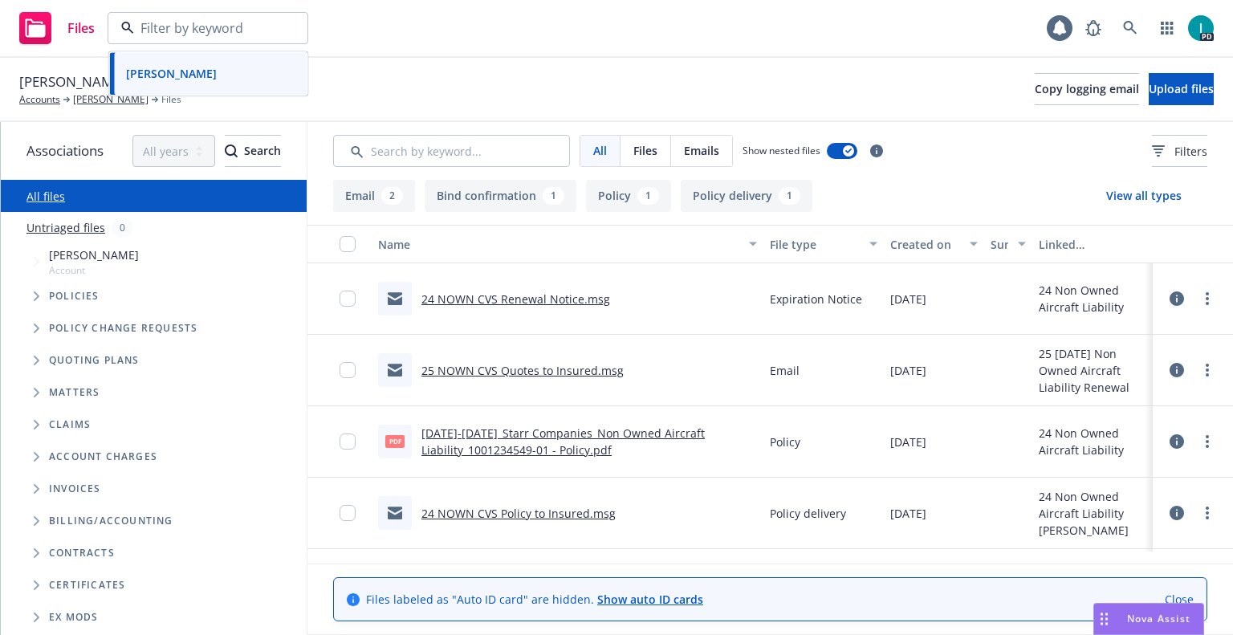
paste input "[PERSON_NAME]"
type input "[PERSON_NAME]"
click at [214, 70] on div "[PERSON_NAME]" at bounding box center [209, 73] width 178 height 23
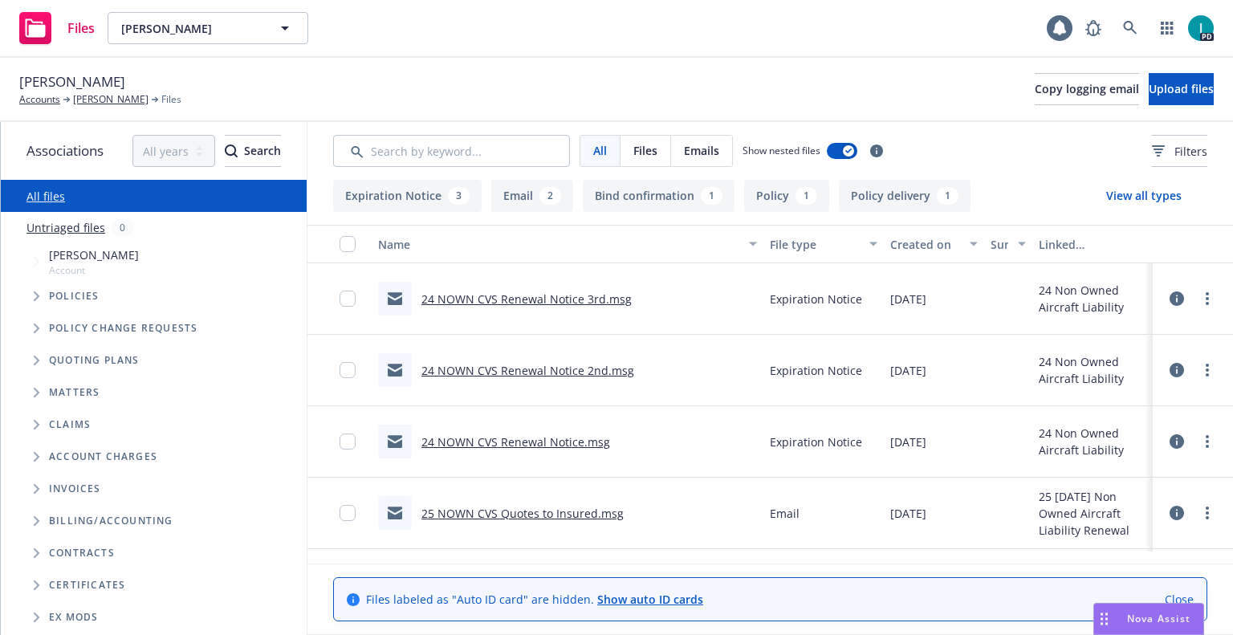
click at [479, 303] on link "24 NOWN CVS Renewal Notice 3rd.msg" at bounding box center [526, 298] width 210 height 15
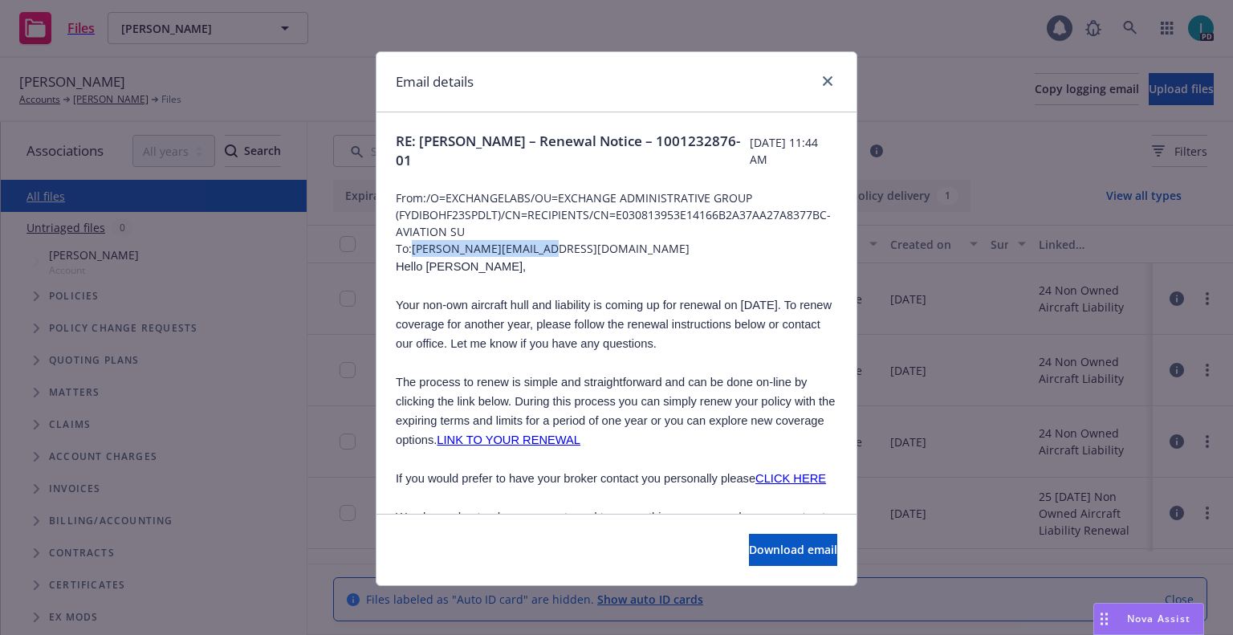
drag, startPoint x: 554, startPoint y: 248, endPoint x: 411, endPoint y: 247, distance: 142.8
click at [411, 247] on span "To: walker@walkerlinna.com" at bounding box center [616, 248] width 441 height 17
copy span "[PERSON_NAME][EMAIL_ADDRESS][DOMAIN_NAME]"
click at [700, 328] on span "Your non-own aircraft hull and liability is coming up for renewal on 08/15/25. …" at bounding box center [614, 323] width 436 height 51
click at [429, 263] on span "Hello Walker," at bounding box center [461, 266] width 130 height 13
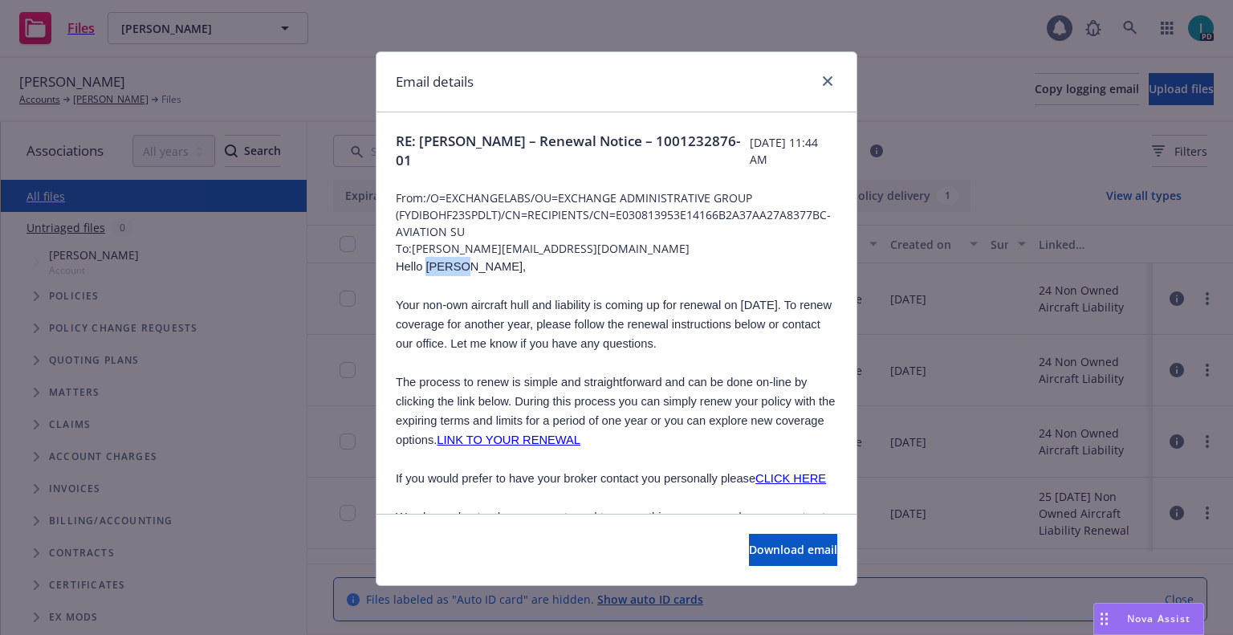
click at [429, 263] on span "Hello Walker," at bounding box center [461, 266] width 130 height 13
copy span "Walker"
click at [823, 75] on link "close" at bounding box center [827, 80] width 19 height 19
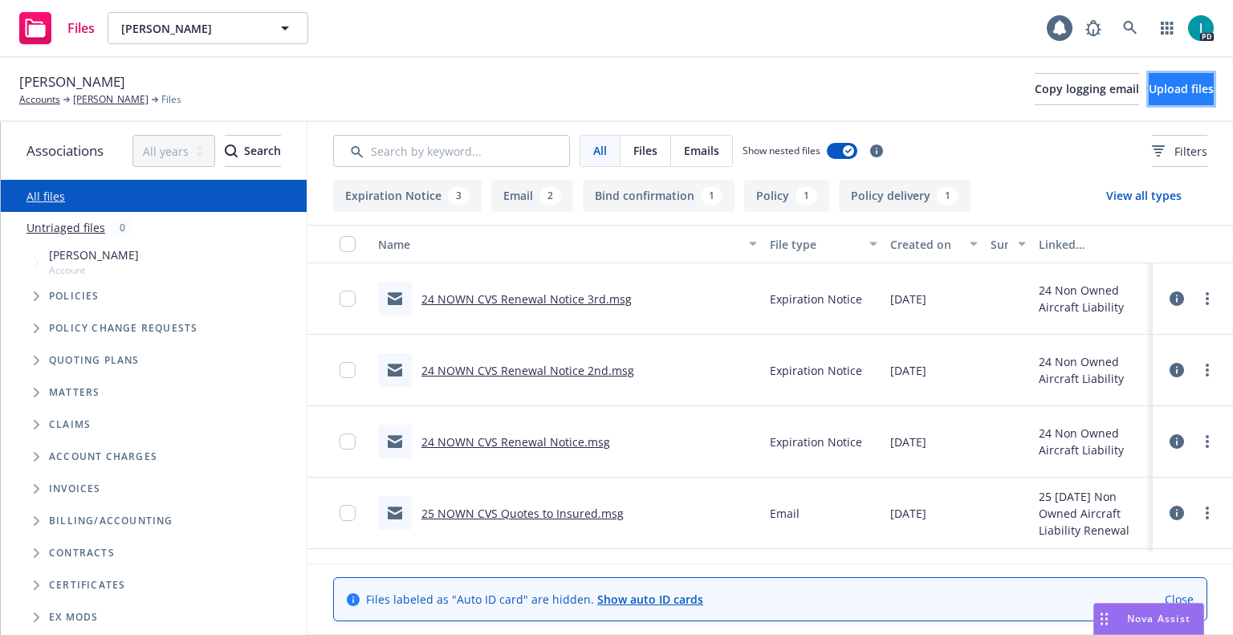
click at [1168, 91] on span "Upload files" at bounding box center [1180, 88] width 65 height 15
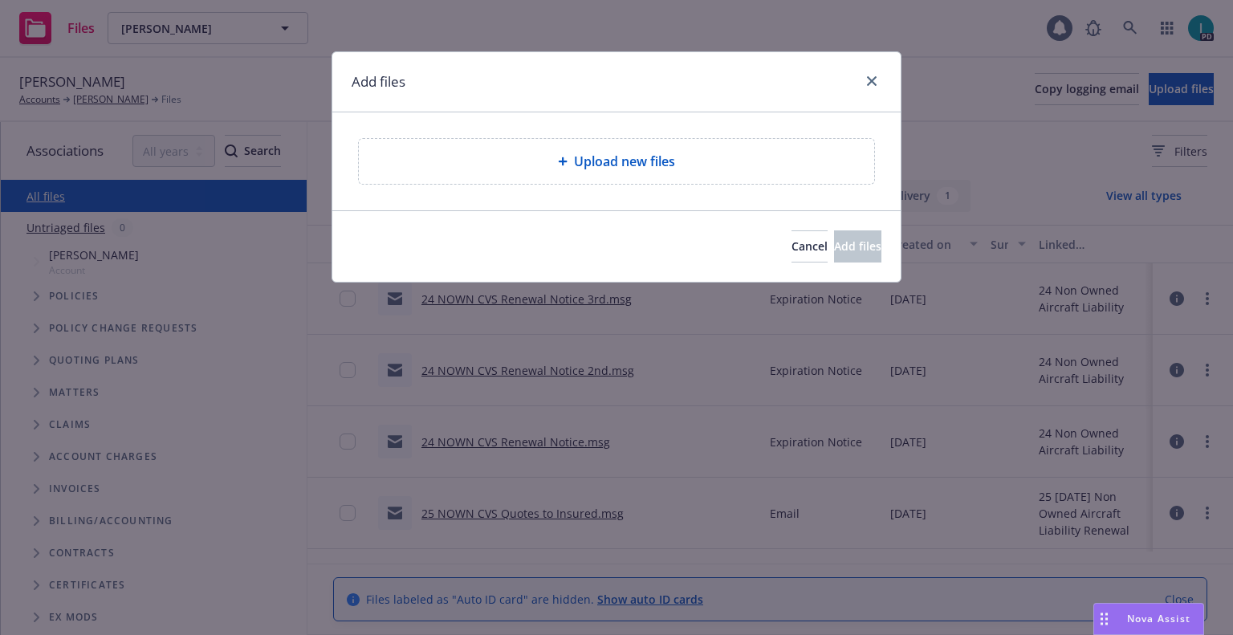
type textarea "x"
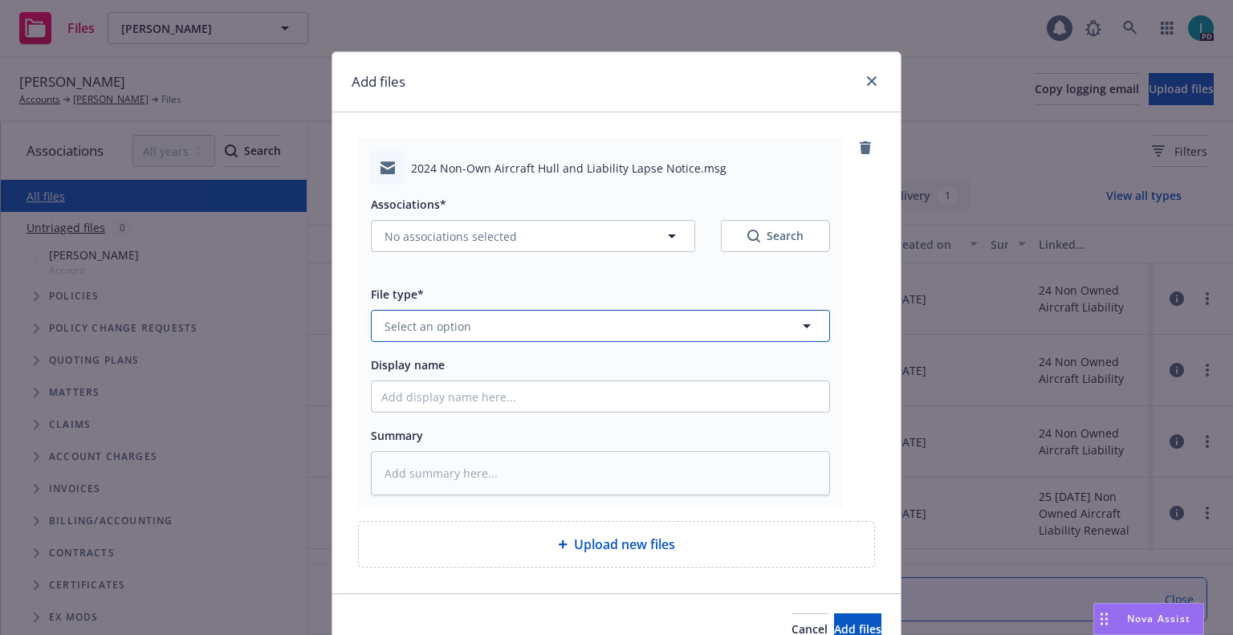
click at [442, 323] on span "Select an option" at bounding box center [427, 326] width 87 height 17
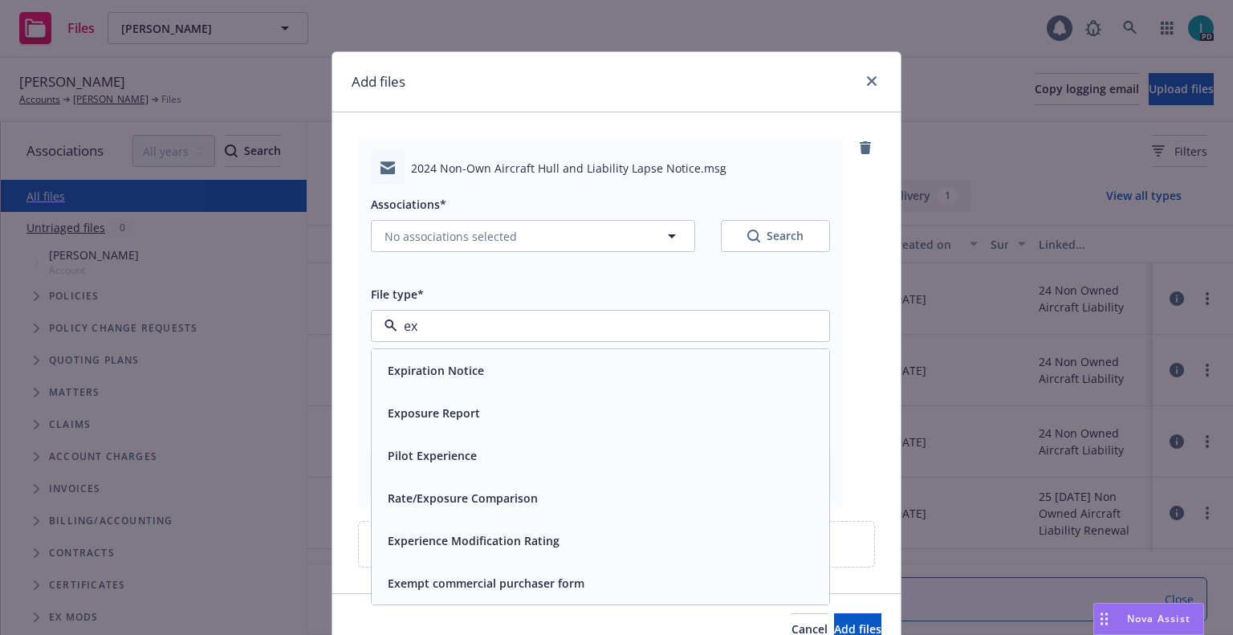
click at [448, 368] on span "Expiration Notice" at bounding box center [436, 370] width 96 height 17
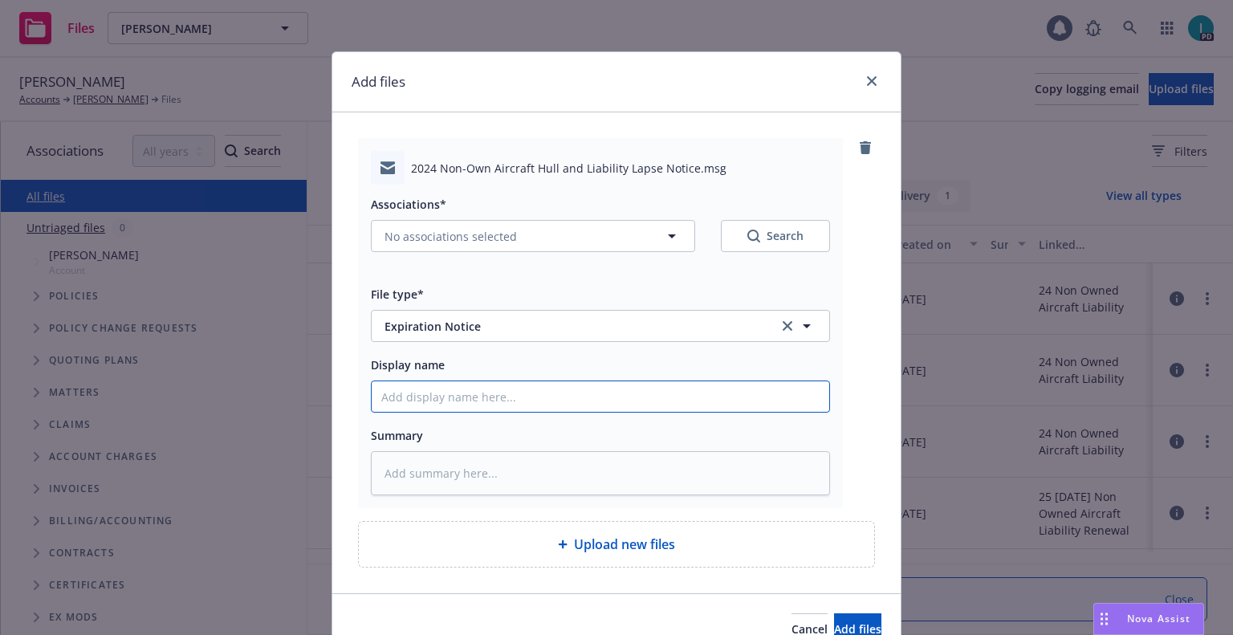
click at [443, 400] on input "Display name" at bounding box center [600, 396] width 457 height 30
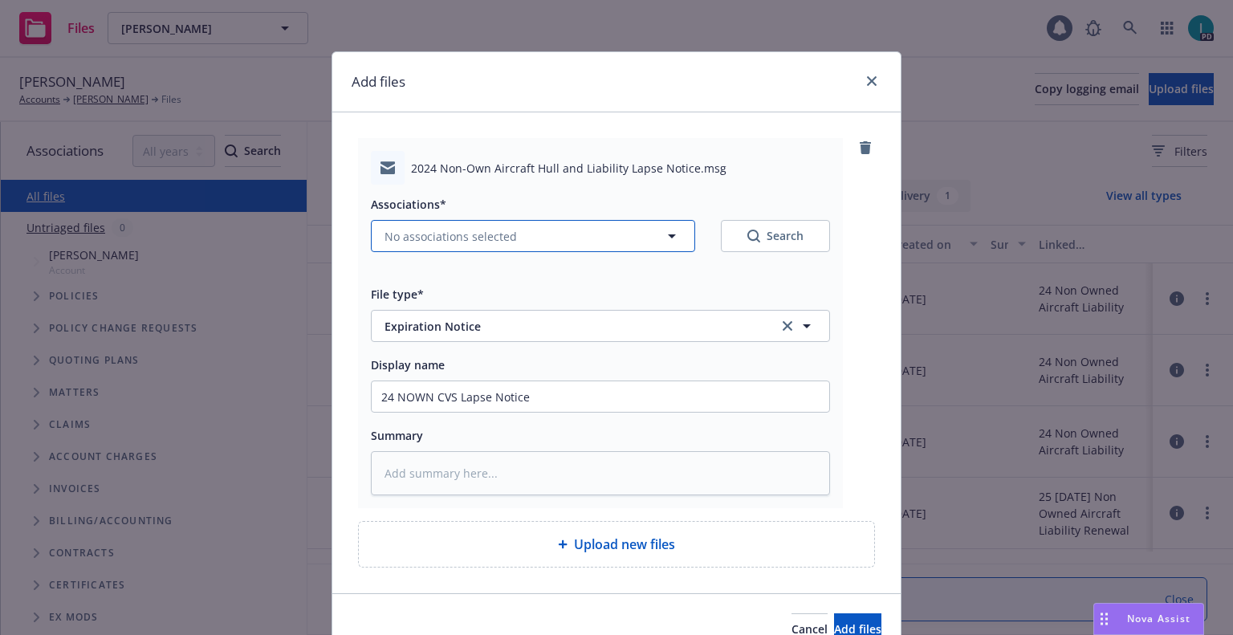
click at [446, 240] on span "No associations selected" at bounding box center [450, 236] width 132 height 17
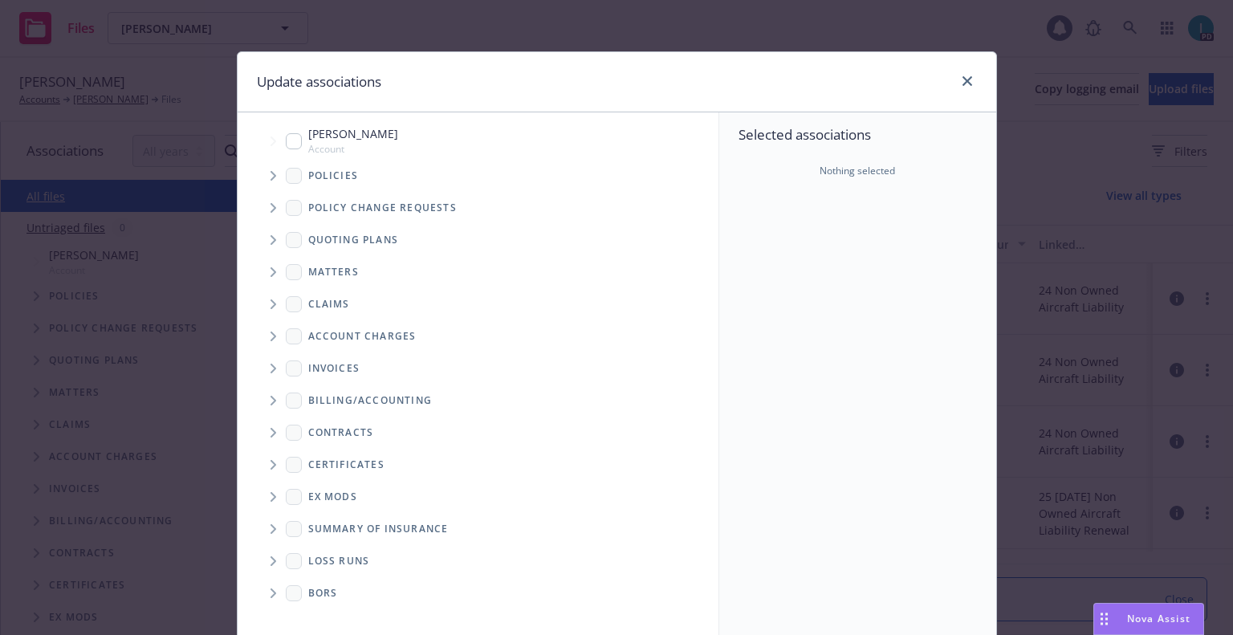
click at [274, 181] on span "Tree Example" at bounding box center [273, 176] width 26 height 26
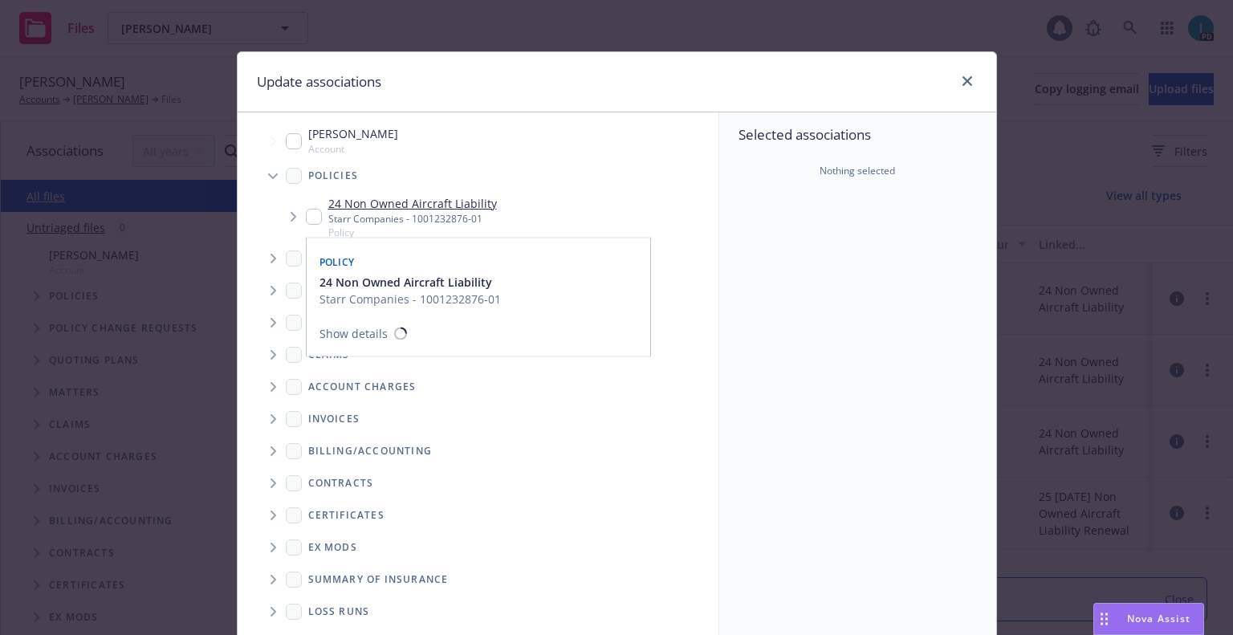
click at [308, 210] on input "Tree Example" at bounding box center [314, 217] width 16 height 16
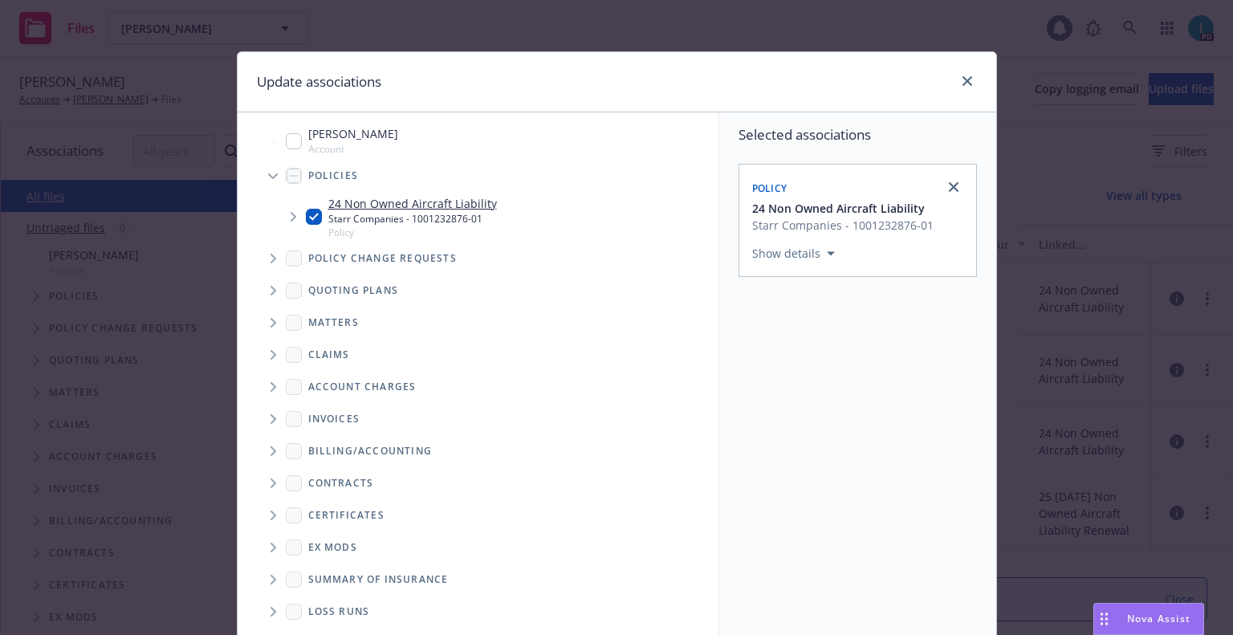
scroll to position [163, 0]
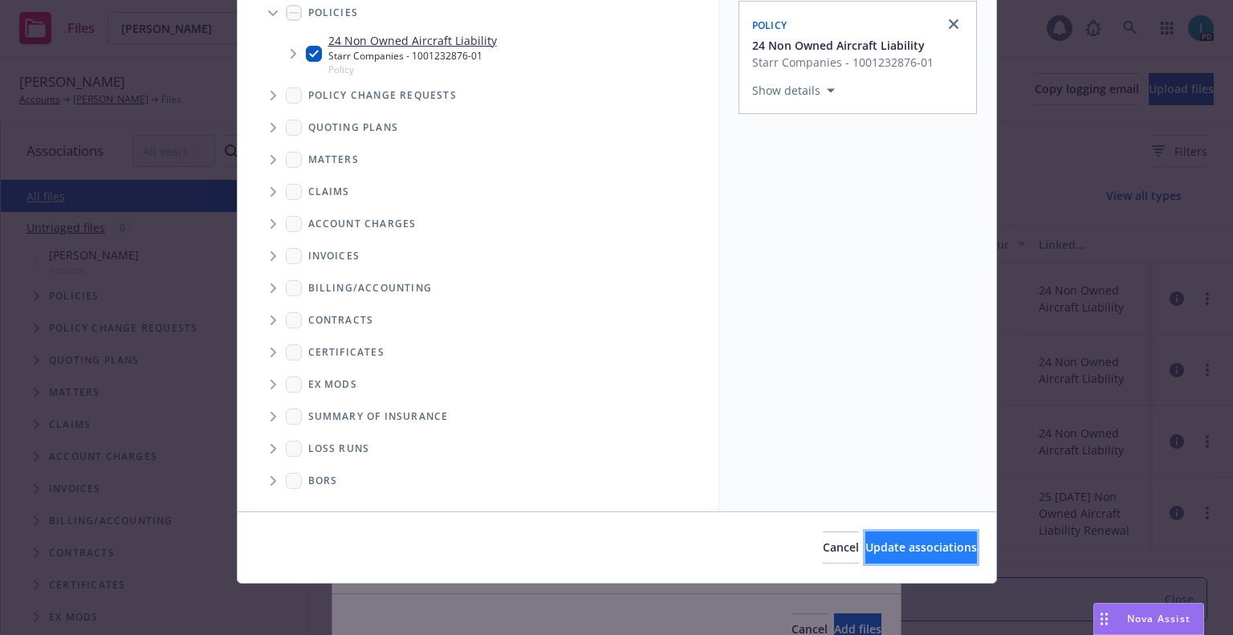
click at [892, 550] on span "Update associations" at bounding box center [921, 546] width 112 height 15
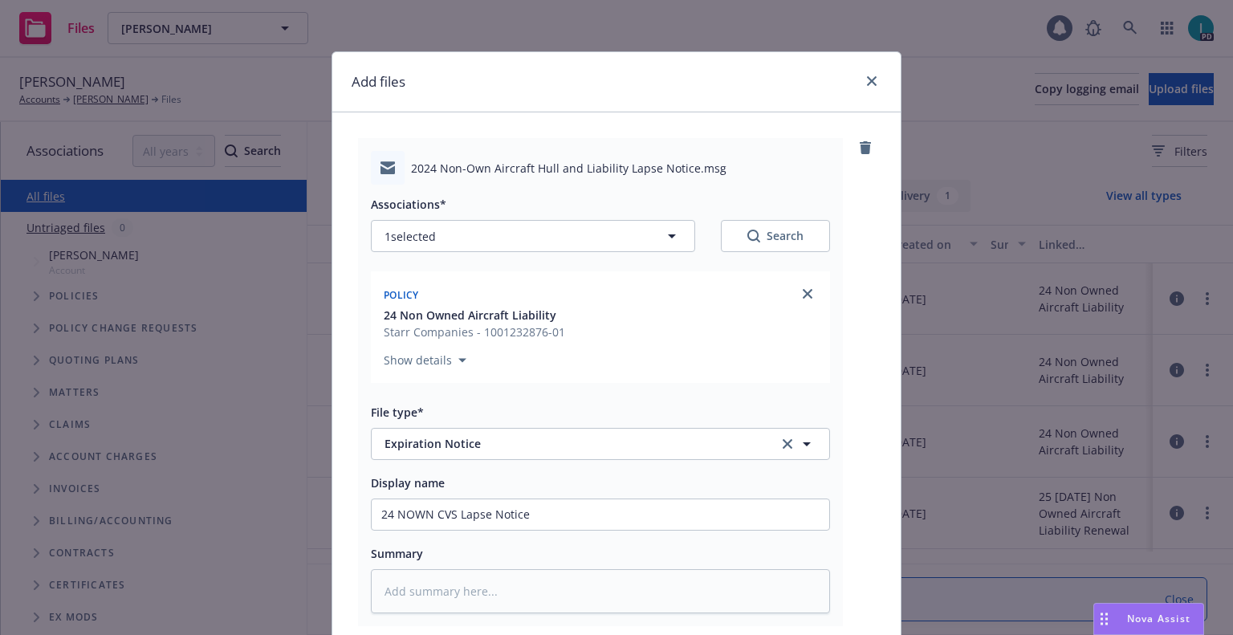
scroll to position [200, 0]
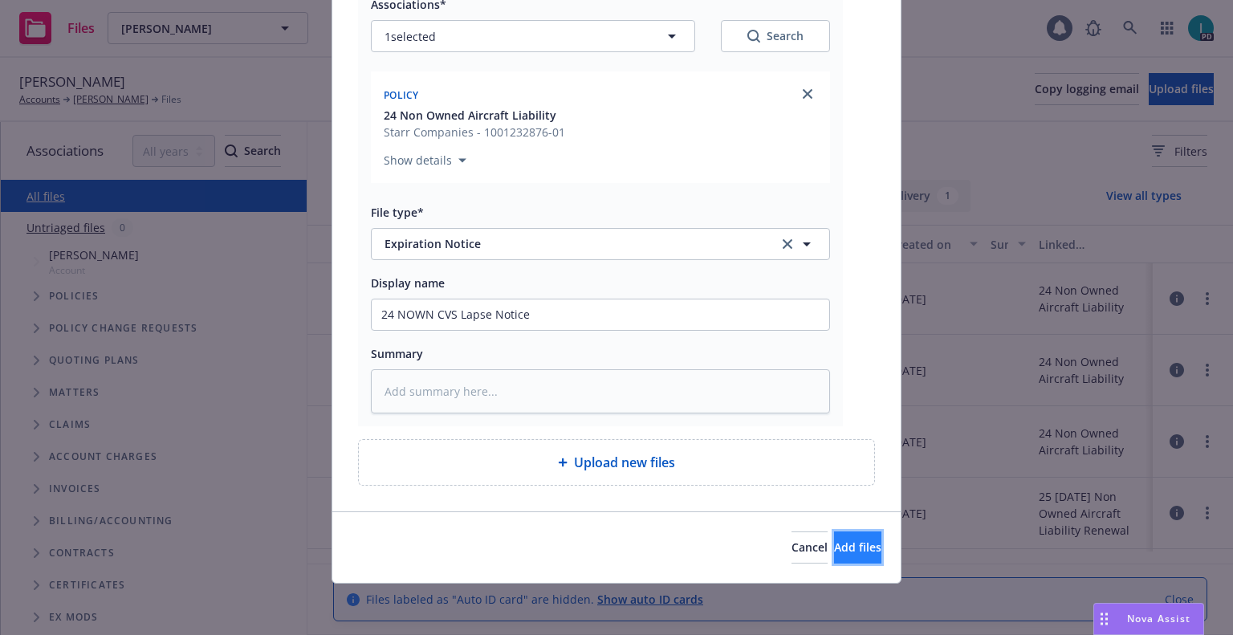
click at [834, 562] on button "Add files" at bounding box center [857, 547] width 47 height 32
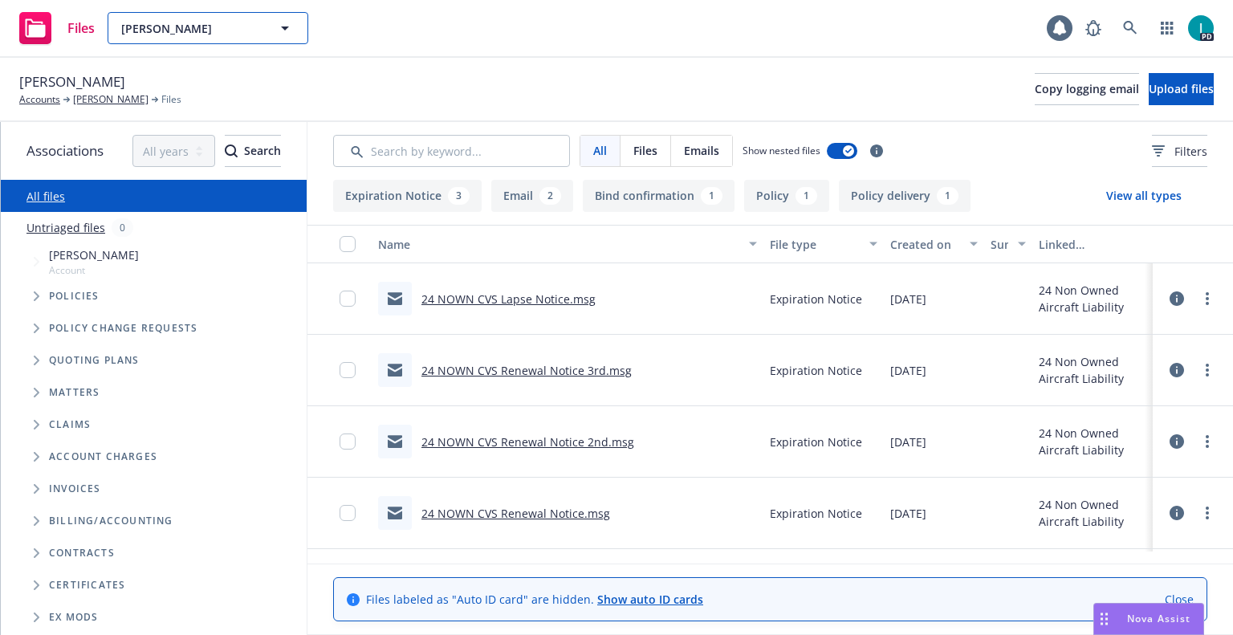
click at [168, 15] on button "[PERSON_NAME]" at bounding box center [208, 28] width 201 height 32
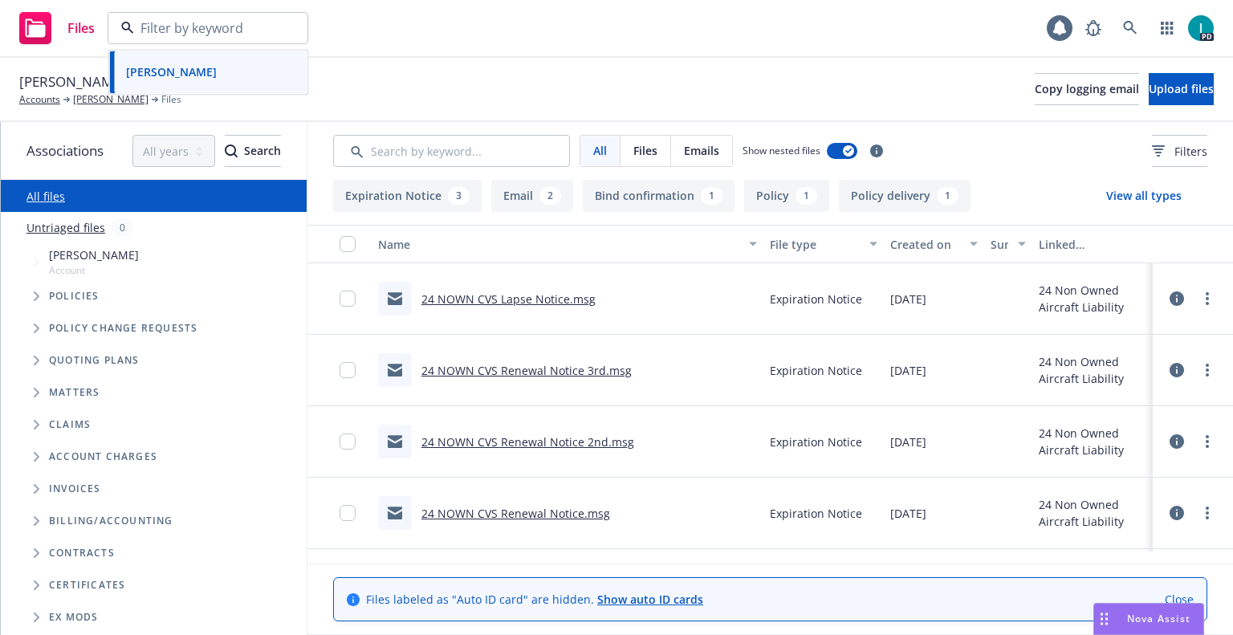
paste input "[PERSON_NAME]"
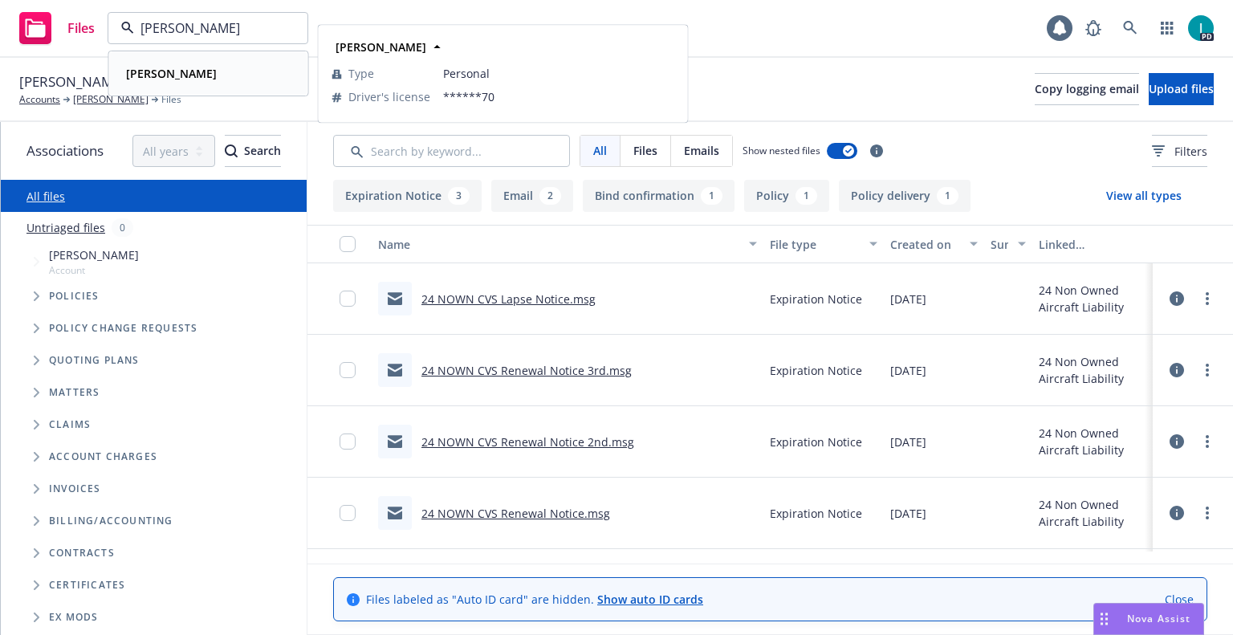
click at [235, 84] on div "[PERSON_NAME]" at bounding box center [209, 73] width 178 height 23
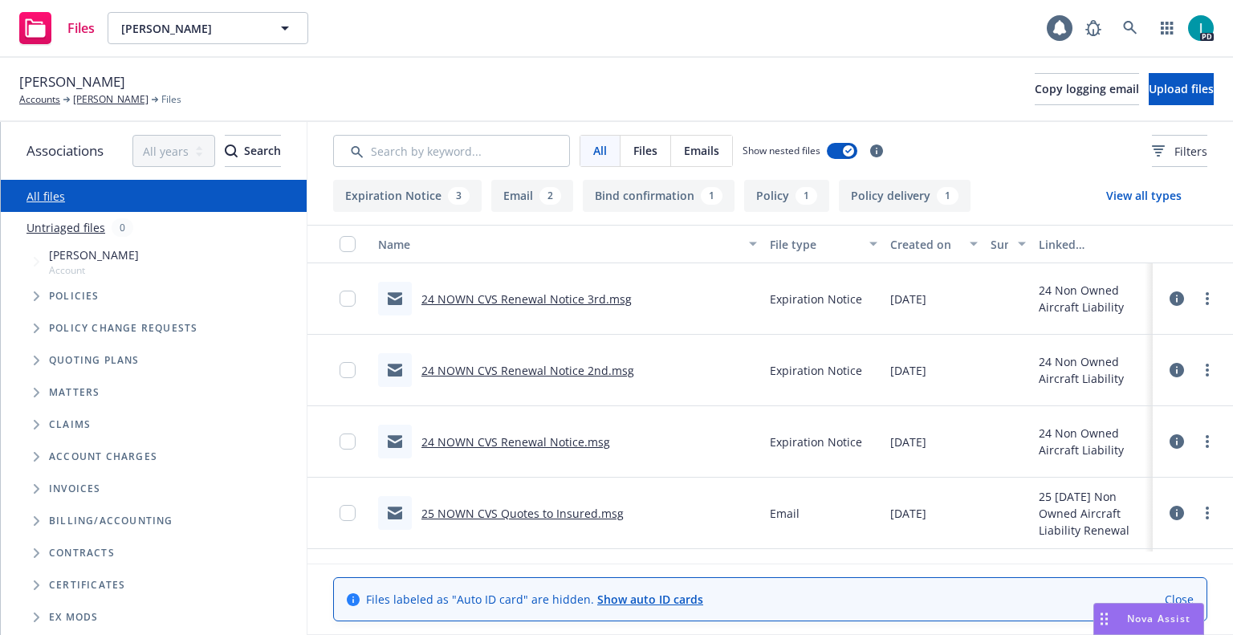
click at [485, 297] on link "24 NOWN CVS Renewal Notice 3rd.msg" at bounding box center [526, 298] width 210 height 15
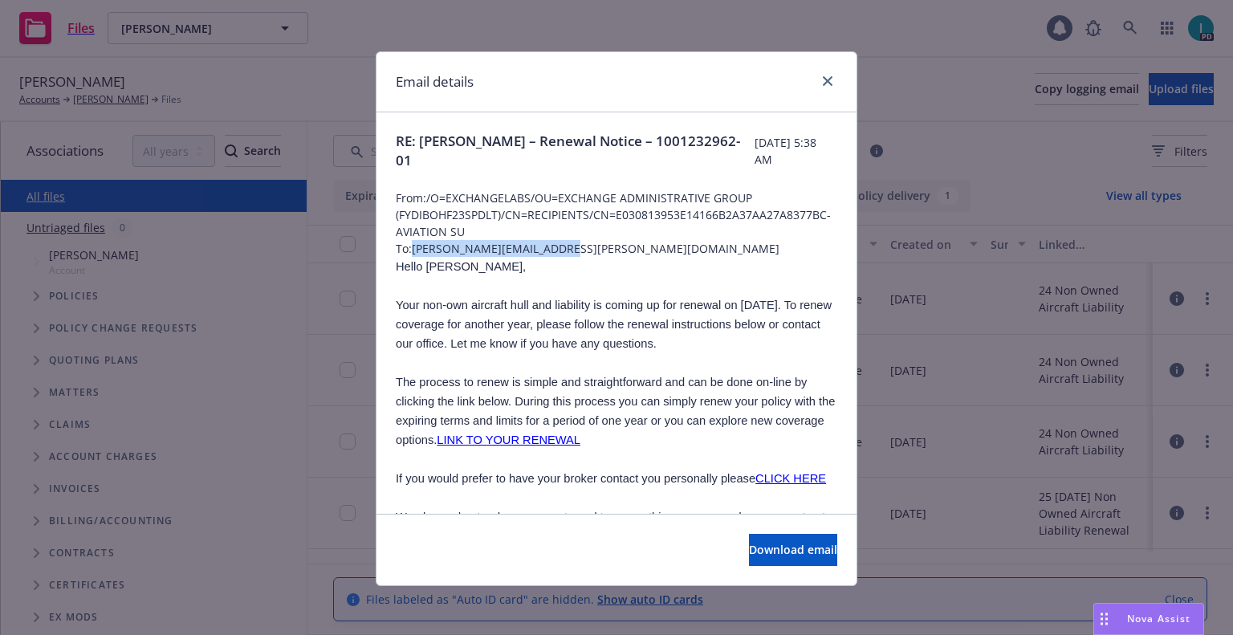
drag, startPoint x: 556, startPoint y: 251, endPoint x: 408, endPoint y: 248, distance: 147.7
click at [408, 248] on span "To: jonathan.t.lyda@gmail.com" at bounding box center [616, 248] width 441 height 17
copy span "jonathan.t.lyda@gmail.com"
click at [429, 264] on span "Hello Jonathan," at bounding box center [461, 266] width 130 height 13
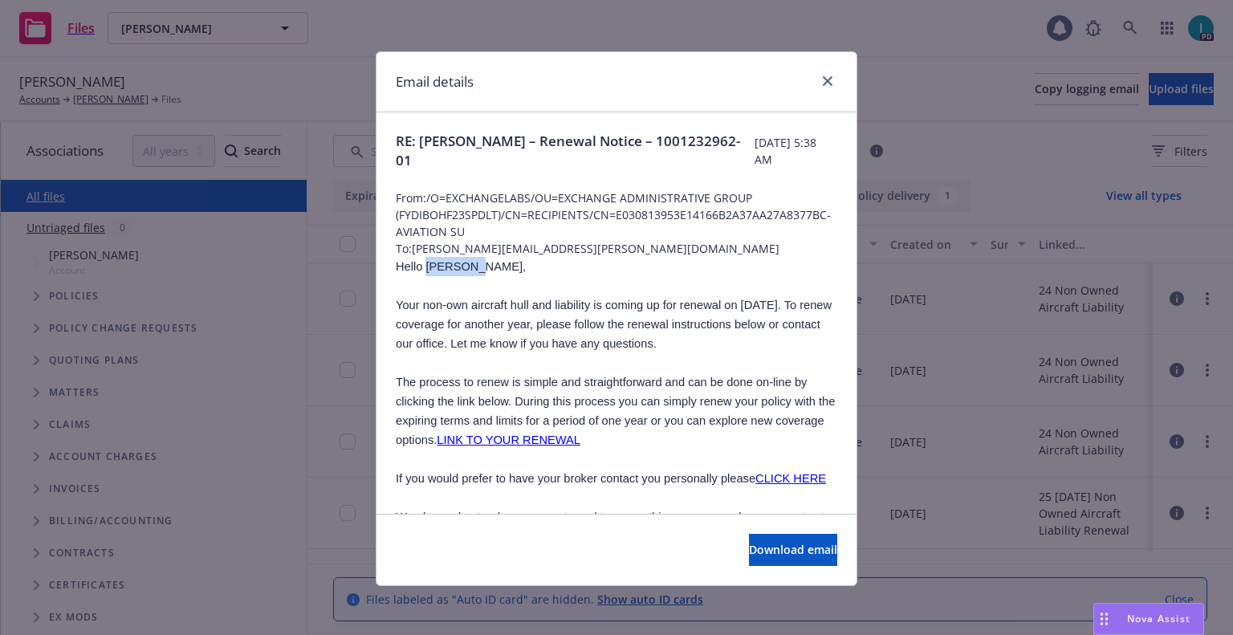
copy span "Jonathan"
click at [823, 79] on icon "close" at bounding box center [827, 81] width 10 height 10
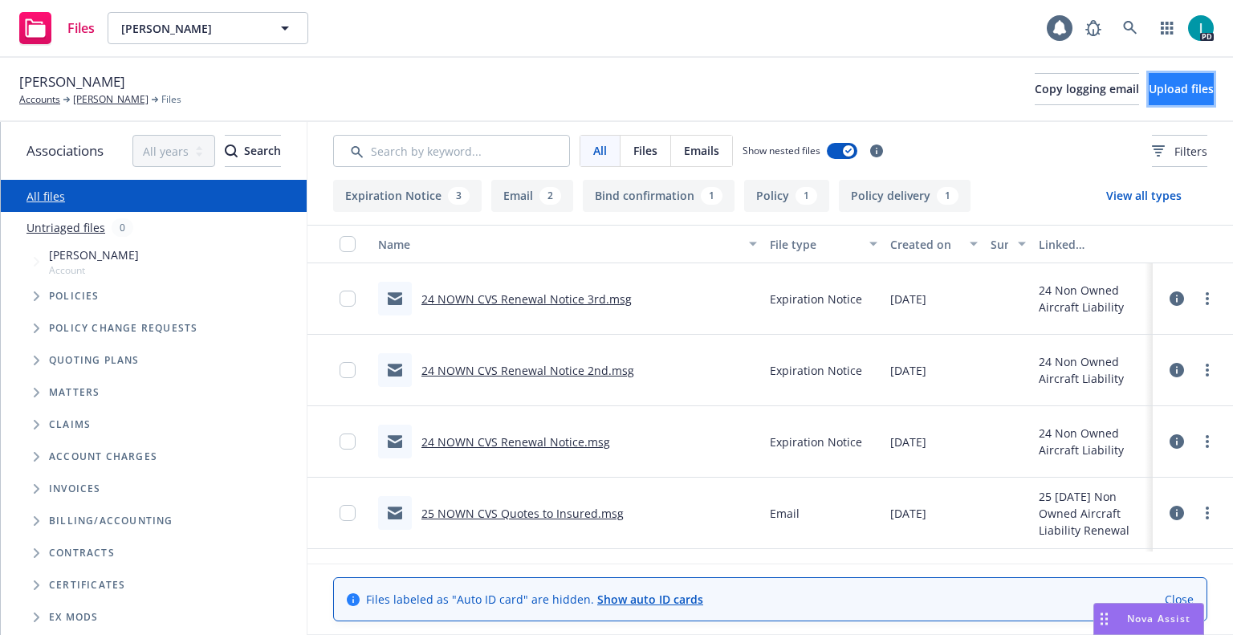
click at [1181, 89] on span "Upload files" at bounding box center [1180, 88] width 65 height 15
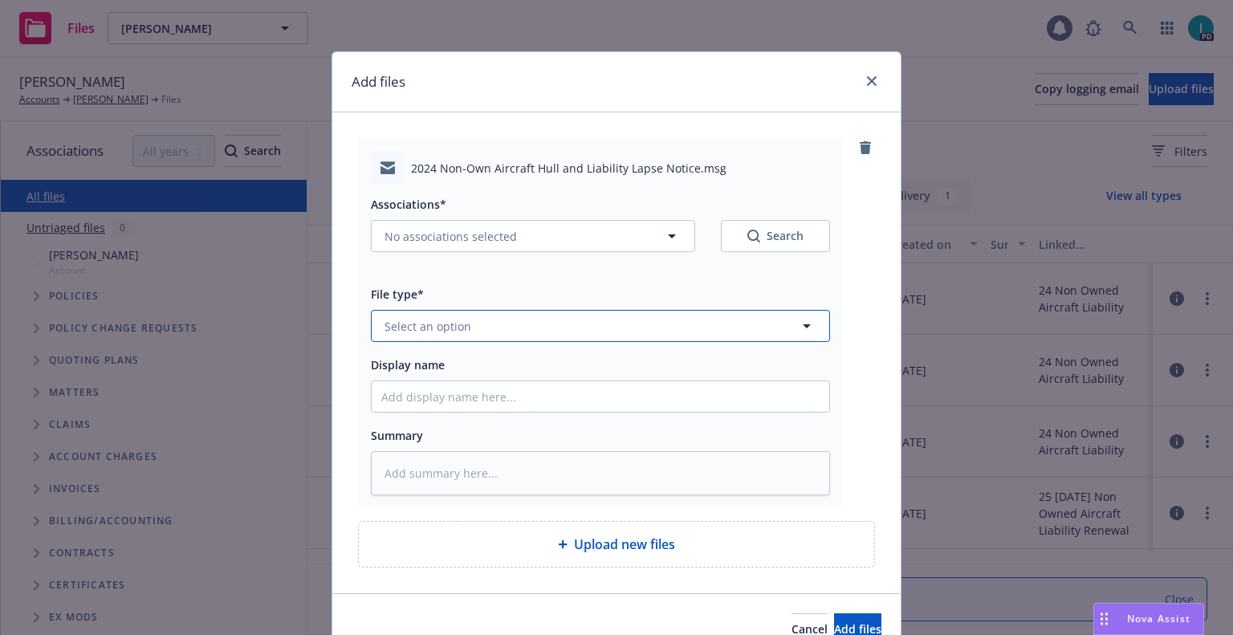
click at [457, 331] on span "Select an option" at bounding box center [427, 326] width 87 height 17
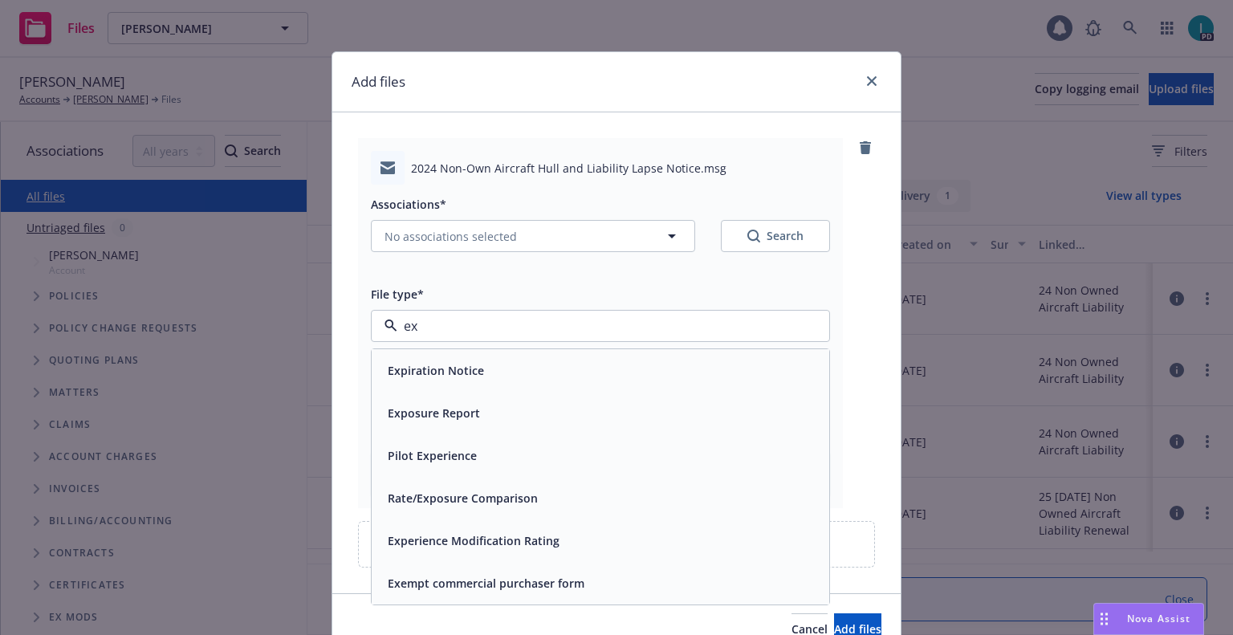
click at [471, 362] on span "Expiration Notice" at bounding box center [436, 370] width 96 height 17
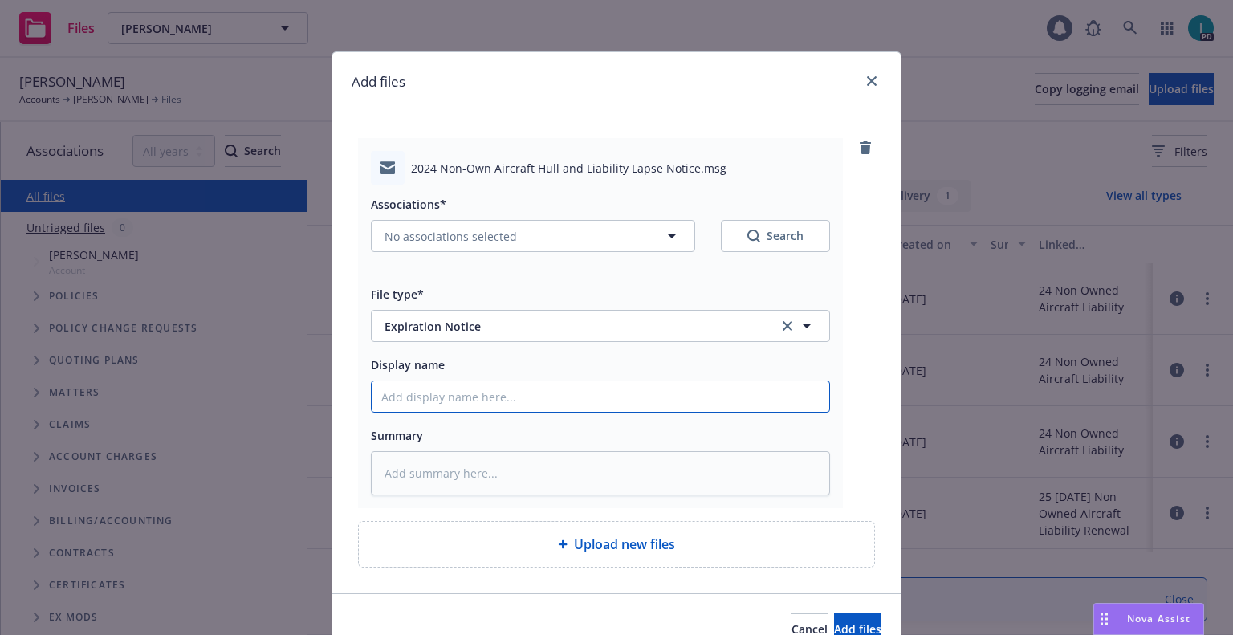
click at [449, 393] on input "Display name" at bounding box center [600, 396] width 457 height 30
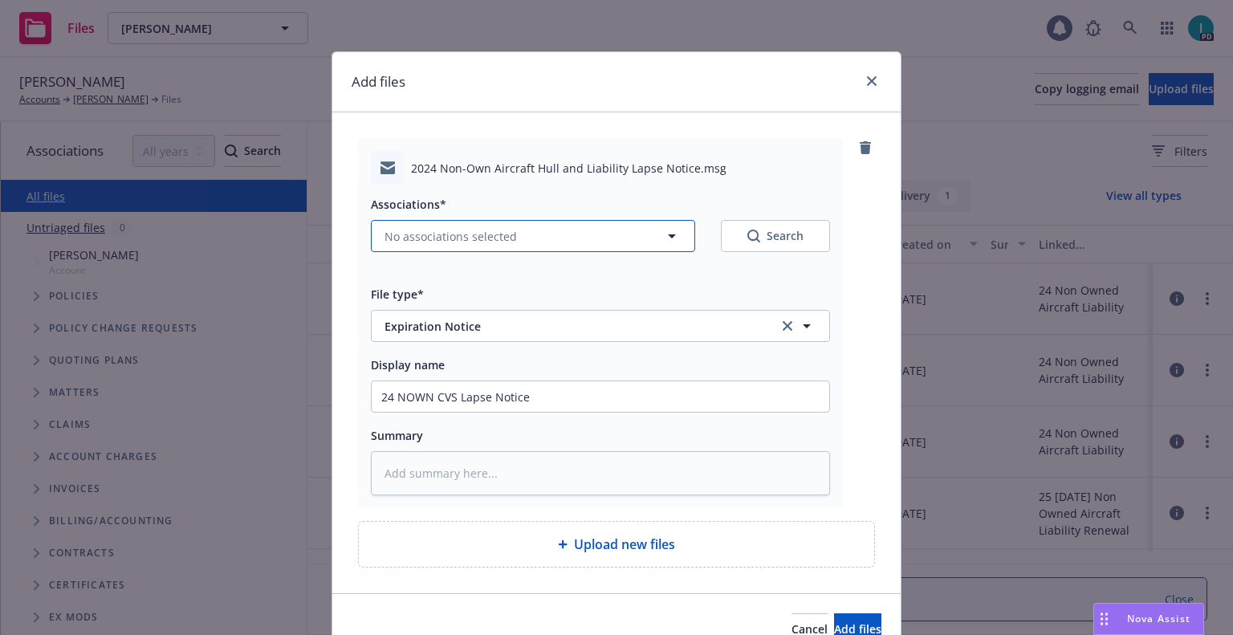
click at [469, 230] on span "No associations selected" at bounding box center [450, 236] width 132 height 17
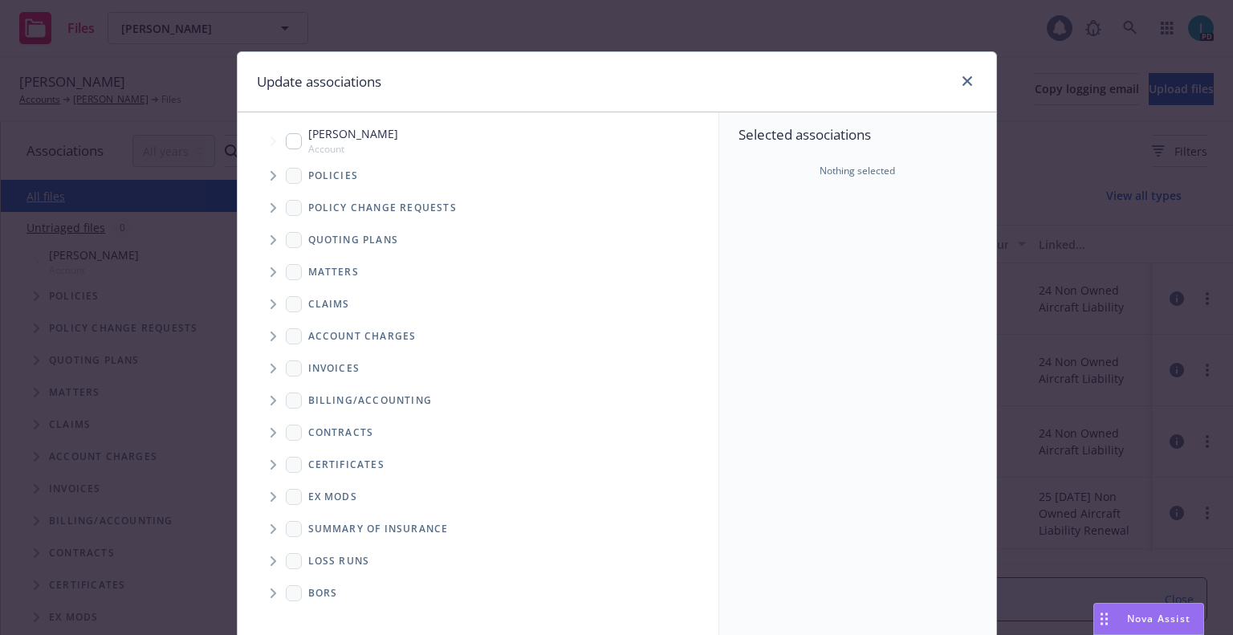
click at [262, 165] on span "Tree Example" at bounding box center [273, 176] width 26 height 26
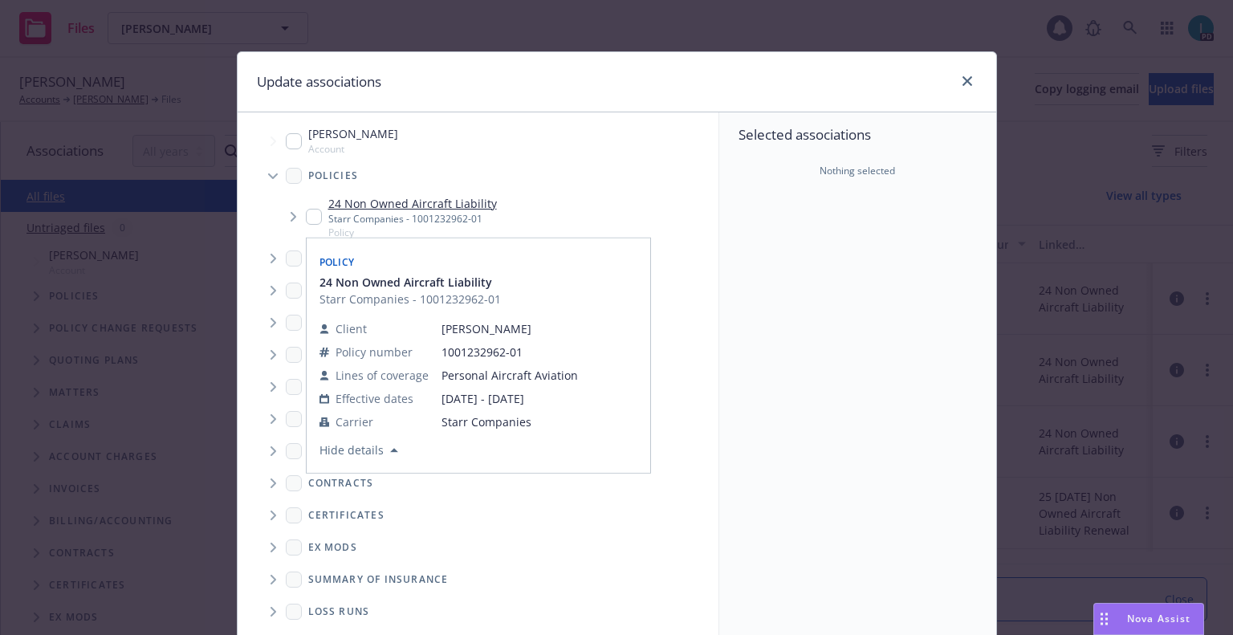
click at [306, 219] on input "Tree Example" at bounding box center [314, 217] width 16 height 16
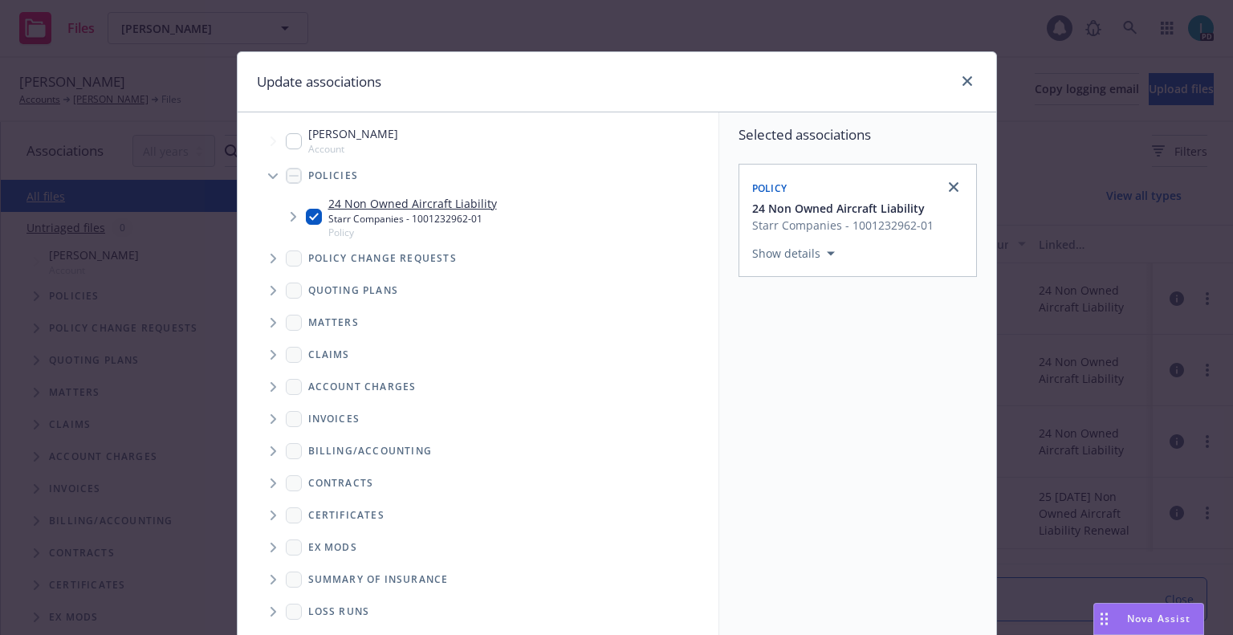
scroll to position [163, 0]
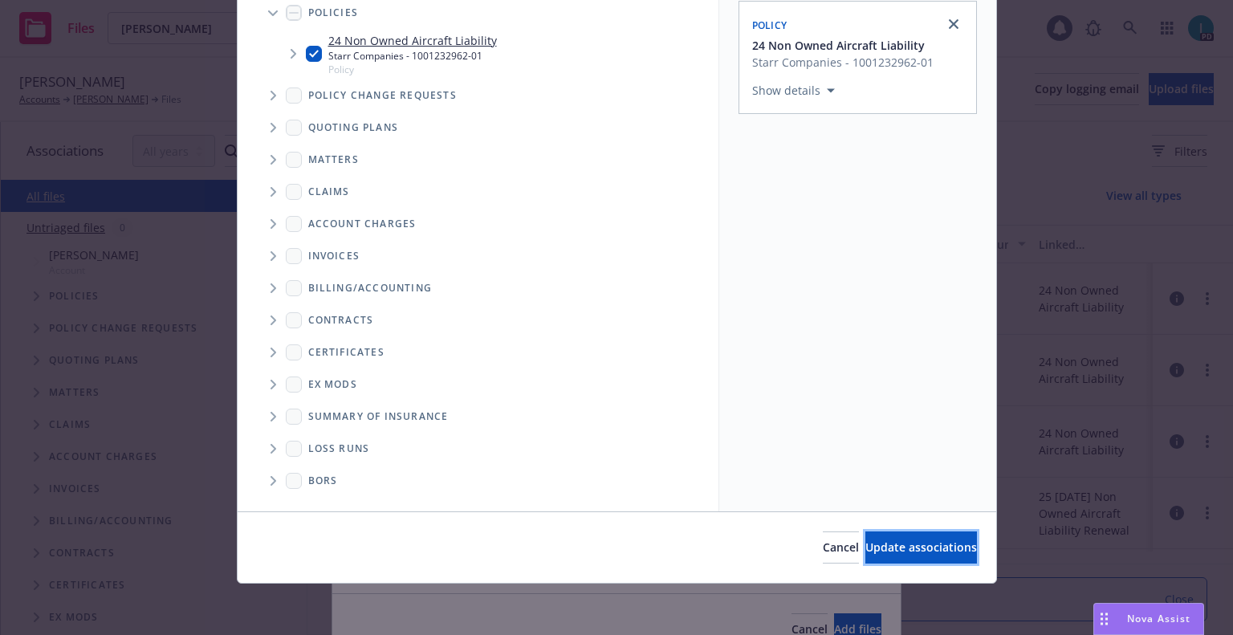
click at [865, 540] on span "Update associations" at bounding box center [921, 546] width 112 height 15
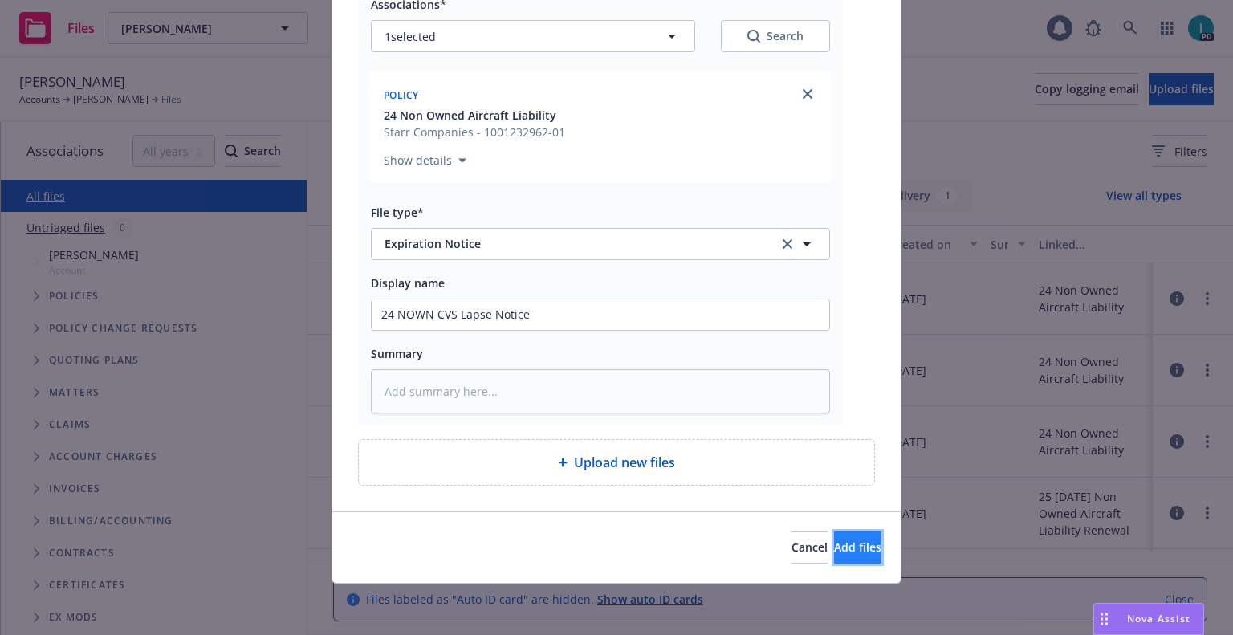
click at [839, 535] on button "Add files" at bounding box center [857, 547] width 47 height 32
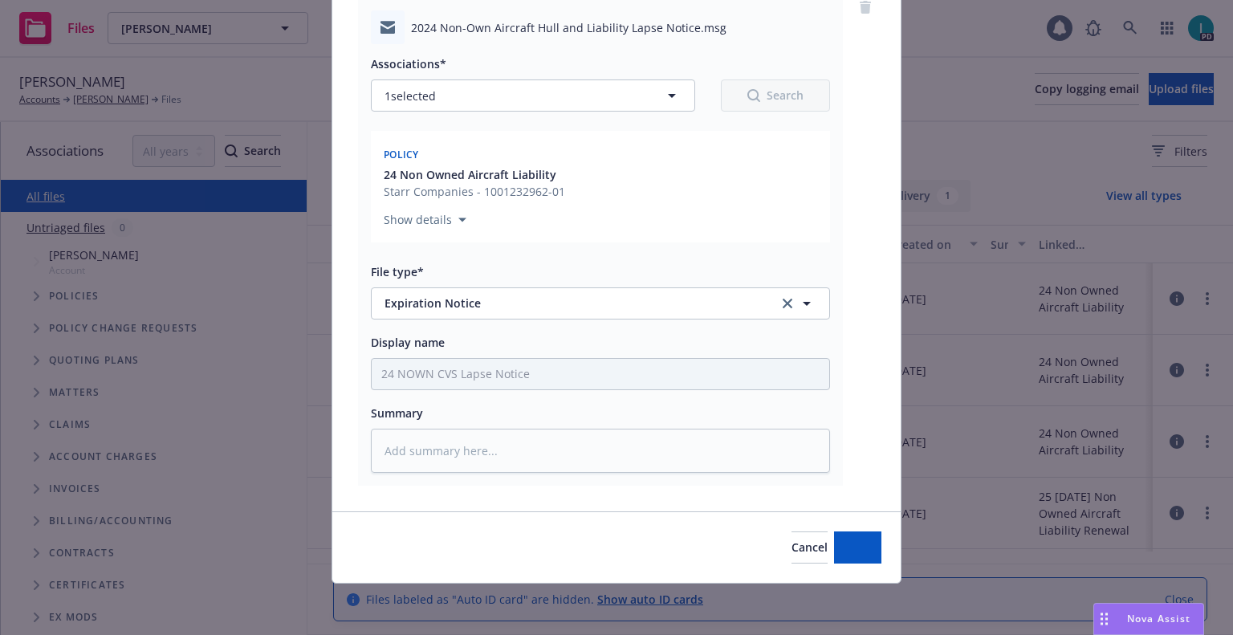
scroll to position [140, 0]
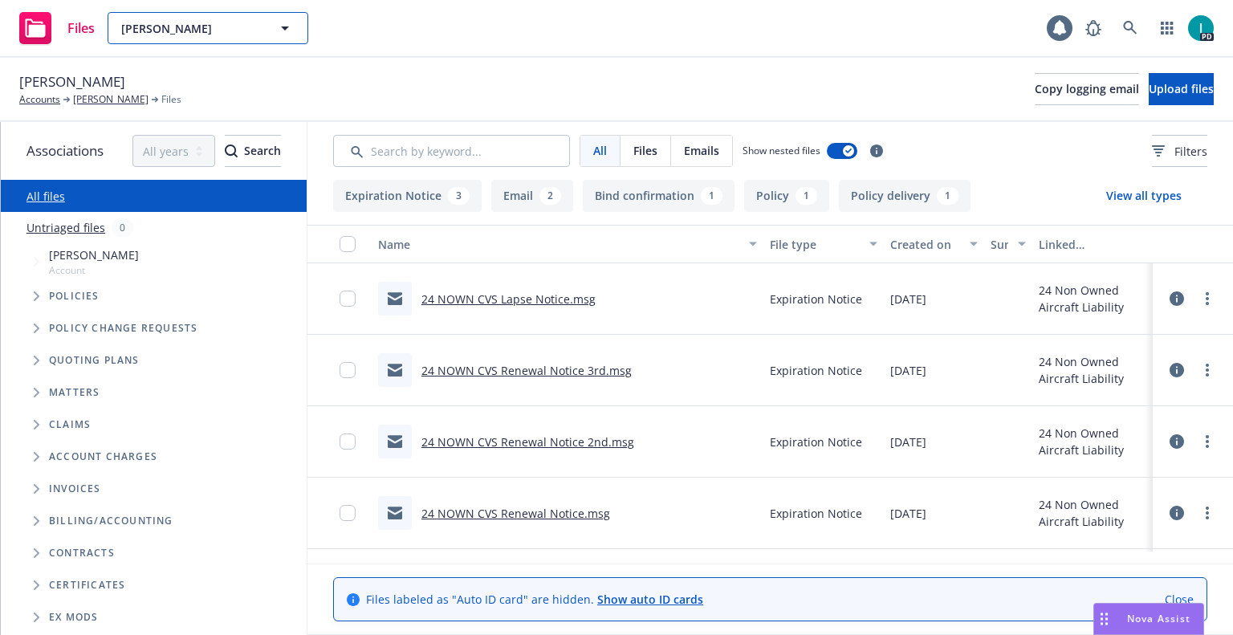
click at [176, 18] on div "[PERSON_NAME]" at bounding box center [208, 28] width 201 height 32
click at [570, 47] on div "Files Jonathan Lyda Jonathan Lyda Jonathan Lyda Type Personal Driver's license …" at bounding box center [616, 29] width 1233 height 58
click at [209, 34] on span "[PERSON_NAME]" at bounding box center [190, 28] width 139 height 17
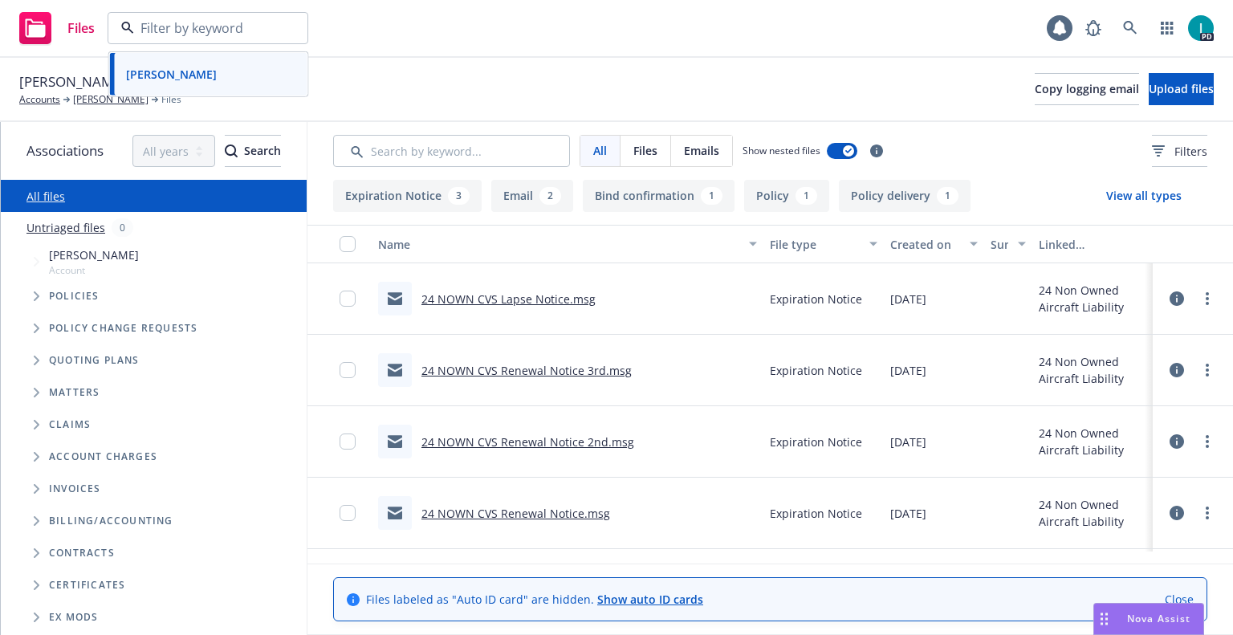
paste input "[PERSON_NAME]"
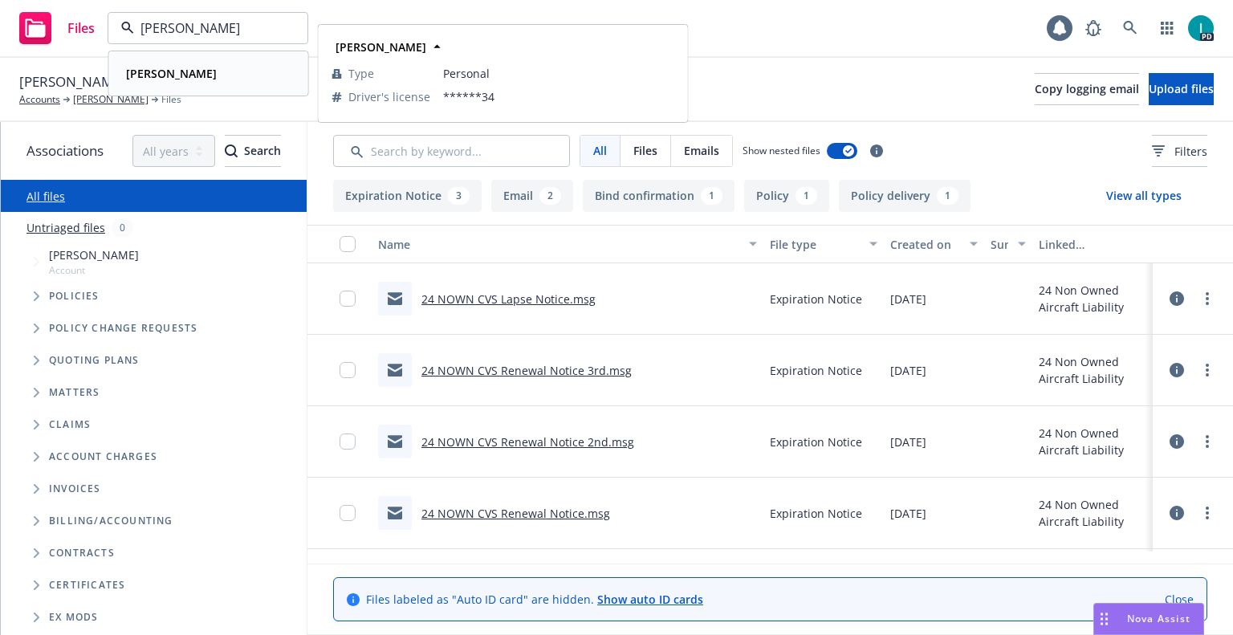
click at [237, 79] on div "[PERSON_NAME]" at bounding box center [209, 73] width 178 height 23
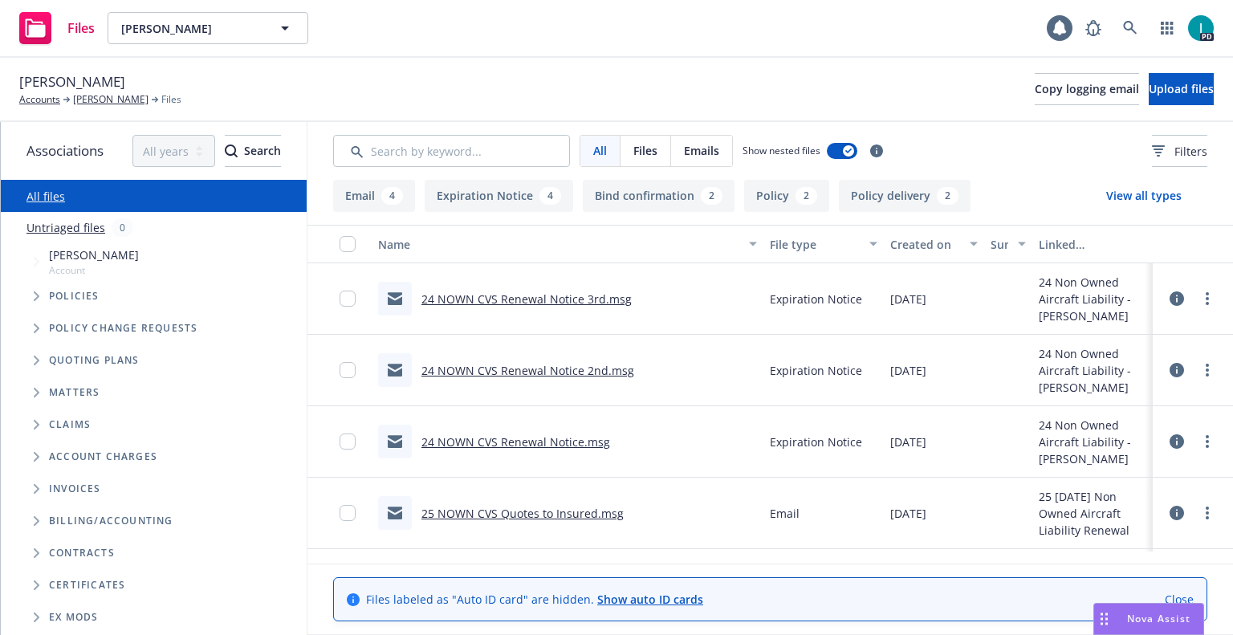
click at [574, 307] on div "24 NOWN CVS Renewal Notice 3rd.msg" at bounding box center [526, 298] width 210 height 17
click at [564, 298] on link "24 NOWN CVS Renewal Notice 3rd.msg" at bounding box center [526, 298] width 210 height 15
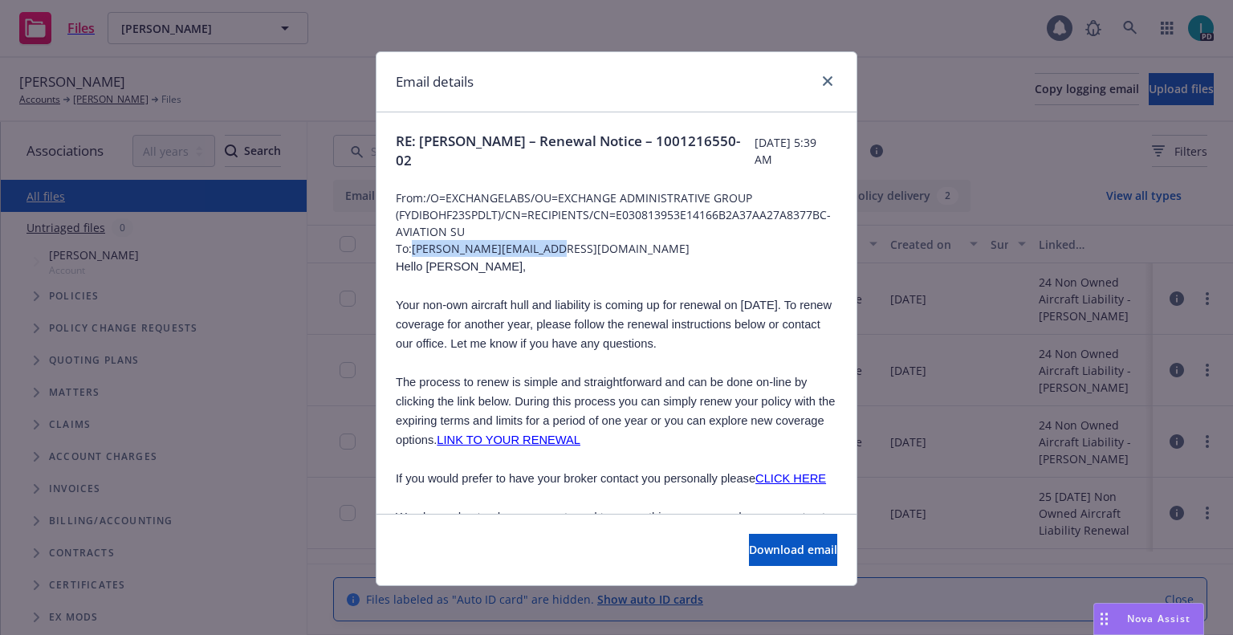
drag, startPoint x: 550, startPoint y: 254, endPoint x: 409, endPoint y: 254, distance: 140.4
click at [409, 254] on span "To: logan.c.00022@gmail.com" at bounding box center [616, 248] width 441 height 17
copy span "logan.c.00022@gmail.com"
click at [435, 271] on span "Hello Logan," at bounding box center [461, 266] width 130 height 13
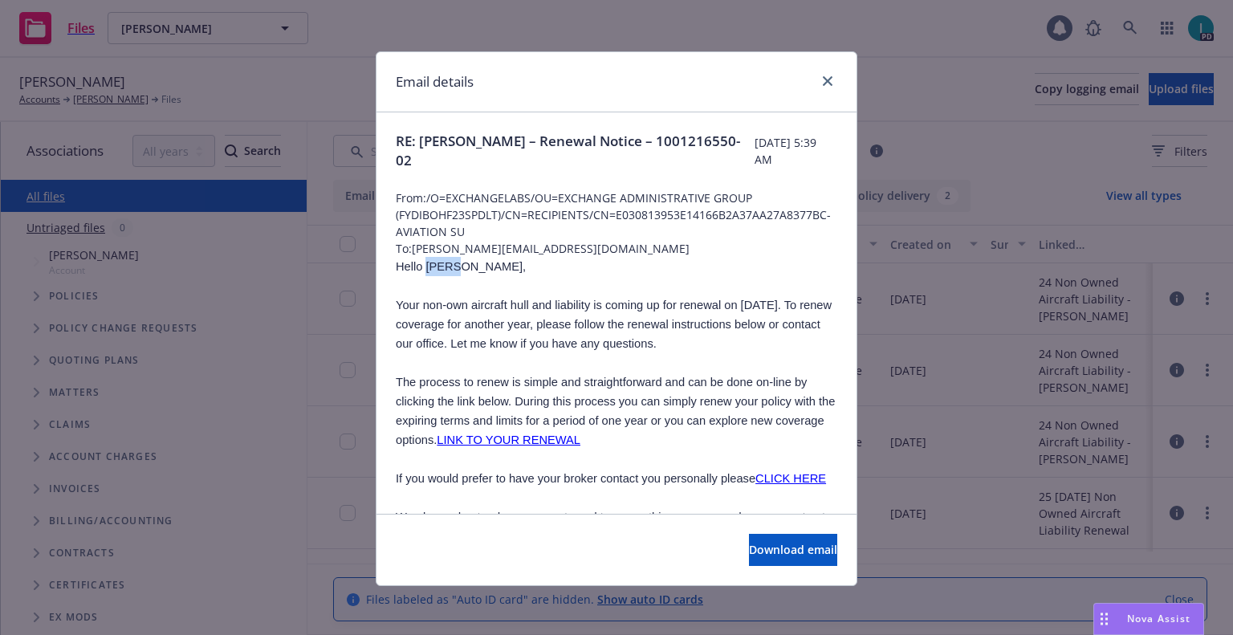
copy span "Logan"
click at [826, 76] on link "close" at bounding box center [827, 80] width 19 height 19
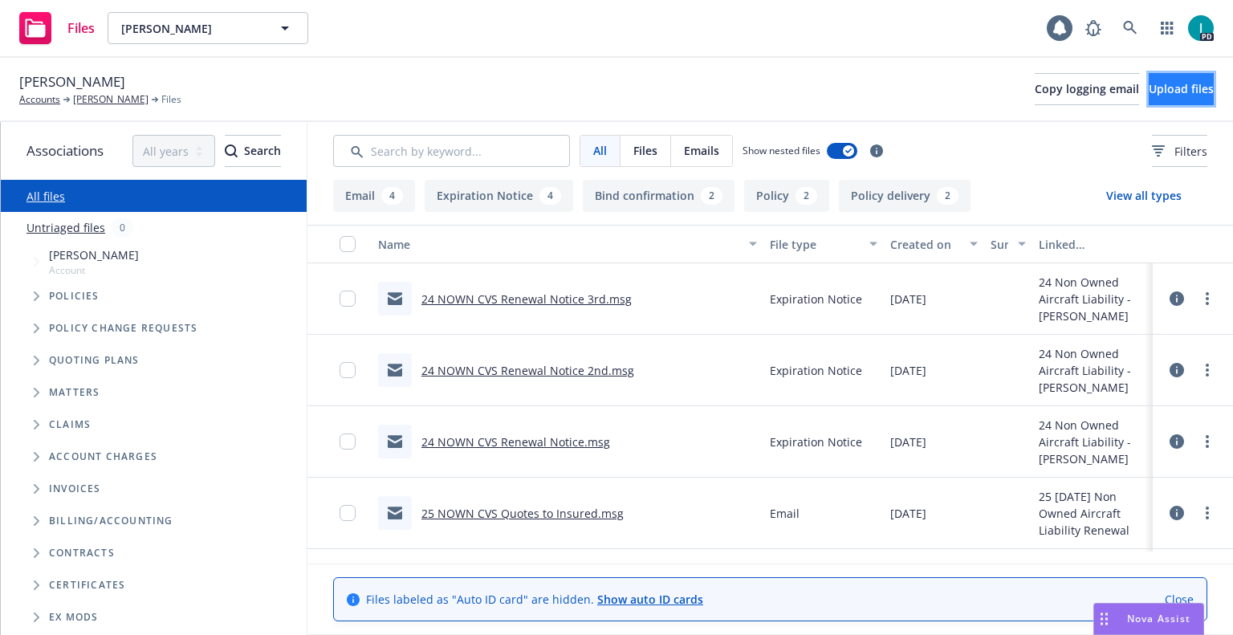
click at [1148, 83] on span "Upload files" at bounding box center [1180, 88] width 65 height 15
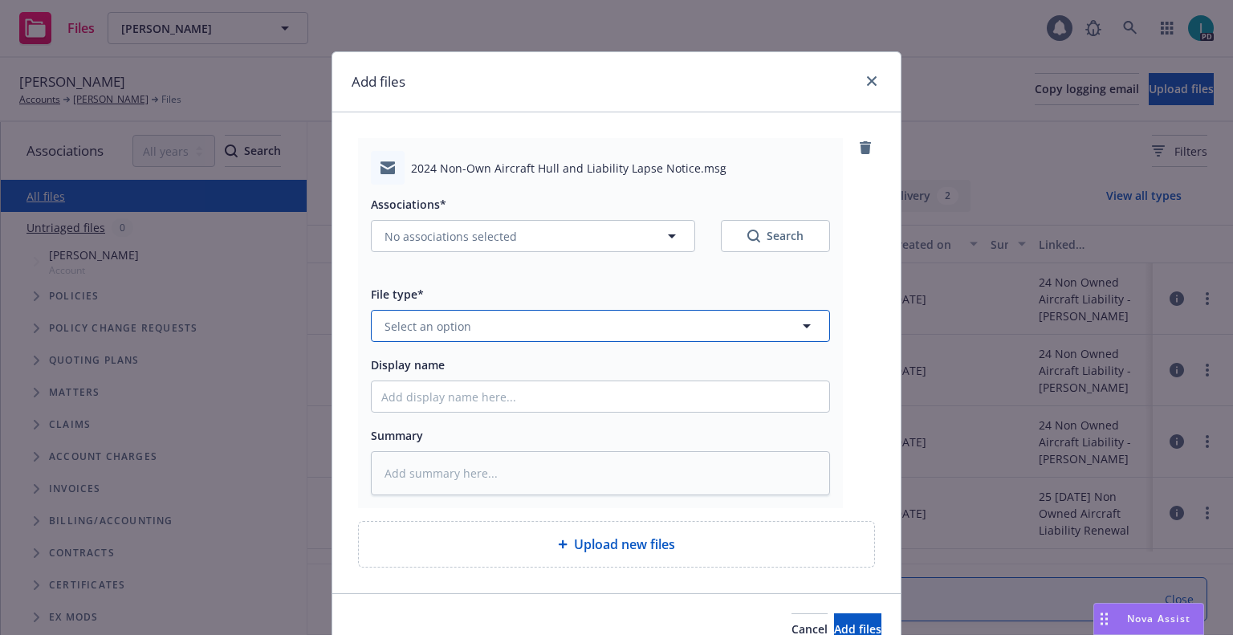
click at [445, 327] on span "Select an option" at bounding box center [427, 326] width 87 height 17
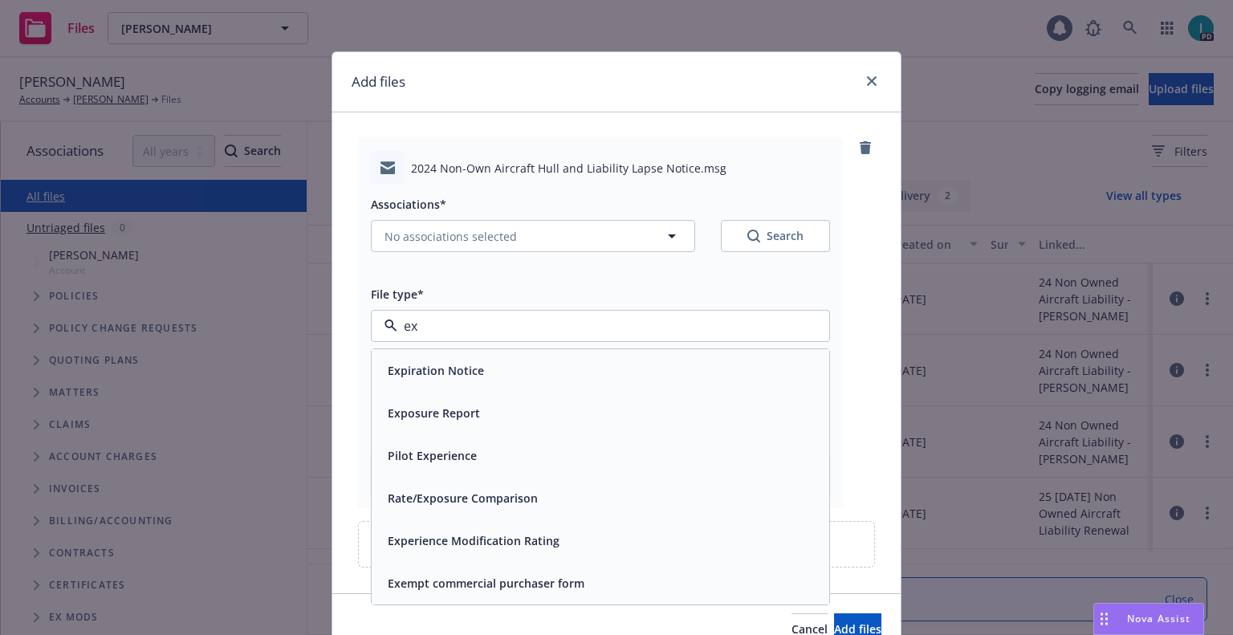
click at [433, 380] on div "Expiration Notice" at bounding box center [434, 370] width 106 height 23
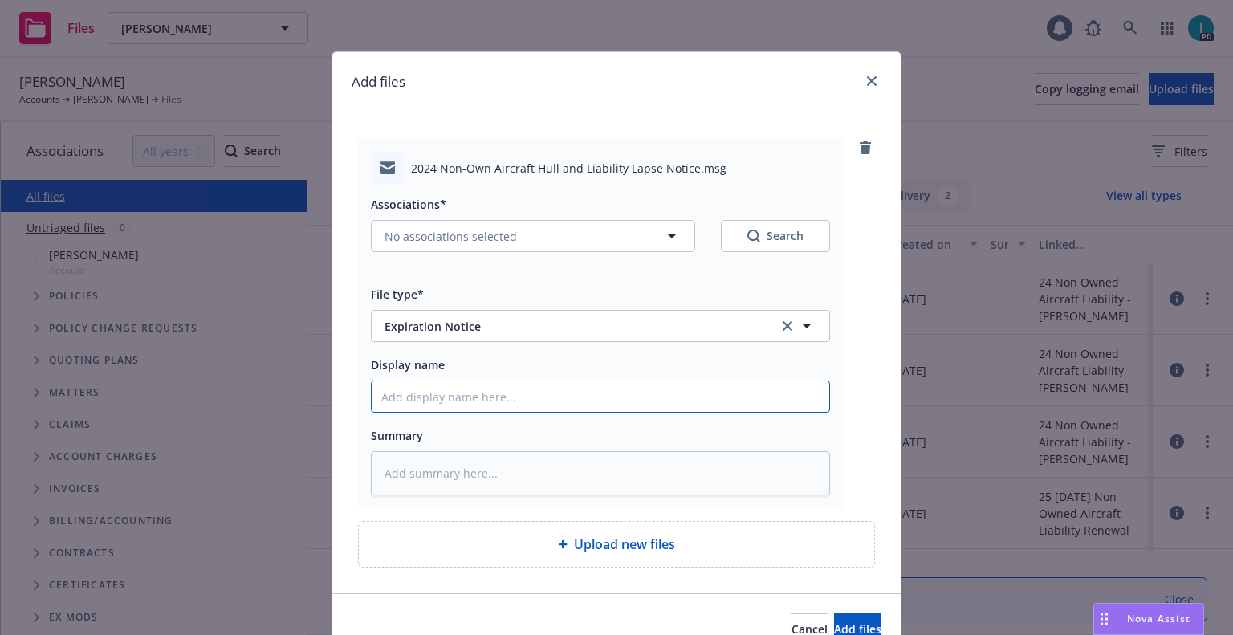
click at [424, 400] on input "Display name" at bounding box center [600, 396] width 457 height 30
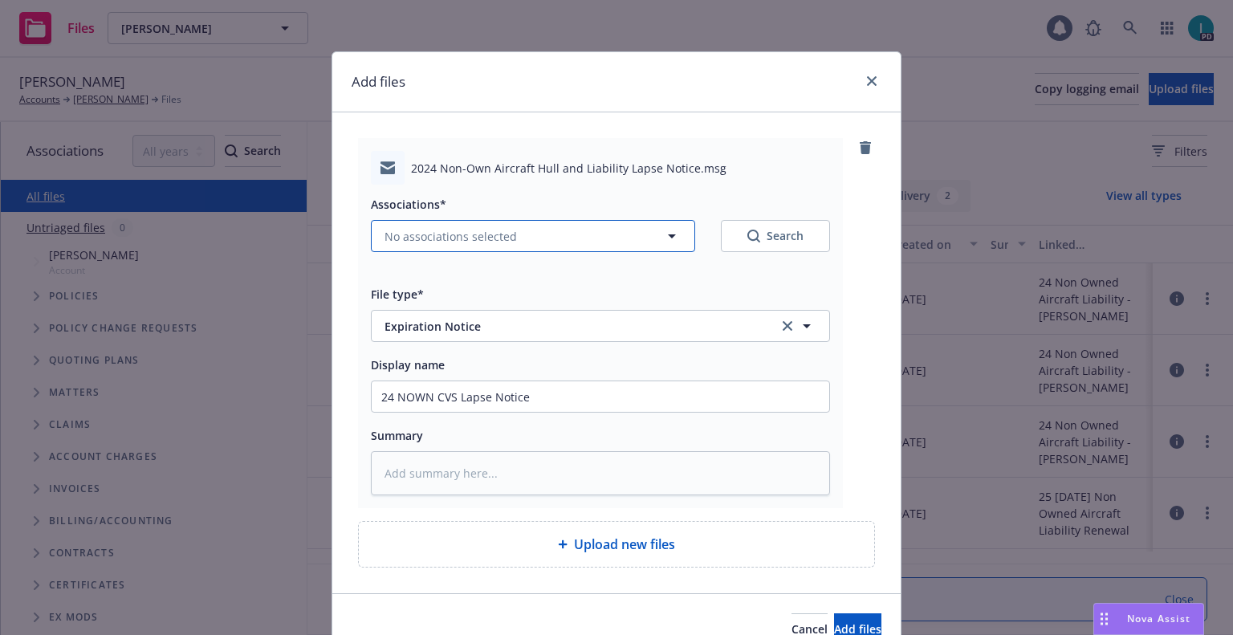
click at [414, 225] on button "No associations selected" at bounding box center [533, 236] width 324 height 32
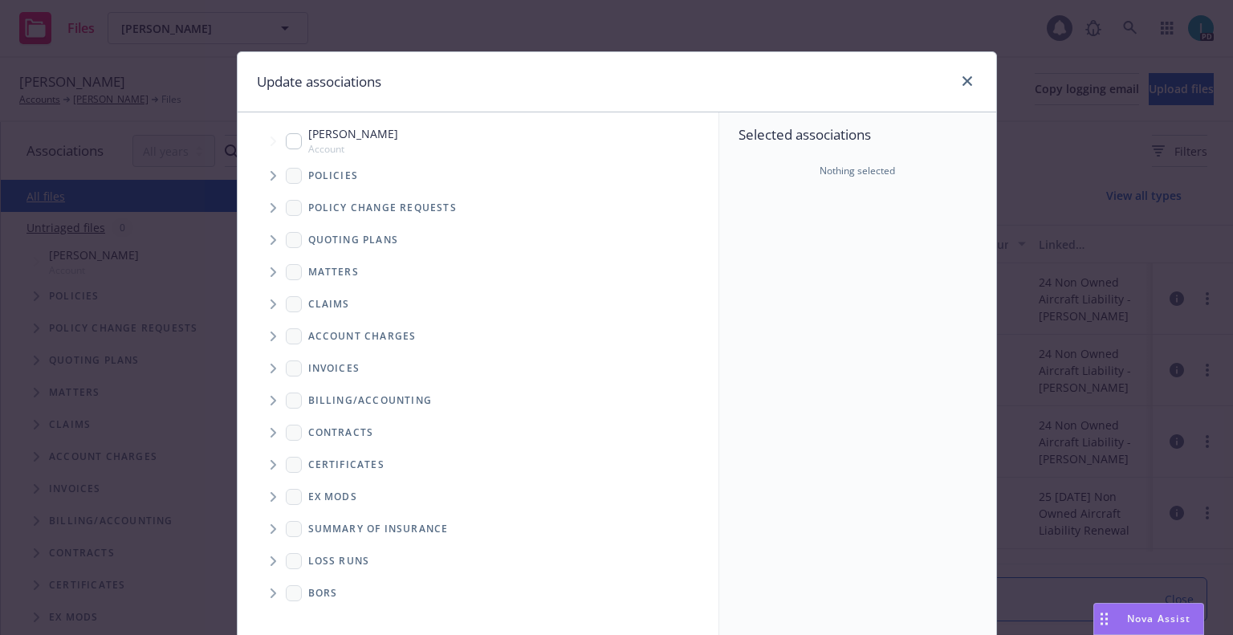
click at [270, 179] on icon "Tree Example" at bounding box center [273, 176] width 6 height 10
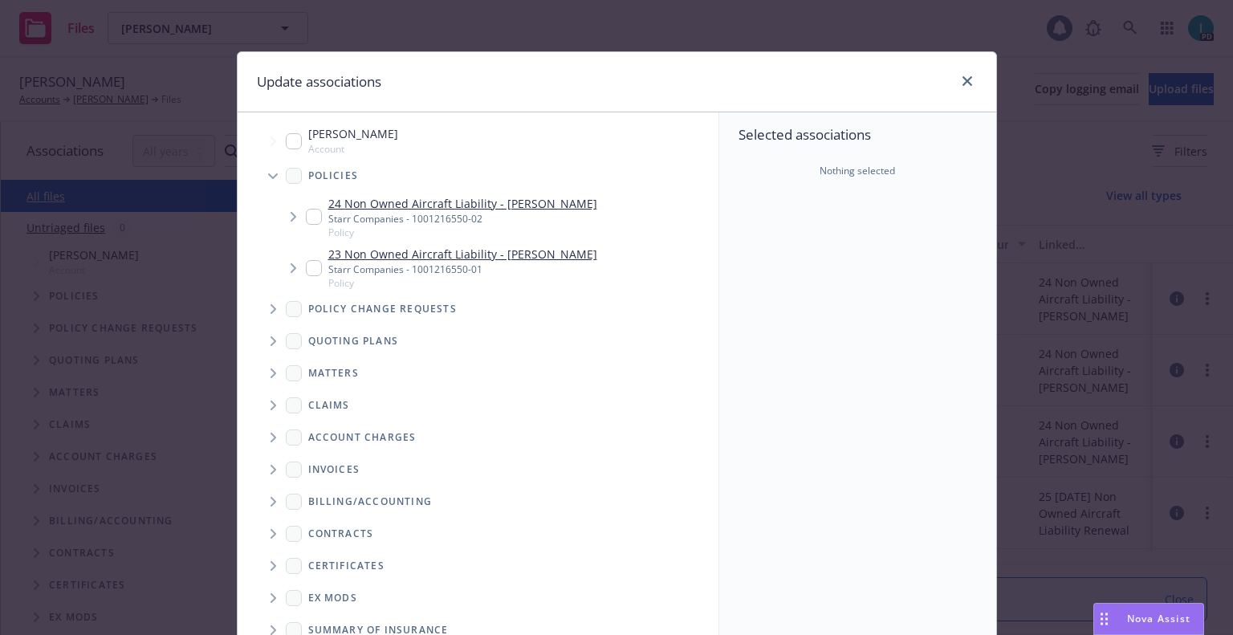
click at [306, 215] on input "Tree Example" at bounding box center [314, 217] width 16 height 16
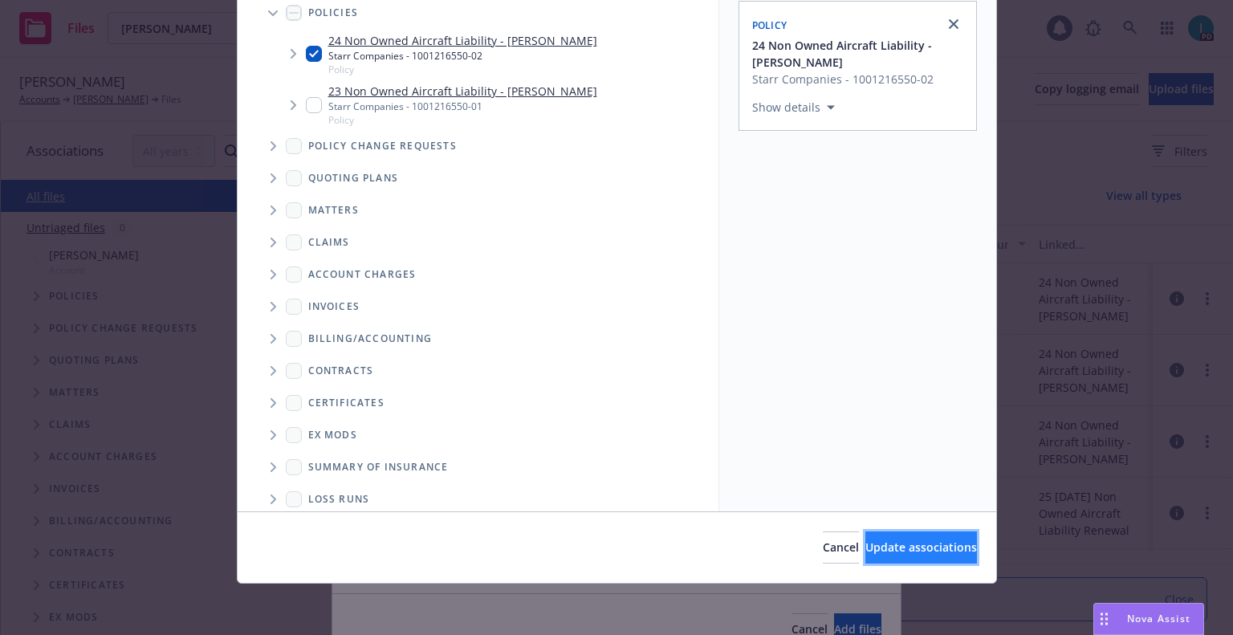
click at [895, 535] on button "Update associations" at bounding box center [921, 547] width 112 height 32
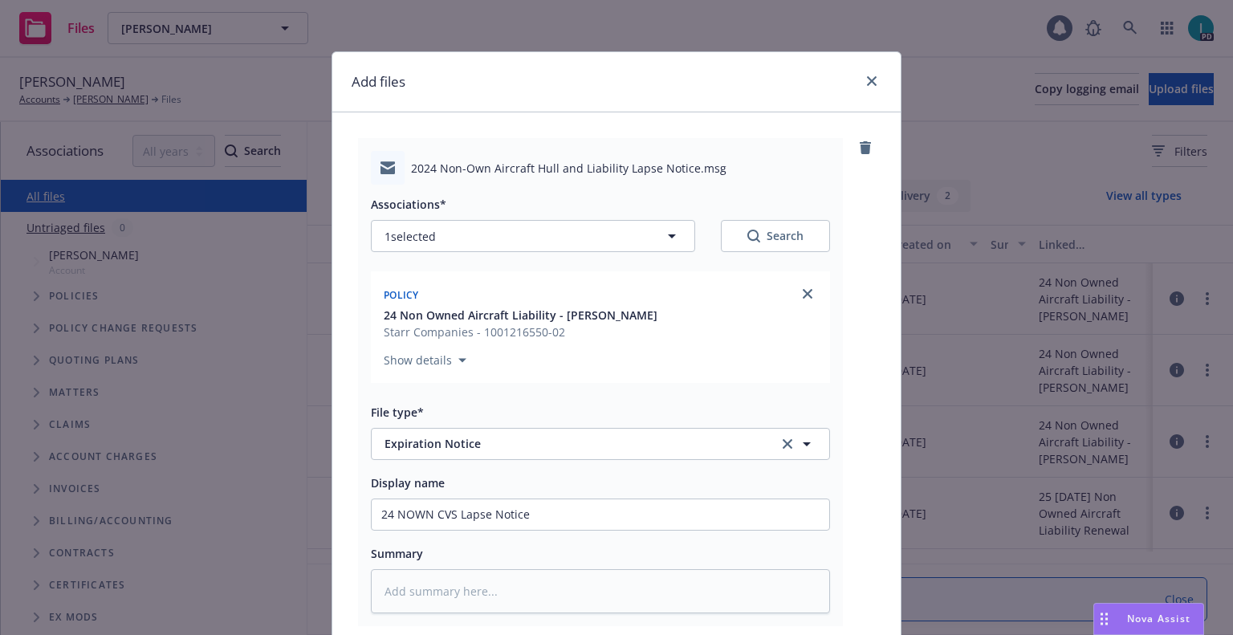
scroll to position [200, 0]
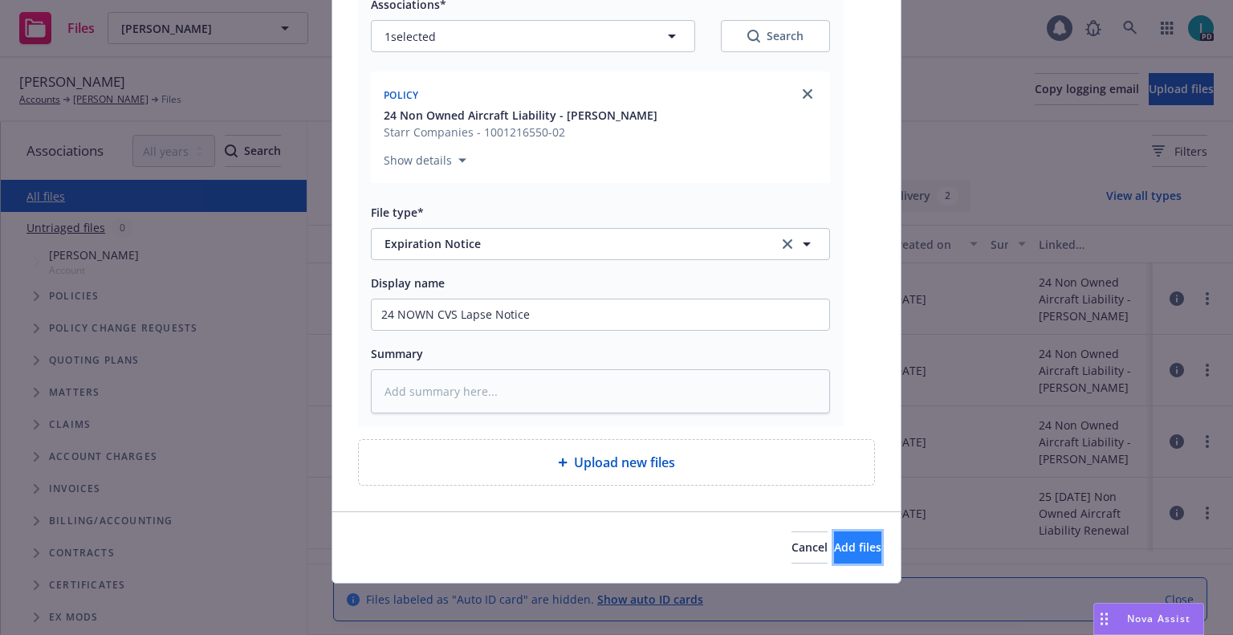
click at [834, 550] on span "Add files" at bounding box center [857, 546] width 47 height 15
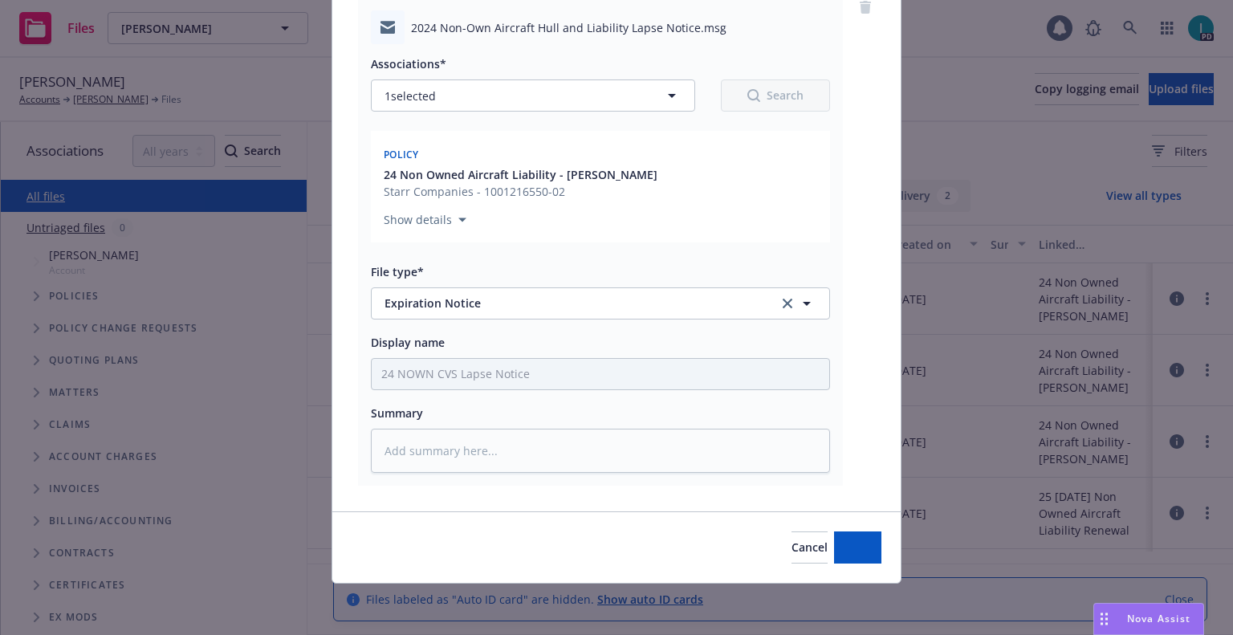
scroll to position [140, 0]
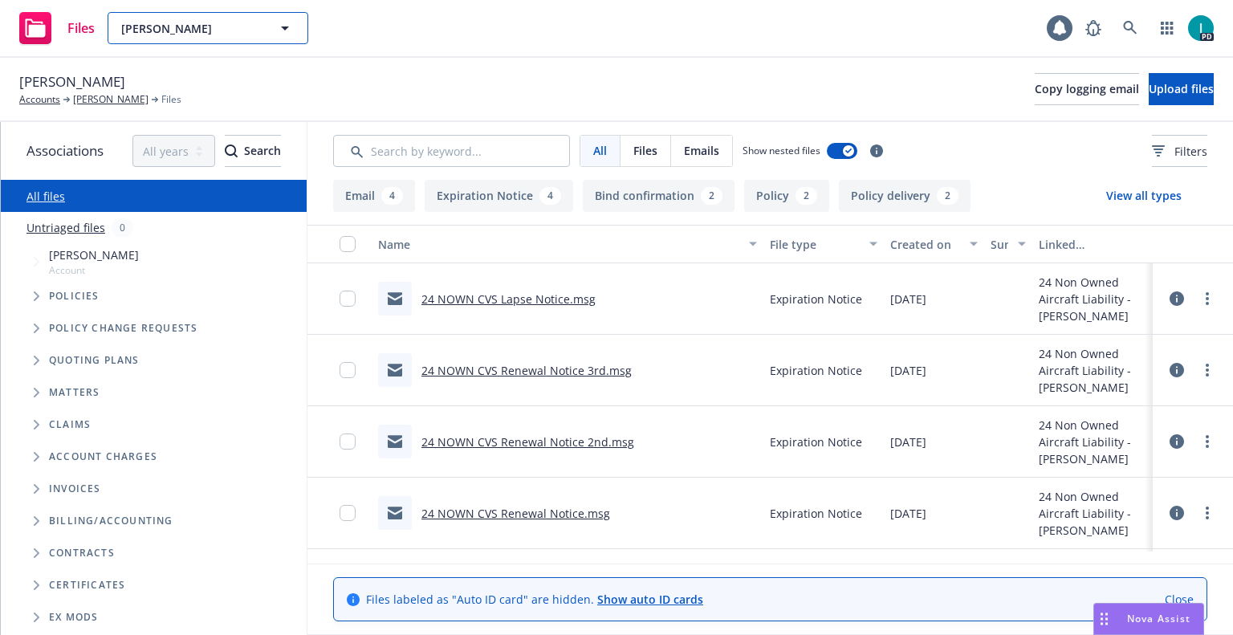
click at [250, 26] on span "[PERSON_NAME]" at bounding box center [190, 28] width 139 height 17
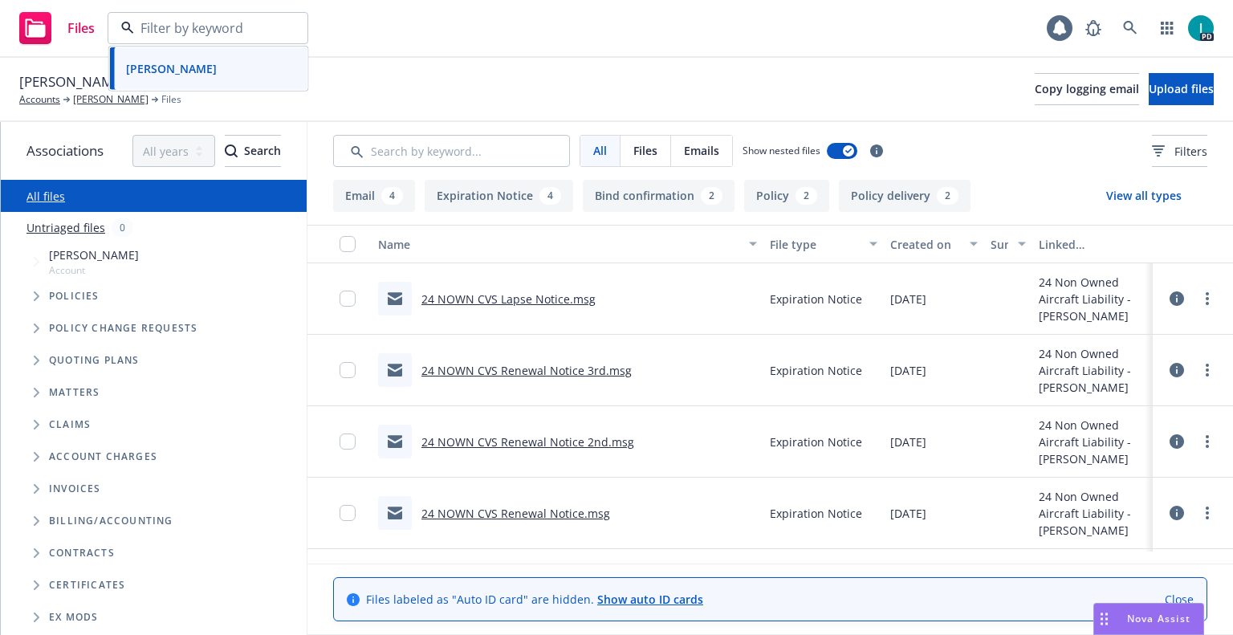
paste input "[PERSON_NAME]"
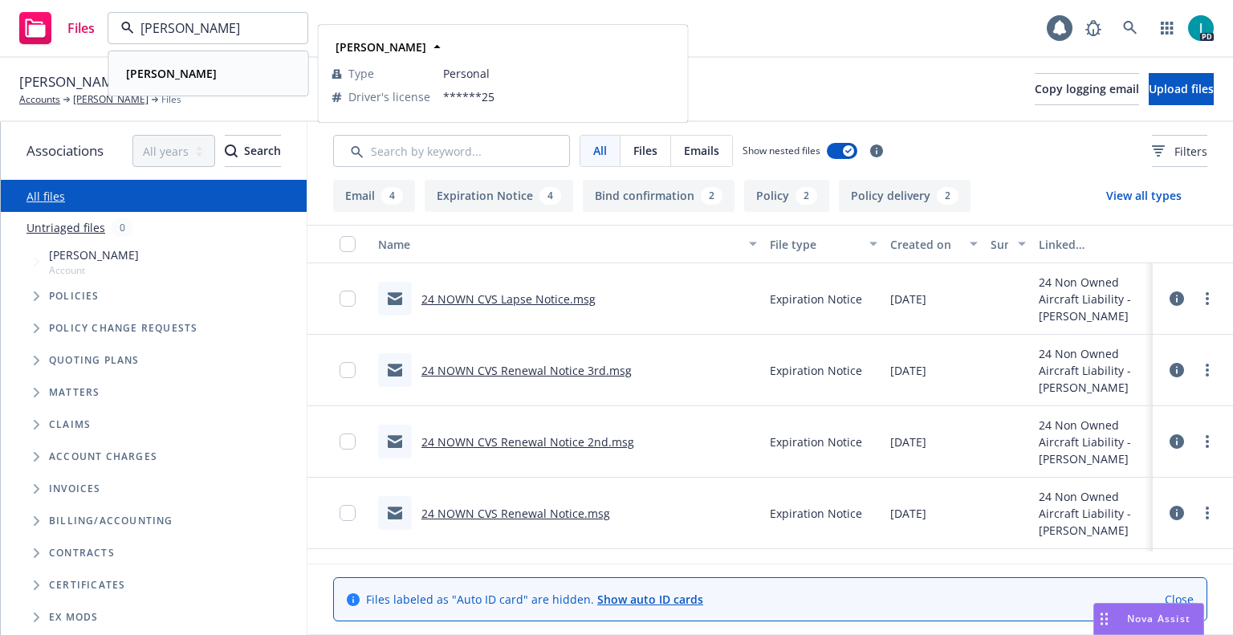
click at [216, 71] on div "[PERSON_NAME]" at bounding box center [209, 73] width 178 height 23
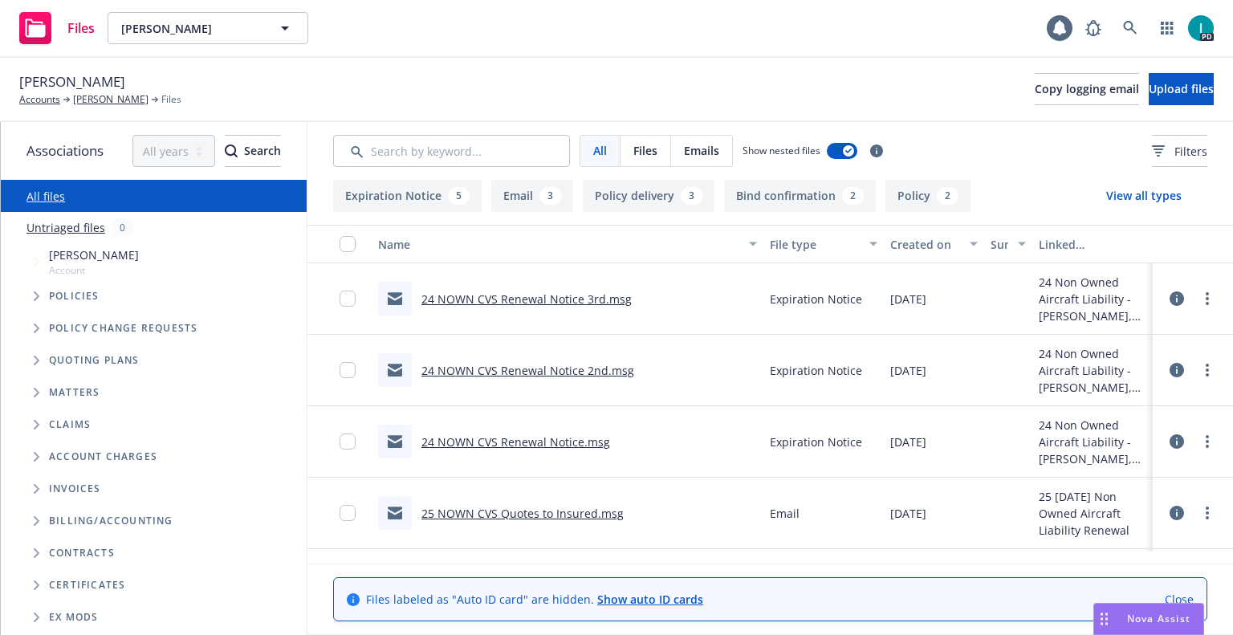
click at [477, 289] on div "24 NOWN CVS Renewal Notice 3rd.msg" at bounding box center [505, 299] width 254 height 34
click at [479, 291] on link "24 NOWN CVS Renewal Notice 3rd.msg" at bounding box center [526, 298] width 210 height 15
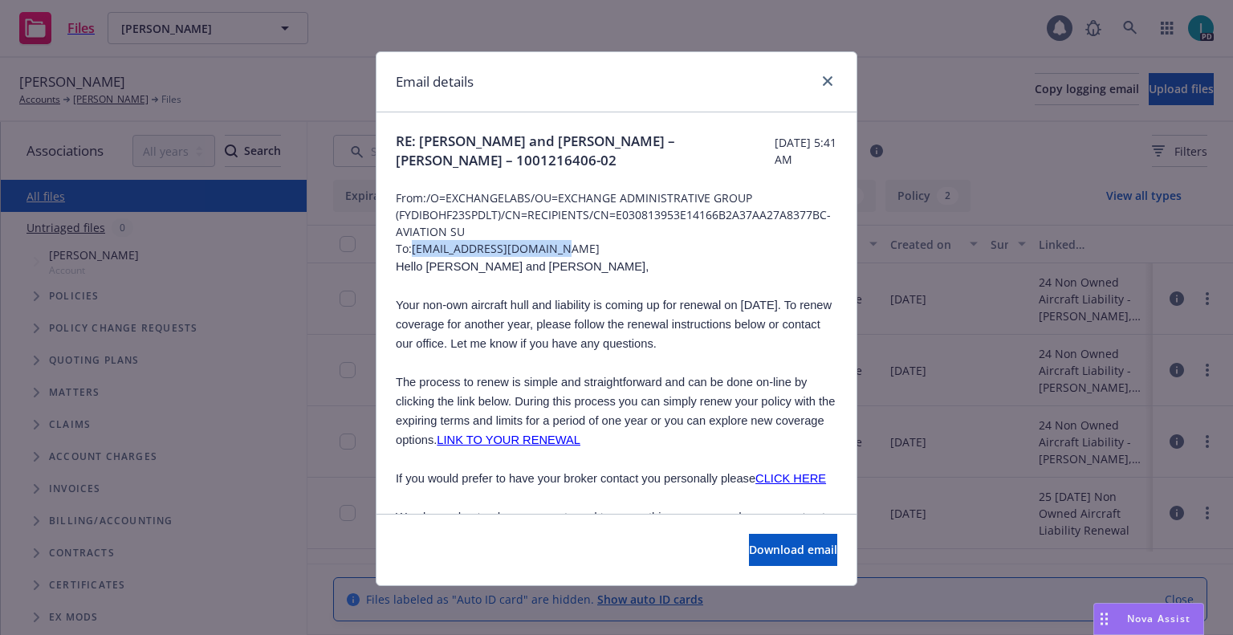
drag, startPoint x: 567, startPoint y: 250, endPoint x: 411, endPoint y: 246, distance: 155.7
click at [411, 246] on span "To: aescorcia710@outlook.com" at bounding box center [616, 248] width 441 height 17
copy span "aescorcia710@outlook.com"
drag, startPoint x: 509, startPoint y: 270, endPoint x: 417, endPoint y: 268, distance: 91.5
click at [417, 268] on p "Hello Andres and Eliana," at bounding box center [616, 266] width 441 height 19
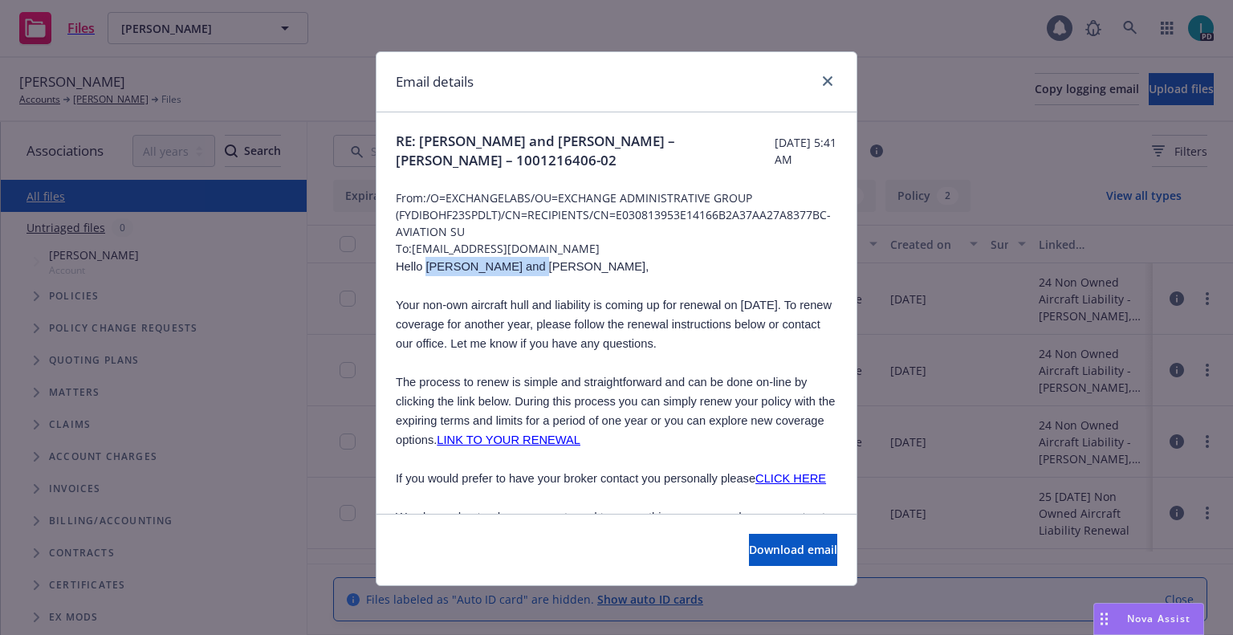
copy span "Andres and Eliana,"
click at [824, 76] on icon "close" at bounding box center [827, 81] width 10 height 10
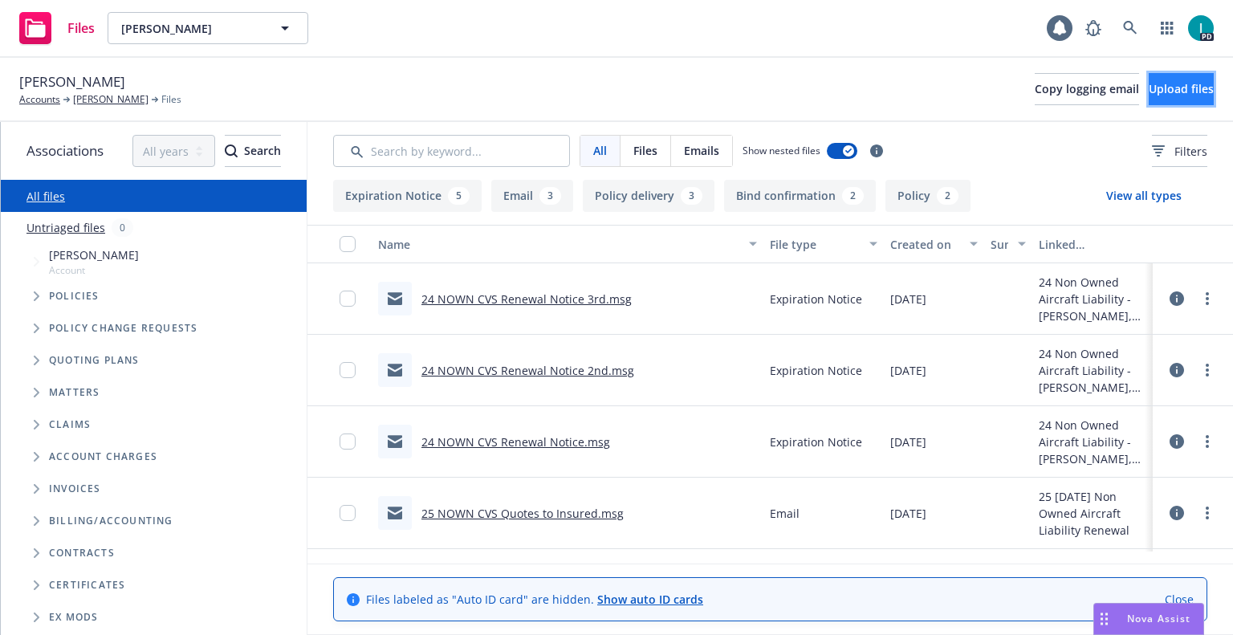
click at [1163, 92] on span "Upload files" at bounding box center [1180, 88] width 65 height 15
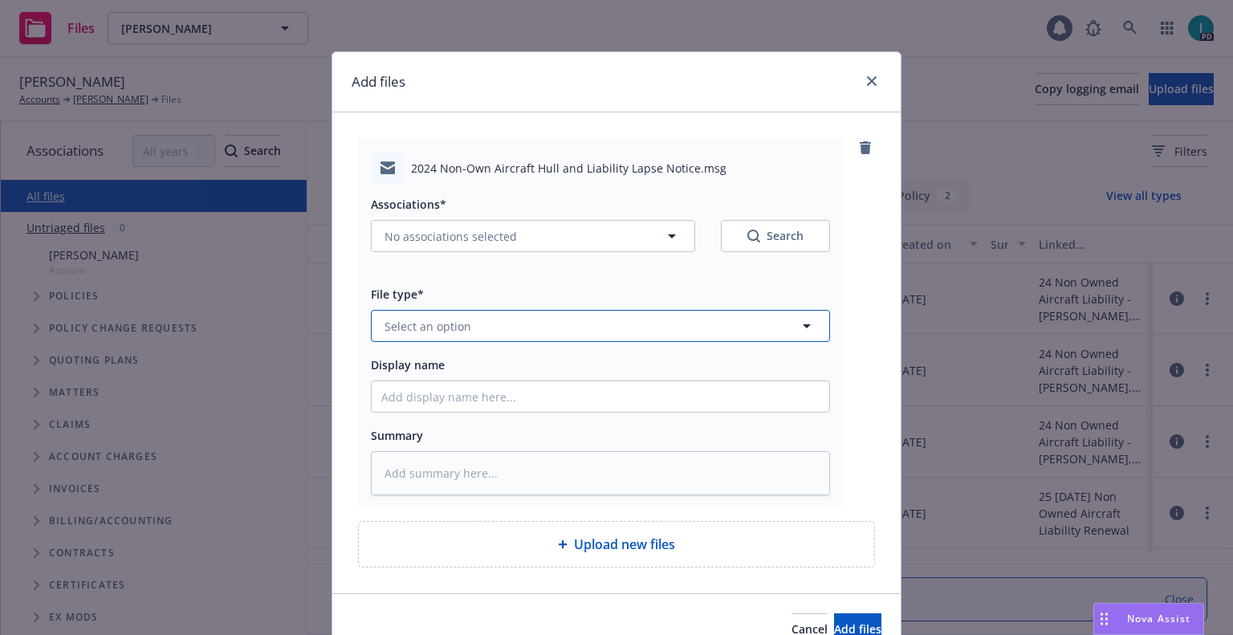
click at [426, 314] on button "Select an option" at bounding box center [600, 326] width 459 height 32
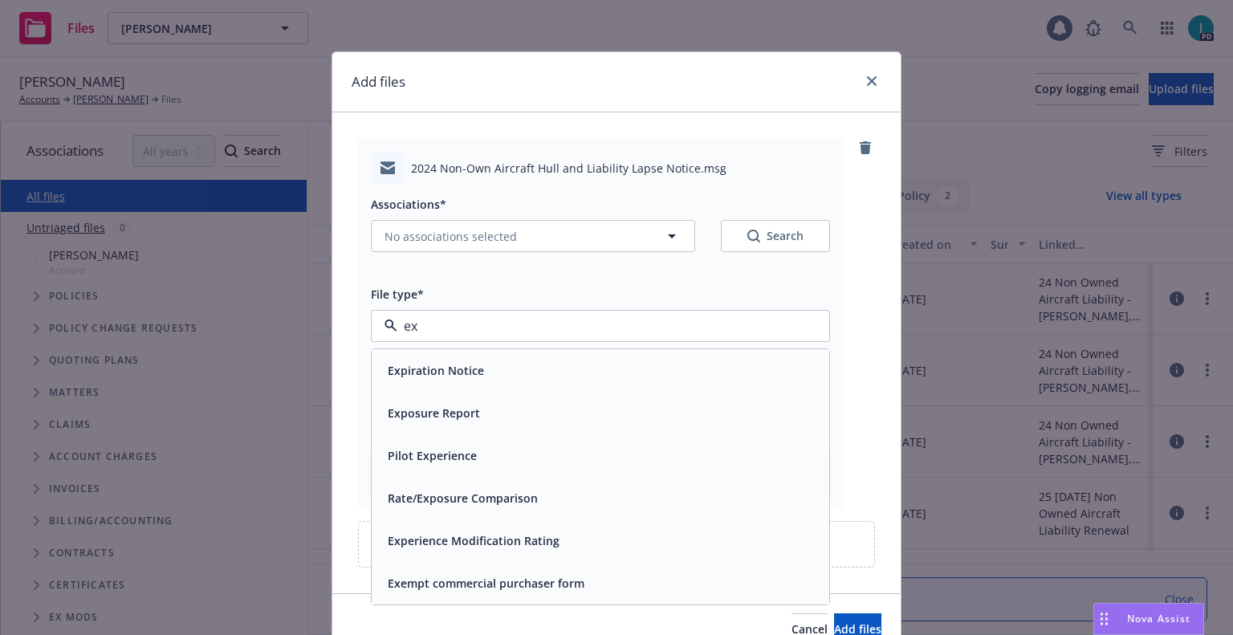
click at [459, 359] on div "Expiration Notice" at bounding box center [434, 370] width 106 height 23
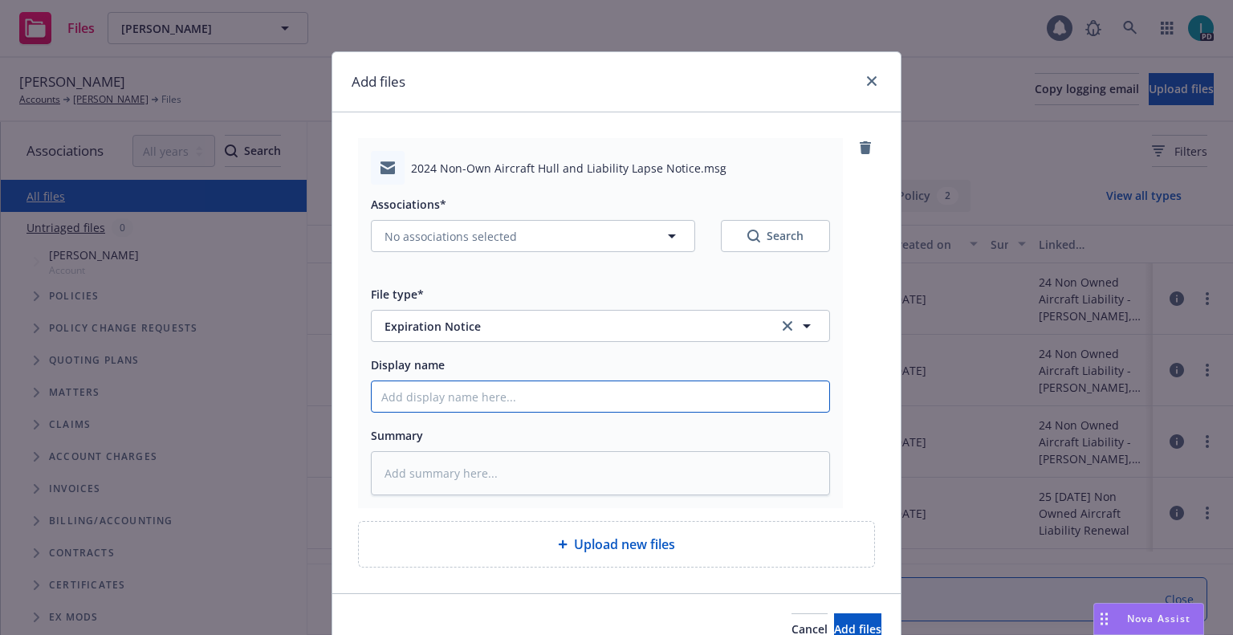
click at [447, 408] on input "Display name" at bounding box center [600, 396] width 457 height 30
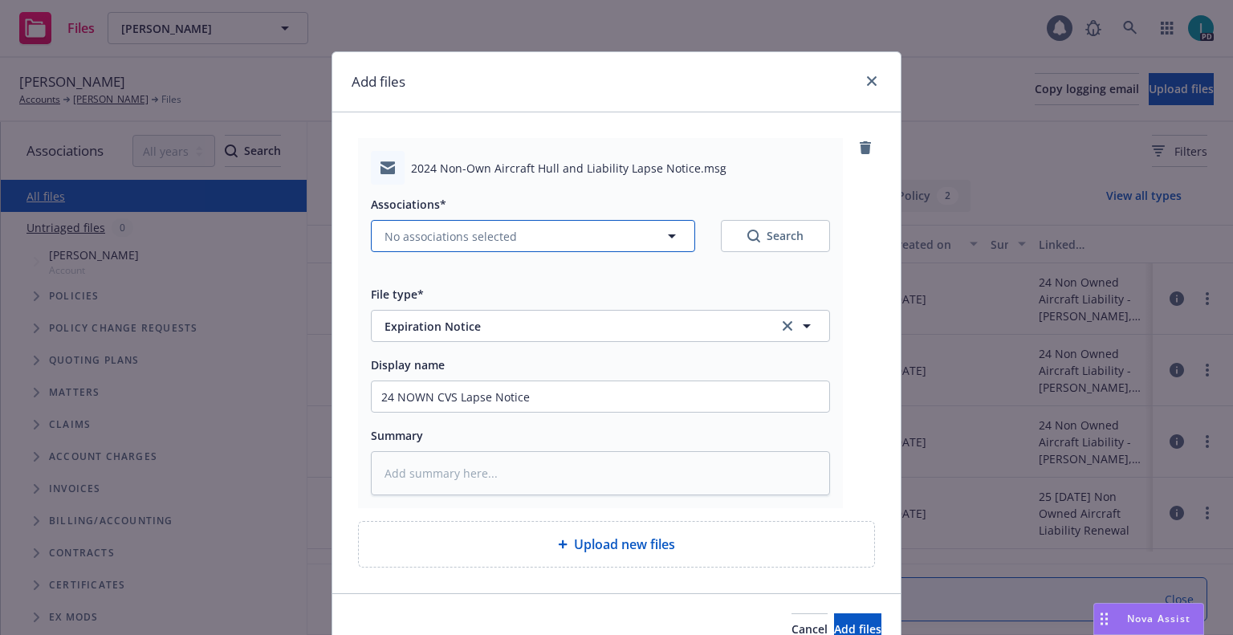
click at [449, 238] on span "No associations selected" at bounding box center [450, 236] width 132 height 17
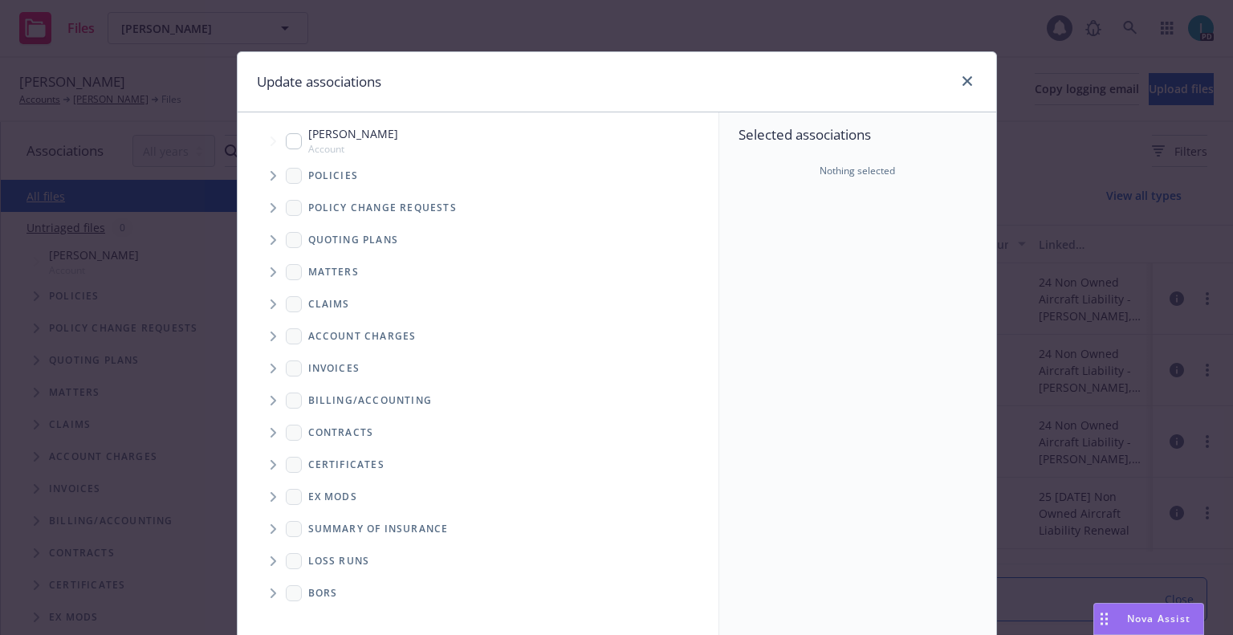
click at [266, 163] on span "Tree Example" at bounding box center [273, 176] width 26 height 26
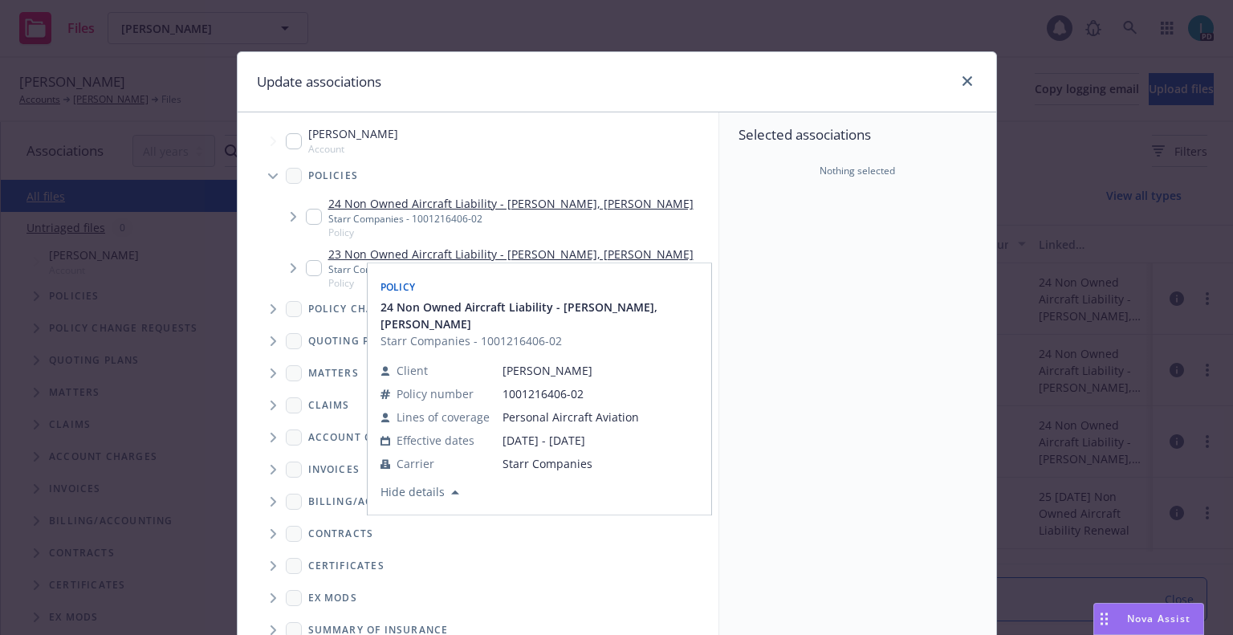
click at [306, 222] on input "Tree Example" at bounding box center [314, 217] width 16 height 16
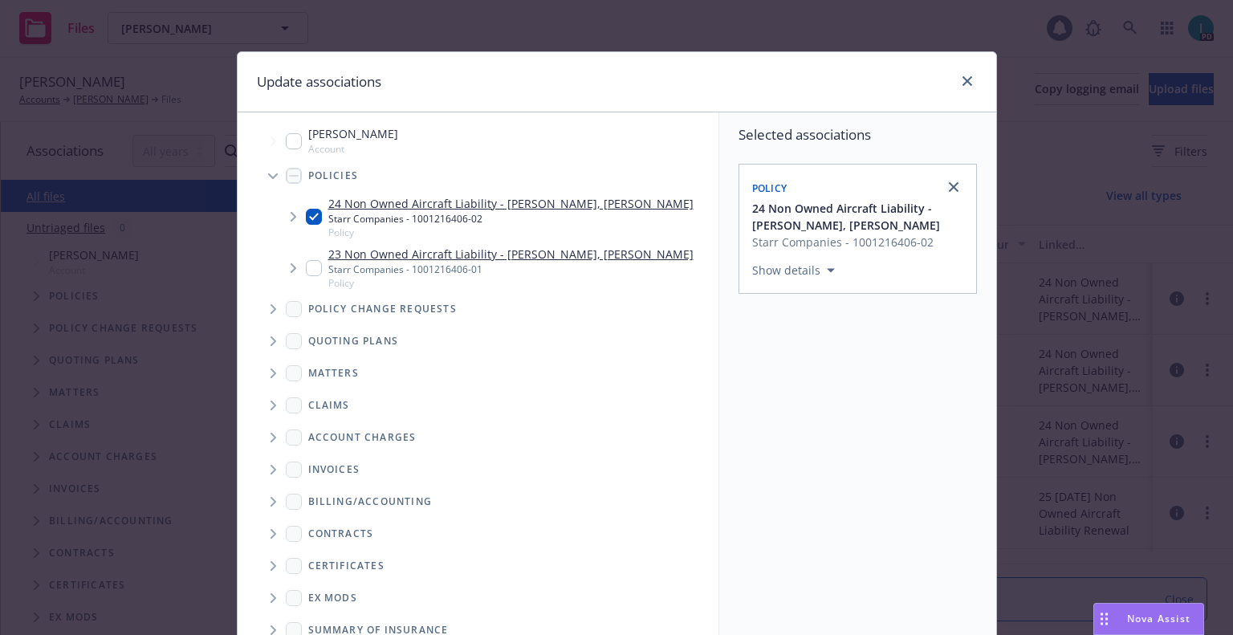
scroll to position [163, 0]
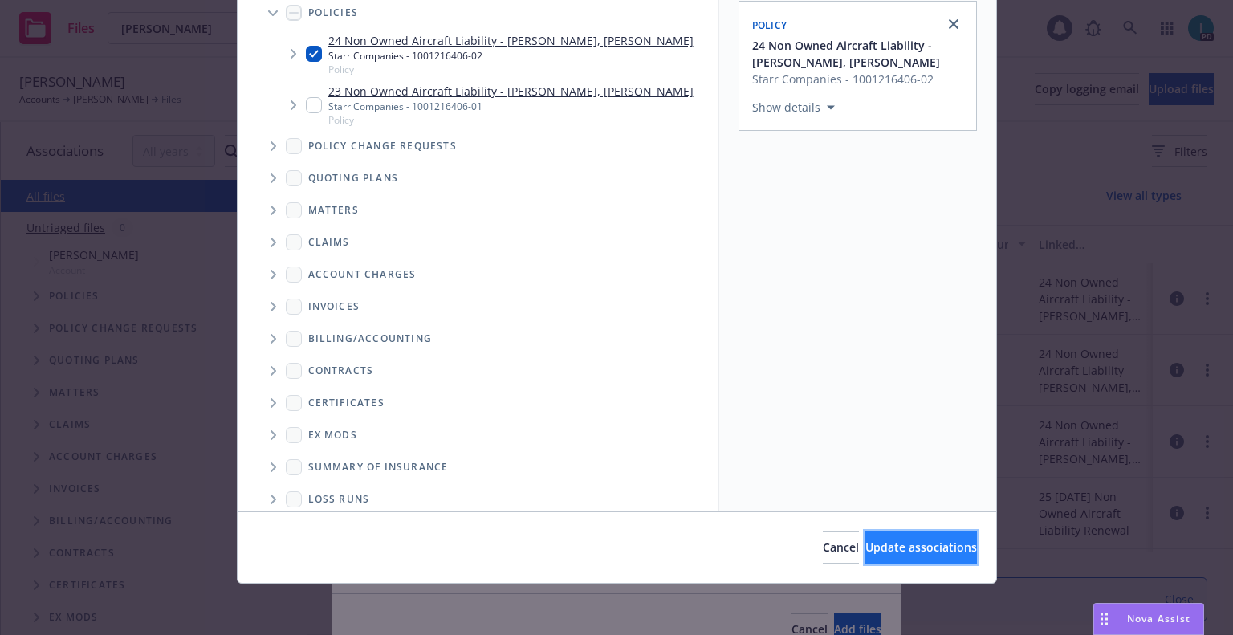
click at [887, 549] on span "Update associations" at bounding box center [921, 546] width 112 height 15
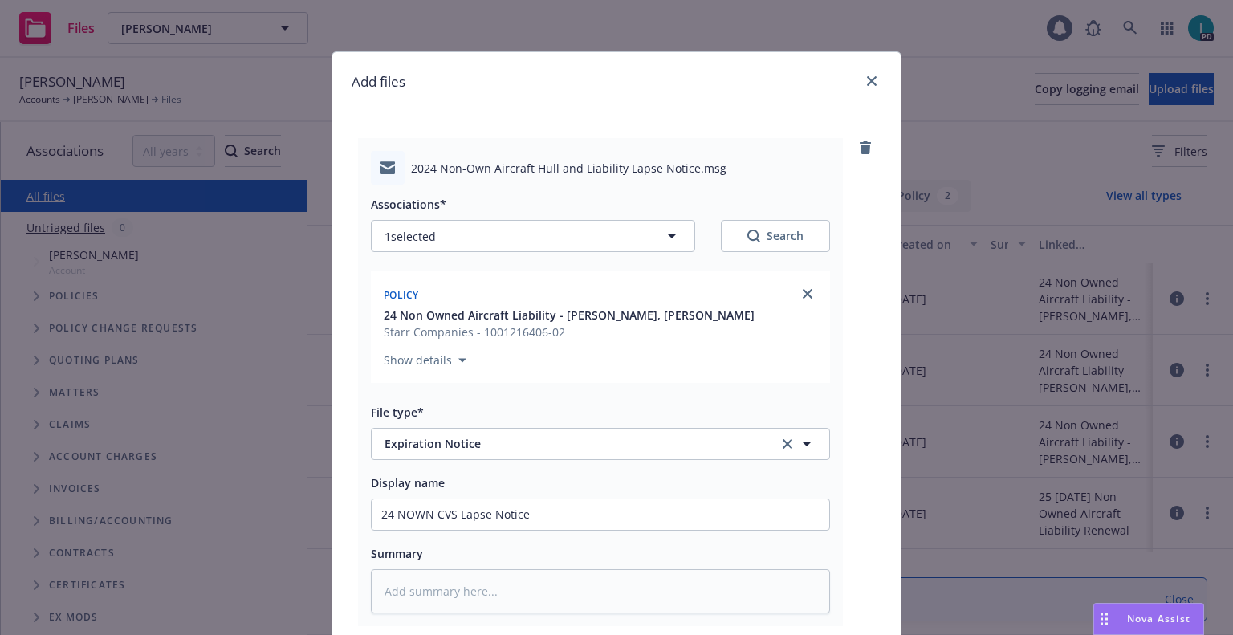
scroll to position [200, 0]
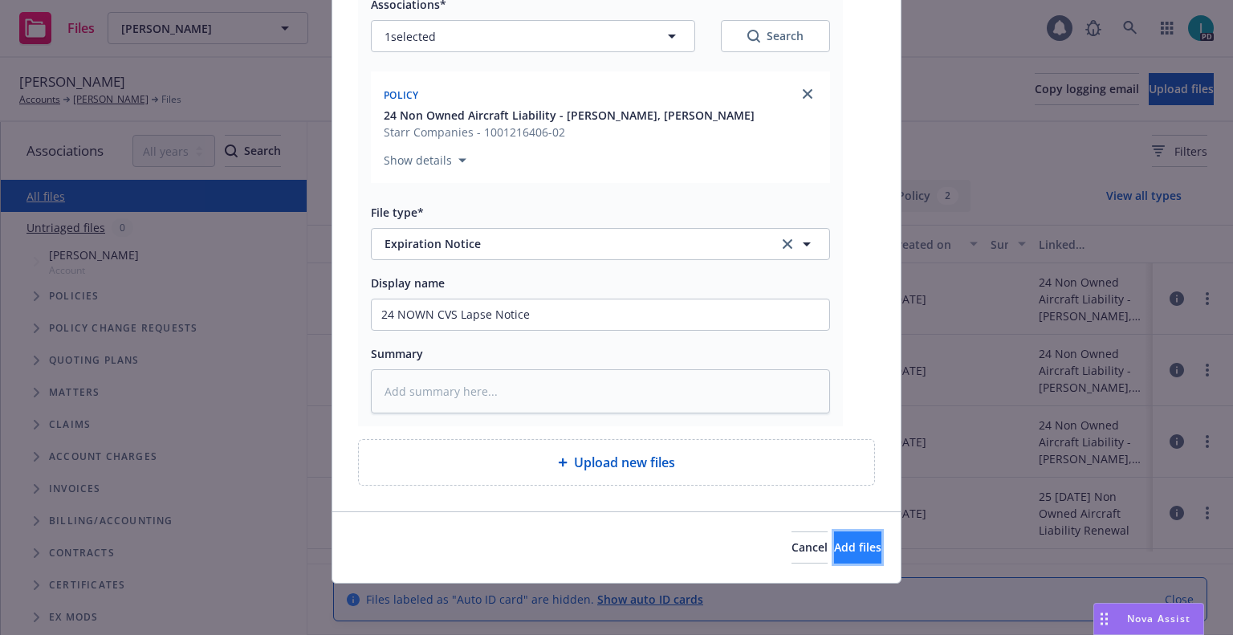
click at [834, 546] on span "Add files" at bounding box center [857, 546] width 47 height 15
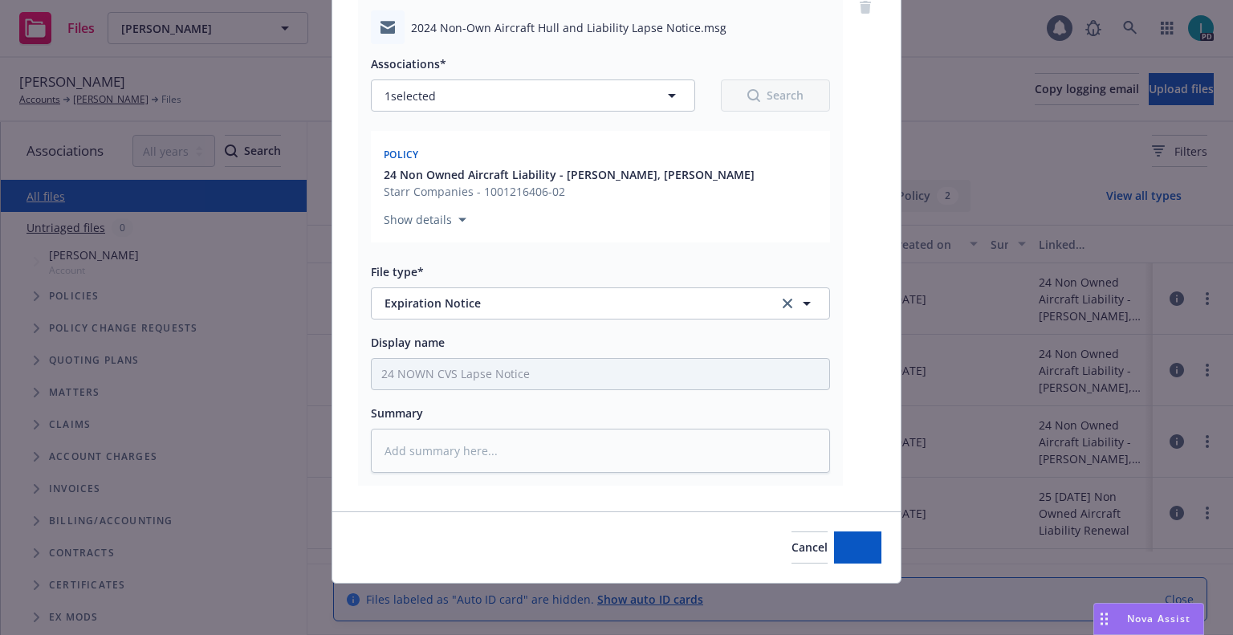
scroll to position [140, 0]
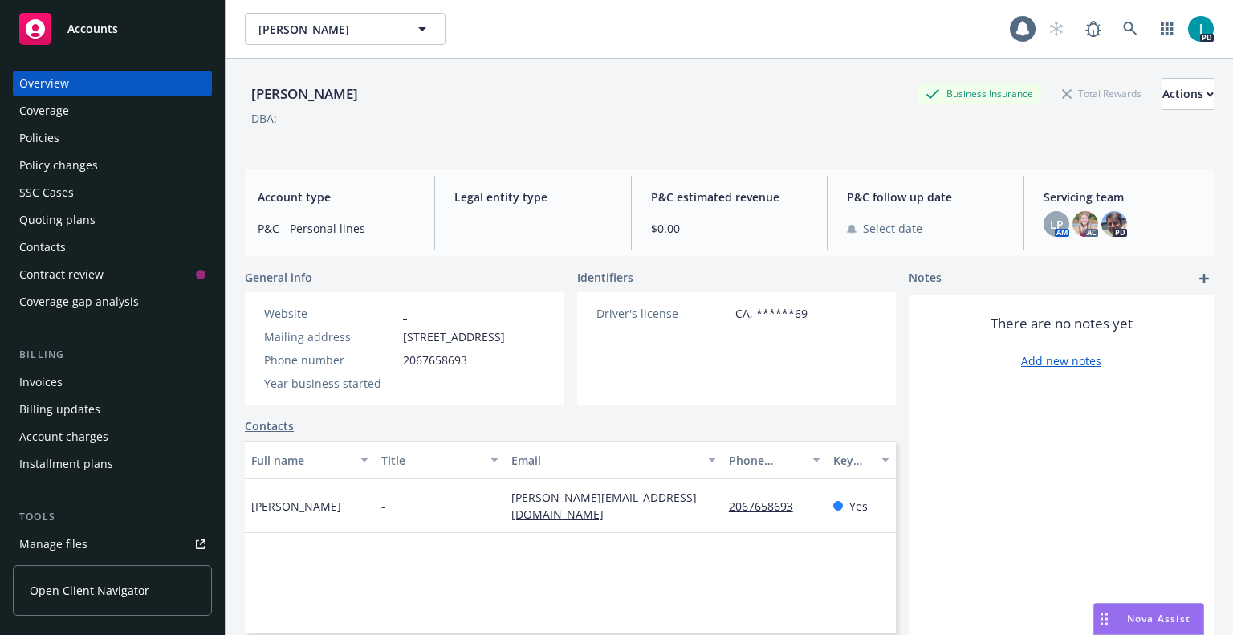
click at [81, 217] on div "Quoting plans" at bounding box center [57, 220] width 76 height 26
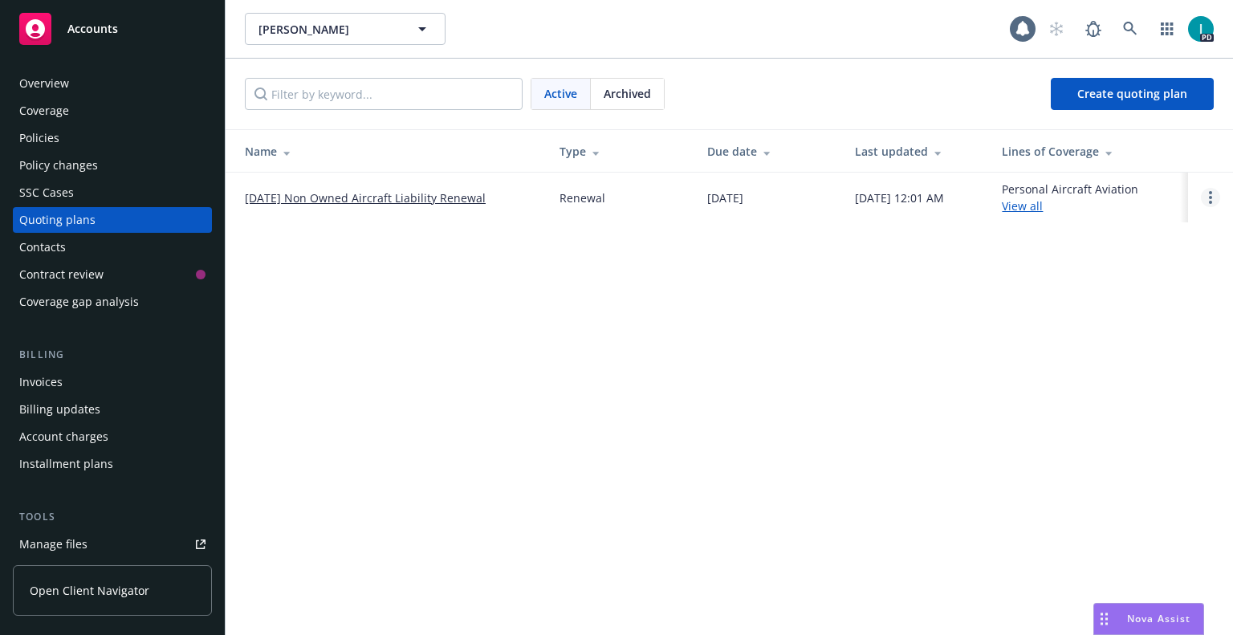
click at [1215, 193] on link "Open options" at bounding box center [1209, 197] width 19 height 19
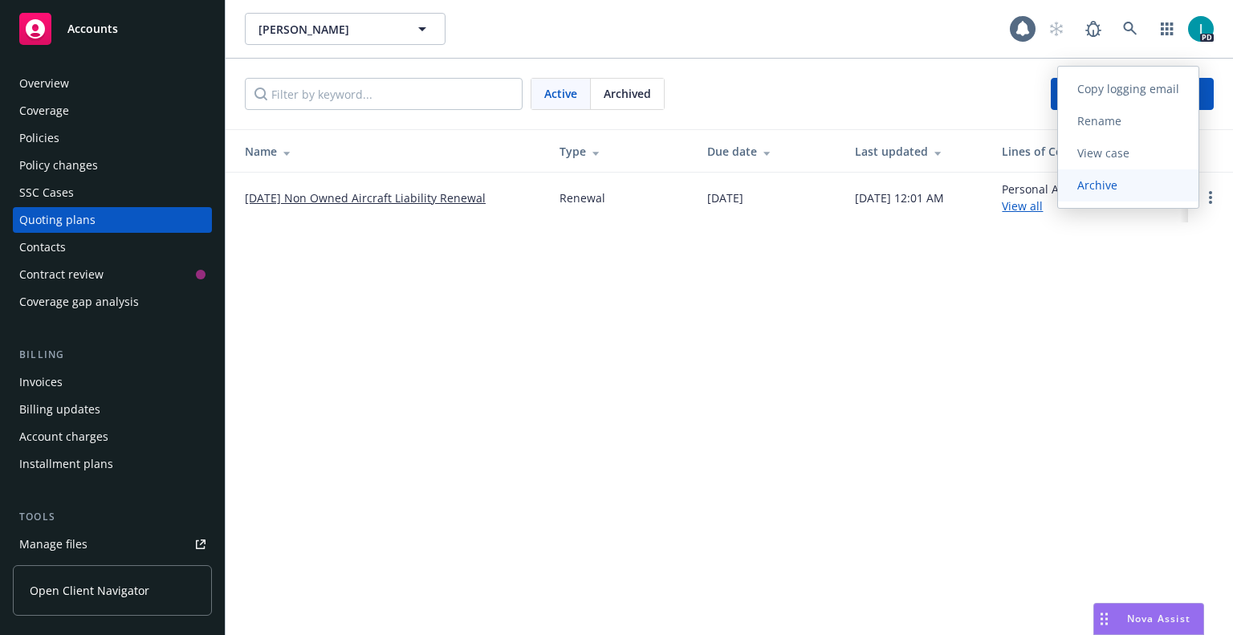
click at [1110, 182] on span "Archive" at bounding box center [1097, 184] width 79 height 15
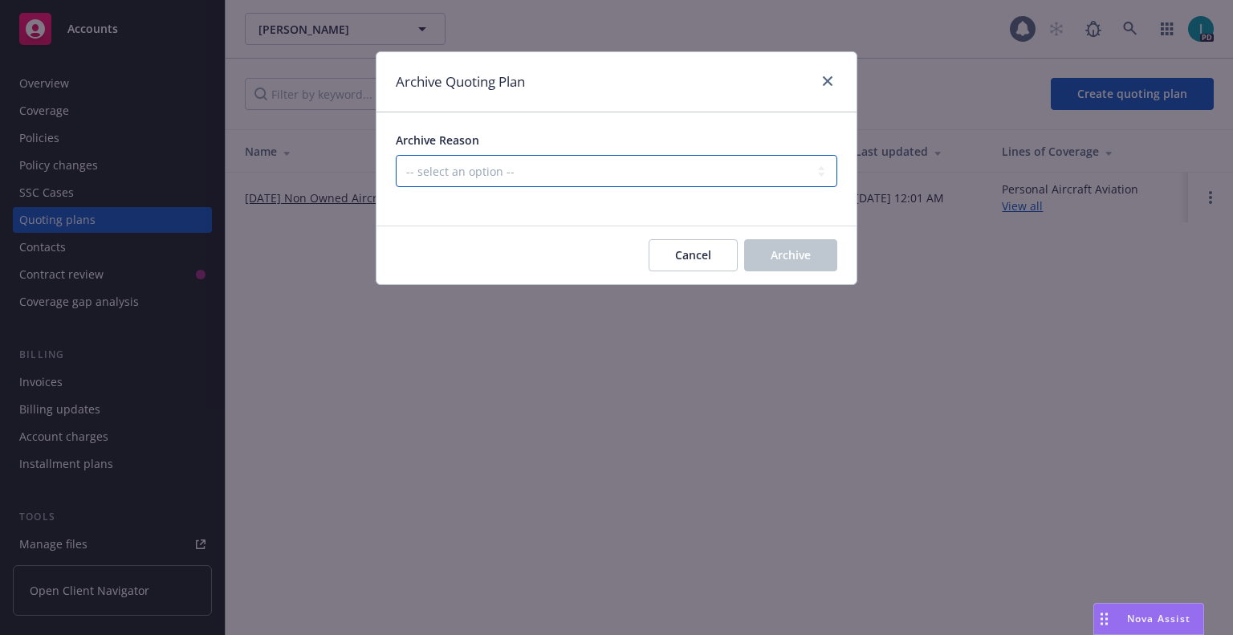
click at [504, 174] on select "-- select an option -- All policies in this renewal plan are auto-renewed Creat…" at bounding box center [616, 171] width 441 height 32
select select "ARCHIVED_RENEWAL_CANCELED"
click at [396, 155] on select "-- select an option -- All policies in this renewal plan are auto-renewed Creat…" at bounding box center [616, 171] width 441 height 32
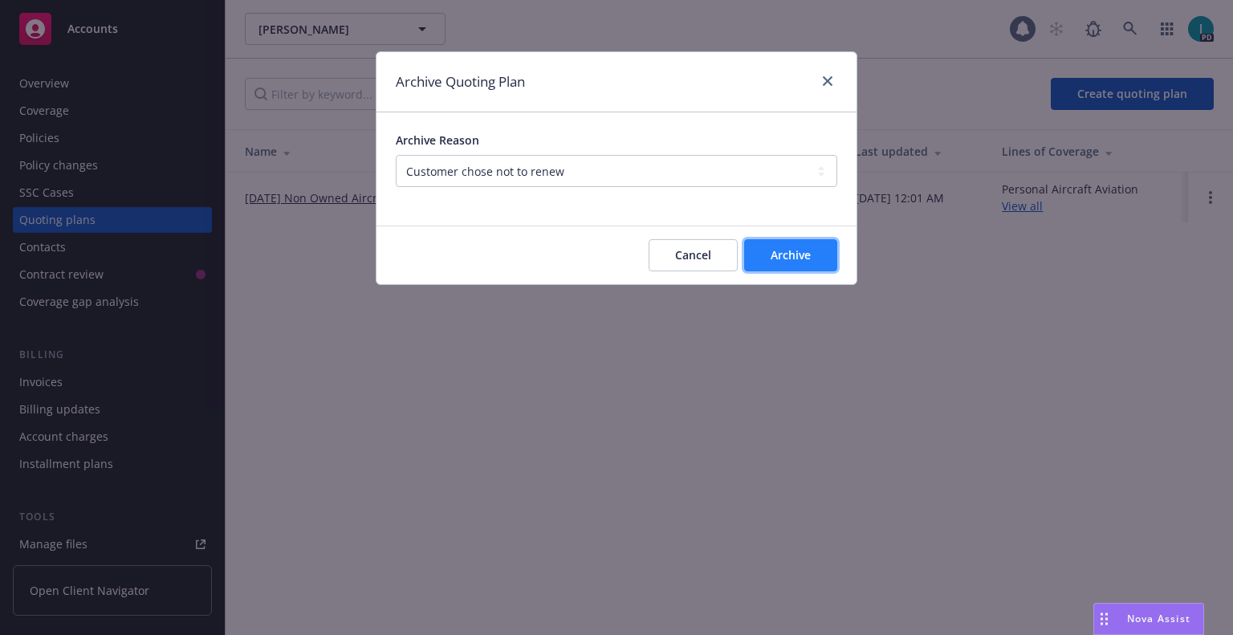
click at [794, 259] on span "Archive" at bounding box center [790, 254] width 40 height 15
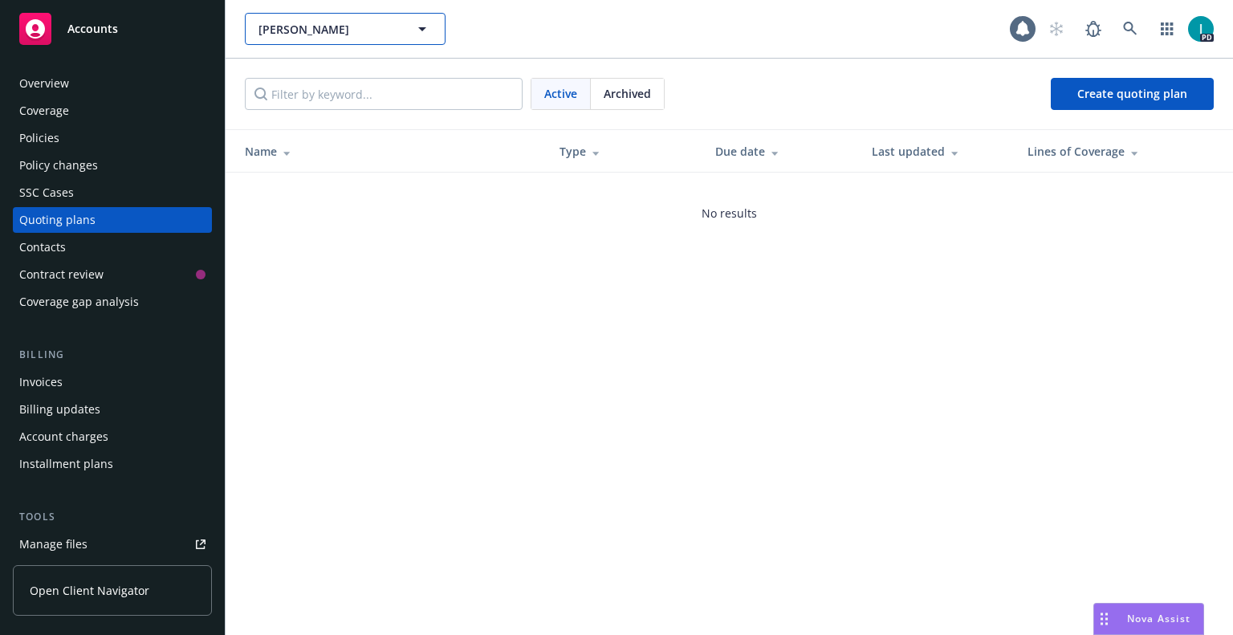
click at [310, 31] on span "[PERSON_NAME]" at bounding box center [327, 29] width 139 height 17
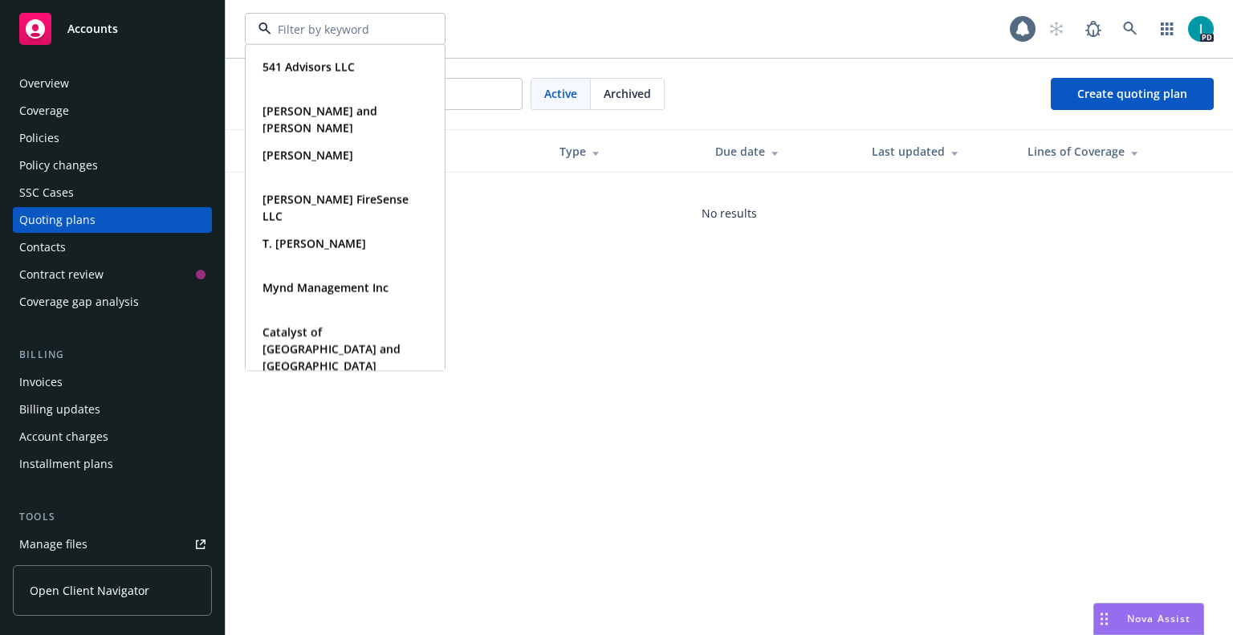
paste input "[PERSON_NAME]"
type input "[PERSON_NAME]"
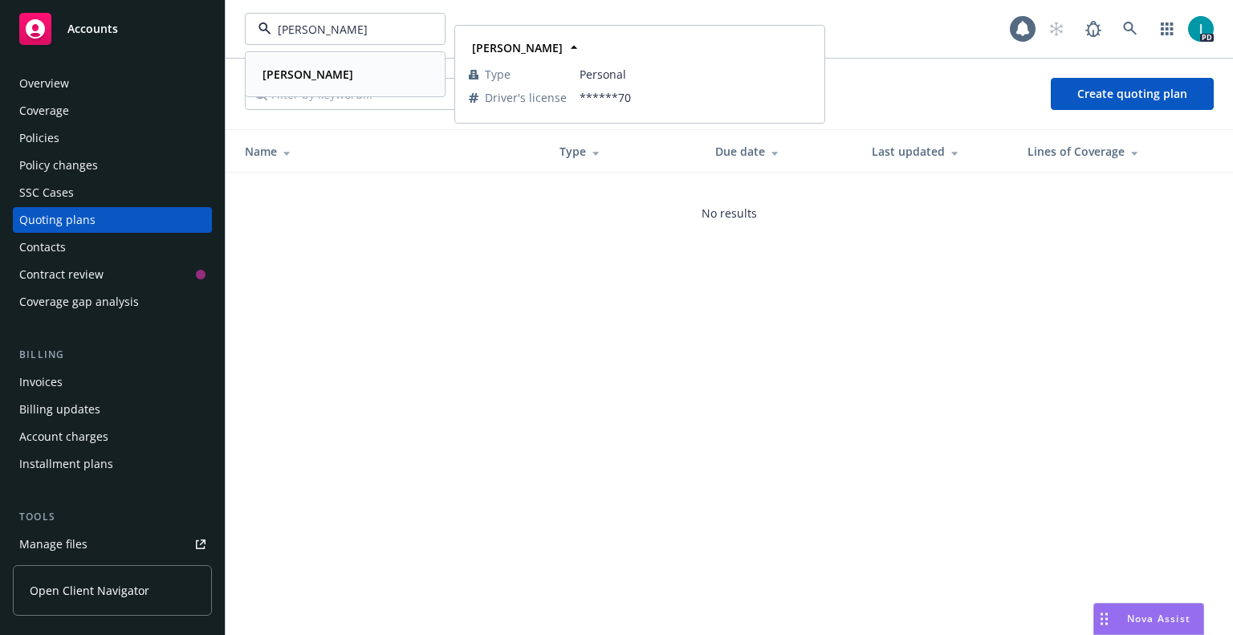
click at [327, 70] on strong "[PERSON_NAME]" at bounding box center [307, 74] width 91 height 15
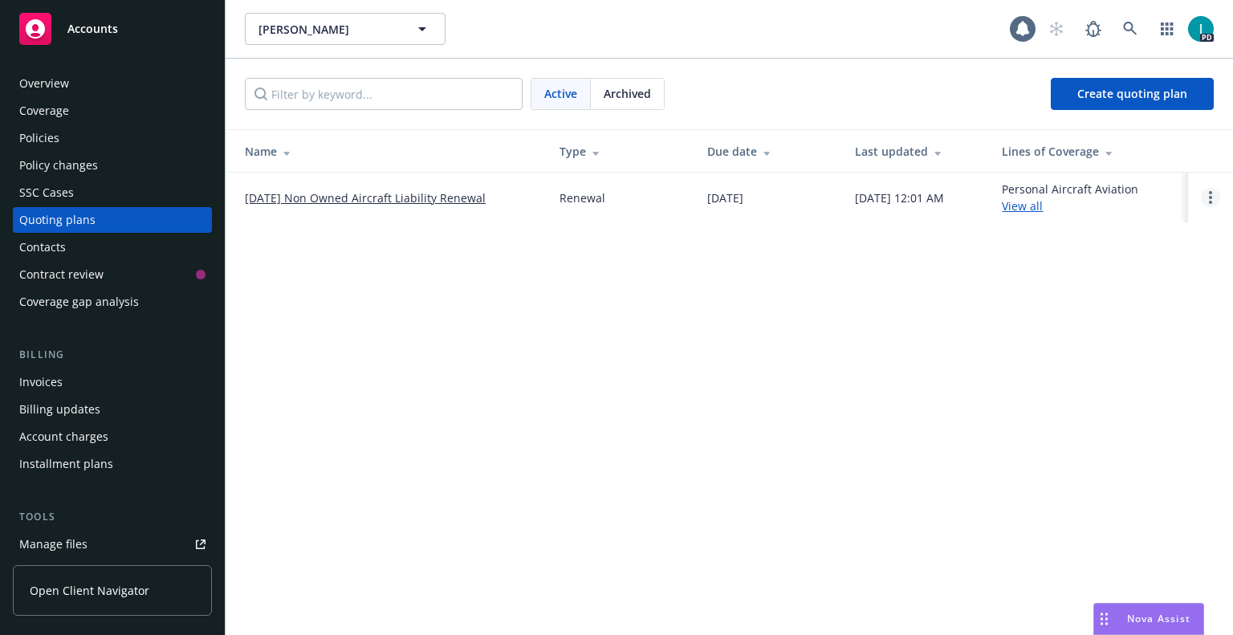
click at [1208, 199] on icon "Open options" at bounding box center [1209, 197] width 3 height 13
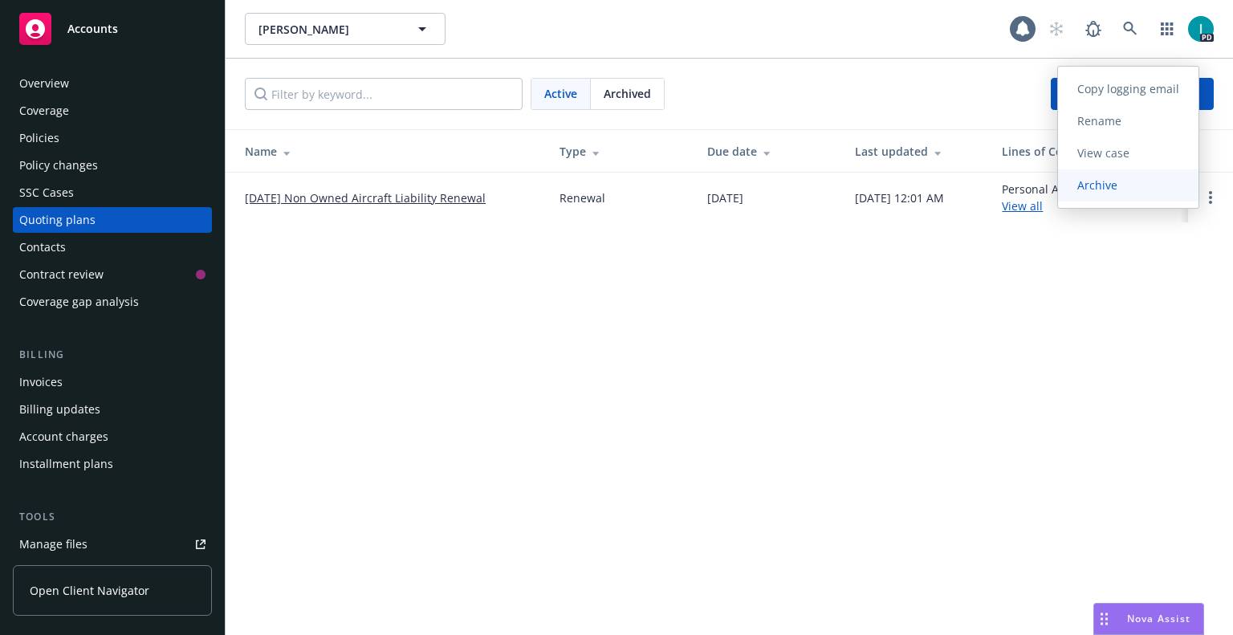
click at [1087, 189] on span "Archive" at bounding box center [1097, 184] width 79 height 15
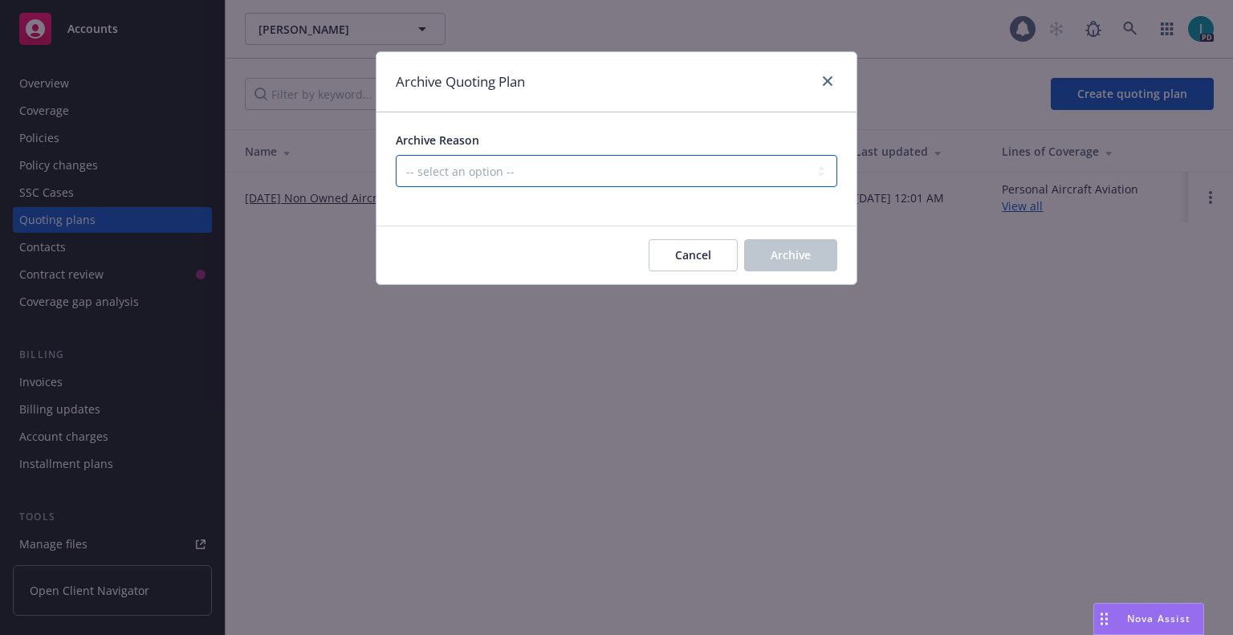
click at [455, 185] on select "-- select an option -- All policies in this renewal plan are auto-renewed Creat…" at bounding box center [616, 171] width 441 height 32
select select "ARCHIVED_RENEWAL_CANCELED"
click at [396, 155] on select "-- select an option -- All policies in this renewal plan are auto-renewed Creat…" at bounding box center [616, 171] width 441 height 32
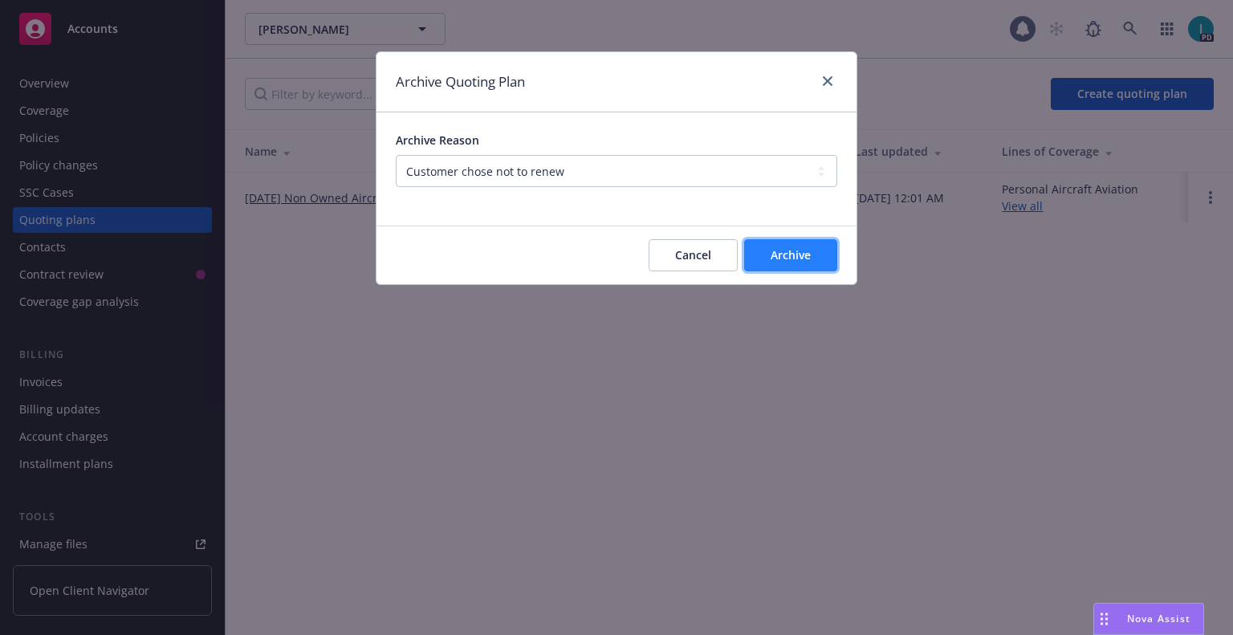
click at [801, 266] on button "Archive" at bounding box center [790, 255] width 93 height 32
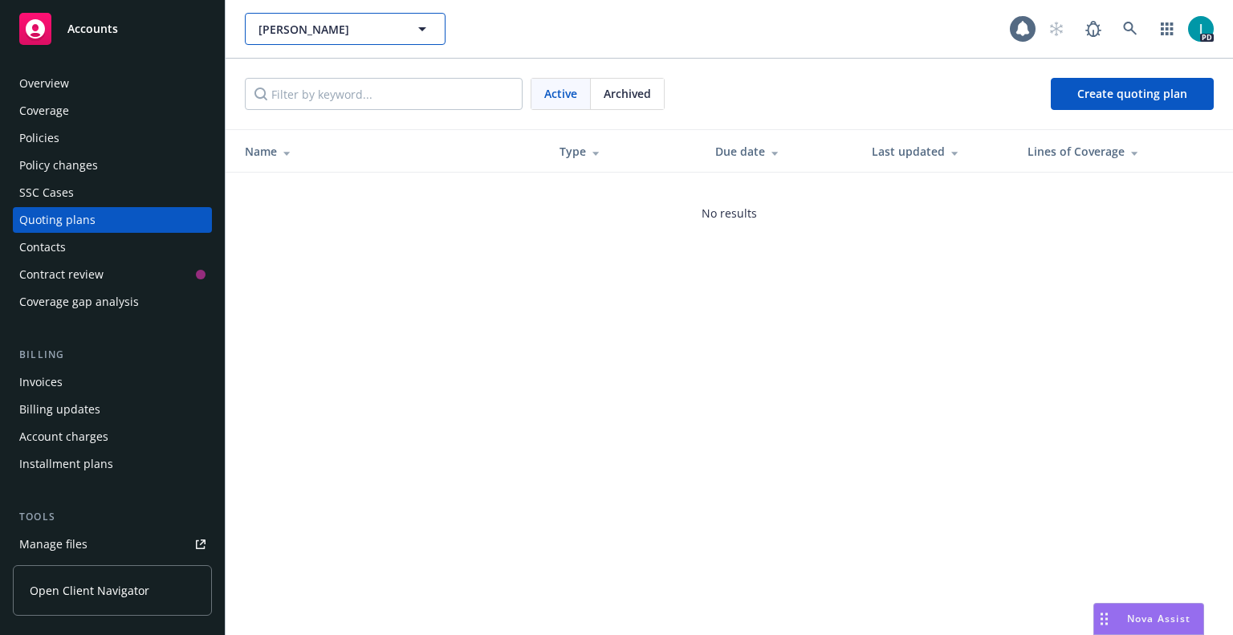
click at [312, 24] on span "[PERSON_NAME]" at bounding box center [327, 29] width 139 height 17
paste input "[PERSON_NAME]"
type input "[PERSON_NAME]"
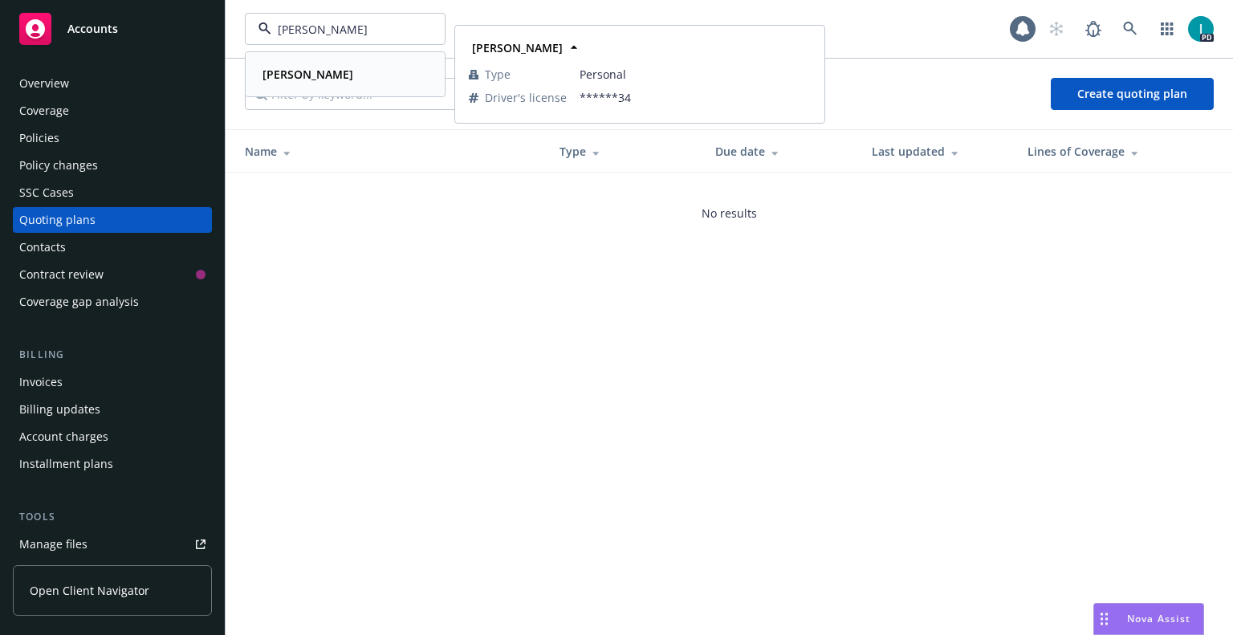
click at [315, 64] on div "[PERSON_NAME]" at bounding box center [306, 74] width 100 height 23
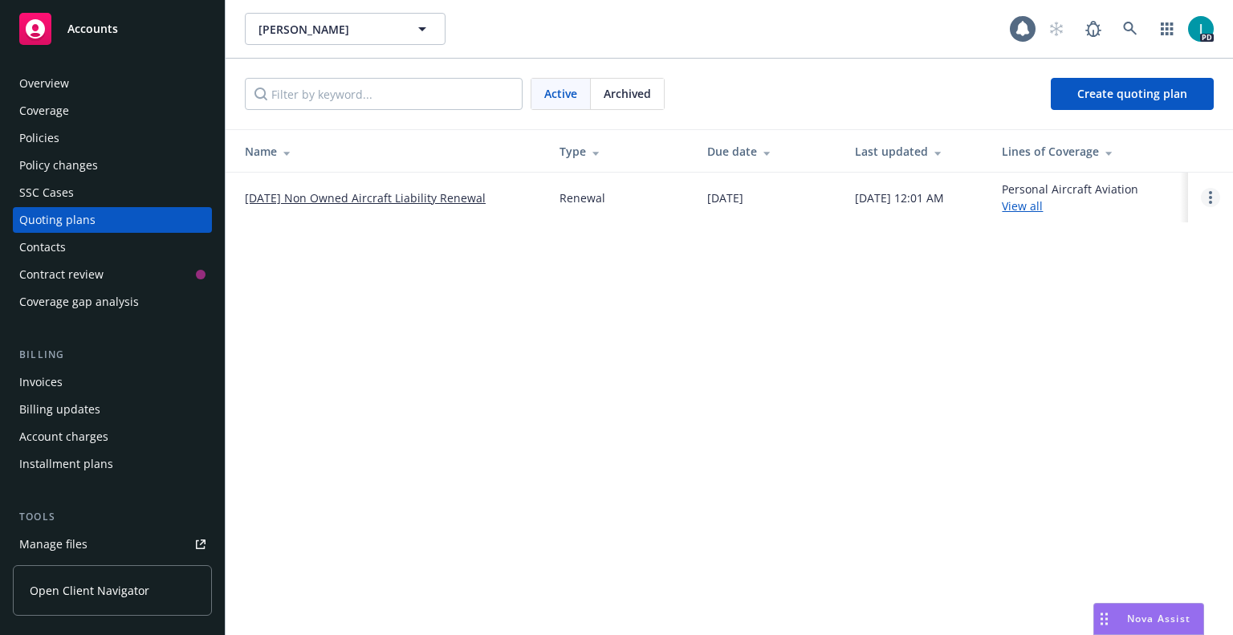
click at [1208, 192] on link "Open options" at bounding box center [1209, 197] width 19 height 19
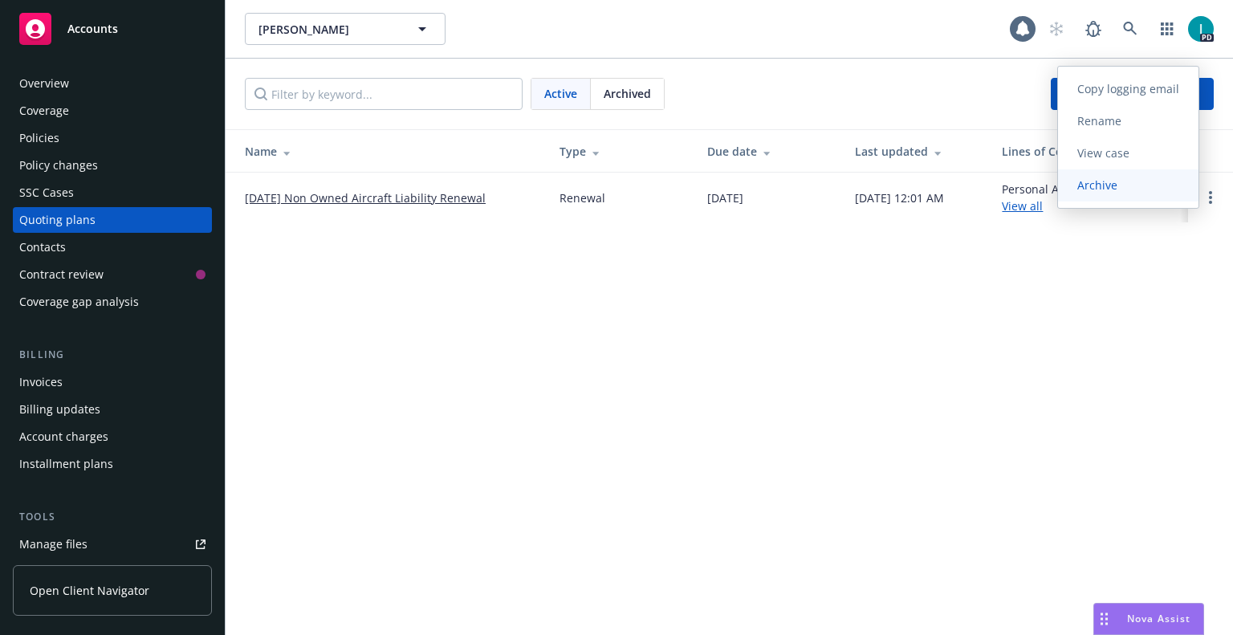
click at [1136, 184] on span "Archive" at bounding box center [1097, 184] width 79 height 15
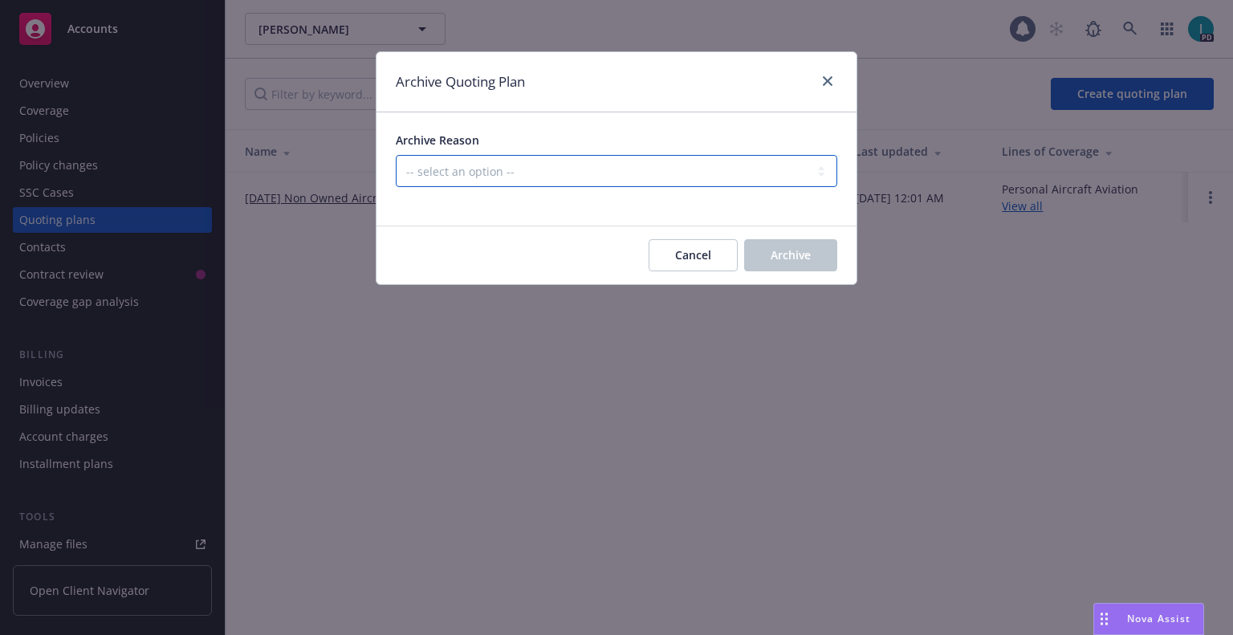
click at [415, 178] on select "-- select an option -- All policies in this renewal plan are auto-renewed Creat…" at bounding box center [616, 171] width 441 height 32
select select "ARCHIVED_RENEWAL_CANCELED"
click at [396, 155] on select "-- select an option -- All policies in this renewal plan are auto-renewed Creat…" at bounding box center [616, 171] width 441 height 32
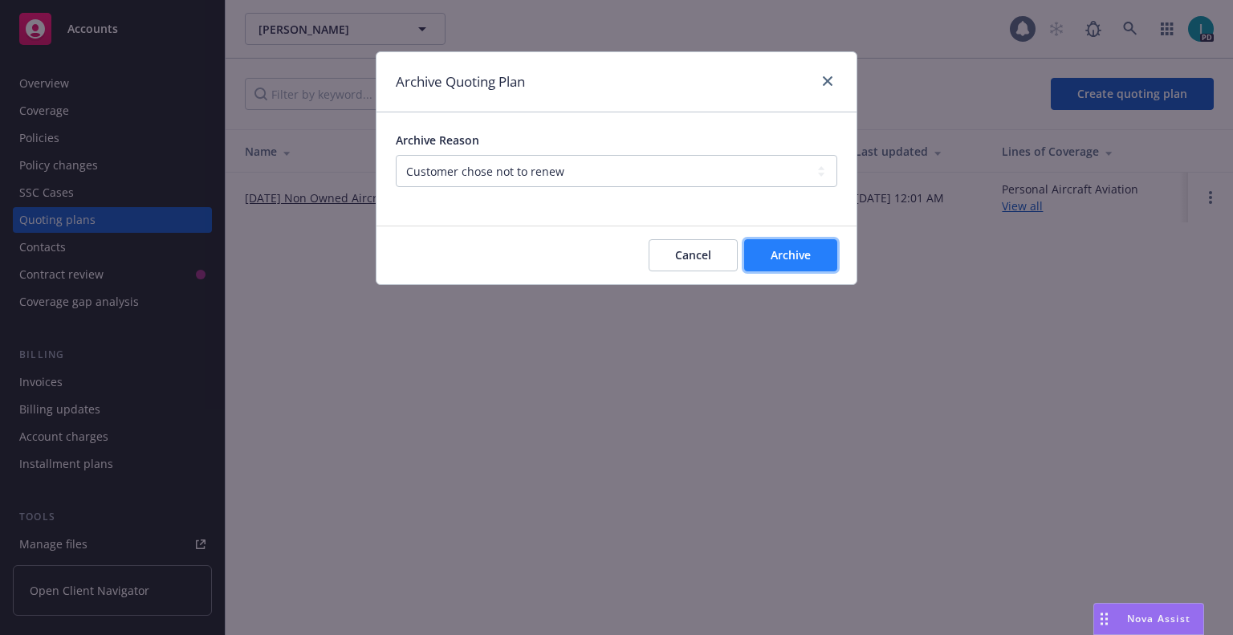
click at [763, 261] on button "Archive" at bounding box center [790, 255] width 93 height 32
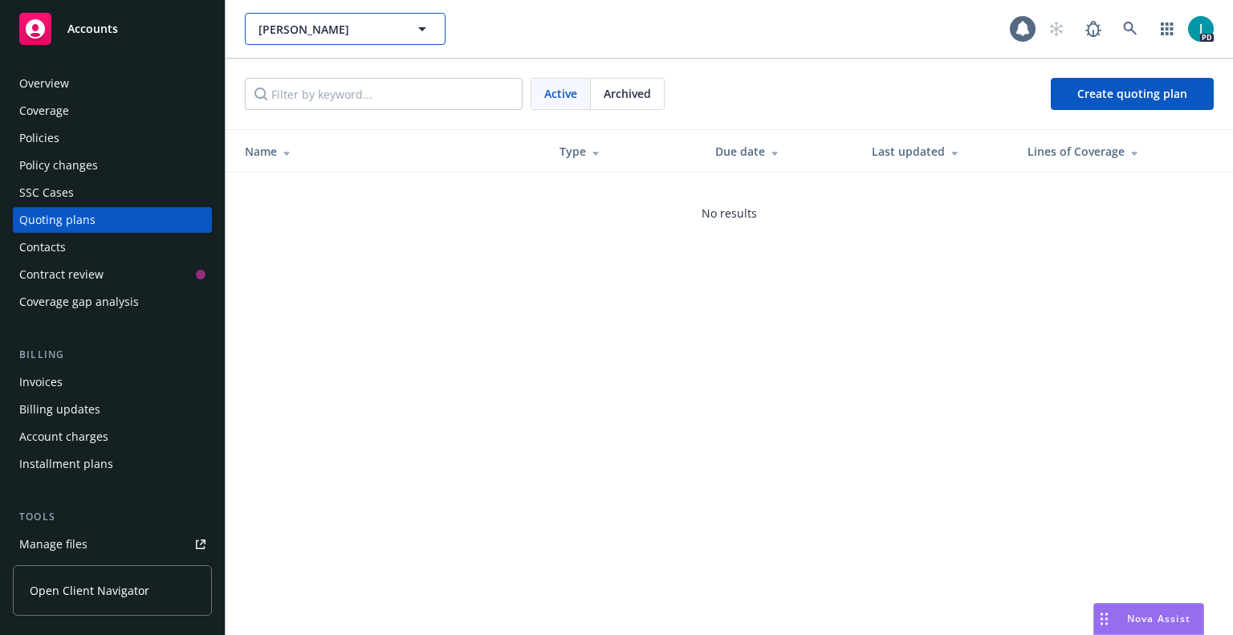
click at [290, 35] on span "[PERSON_NAME]" at bounding box center [327, 29] width 139 height 17
paste input "[PERSON_NAME]"
type input "[PERSON_NAME]"
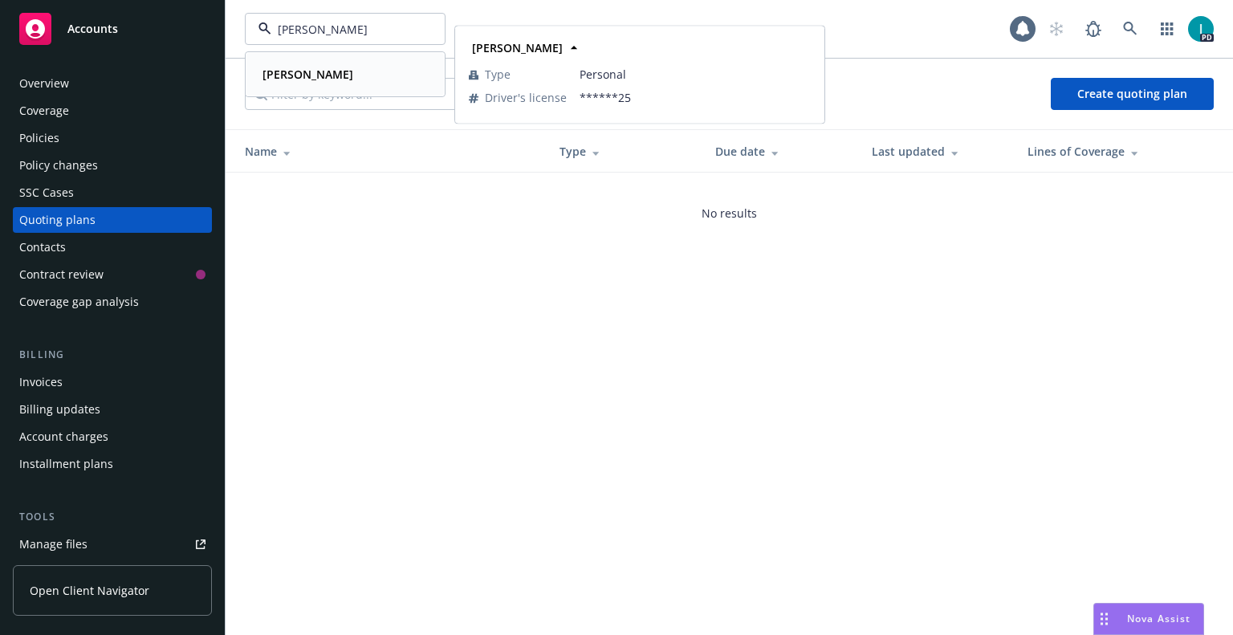
click at [286, 81] on strong "[PERSON_NAME]" at bounding box center [307, 74] width 91 height 15
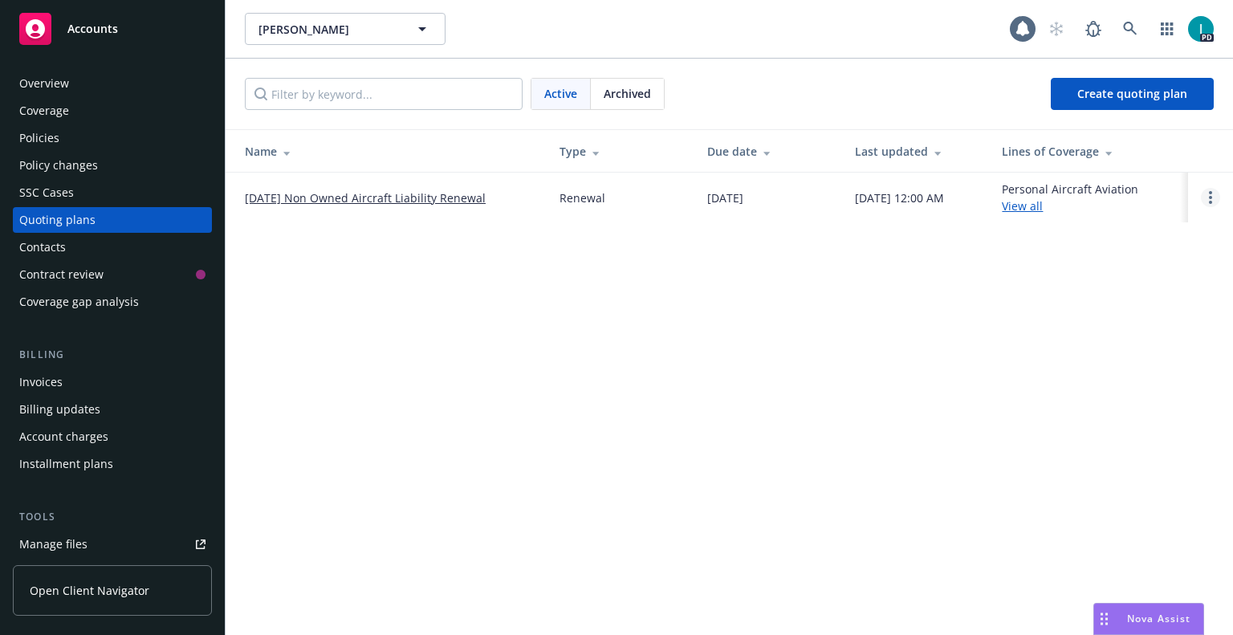
click at [1210, 197] on circle "Open options" at bounding box center [1209, 197] width 3 height 3
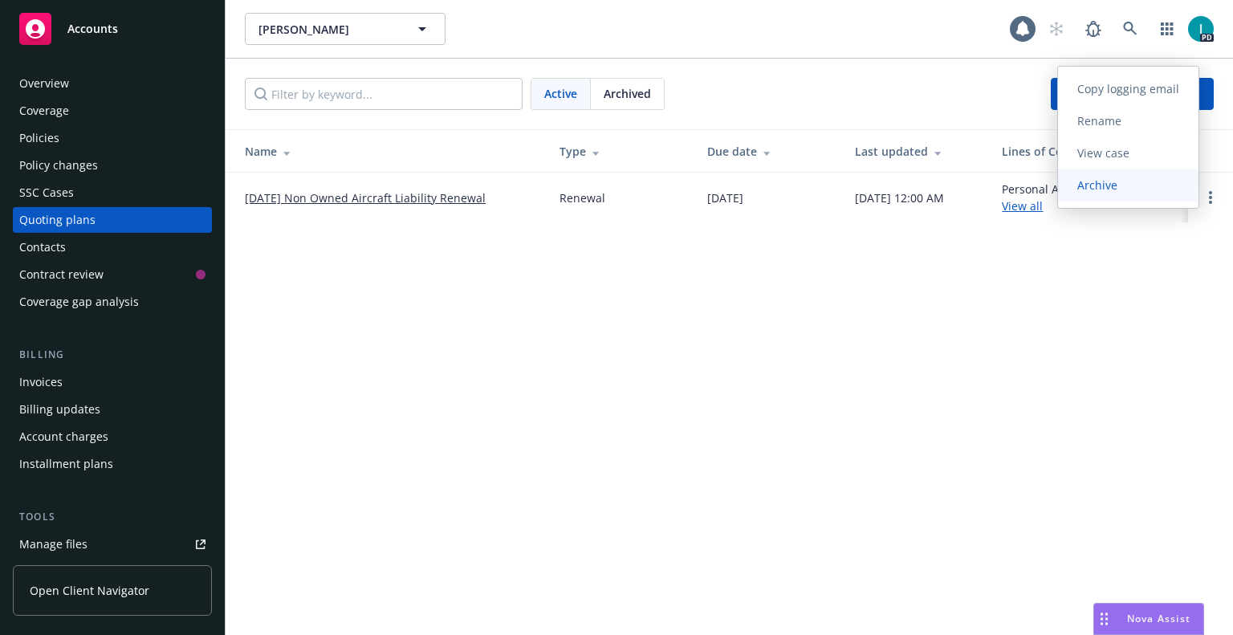
click at [1152, 189] on link "Archive" at bounding box center [1128, 185] width 140 height 32
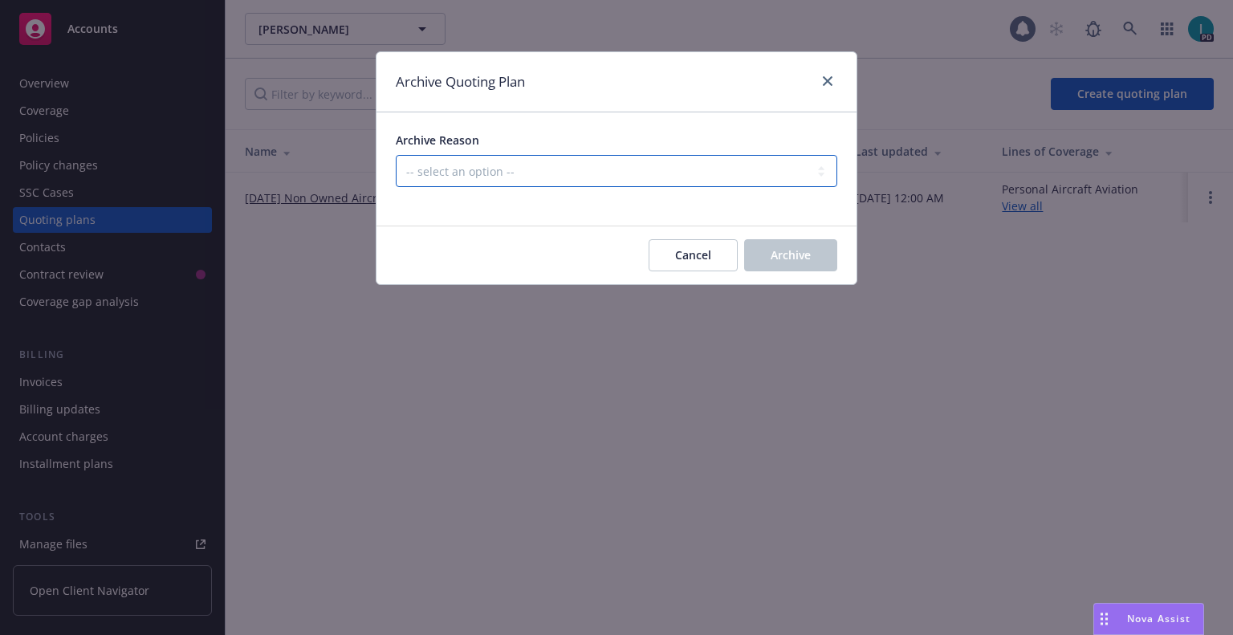
click at [582, 164] on select "-- select an option -- All policies in this renewal plan are auto-renewed Creat…" at bounding box center [616, 171] width 441 height 32
select select "ARCHIVED_RENEWAL_CANCELED"
click at [396, 155] on select "-- select an option -- All policies in this renewal plan are auto-renewed Creat…" at bounding box center [616, 171] width 441 height 32
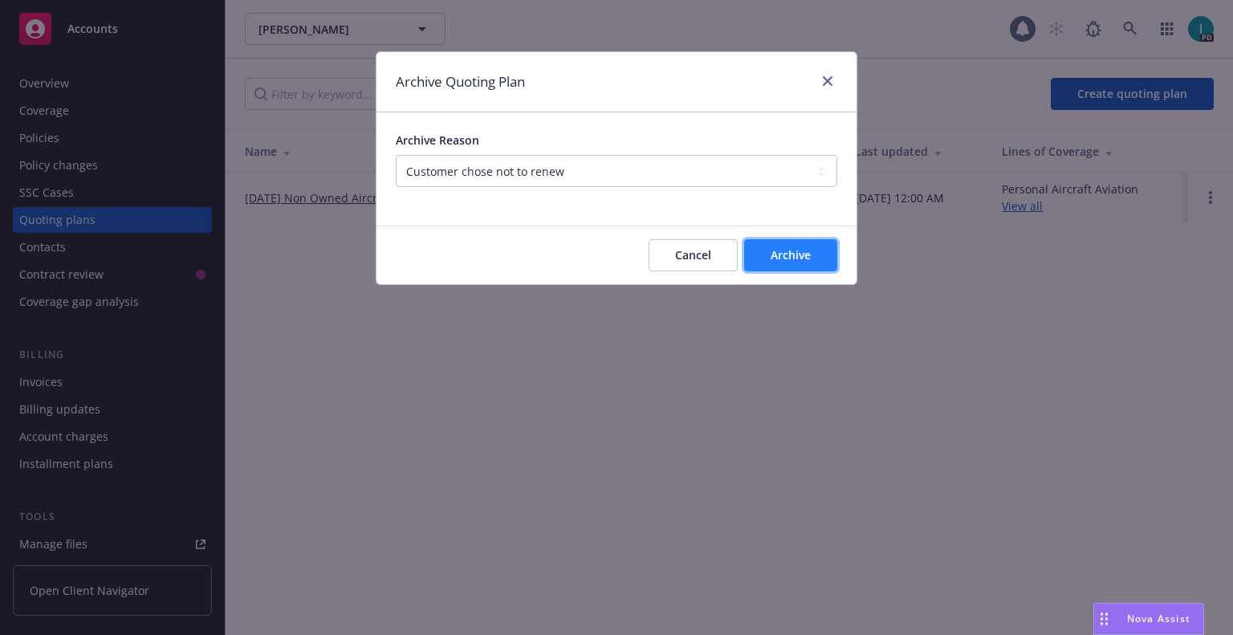
click at [774, 254] on span "Archive" at bounding box center [790, 254] width 40 height 15
